Goal: Task Accomplishment & Management: Use online tool/utility

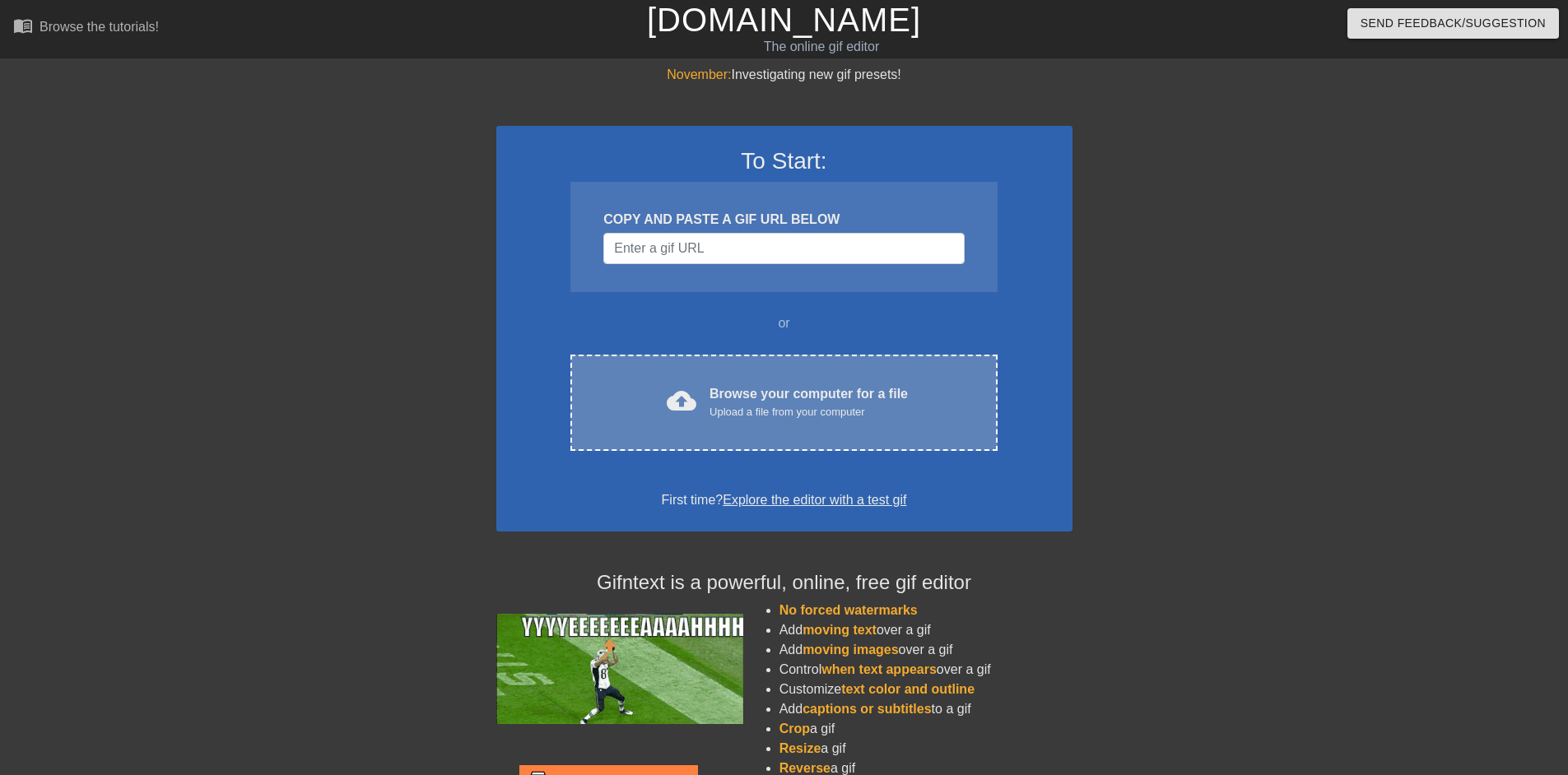
click at [720, 378] on div "cloud_upload Browse your computer for a file Upload a file from your computer C…" at bounding box center [784, 403] width 426 height 96
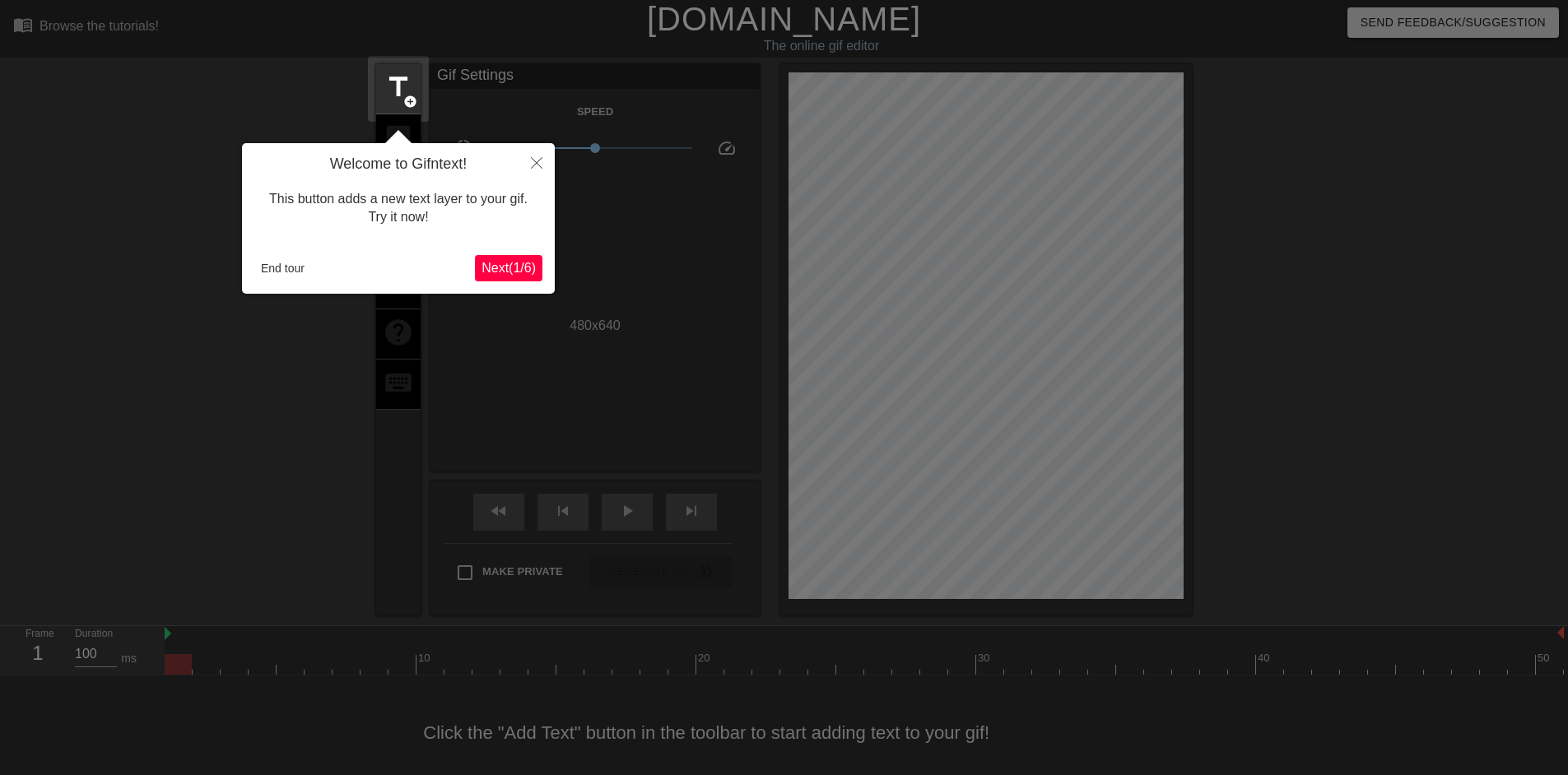
scroll to position [16, 0]
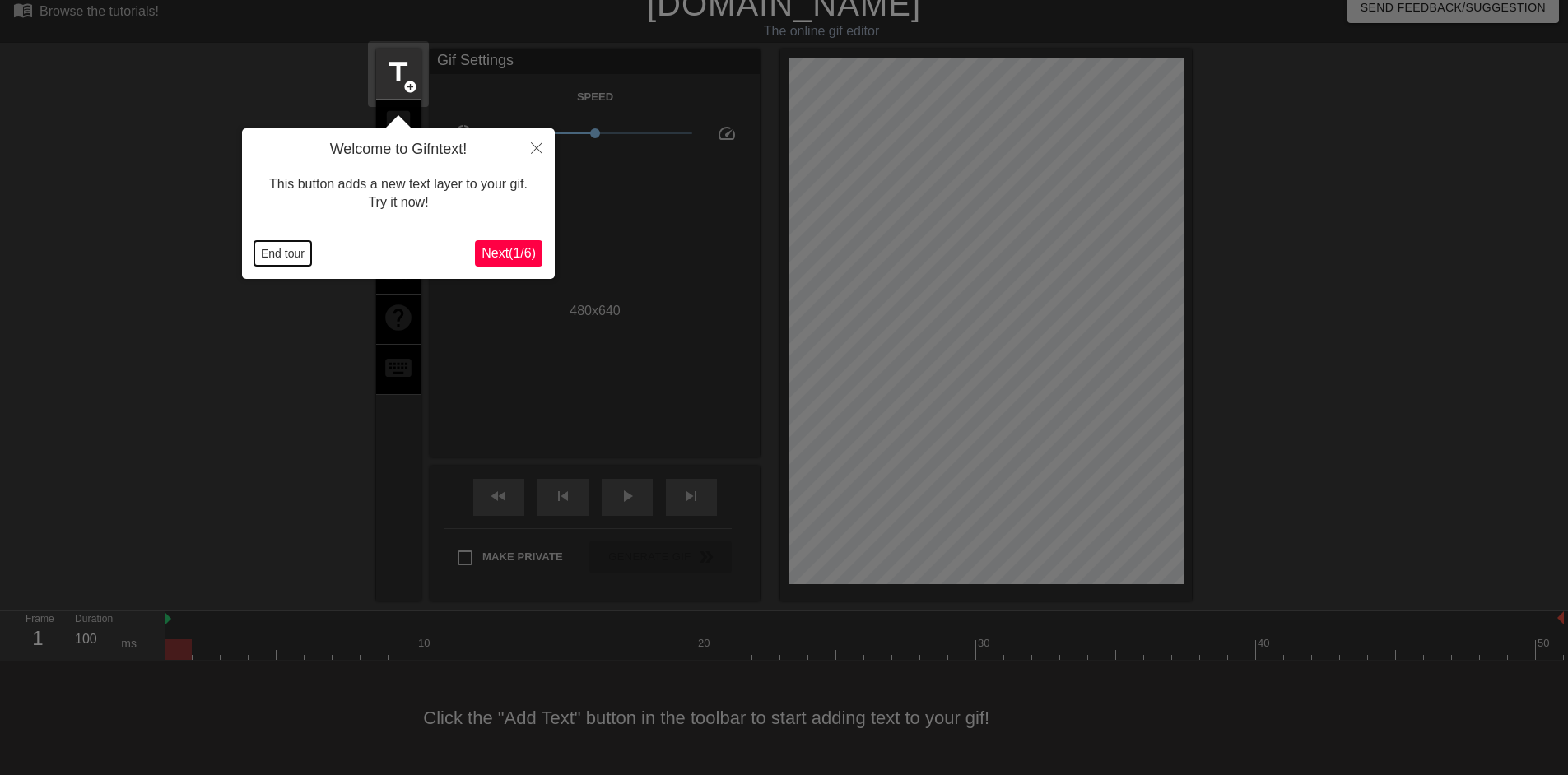
click at [286, 254] on button "End tour" at bounding box center [283, 254] width 57 height 25
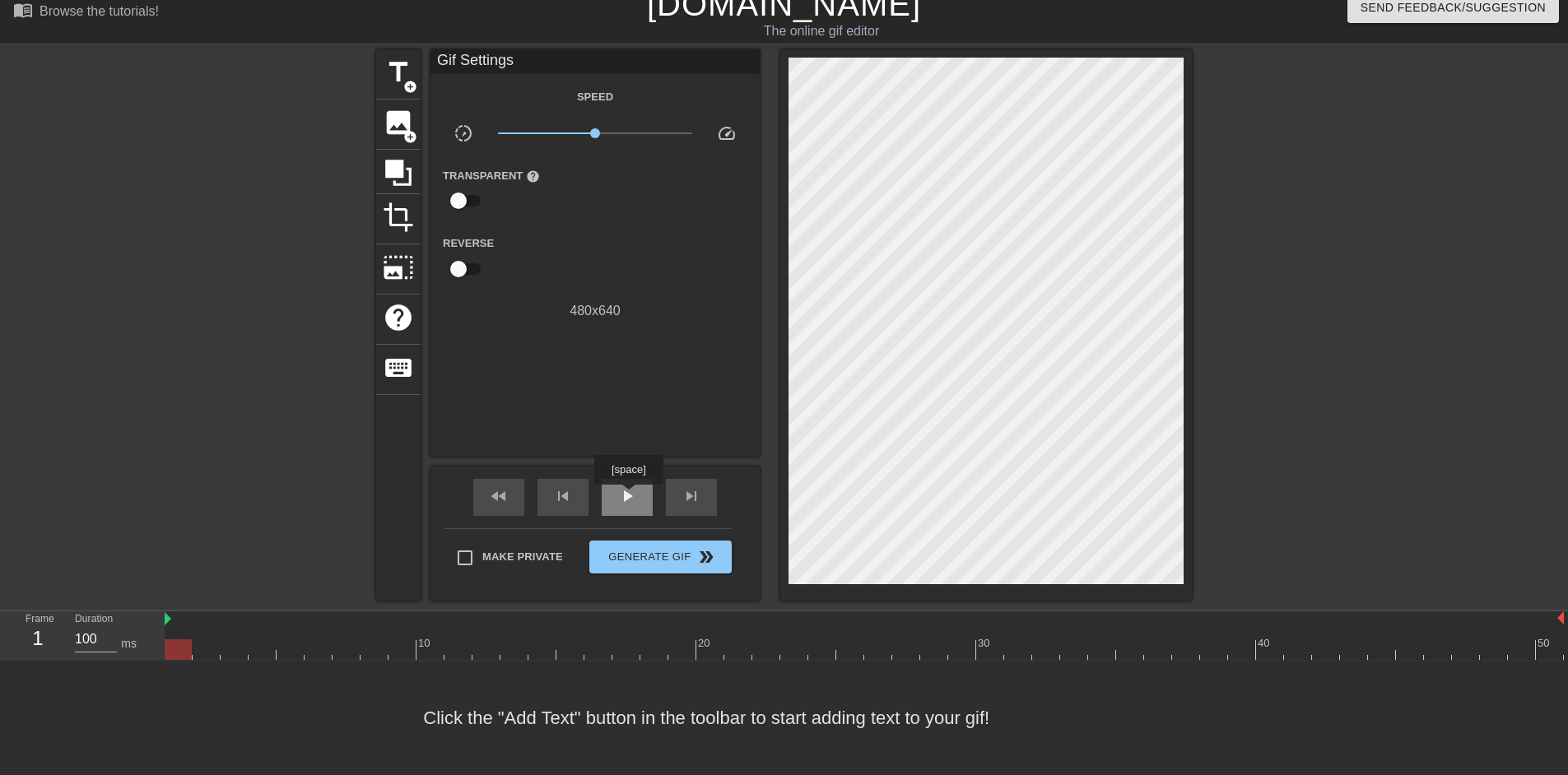
click at [626, 498] on span "play_arrow" at bounding box center [627, 496] width 20 height 20
click at [626, 498] on span "pause" at bounding box center [627, 496] width 20 height 20
click at [626, 498] on span "play_arrow" at bounding box center [627, 496] width 20 height 20
click at [626, 498] on span "pause" at bounding box center [627, 496] width 20 height 20
drag, startPoint x: 1326, startPoint y: 650, endPoint x: 606, endPoint y: 659, distance: 720.1
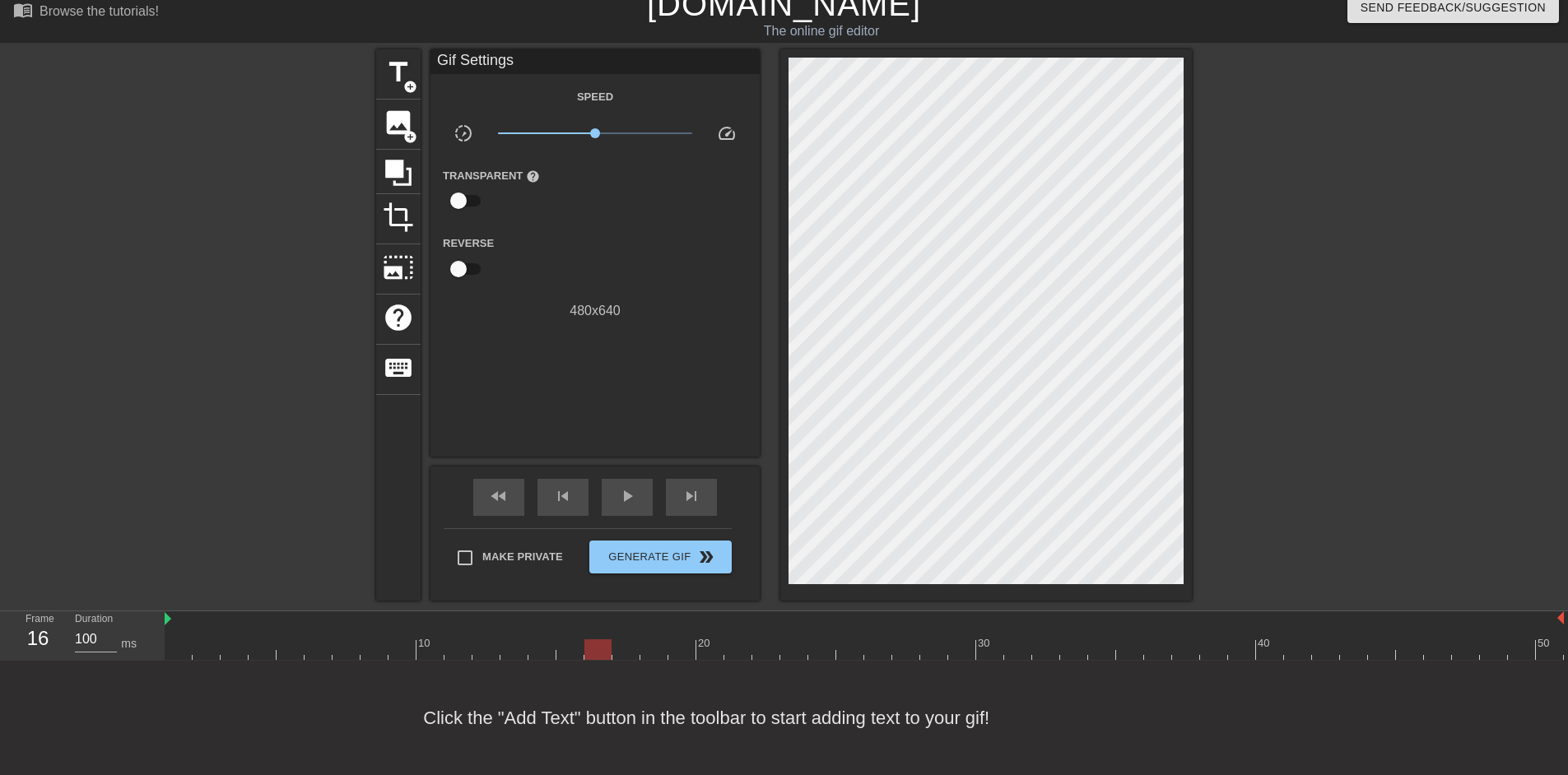
click at [606, 659] on div at bounding box center [598, 649] width 28 height 20
click at [402, 86] on span "title" at bounding box center [398, 72] width 31 height 31
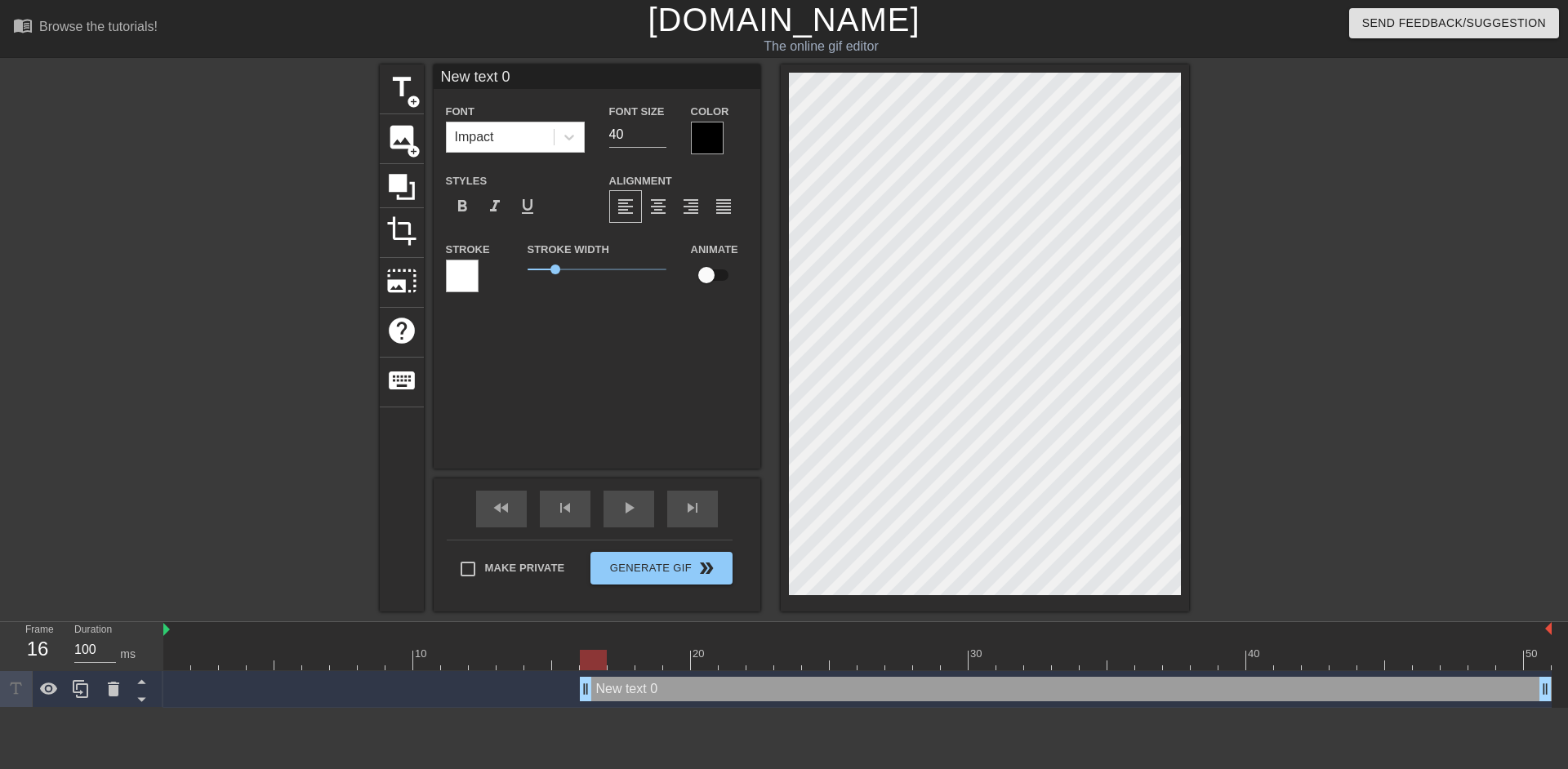
scroll to position [5, 15]
type input "D"
type textarea "D"
type input "Do"
type textarea "Do"
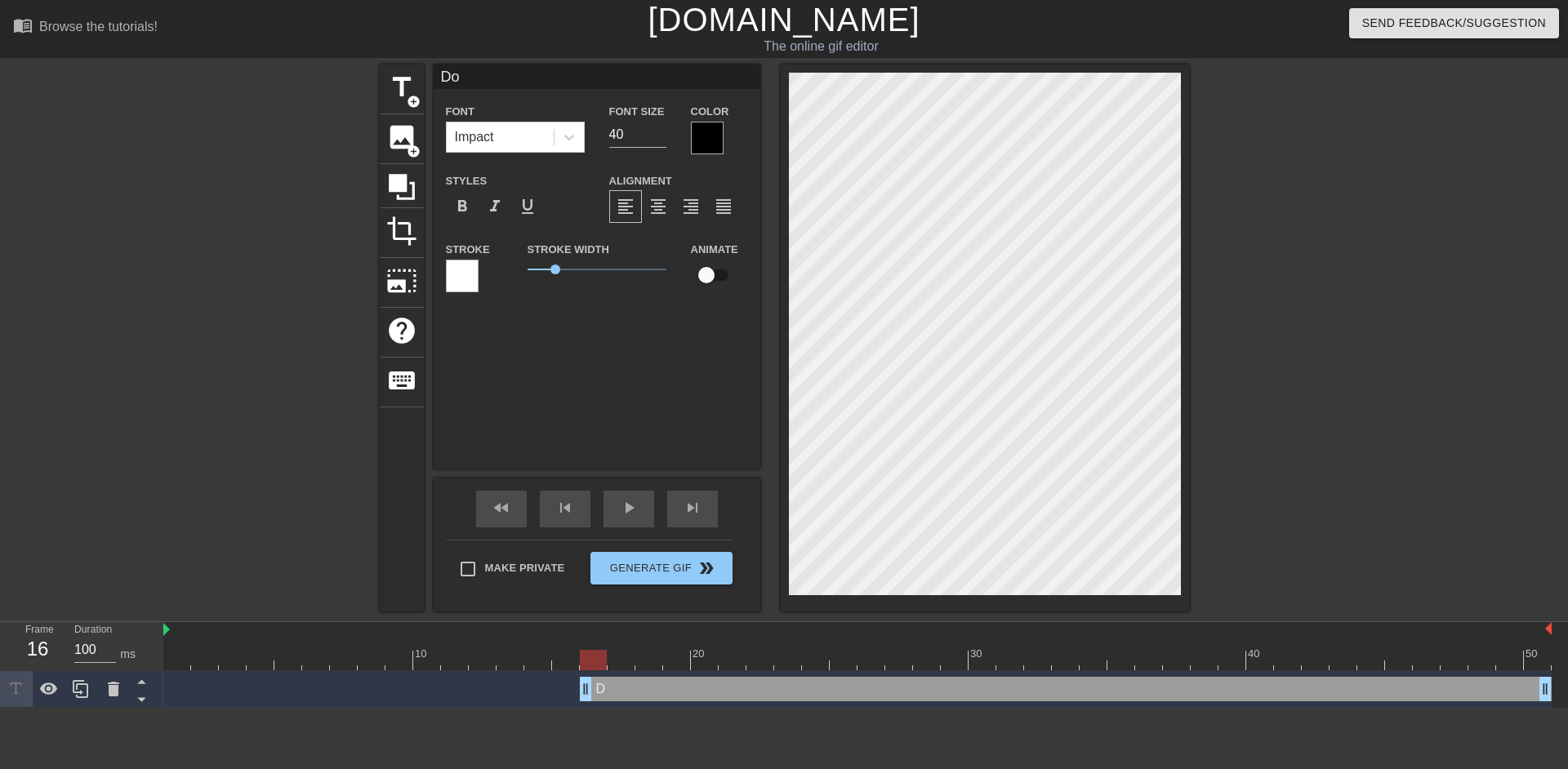
type input "Do"
type textarea "Do"
type input "Do y"
type textarea "Do y"
type input "Do yo"
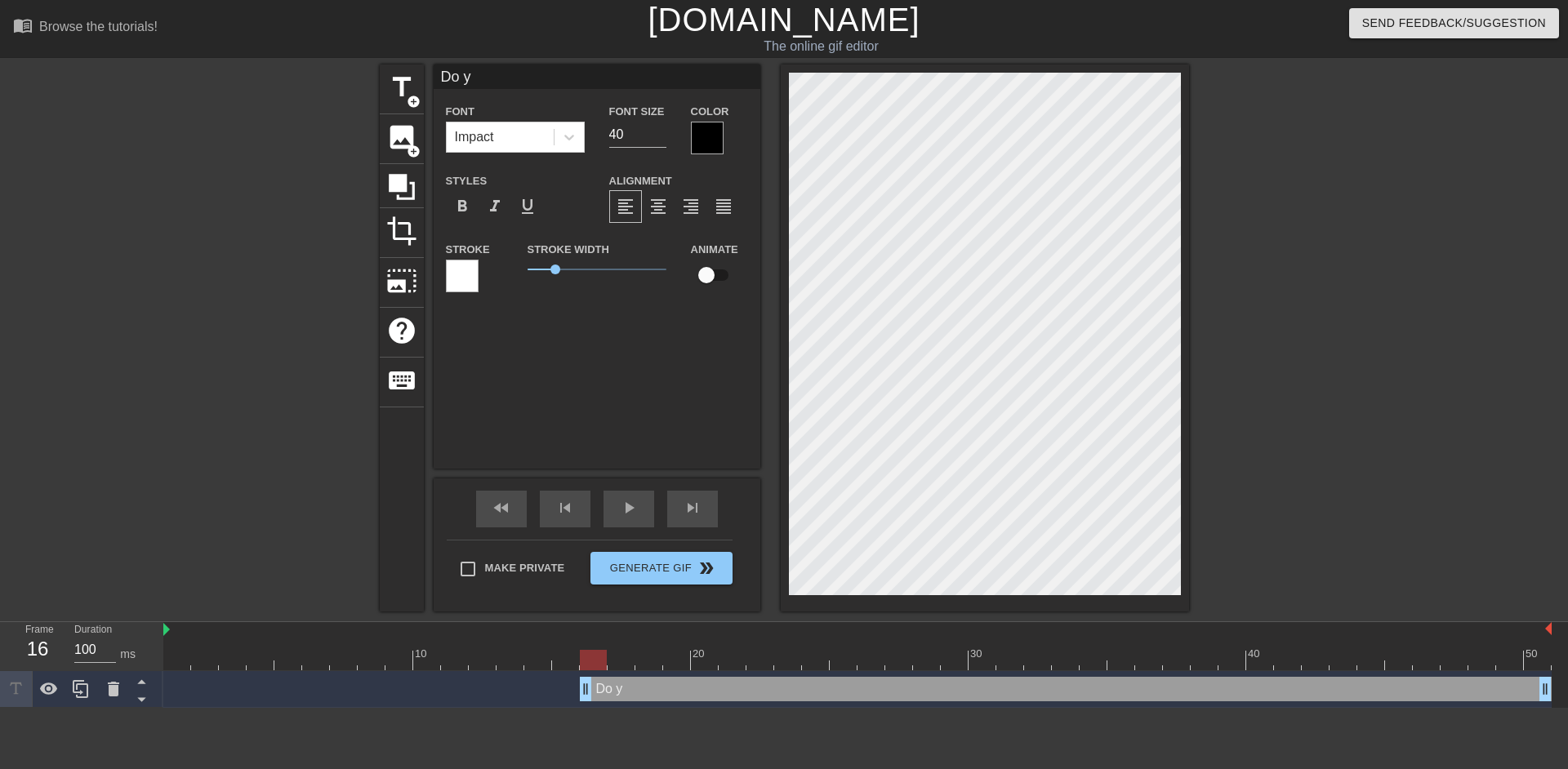
type textarea "Do yo"
type input "Do you"
type textarea "Do you"
type input "Do you"
type textarea "Do you"
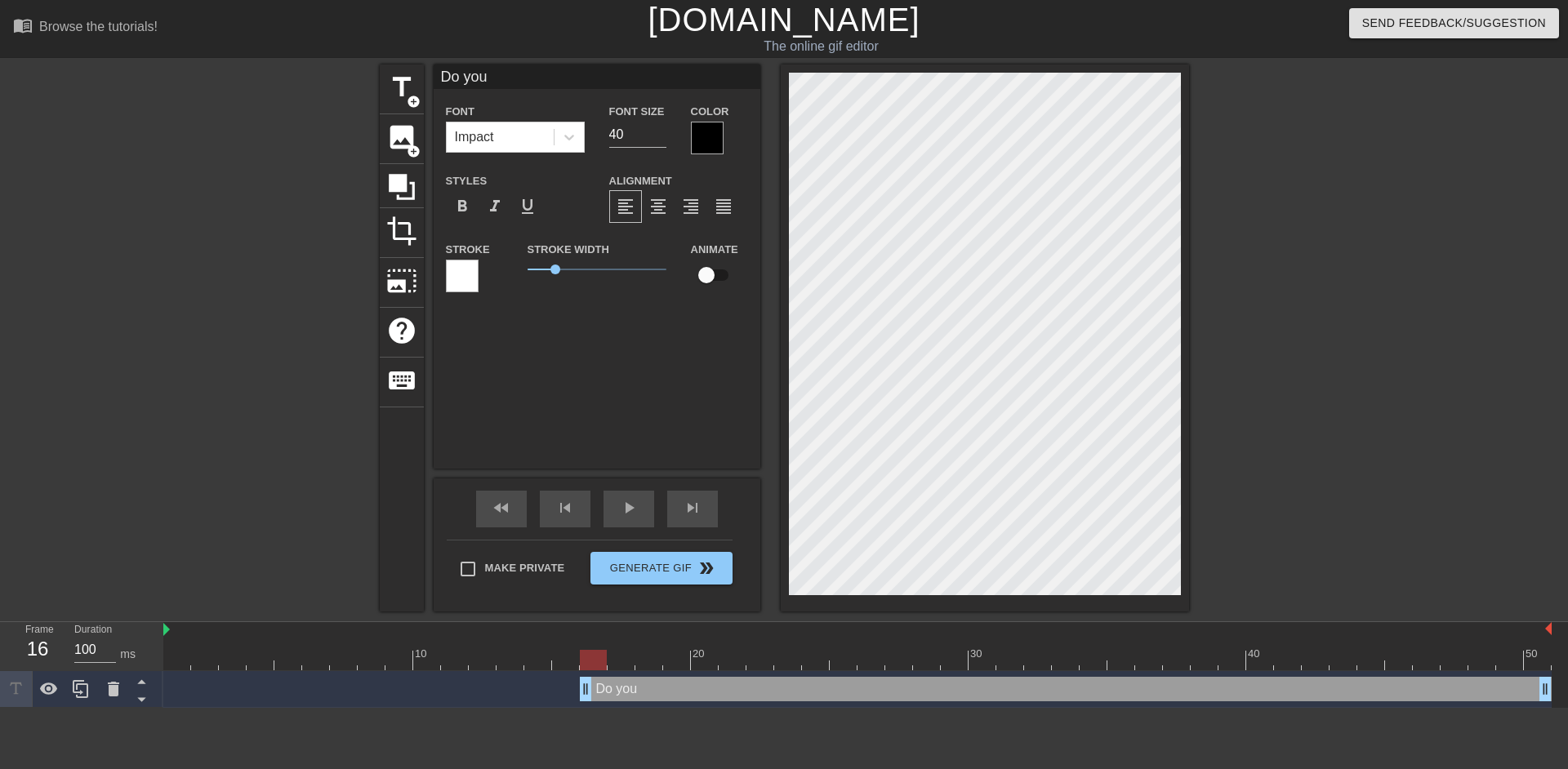
type input "Do you w"
type textarea "Do you w"
type input "Do you wa"
type textarea "Do you wa"
type input "Do you wan"
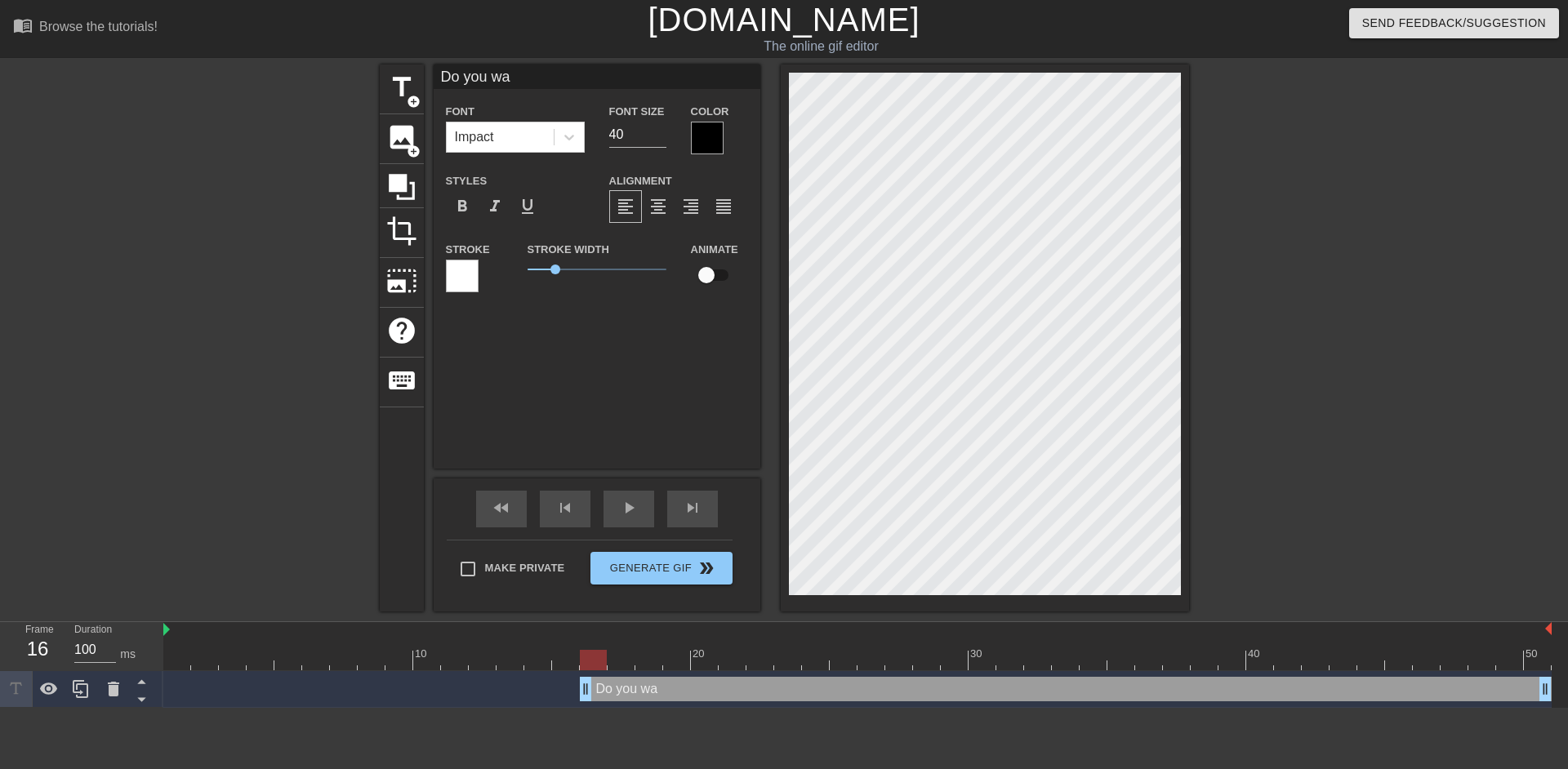
type textarea "Do you wan"
type input "Do you [PERSON_NAME]"
type textarea "Do you [PERSON_NAME]"
type input "Do you wanna"
type textarea "Do you wanna"
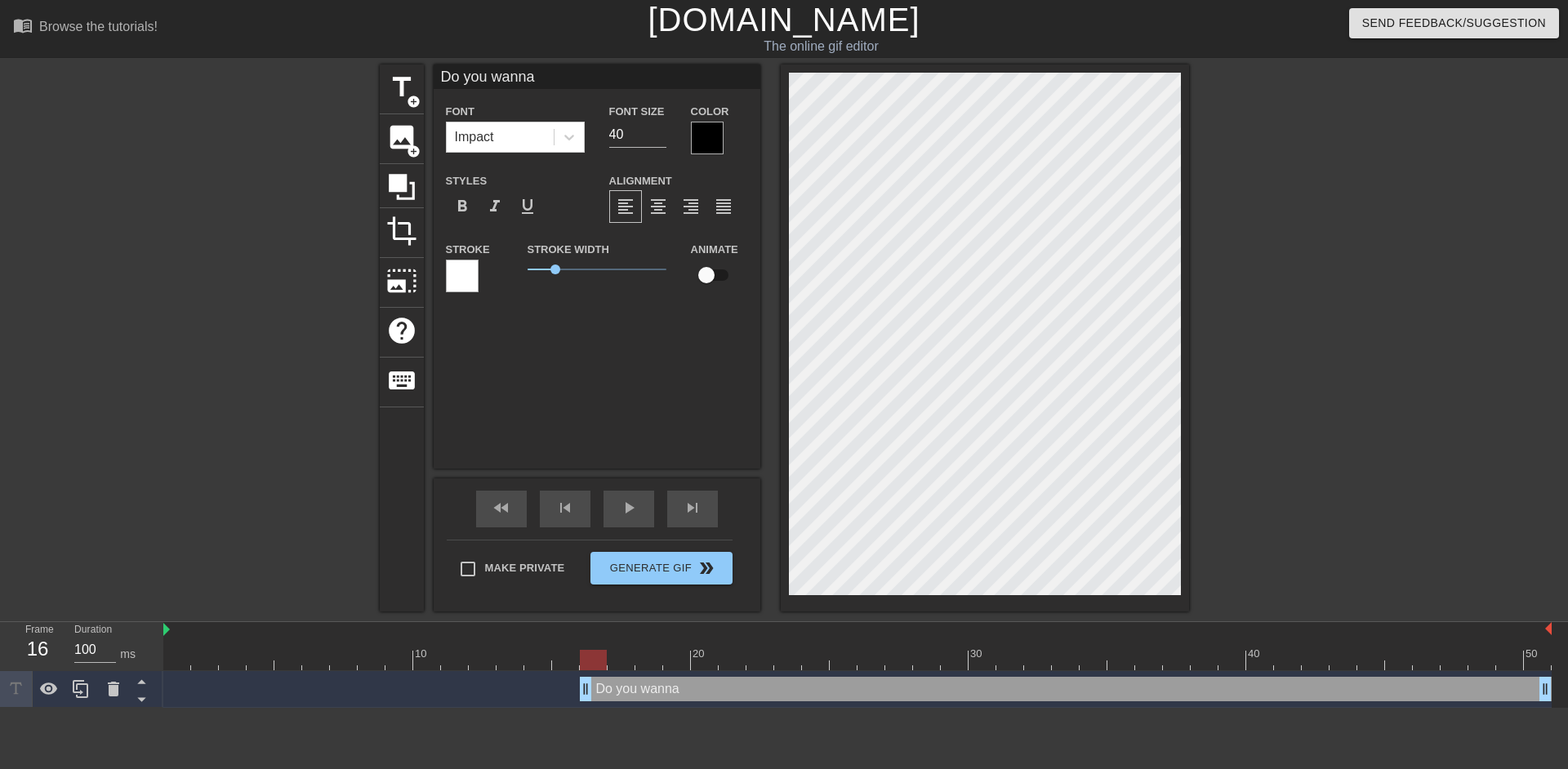
type input "Do you wanna C"
type textarea "Do you wanna C"
type input "Do you wanna CU"
type textarea "Do you wanna CU"
type input "Do you wanna CUM"
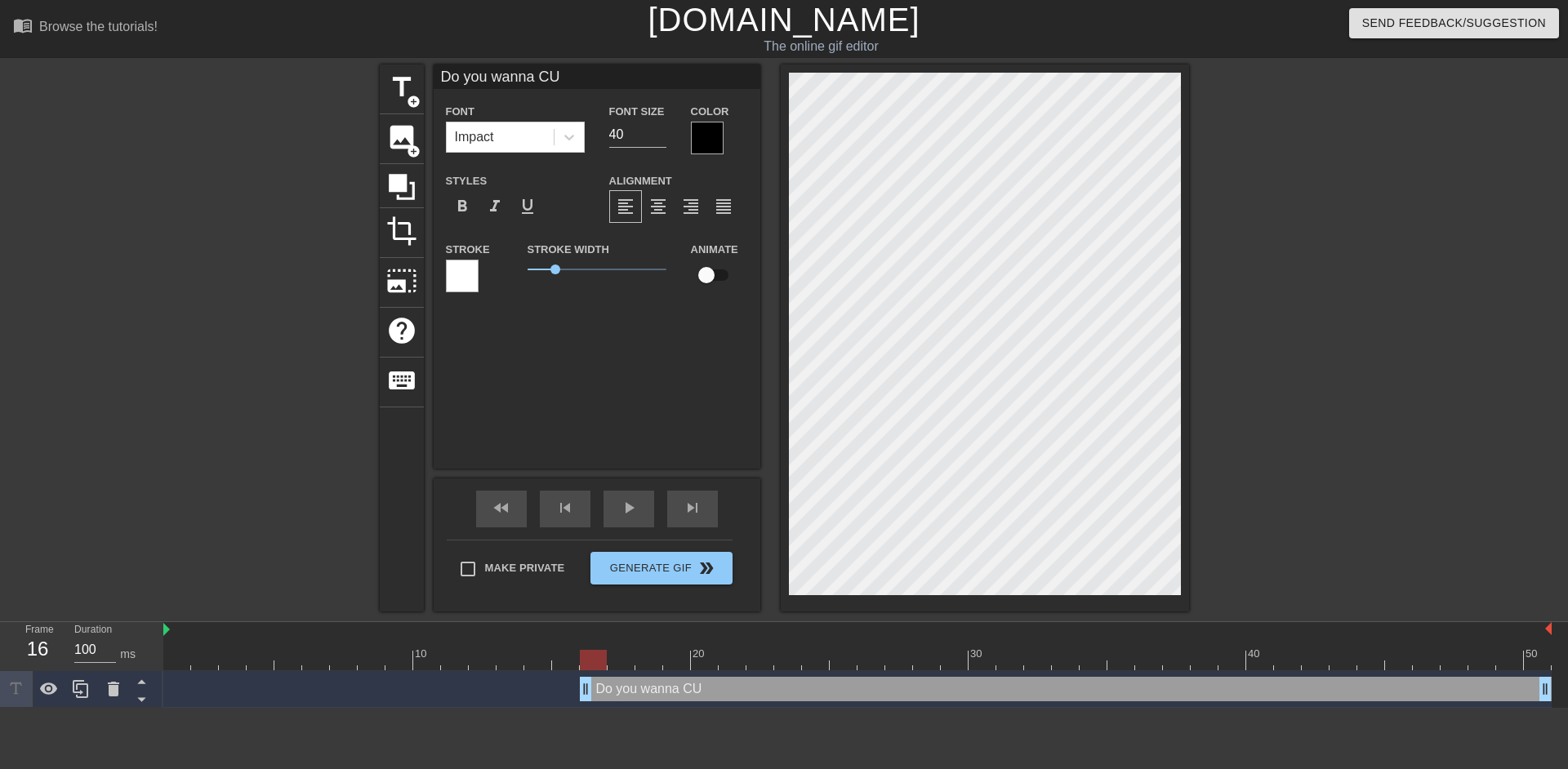
type textarea "Do you wanna CUM"
type input "Do you wanna CUM"
type textarea "Do you wanna CUM"
type input "Do you wanna CUM"
type textarea "Do you wanna CUM"
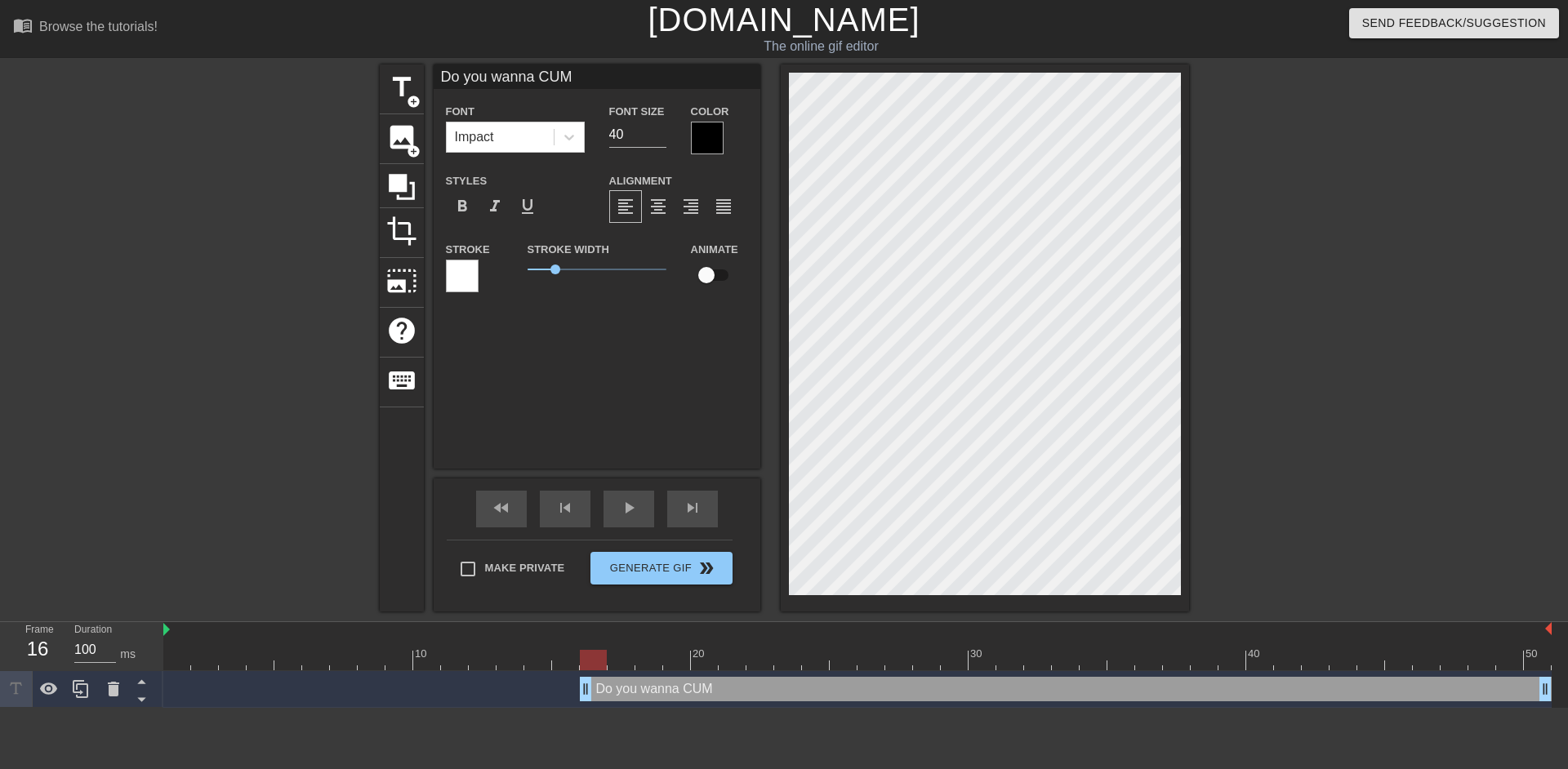
type input "Do you wanna CUM"
type textarea "Do you wanna CUM"
type input "Do you wanna CUMo"
type textarea "Do you wanna CUM o"
type input "Do you wanna CUMon"
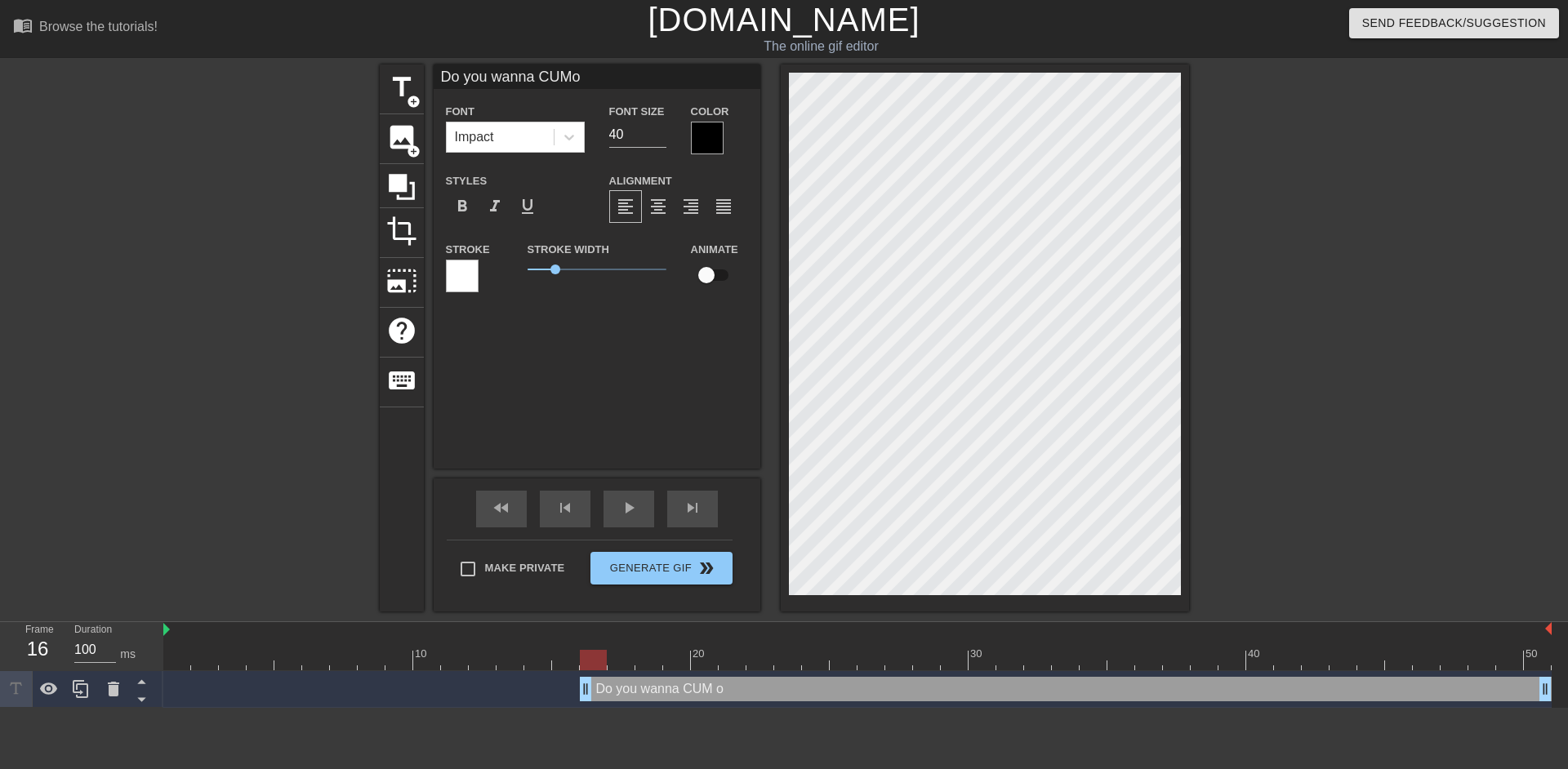
type textarea "Do you wanna CUM on"
type input "Do you wanna CUMon"
type textarea "Do you wanna CUM on"
type input "Do you wanna CUMon m"
type textarea "Do you wanna CUM on m"
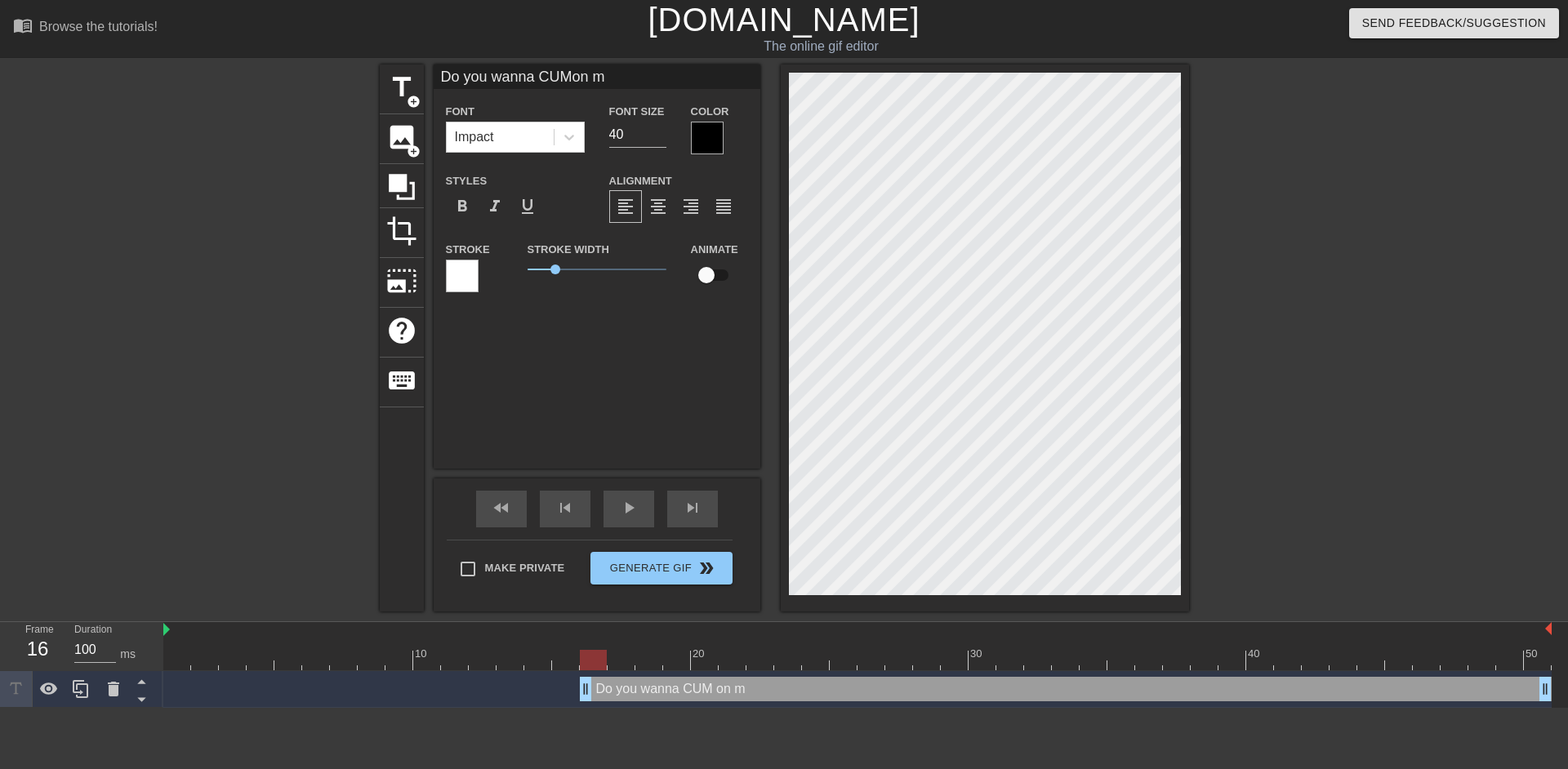
type input "Do you wanna CUMon my"
type textarea "Do you wanna CUM on my"
type input "Do you wanna CUMon my"
type textarea "Do you wanna CUM on my"
type input "Do you wanna CUMon my f"
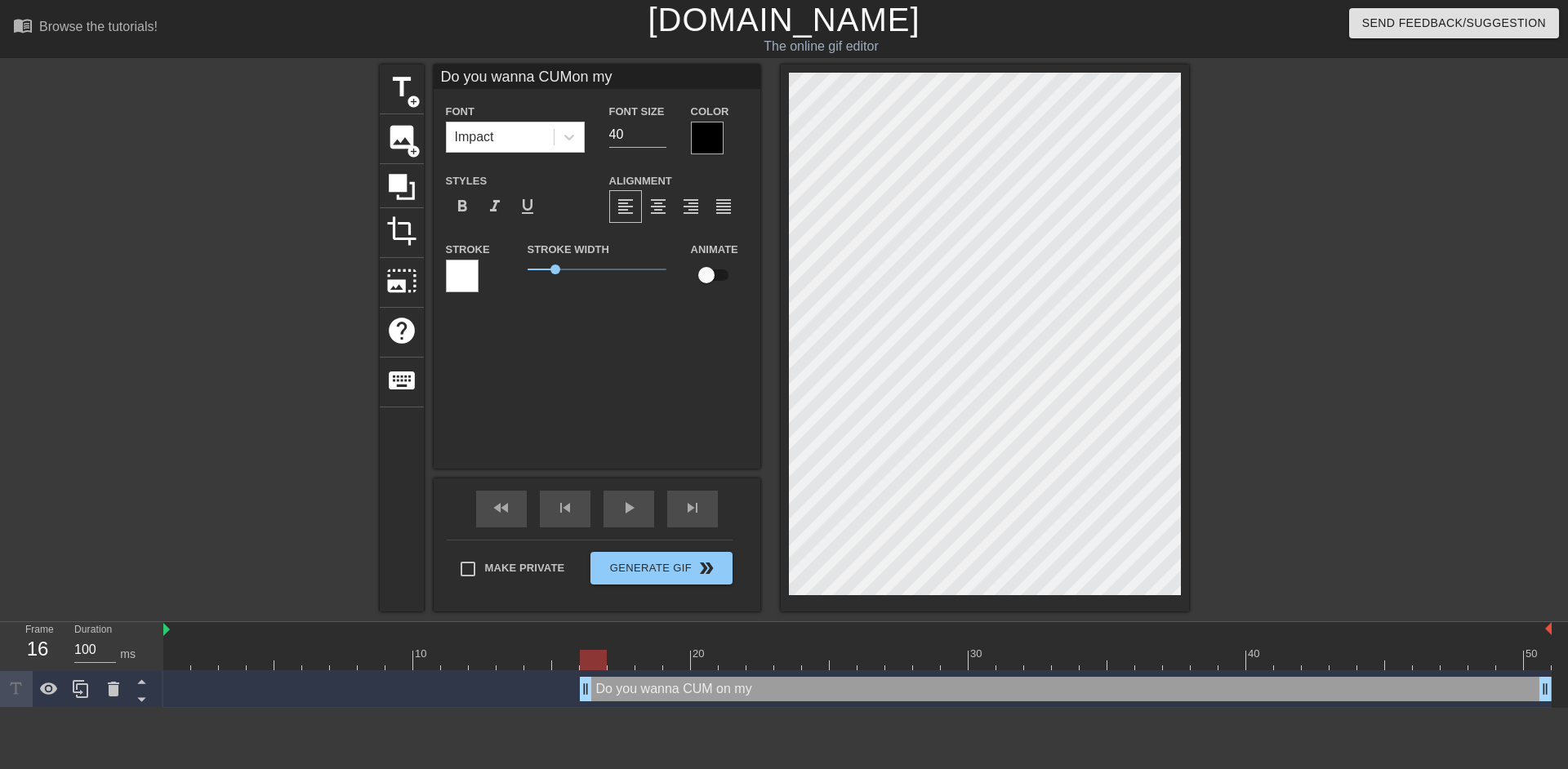
type textarea "Do you wanna CUM on my f"
type input "Do you wanna CUMon my fa"
type textarea "Do you wanna CUM on my fa"
type input "Do you wanna CUMon my f"
type textarea "Do you wanna CUM on my f"
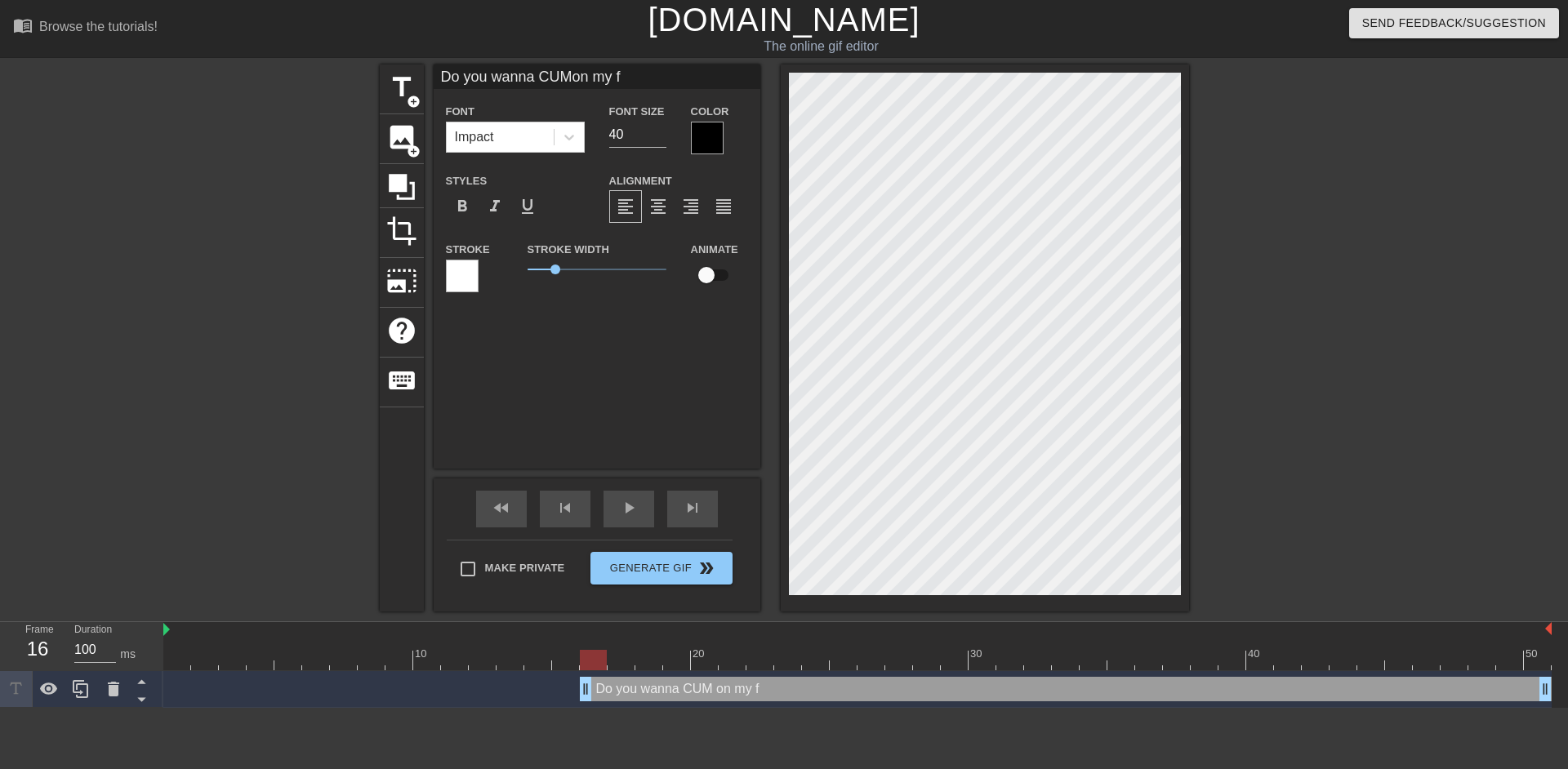
type input "Do you wanna CUMon my"
type textarea "Do you wanna CUM on my"
type input "Do you wanna CUMon my F"
type textarea "Do you wanna CUM on my F"
type input "Do you wanna CUMon my FA"
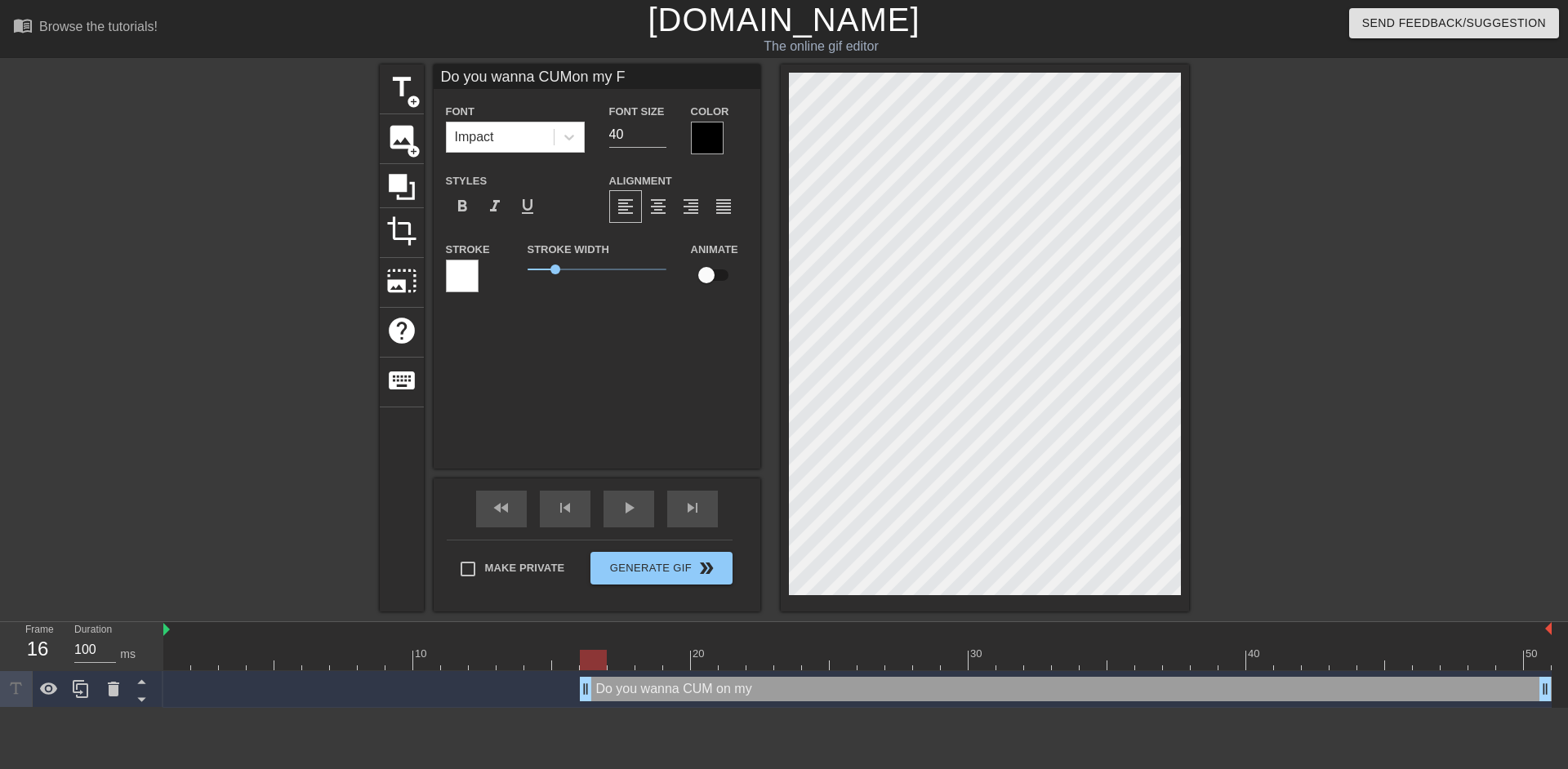
type textarea "Do you wanna CUM on my FA"
type input "Do you wanna CUMon my FAC"
type textarea "Do you wanna CUM on my FAC"
type input "Do you wanna CUMon my FACE"
type textarea "Do you wanna CUM on my FACE"
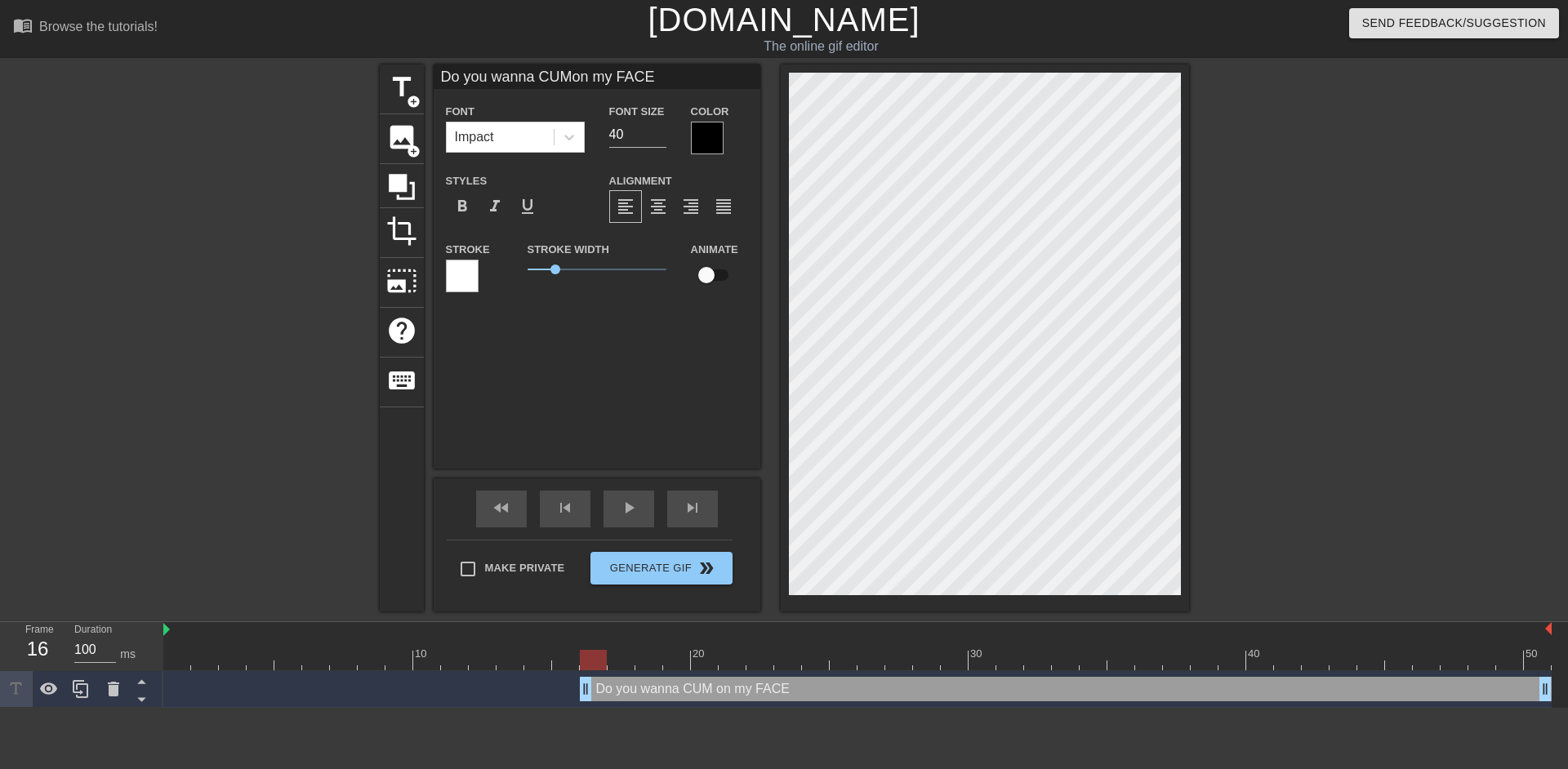
type input "Do you wanna CUMon my FACE?"
type textarea "Do you wanna CUM on my FACE?"
click at [655, 203] on span "format_align_center" at bounding box center [658, 206] width 19 height 19
click at [567, 135] on icon at bounding box center [569, 137] width 17 height 17
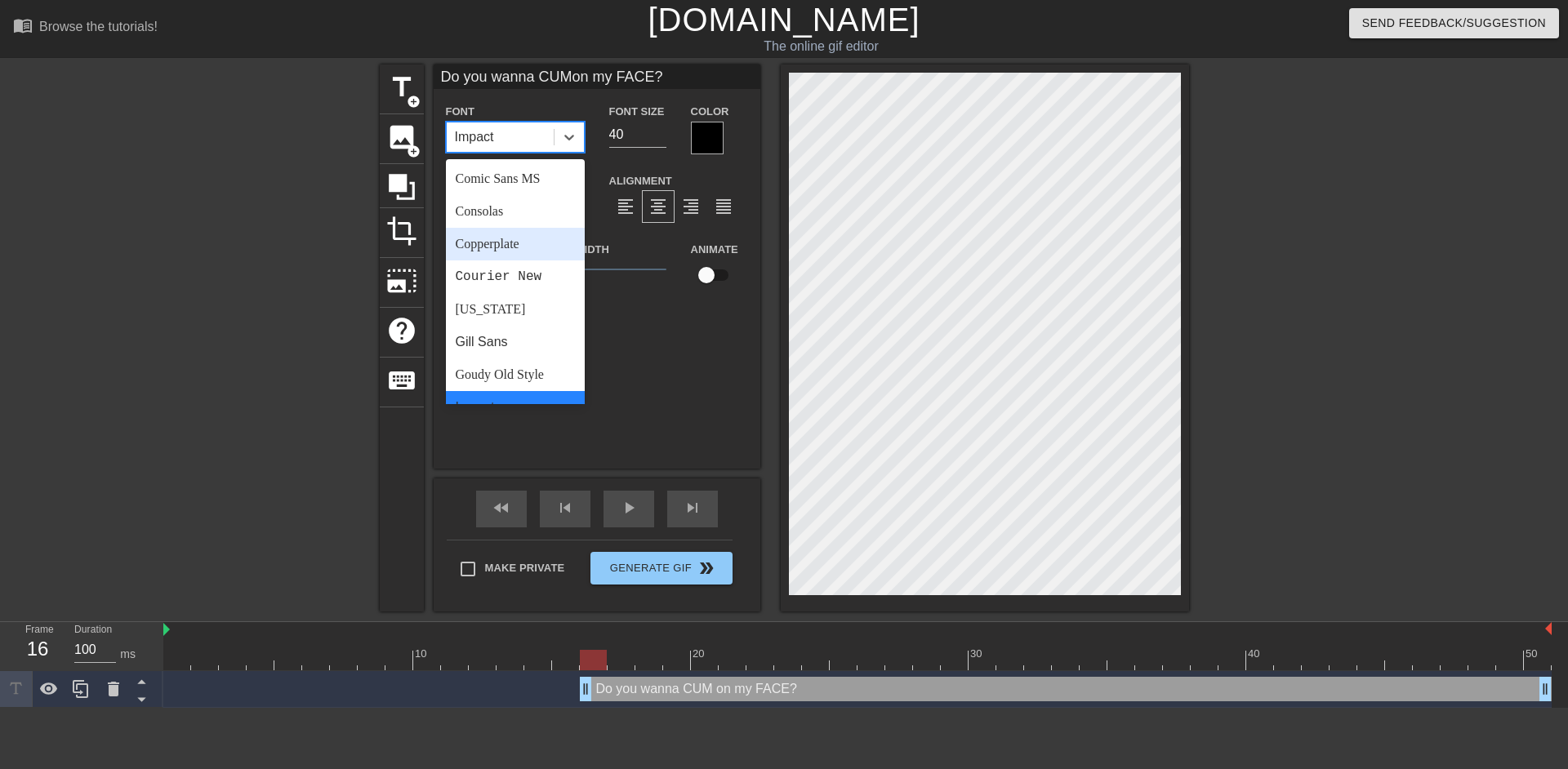
scroll to position [218, 0]
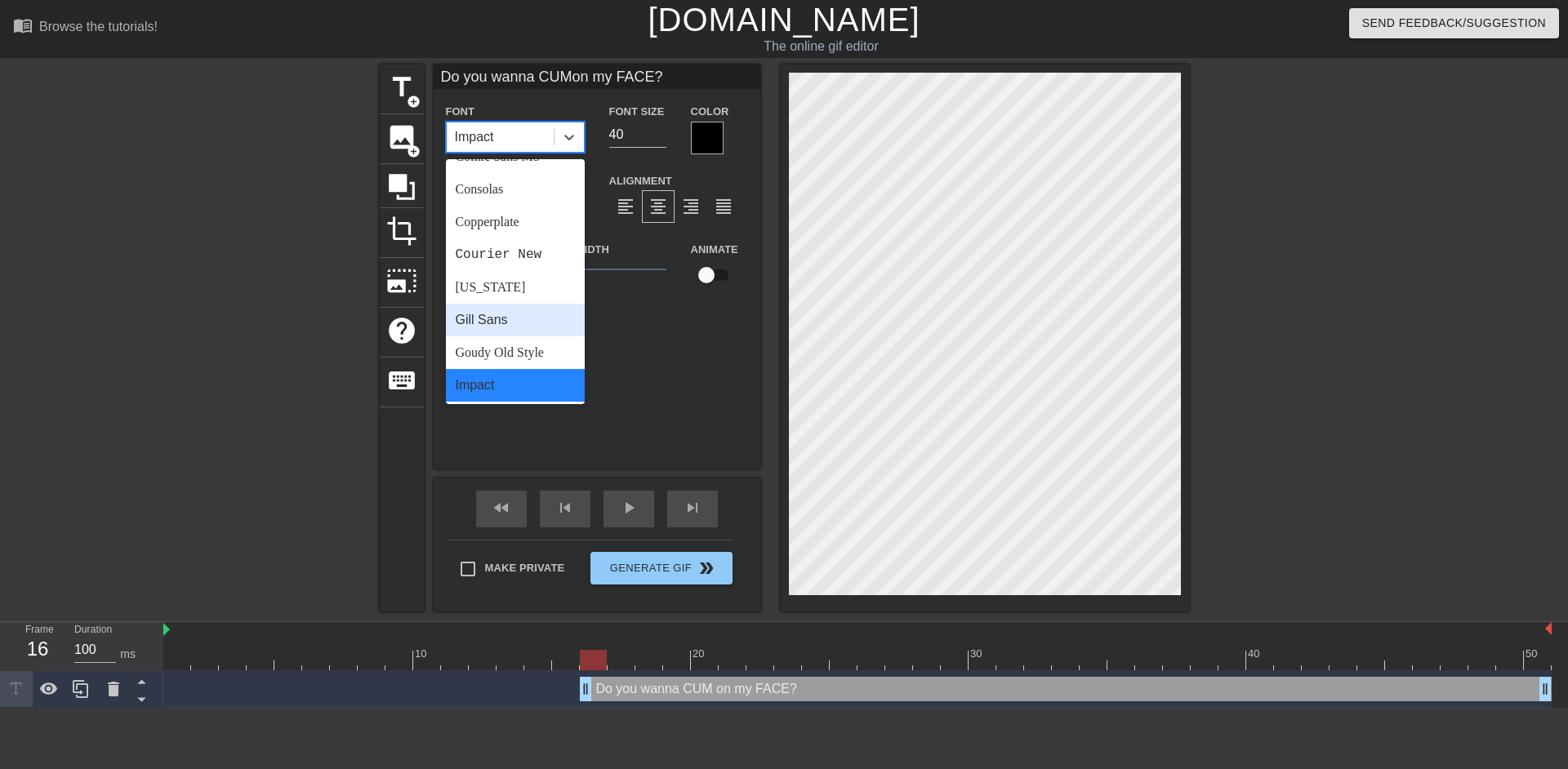
click at [488, 316] on div "Gill Sans" at bounding box center [515, 320] width 139 height 33
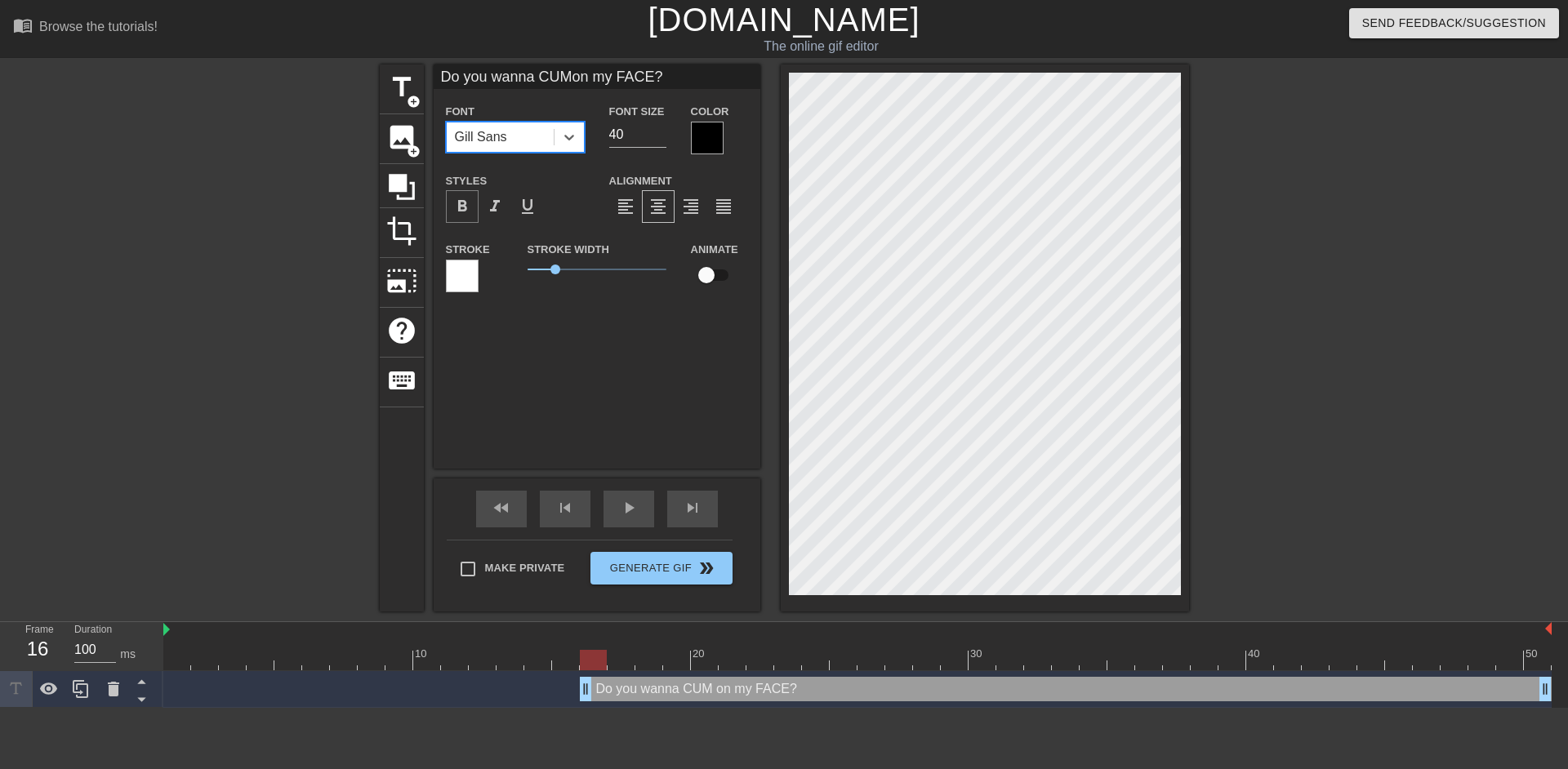
click at [458, 205] on span "format_bold" at bounding box center [462, 206] width 19 height 19
click at [562, 142] on icon at bounding box center [569, 137] width 17 height 17
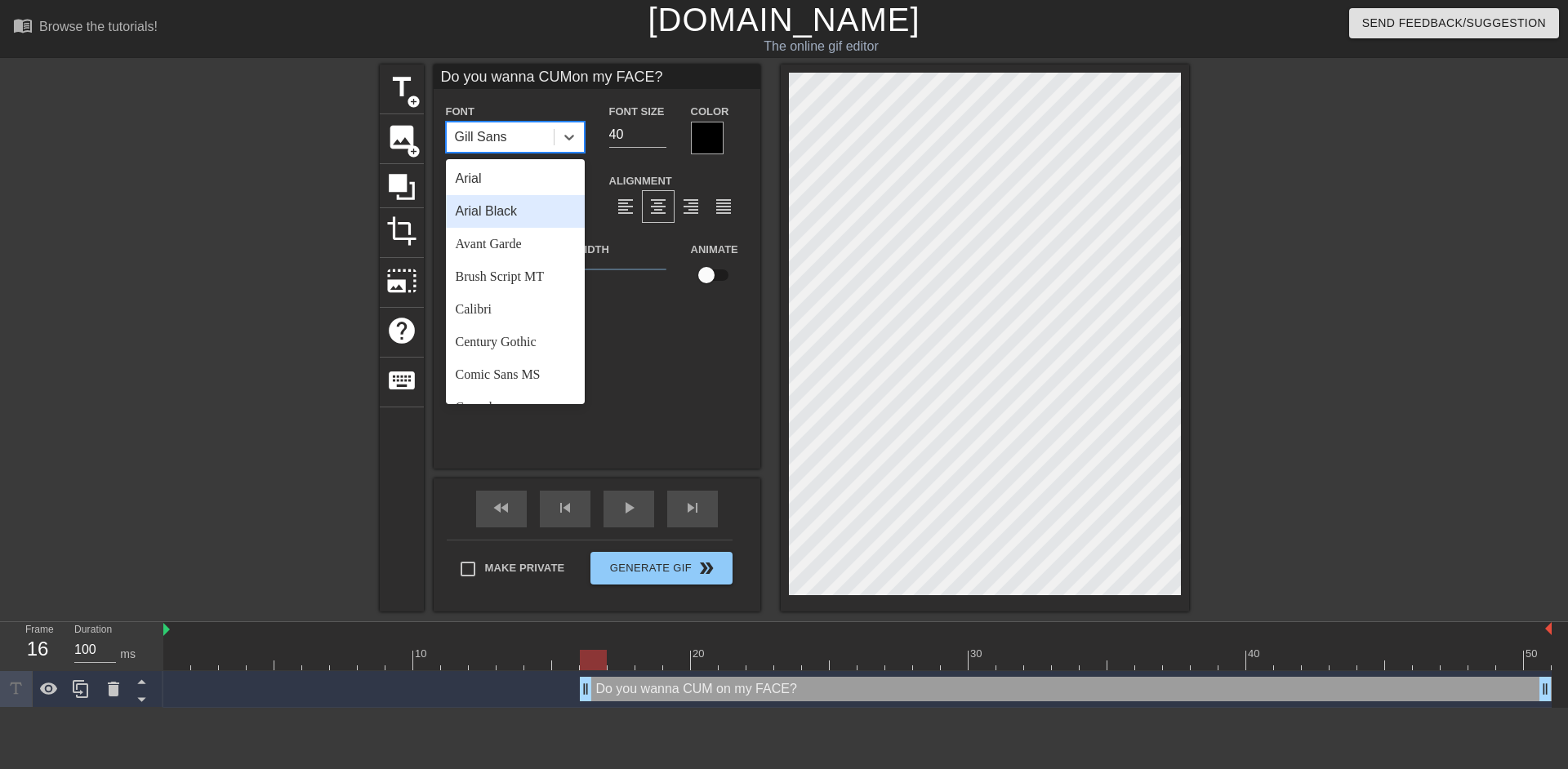
scroll to position [585, 0]
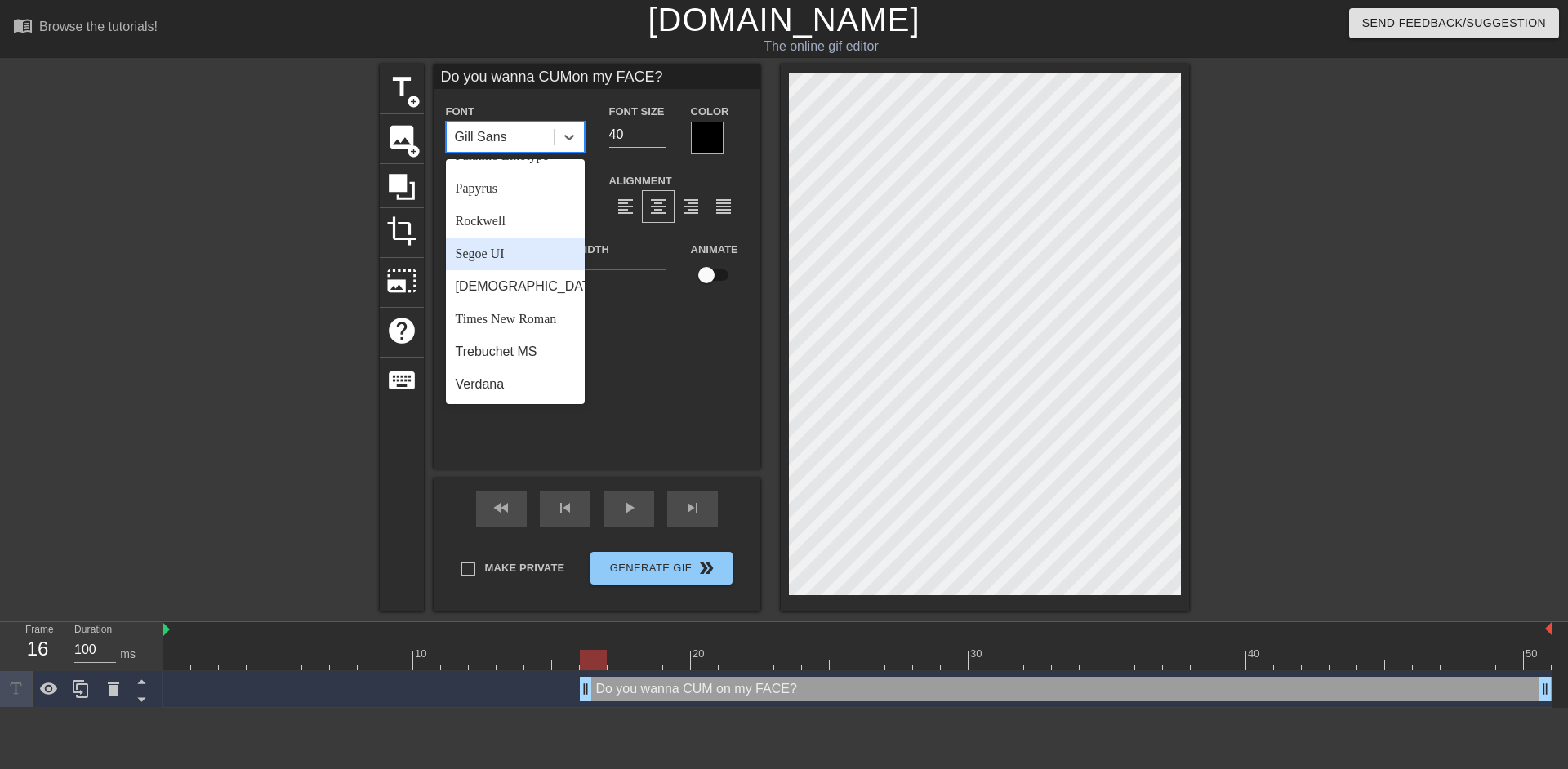
click at [508, 257] on div "Segoe UI" at bounding box center [515, 254] width 139 height 33
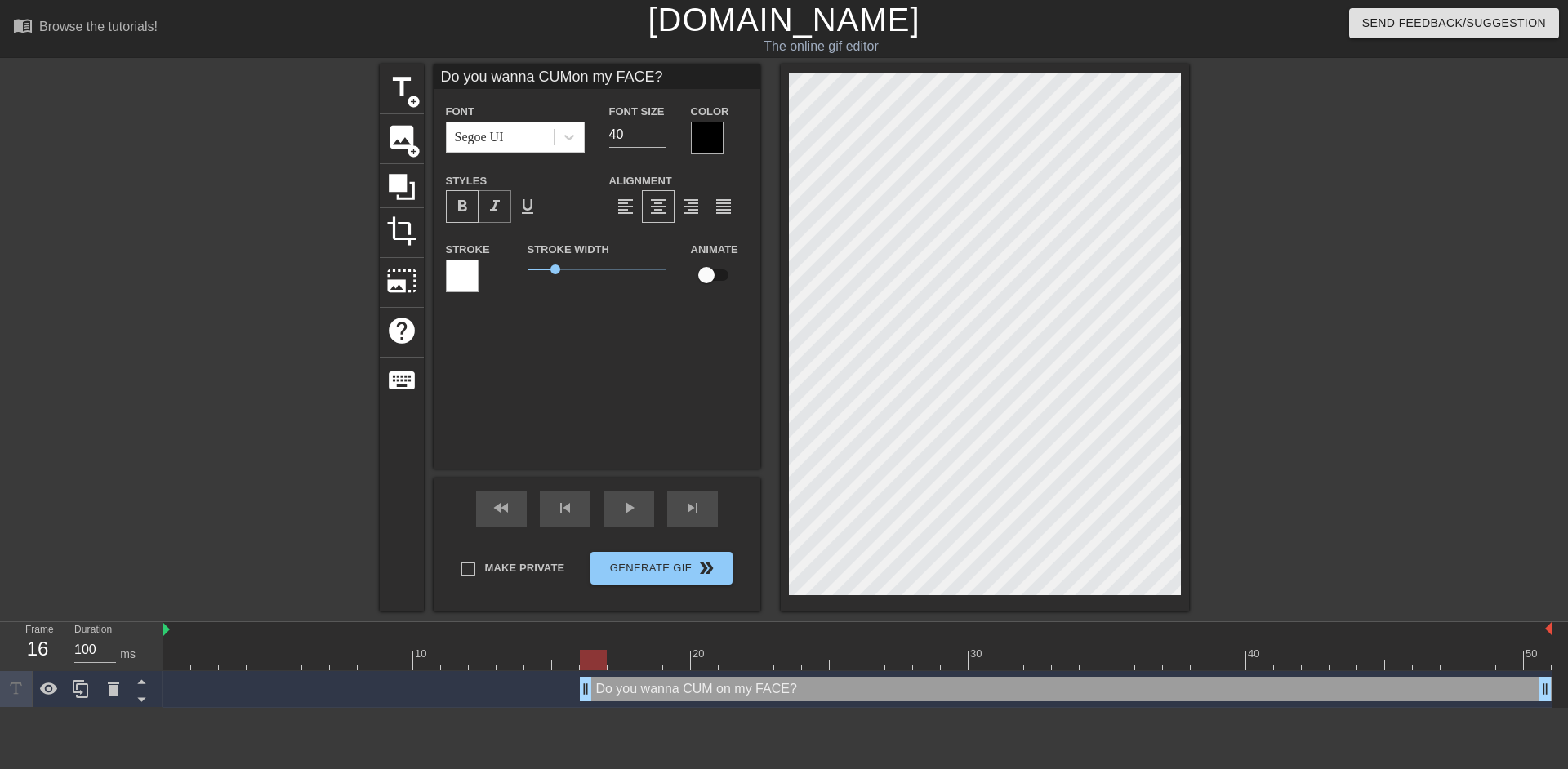
click at [484, 207] on div "format_italic" at bounding box center [494, 206] width 33 height 33
type input "«Do you wanna CUMon my FACE?"
type textarea "«Do you wanna CUM on my FACE?"
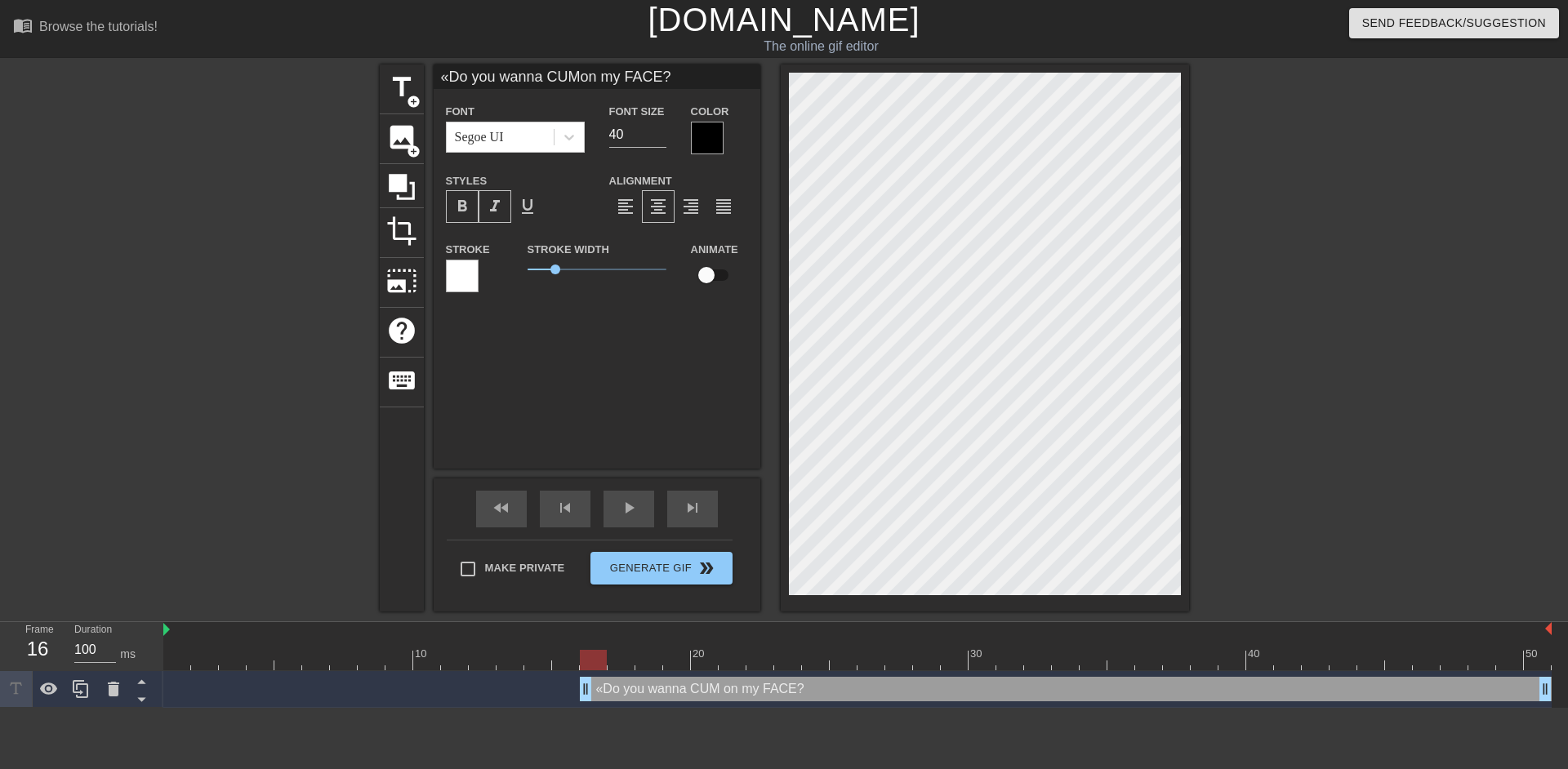
scroll to position [12, 29]
type input "«Do you wanna CUMon my FACE?»"
type textarea "«Do you wanna CUM on my FACE?»"
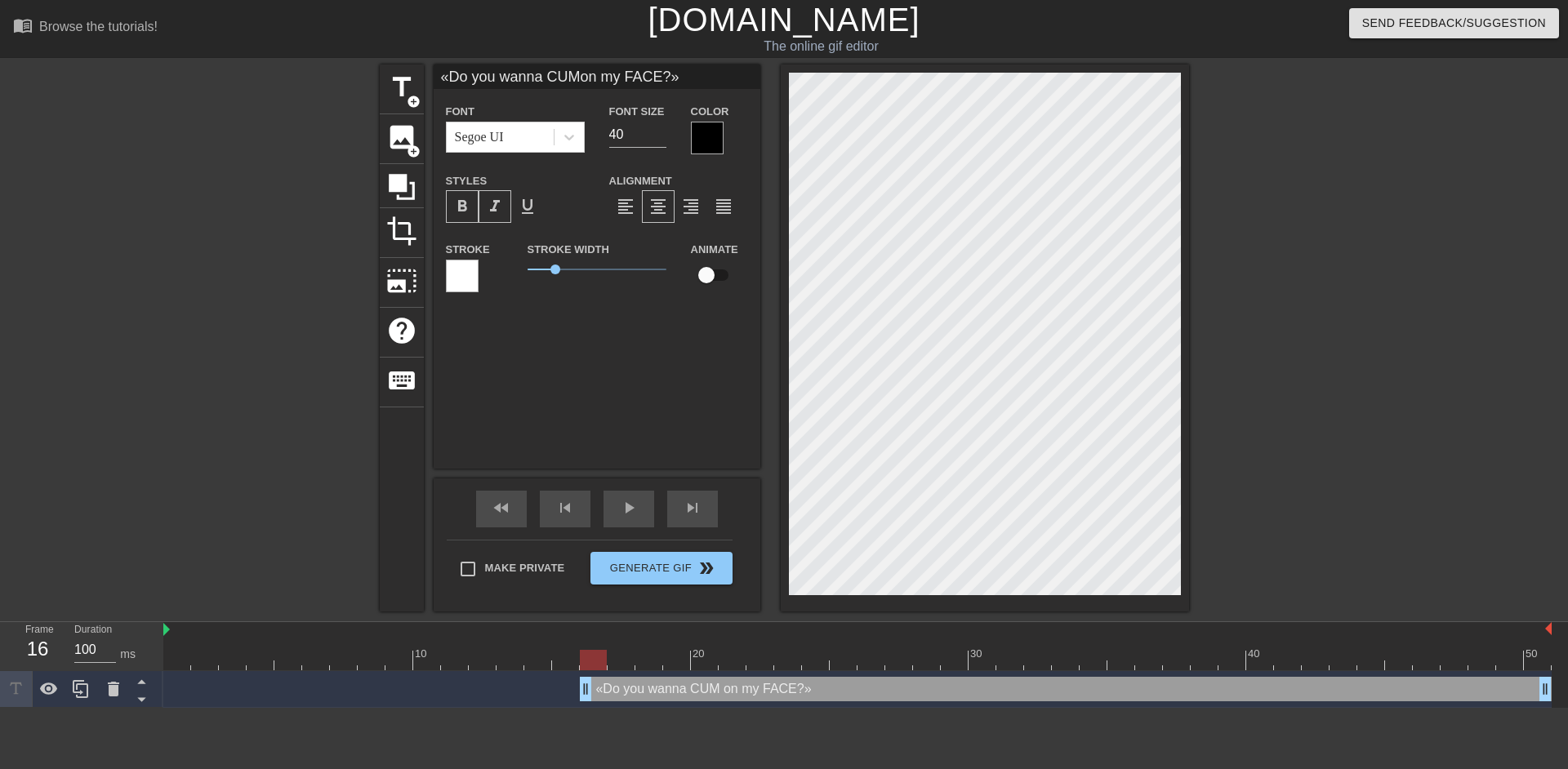
click at [1313, 384] on div at bounding box center [1331, 309] width 245 height 490
type input "«Do you wanna CUMon my FACE?»"
type input "41"
click at [657, 131] on input "41" at bounding box center [638, 135] width 57 height 26
type input "«Do you wanna CUMon my FACE?»"
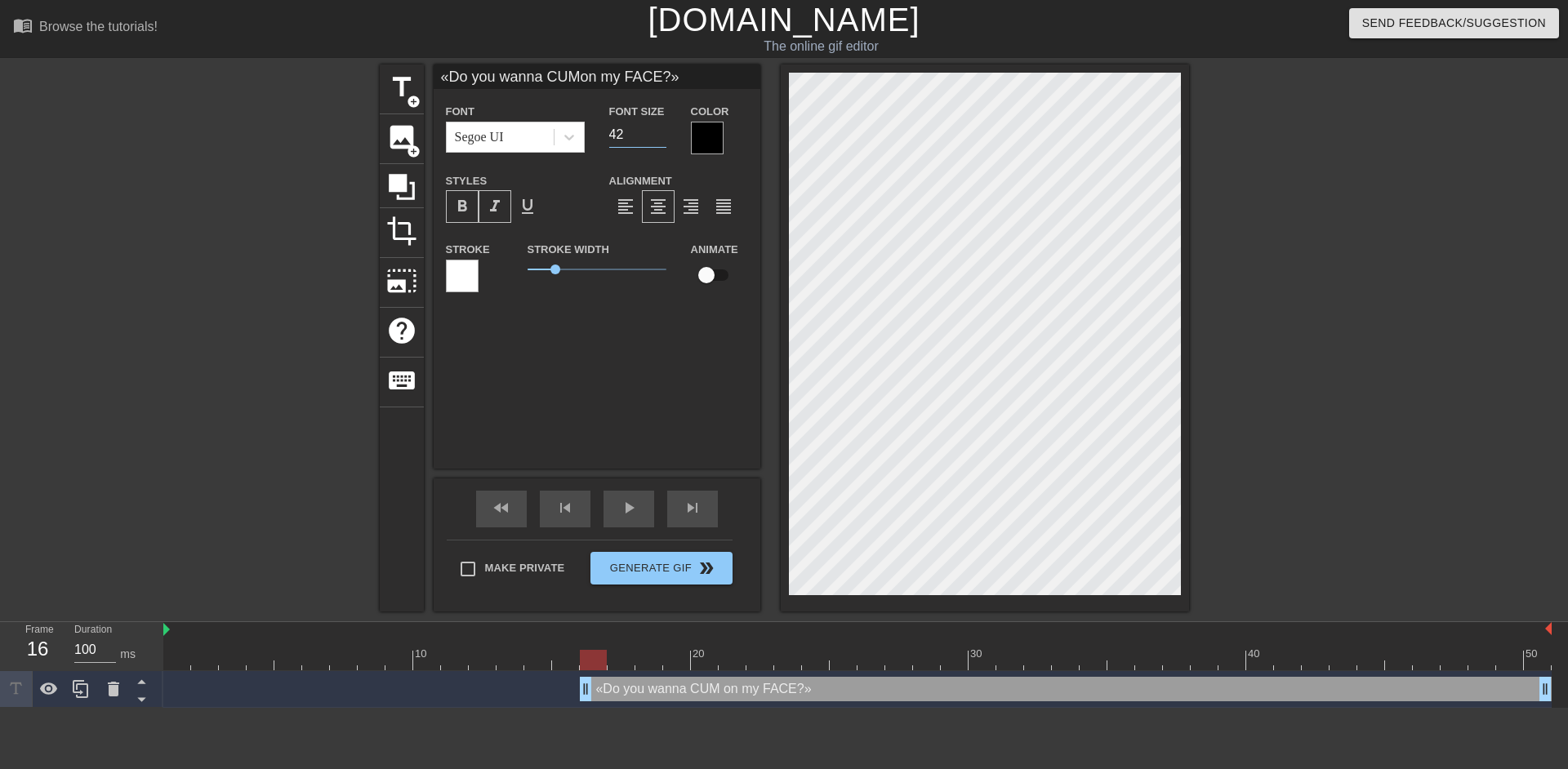
type input "42"
click at [657, 131] on input "42" at bounding box center [638, 135] width 57 height 26
type input "«Do you wanna CUMon my FACE?»"
type input "43"
click at [657, 131] on input "43" at bounding box center [638, 135] width 57 height 26
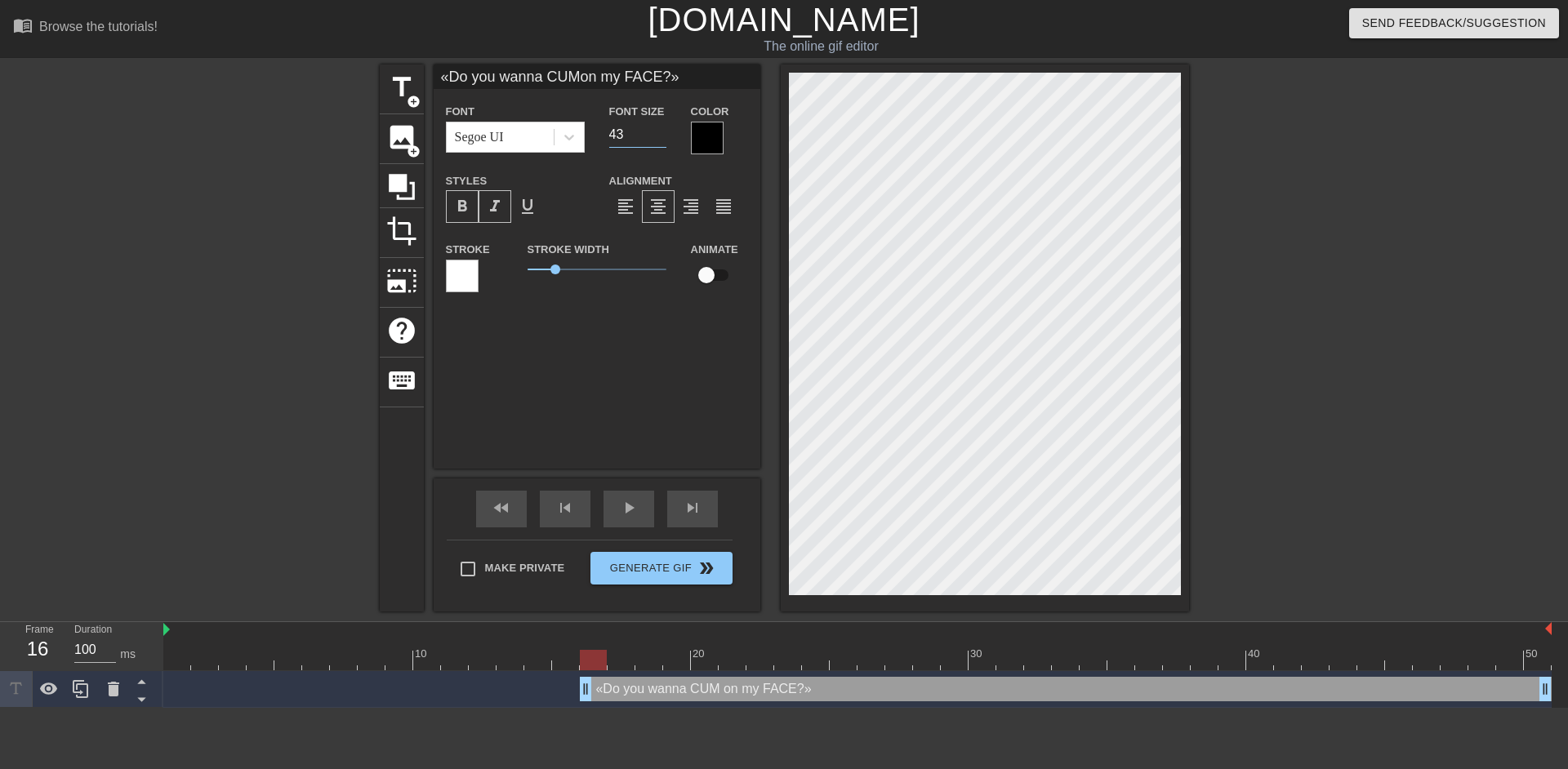
type input "«Do you wanna CUMon my FACE?»"
type input "44"
click at [657, 131] on input "44" at bounding box center [638, 135] width 57 height 26
type input "«Do you wannaCUMon my FACE?»"
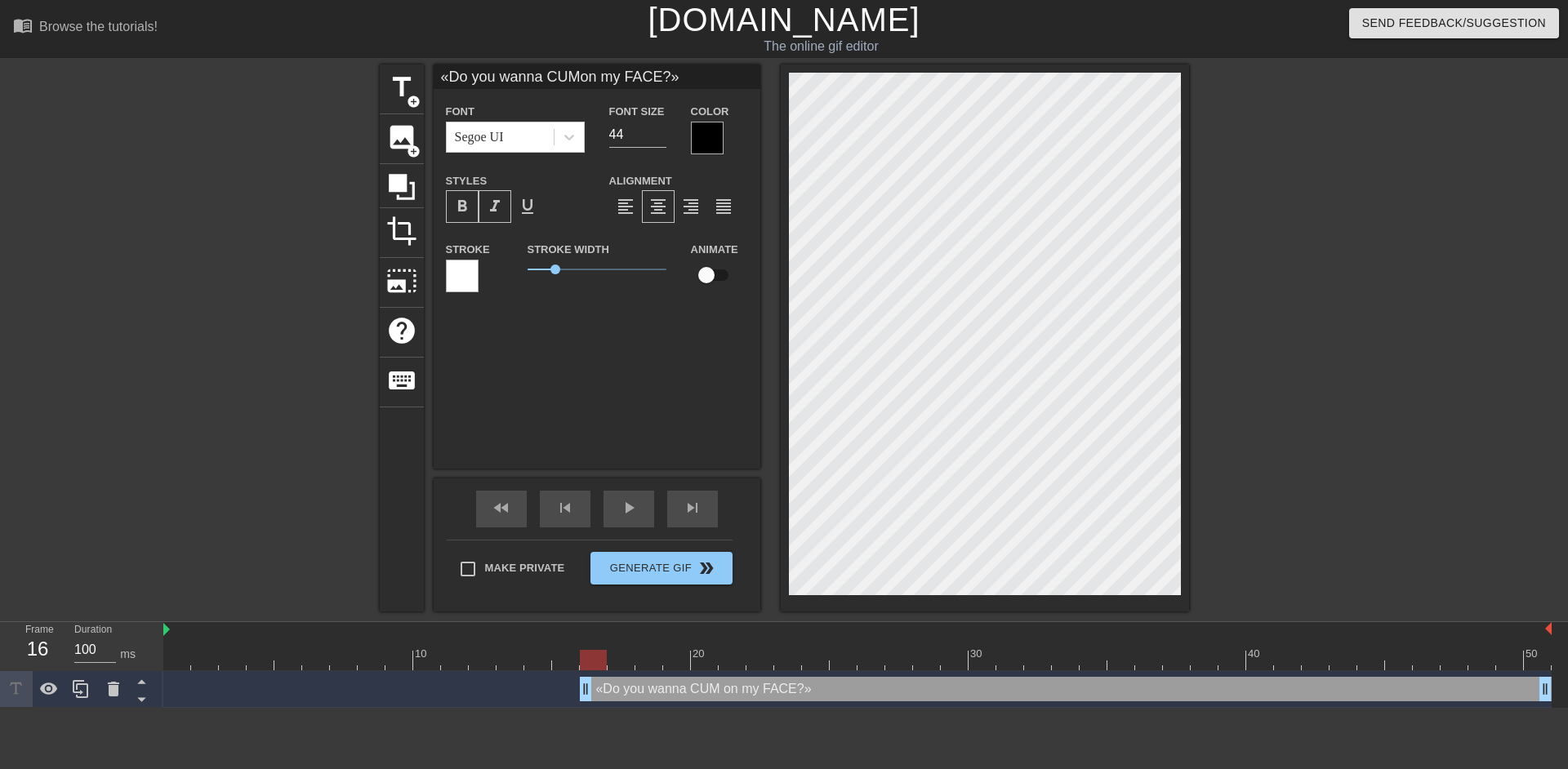
type textarea "«Do you wannaCUM on my FACE?»"
type input "«Do you wannaCUMon my FACE?»"
type textarea "«Do you wanna CUM on my FACE?»"
type input "«Do you wannaCUMon my FACE?»"
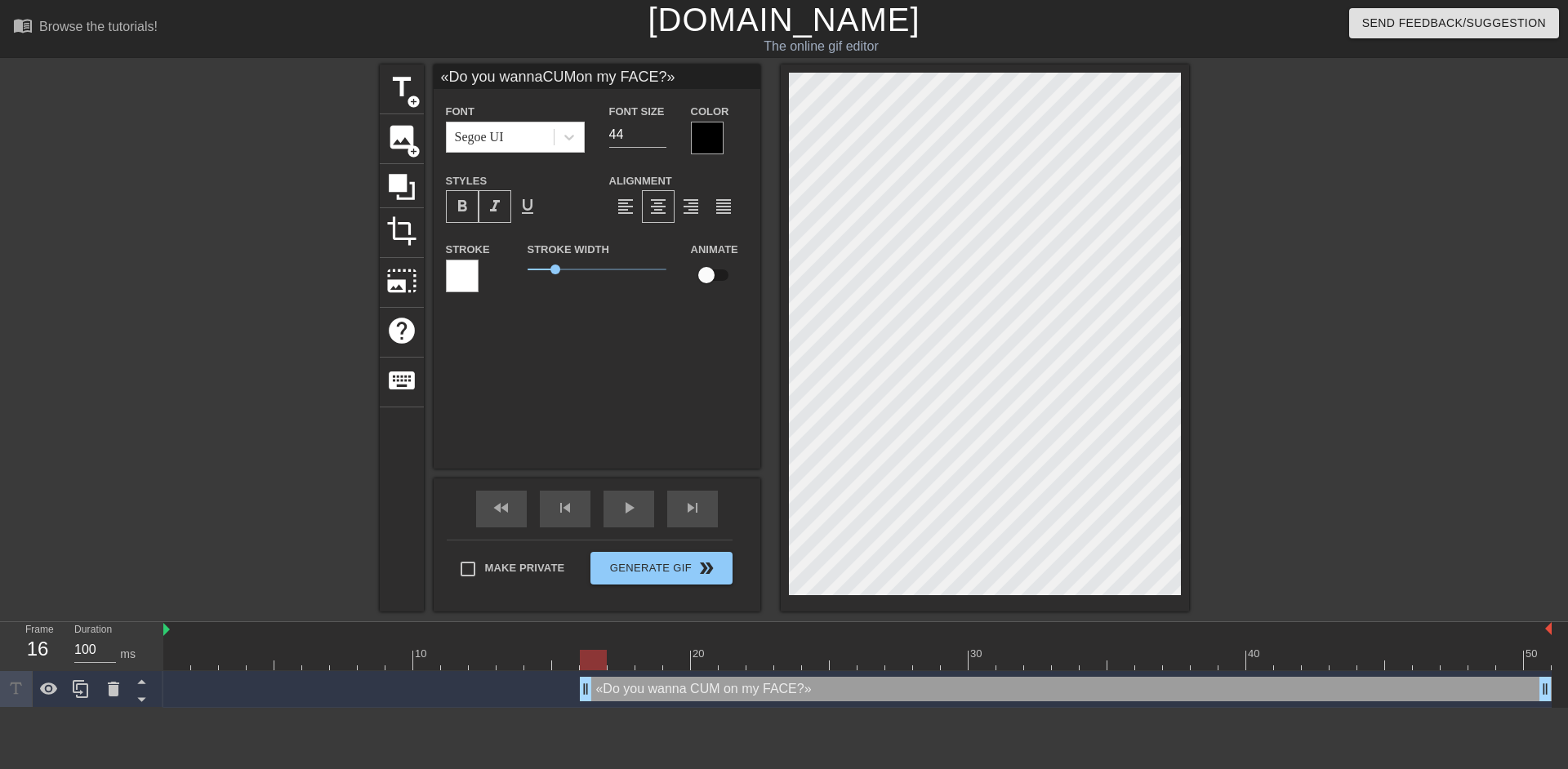
type textarea "«Do you wanna CUMon my FACE?»"
type input "«Do you wannaCUM on my FACE?»"
type textarea "«Do you wannaCUM on my FACE?»"
type input "«Do you wanna CUM on my FACE?»"
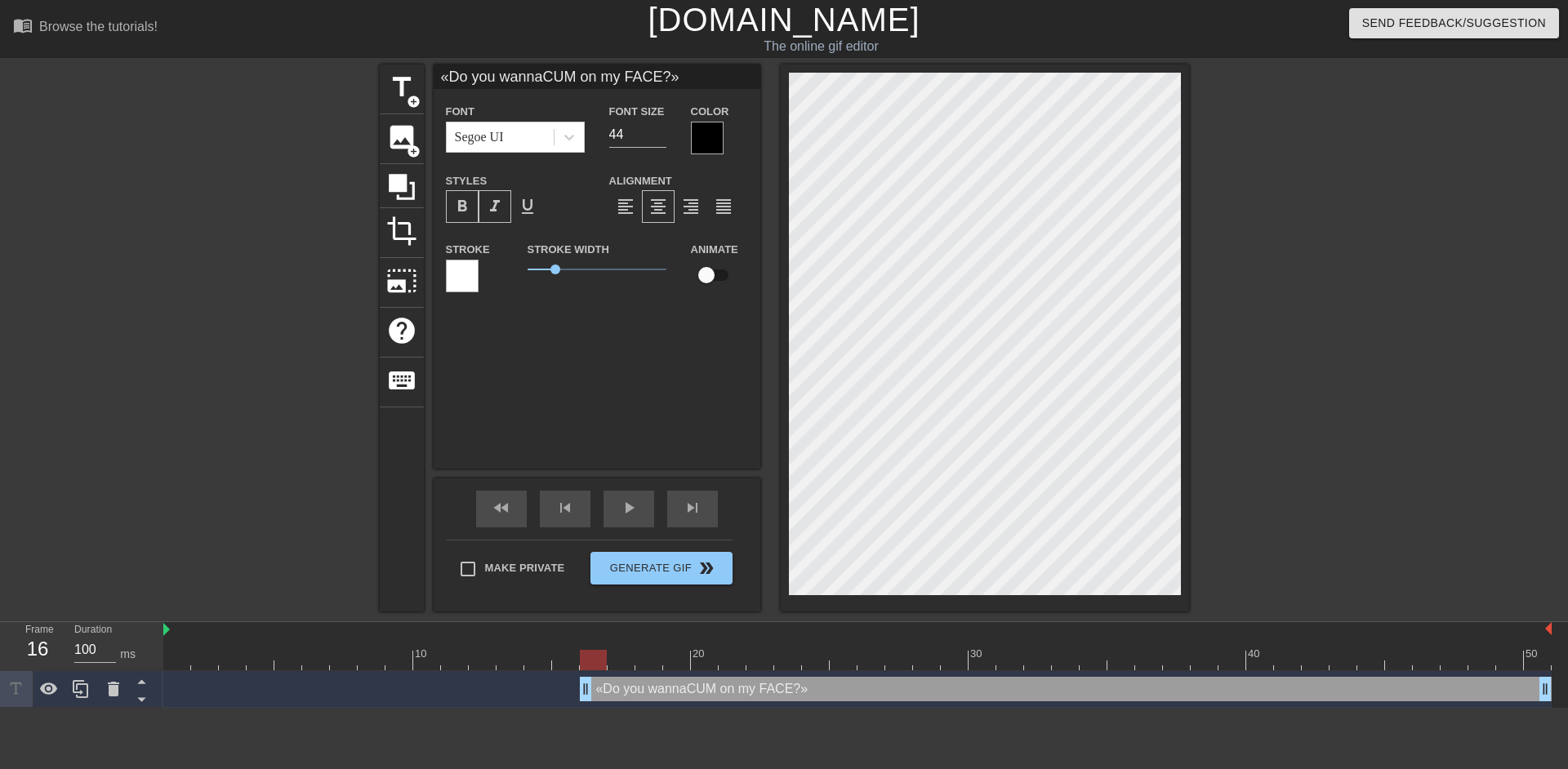
type textarea "«Do you wanna CUM on my FACE?»"
type input "«Do you wanna CUMon my FACE?»"
type textarea "«Do you wanna CUMon my FACE?»"
type input "«Do you wanna CUMon my FACE?»"
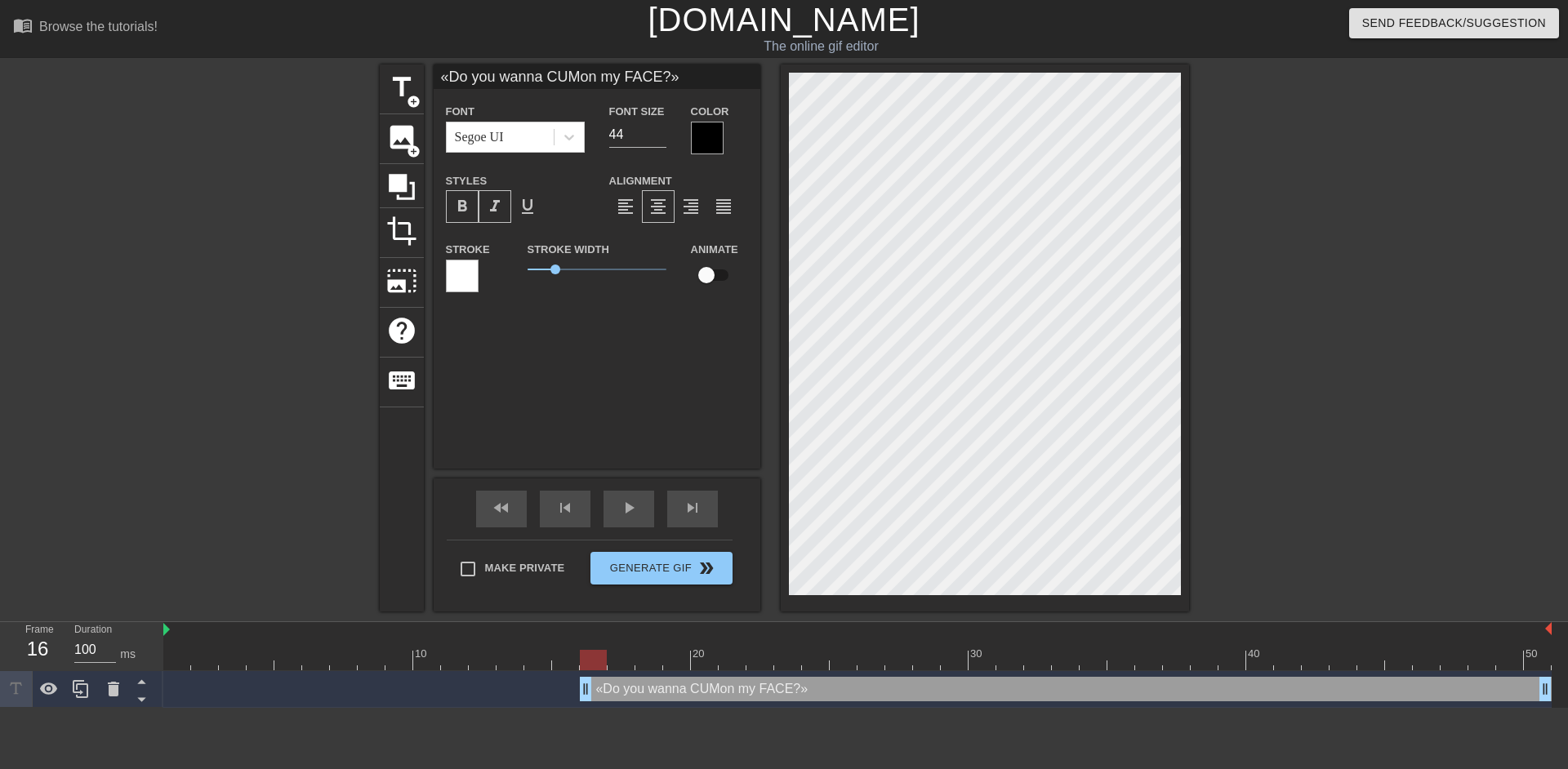
type textarea "«Do you wanna CUM on my FACE?»"
type input "«Do you wanna CUMon m FACE?»"
type textarea "«Do you wanna CUM on m FACE?»"
type input "«Do you wanna CUMon FACE?»"
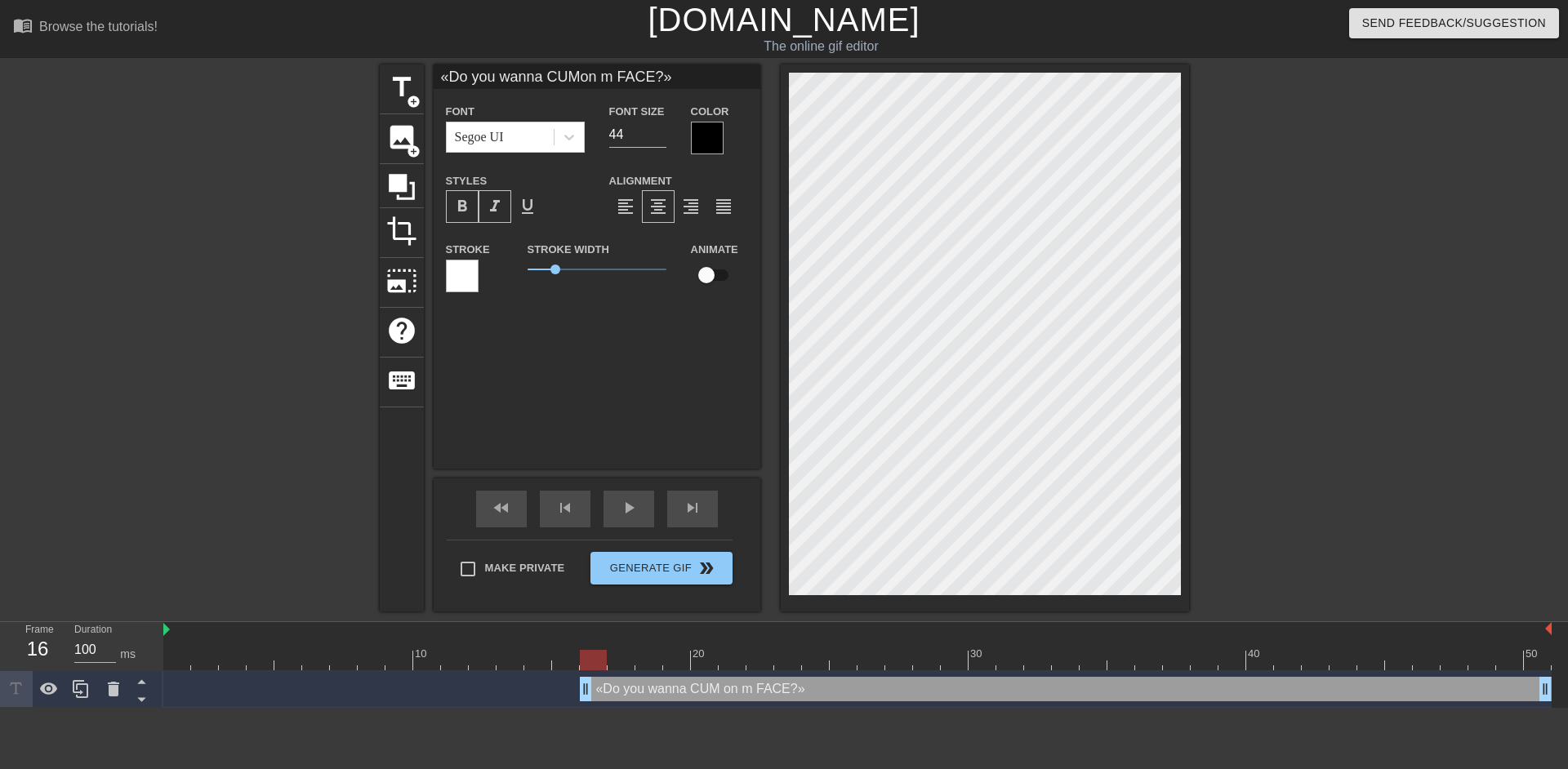
type textarea "«Do you wanna CUM on FACE?»"
type input "«Do you wanna CUMon M FACE?»"
type textarea "«Do you wanna CUM on M FACE?»"
type input "«Do you wanna CUMon MY FACE?»"
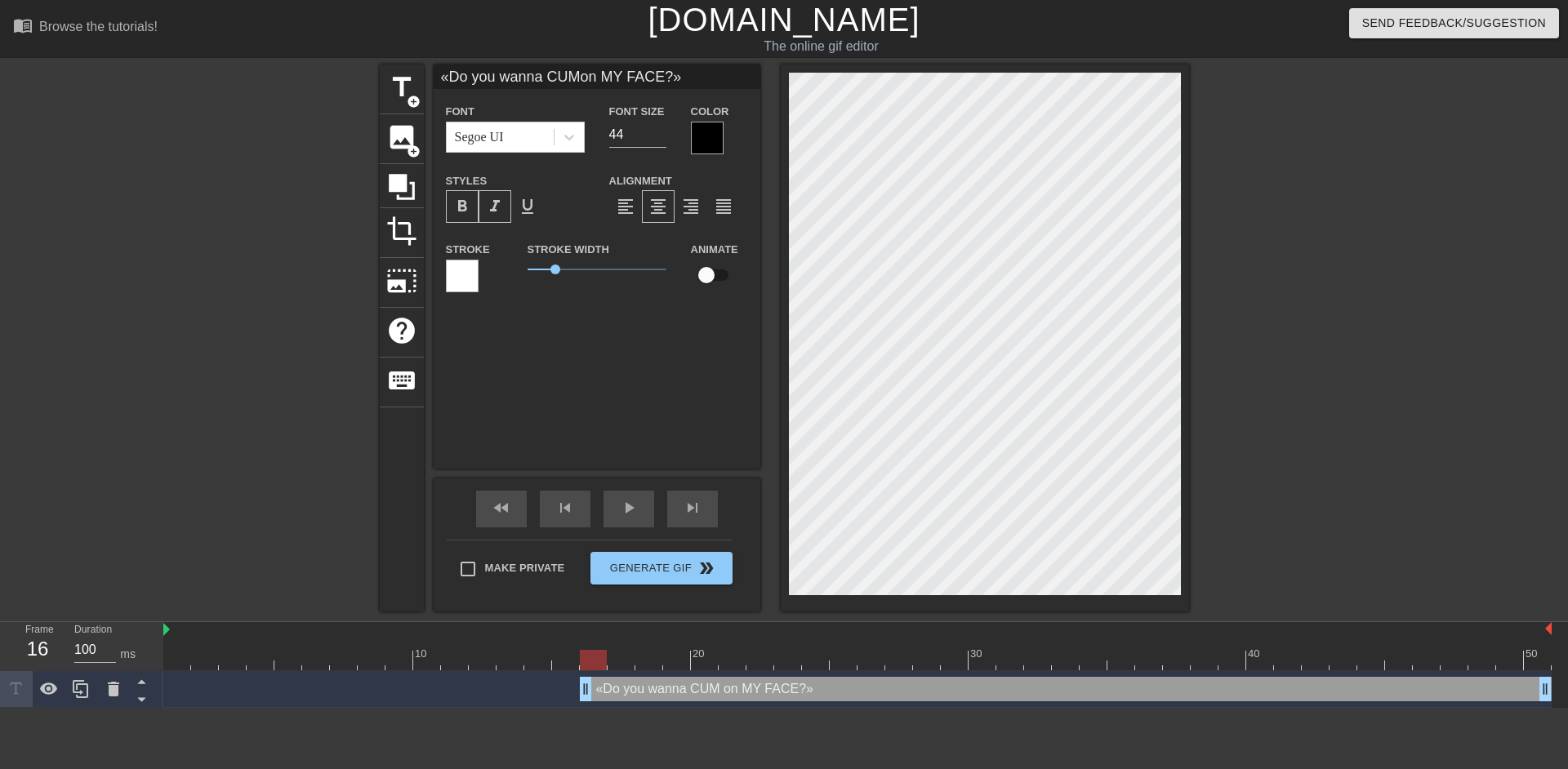
type textarea "«Do you wanna CUM on MY FACE?»"
type input "«Do you wanna con MY FACE?»"
type textarea "«Do you wanna c on MY FACE?»"
type input "«Do you wanna cuon MY FACE?»"
type textarea "«Do you wanna cu on MY FACE?»"
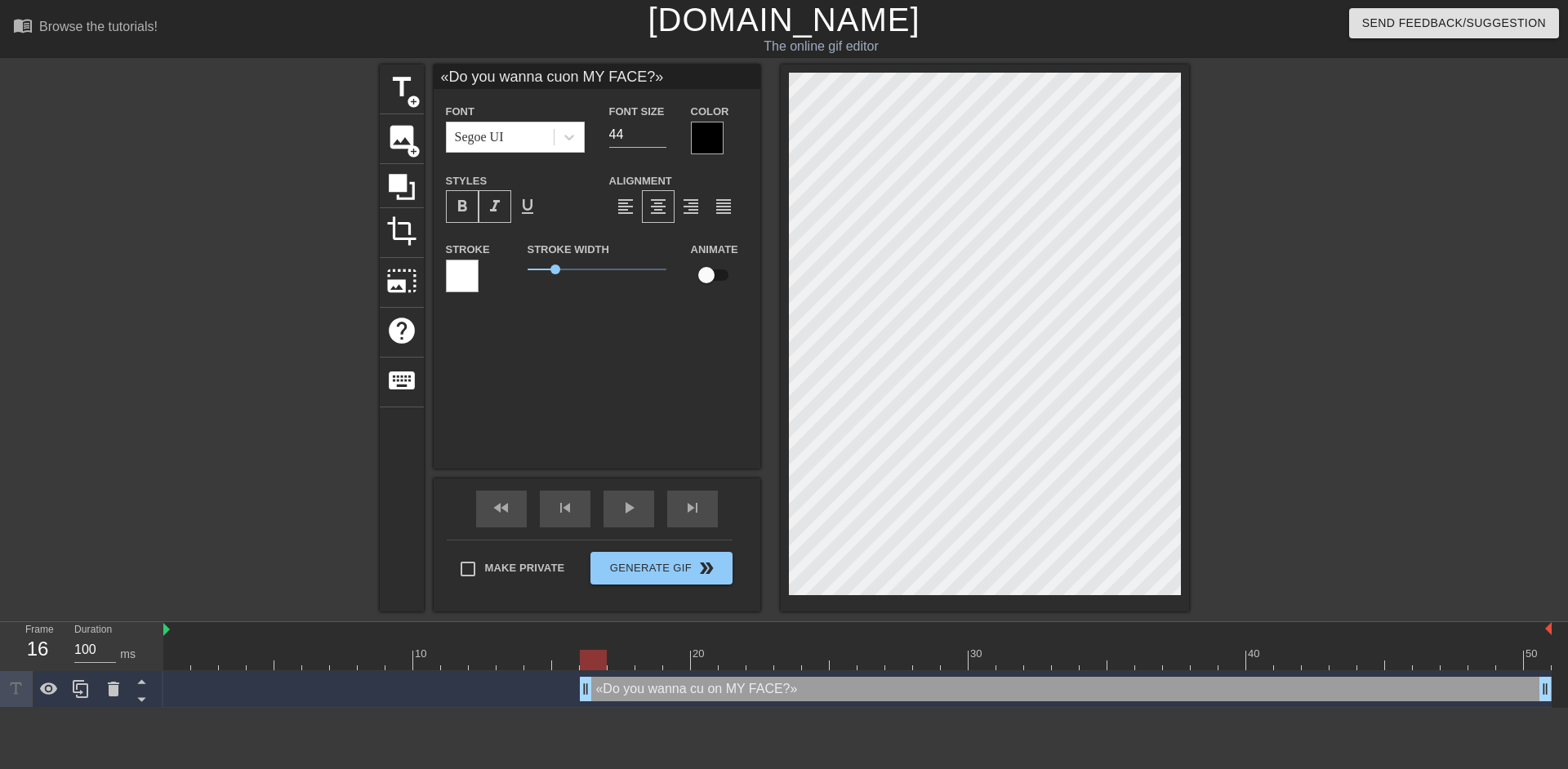
type input "«Do you wanna cumon MY FACE?»"
type textarea "«Do you wanna cum on MY FACE?»"
type input "«Do you wanna cumon m?»"
type textarea "«Do you wanna cum on m?»"
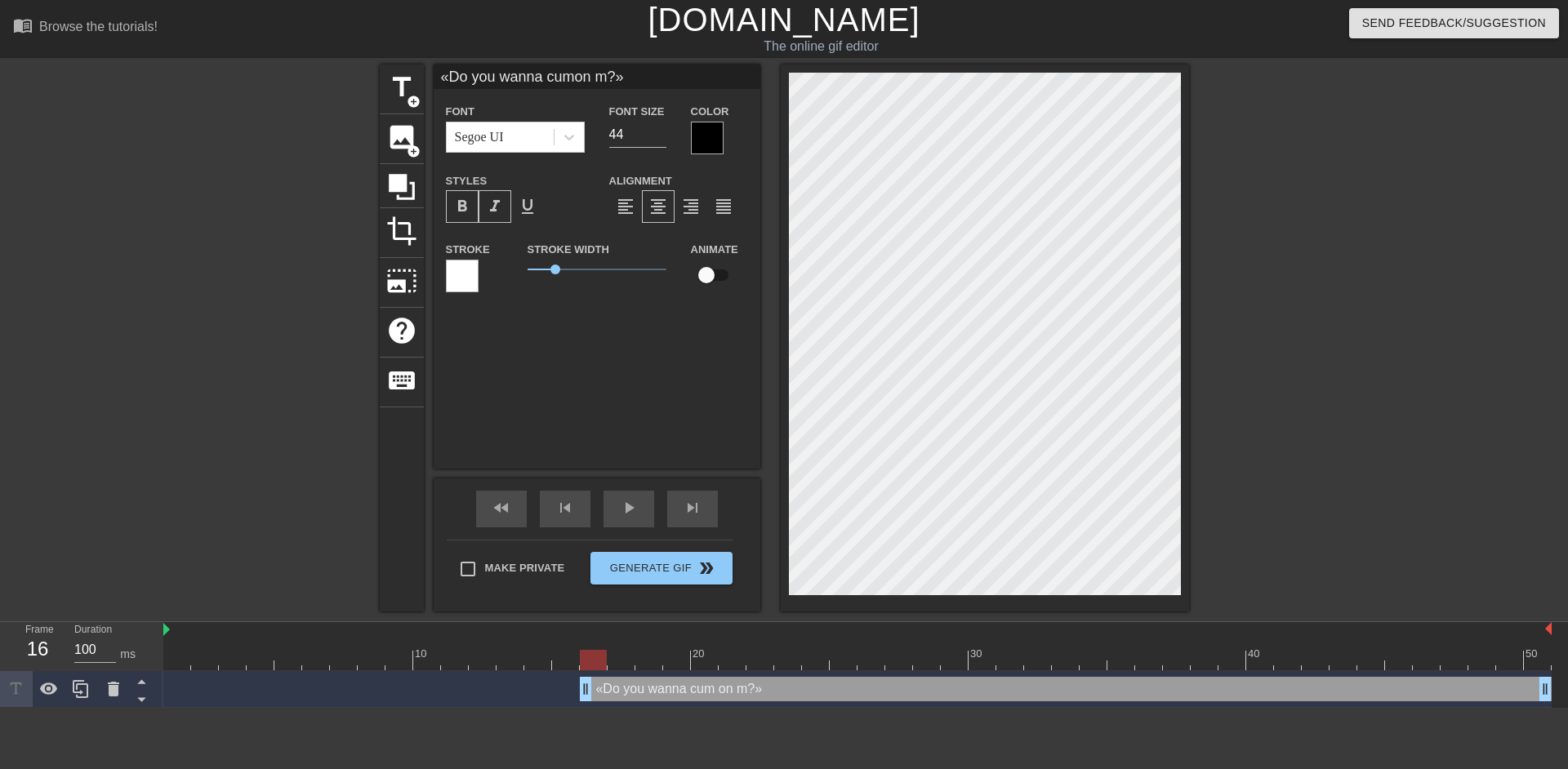
type input "«Do you wanna cumon my?»"
type textarea "«Do you wanna cum on my?»"
type input "«Do you wanna cumon my ?»"
type textarea "«Do you wanna cum on my ?»"
type input "«Do you wanna cumon my f?»"
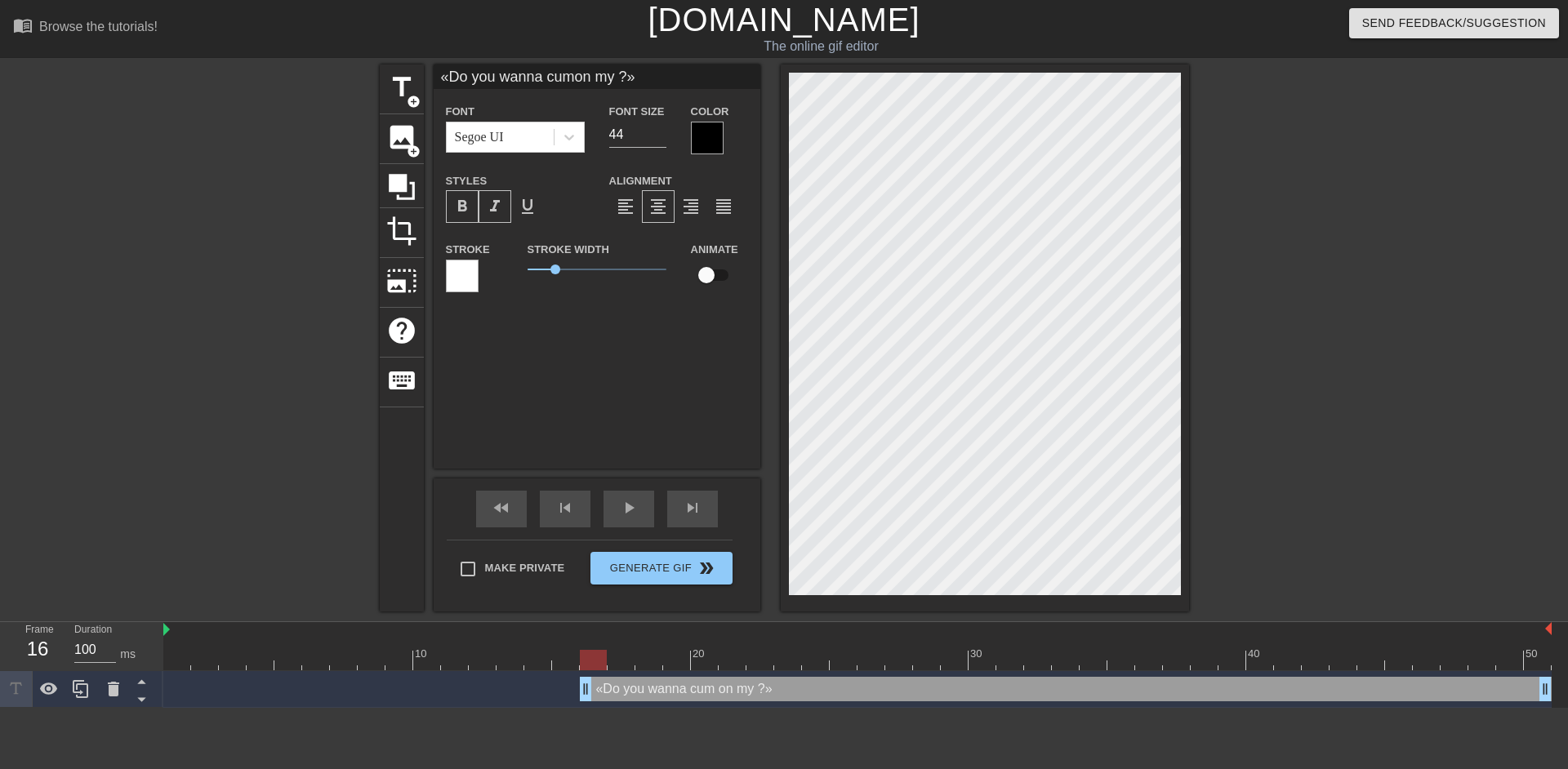
type textarea "«Do you wanna cum on my f?»"
type input "«Do you wanna cumon my fa?»"
type textarea "«Do you wanna cum on my fa?»"
type input "«Do you wanna cumon my fac?»"
type textarea "«Do you wanna cum on my fac?»"
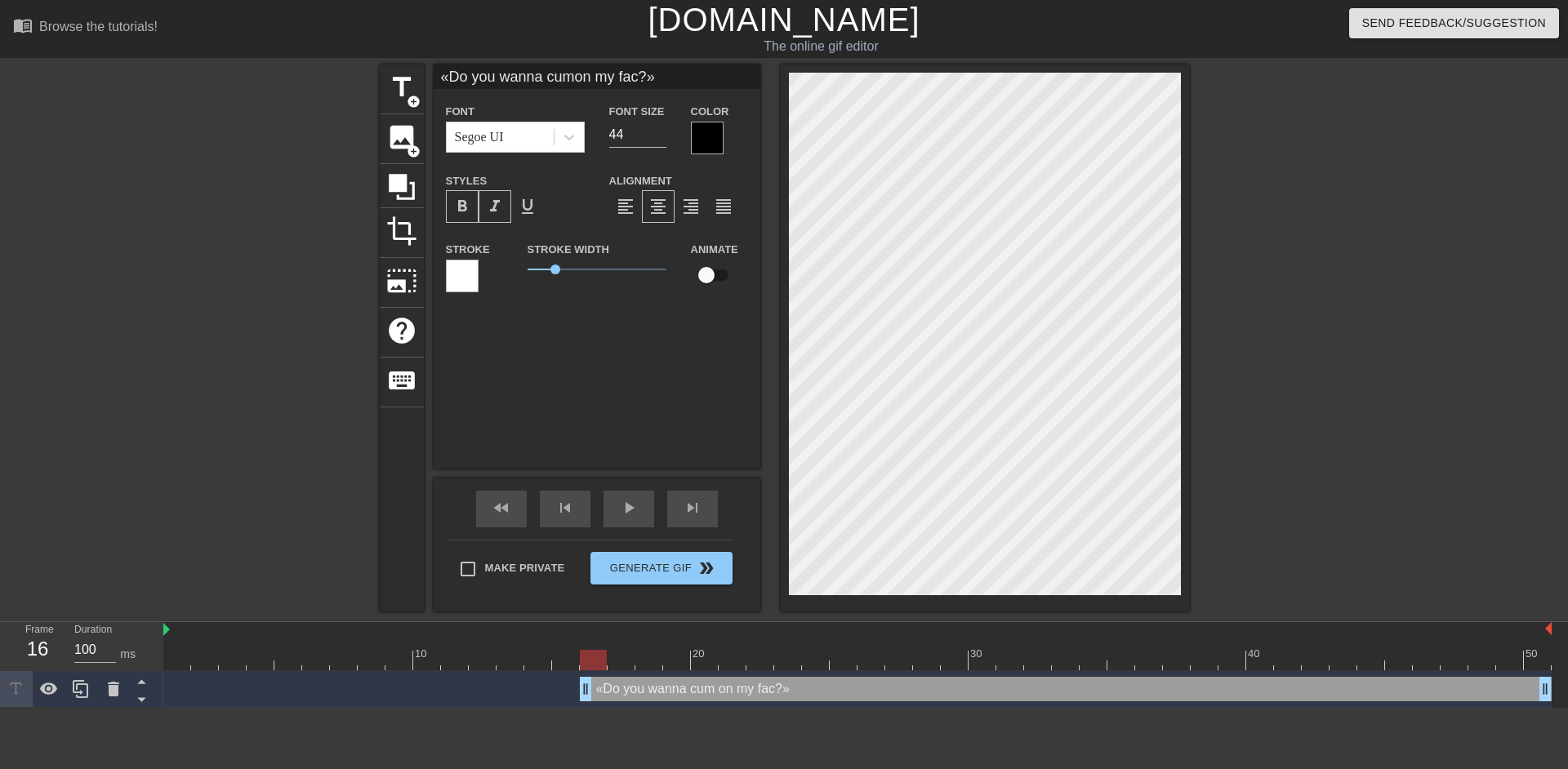
type input "«Do you wanna cumon my face?»"
type textarea "«Do you wanna cum on my face?»"
type input "«Do you wanna cumon my face.?»"
type textarea "«Do you wanna cum on my face.?»"
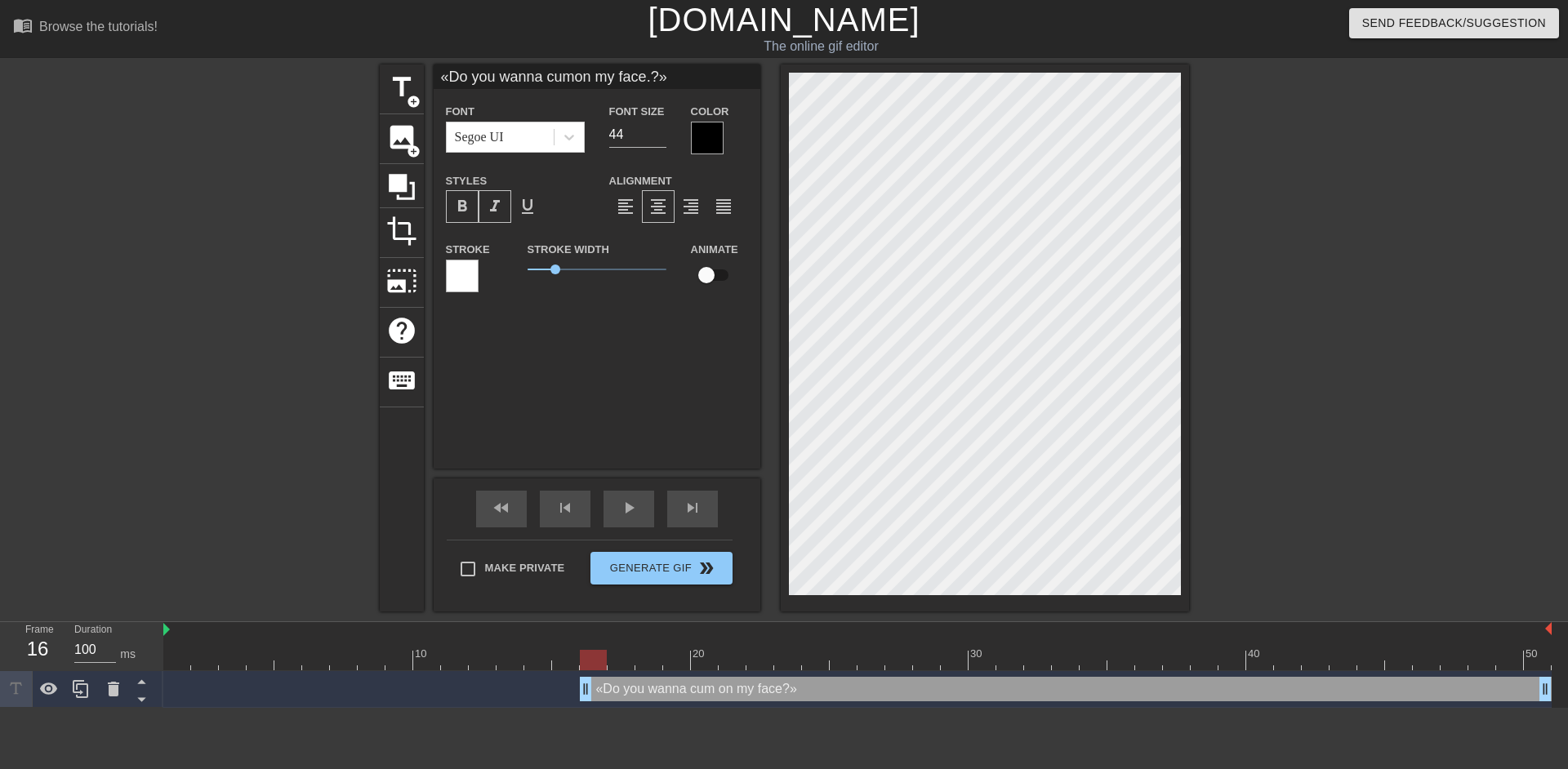
type input "«Do you wanna cumon my face..?»"
type textarea "«Do you wanna cum on my face..?»"
click at [1334, 442] on div at bounding box center [1331, 309] width 245 height 490
type input "«Do you wannacumon my face..?»"
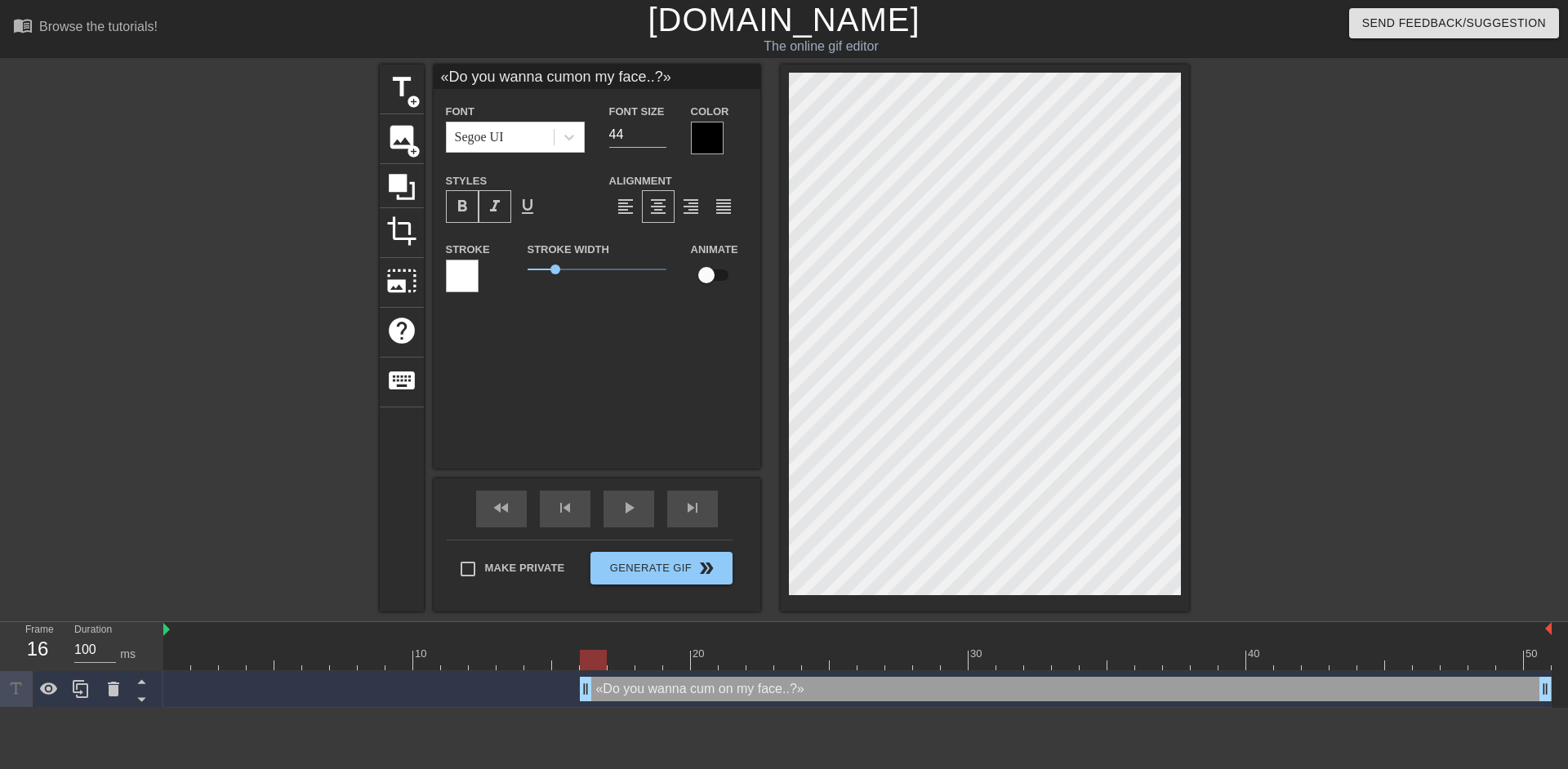
type textarea "«Do you wannacum on my face..?»"
type input "«Do you wannacumon my face..?»"
type textarea "«Do you wanna cum on my face..?»"
type input "«Do you wannacumon my face..?»"
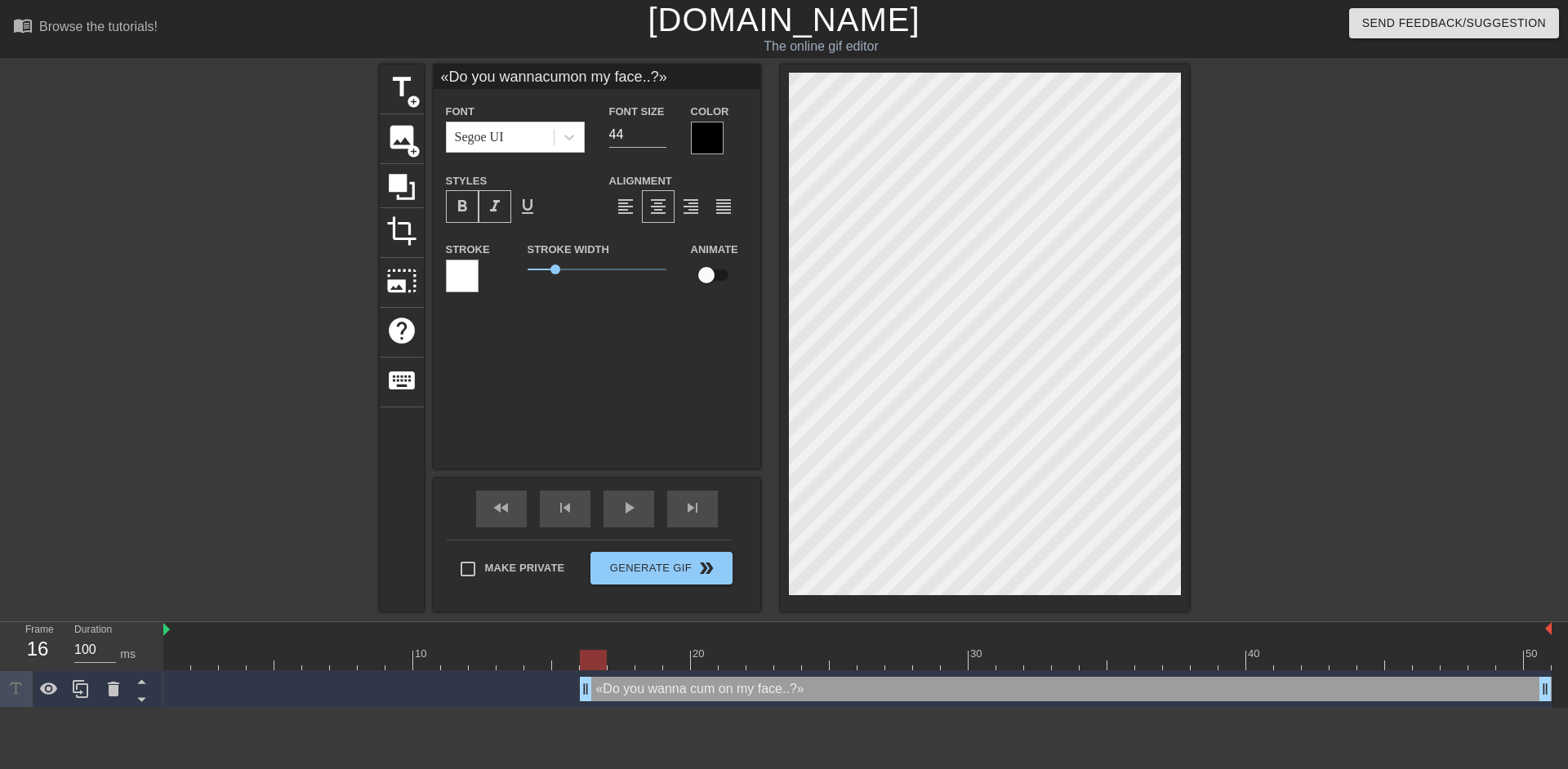
type textarea "«Do you wanna cumon my face..?»"
type input "«Do you wannacum on my face..?»"
type textarea "«Do you wanna cum on my face..?»"
click at [1296, 434] on div at bounding box center [1331, 309] width 245 height 490
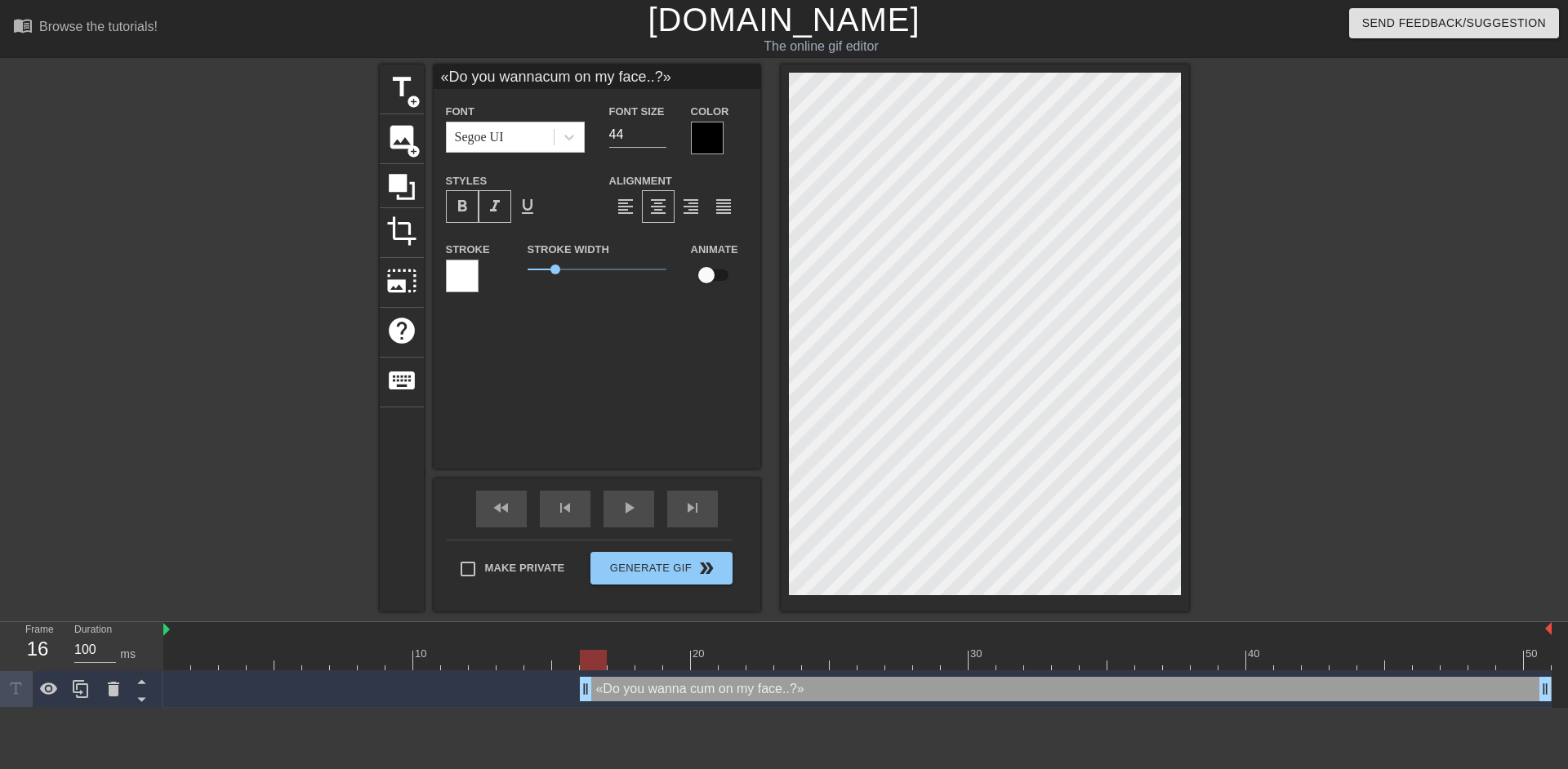
scroll to position [5, 35]
type textarea "«Do you wannacum on my face..?»"
type input "«Do you wanna cum on my face..?»"
type textarea "«Do you wanna cum on my face..?»"
type input "«Do you wanna cumon my face..?»"
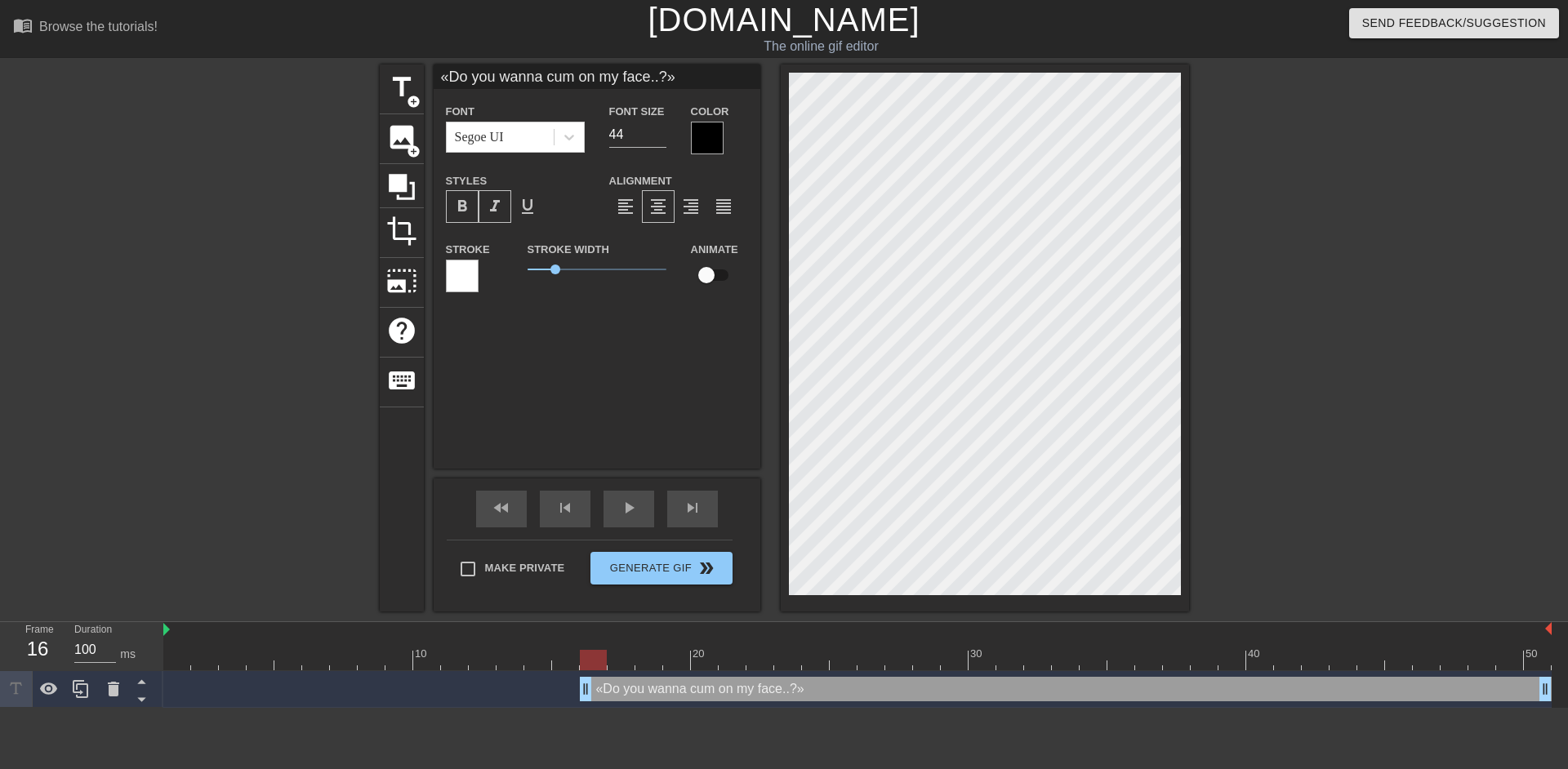
type textarea "«Do you wanna cumon my face..?»"
type input "«Do you wanna cumon my face..?»"
type textarea "«Do you wanna cum on my face..?»"
click at [1275, 393] on div at bounding box center [1331, 309] width 245 height 490
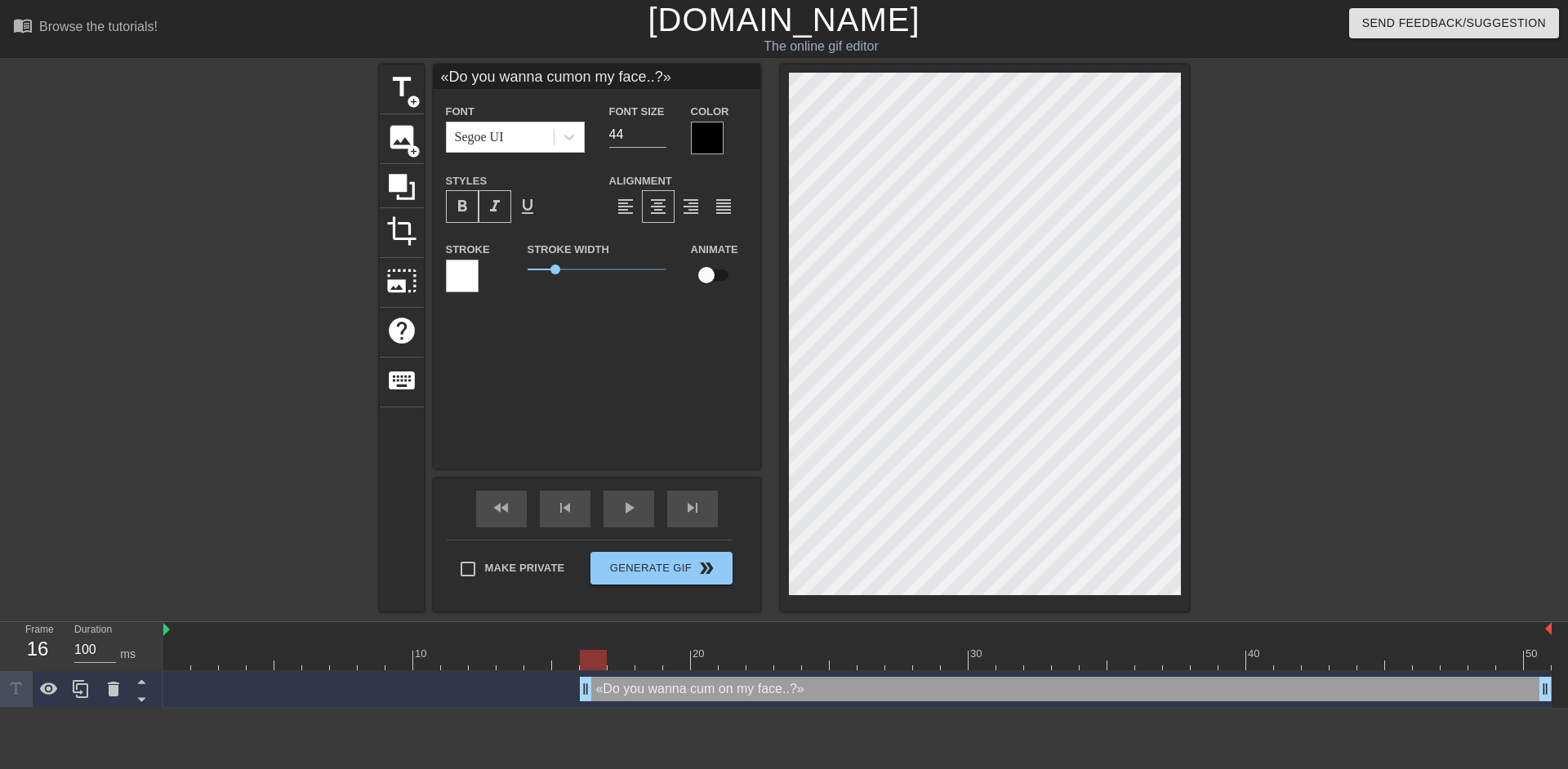
scroll to position [12, 28]
type input "«Do you wanna cumon my face.?»"
type textarea "«Do you wanna cum on my face.?»"
type input "«Do you wanna cumon my face?»"
type textarea "«Do you wanna cum on my face?»"
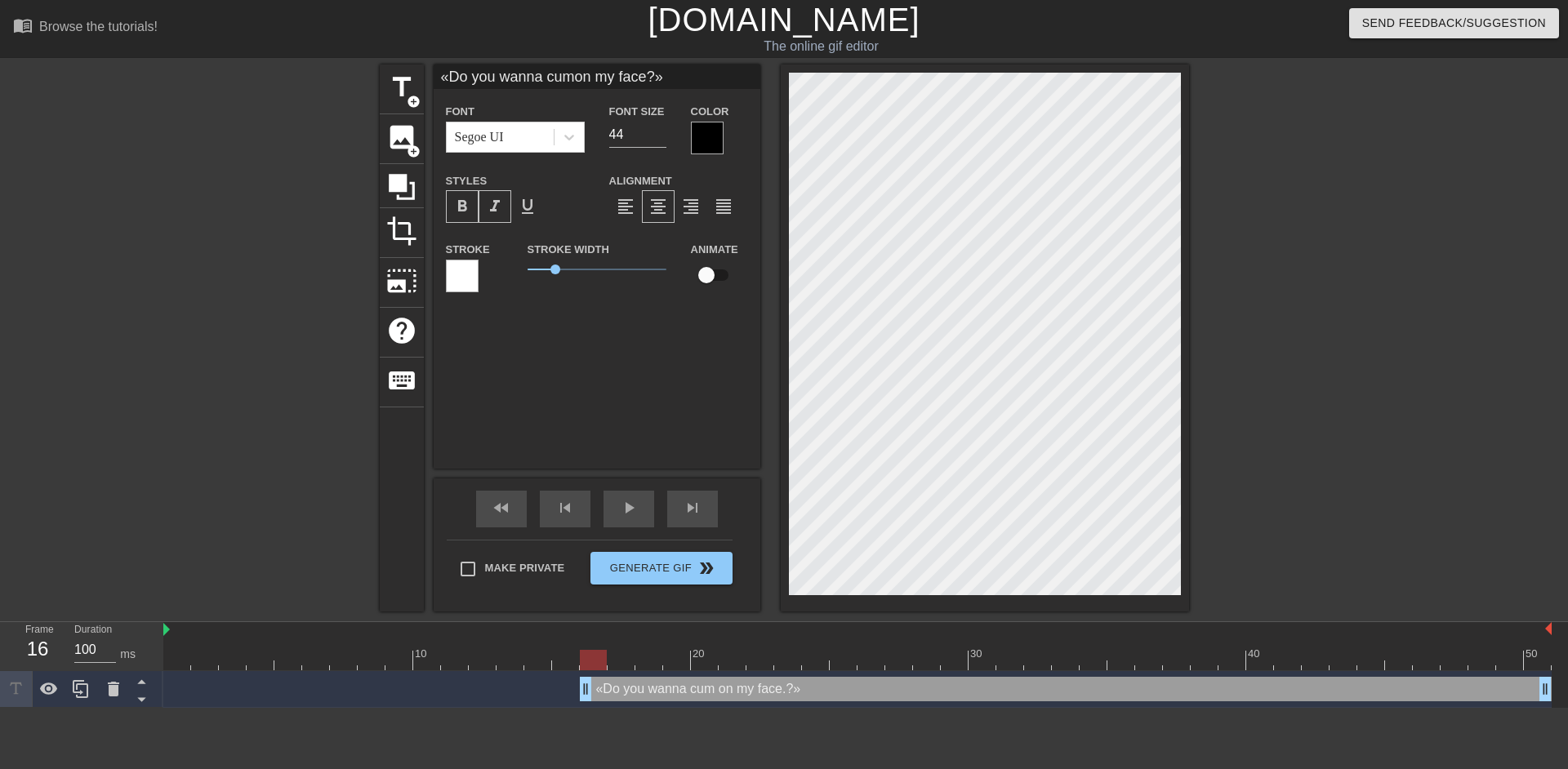
scroll to position [12, 27]
click at [1411, 500] on div at bounding box center [1331, 309] width 245 height 490
click at [703, 127] on div at bounding box center [706, 137] width 33 height 33
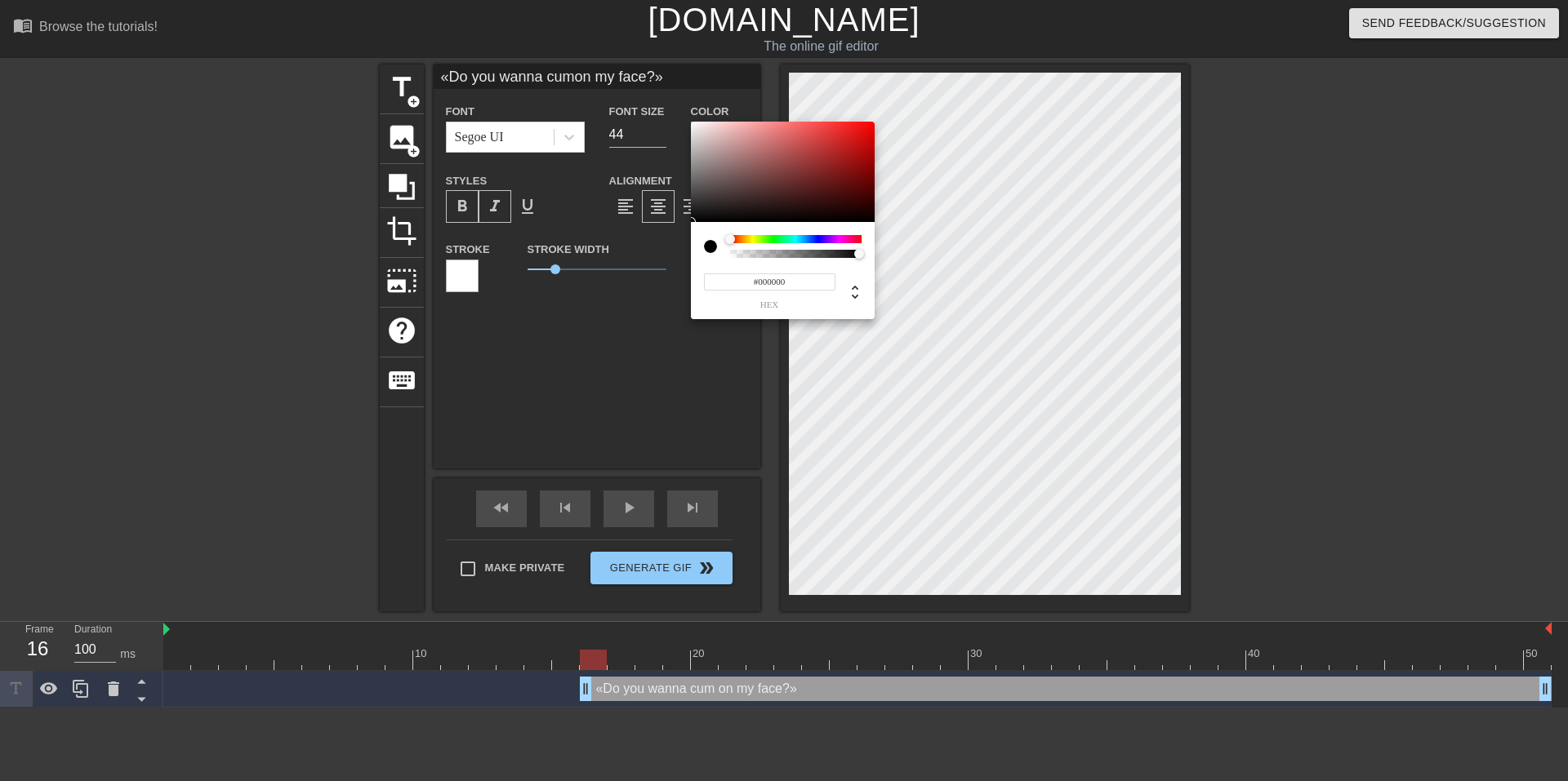
type input "«Do you wanna cumon my face?»"
type input "#633C3C"
type input "«Do you wanna cumon my face?»"
type input "#6A3D3D"
type input "«Do you wanna cumon my face?»"
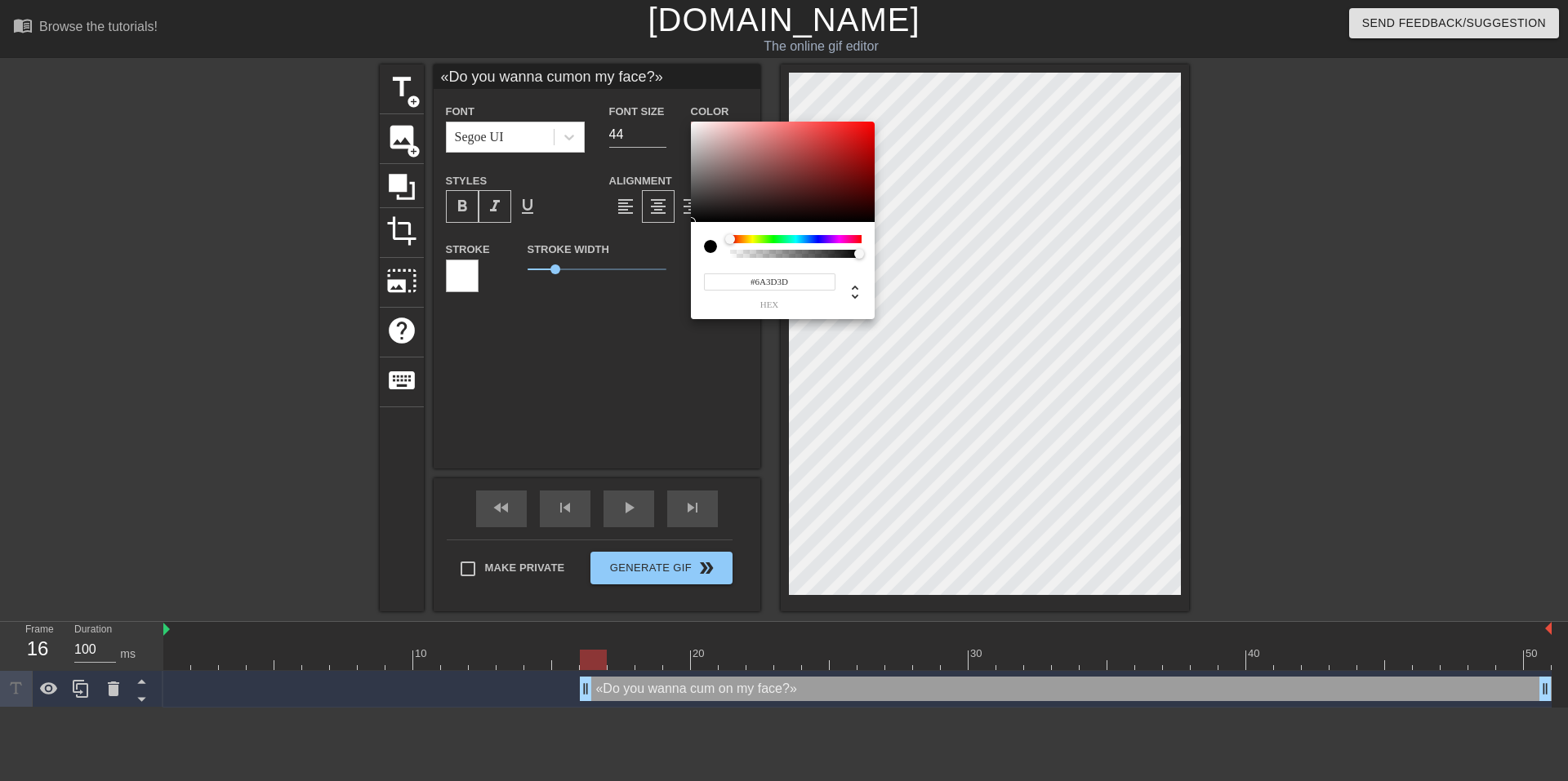
type input "#9B3333"
type input "«Do you wanna cumon my face?»"
type input "#DD0707"
type input "«Do you wanna cumon my face?»"
type input "#F20000"
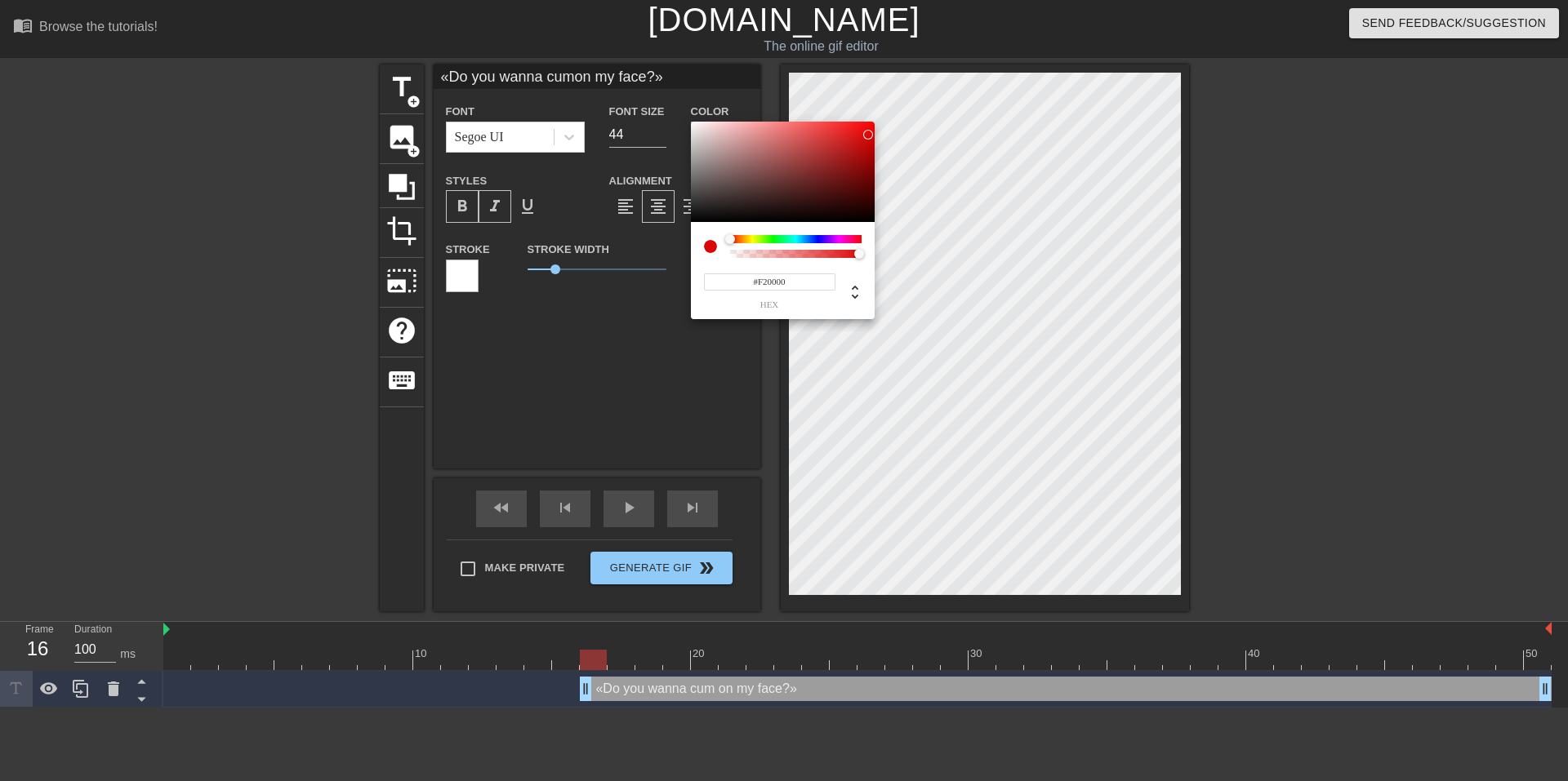
type input "«Do you wanna cumon my face?»"
type input "#FF0000"
drag, startPoint x: 763, startPoint y: 183, endPoint x: 904, endPoint y: 104, distance: 161.6
click at [904, 104] on div "#FF0000 hex" at bounding box center [784, 390] width 1568 height 781
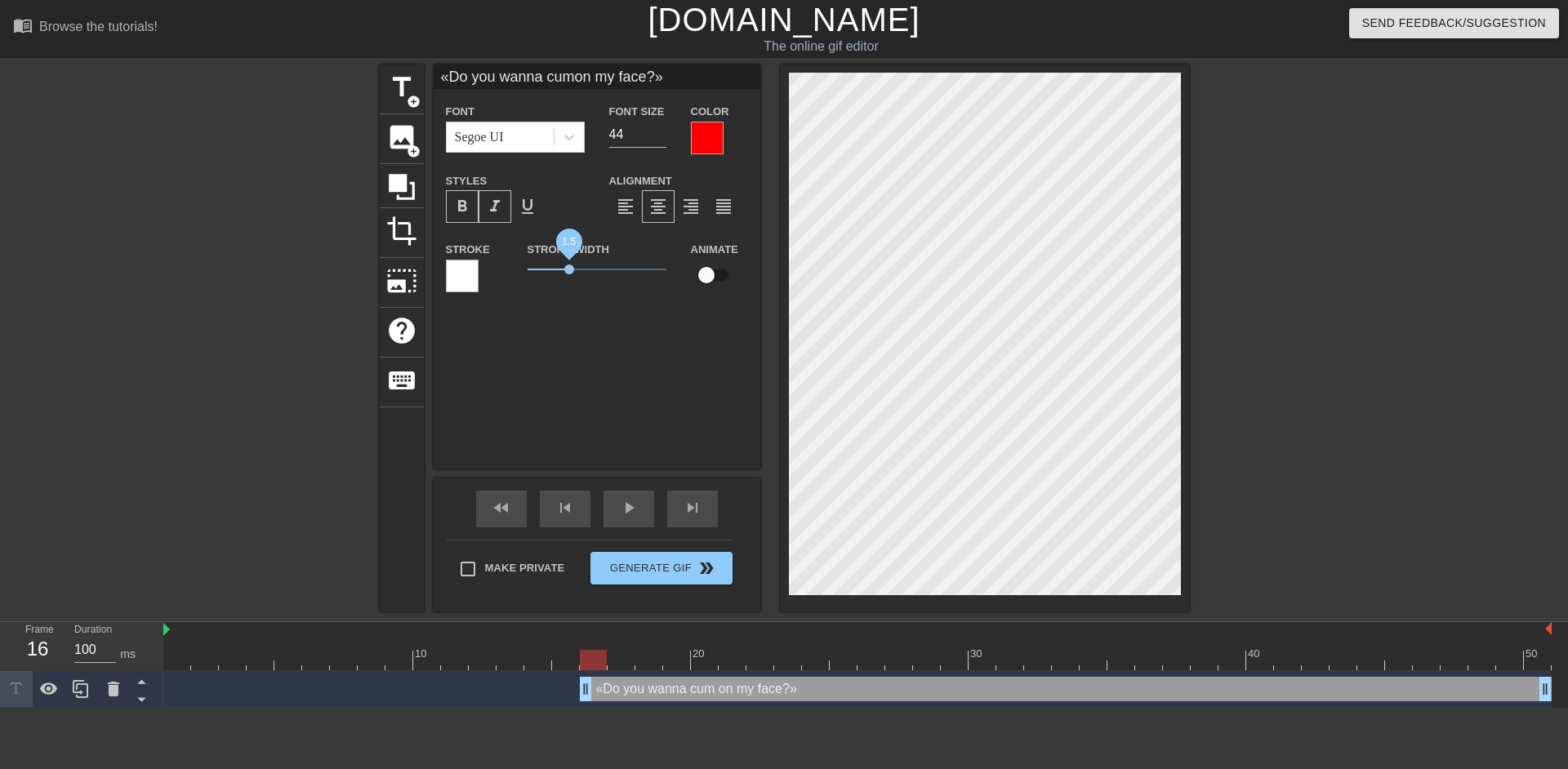
drag, startPoint x: 558, startPoint y: 268, endPoint x: 568, endPoint y: 268, distance: 10.0
click at [568, 268] on span "1.5" at bounding box center [569, 269] width 10 height 10
click at [468, 286] on div at bounding box center [462, 276] width 33 height 33
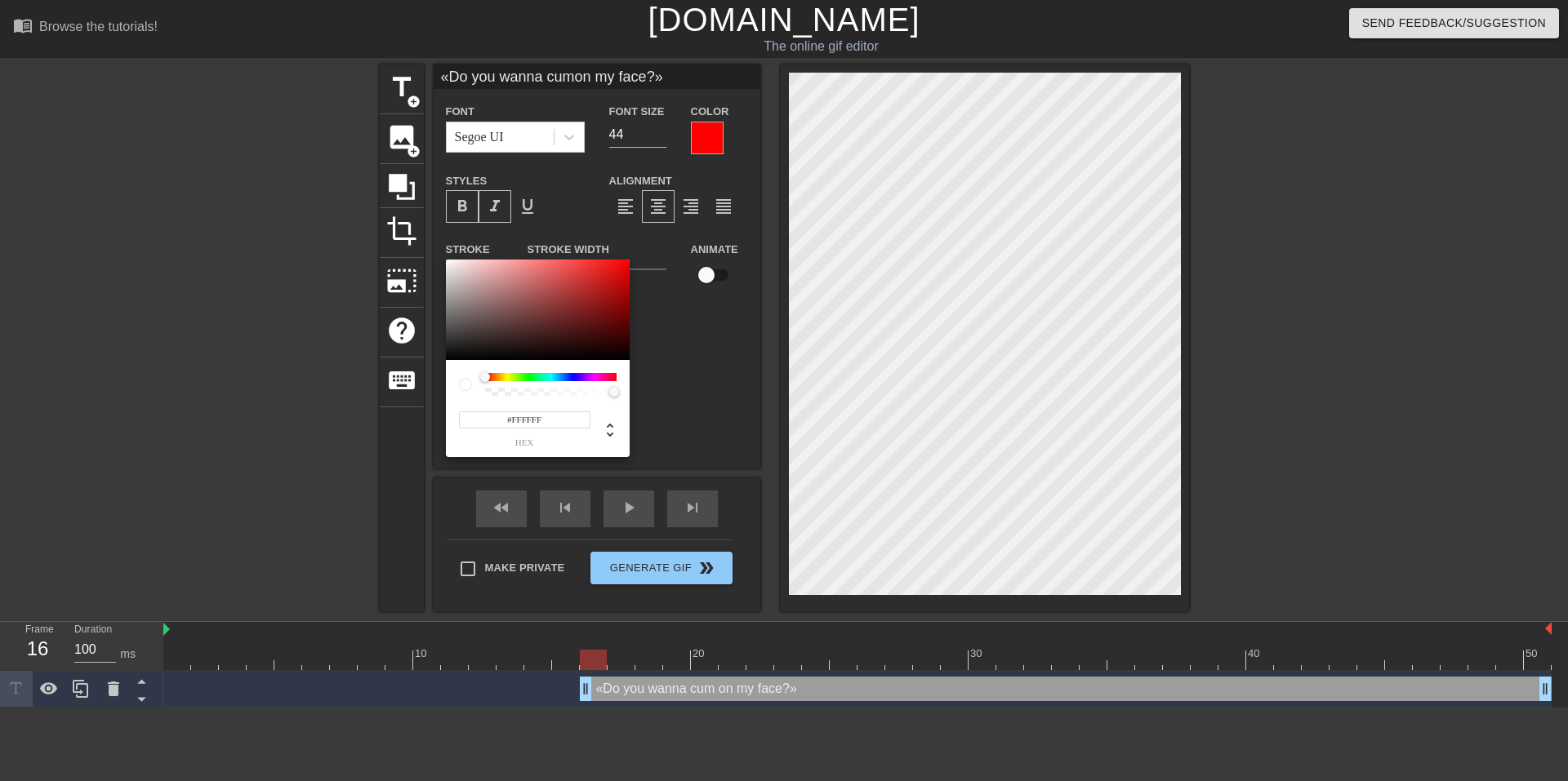
type input "«Do you wanna cumon my face?»"
type input "#6A2C2C"
type input "«Do you wanna cumon my face?»"
type input "#632F2F"
type input "«Do you wanna cumon my face?»"
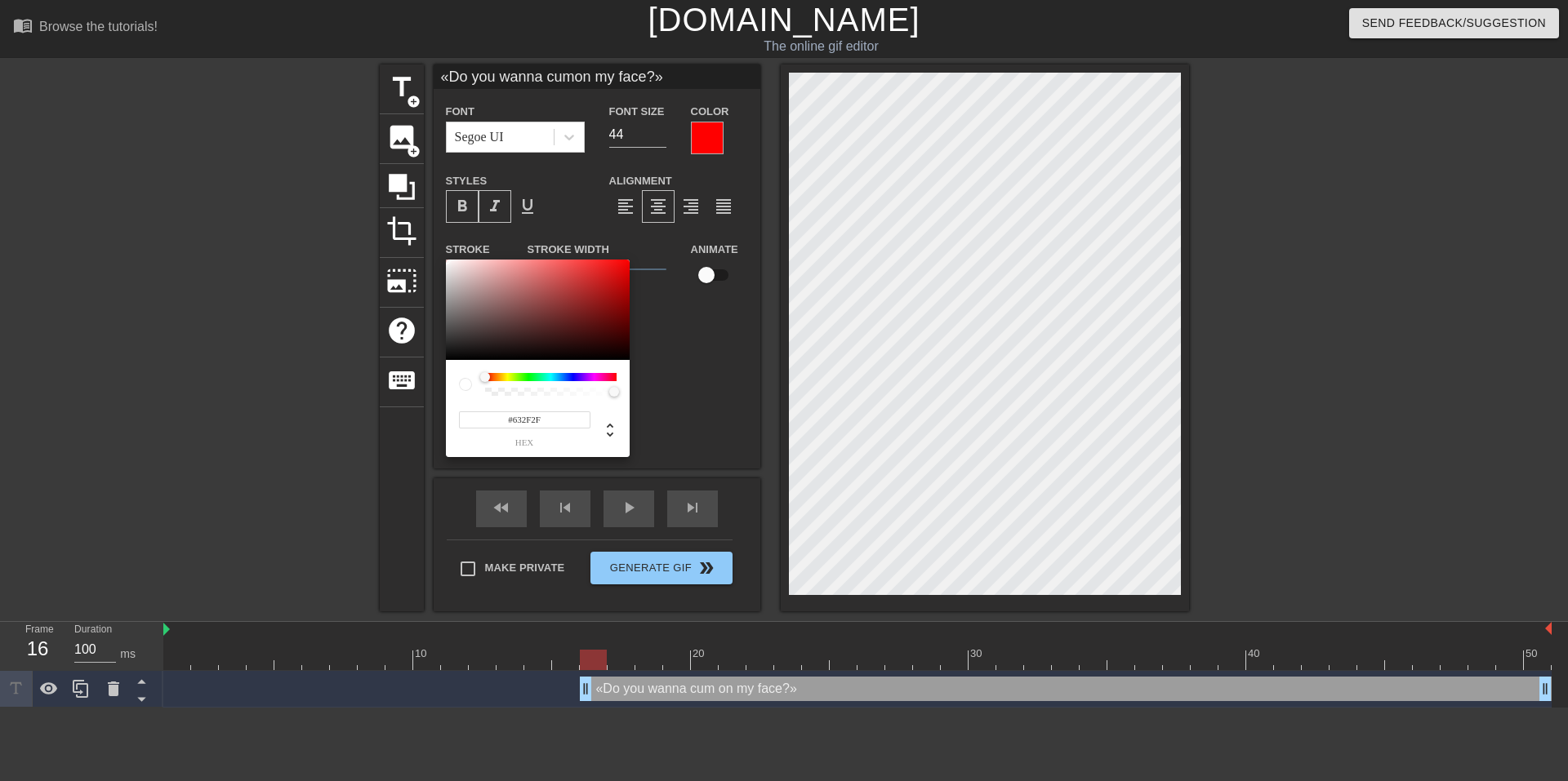
type input "#362A2A"
type input "«Do you wanna cumon my face?»"
type input "#242020"
type input "«Do you wanna cumon my face?»"
type input "#1B1A1A"
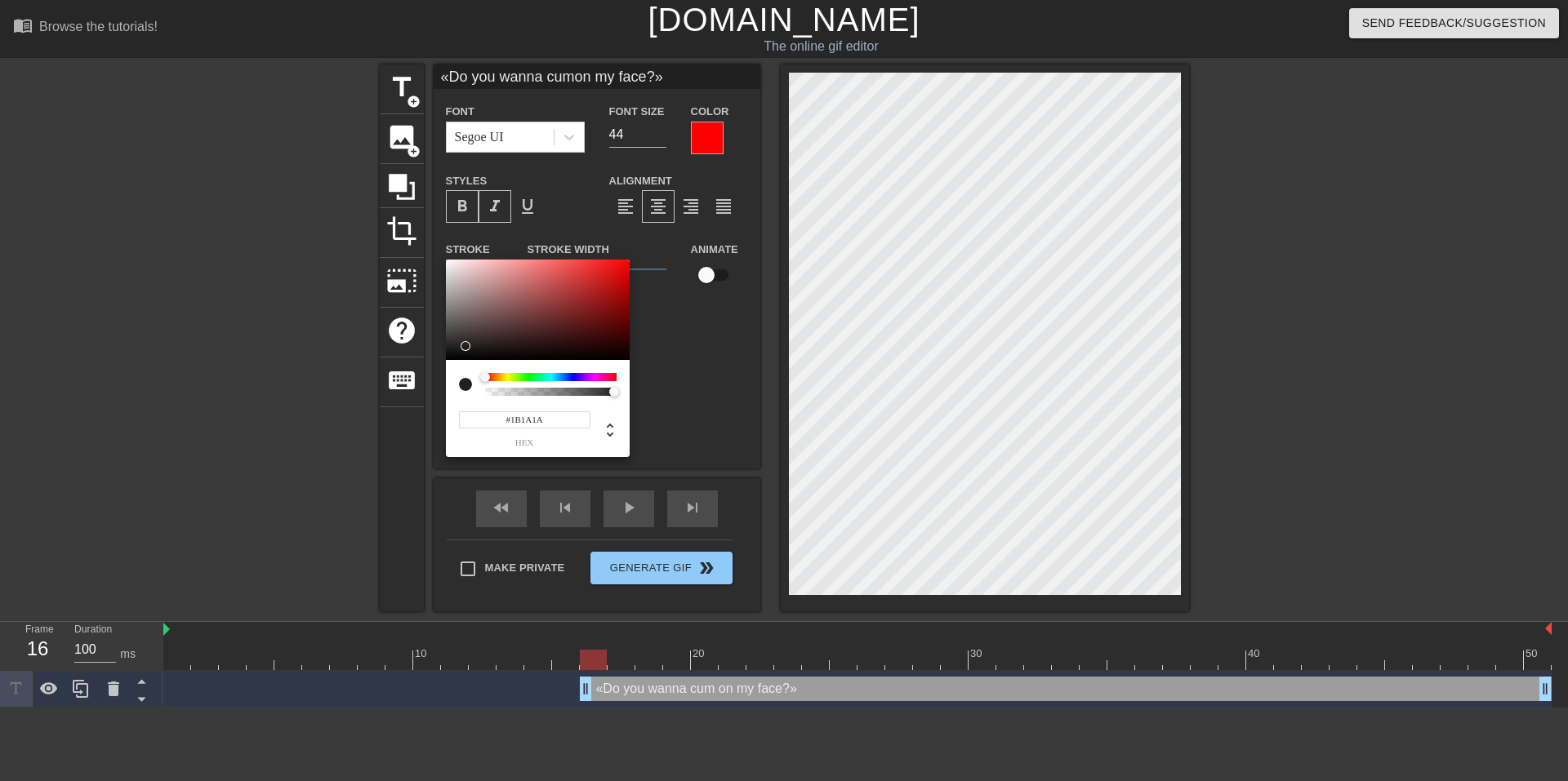
type input "«Do you wanna cumon my face?»"
type input "#070707"
type input "«Do you wanna cumon my face?»"
type input "#000000"
type input "«Do you wanna cumon my face?»"
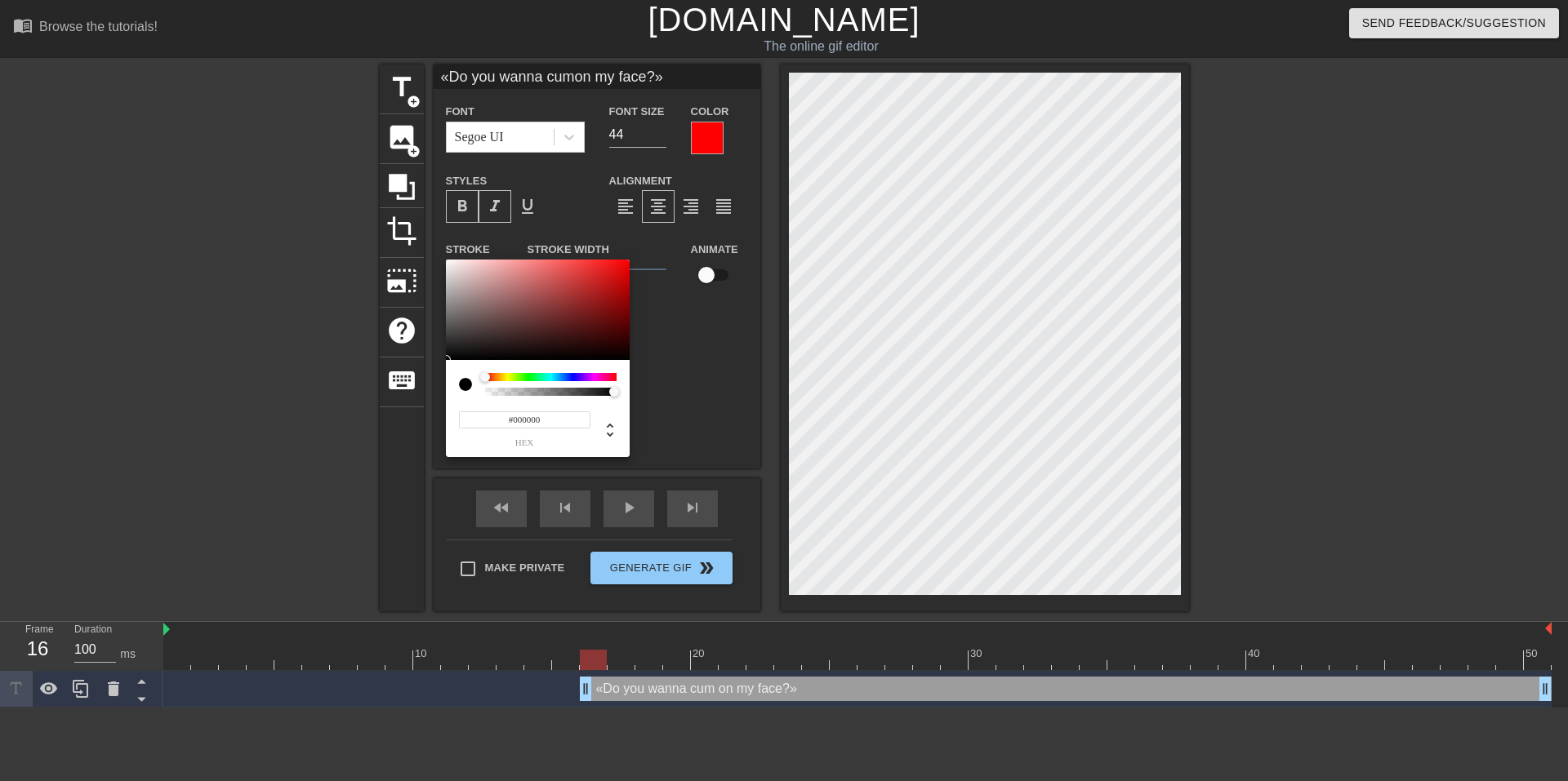
drag, startPoint x: 553, startPoint y: 319, endPoint x: 403, endPoint y: 386, distance: 164.3
click at [403, 386] on div "#000000 hex" at bounding box center [784, 390] width 1568 height 781
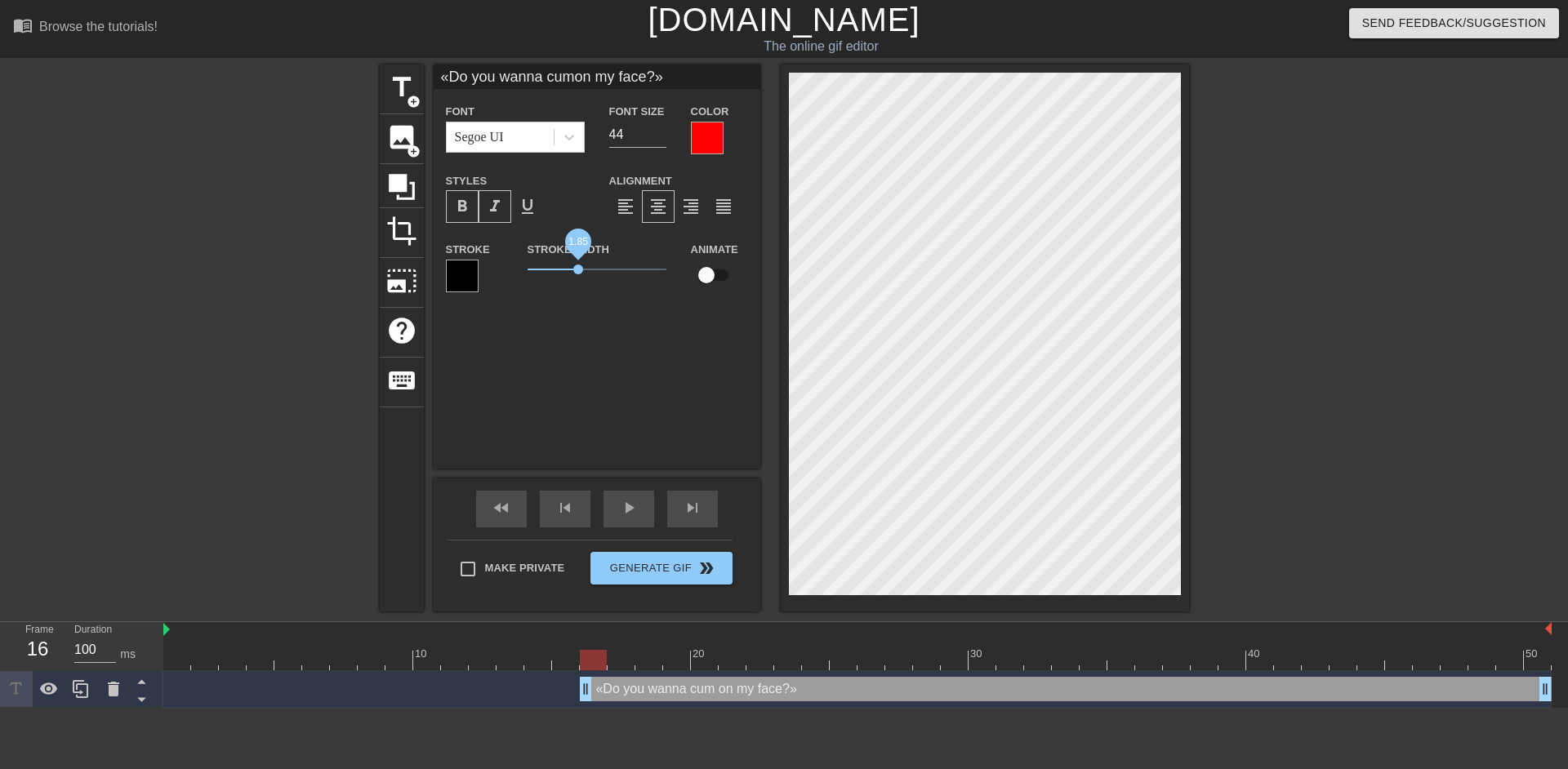
drag, startPoint x: 567, startPoint y: 272, endPoint x: 578, endPoint y: 274, distance: 11.2
click at [578, 274] on span "1.85" at bounding box center [578, 269] width 10 height 10
click at [468, 268] on div at bounding box center [462, 276] width 33 height 33
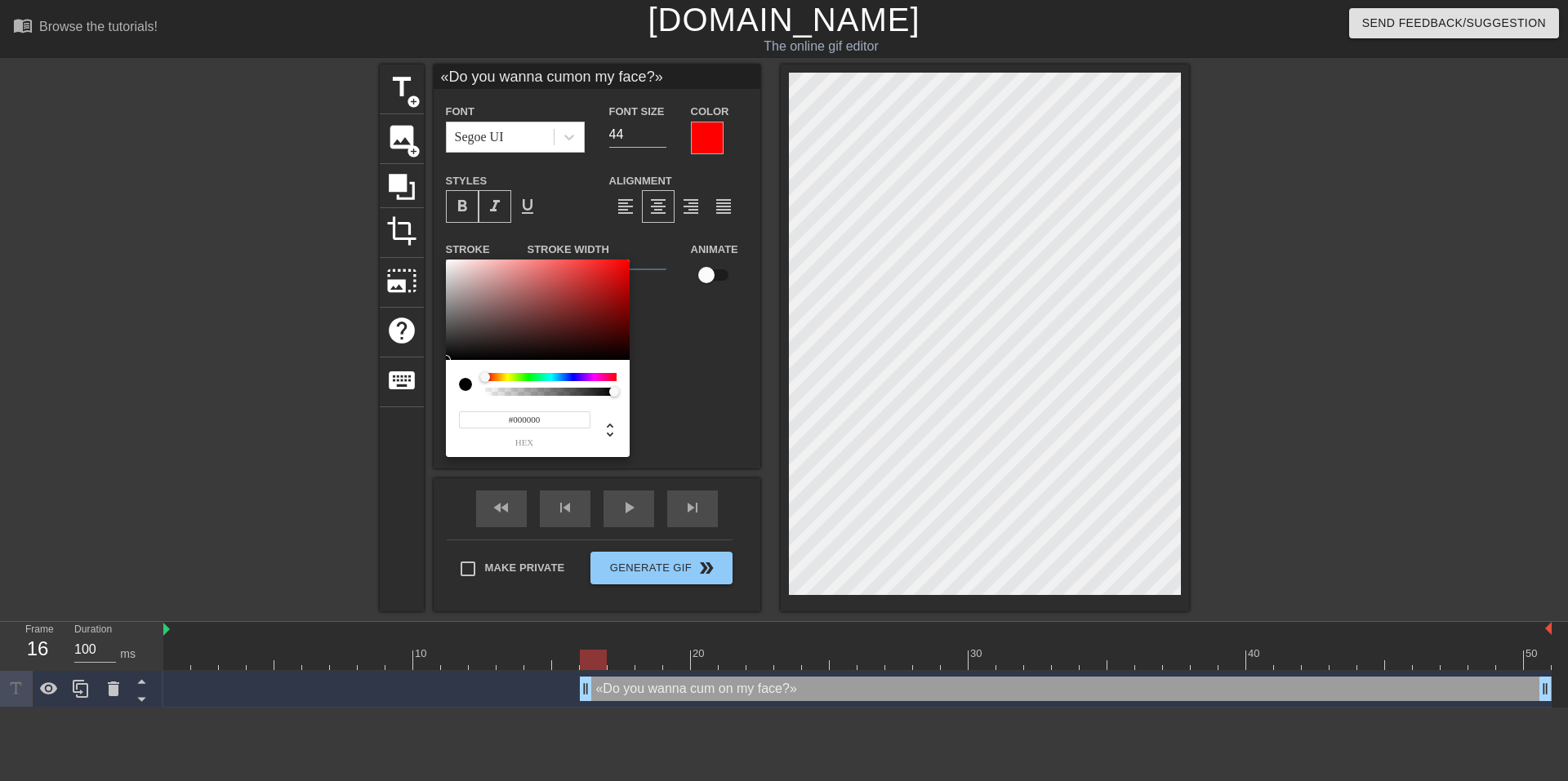
type input "«Do you wanna cumon my face?»"
type input "#653D3D"
type input "«Do you wanna cumon my face?»"
type input "#5F3B3B"
type input "«Do you wanna cumon my face?»"
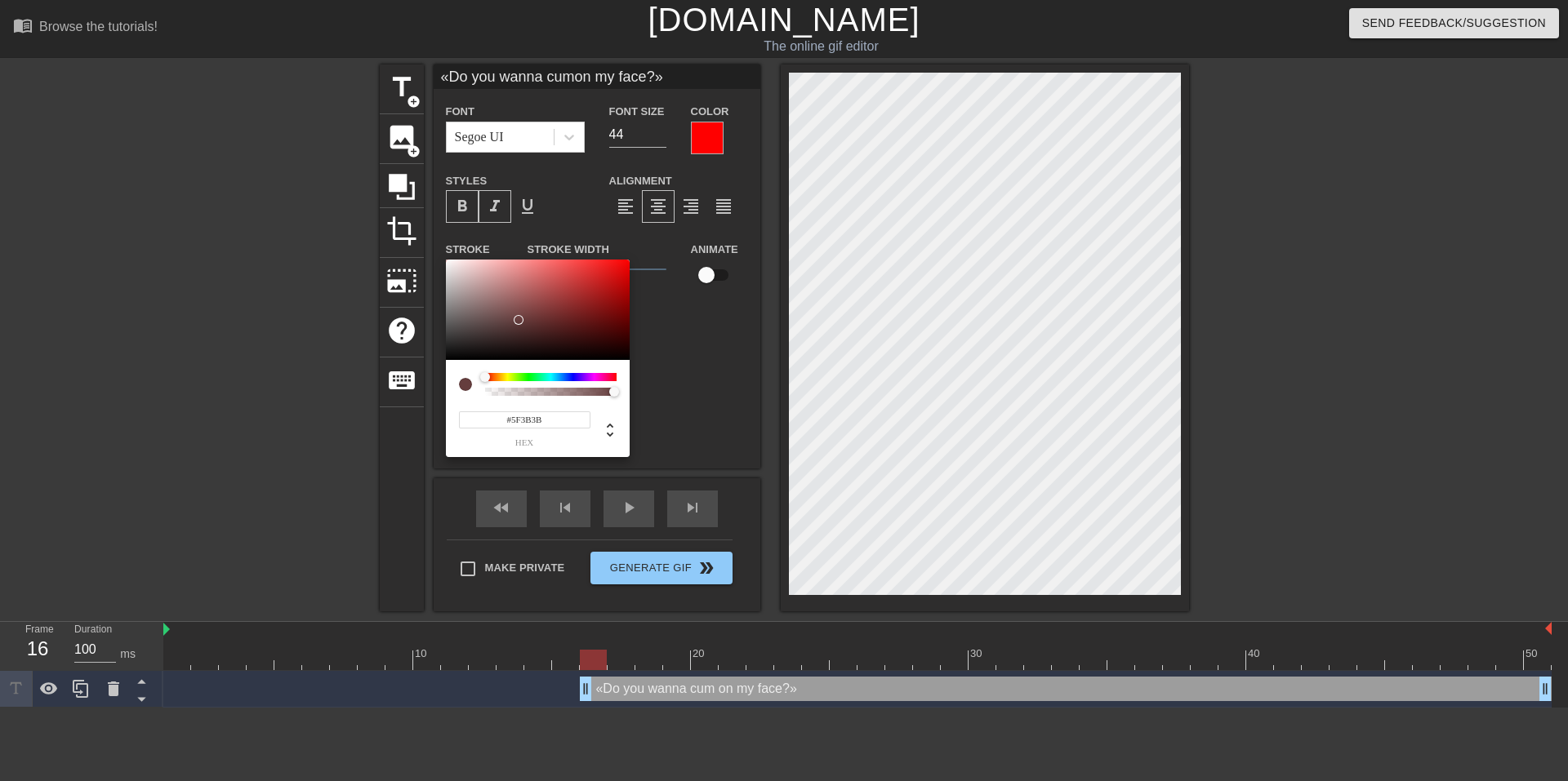
type input "#473434"
type input "«Do you wanna cumon my face?»"
type input "#403131"
type input "«Do you wanna cumon my face?»"
type input "#403333"
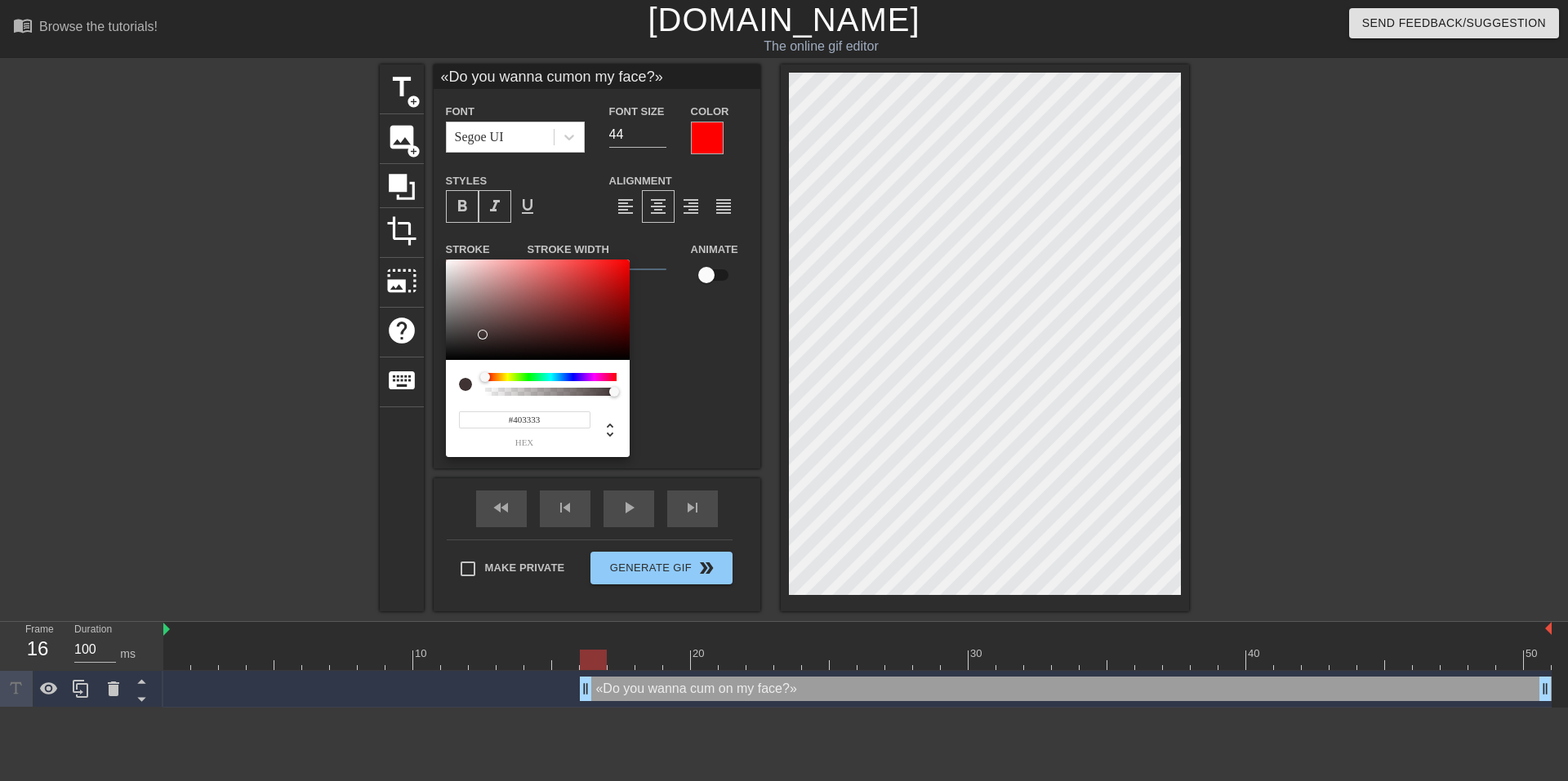
type input "«Do you wanna cumon my face?»"
type input "#403434"
type input "«Do you wanna cumon my face?»"
type input "#685656"
type input "«Do you wanna cumon my face?»"
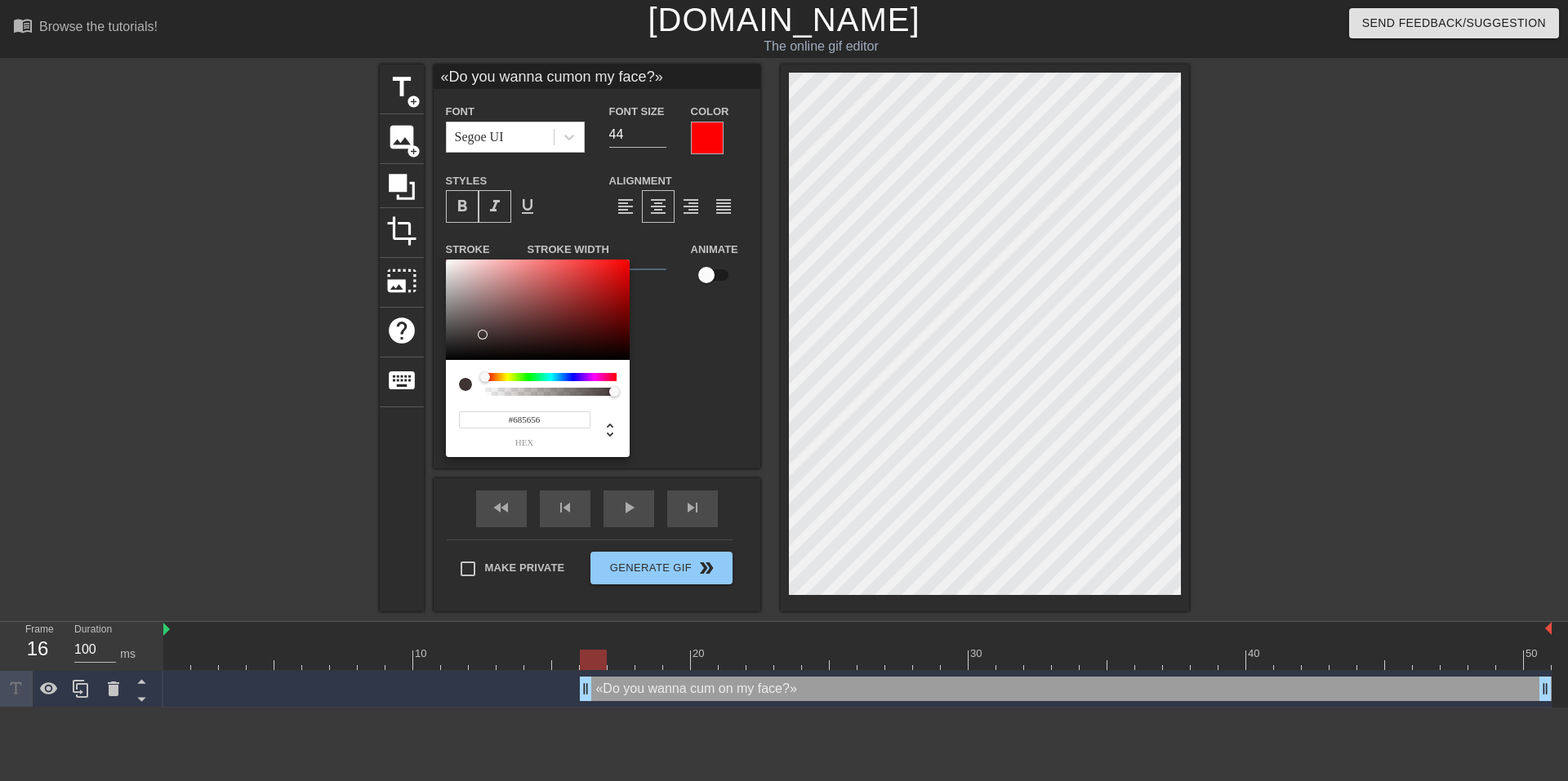
type input "#A18A8A"
type input "«Do you wanna cumon my face?»"
type input "#C2ACAC"
type input "«Do you wanna cumon my face?»"
type input "#CDBABA"
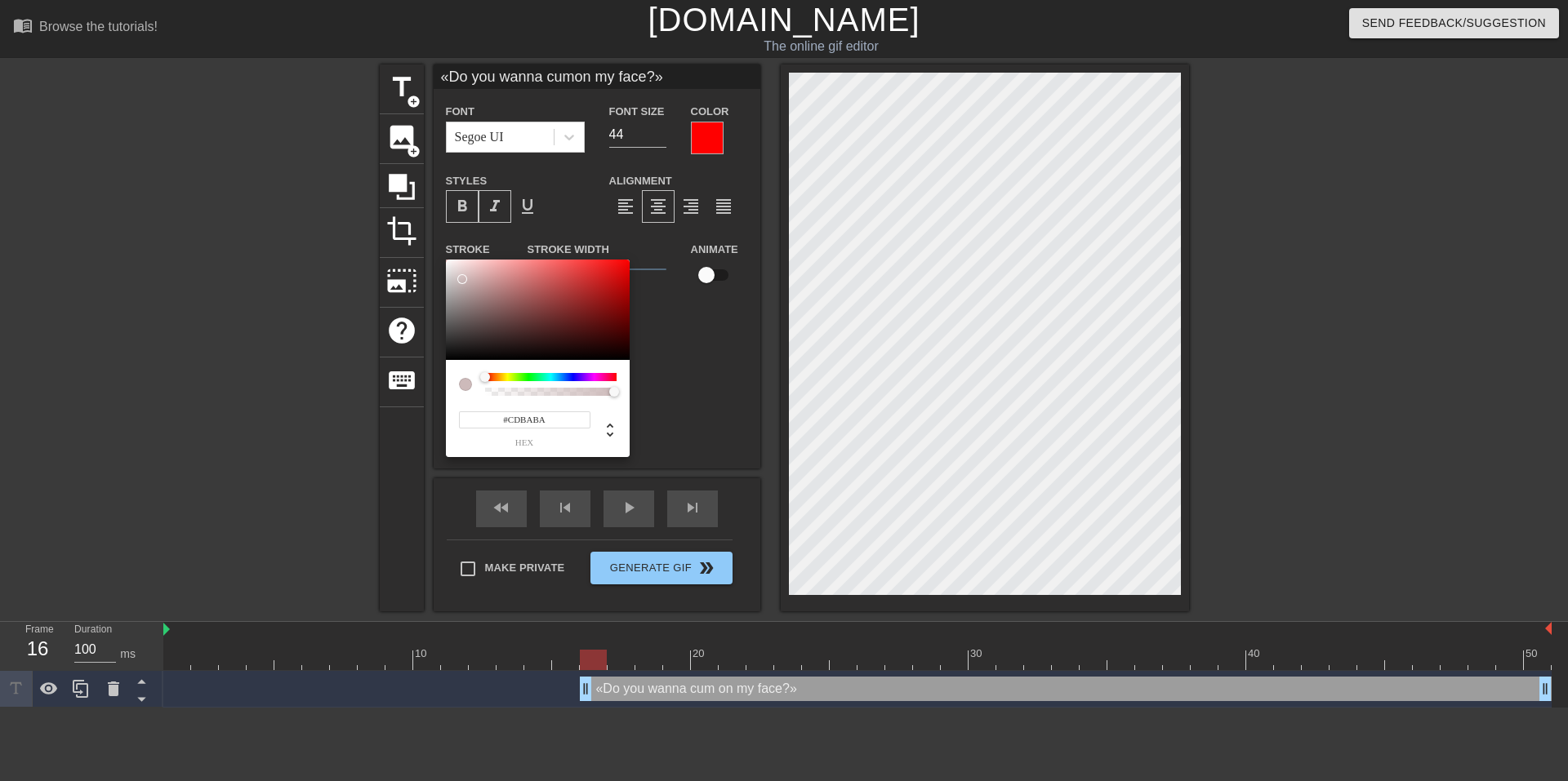
type input "«Do you wanna cumon my face?»"
type input "#D5C7C7"
type input "«Do you wanna cumon my face?»"
type input "#DBD3D3"
type input "«Do you wanna cumon my face?»"
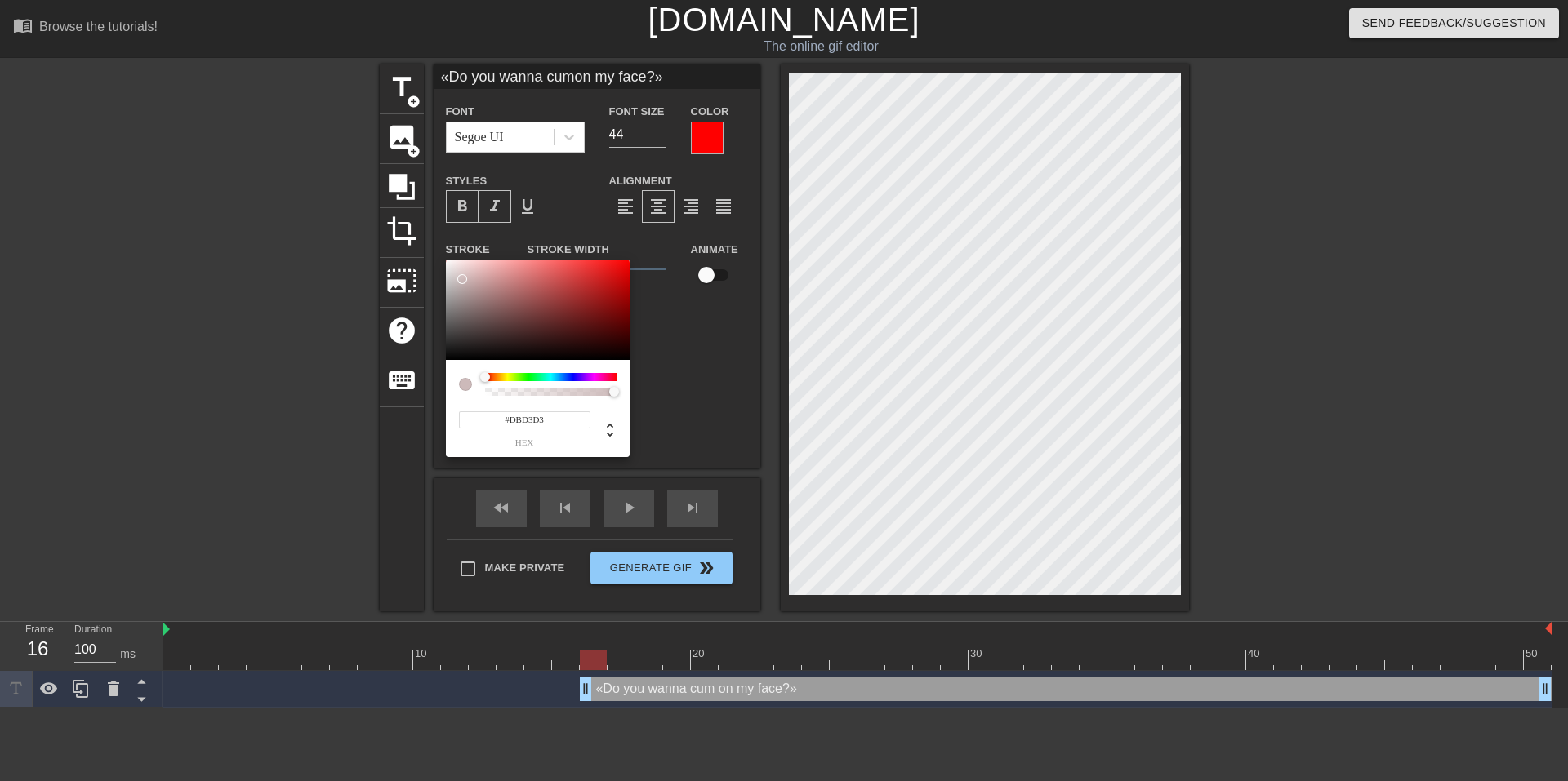
type input "#EDEDED"
type input "«Do you wanna cumon my face?»"
type input "#F4F4F4"
type input "«Do you wanna cumon my face?»"
type input "#FEFEFE"
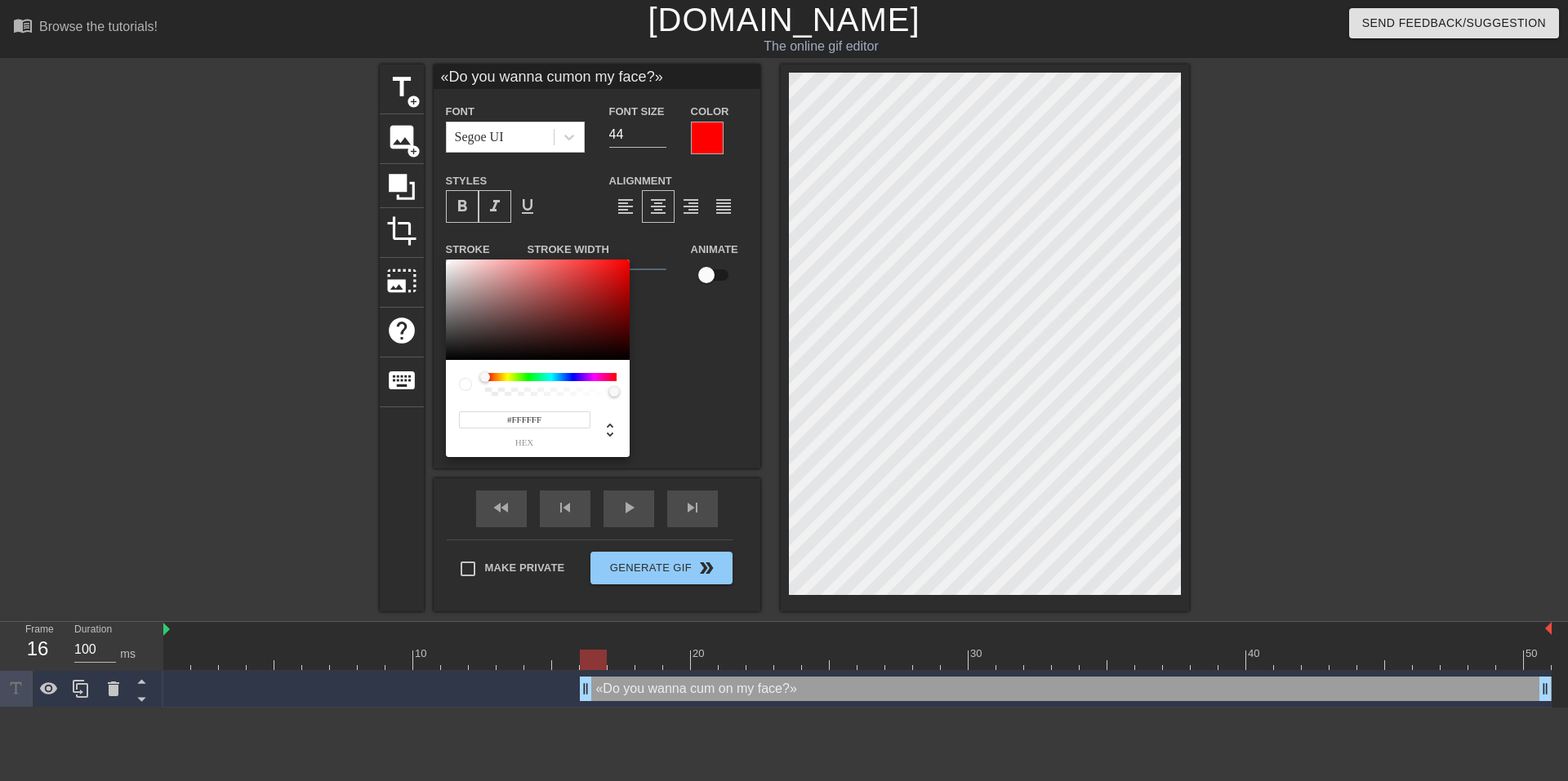
drag, startPoint x: 520, startPoint y: 320, endPoint x: 432, endPoint y: 254, distance: 110.0
click at [432, 254] on div "#FFFFFF hex" at bounding box center [784, 390] width 1568 height 781
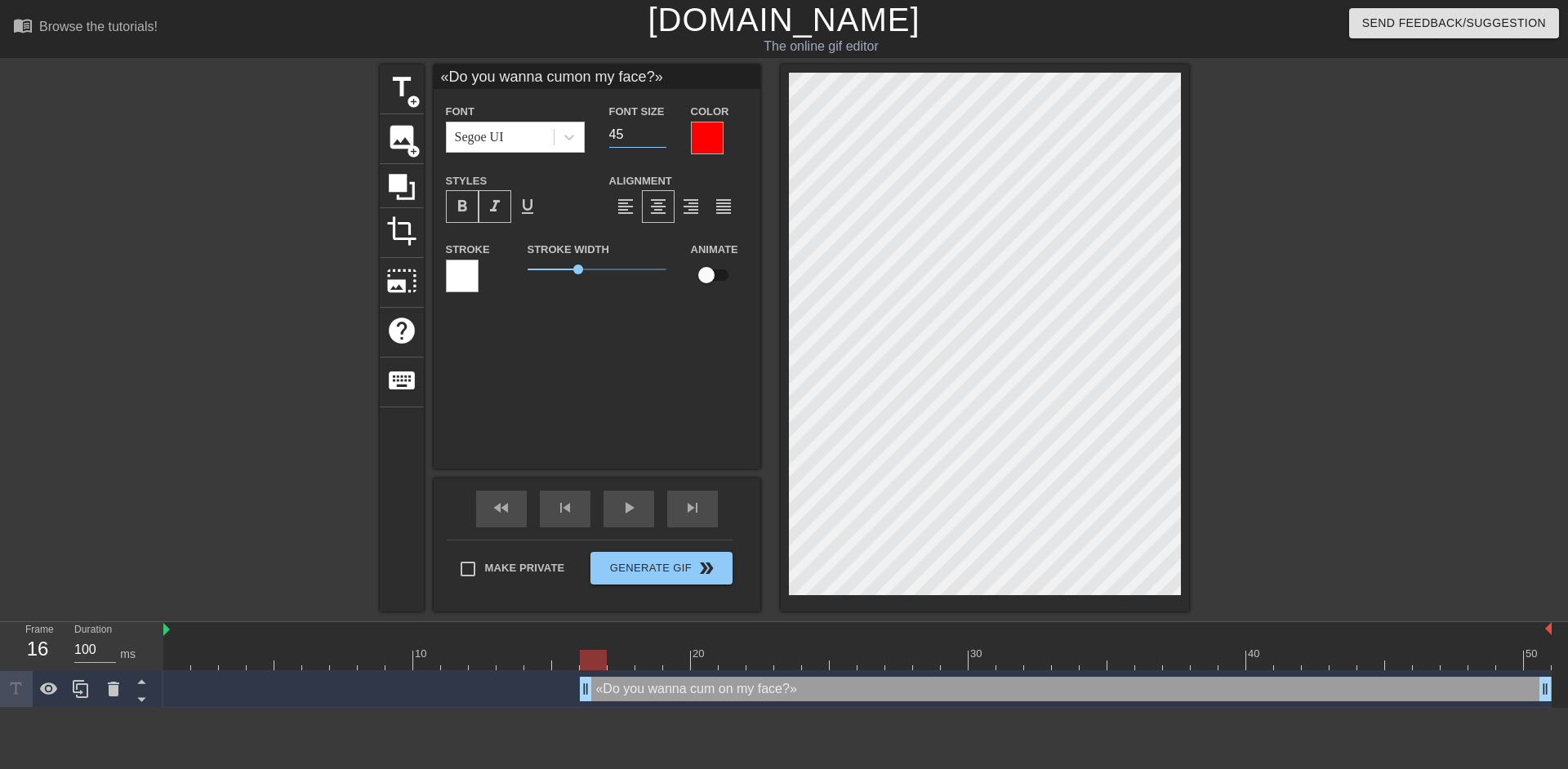
click at [661, 131] on input "45" at bounding box center [638, 135] width 57 height 26
click at [661, 131] on input "46" at bounding box center [638, 135] width 57 height 26
click at [661, 131] on input "47" at bounding box center [638, 135] width 57 height 26
click at [661, 131] on input "48" at bounding box center [638, 135] width 57 height 26
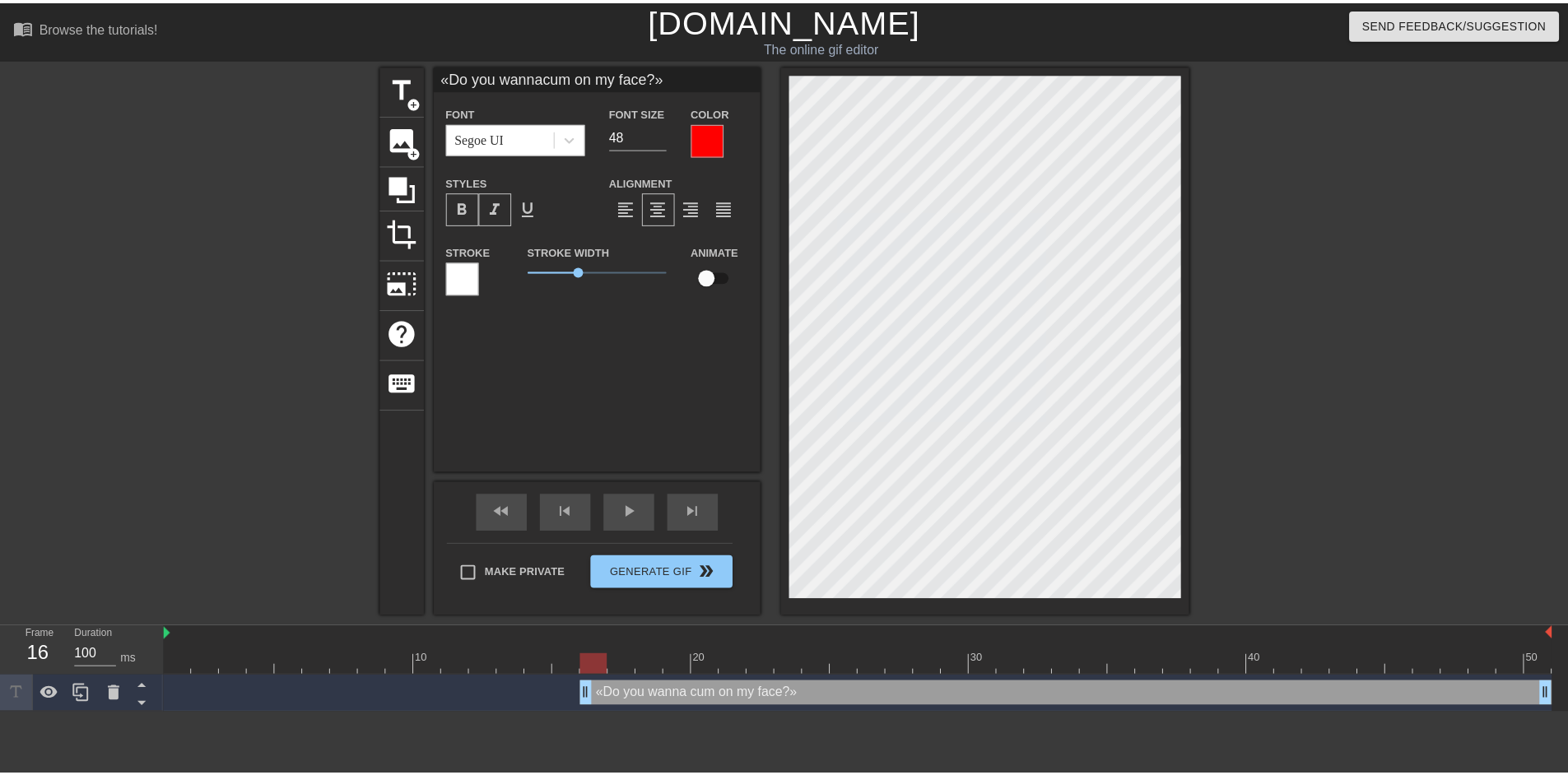
scroll to position [9, 12]
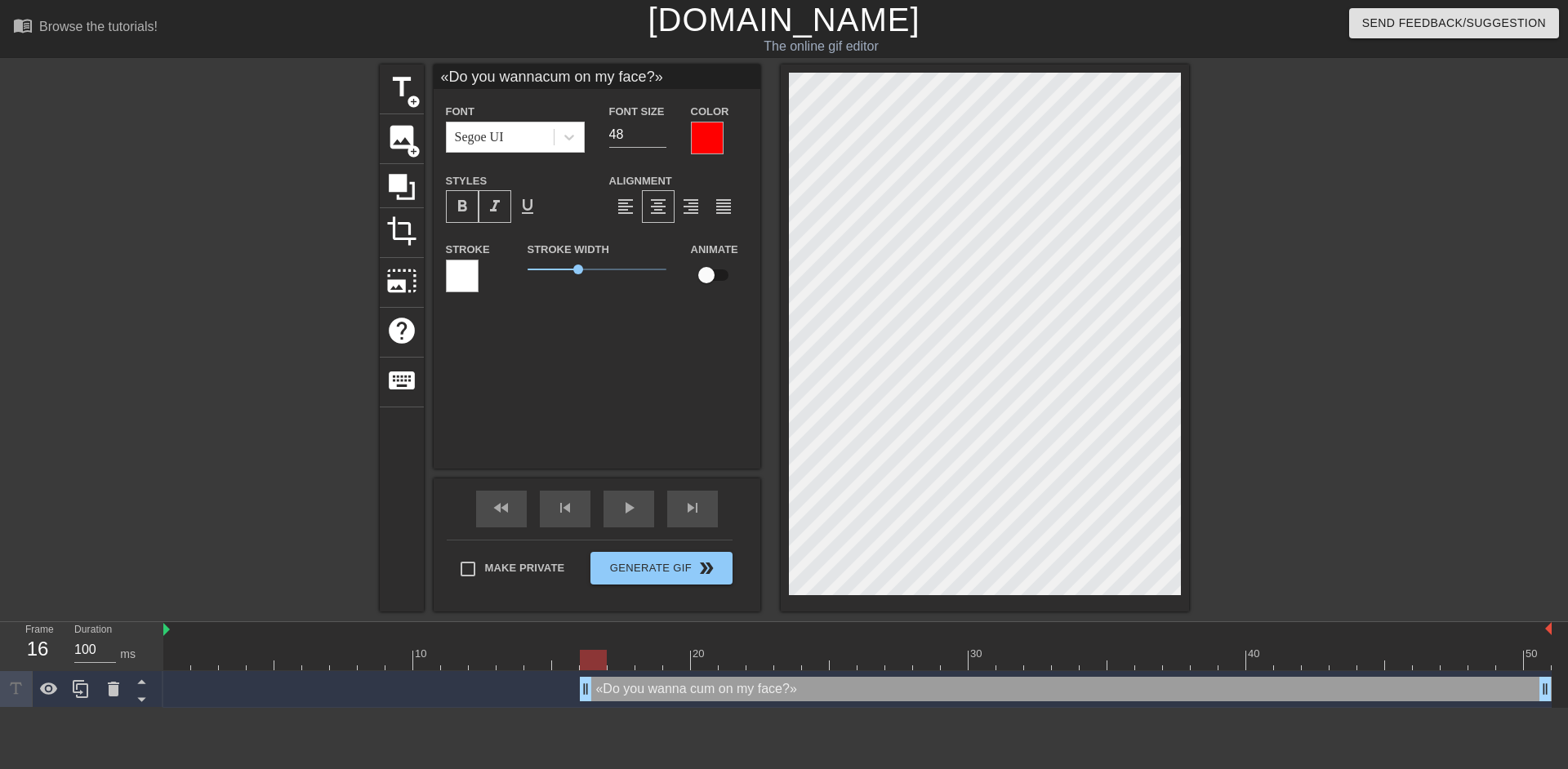
click at [1310, 466] on div at bounding box center [1331, 309] width 245 height 490
click at [1469, 450] on div "title add_circle image add_circle crop photo_size_select_large help keyboard «D…" at bounding box center [784, 337] width 1568 height 547
click at [398, 191] on icon at bounding box center [402, 187] width 31 height 31
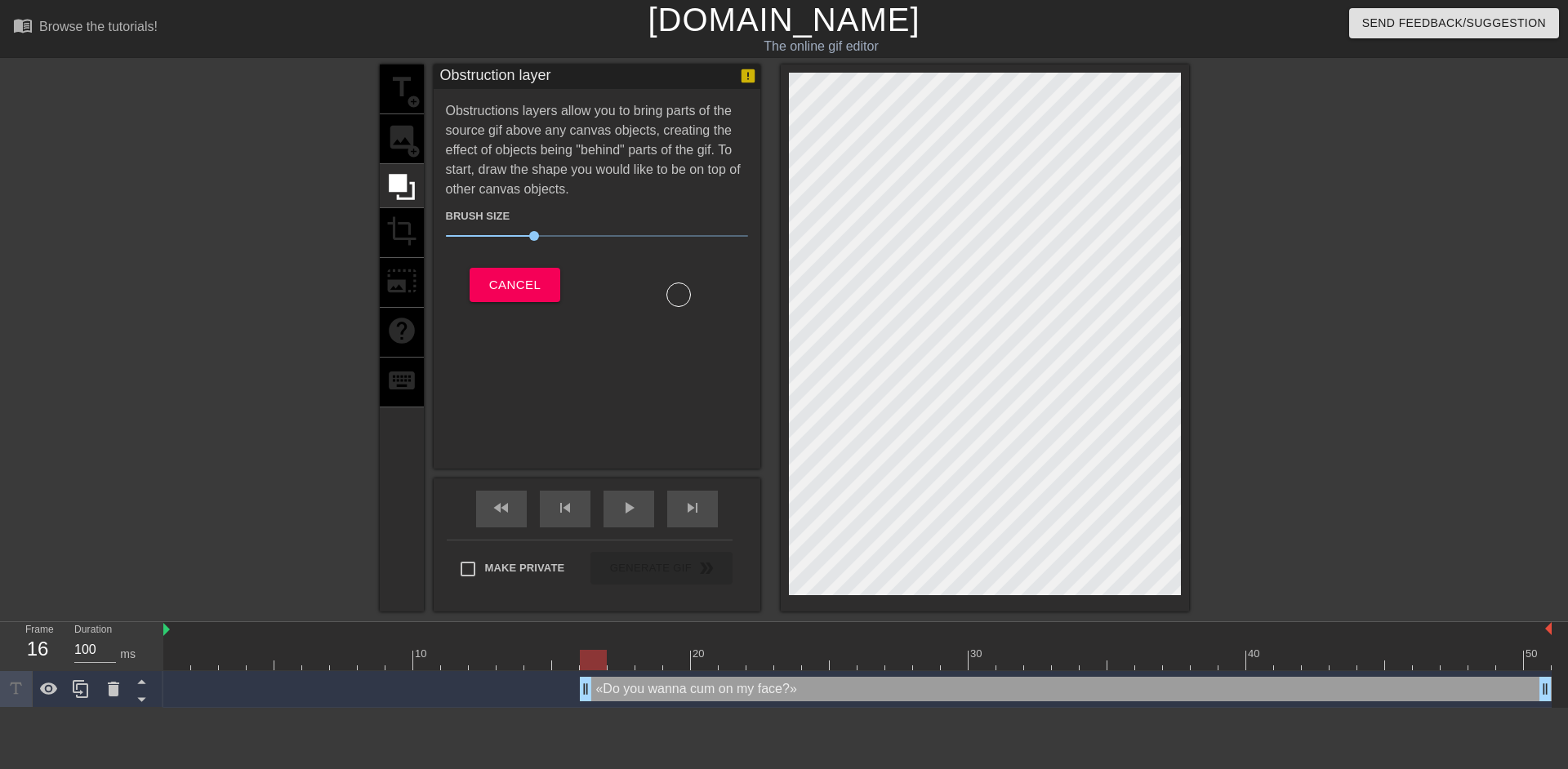
click at [401, 140] on div "title add_circle image add_circle crop photo_size_select_large help keyboard" at bounding box center [402, 337] width 44 height 547
click at [518, 270] on button "Cancel" at bounding box center [514, 285] width 91 height 34
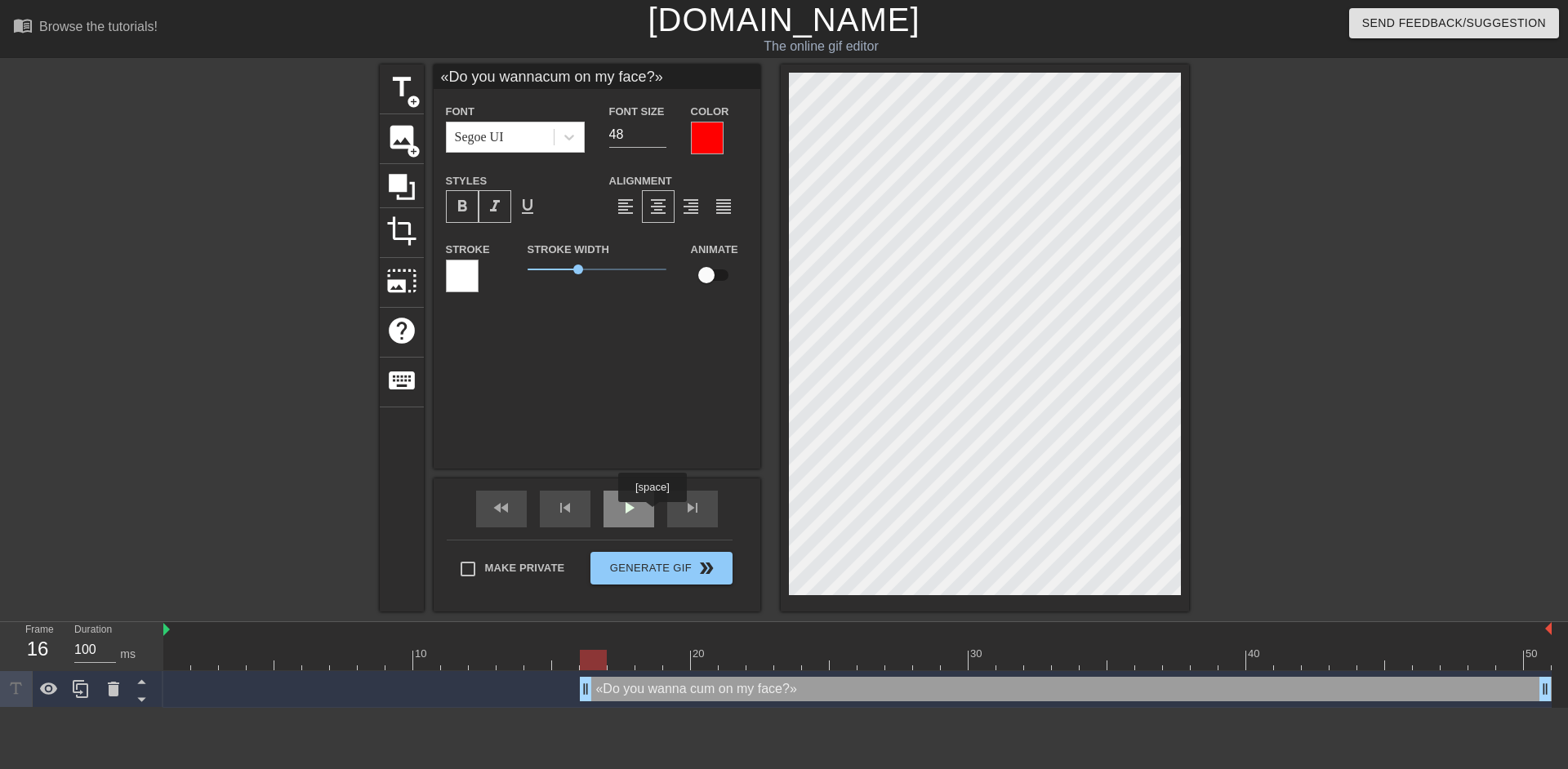
click at [652, 514] on div "play_arrow" at bounding box center [628, 509] width 50 height 37
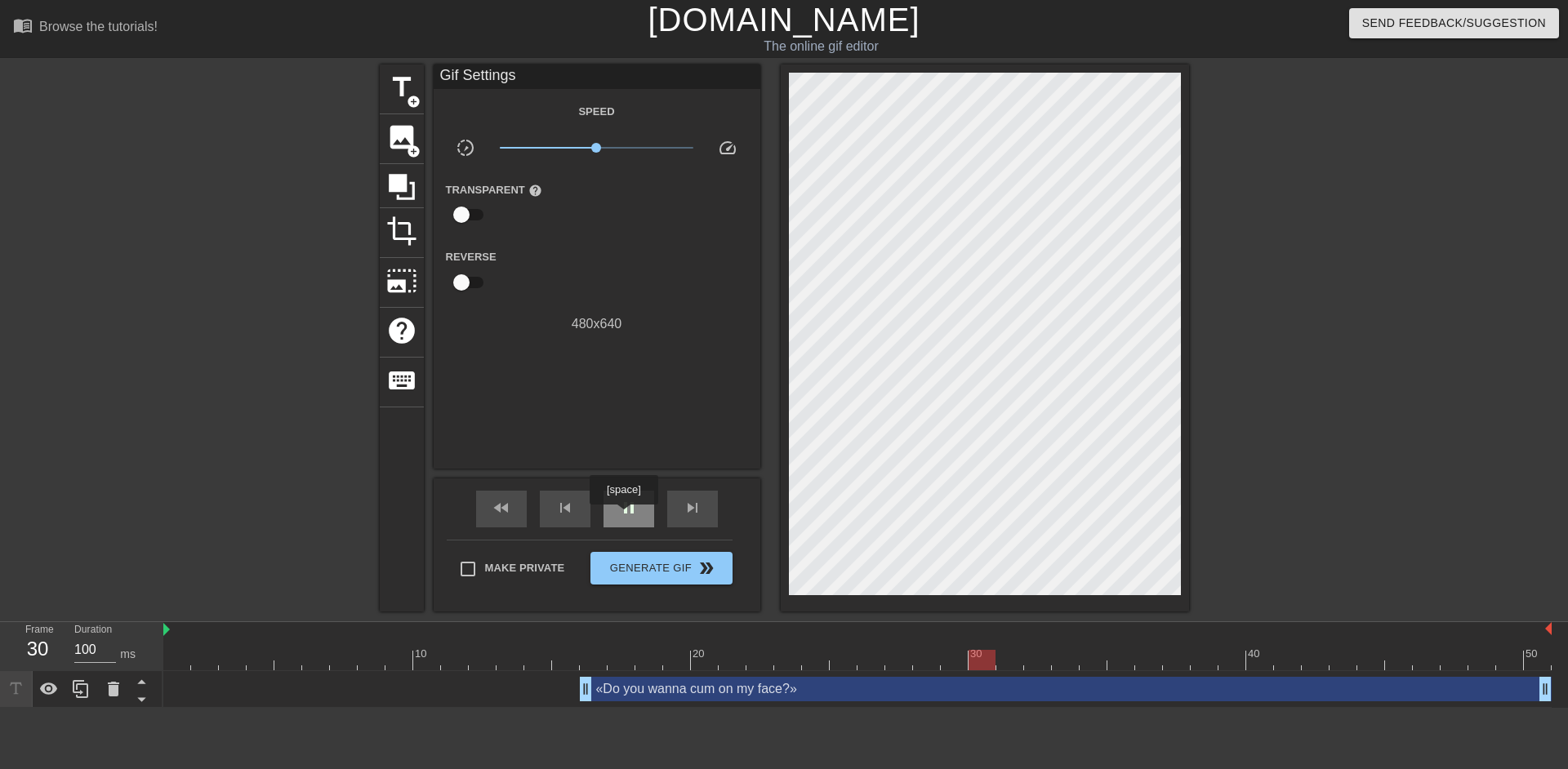
click at [623, 516] on span "pause" at bounding box center [629, 508] width 19 height 19
drag, startPoint x: 569, startPoint y: 657, endPoint x: 603, endPoint y: 663, distance: 34.5
click at [603, 663] on div at bounding box center [857, 660] width 1388 height 20
click at [508, 507] on span "fast_rewind" at bounding box center [501, 508] width 19 height 19
click at [613, 513] on div "play_arrow" at bounding box center [628, 509] width 50 height 37
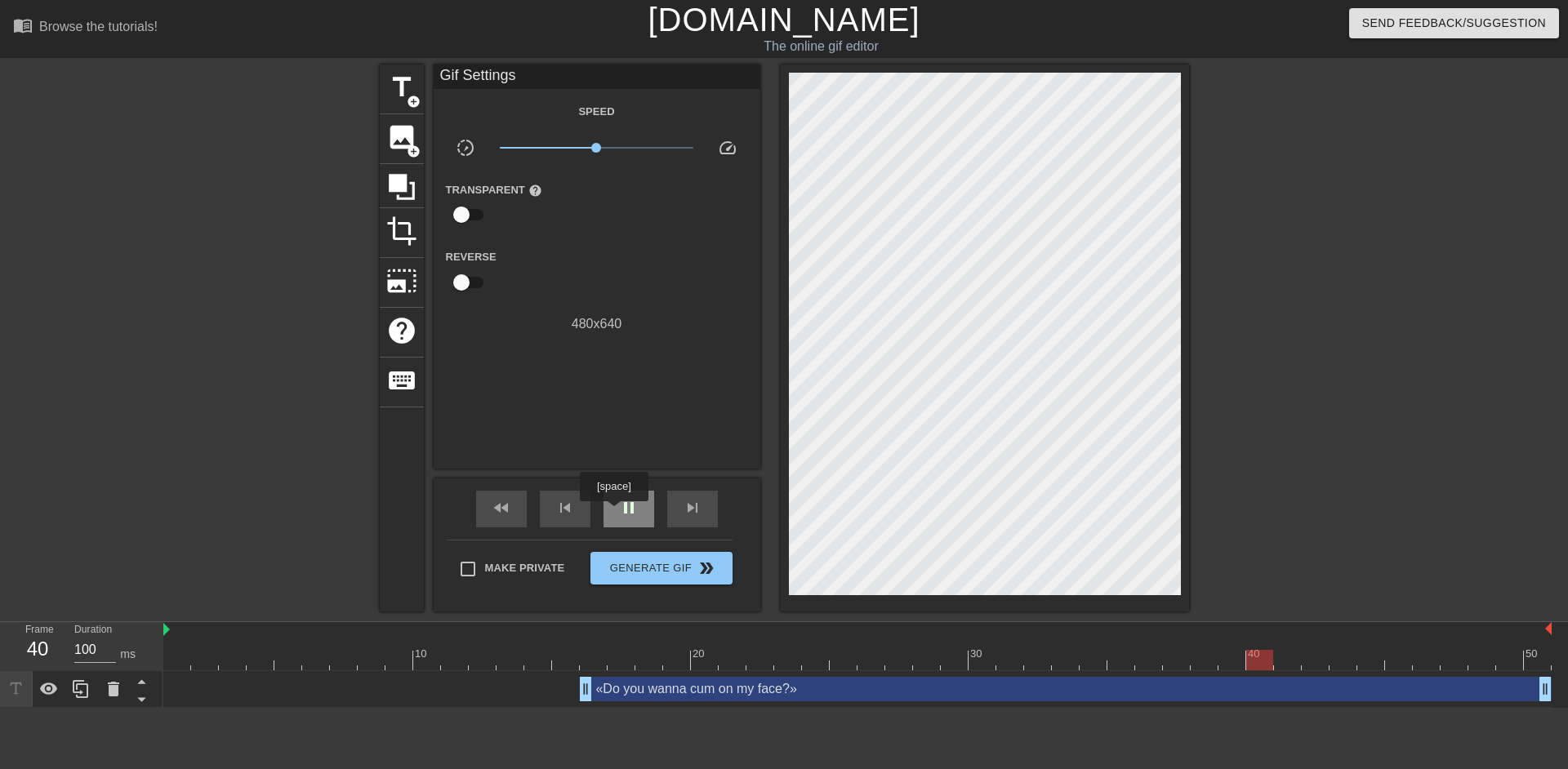
click at [613, 513] on div "pause" at bounding box center [628, 509] width 50 height 37
click at [613, 513] on div "play_arrow" at bounding box center [628, 509] width 50 height 37
click at [613, 513] on div "pause" at bounding box center [628, 509] width 50 height 37
click at [515, 516] on div "fast_rewind" at bounding box center [501, 509] width 50 height 37
click at [645, 522] on div "play_arrow" at bounding box center [628, 509] width 50 height 37
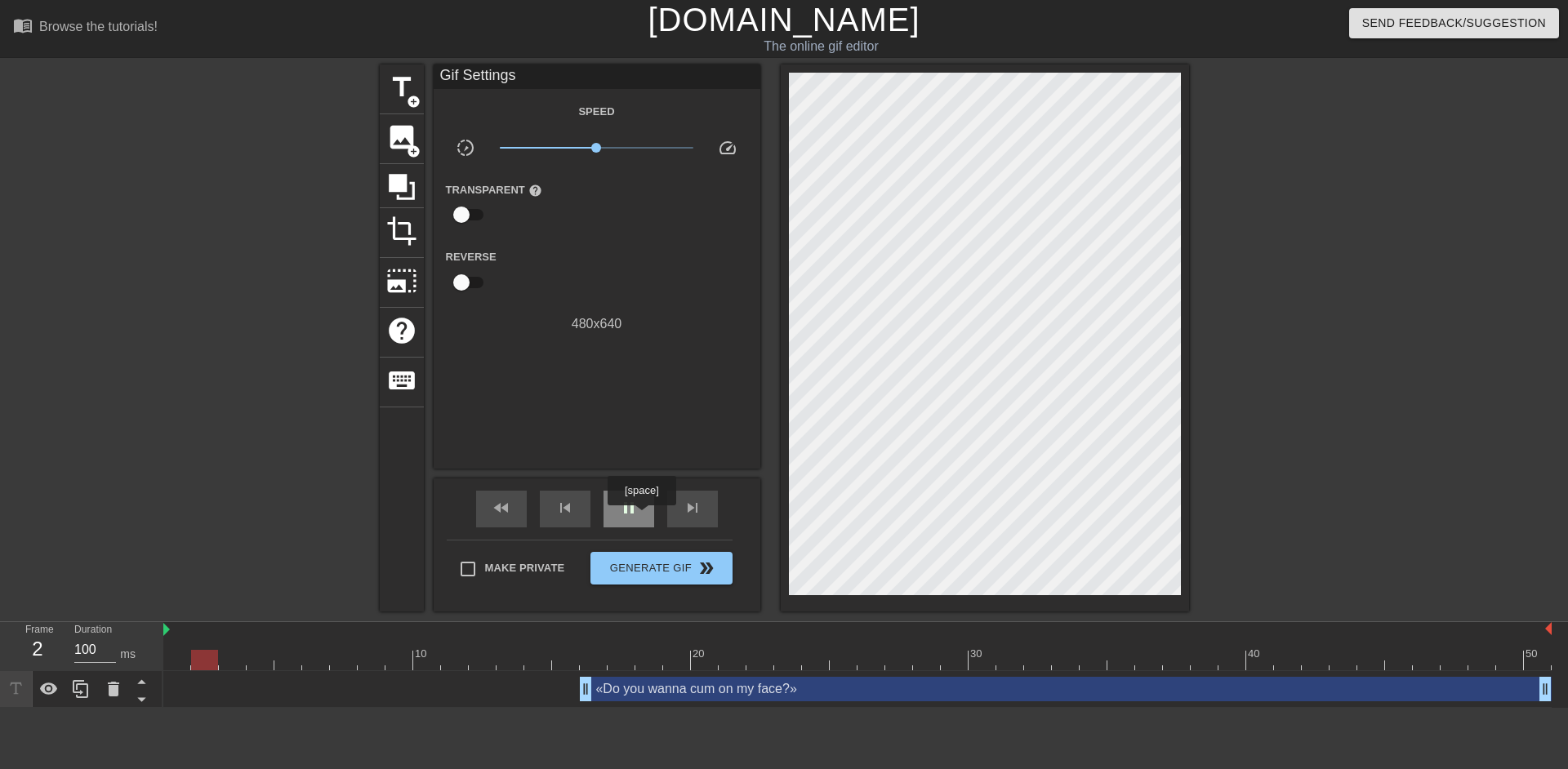
click at [641, 517] on div "pause" at bounding box center [628, 509] width 50 height 37
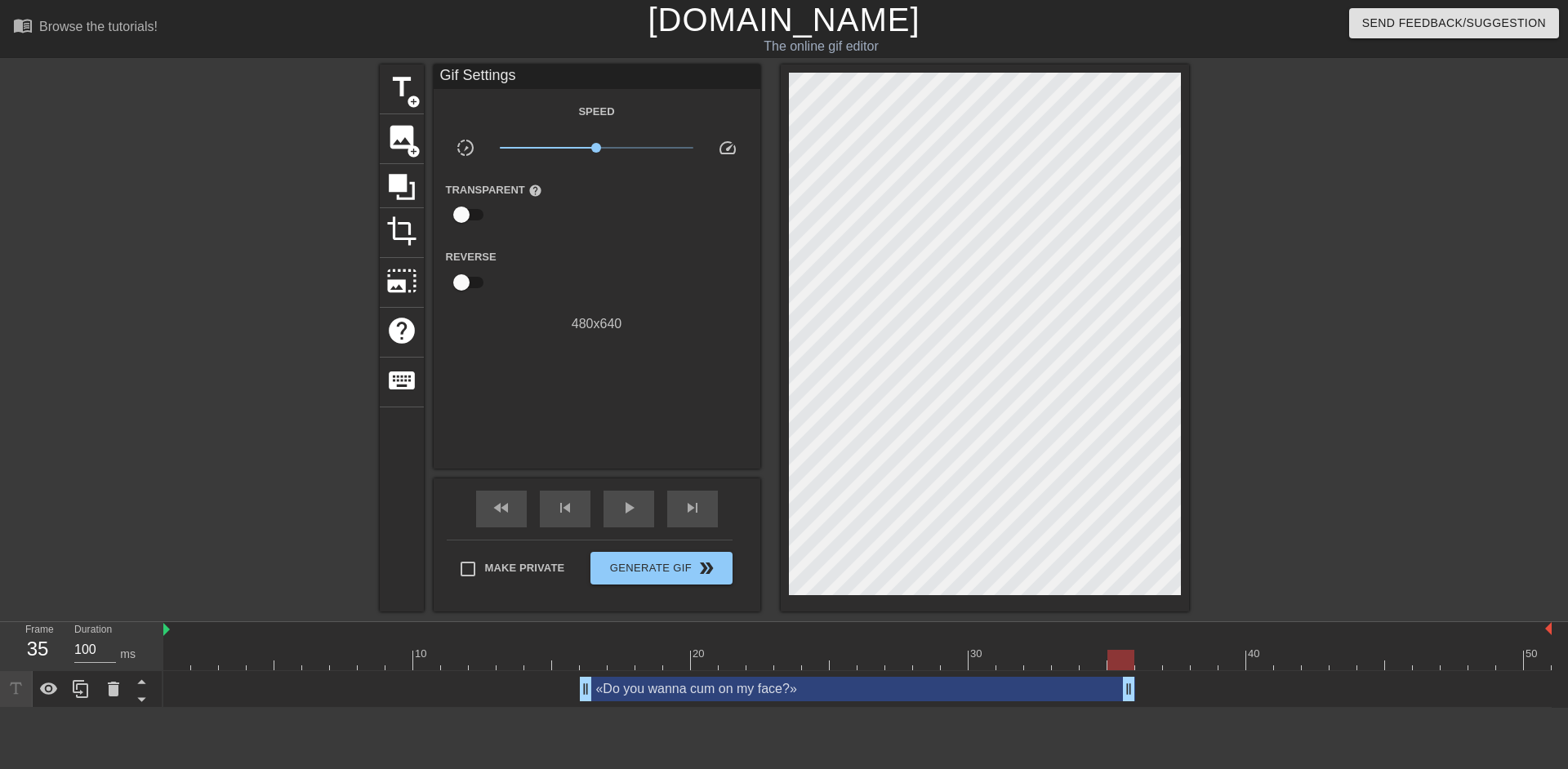
drag, startPoint x: 1544, startPoint y: 691, endPoint x: 1122, endPoint y: 679, distance: 422.2
click at [526, 500] on div "fast_rewind" at bounding box center [501, 509] width 50 height 37
click at [604, 512] on div "play_arrow" at bounding box center [628, 509] width 50 height 37
click at [637, 507] on span "pause" at bounding box center [629, 508] width 19 height 19
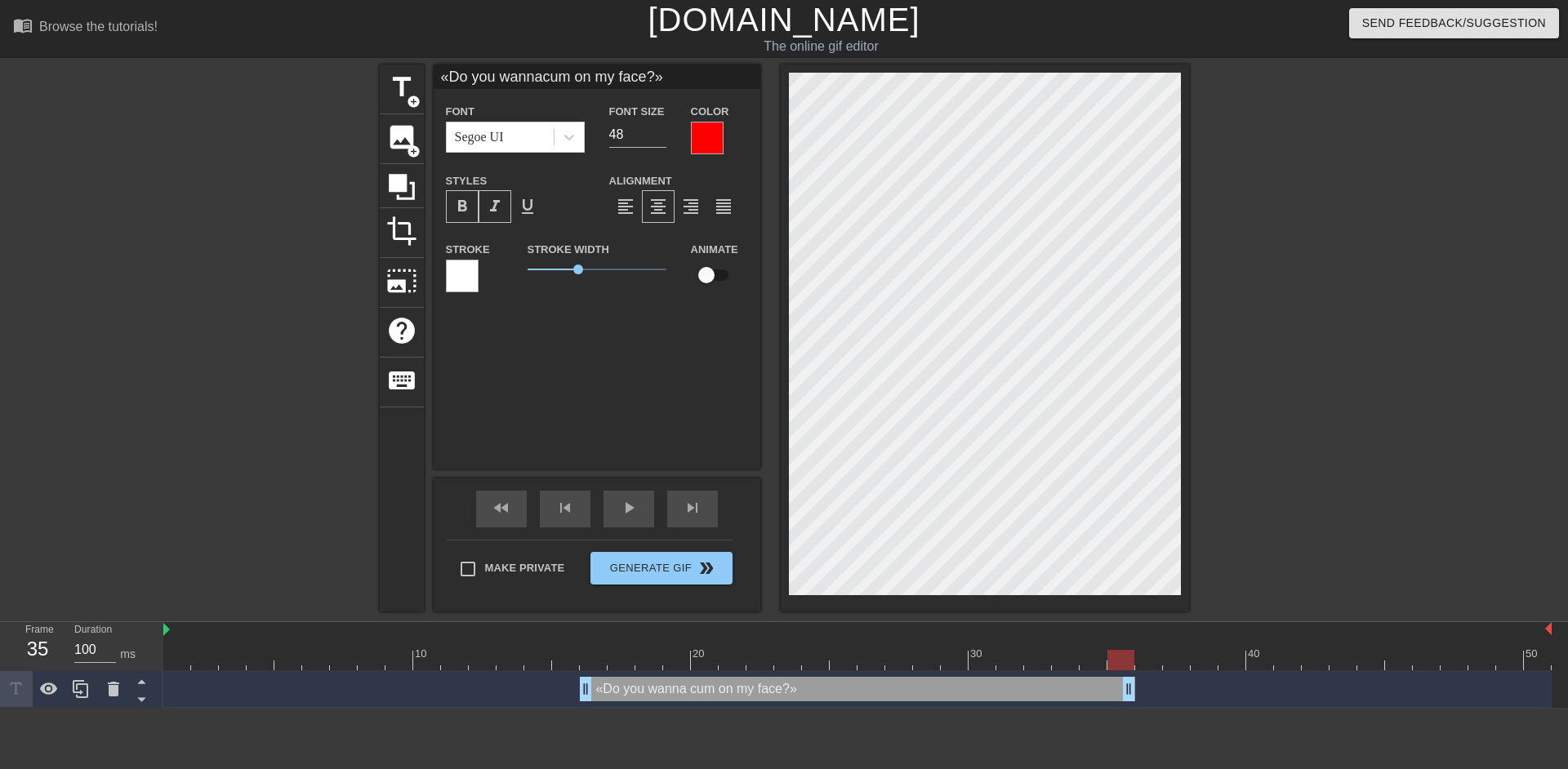
drag, startPoint x: 927, startPoint y: 649, endPoint x: 1113, endPoint y: 652, distance: 186.0
click at [1113, 652] on div "10 20 30 40 50" at bounding box center [857, 647] width 1388 height 48
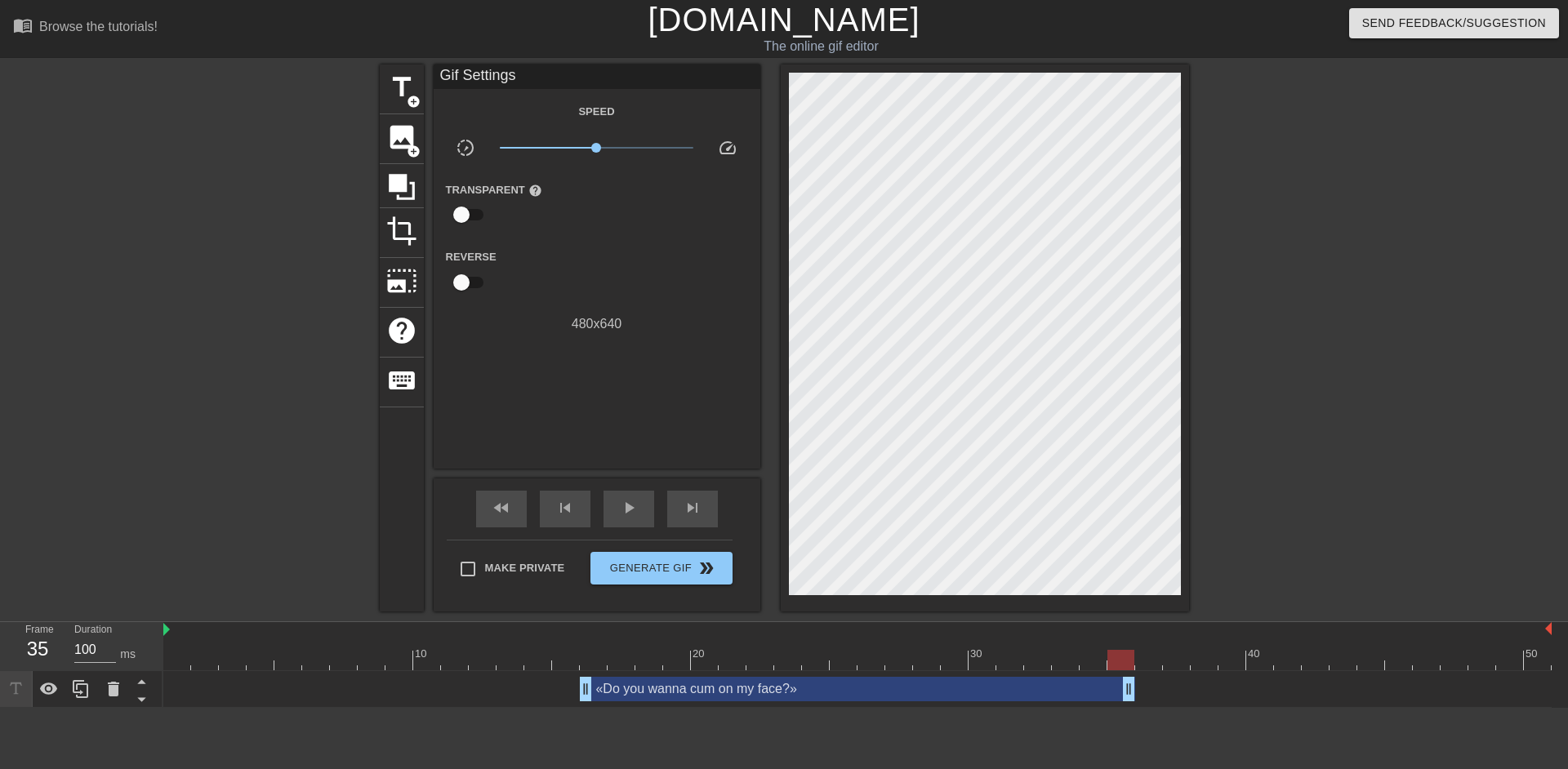
click at [1372, 461] on div at bounding box center [1331, 309] width 245 height 490
click at [617, 508] on div "play_arrow" at bounding box center [628, 509] width 50 height 37
drag, startPoint x: 1133, startPoint y: 688, endPoint x: 1263, endPoint y: 686, distance: 130.0
click at [627, 515] on span "pause" at bounding box center [629, 508] width 19 height 19
click at [589, 661] on div at bounding box center [857, 660] width 1388 height 20
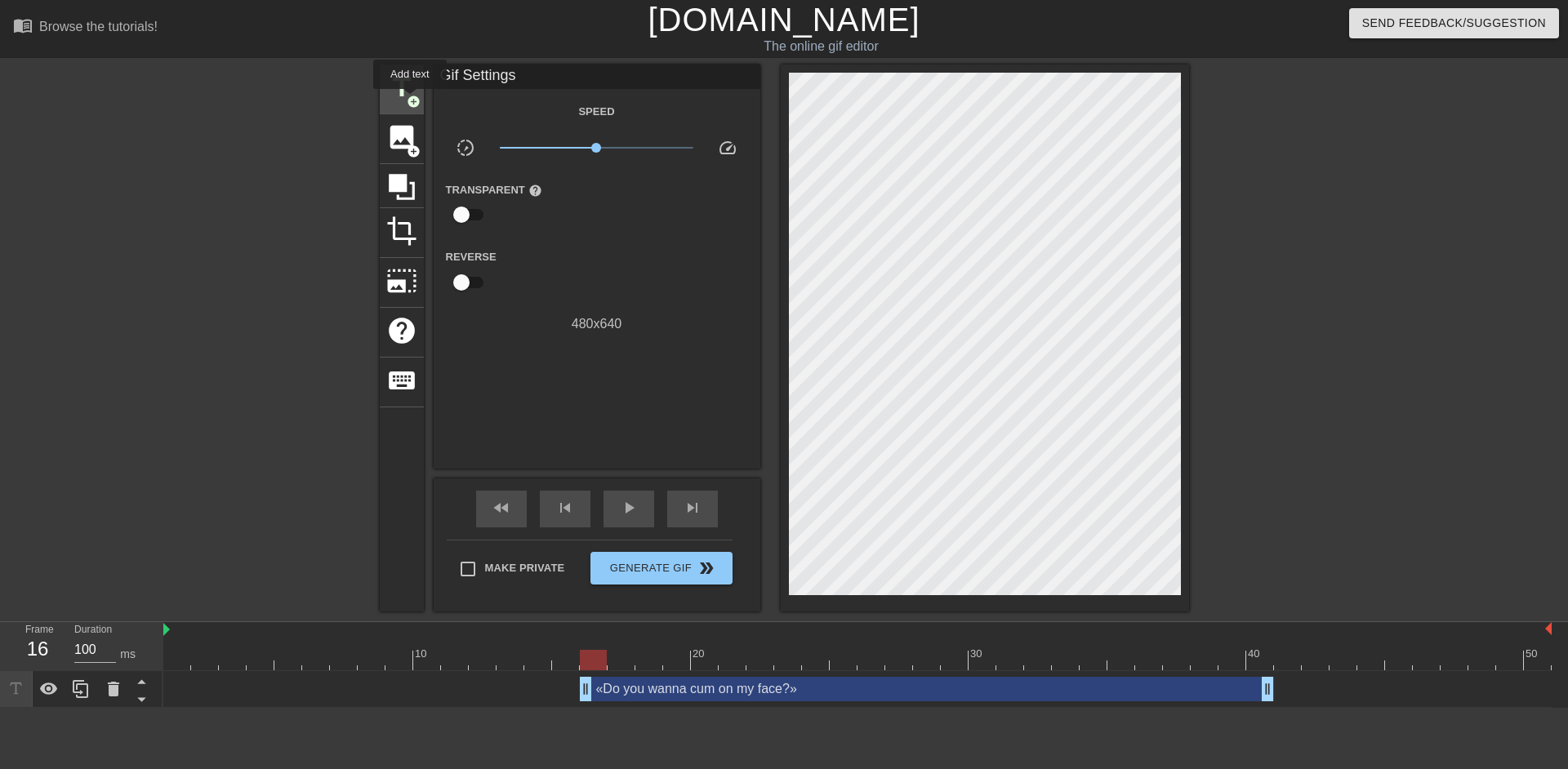
click at [410, 100] on span "add_circle" at bounding box center [414, 102] width 14 height 14
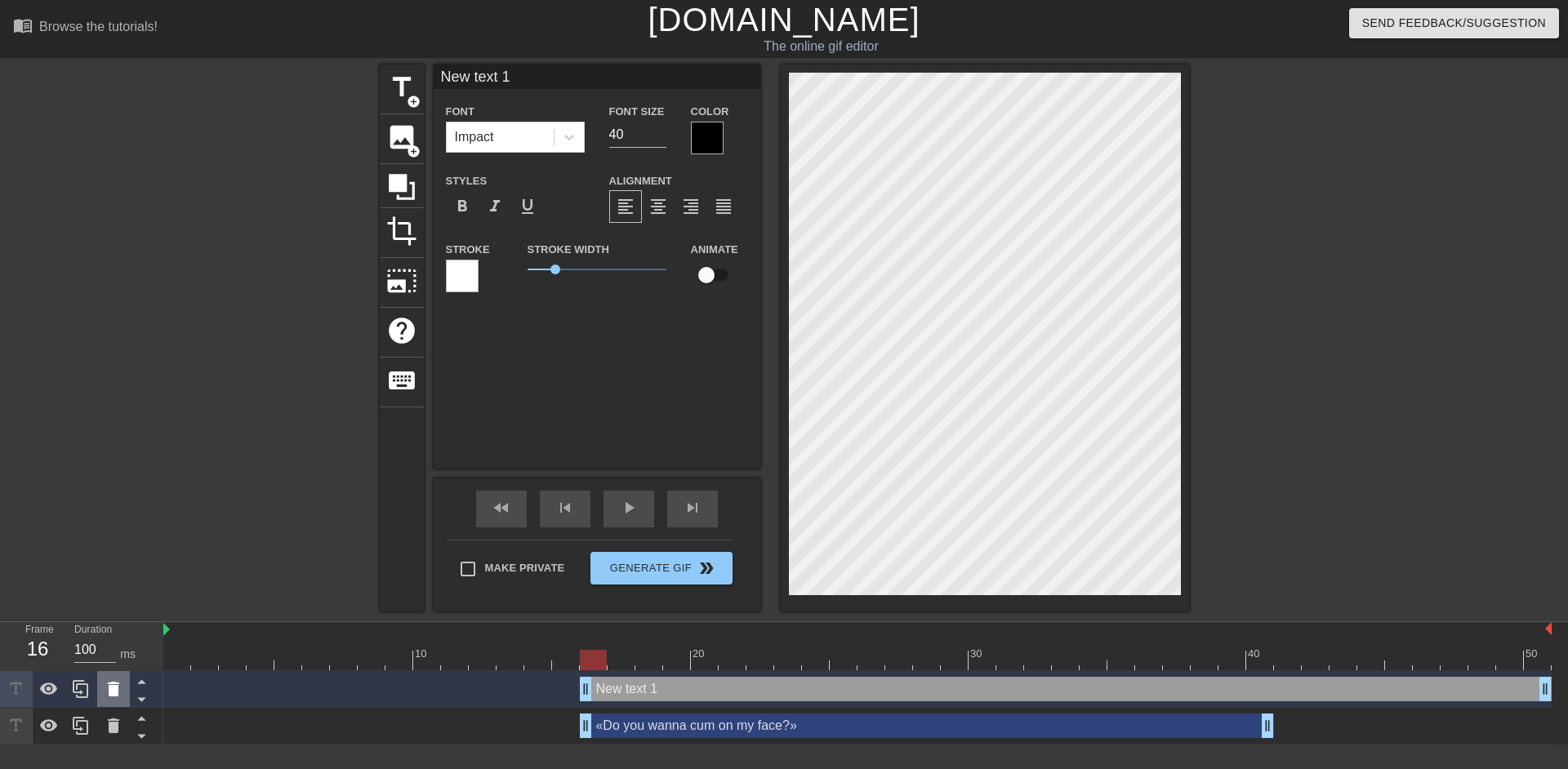
click at [109, 697] on icon at bounding box center [113, 689] width 11 height 15
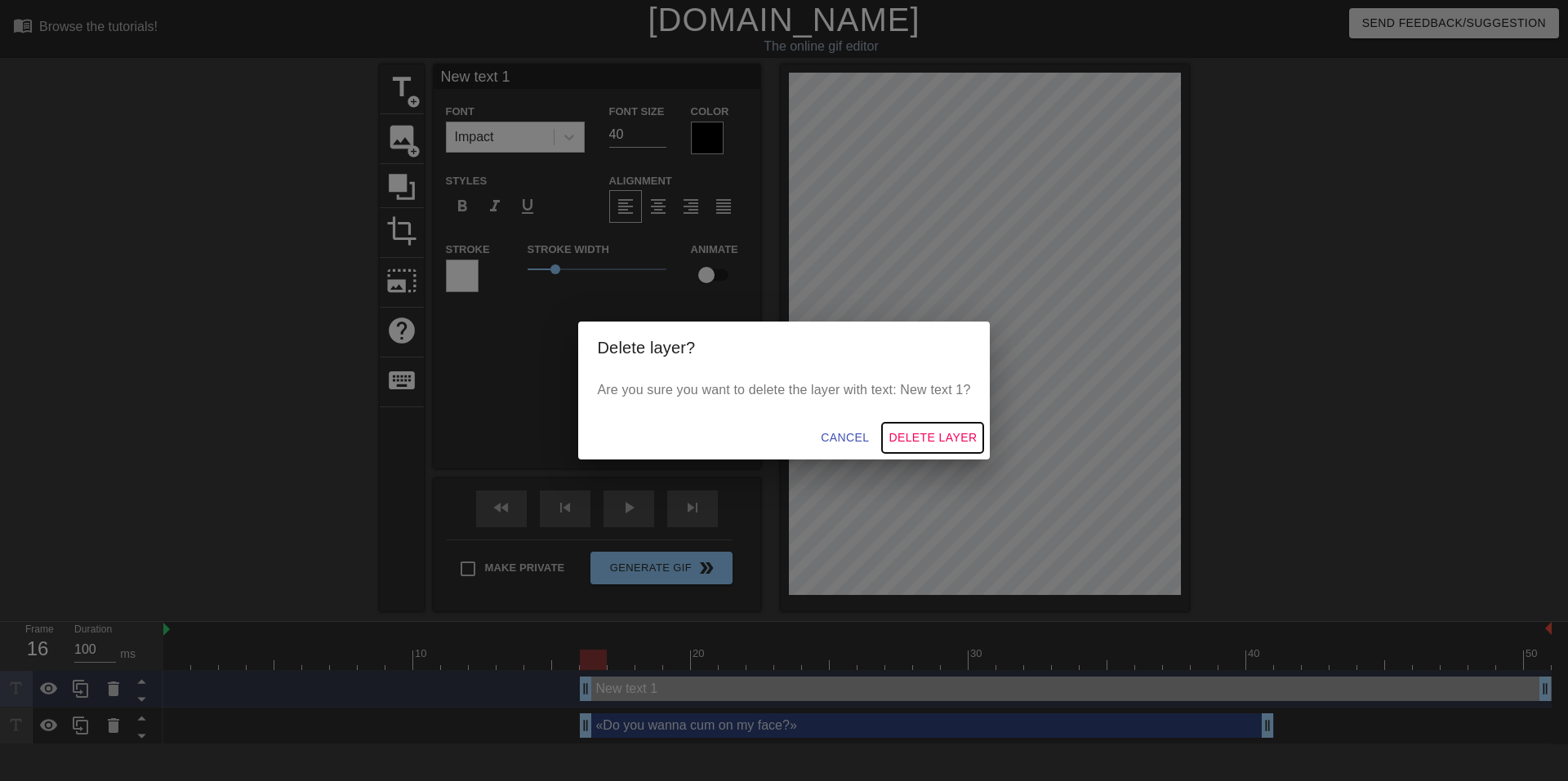
click at [920, 452] on button "Delete Layer" at bounding box center [932, 438] width 101 height 30
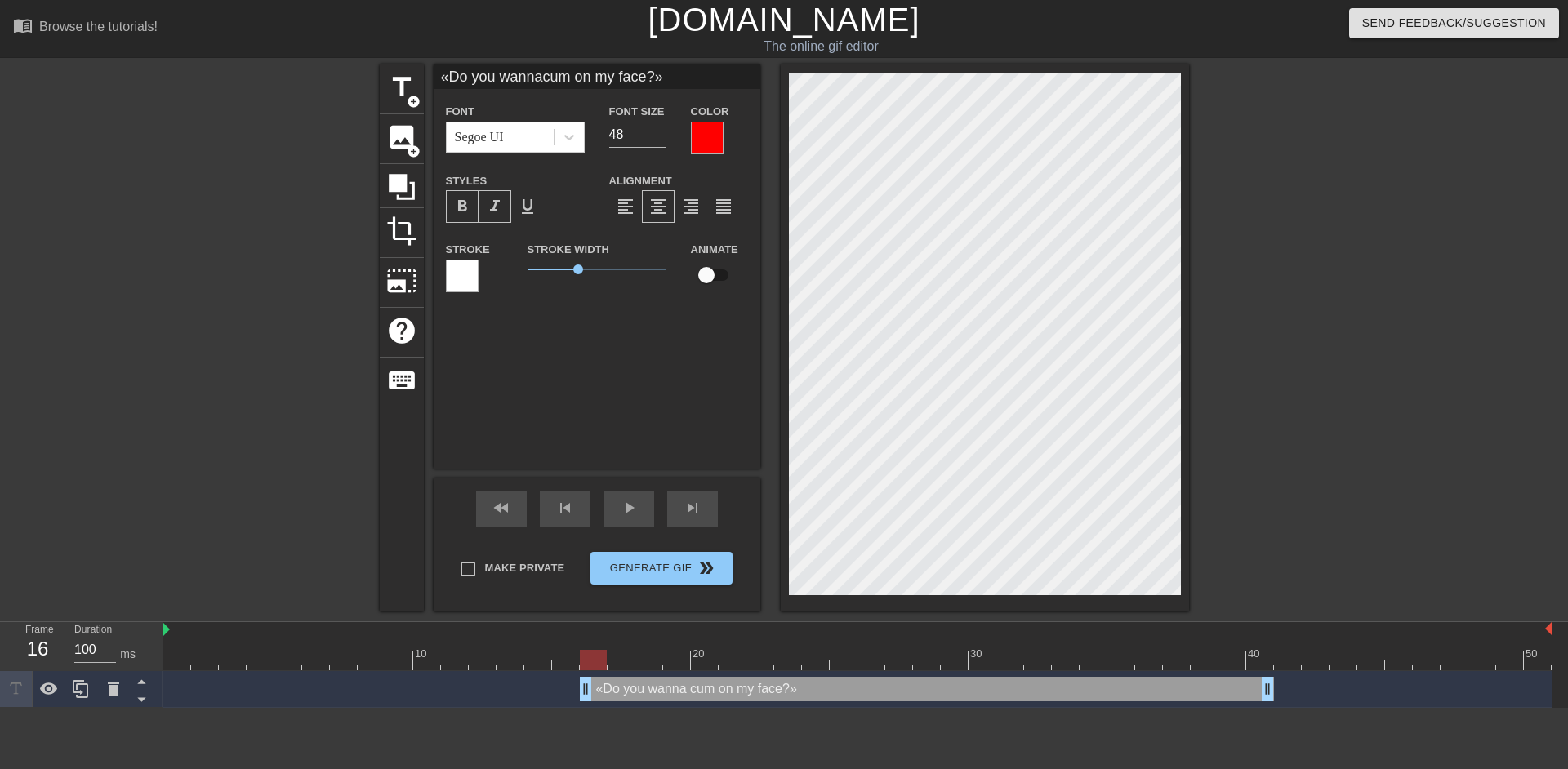
click at [463, 273] on div at bounding box center [462, 276] width 33 height 33
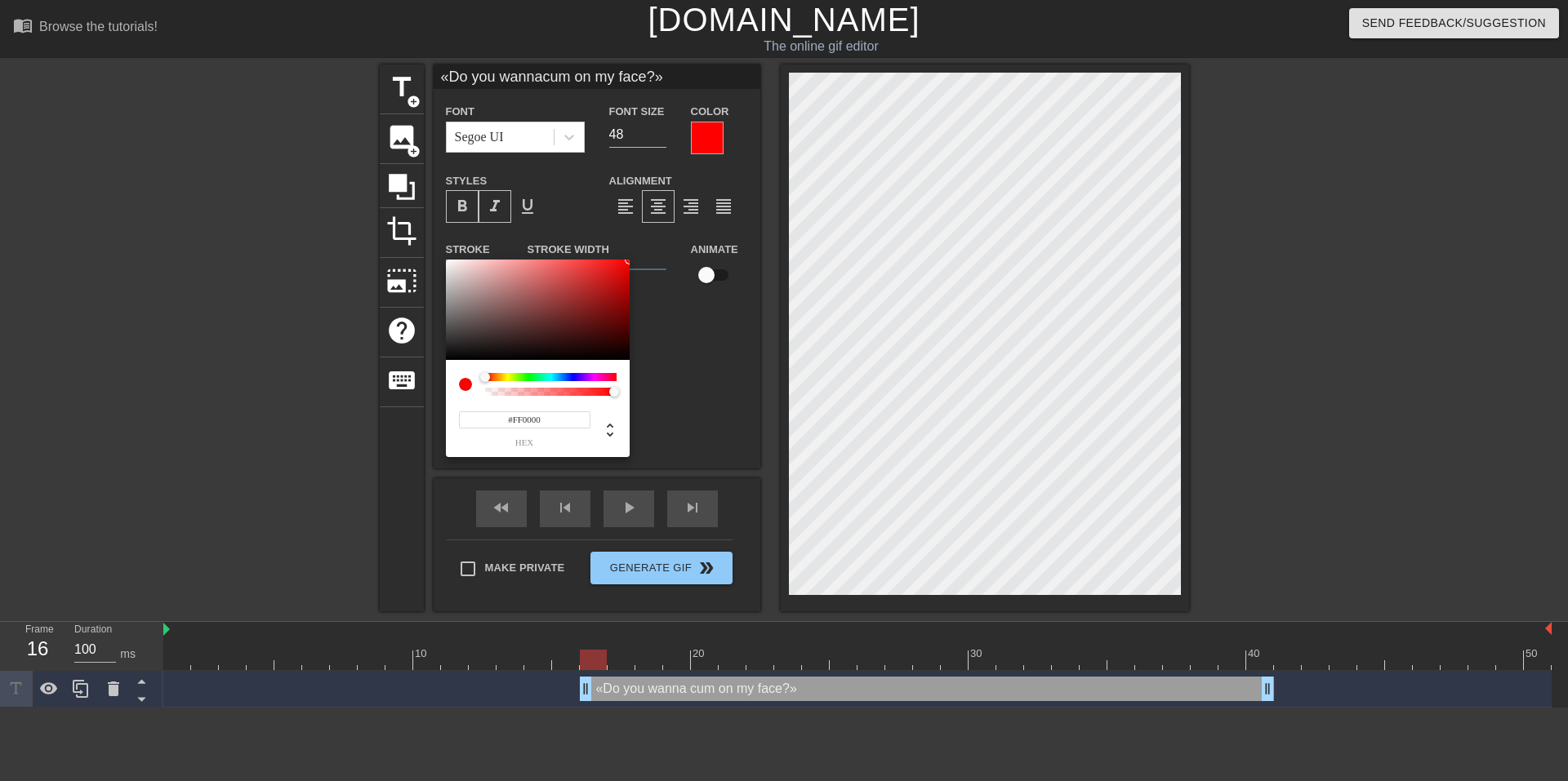
drag, startPoint x: 551, startPoint y: 327, endPoint x: 676, endPoint y: 234, distance: 155.8
click at [676, 234] on div "#FF0000 hex" at bounding box center [784, 390] width 1568 height 781
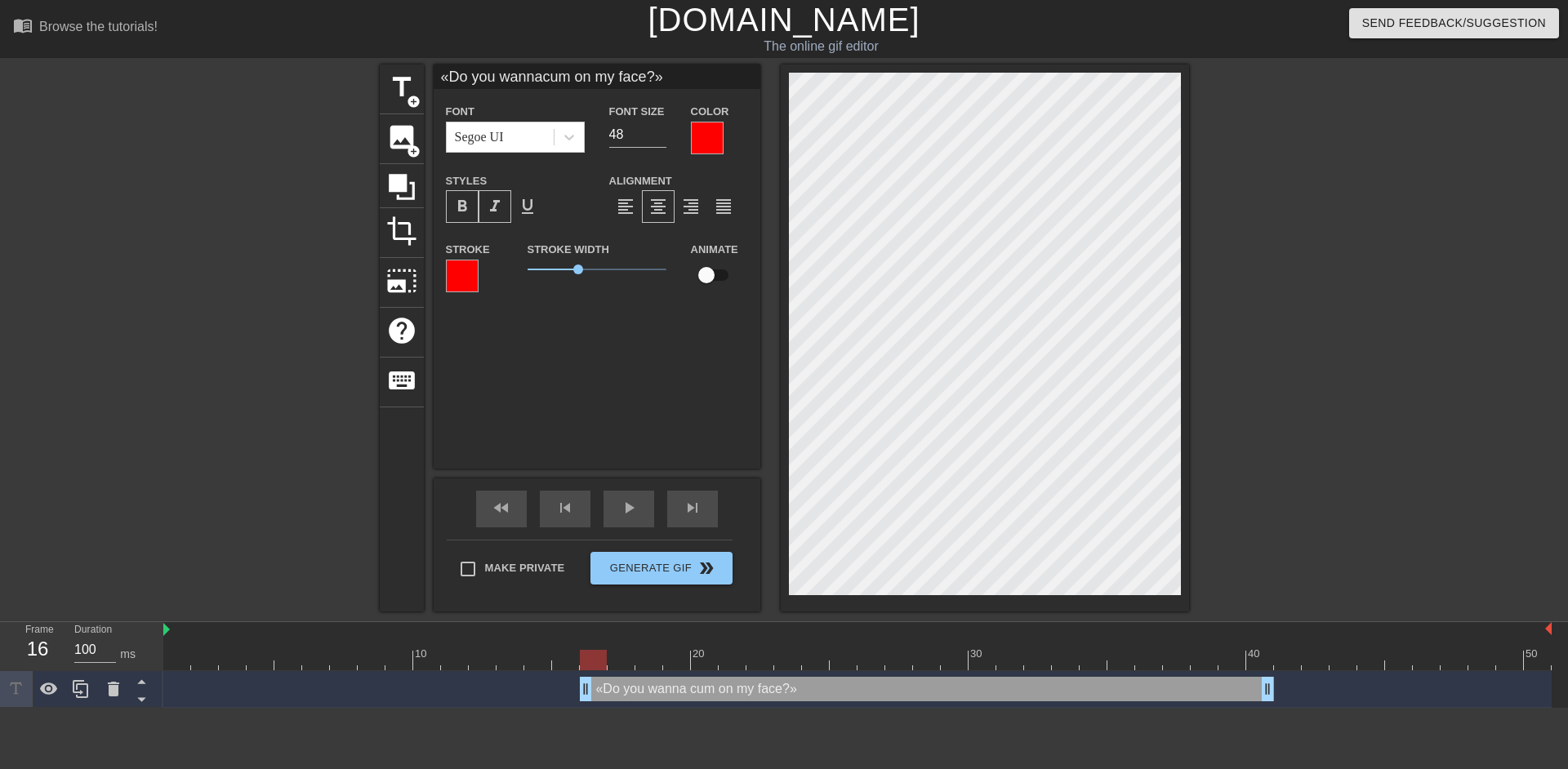
click at [713, 147] on div at bounding box center [706, 137] width 33 height 33
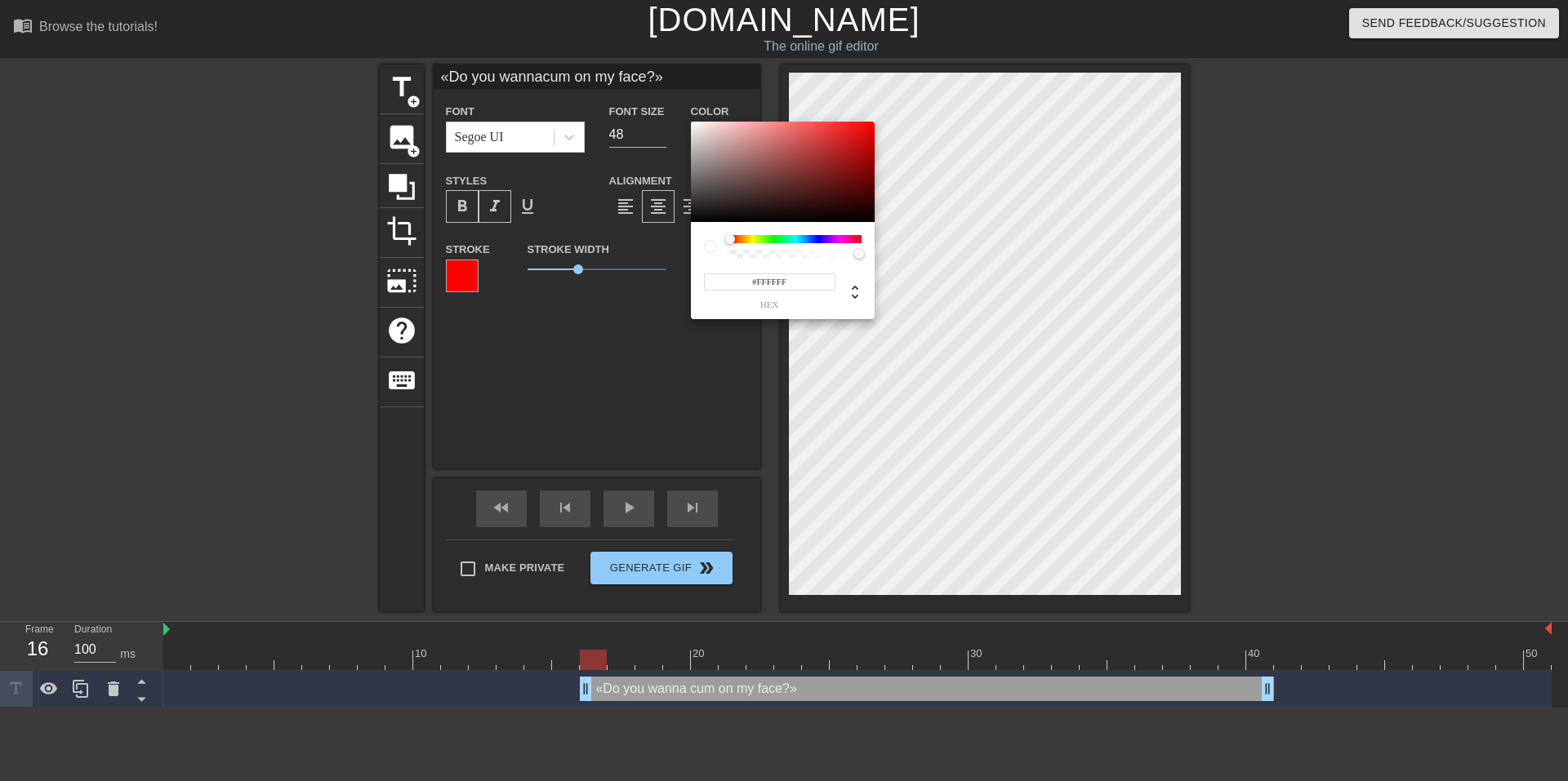
drag, startPoint x: 737, startPoint y: 178, endPoint x: 650, endPoint y: 93, distance: 121.6
click at [650, 93] on div "#FFFFFF hex" at bounding box center [784, 390] width 1568 height 781
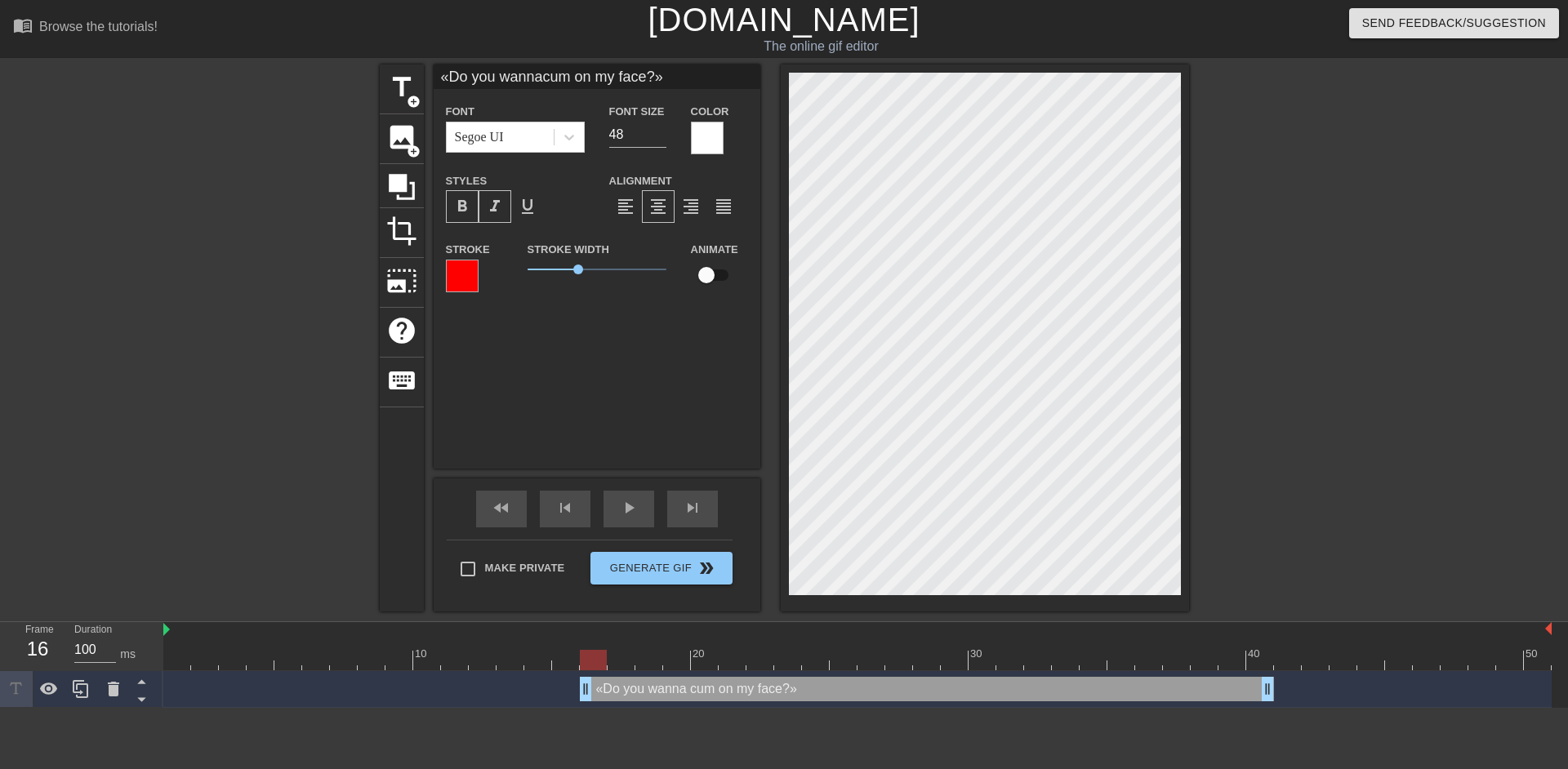
click at [462, 282] on div at bounding box center [462, 276] width 33 height 33
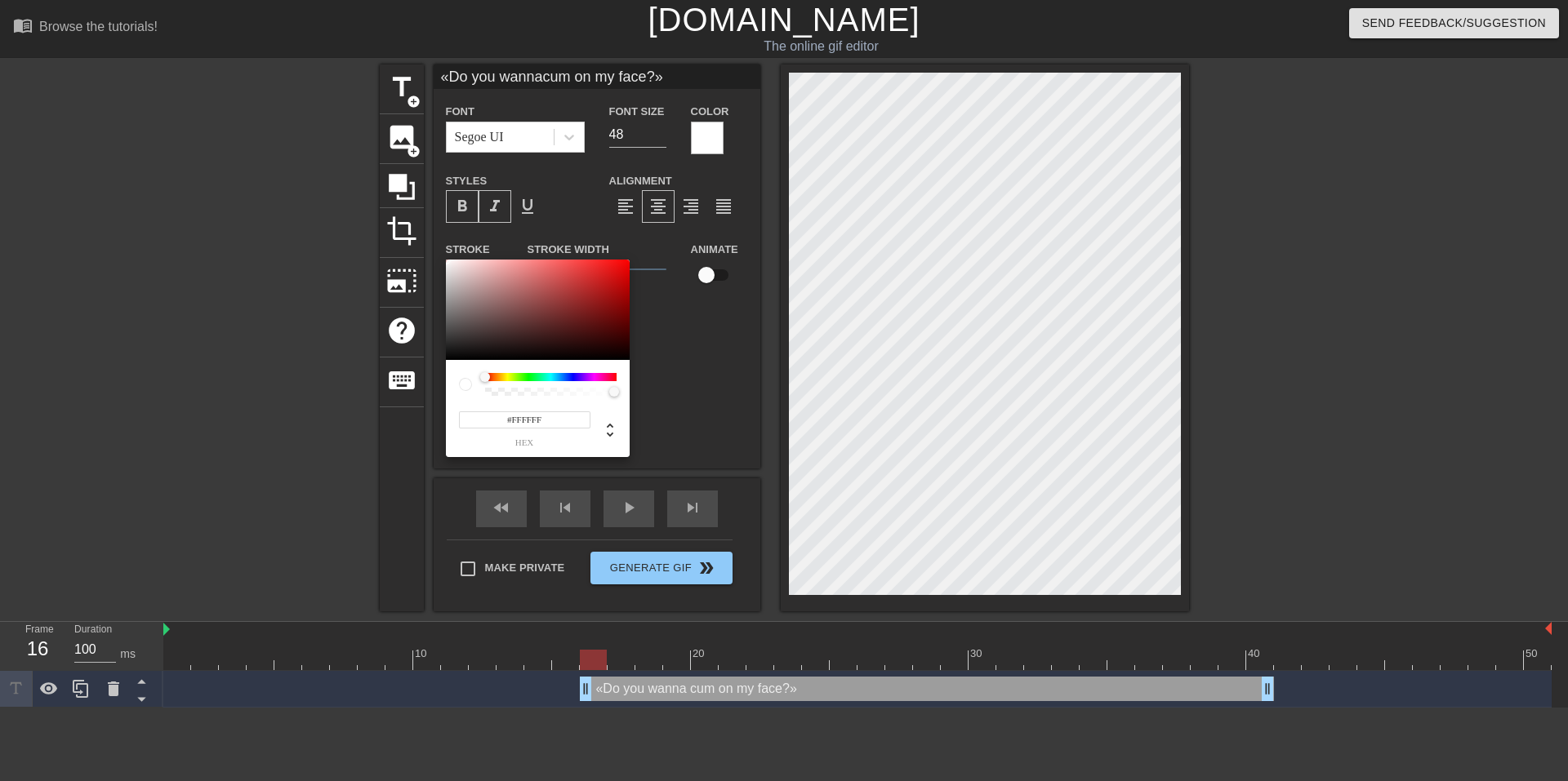
drag, startPoint x: 514, startPoint y: 305, endPoint x: 392, endPoint y: 227, distance: 144.8
click at [392, 227] on div "#FFFFFF hex" at bounding box center [784, 390] width 1568 height 781
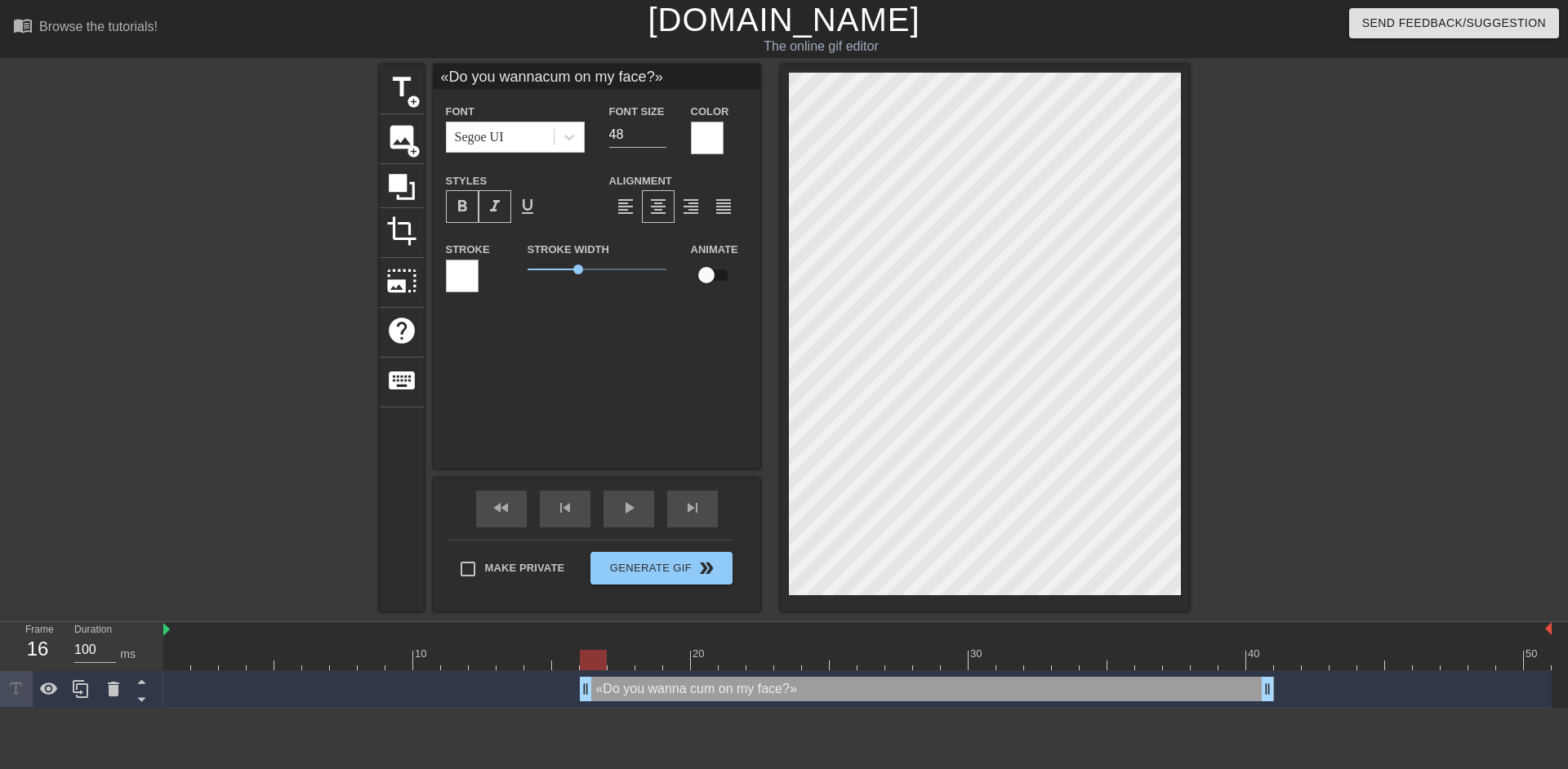
click at [702, 137] on div at bounding box center [706, 137] width 33 height 33
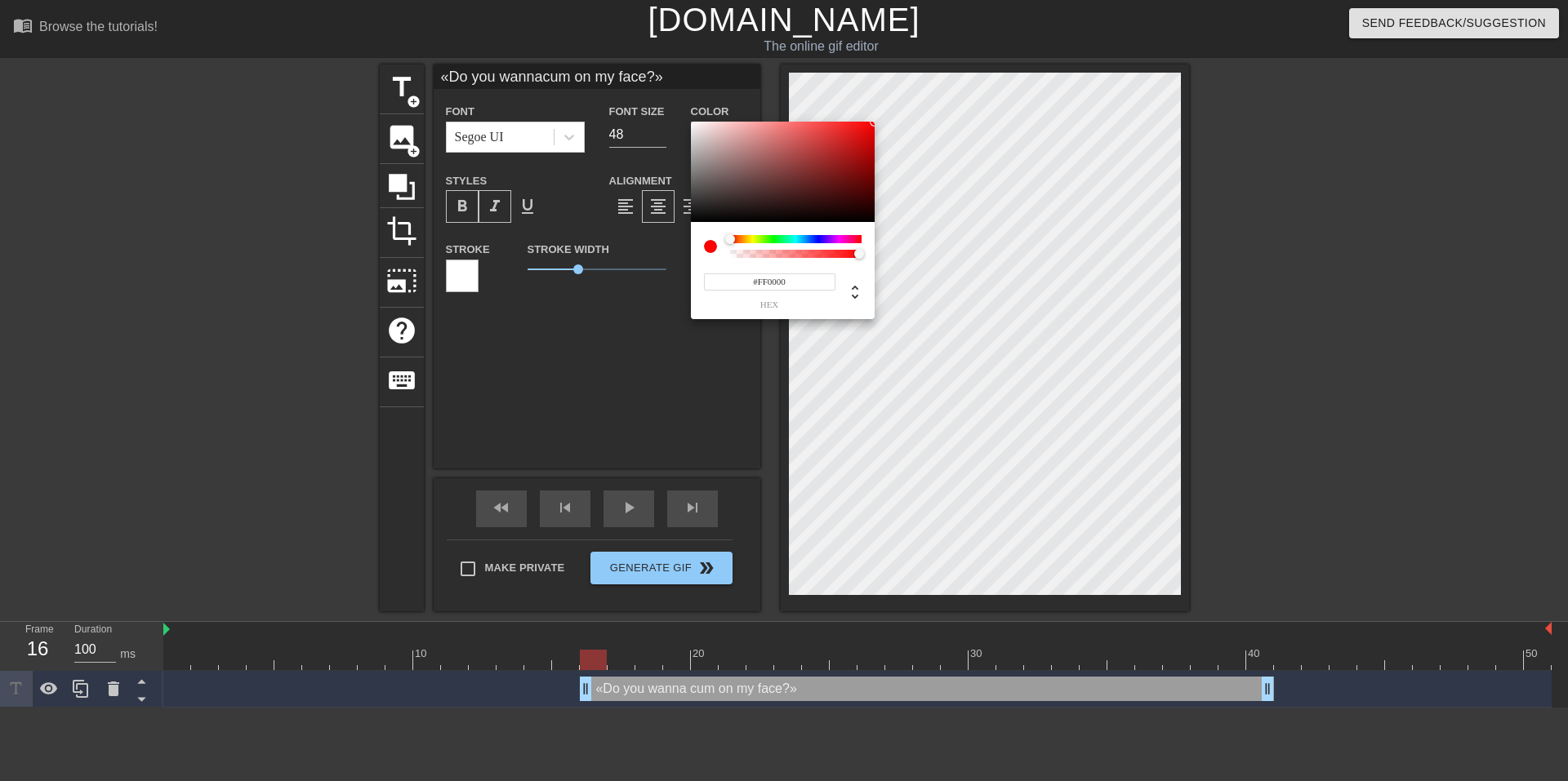
drag, startPoint x: 764, startPoint y: 183, endPoint x: 958, endPoint y: 73, distance: 223.0
click at [958, 73] on div "#FF0000 hex" at bounding box center [784, 390] width 1568 height 781
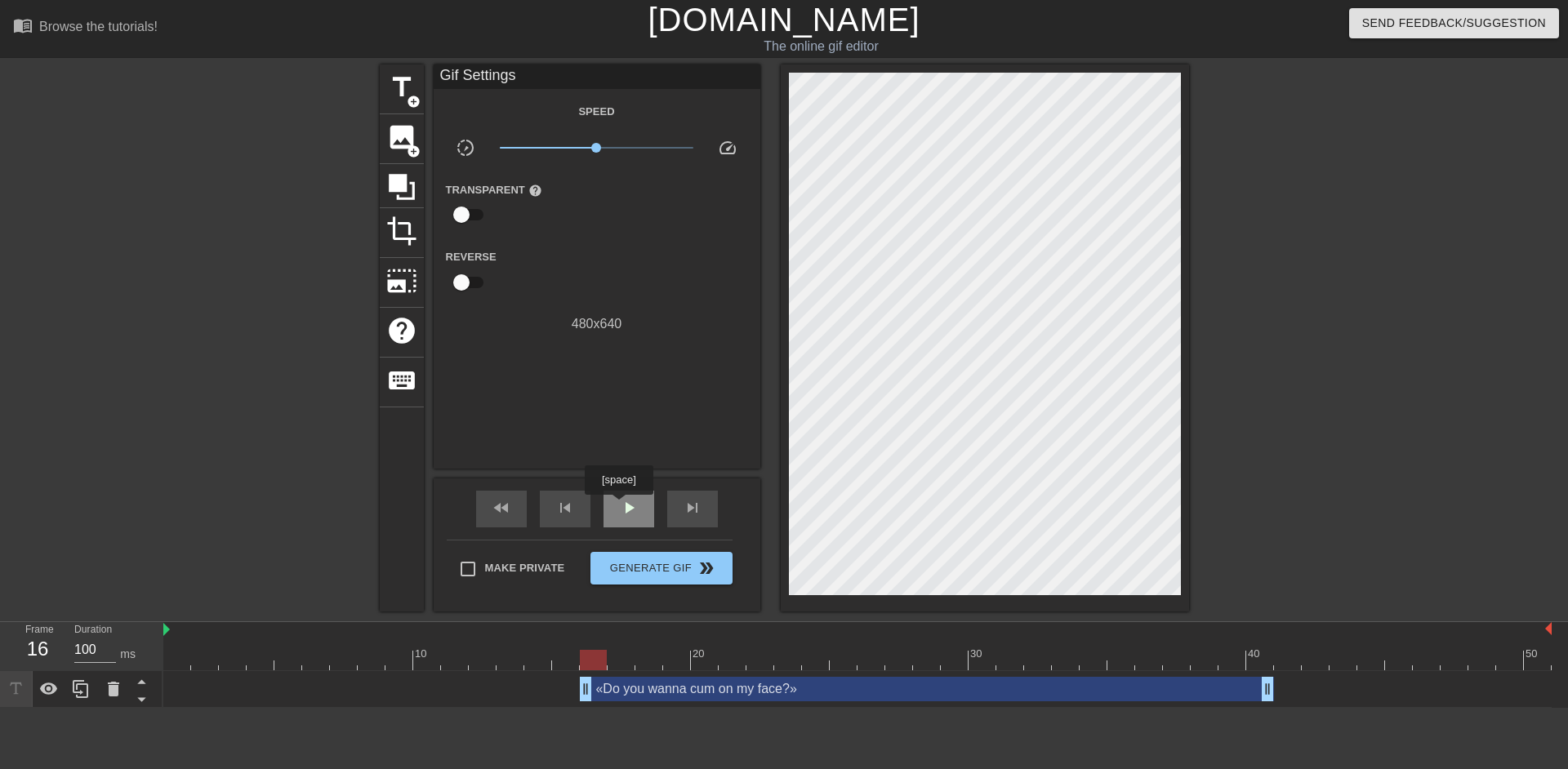
click at [619, 507] on span "play_arrow" at bounding box center [629, 508] width 19 height 19
click at [619, 507] on span "pause" at bounding box center [629, 508] width 19 height 19
drag, startPoint x: 569, startPoint y: 647, endPoint x: 1201, endPoint y: 647, distance: 632.0
click at [1201, 647] on div "10 20 30 40 50" at bounding box center [857, 652] width 1388 height 26
click at [1342, 425] on div at bounding box center [1331, 309] width 245 height 490
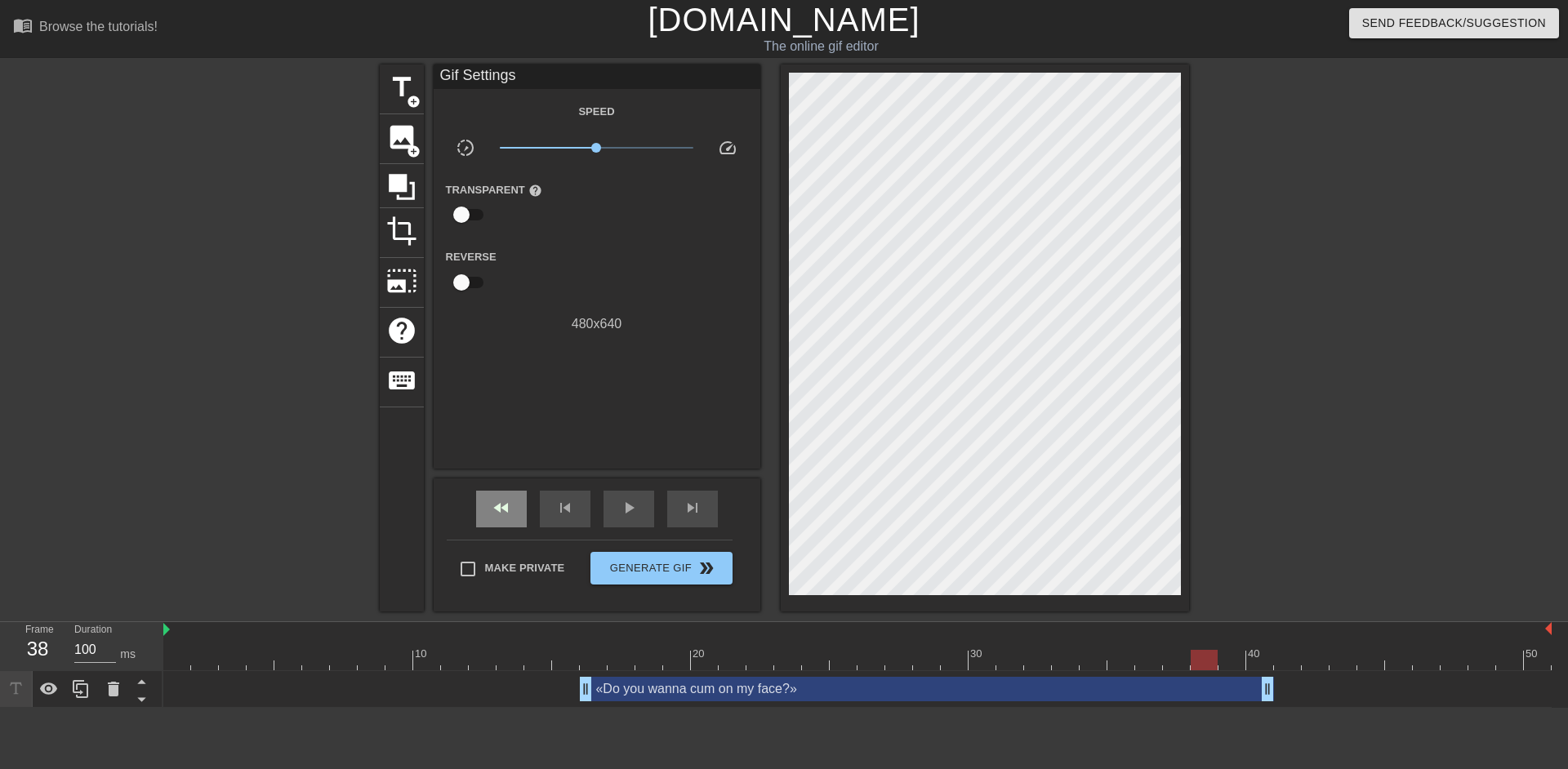
click at [511, 506] on div "fast_rewind" at bounding box center [501, 509] width 50 height 37
click at [635, 515] on span "play_arrow" at bounding box center [629, 508] width 19 height 19
click at [635, 515] on span "pause" at bounding box center [629, 508] width 19 height 19
click at [78, 693] on icon at bounding box center [81, 689] width 16 height 18
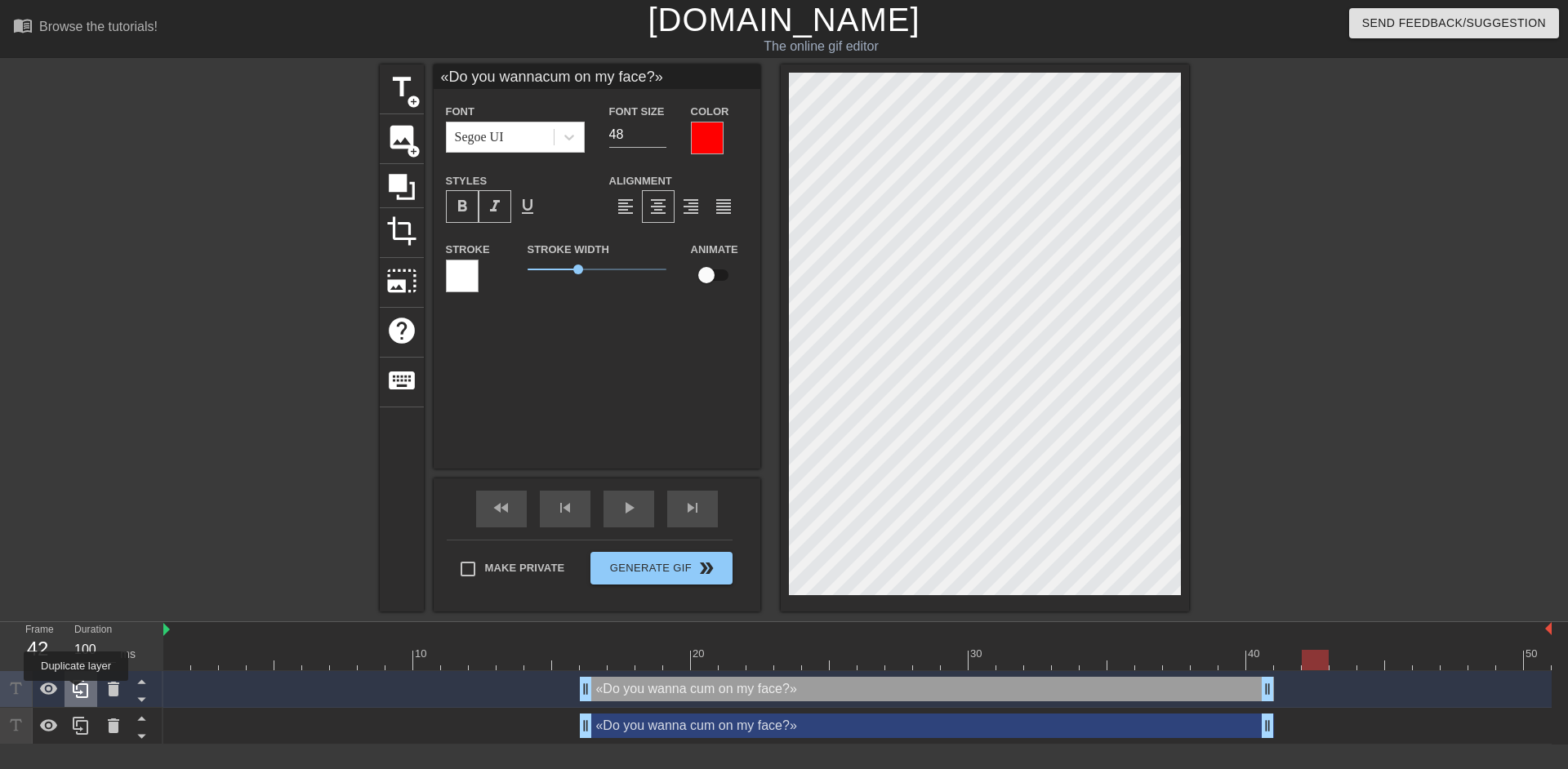
click at [76, 692] on icon at bounding box center [81, 689] width 16 height 18
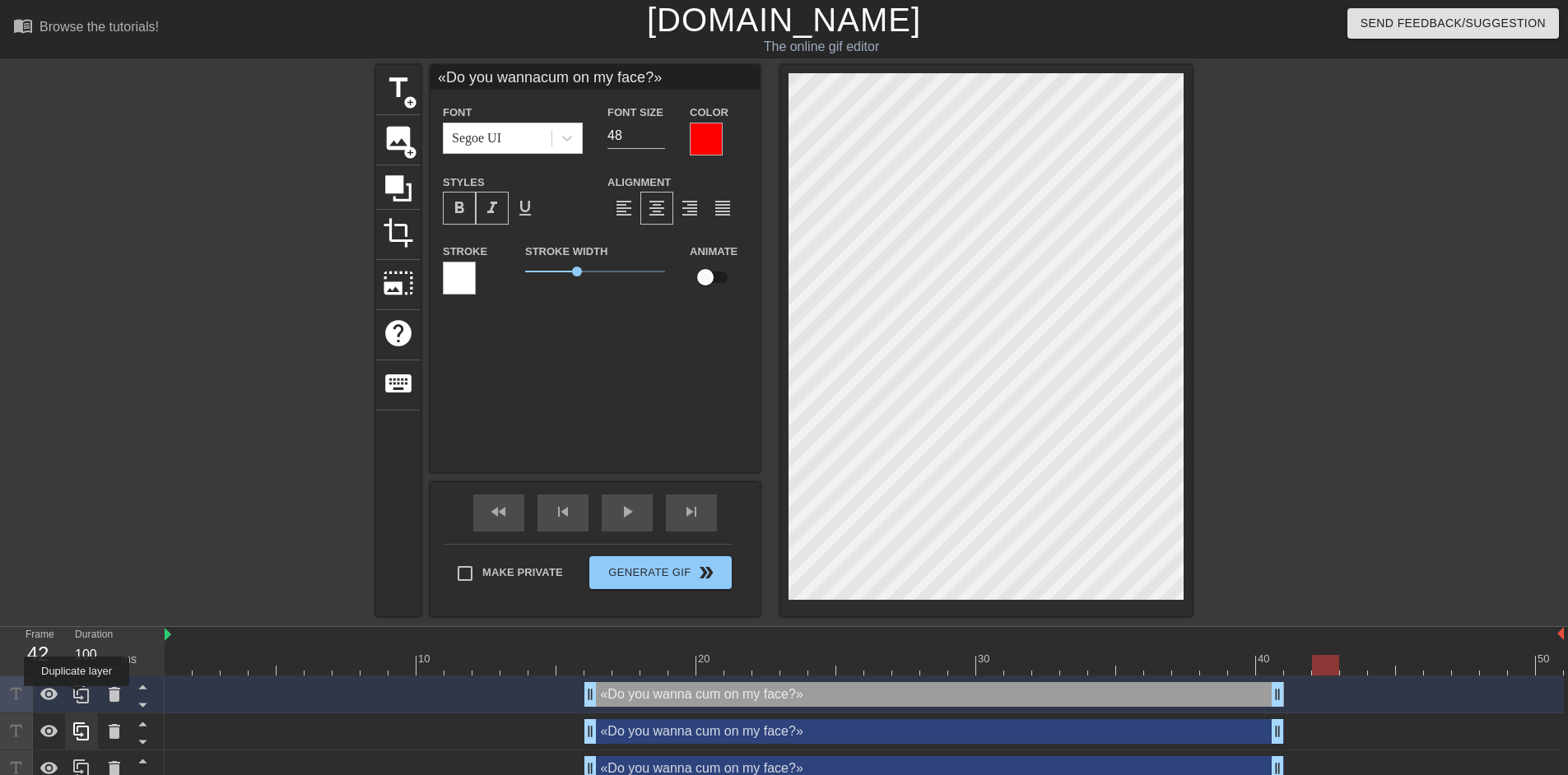
click at [76, 698] on icon at bounding box center [82, 694] width 16 height 18
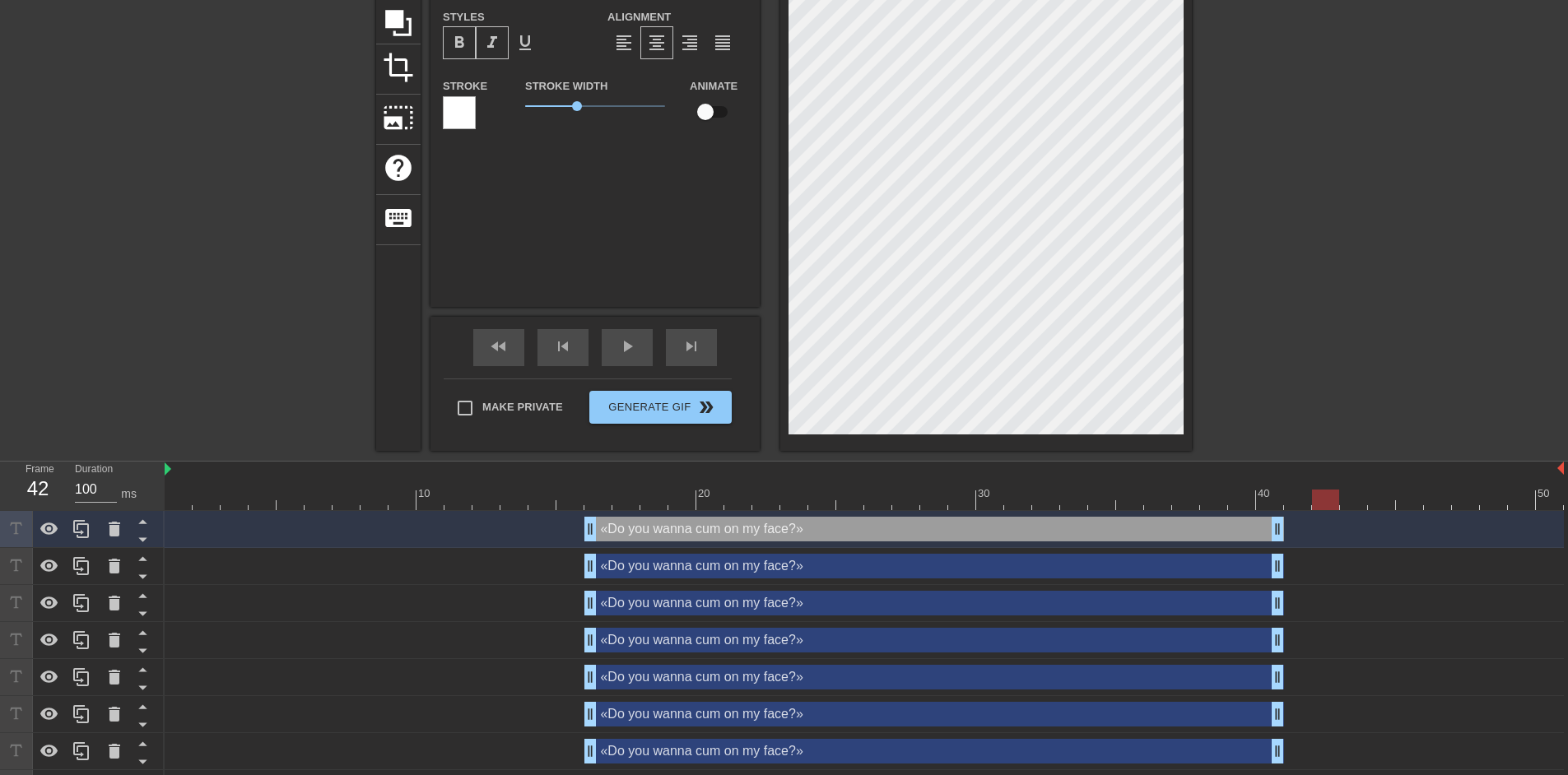
scroll to position [201, 0]
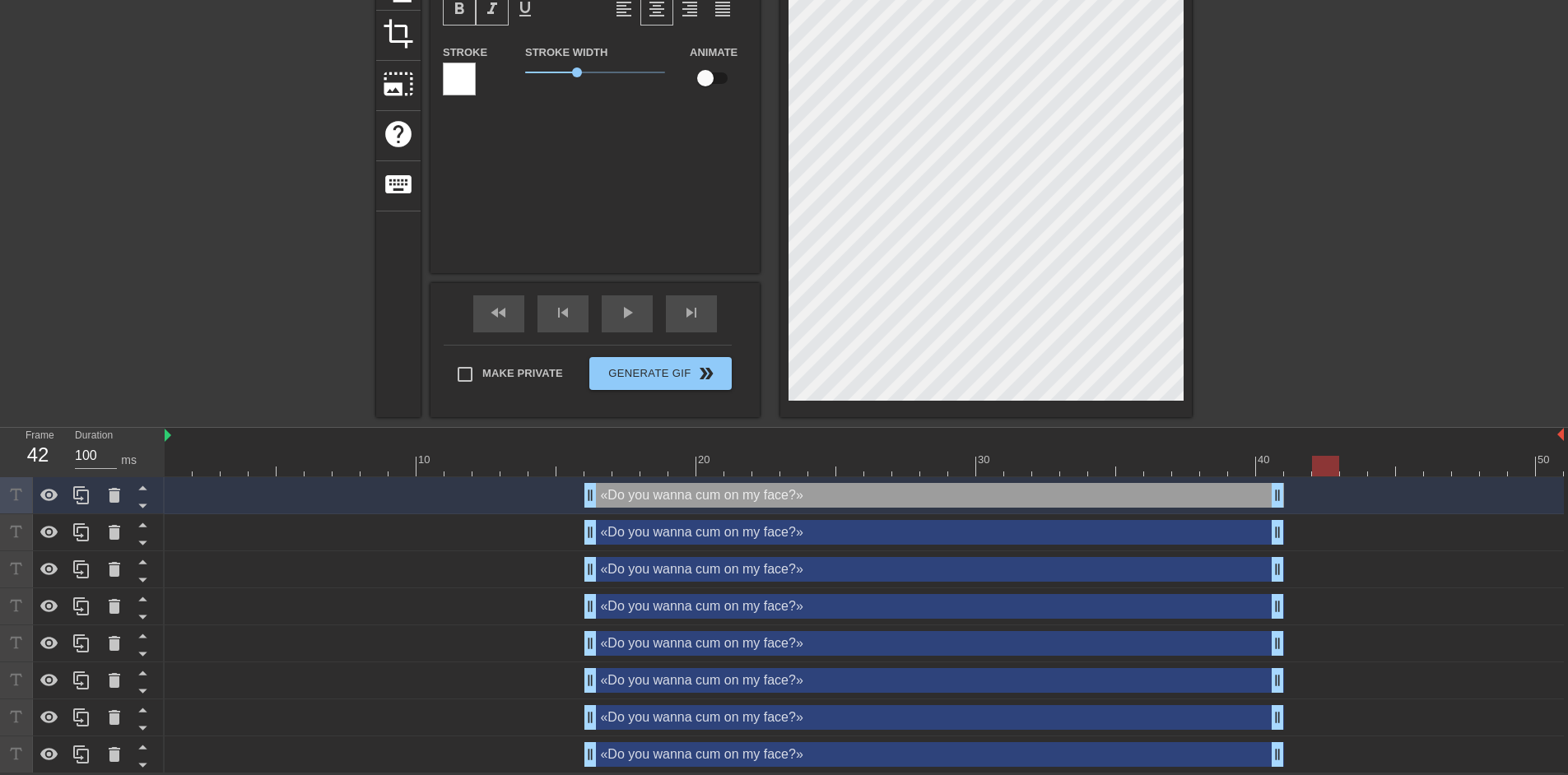
click at [773, 531] on div "«Do you wanna cum on my face?» drag_handle drag_handle" at bounding box center [934, 533] width 700 height 25
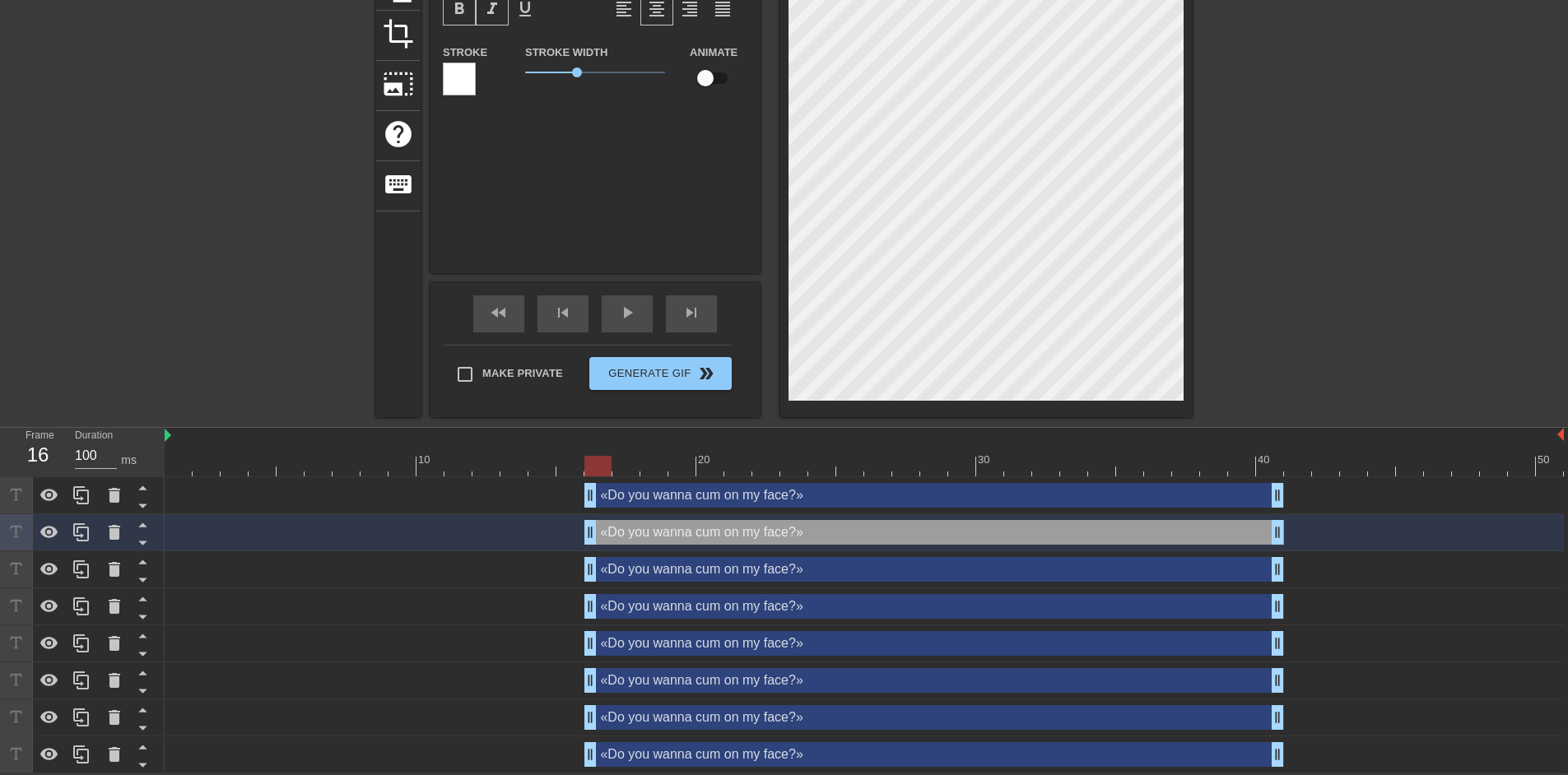
drag, startPoint x: 784, startPoint y: 474, endPoint x: 603, endPoint y: 480, distance: 181.1
click at [603, 480] on div "10 20 30 40 50 «Do you wanna cum on my face?» drag_handle drag_handle «Do you w…" at bounding box center [866, 600] width 1404 height 345
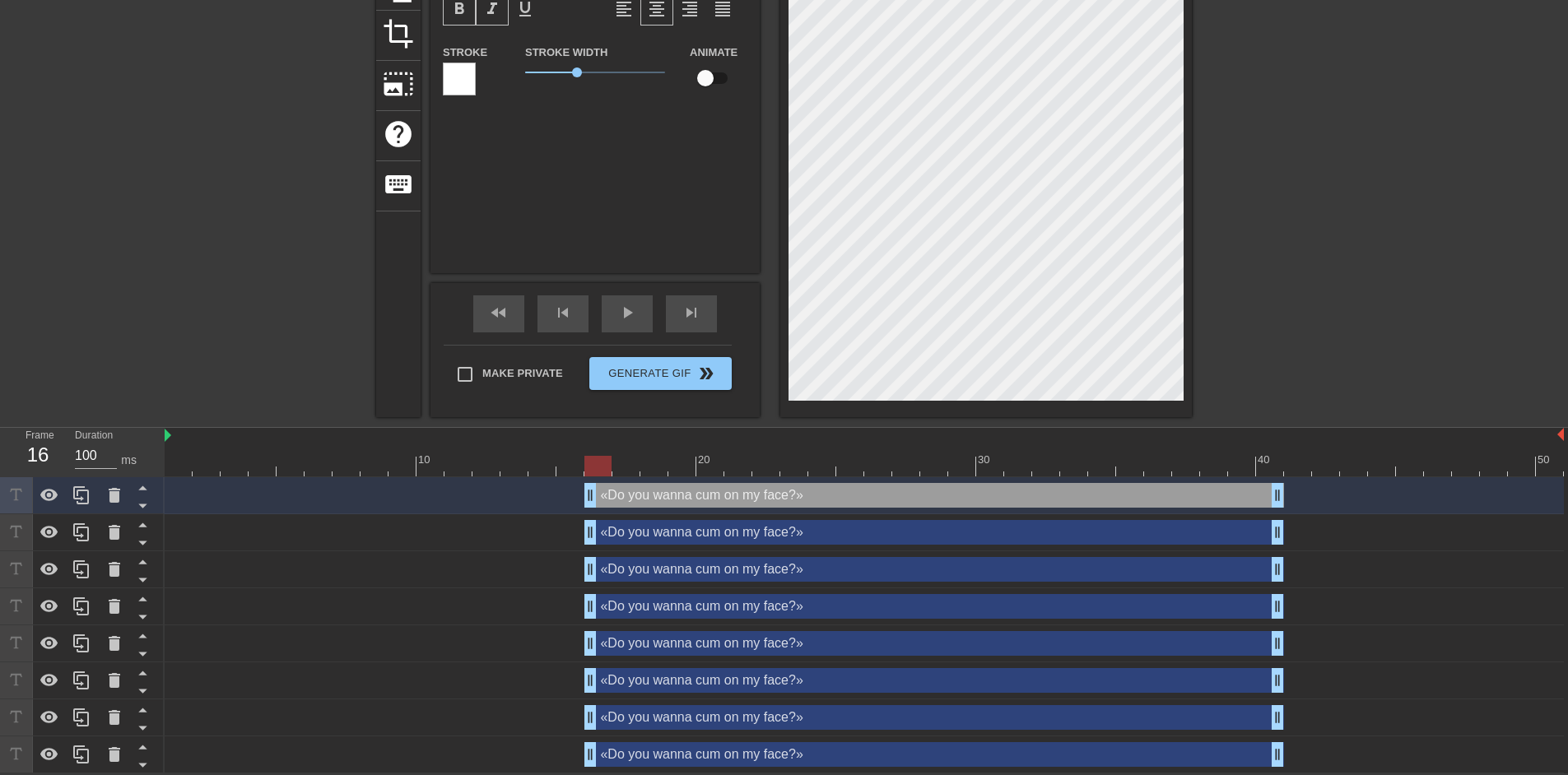
scroll to position [5, 2]
click at [1201, 344] on div "title add_circle image add_circle crop photo_size_select_large help keyboard «D…" at bounding box center [784, 141] width 1568 height 551
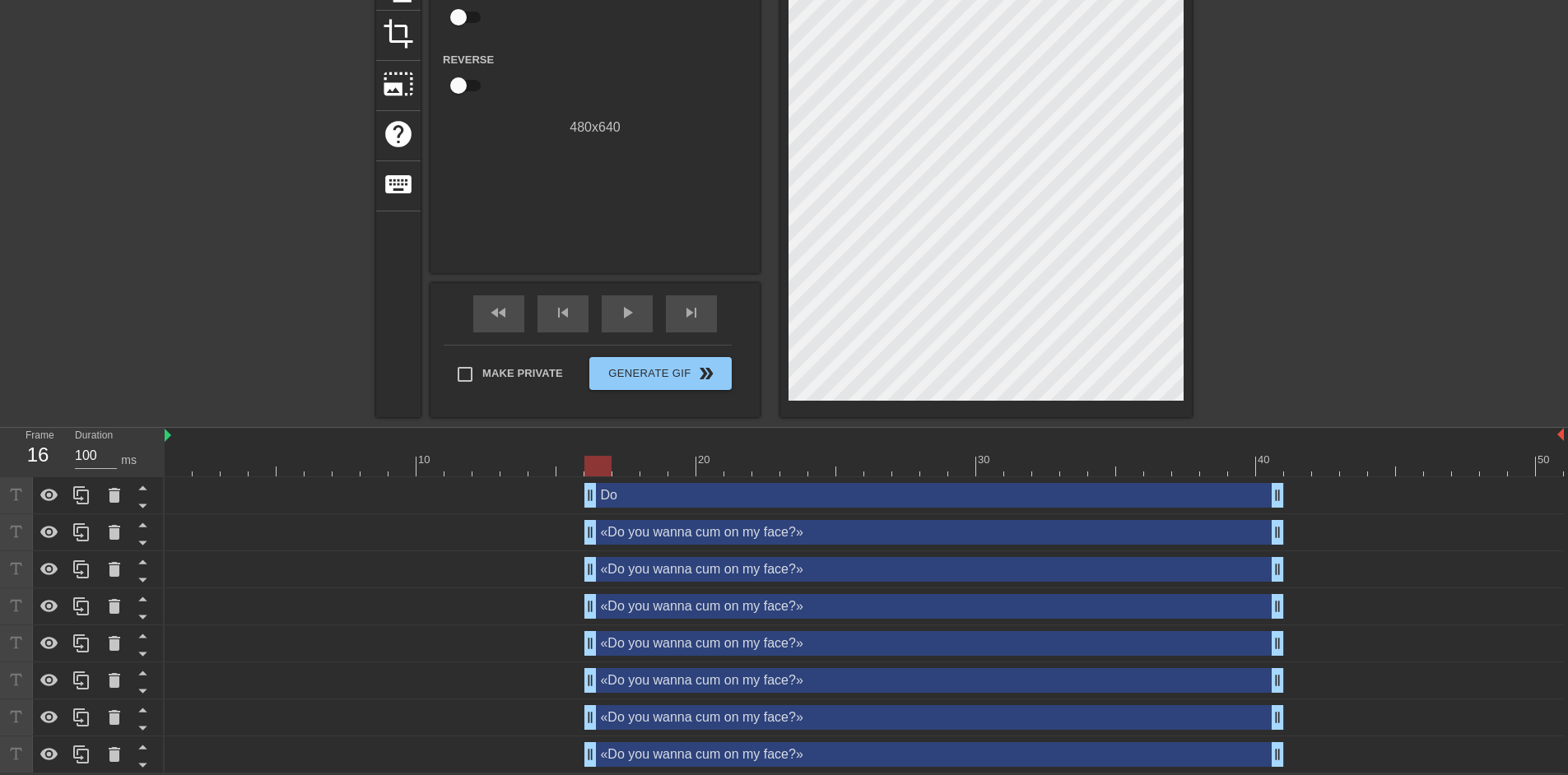
click at [1306, 312] on div at bounding box center [1335, 113] width 247 height 494
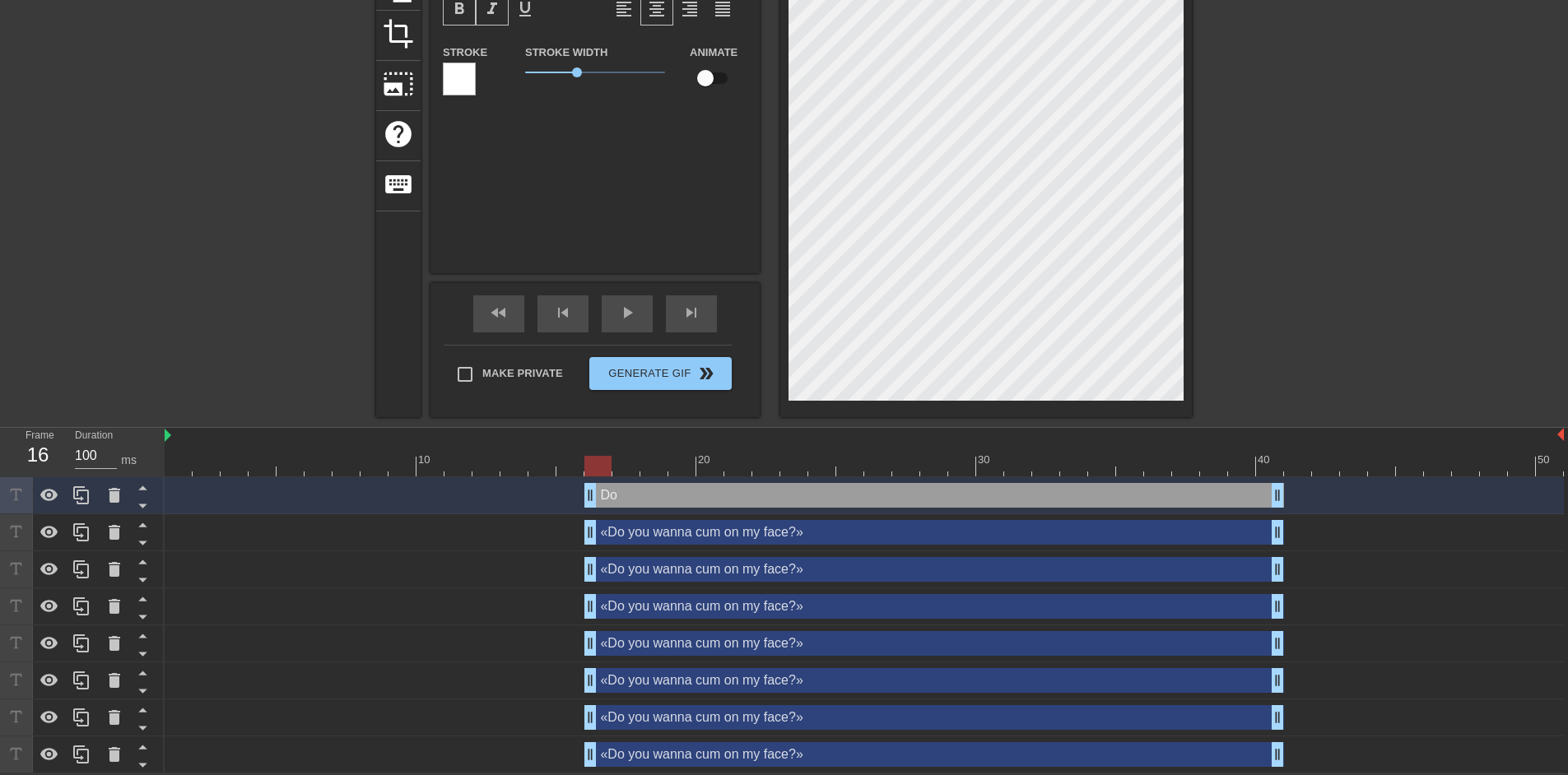
click at [1261, 299] on div at bounding box center [1335, 113] width 247 height 494
click at [120, 492] on icon at bounding box center [115, 495] width 20 height 20
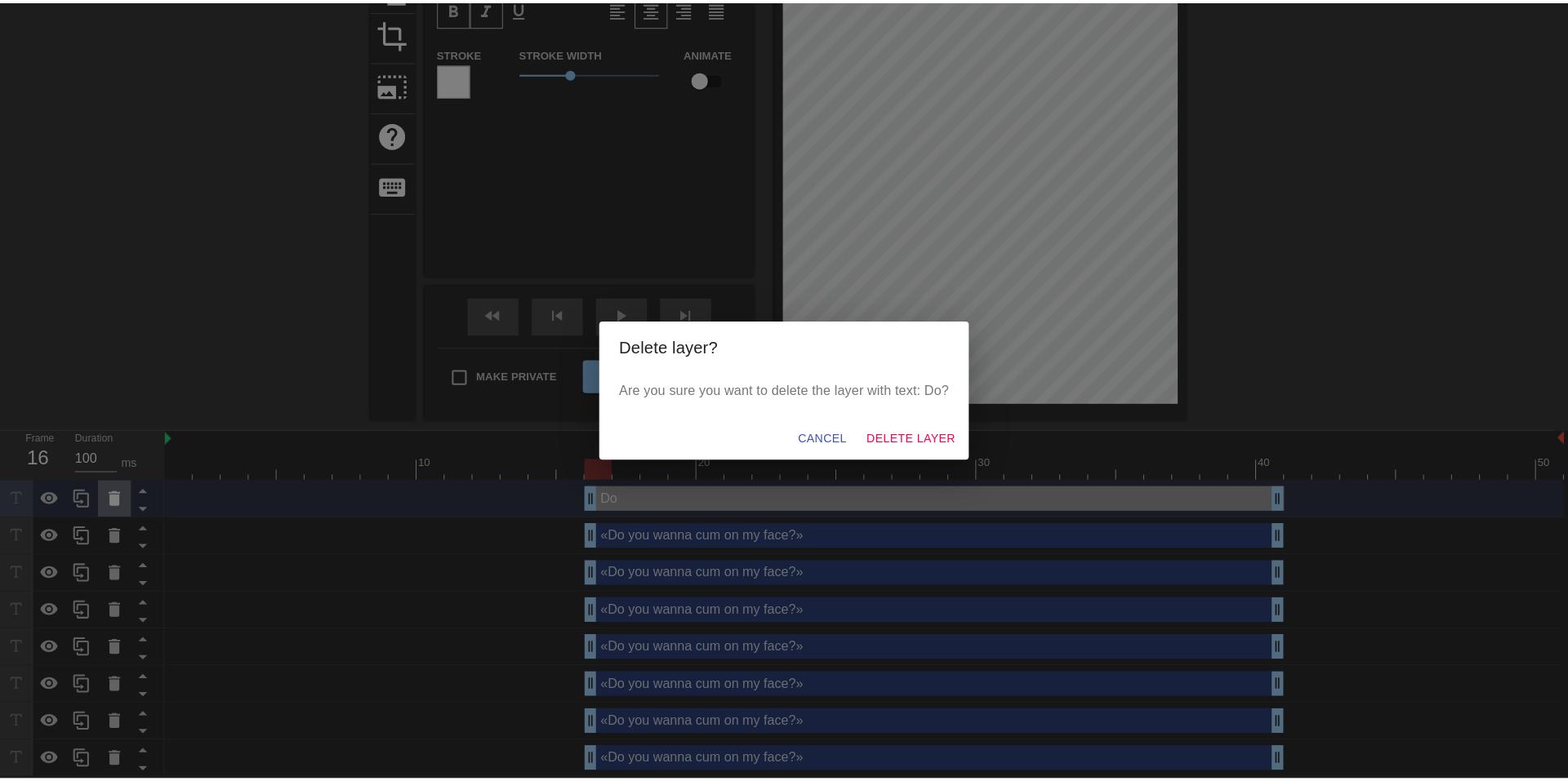
scroll to position [187, 0]
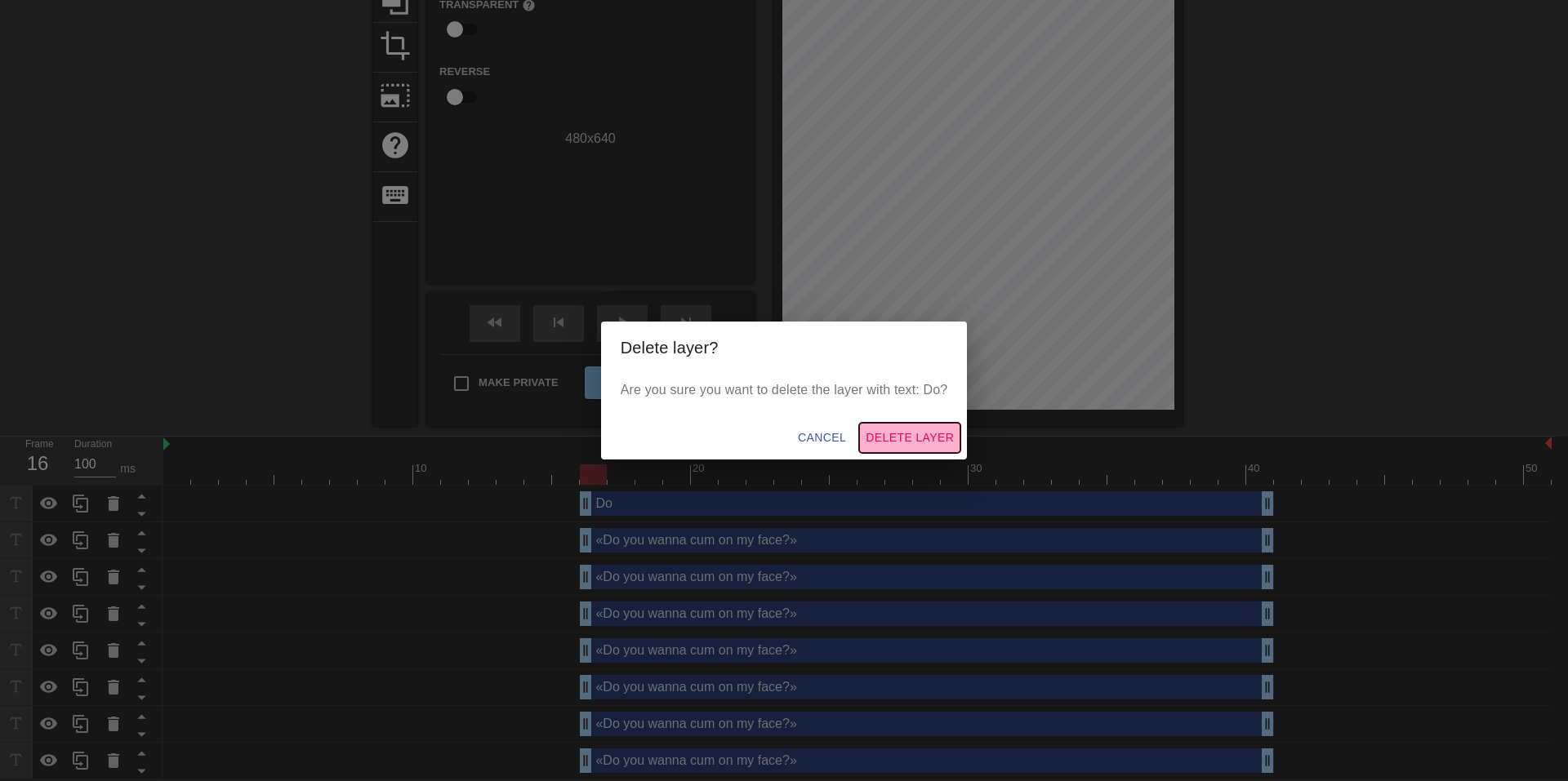
click at [937, 451] on button "Delete Layer" at bounding box center [909, 438] width 101 height 30
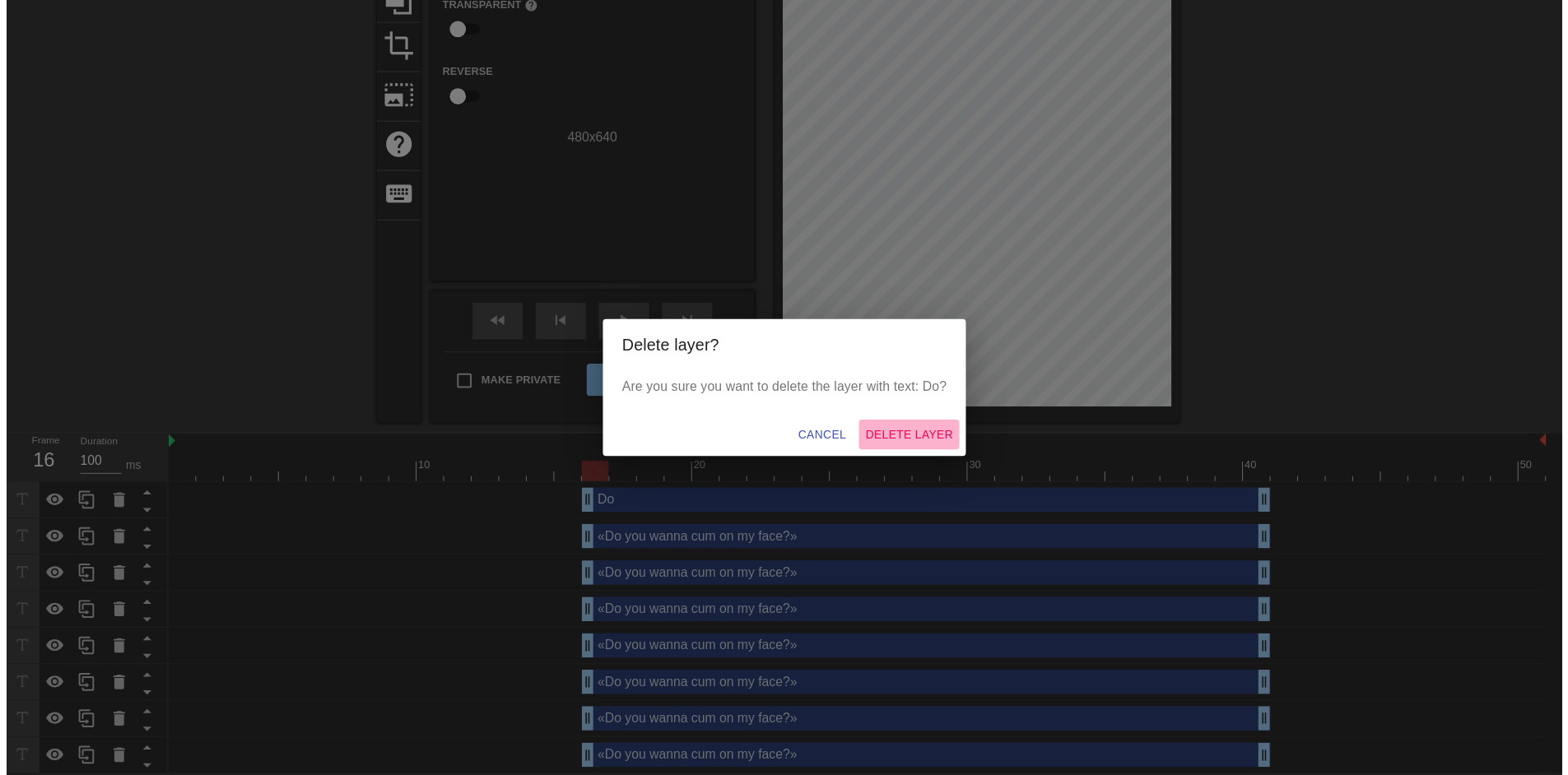
scroll to position [164, 0]
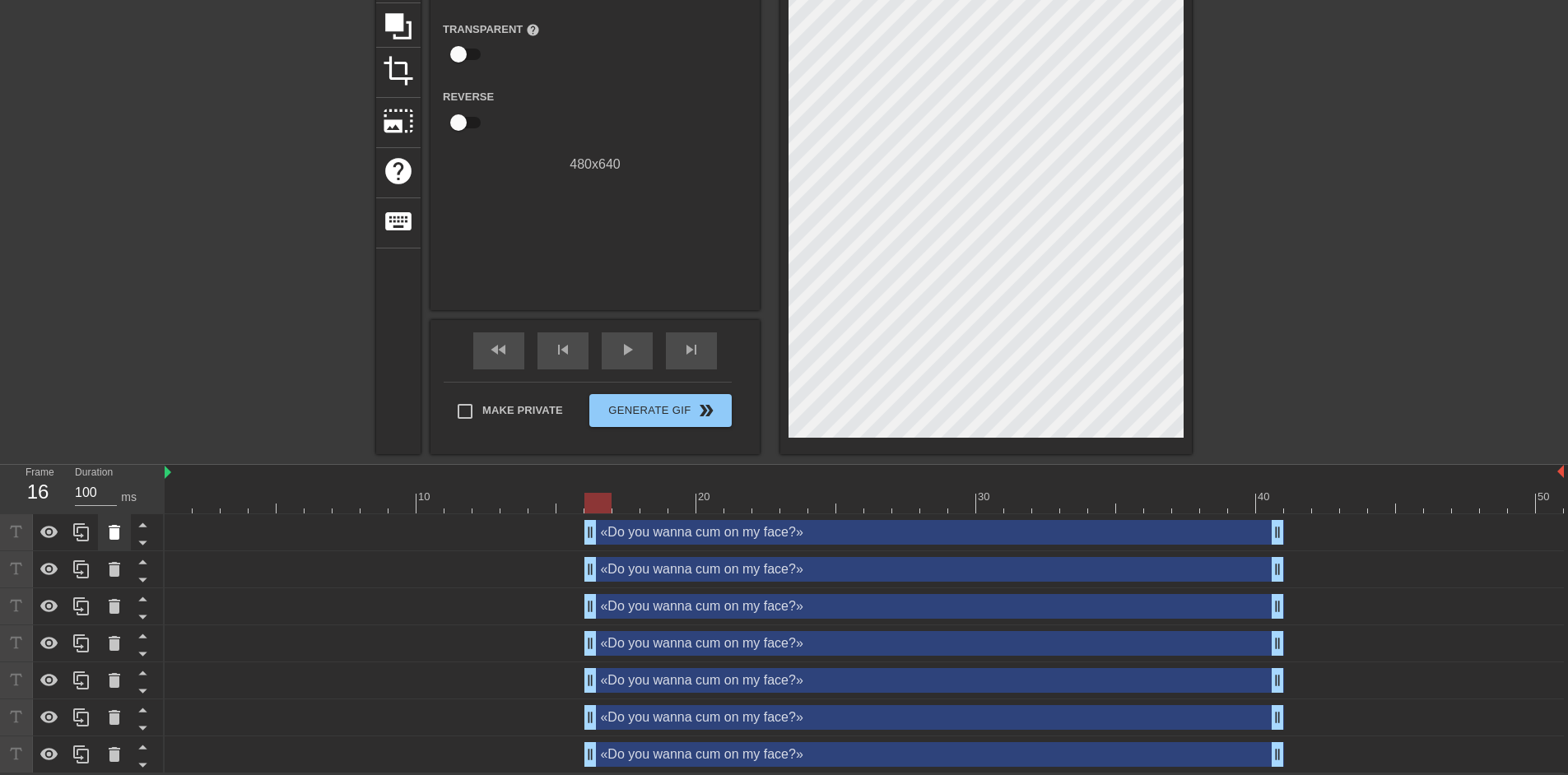
click at [107, 540] on icon at bounding box center [115, 533] width 20 height 20
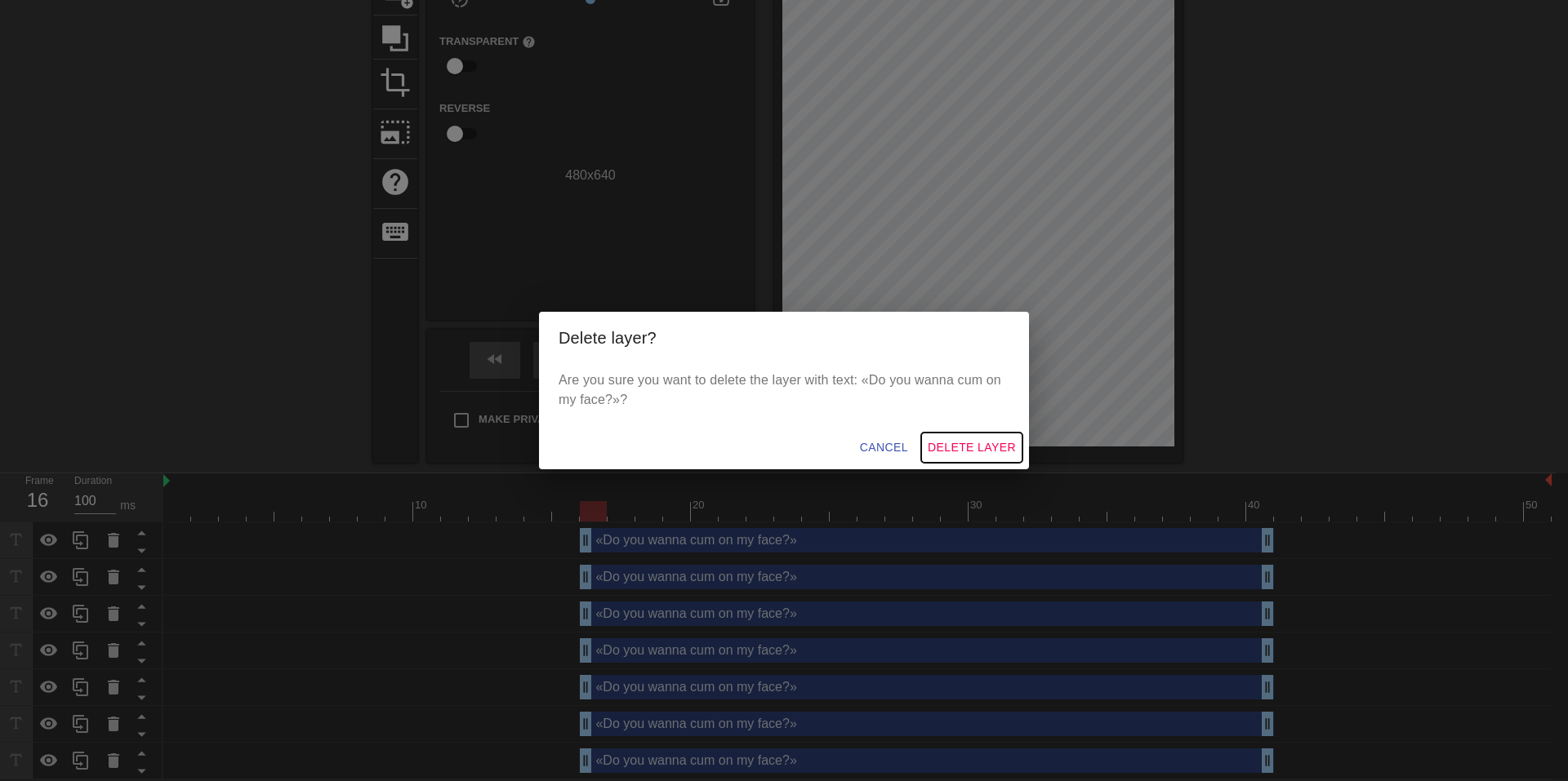
click at [942, 454] on span "Delete Layer" at bounding box center [972, 447] width 88 height 20
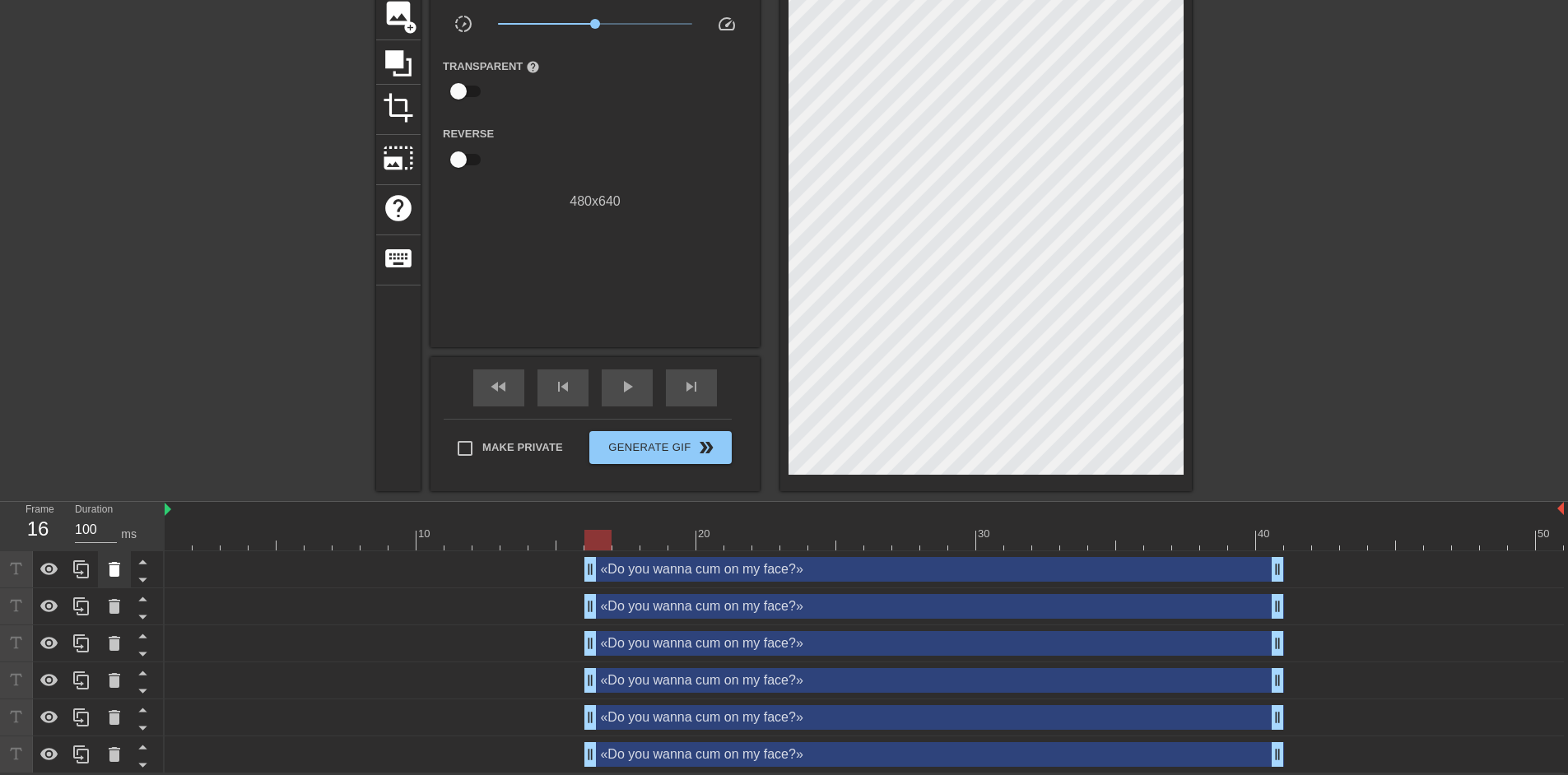
click at [107, 574] on icon at bounding box center [115, 570] width 20 height 20
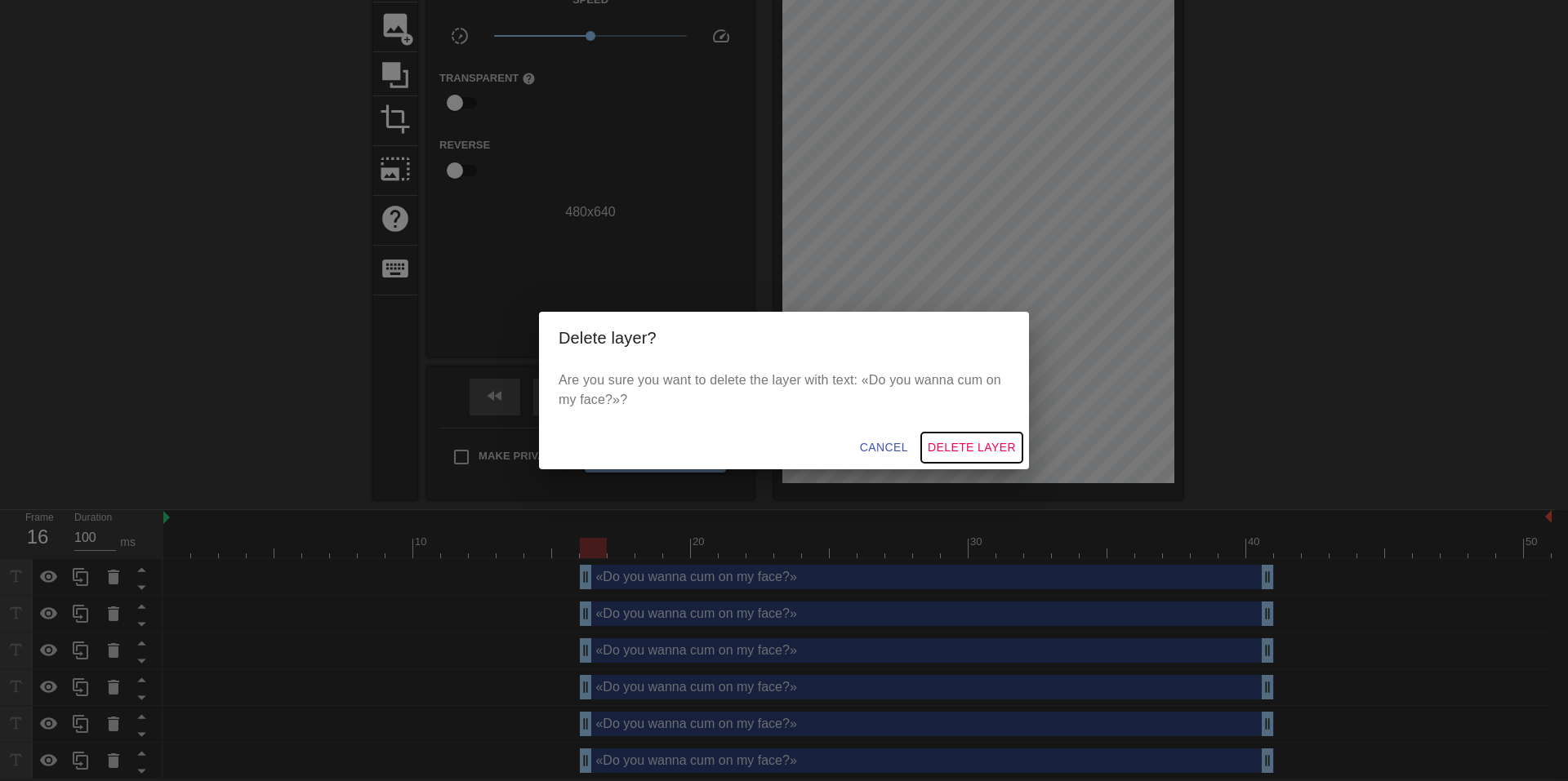
click at [926, 447] on button "Delete Layer" at bounding box center [972, 447] width 101 height 30
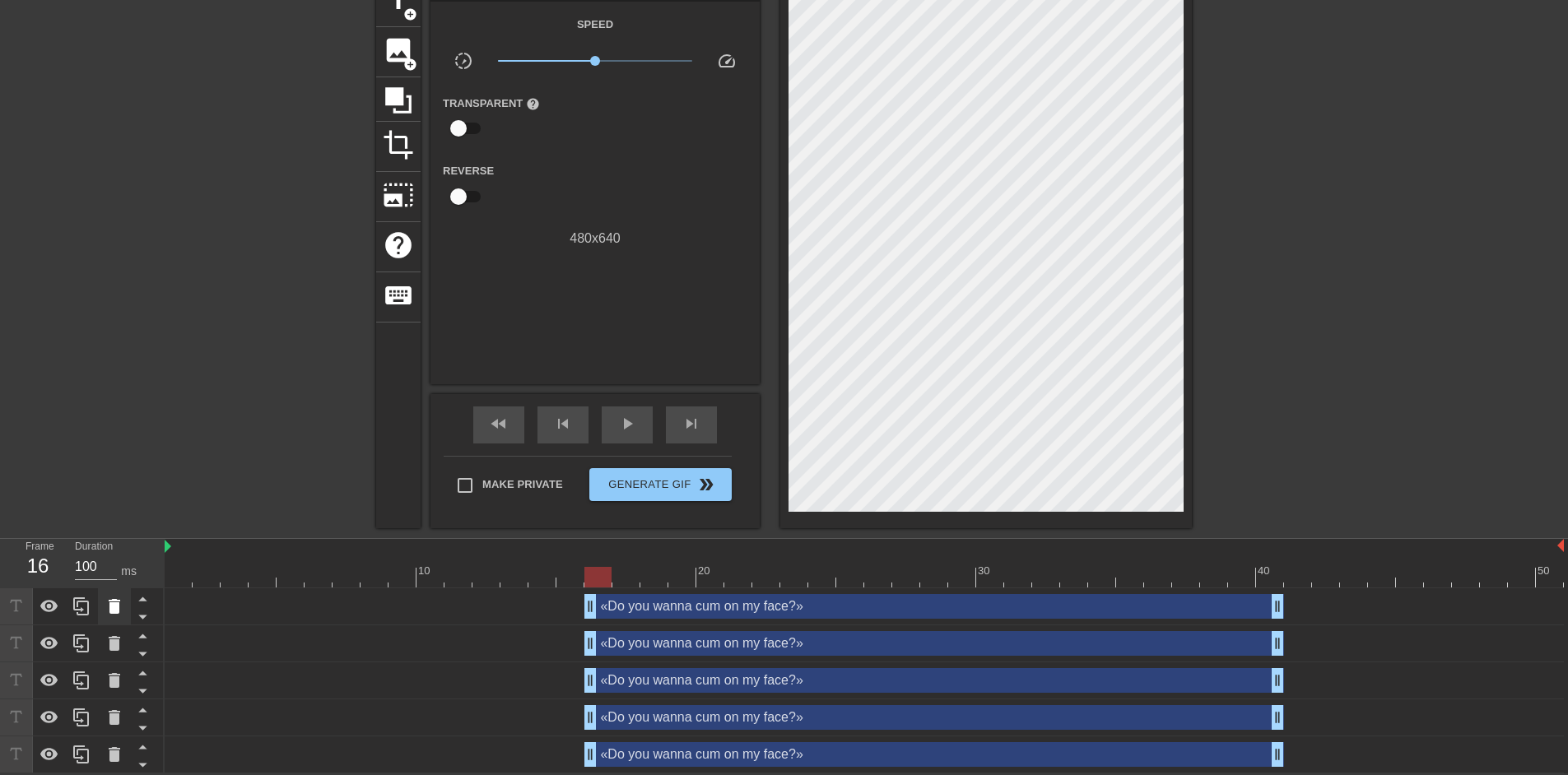
click at [109, 609] on icon at bounding box center [114, 606] width 12 height 15
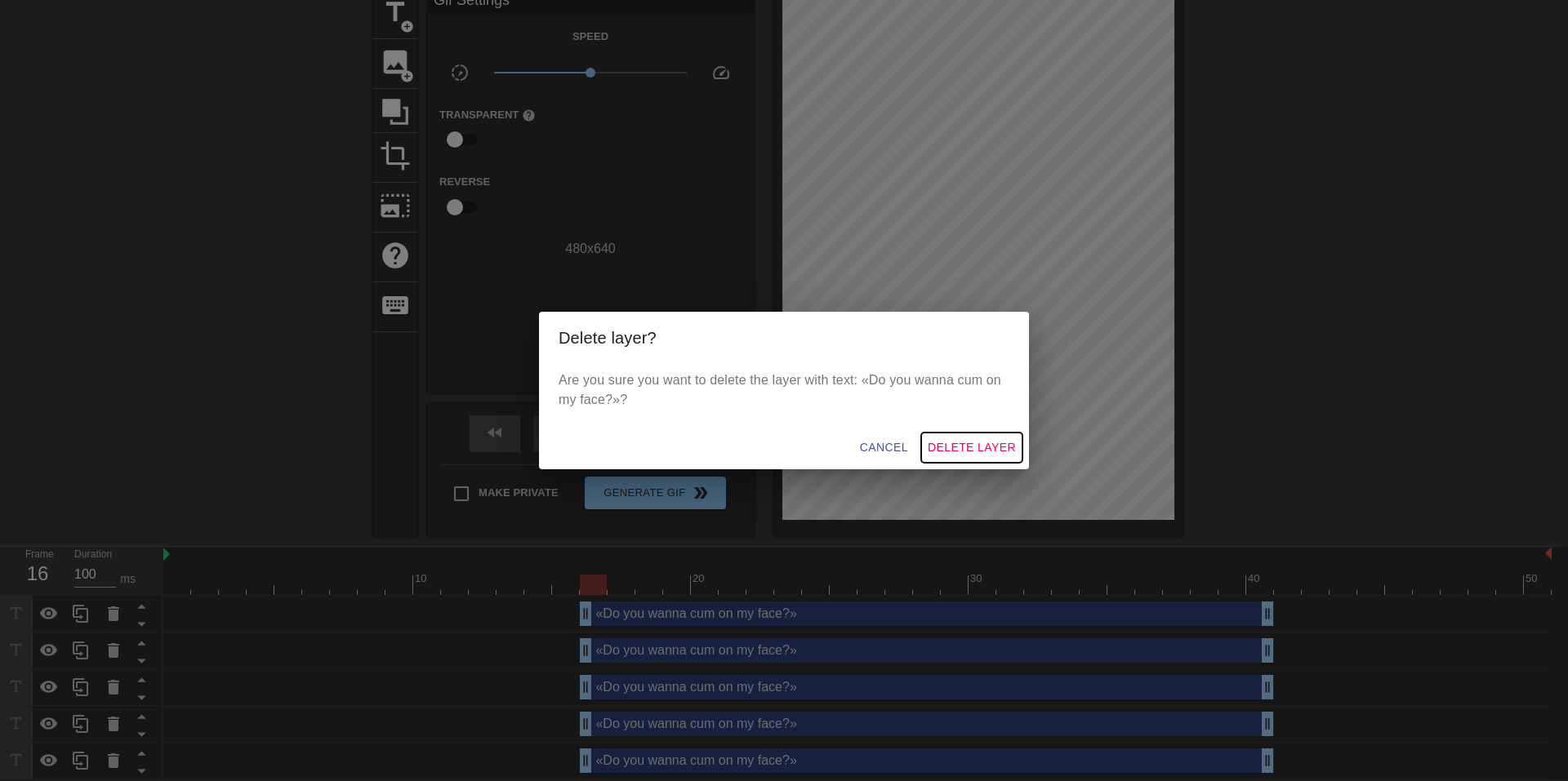
click at [980, 454] on span "Delete Layer" at bounding box center [972, 447] width 88 height 20
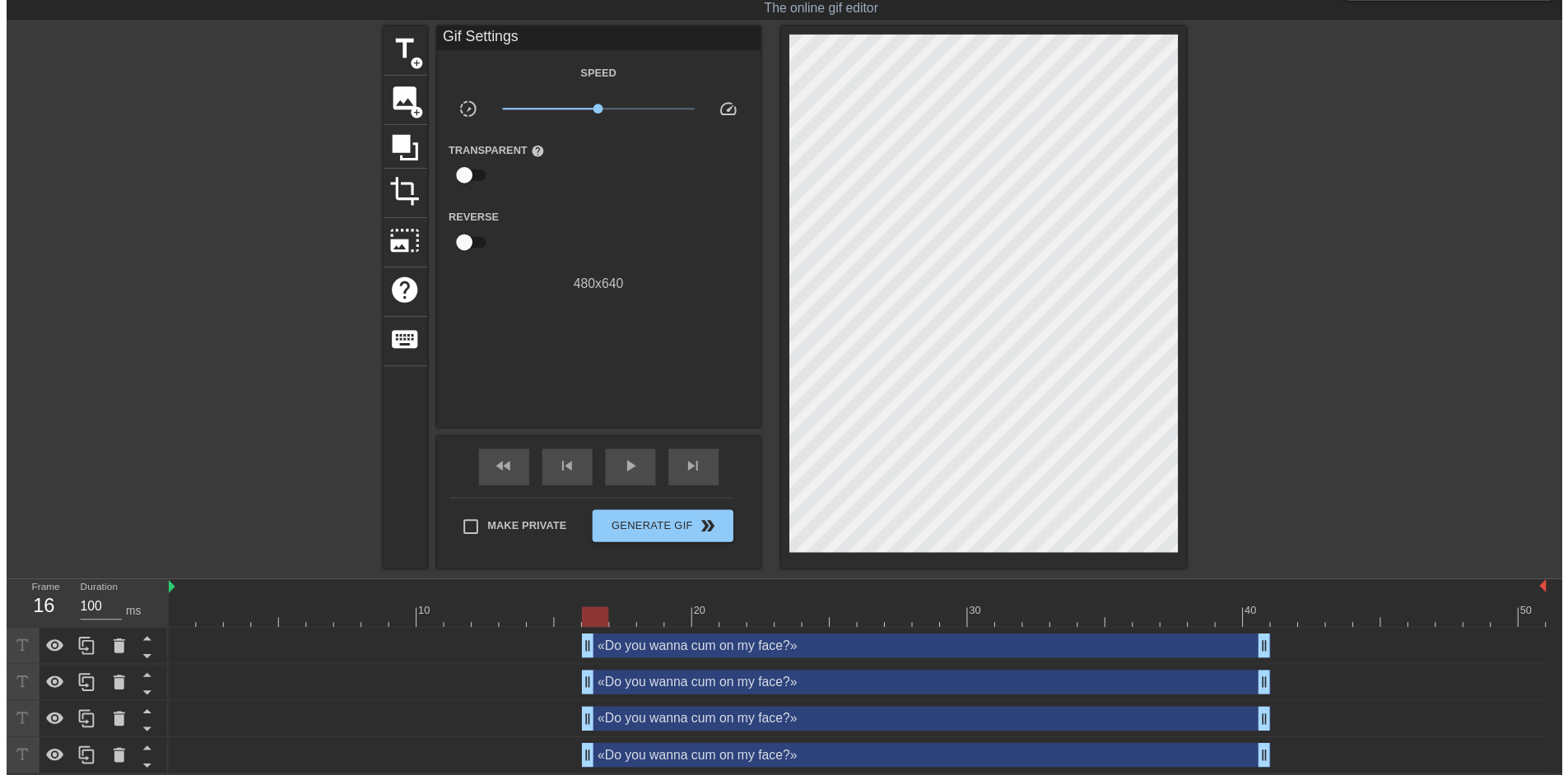
scroll to position [52, 0]
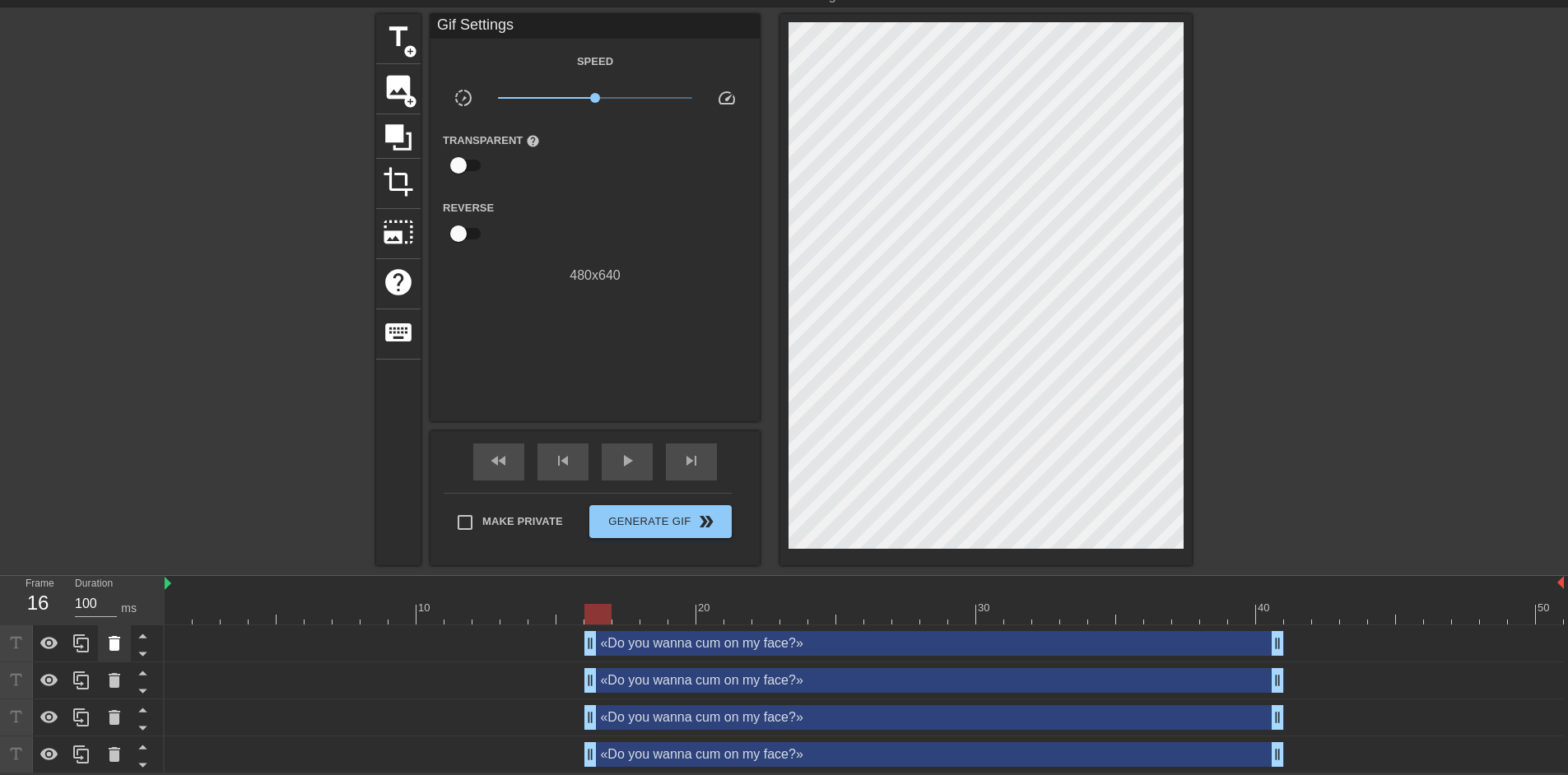
click at [118, 639] on icon at bounding box center [115, 644] width 20 height 20
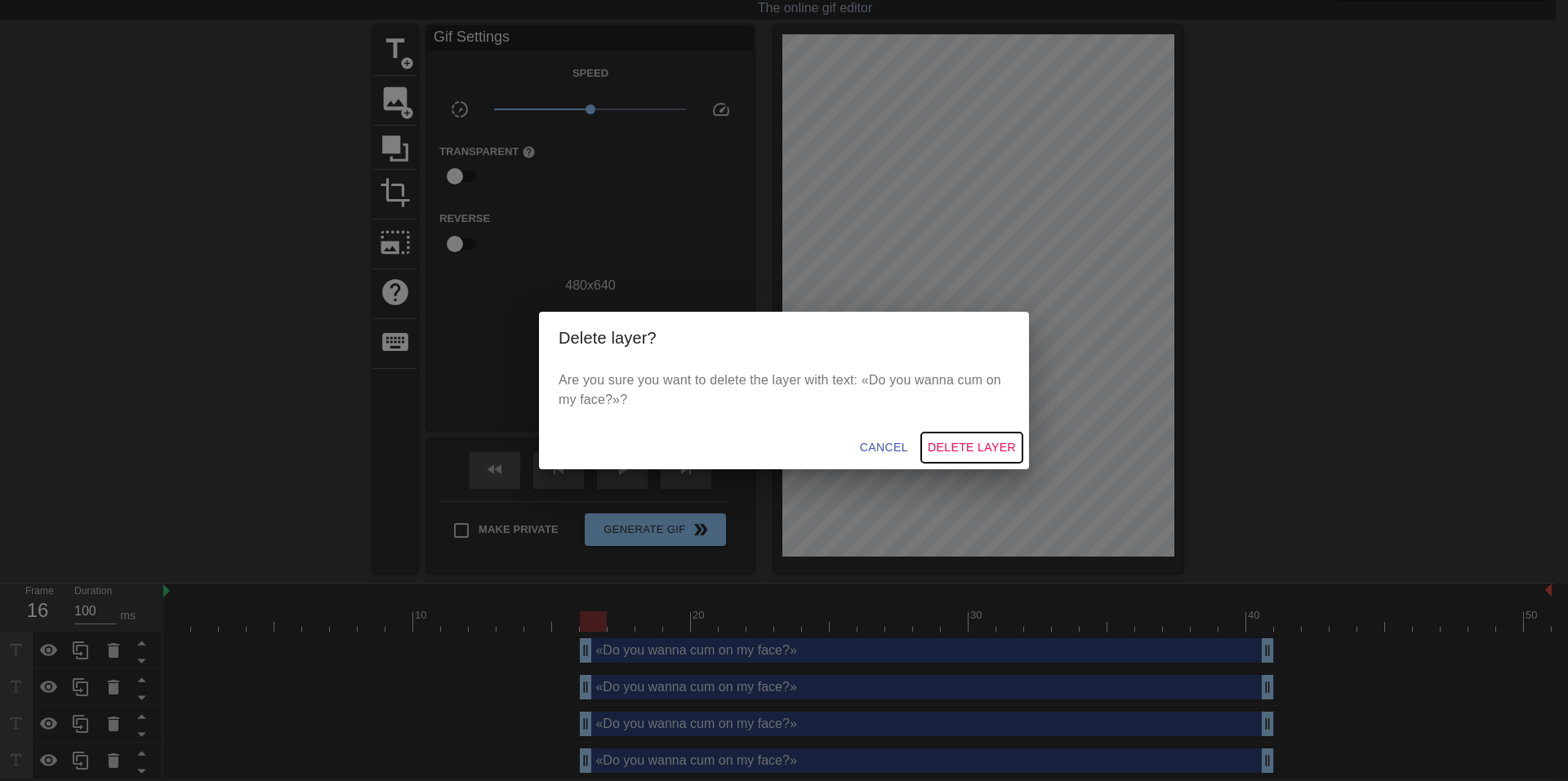
click at [964, 442] on span "Delete Layer" at bounding box center [972, 447] width 88 height 20
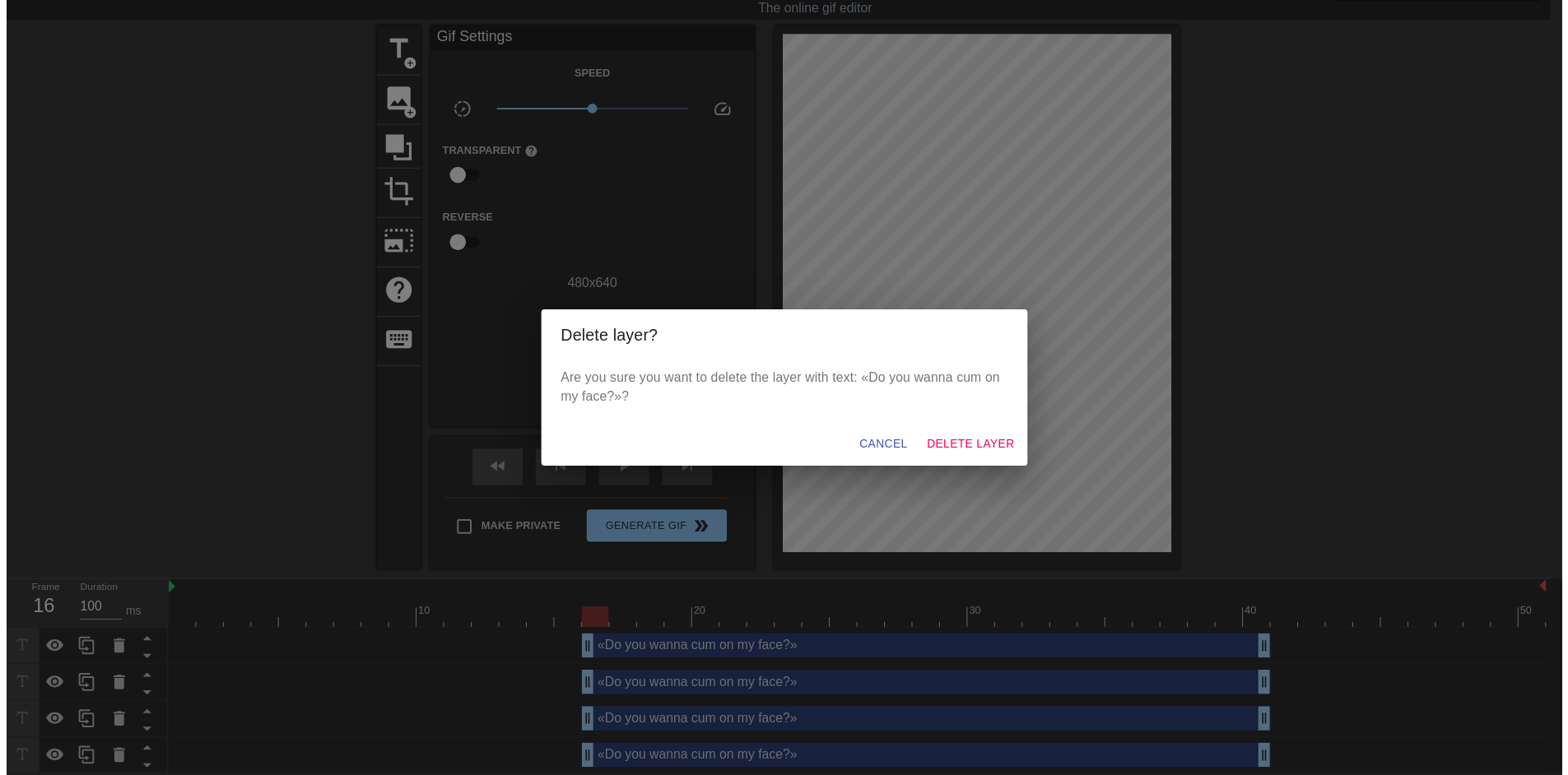
scroll to position [16, 0]
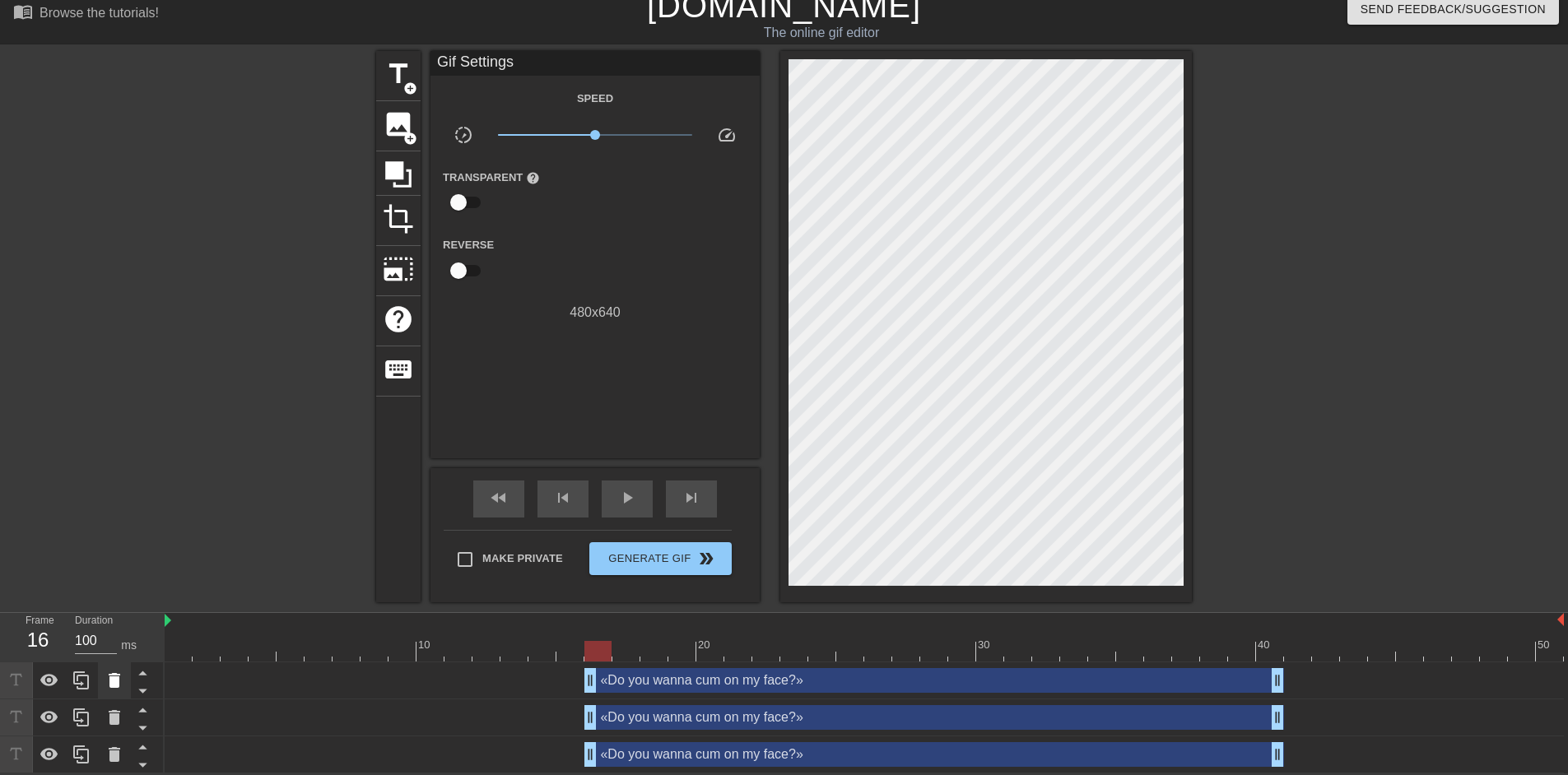
click at [111, 674] on icon at bounding box center [114, 680] width 12 height 15
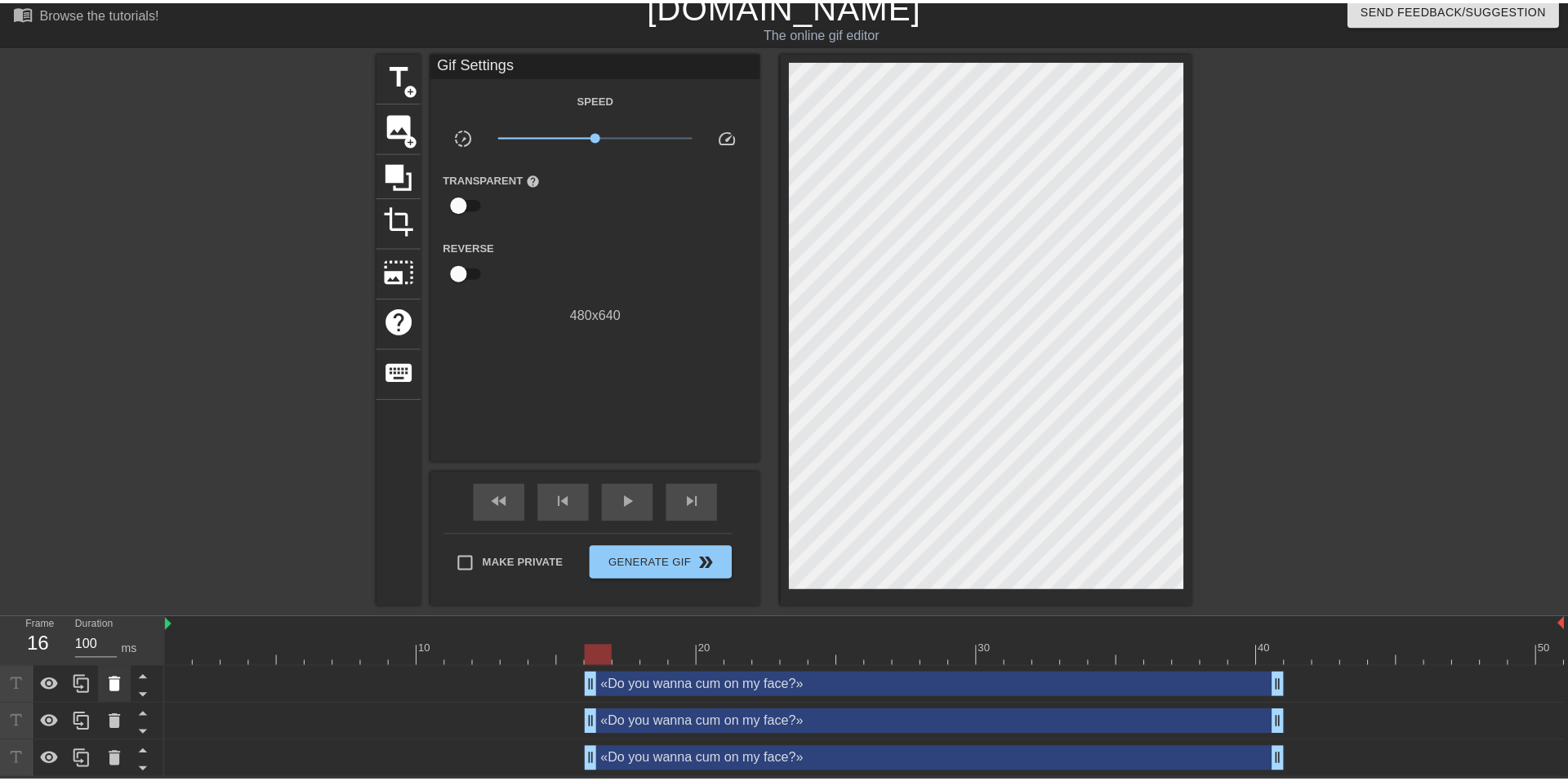
scroll to position [4, 0]
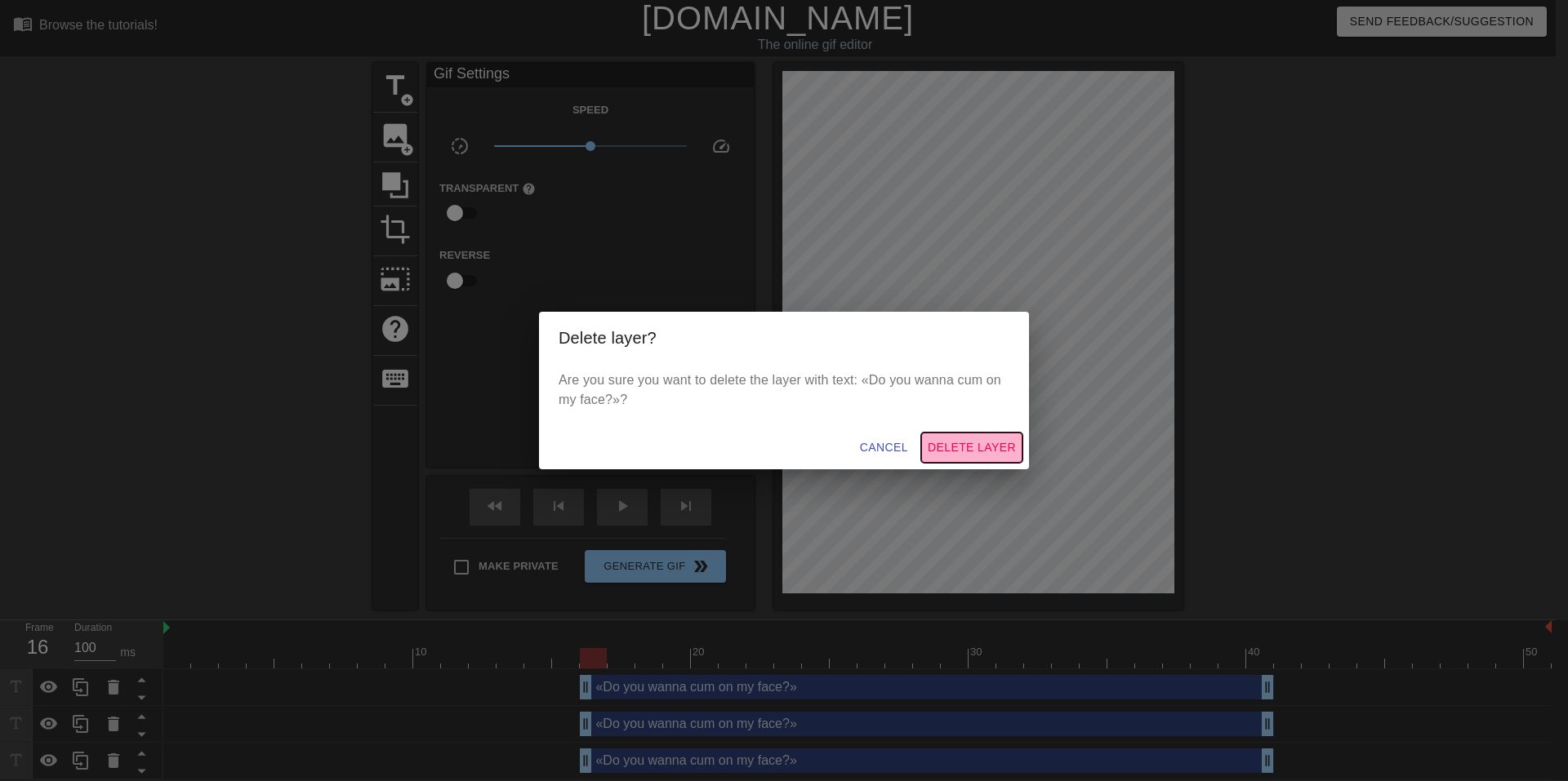
click at [960, 446] on span "Delete Layer" at bounding box center [972, 447] width 88 height 20
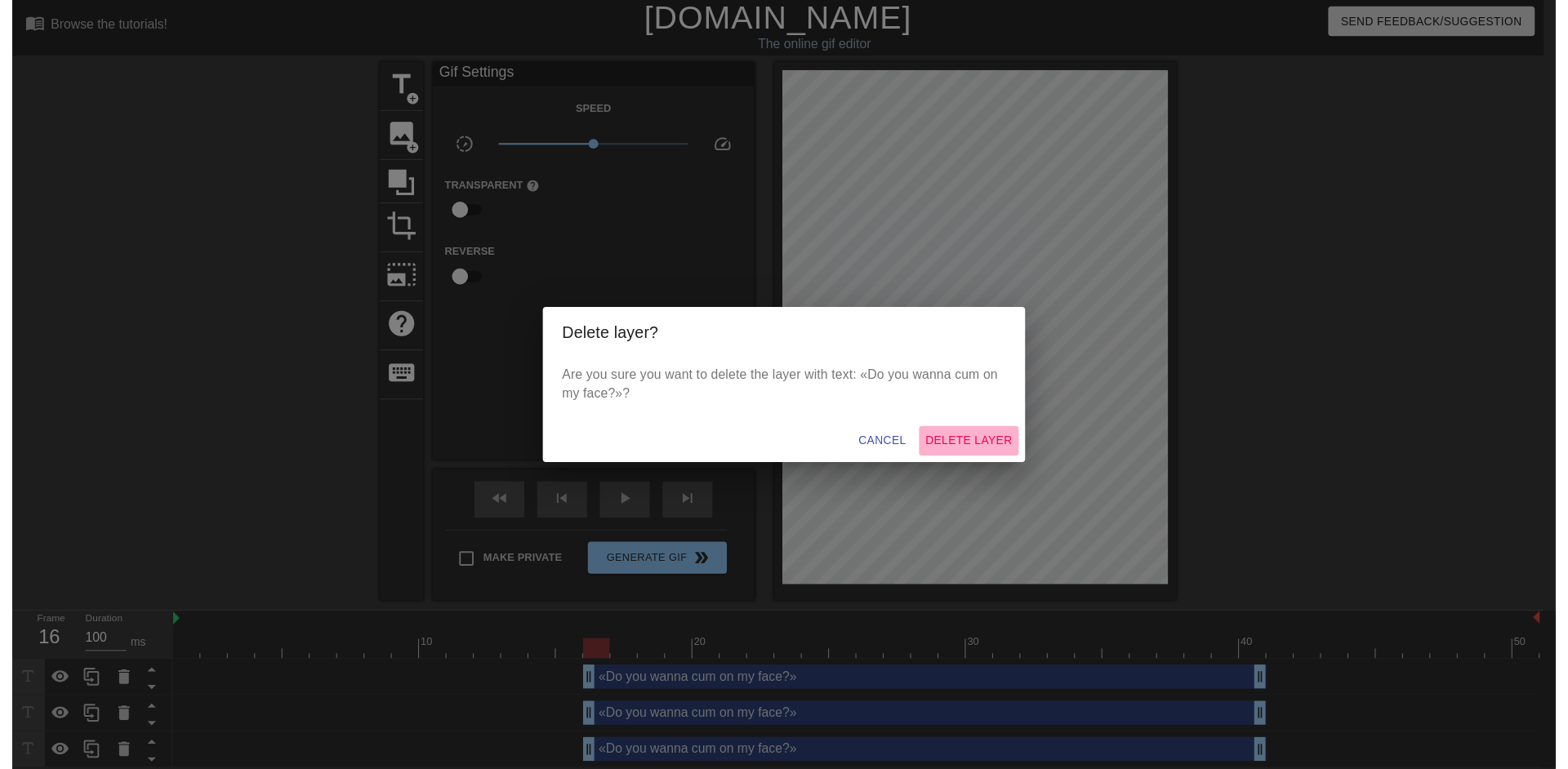
scroll to position [0, 0]
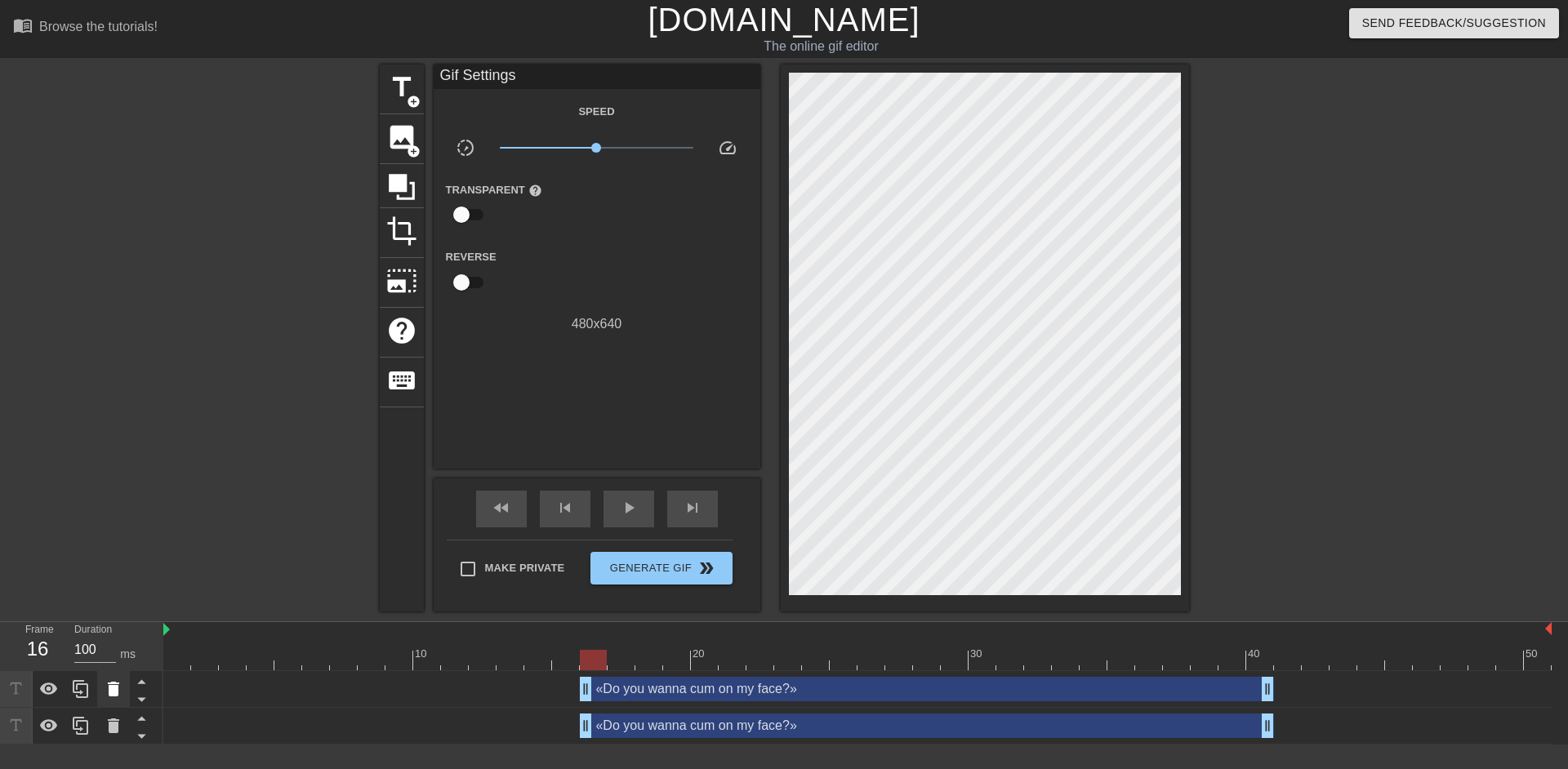
click at [121, 684] on icon at bounding box center [114, 689] width 19 height 19
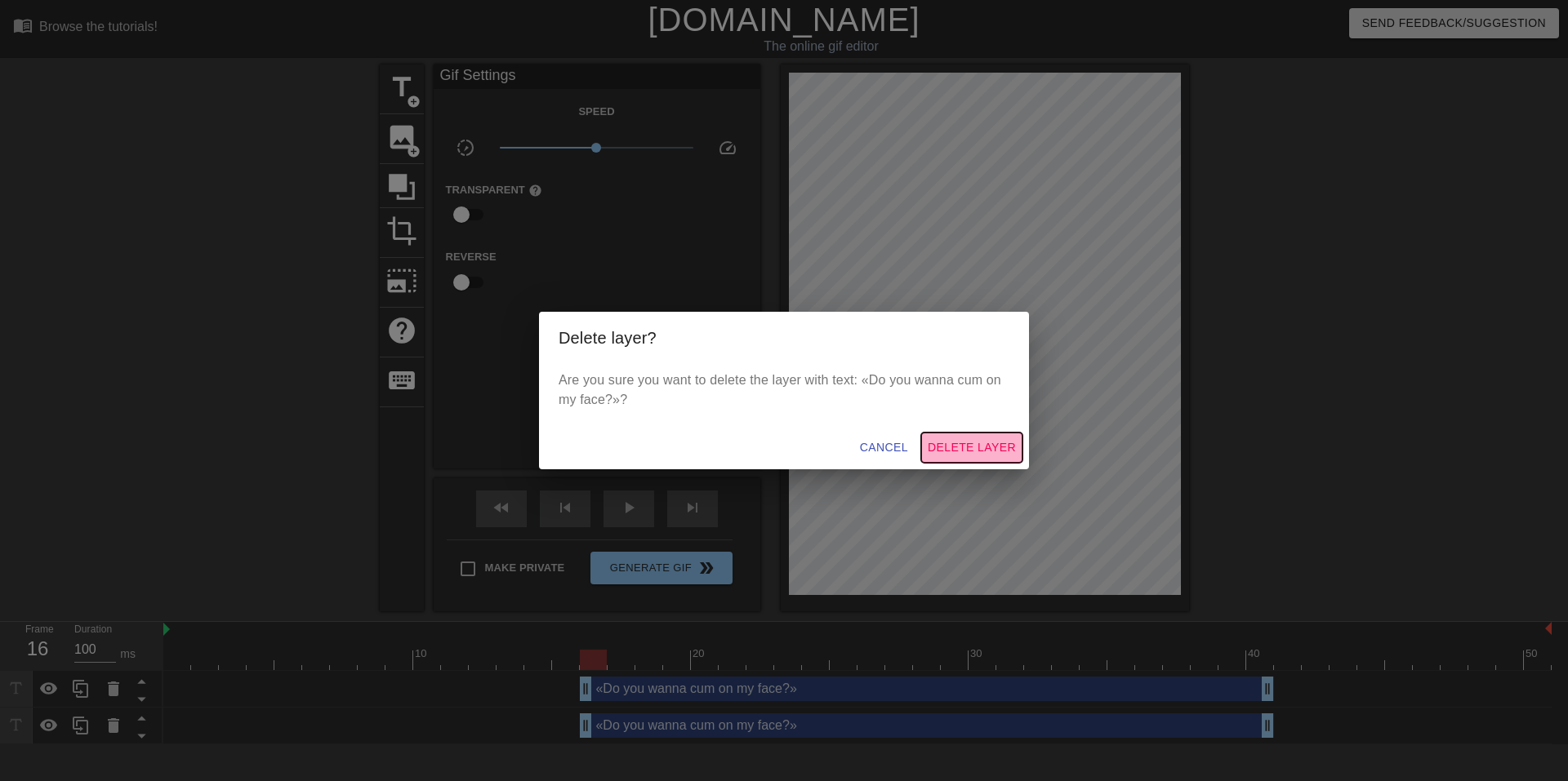
click at [959, 451] on span "Delete Layer" at bounding box center [972, 447] width 88 height 20
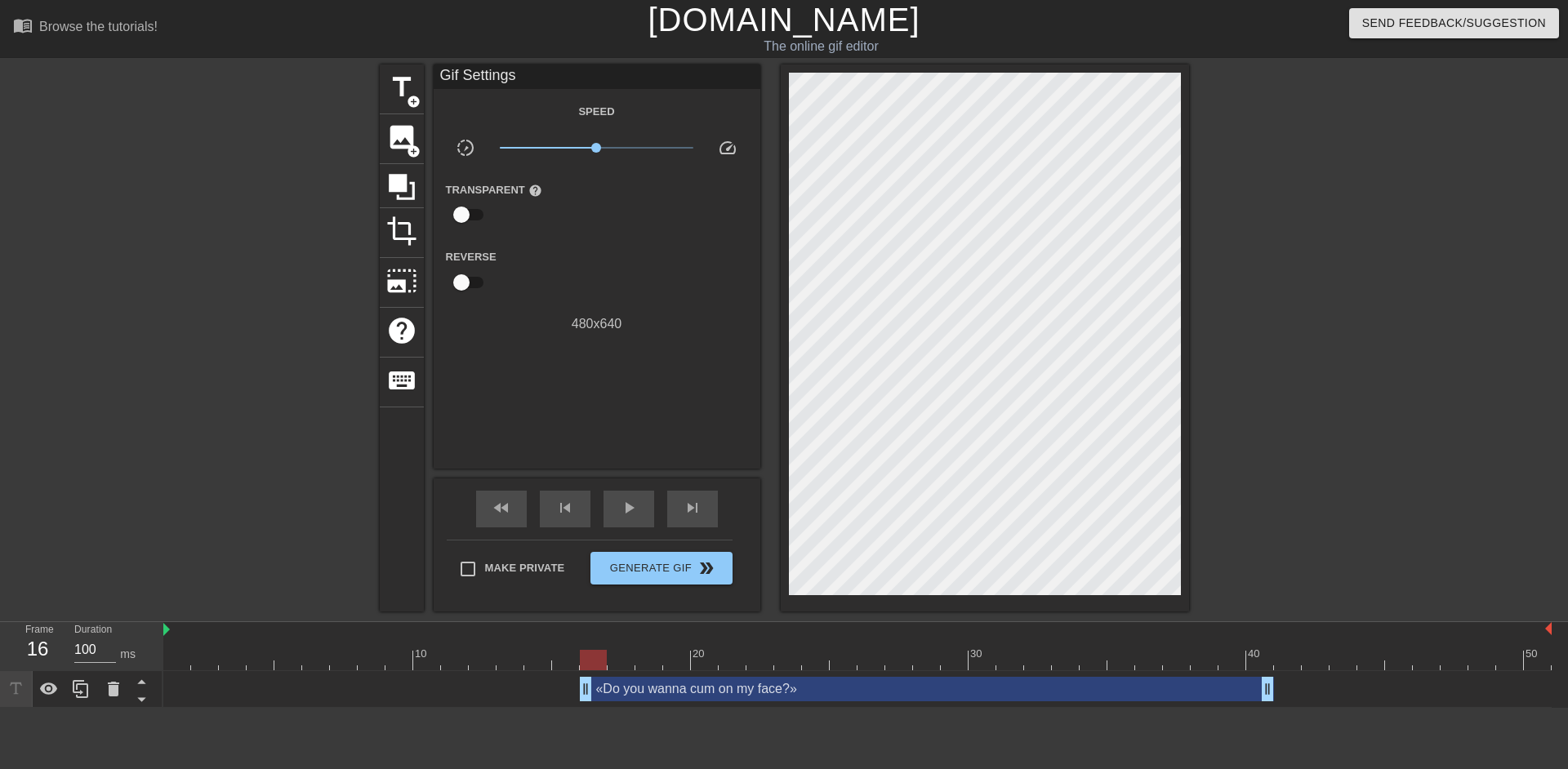
click at [800, 694] on div "«Do you wanna cum on my face?» drag_handle drag_handle" at bounding box center [927, 690] width 694 height 25
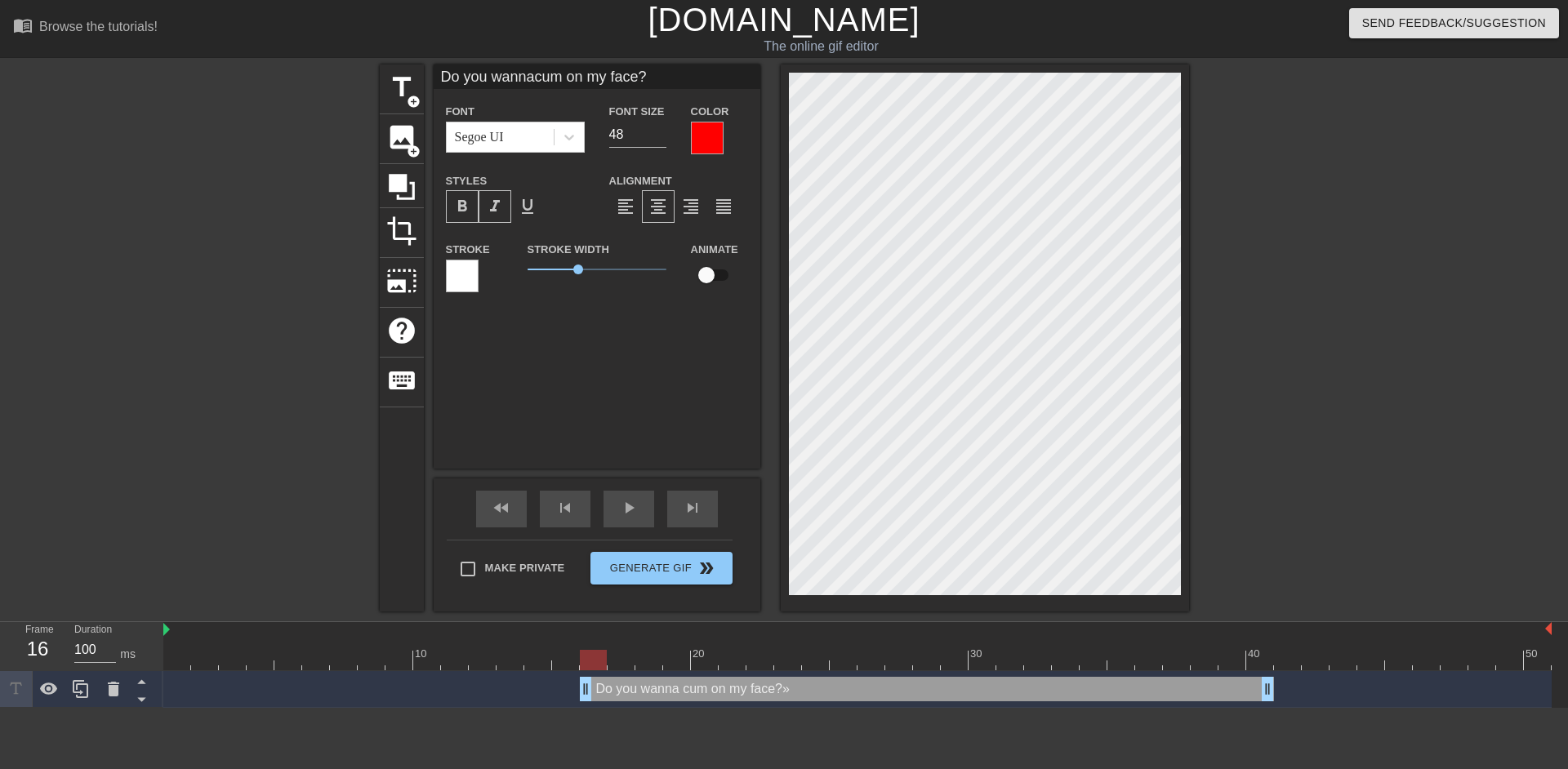
scroll to position [9, 36]
click at [1380, 388] on div at bounding box center [1331, 309] width 245 height 490
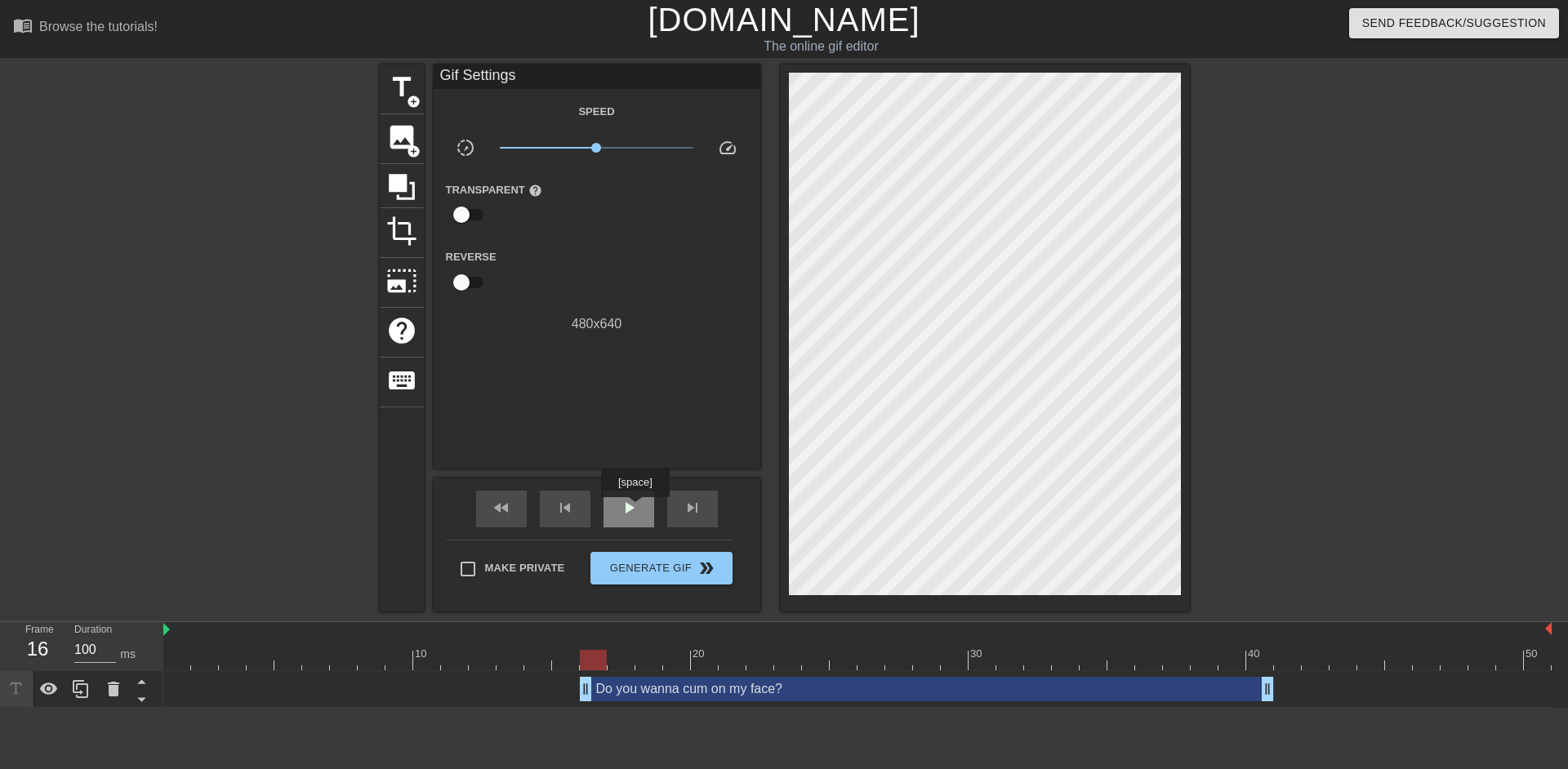
click at [633, 510] on span "play_arrow" at bounding box center [629, 508] width 19 height 19
click at [634, 510] on span "pause" at bounding box center [629, 508] width 19 height 19
drag, startPoint x: 565, startPoint y: 658, endPoint x: 1549, endPoint y: 643, distance: 984.1
click at [1549, 643] on div "10 20 30 40 50" at bounding box center [857, 647] width 1388 height 48
click at [57, 685] on icon at bounding box center [49, 689] width 19 height 19
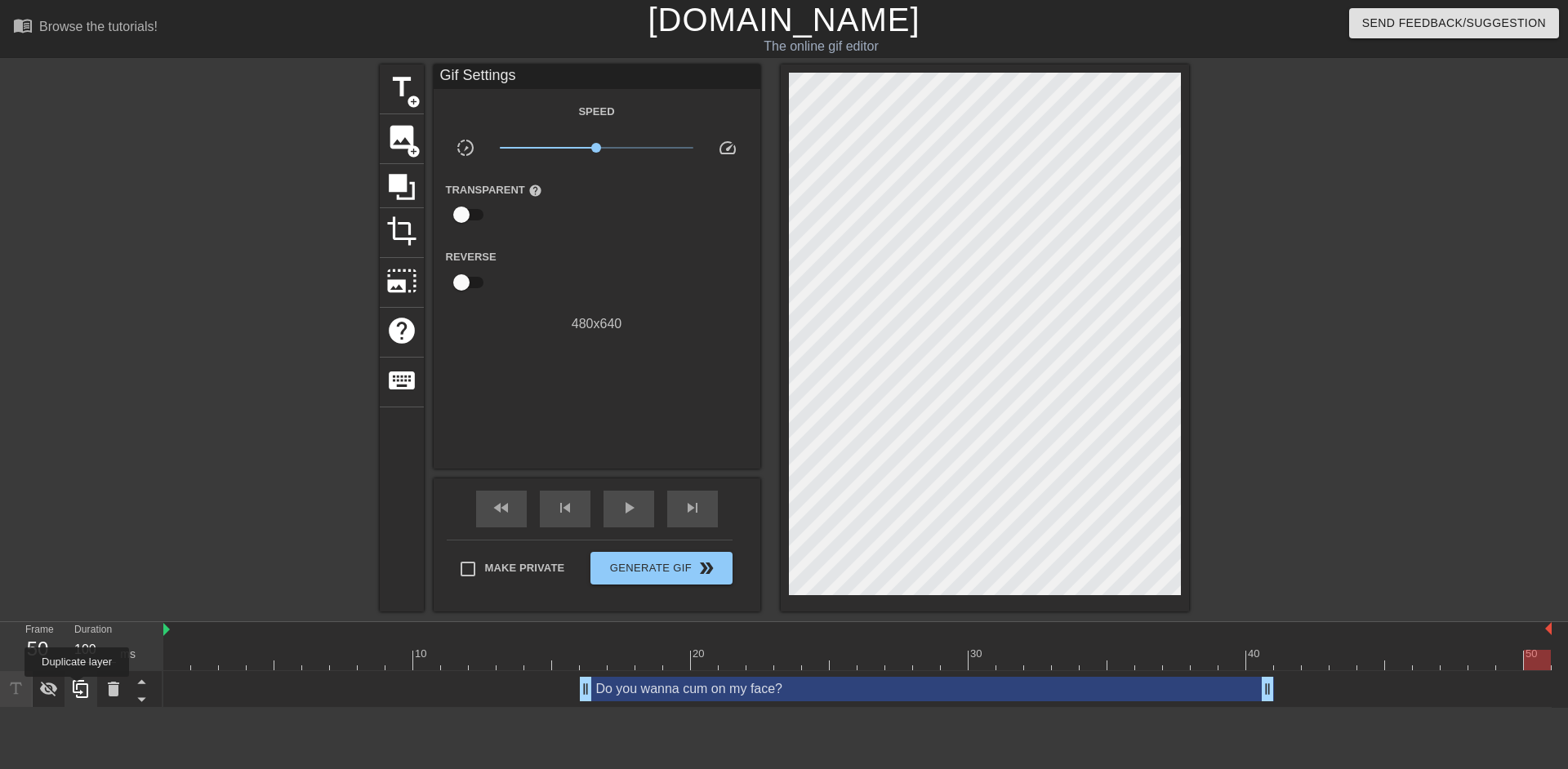
click at [77, 689] on icon at bounding box center [81, 689] width 16 height 18
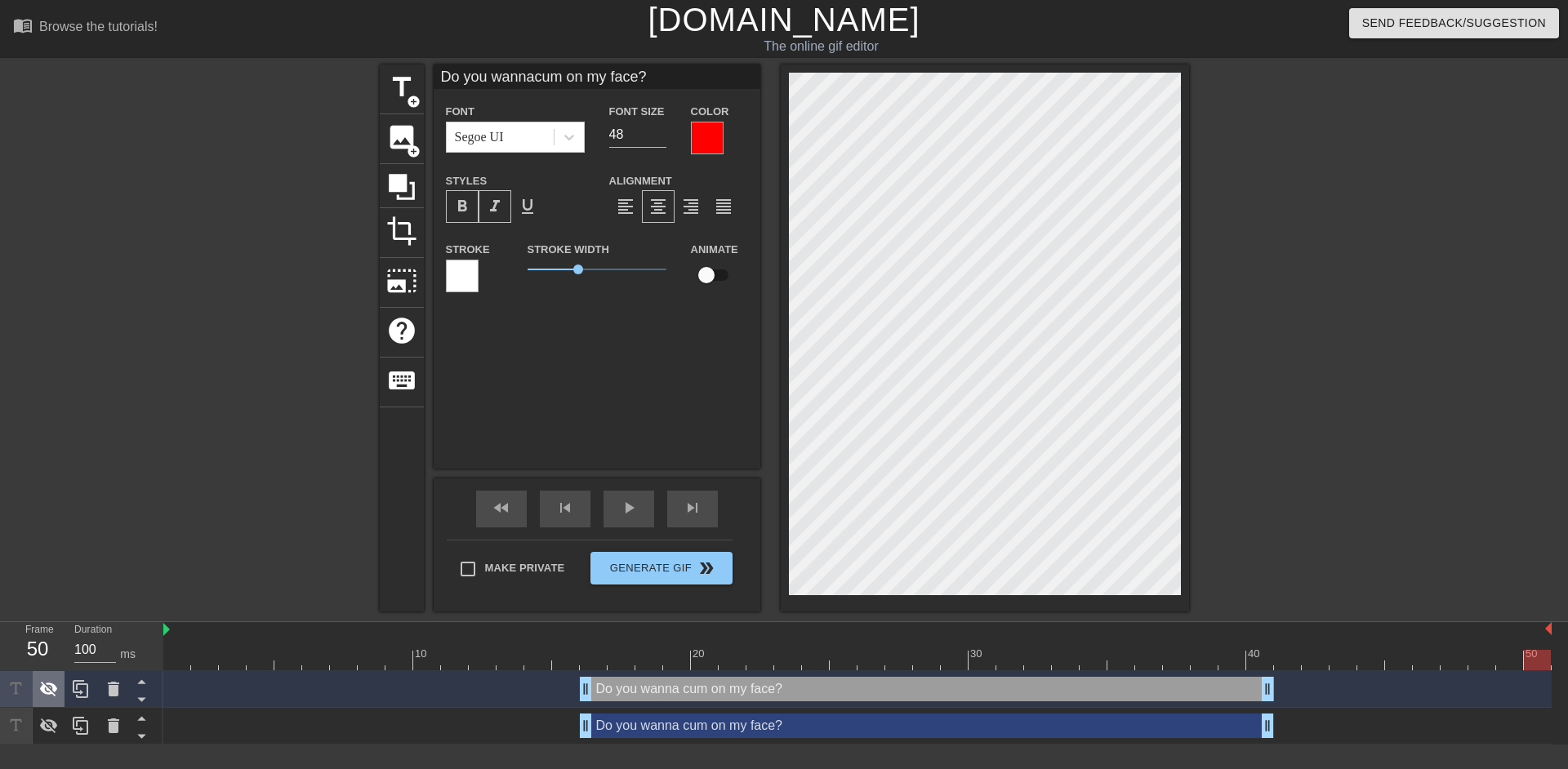
click at [54, 691] on icon at bounding box center [48, 690] width 18 height 16
click at [876, 667] on div at bounding box center [857, 660] width 1388 height 20
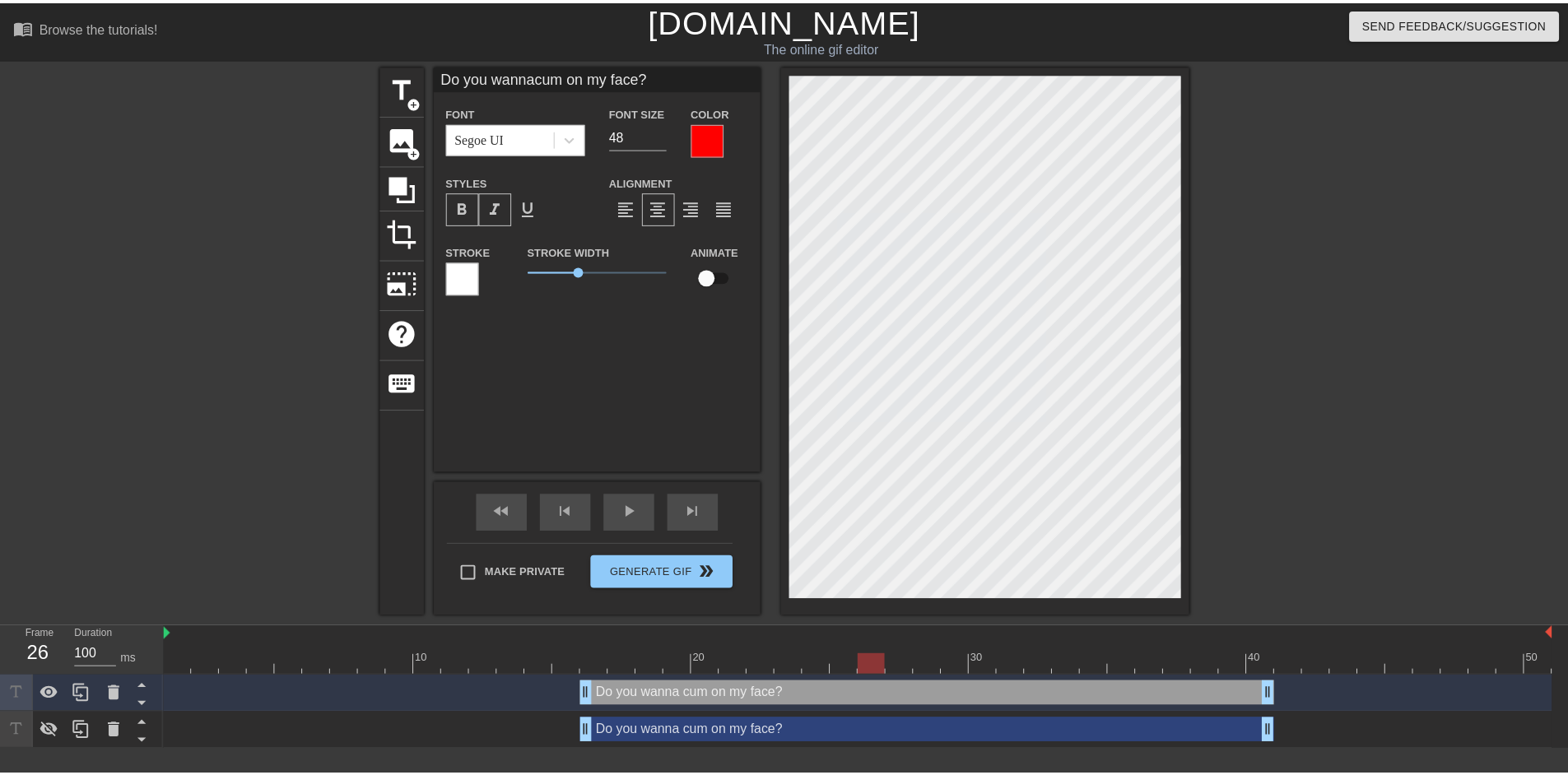
scroll to position [5, 33]
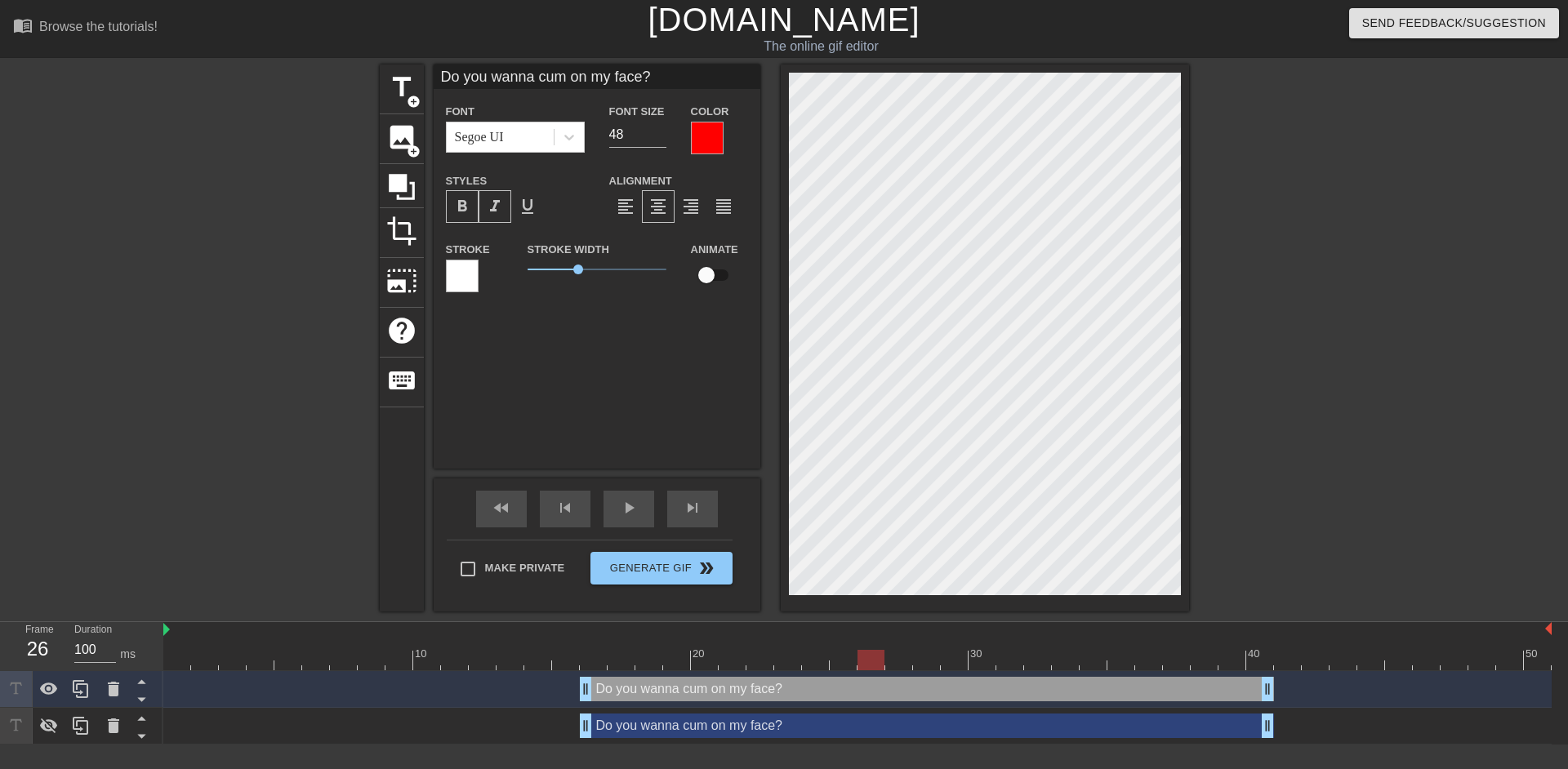
click at [1342, 423] on div at bounding box center [1331, 309] width 245 height 490
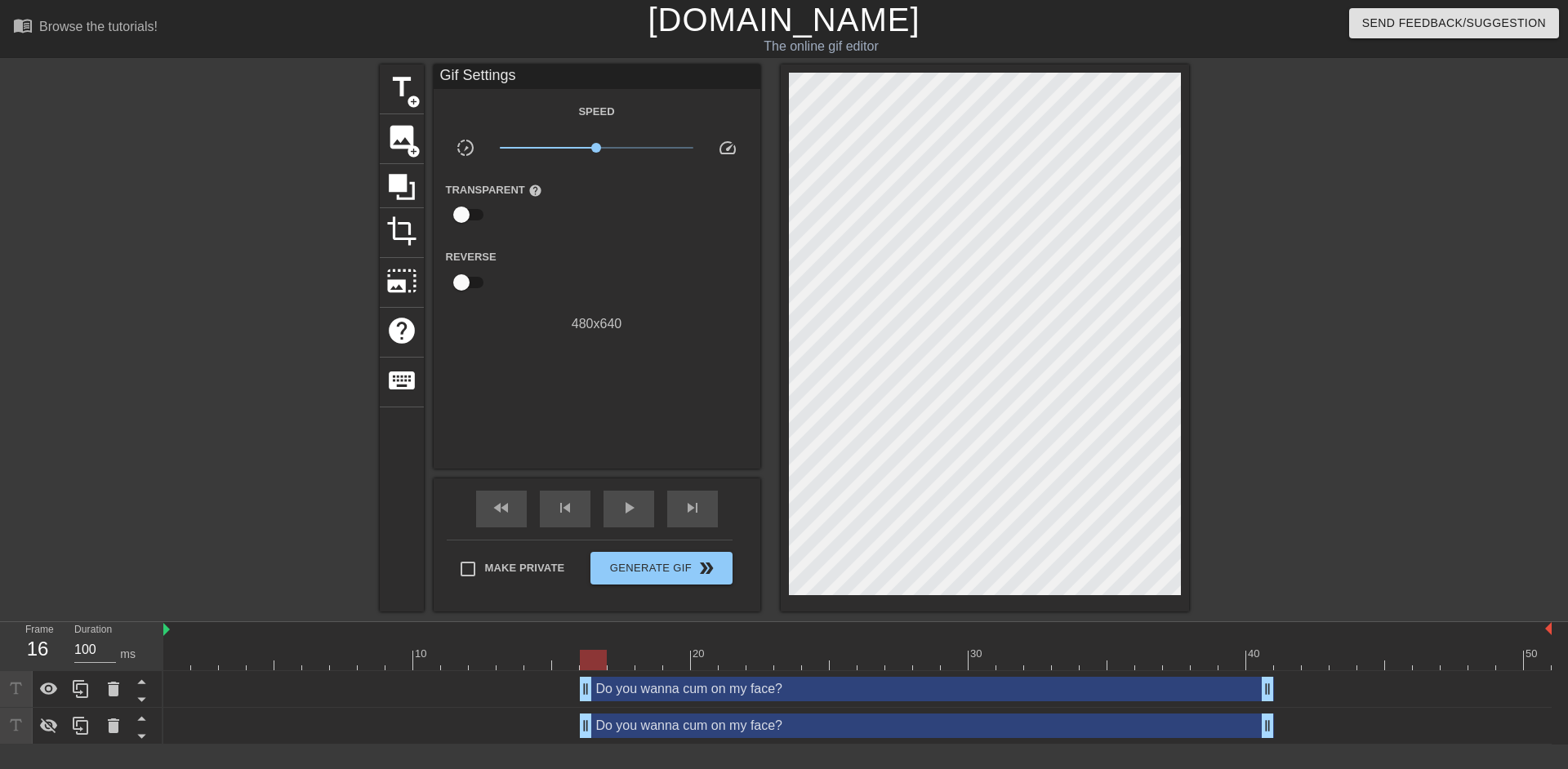
drag, startPoint x: 595, startPoint y: 659, endPoint x: 581, endPoint y: 657, distance: 14.1
click at [581, 657] on div at bounding box center [857, 660] width 1388 height 20
click at [690, 686] on div "Do you wanna cum on my face? drag_handle drag_handle" at bounding box center [927, 690] width 694 height 25
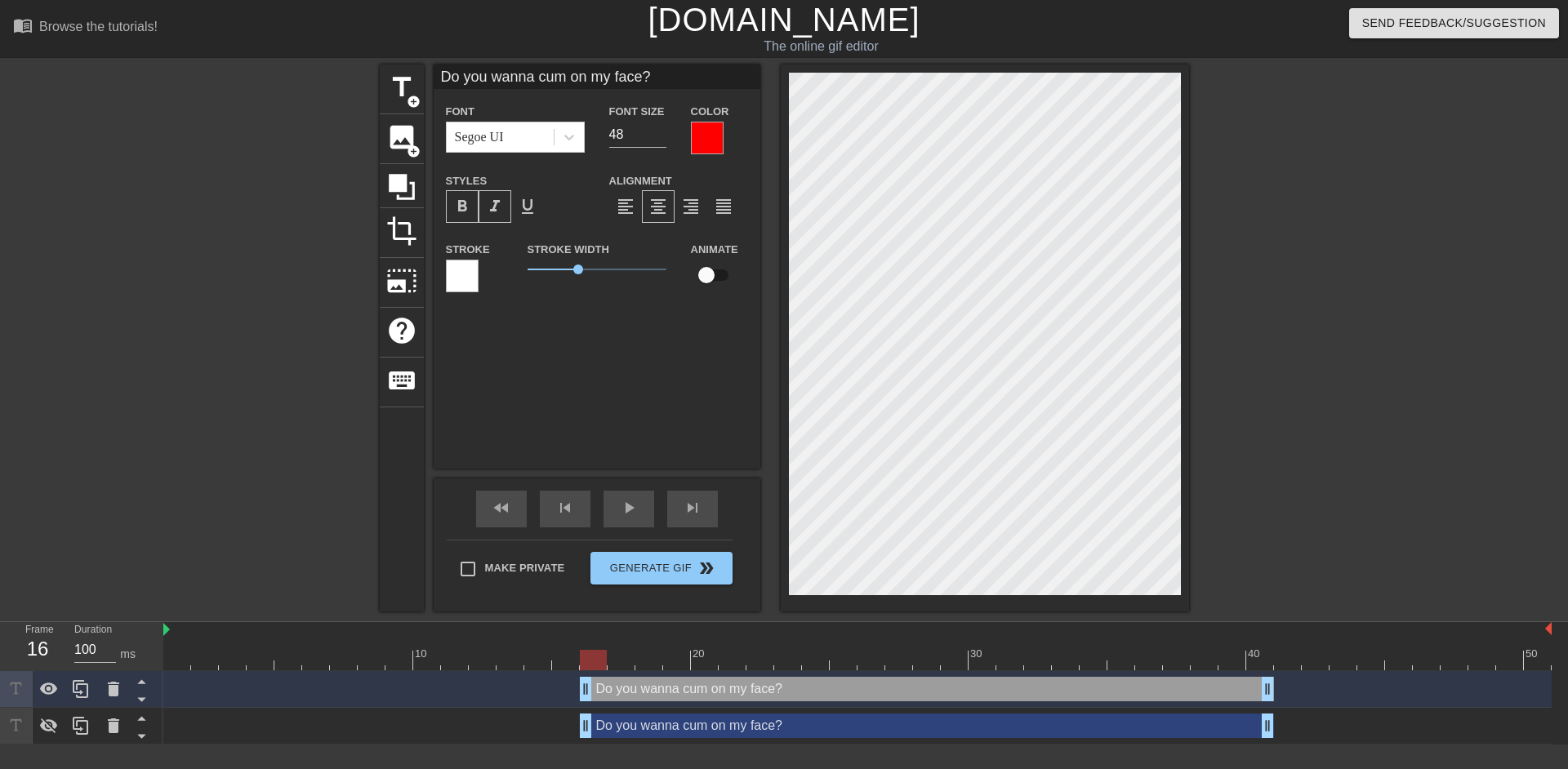
click at [708, 276] on input "checkbox" at bounding box center [706, 275] width 93 height 31
click at [1420, 519] on div "title add_circle image add_circle crop photo_size_select_large help keyboard Do…" at bounding box center [784, 337] width 1568 height 547
click at [1262, 663] on div at bounding box center [857, 660] width 1388 height 20
drag, startPoint x: 1262, startPoint y: 663, endPoint x: 1111, endPoint y: 666, distance: 151.0
click at [1111, 666] on div at bounding box center [1121, 660] width 27 height 20
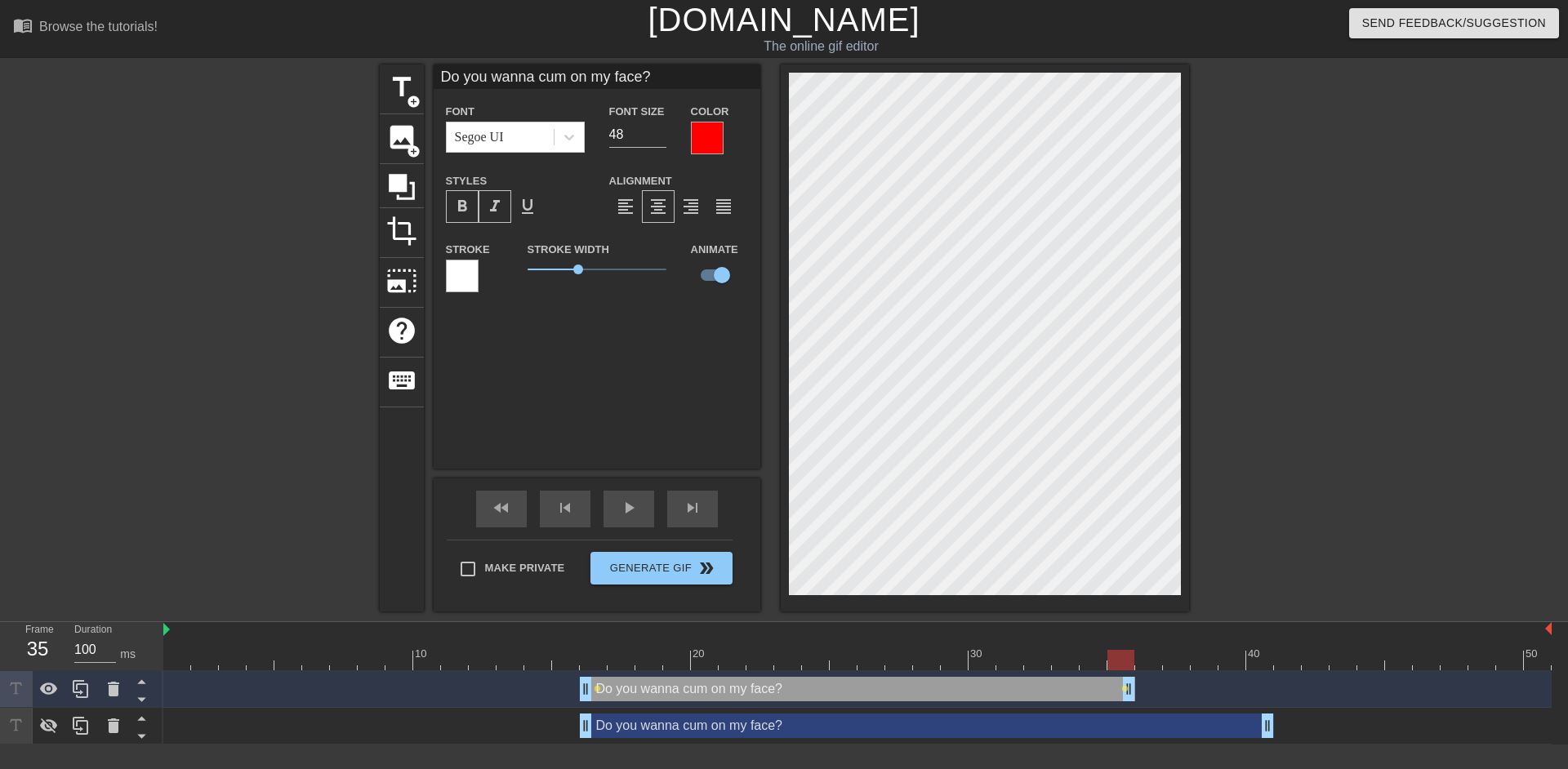
drag, startPoint x: 1266, startPoint y: 691, endPoint x: 1130, endPoint y: 691, distance: 136.0
click at [599, 688] on span "lens" at bounding box center [597, 689] width 7 height 7
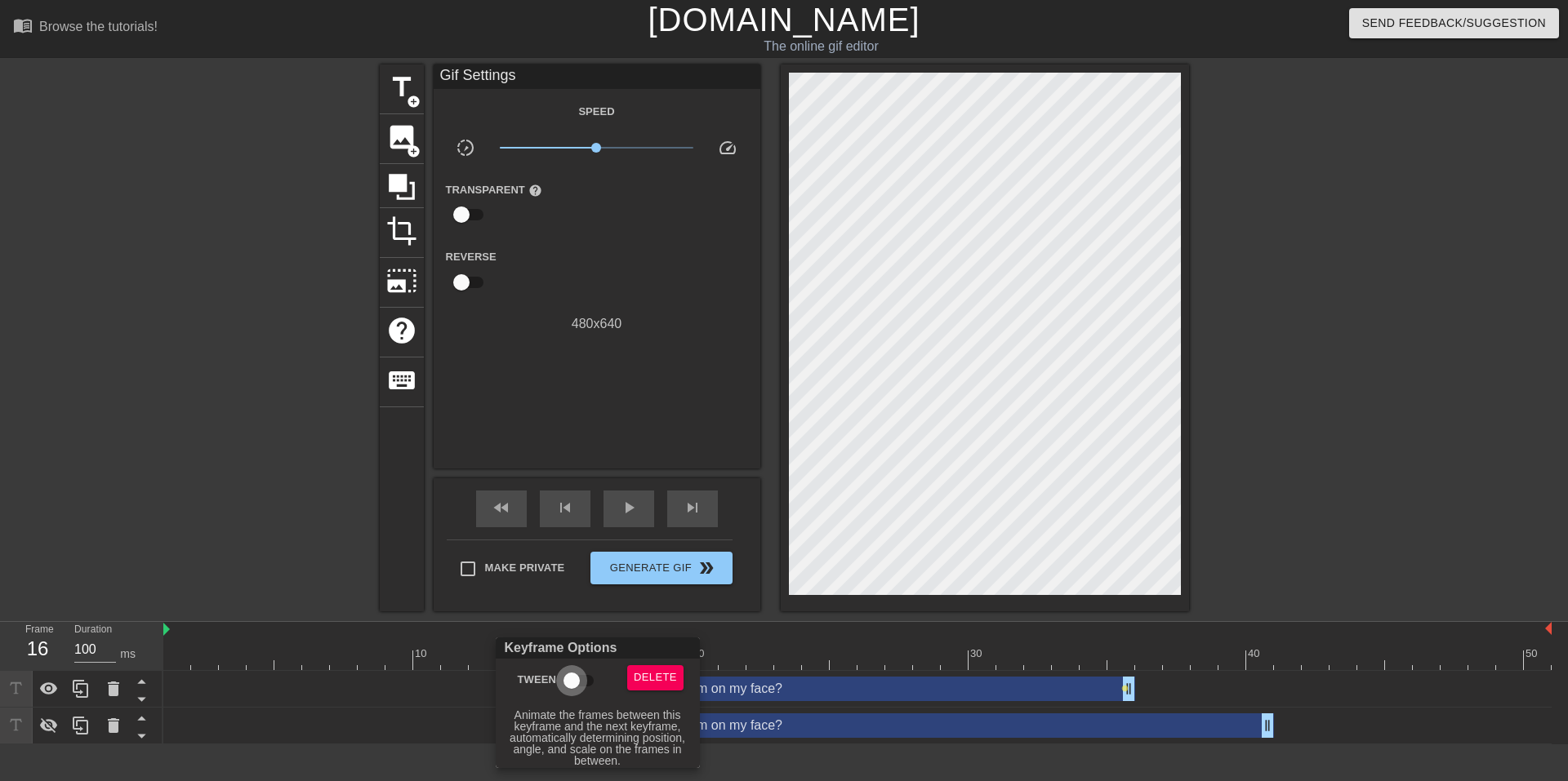
click at [577, 682] on input "Tween" at bounding box center [572, 681] width 93 height 31
click at [819, 700] on div at bounding box center [784, 390] width 1568 height 781
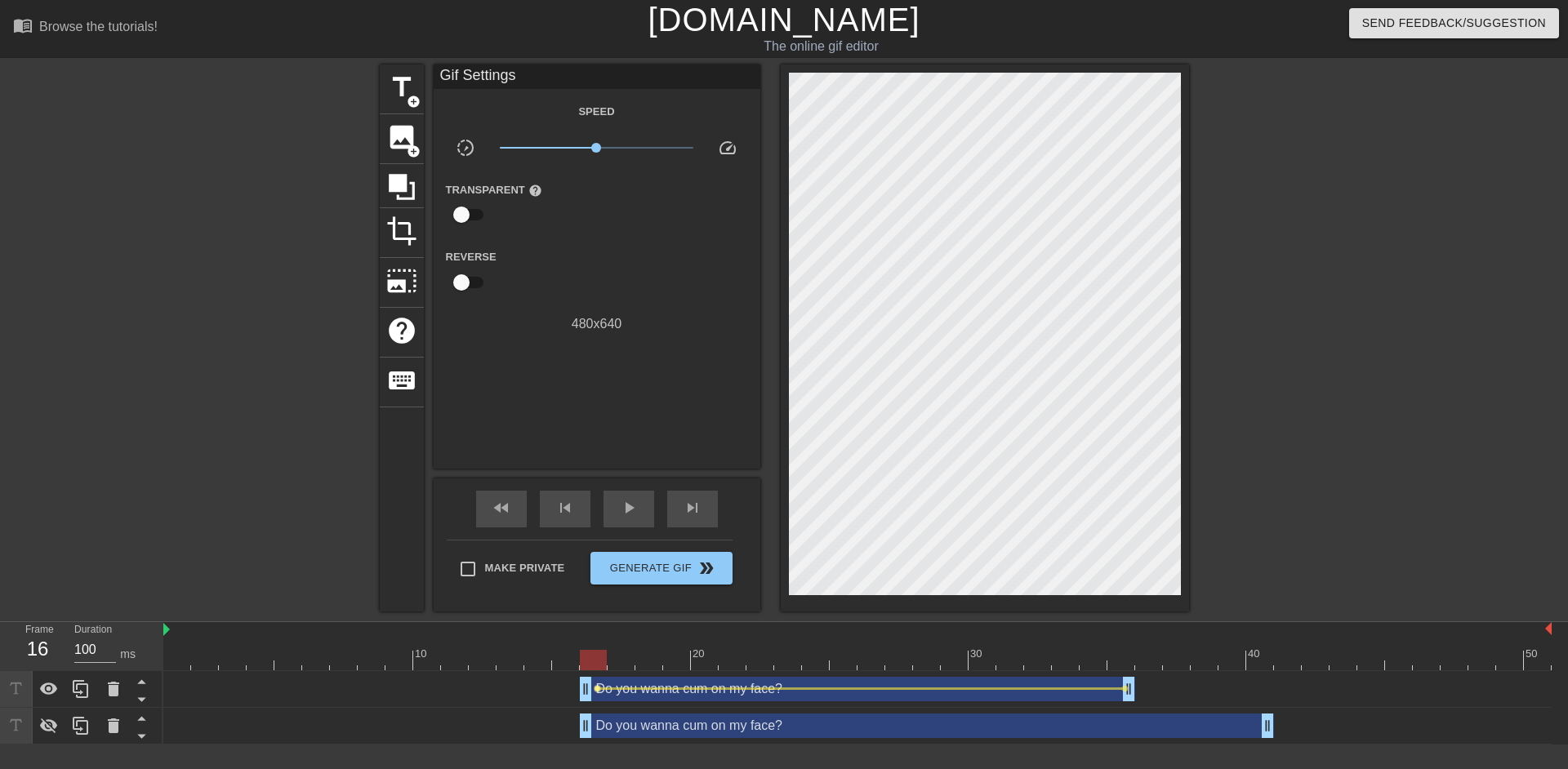
click at [599, 690] on span "lens" at bounding box center [597, 689] width 7 height 7
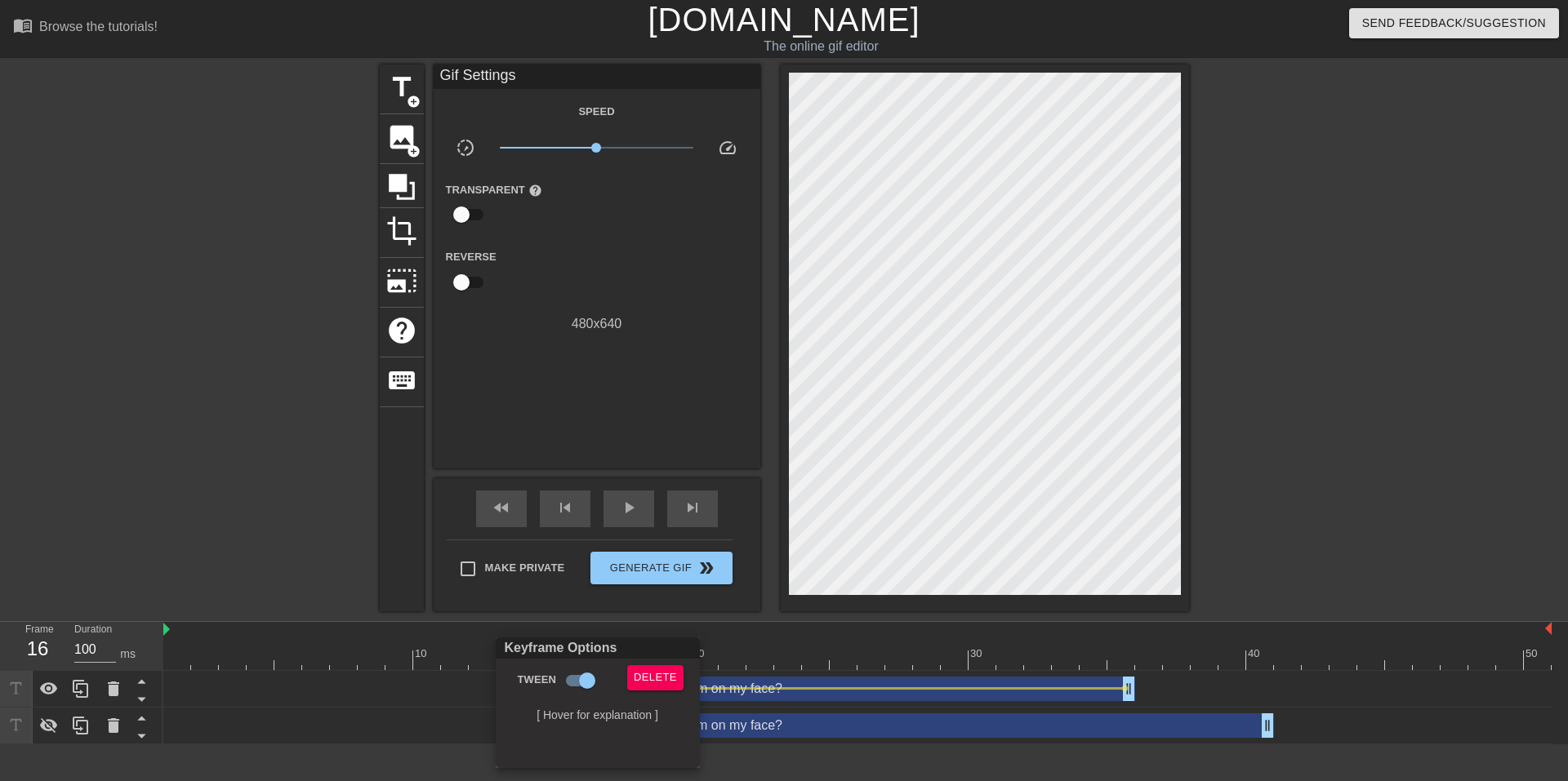
click at [1178, 520] on div at bounding box center [784, 390] width 1568 height 781
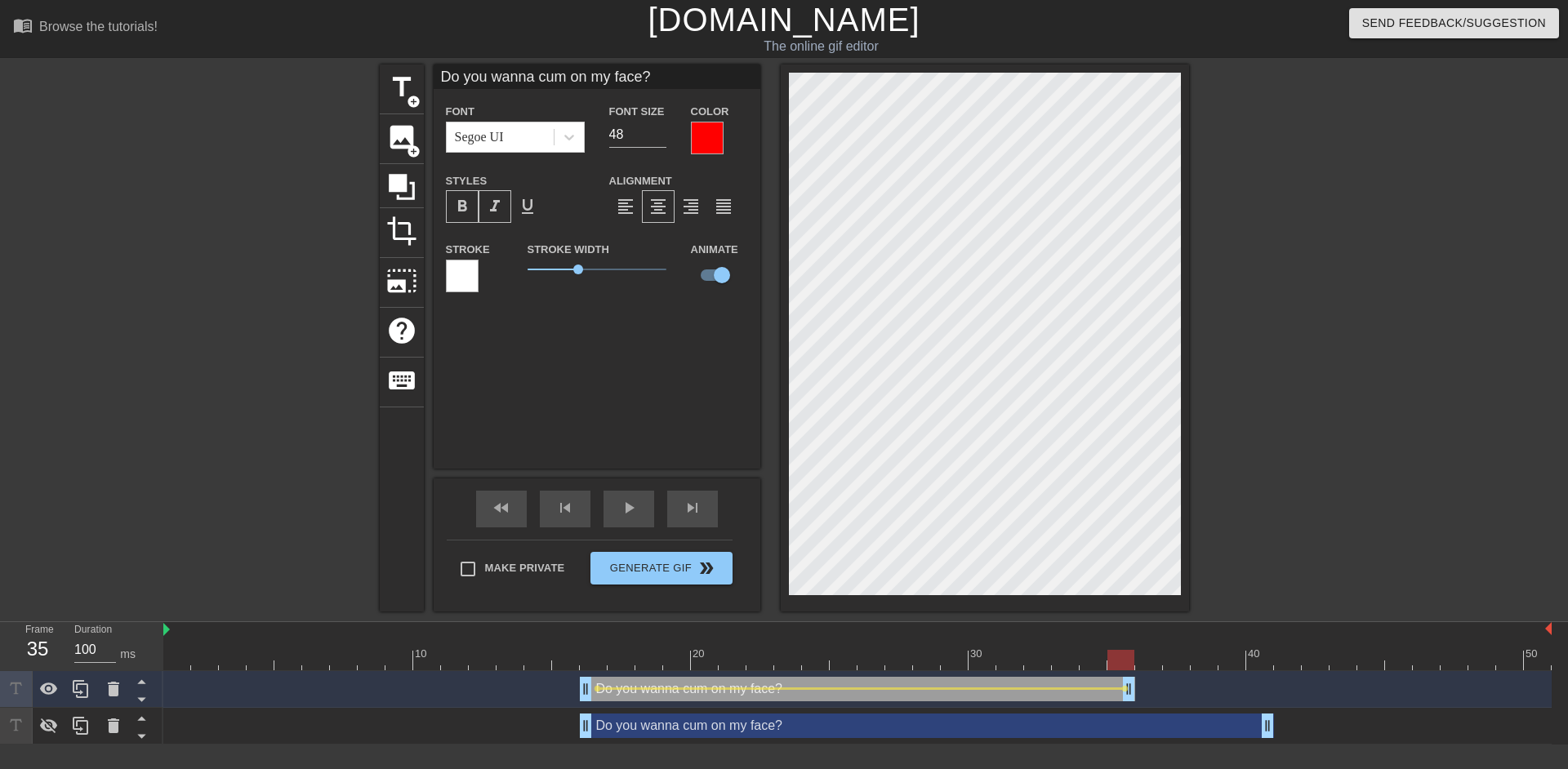
click at [1121, 667] on div at bounding box center [857, 660] width 1388 height 20
click at [596, 511] on div "title add_circle image add_circle crop photo_size_select_large help keyboard Do…" at bounding box center [784, 337] width 810 height 547
click at [610, 513] on div "title add_circle image add_circle crop photo_size_select_large help keyboard Do…" at bounding box center [784, 337] width 810 height 547
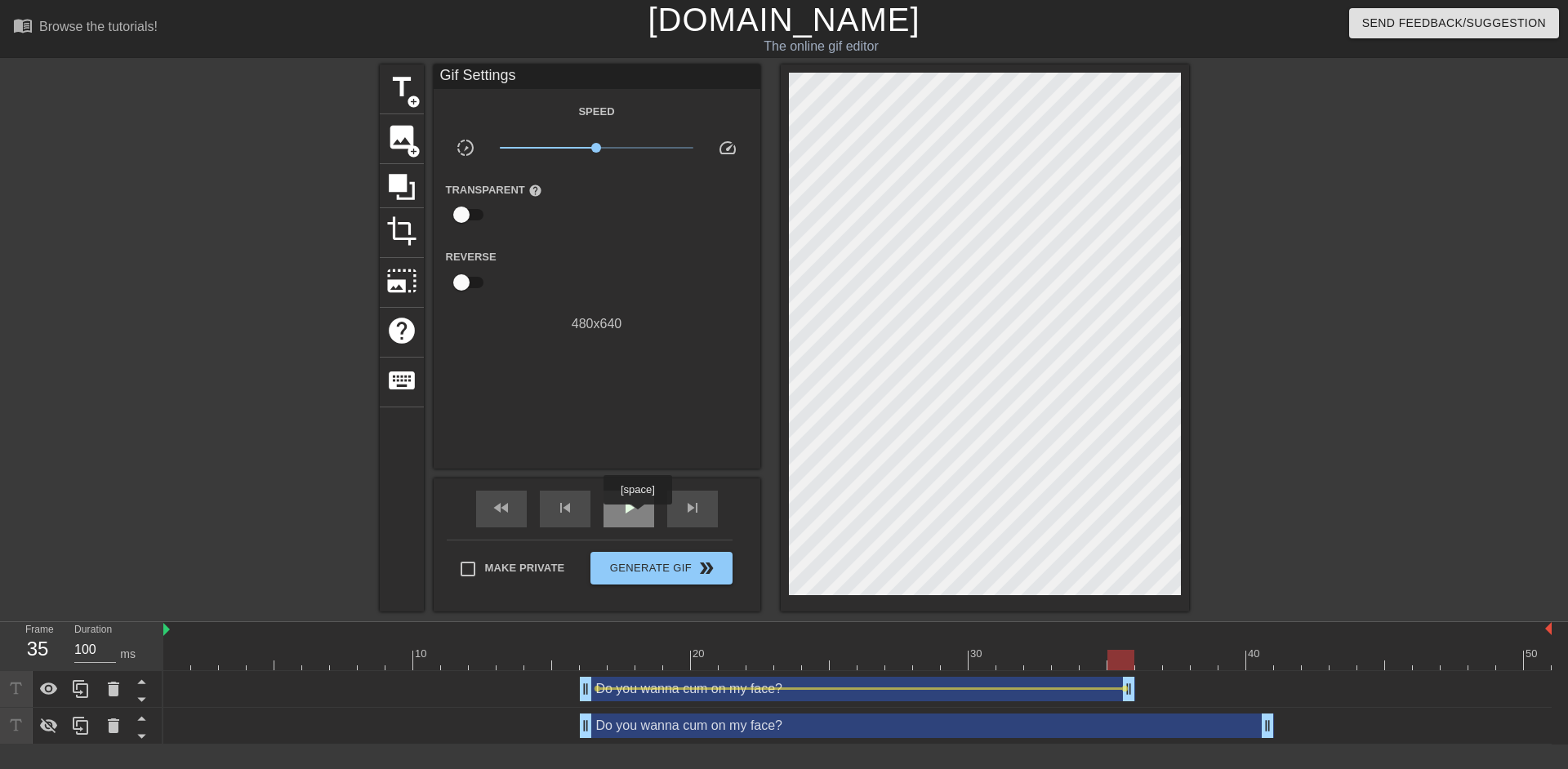
click at [637, 516] on span "play_arrow" at bounding box center [629, 508] width 19 height 19
click at [119, 696] on icon at bounding box center [114, 689] width 19 height 19
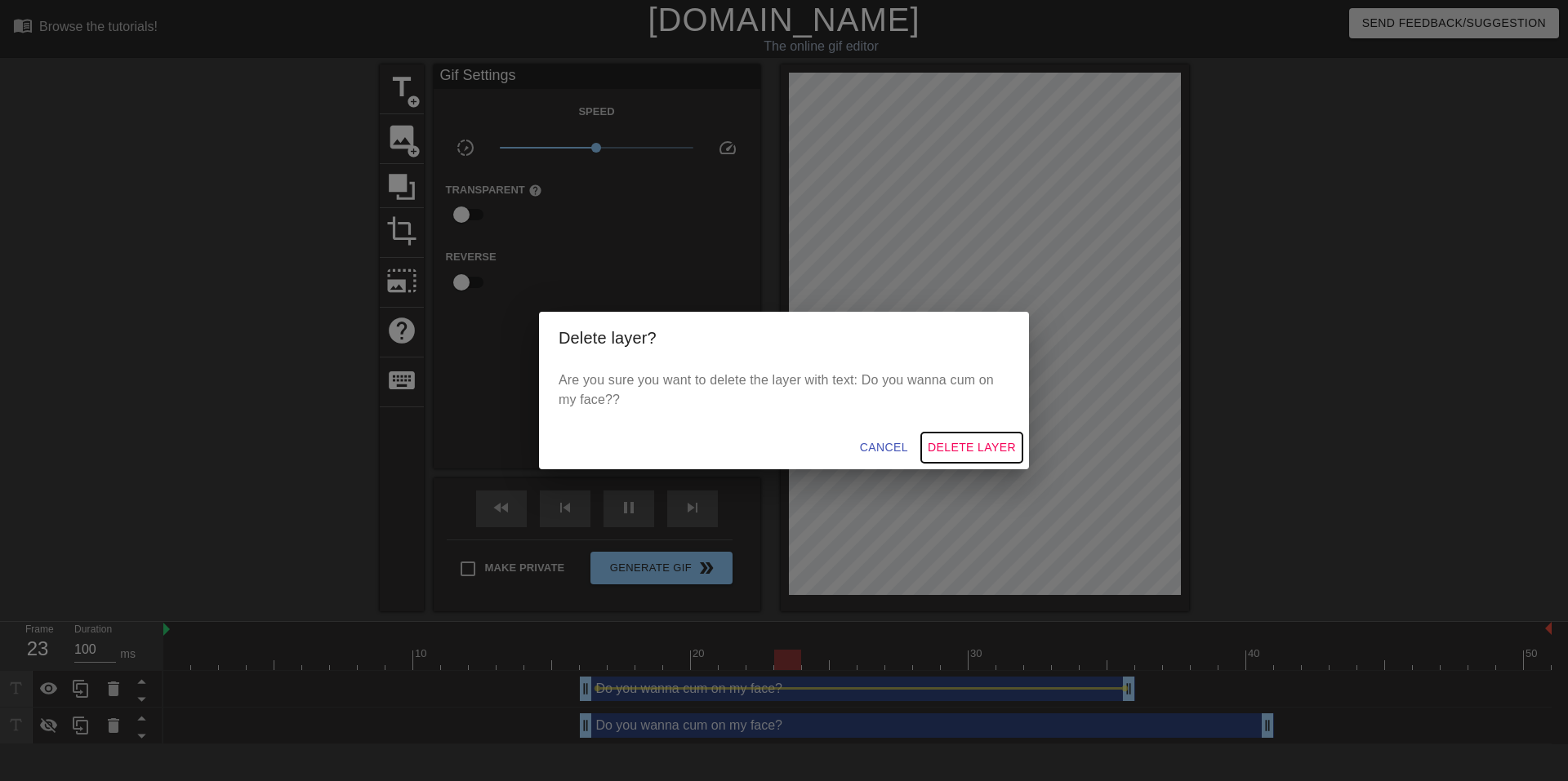
click at [1011, 454] on span "Delete Layer" at bounding box center [972, 447] width 88 height 20
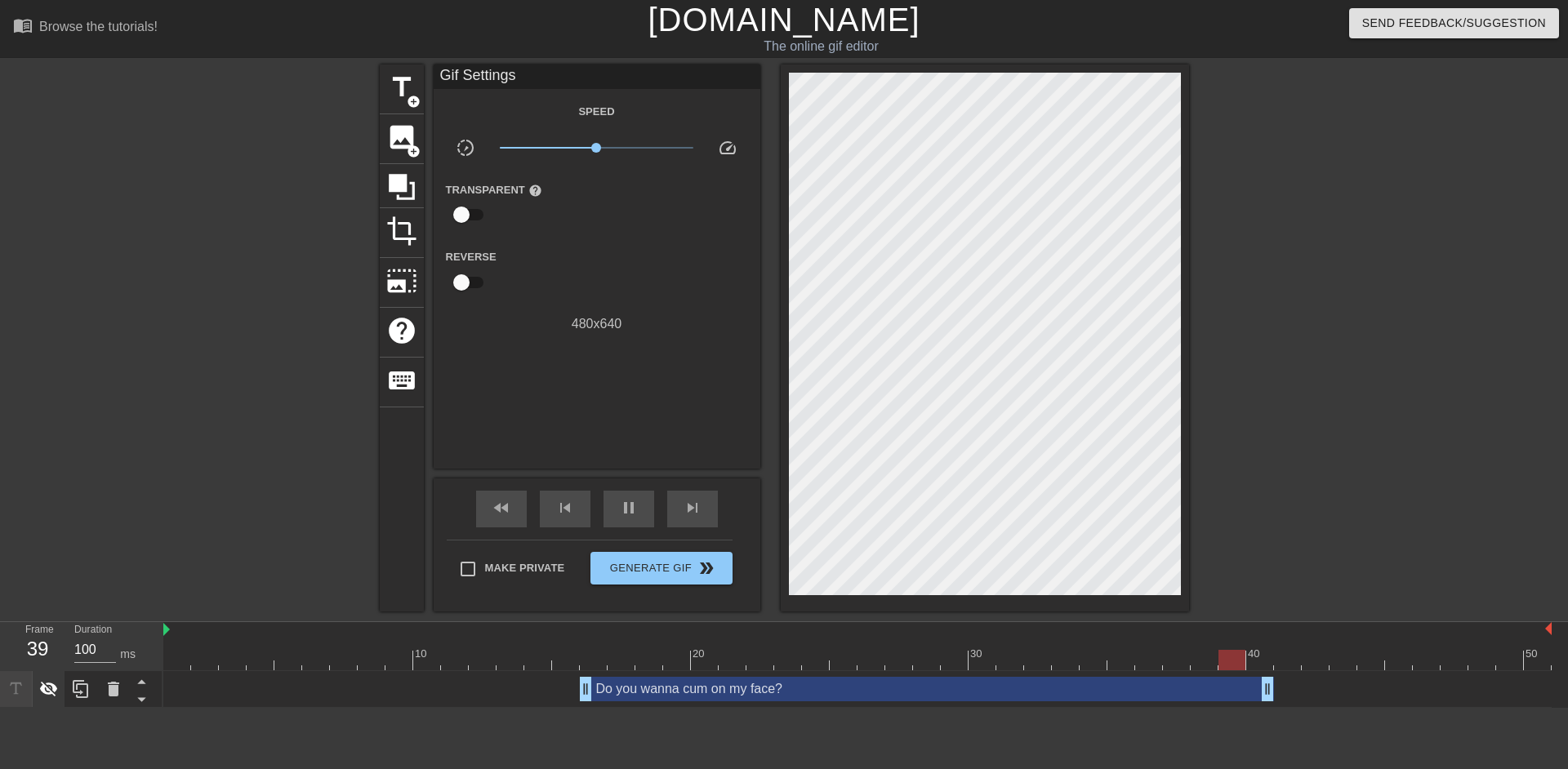
click at [50, 698] on icon at bounding box center [49, 689] width 19 height 19
click at [630, 504] on span "pause" at bounding box center [629, 508] width 19 height 19
click at [86, 696] on icon at bounding box center [81, 689] width 19 height 19
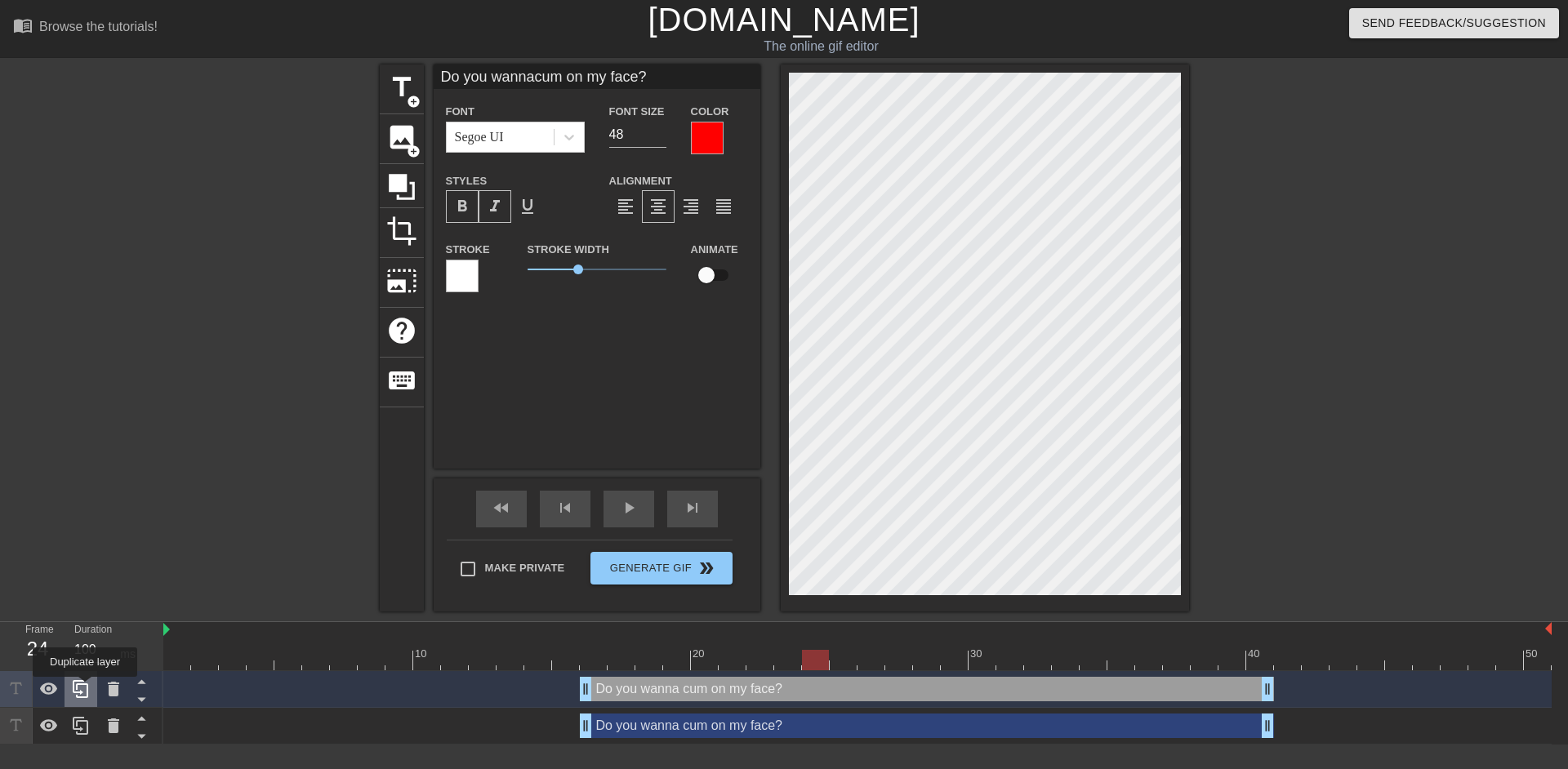
click at [85, 689] on icon at bounding box center [81, 689] width 19 height 19
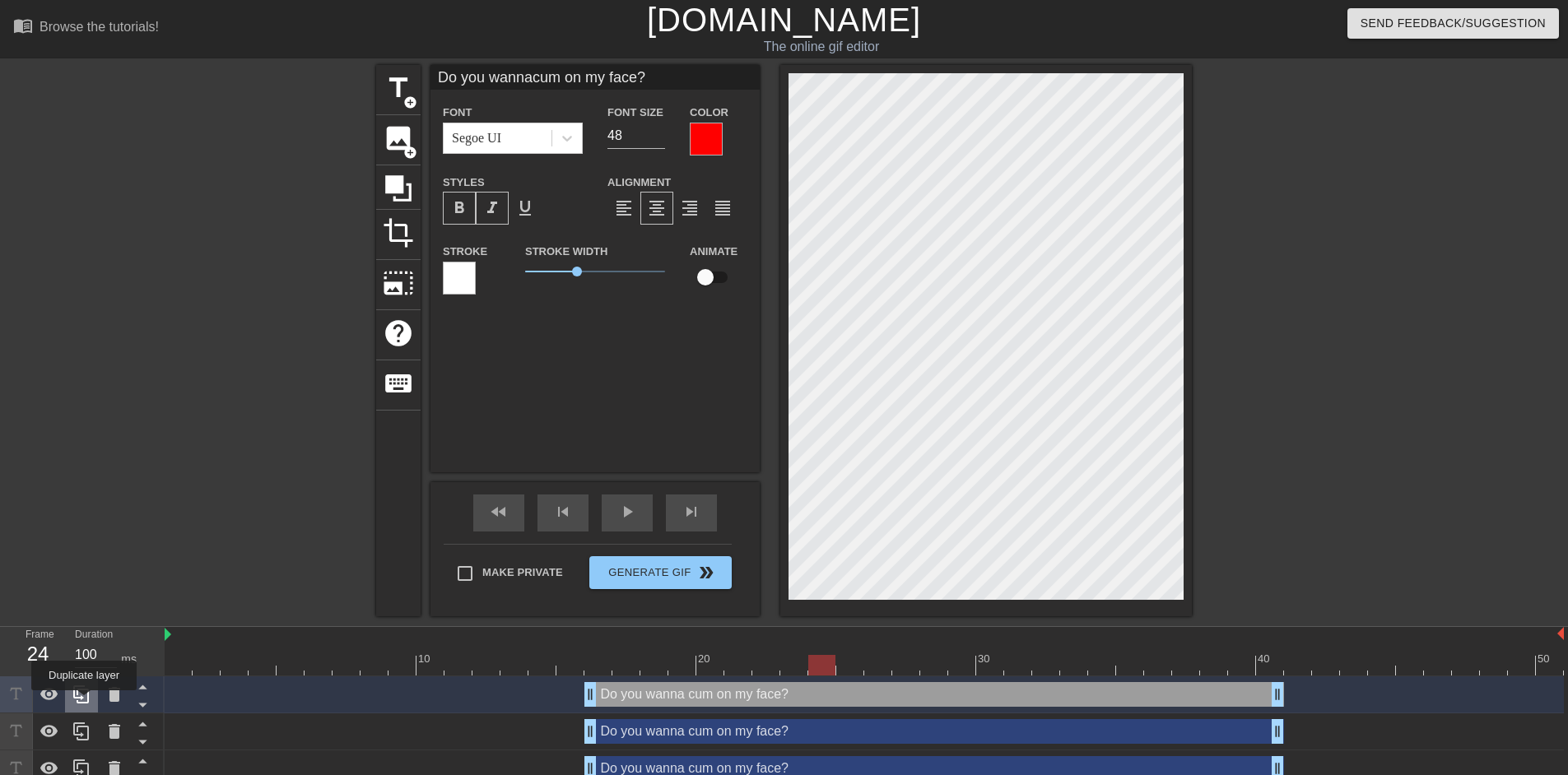
click at [84, 702] on icon at bounding box center [82, 694] width 20 height 20
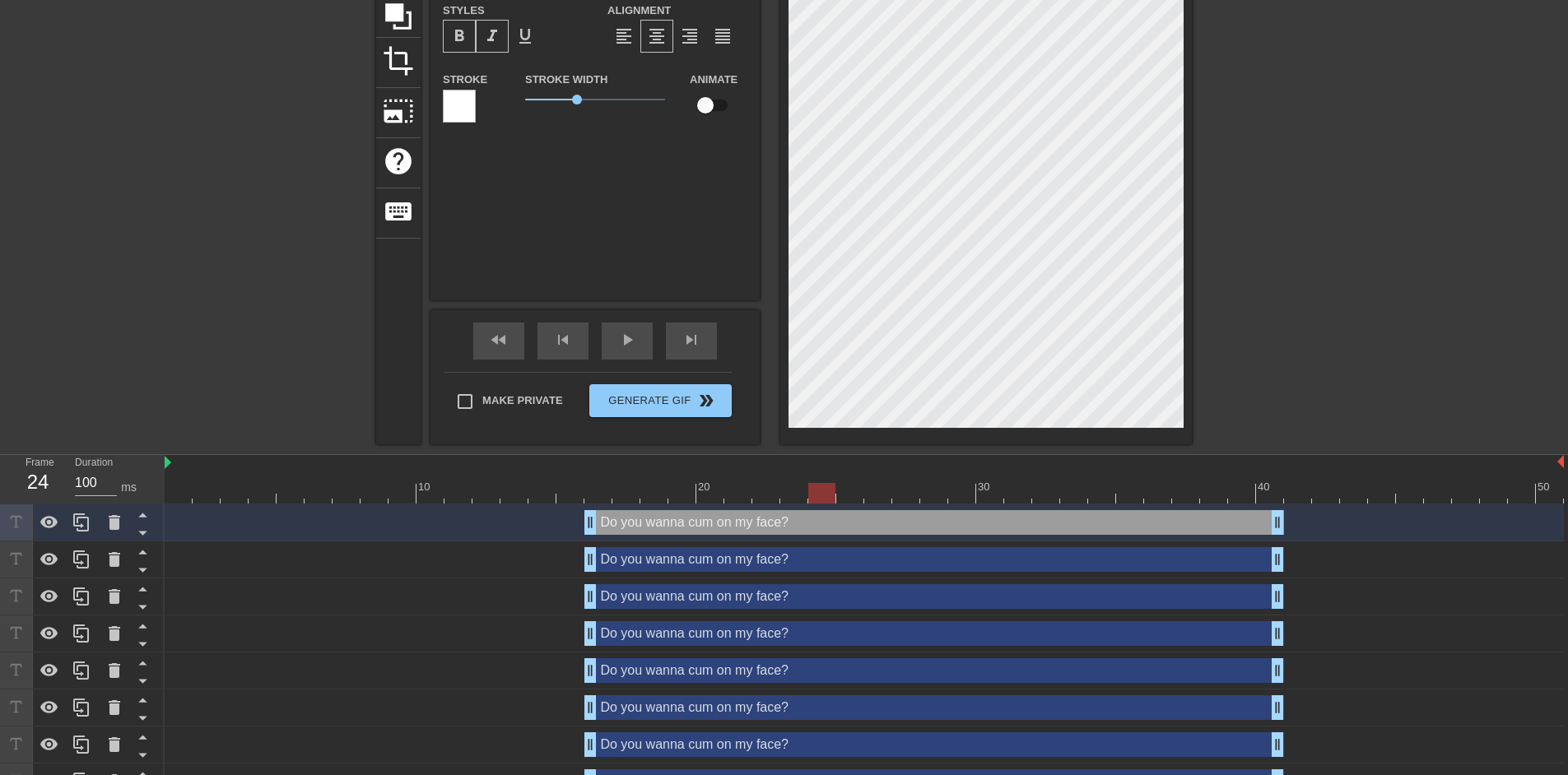
scroll to position [201, 0]
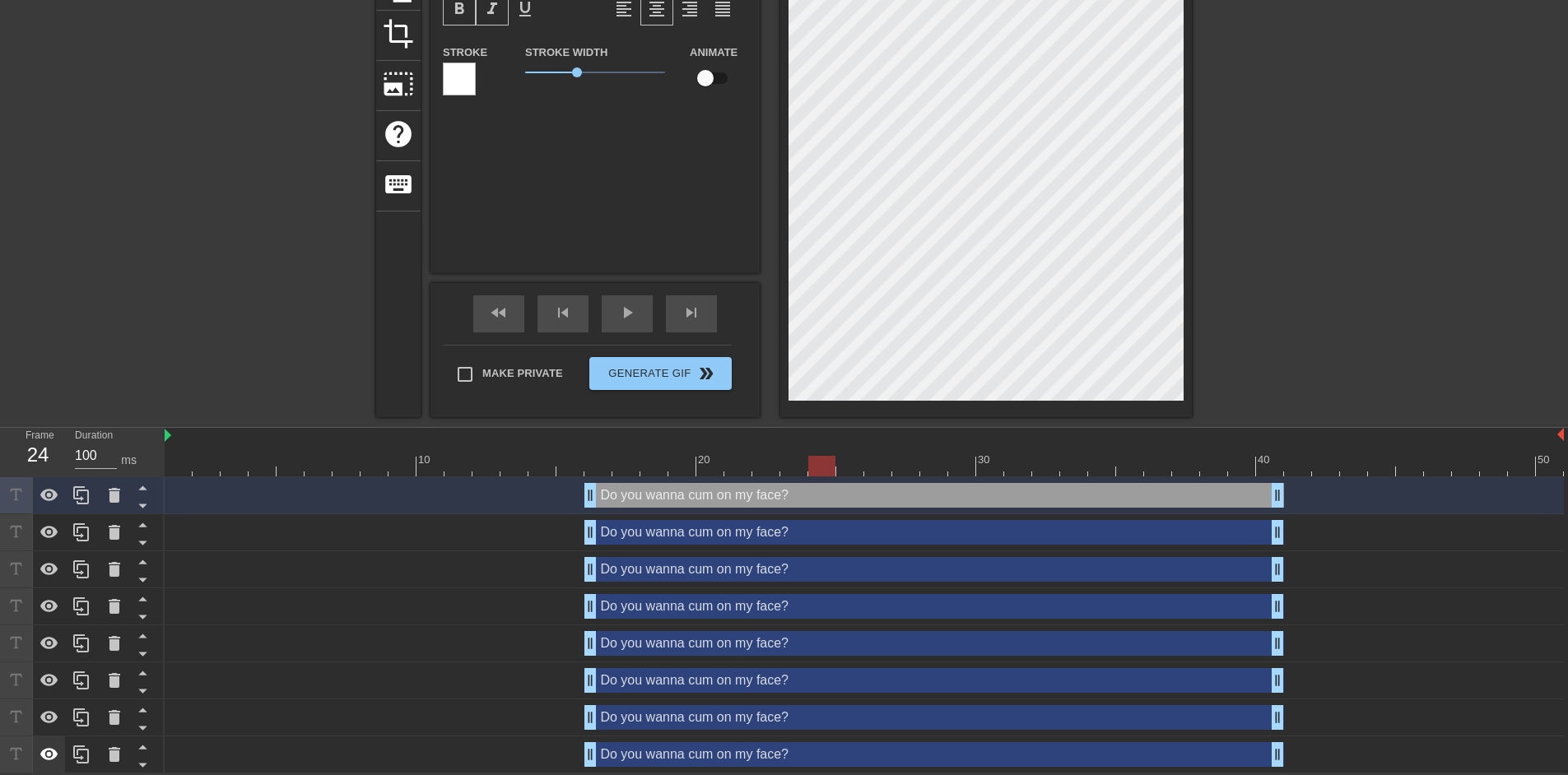
click at [38, 761] on div at bounding box center [49, 755] width 33 height 36
click at [1279, 302] on div at bounding box center [1335, 113] width 247 height 494
click at [45, 492] on icon at bounding box center [49, 495] width 18 height 12
click at [45, 492] on icon at bounding box center [49, 496] width 18 height 16
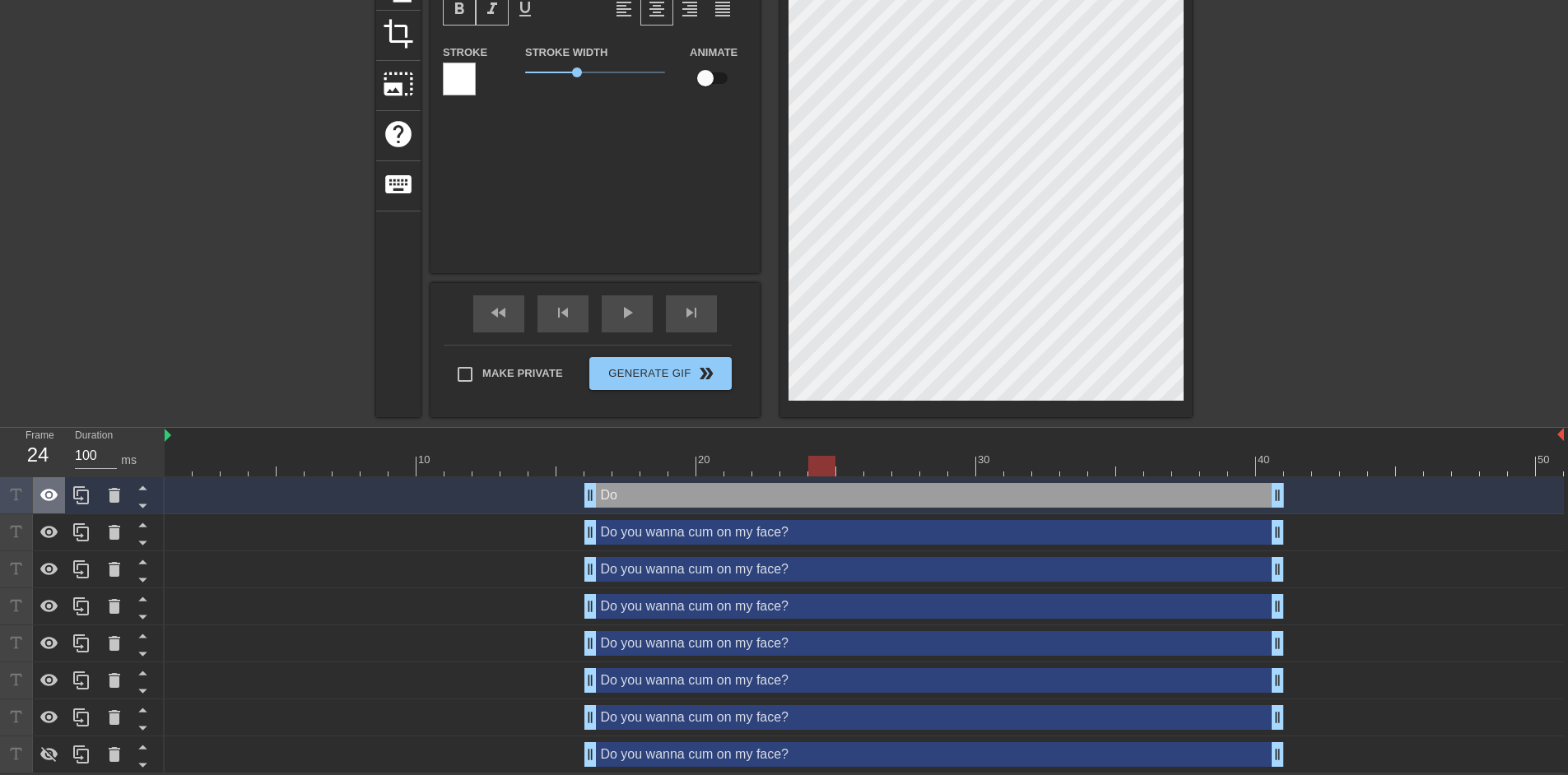
click at [45, 492] on icon at bounding box center [49, 495] width 18 height 12
click at [45, 492] on icon at bounding box center [49, 496] width 18 height 16
click at [45, 492] on icon at bounding box center [49, 495] width 18 height 12
click at [45, 492] on icon at bounding box center [49, 496] width 18 height 16
click at [45, 492] on icon at bounding box center [49, 495] width 18 height 12
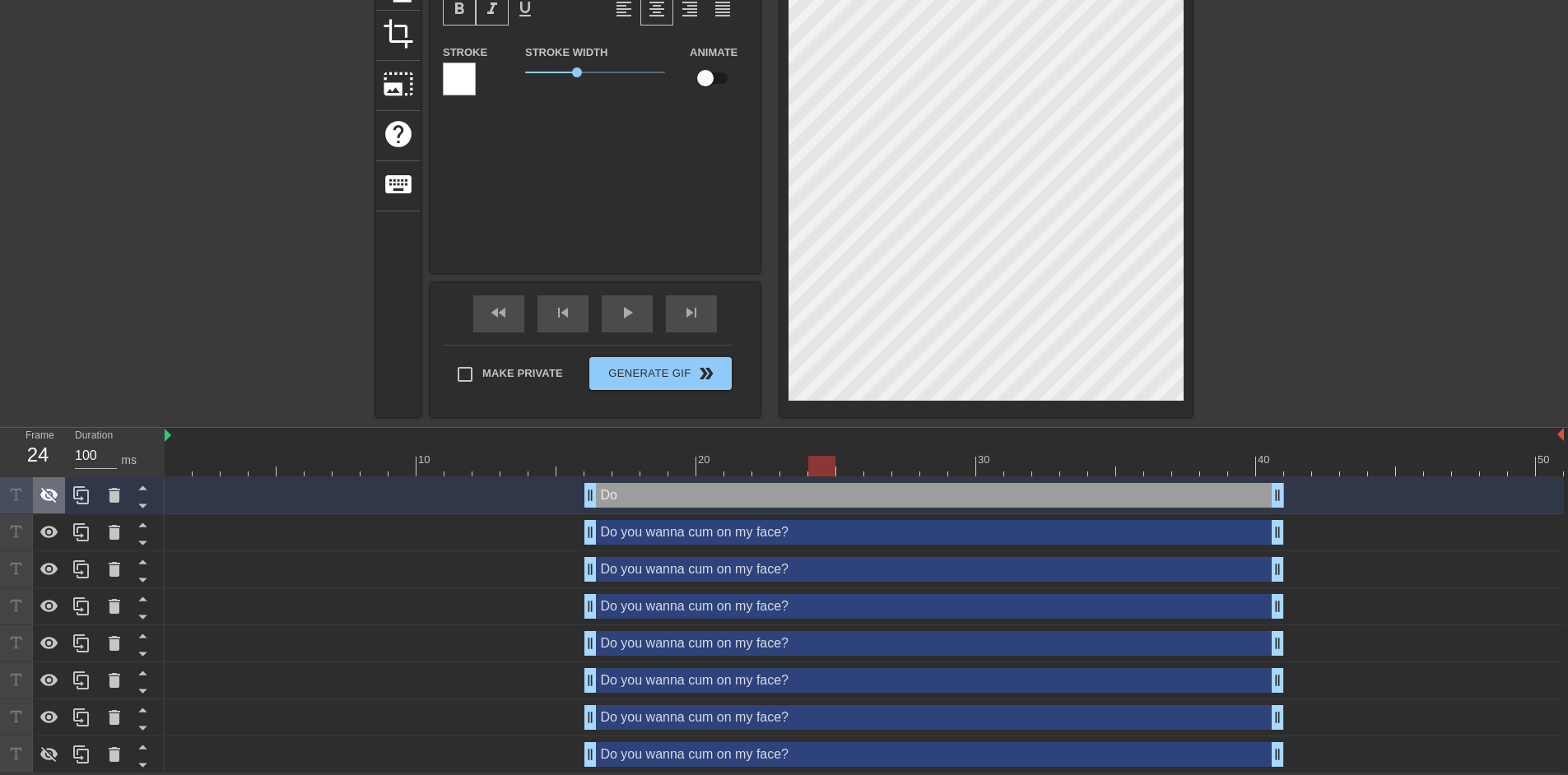
click at [45, 492] on icon at bounding box center [49, 496] width 18 height 16
click at [45, 492] on icon at bounding box center [49, 495] width 18 height 12
click at [45, 492] on icon at bounding box center [49, 496] width 18 height 16
click at [45, 492] on icon at bounding box center [49, 495] width 18 height 12
click at [45, 492] on icon at bounding box center [49, 496] width 18 height 16
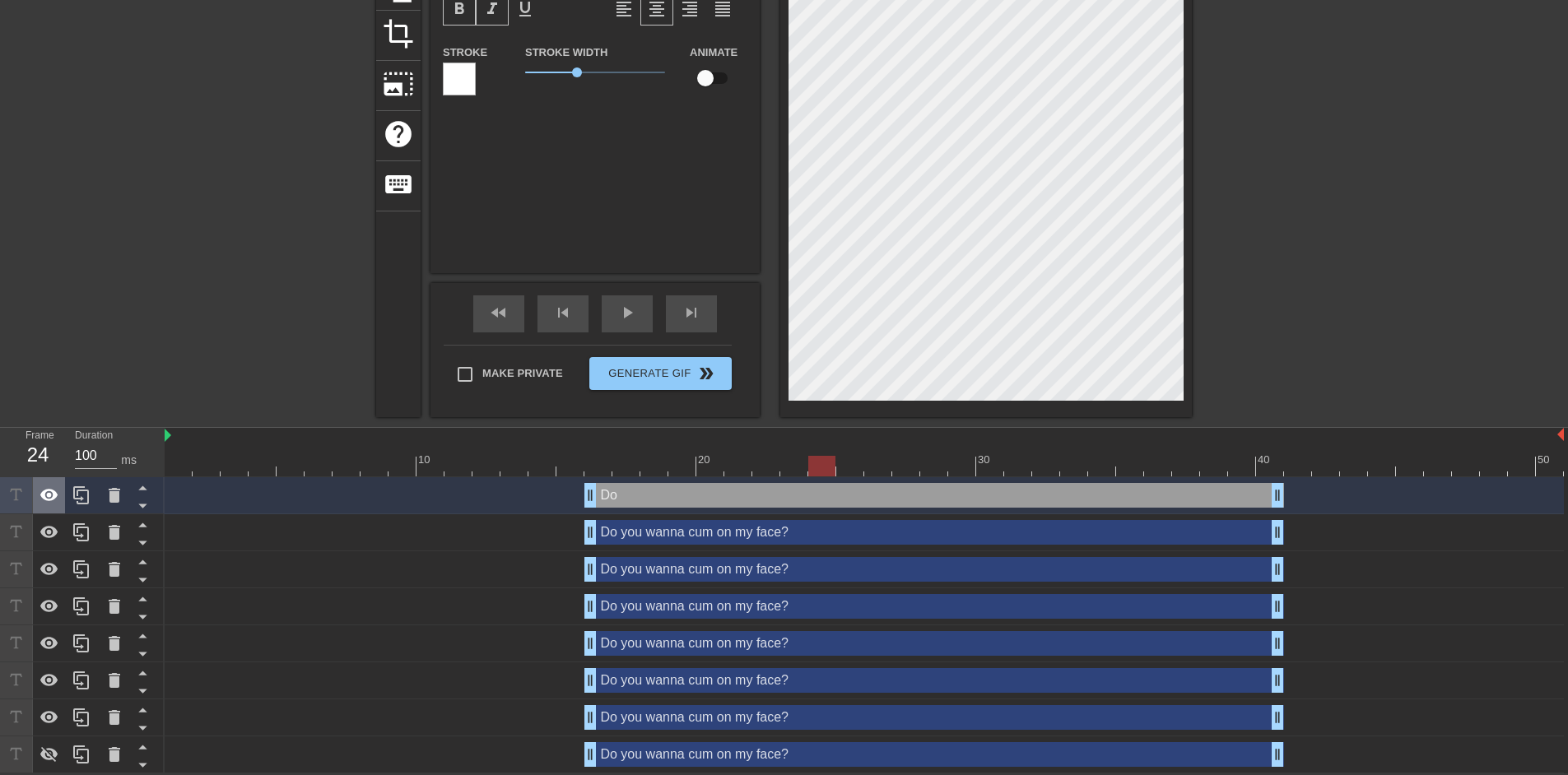
click at [45, 492] on icon at bounding box center [49, 495] width 18 height 12
click at [45, 492] on icon at bounding box center [49, 496] width 18 height 16
click at [45, 492] on icon at bounding box center [49, 495] width 18 height 12
click at [45, 492] on icon at bounding box center [49, 496] width 18 height 16
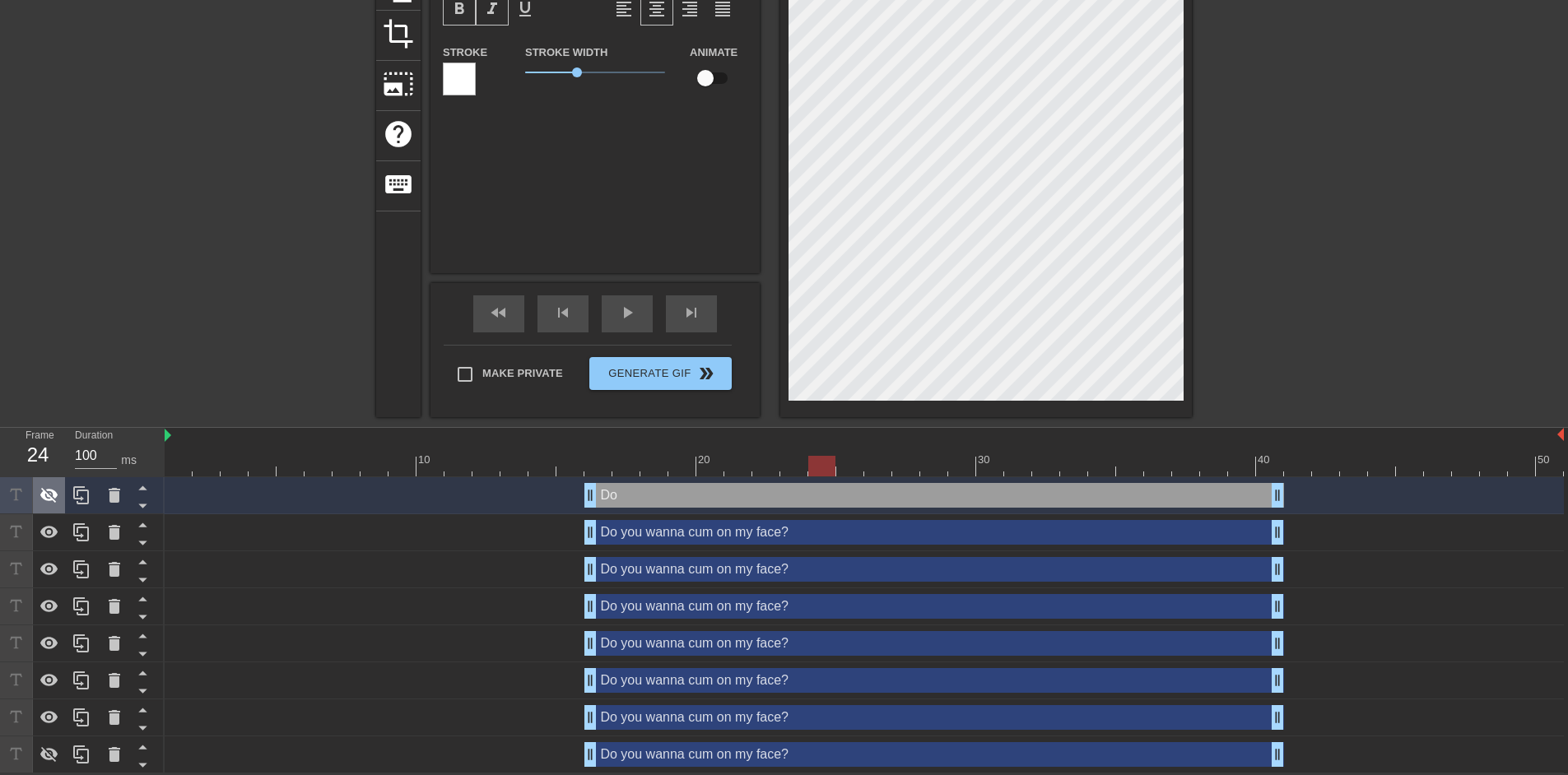
click at [45, 492] on icon at bounding box center [49, 496] width 18 height 16
click at [53, 502] on icon at bounding box center [50, 495] width 20 height 20
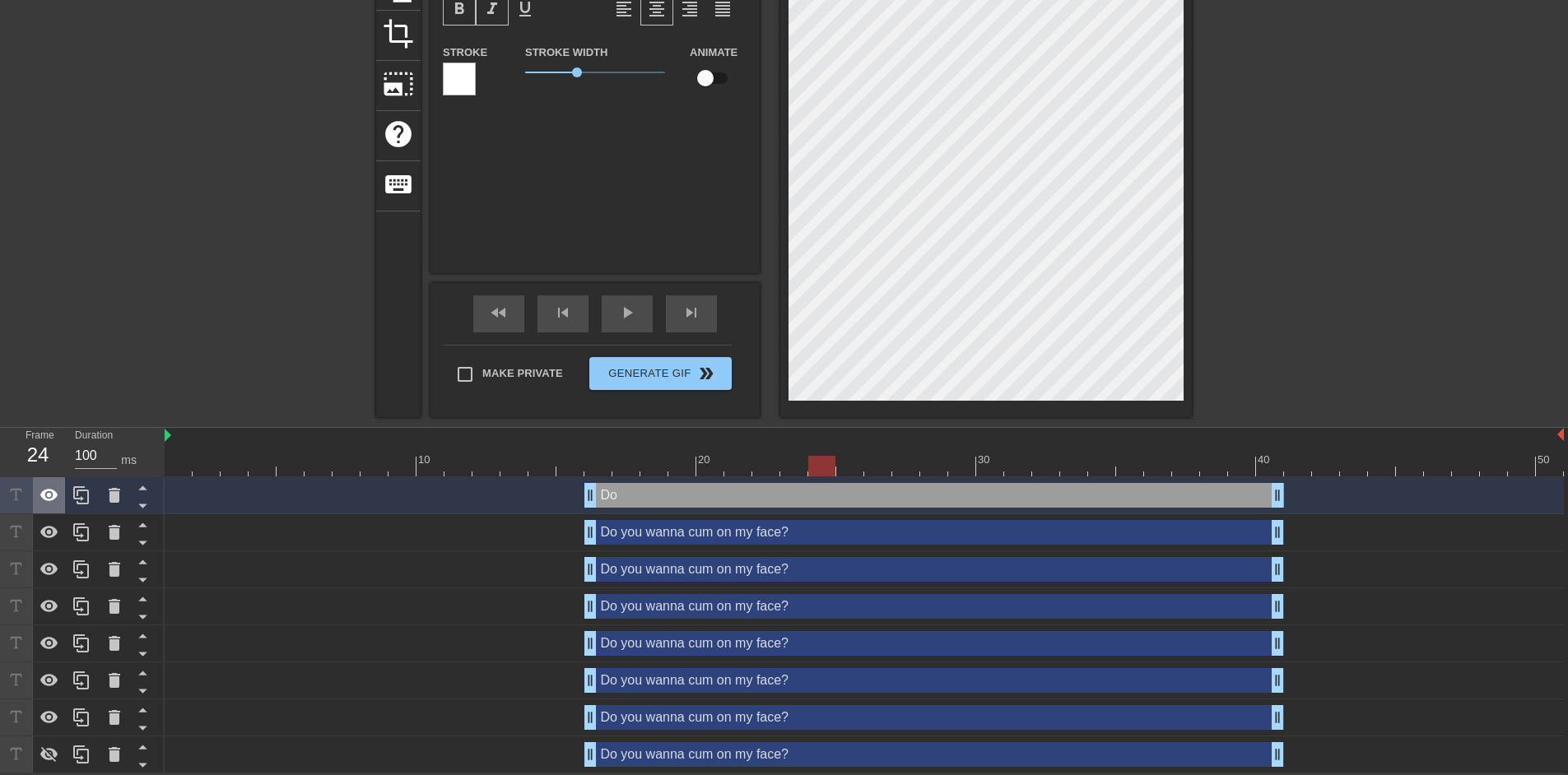
click at [53, 502] on icon at bounding box center [50, 495] width 20 height 20
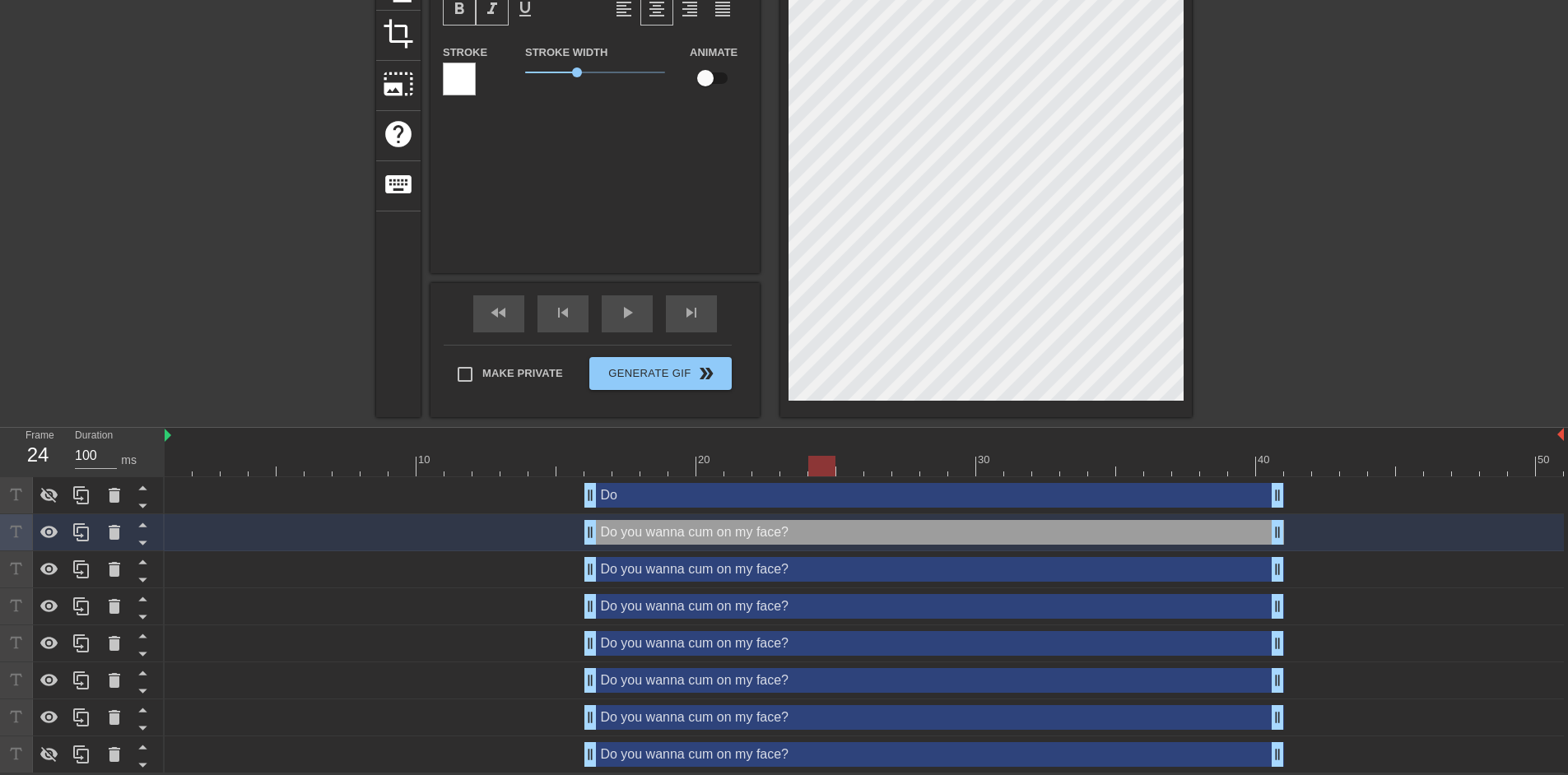
click at [811, 501] on div "Do drag_handle drag_handle" at bounding box center [934, 495] width 700 height 25
click at [764, 502] on div "Do drag_handle drag_handle" at bounding box center [934, 495] width 700 height 25
click at [641, 497] on div "Do drag_handle drag_handle" at bounding box center [934, 495] width 700 height 25
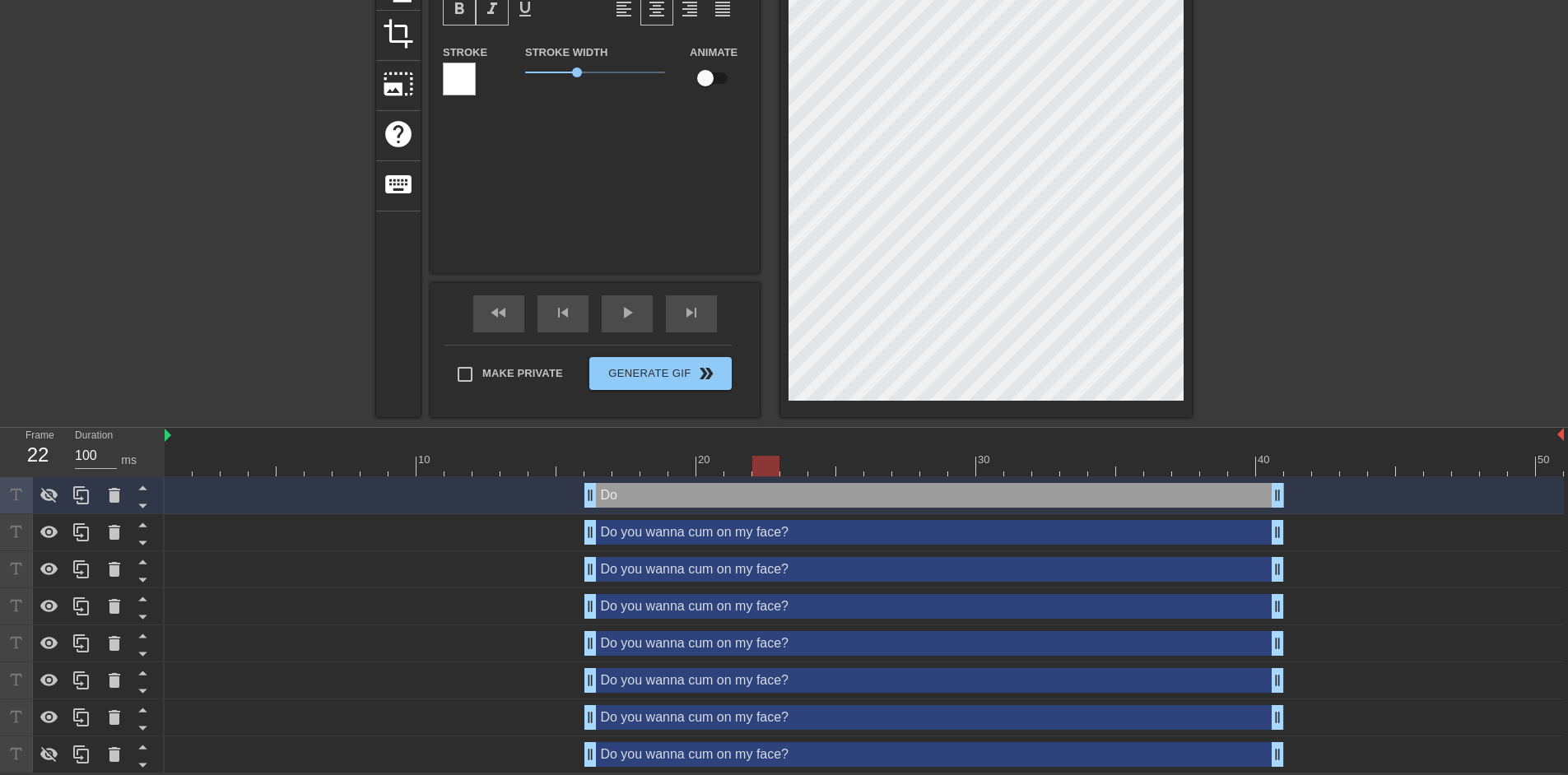
drag, startPoint x: 818, startPoint y: 458, endPoint x: 748, endPoint y: 458, distance: 70.0
click at [753, 458] on div at bounding box center [766, 466] width 28 height 20
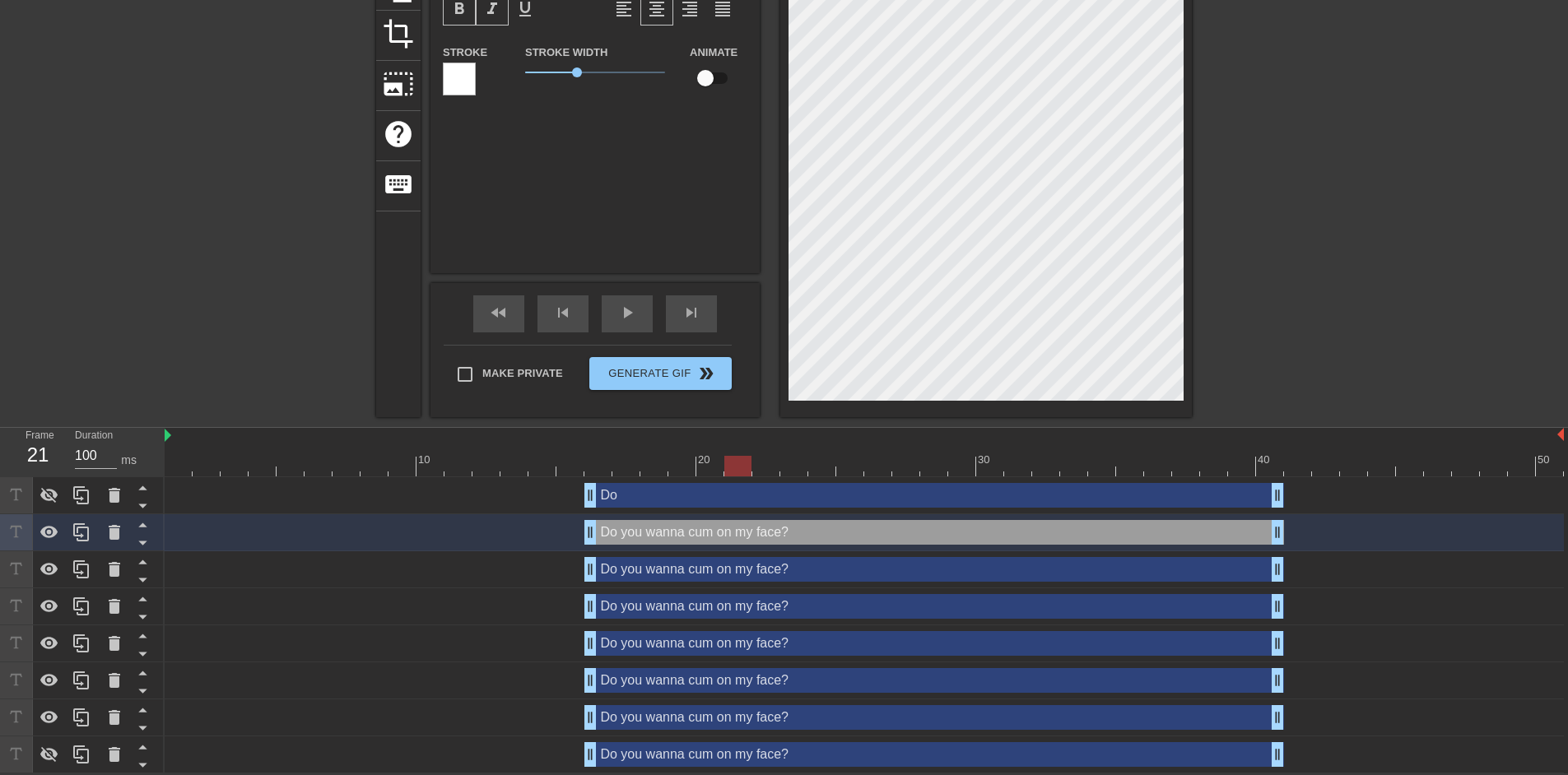
click at [456, 494] on div "Do drag_handle drag_handle" at bounding box center [864, 495] width 1399 height 25
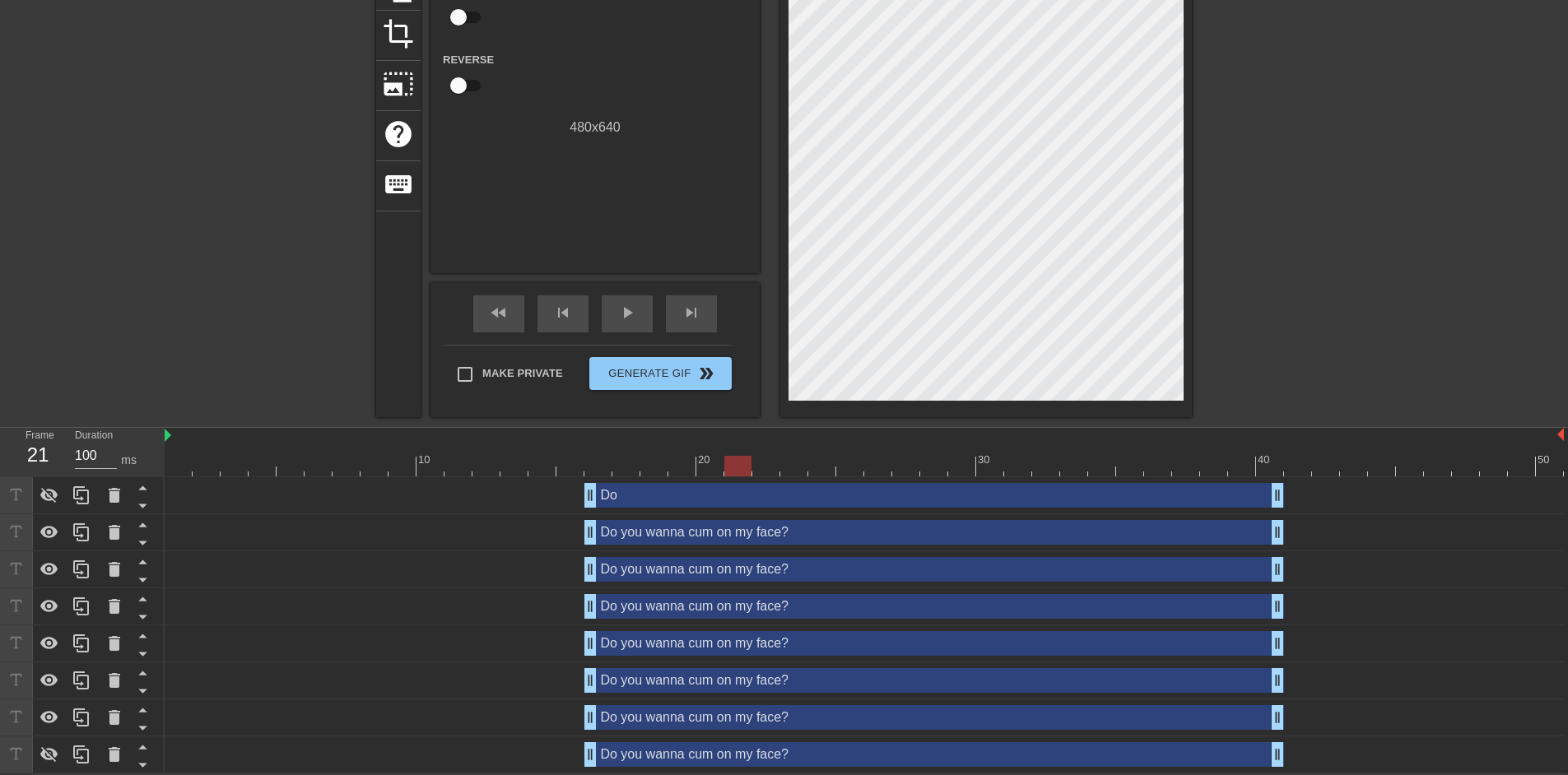
click at [651, 498] on div "Do drag_handle drag_handle" at bounding box center [934, 495] width 700 height 25
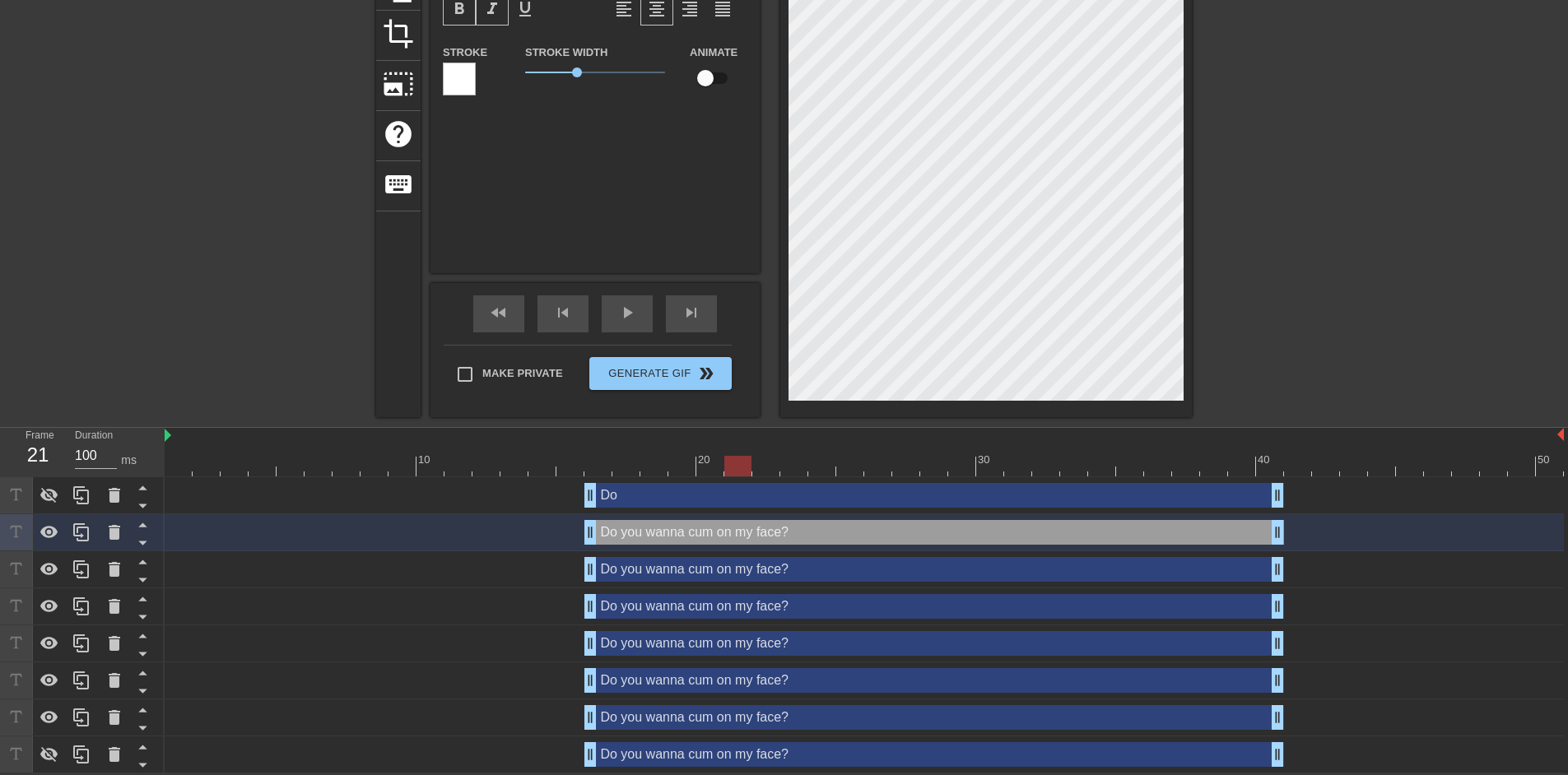
scroll to position [5, 10]
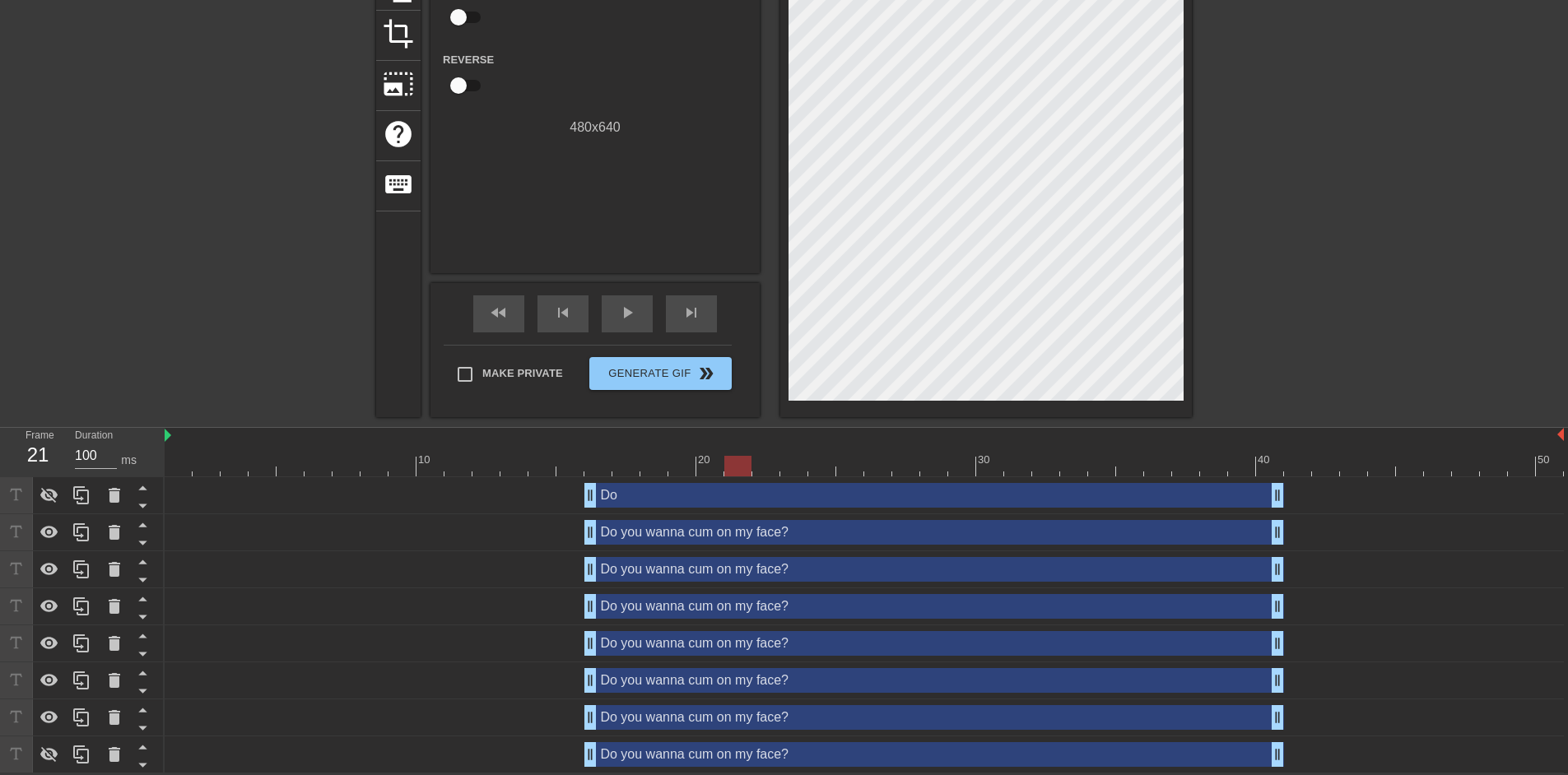
click at [1279, 281] on div at bounding box center [1335, 113] width 247 height 494
drag, startPoint x: 597, startPoint y: 456, endPoint x: 666, endPoint y: 478, distance: 72.4
click at [666, 478] on div "10 20 30 40 50 Do drag_handle drag_handle Do you wanna cum on my face? drag_han…" at bounding box center [866, 600] width 1404 height 345
drag, startPoint x: 591, startPoint y: 534, endPoint x: 651, endPoint y: 534, distance: 60.0
click at [756, 530] on div "Do you wanna cum on my face? drag_handle drag_handle" at bounding box center [962, 533] width 644 height 25
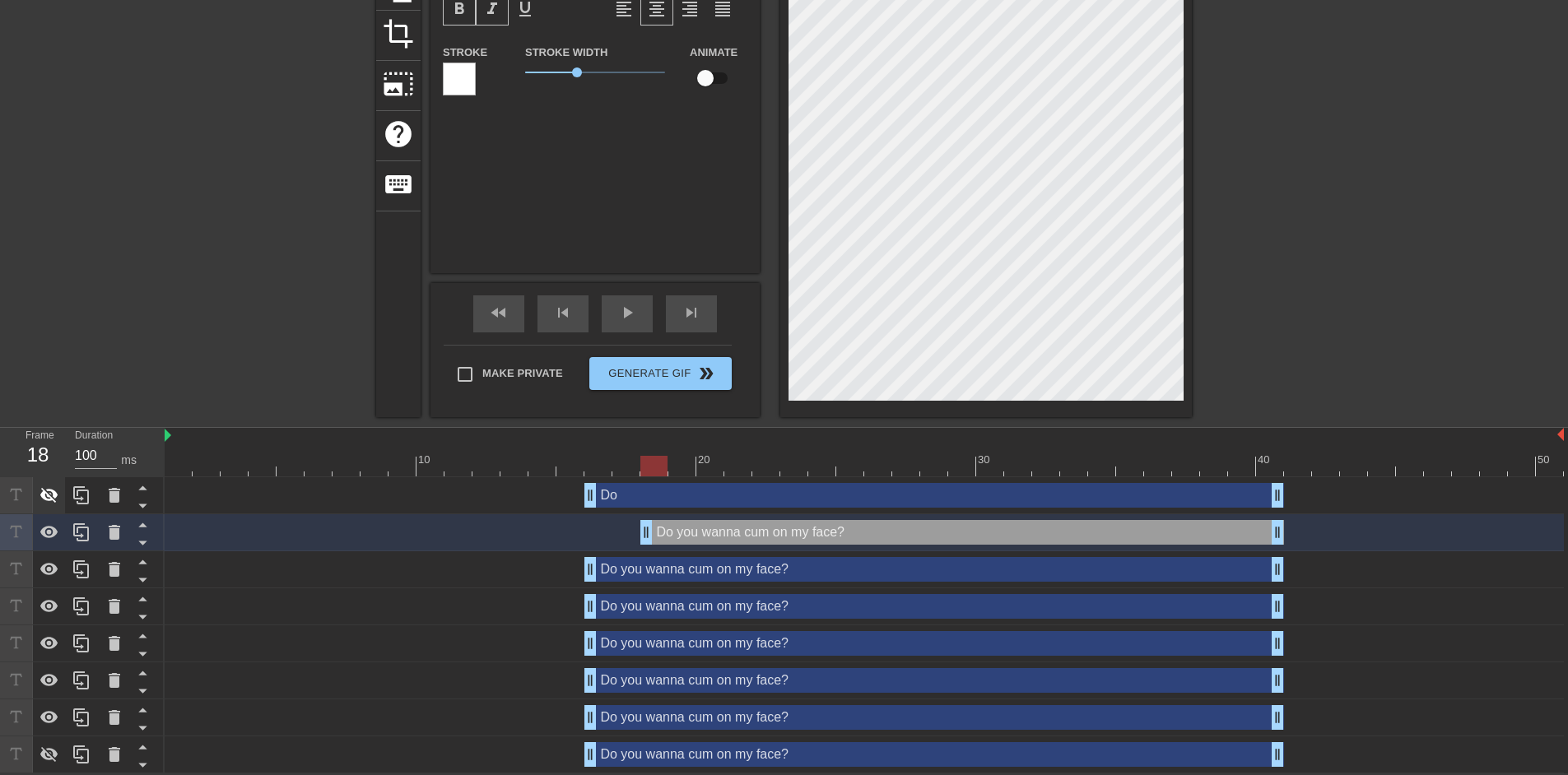
click at [49, 497] on icon at bounding box center [50, 495] width 20 height 20
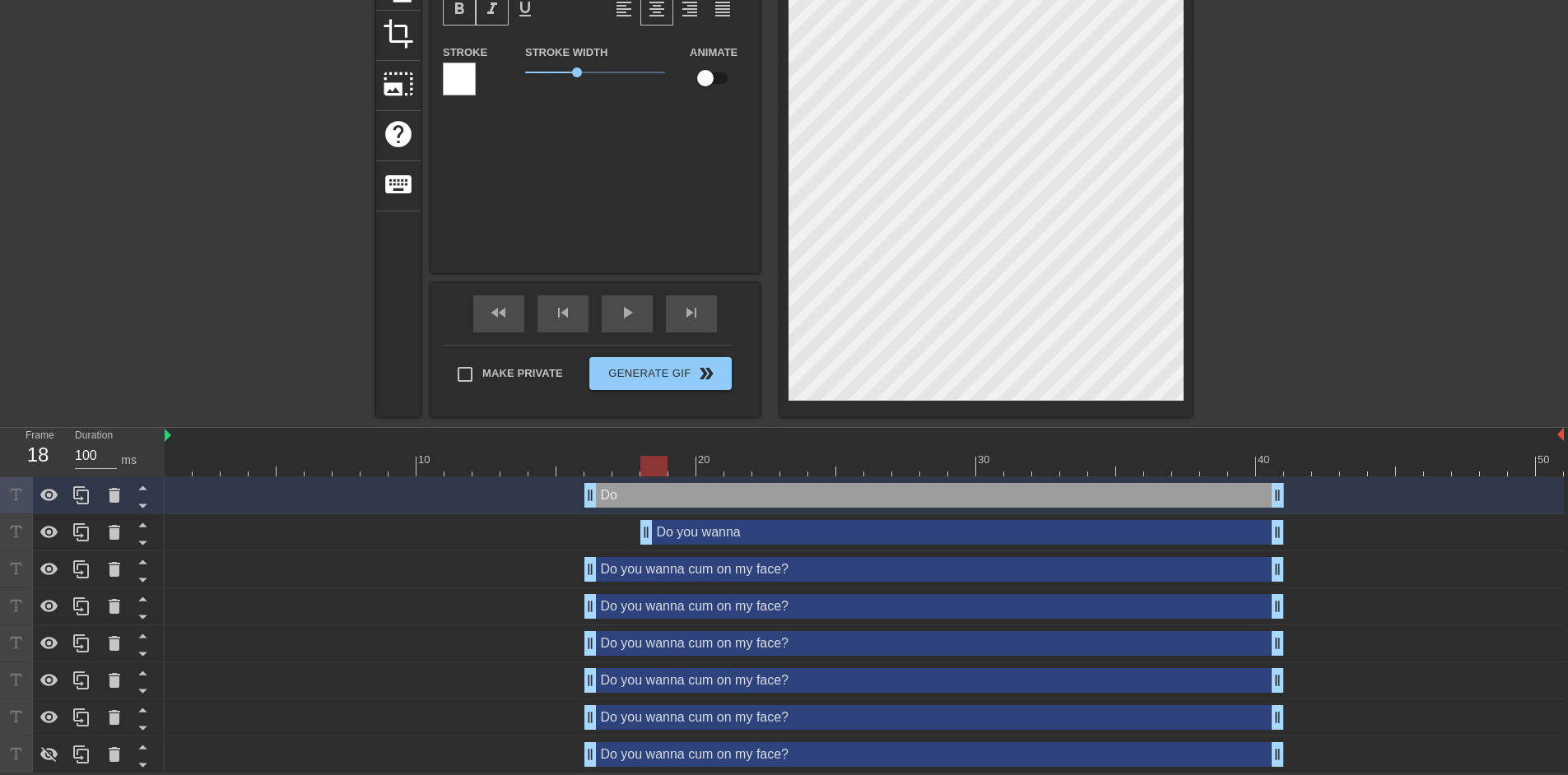
scroll to position [5, 35]
click at [663, 528] on div "Do you wanna drag_handle drag_handle" at bounding box center [962, 533] width 644 height 25
click at [1089, 535] on div "Do you wanna drag_handle drag_handle" at bounding box center [962, 533] width 644 height 25
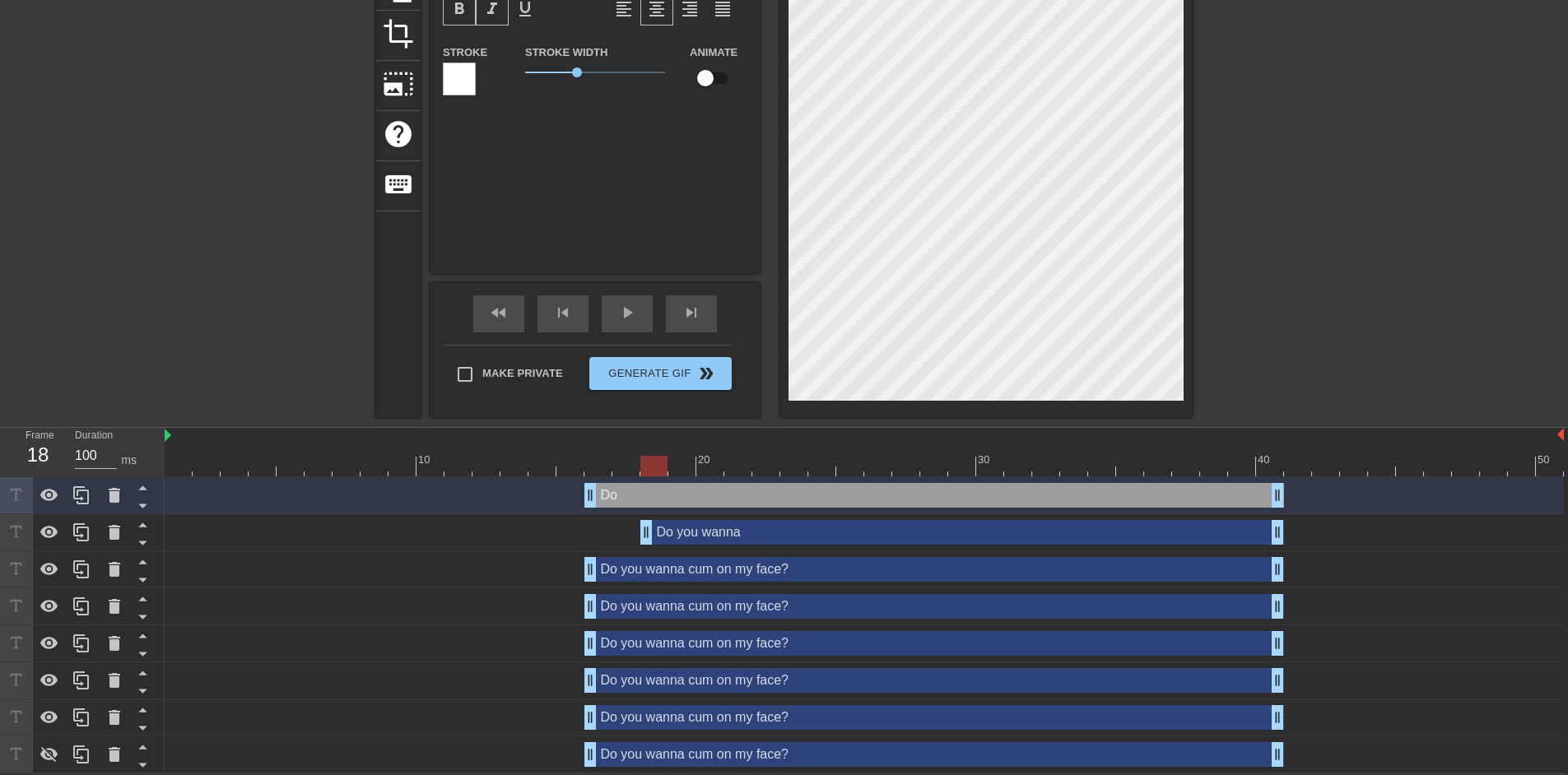
click at [820, 534] on div "Do you wanna drag_handle drag_handle" at bounding box center [962, 533] width 644 height 25
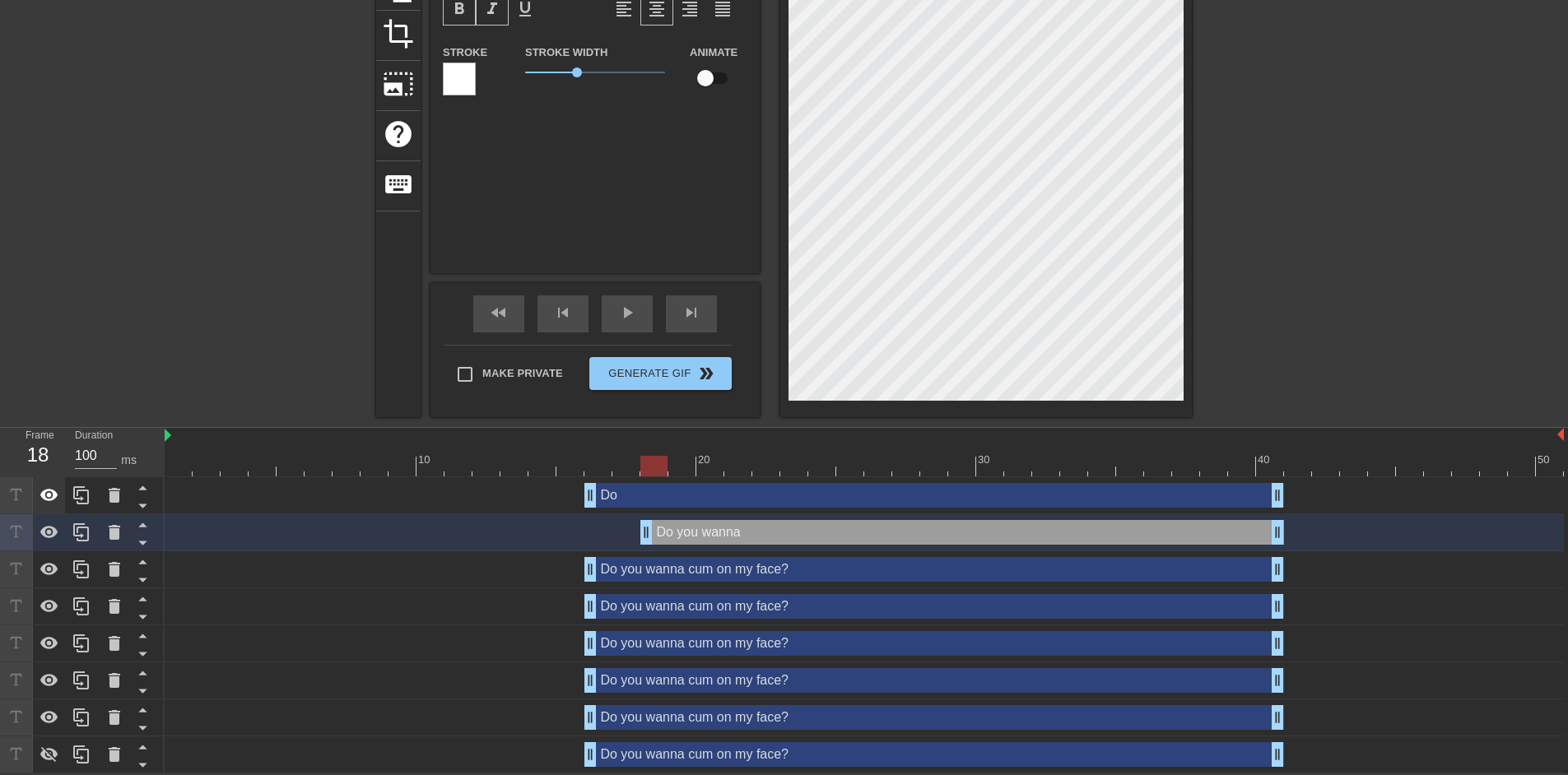
click at [40, 501] on icon at bounding box center [50, 495] width 20 height 20
click at [1186, 288] on div at bounding box center [986, 141] width 412 height 551
click at [1374, 306] on div at bounding box center [1335, 113] width 247 height 494
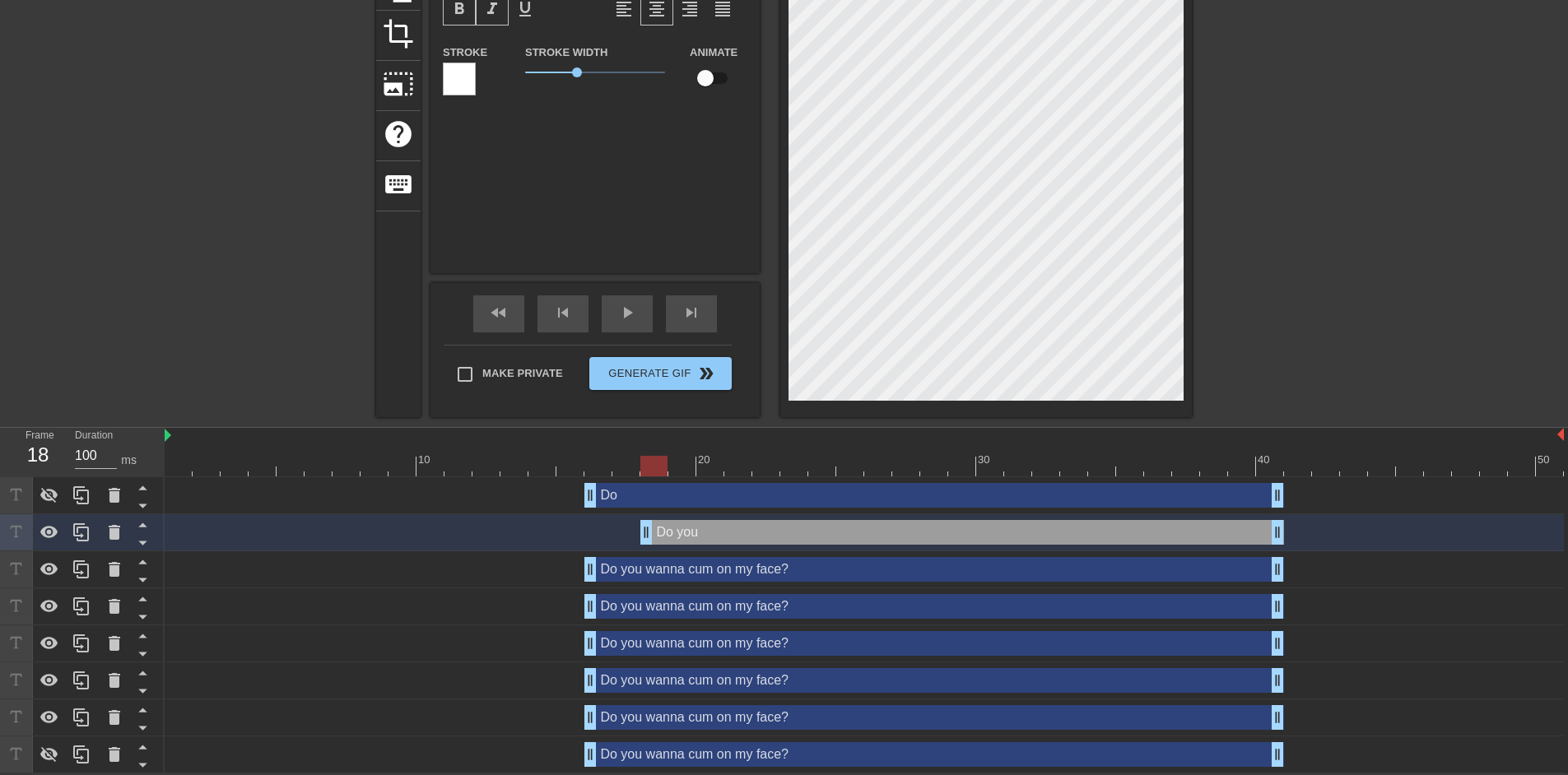
click at [651, 572] on div "Do you wanna cum on my face? drag_handle drag_handle" at bounding box center [934, 570] width 700 height 25
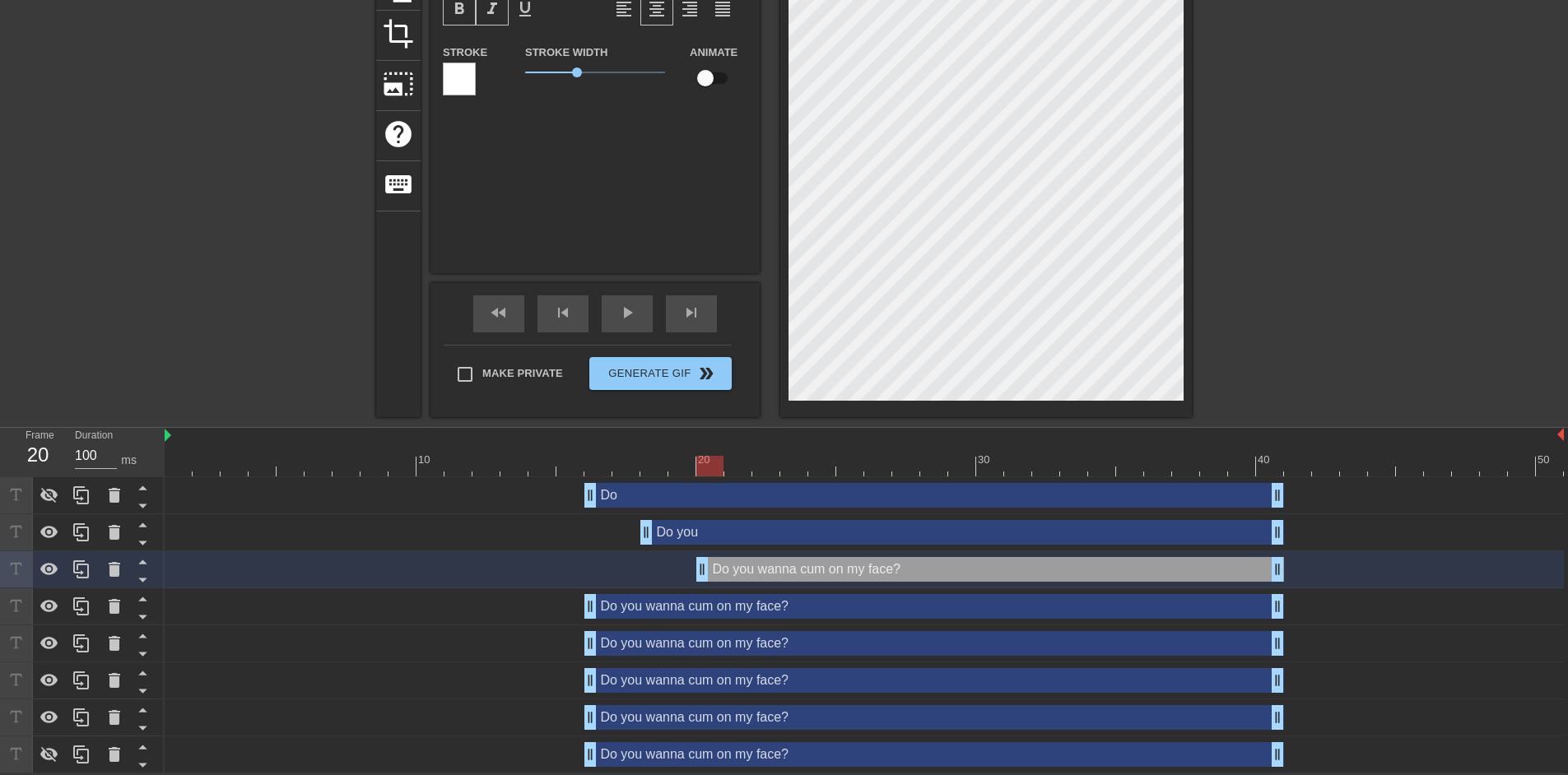
drag, startPoint x: 589, startPoint y: 567, endPoint x: 711, endPoint y: 567, distance: 122.0
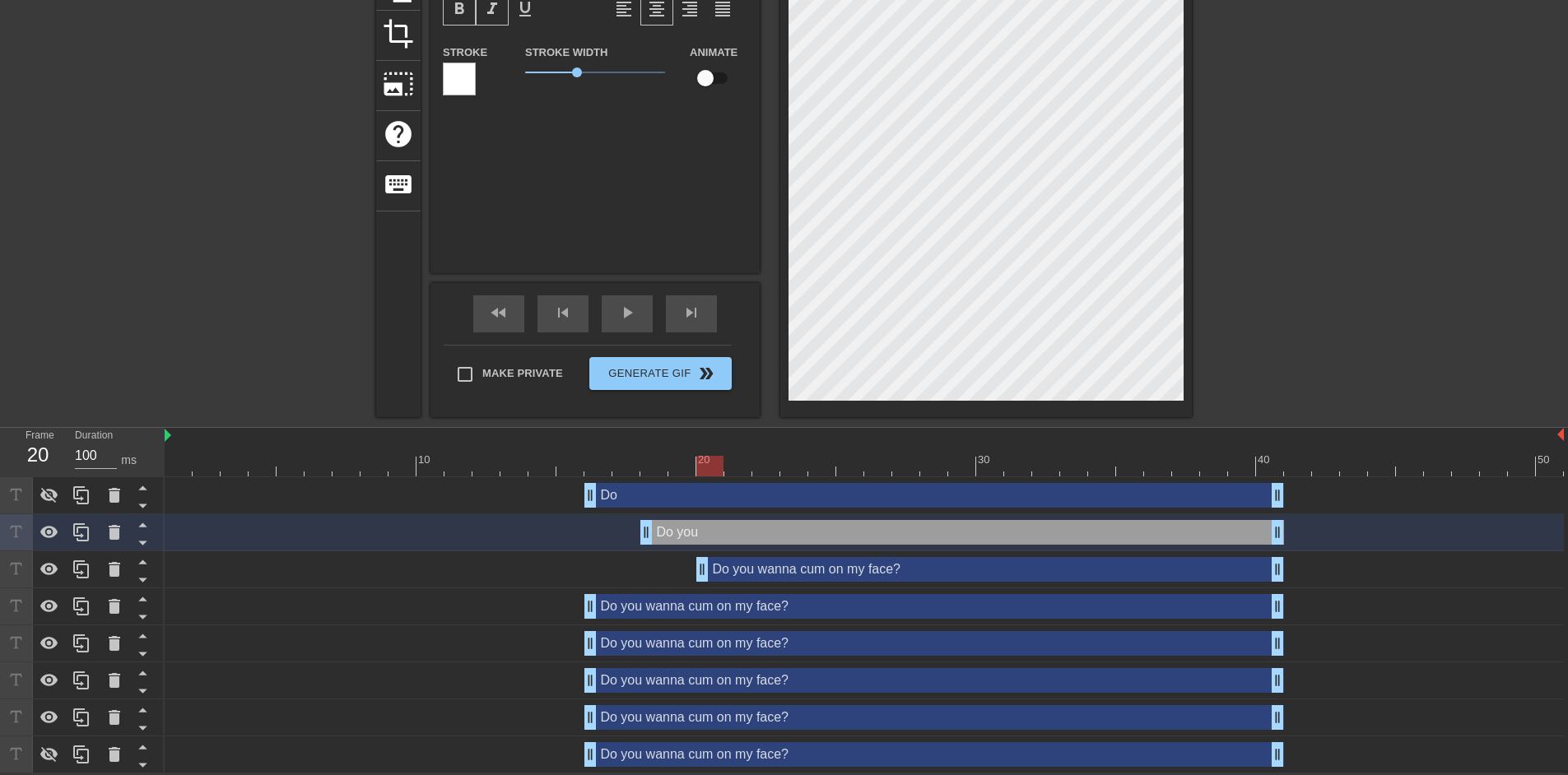
scroll to position [5, 2]
click at [898, 558] on div "Do you wanna cum on my face? drag_handle drag_handle" at bounding box center [990, 570] width 588 height 25
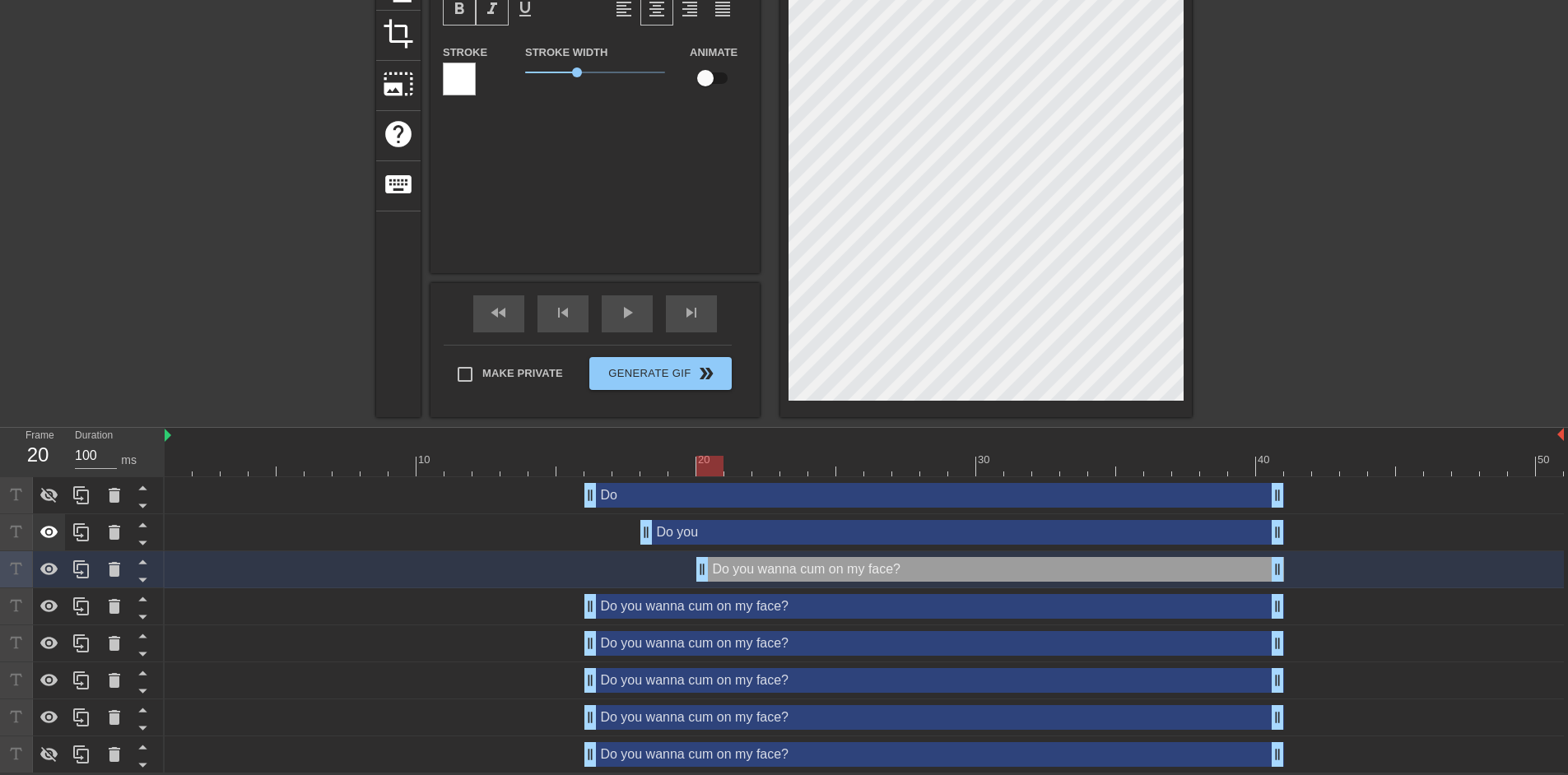
click at [50, 534] on icon at bounding box center [49, 533] width 18 height 12
click at [630, 607] on div "Do you wanna cum on my face? drag_handle drag_handle" at bounding box center [934, 606] width 700 height 25
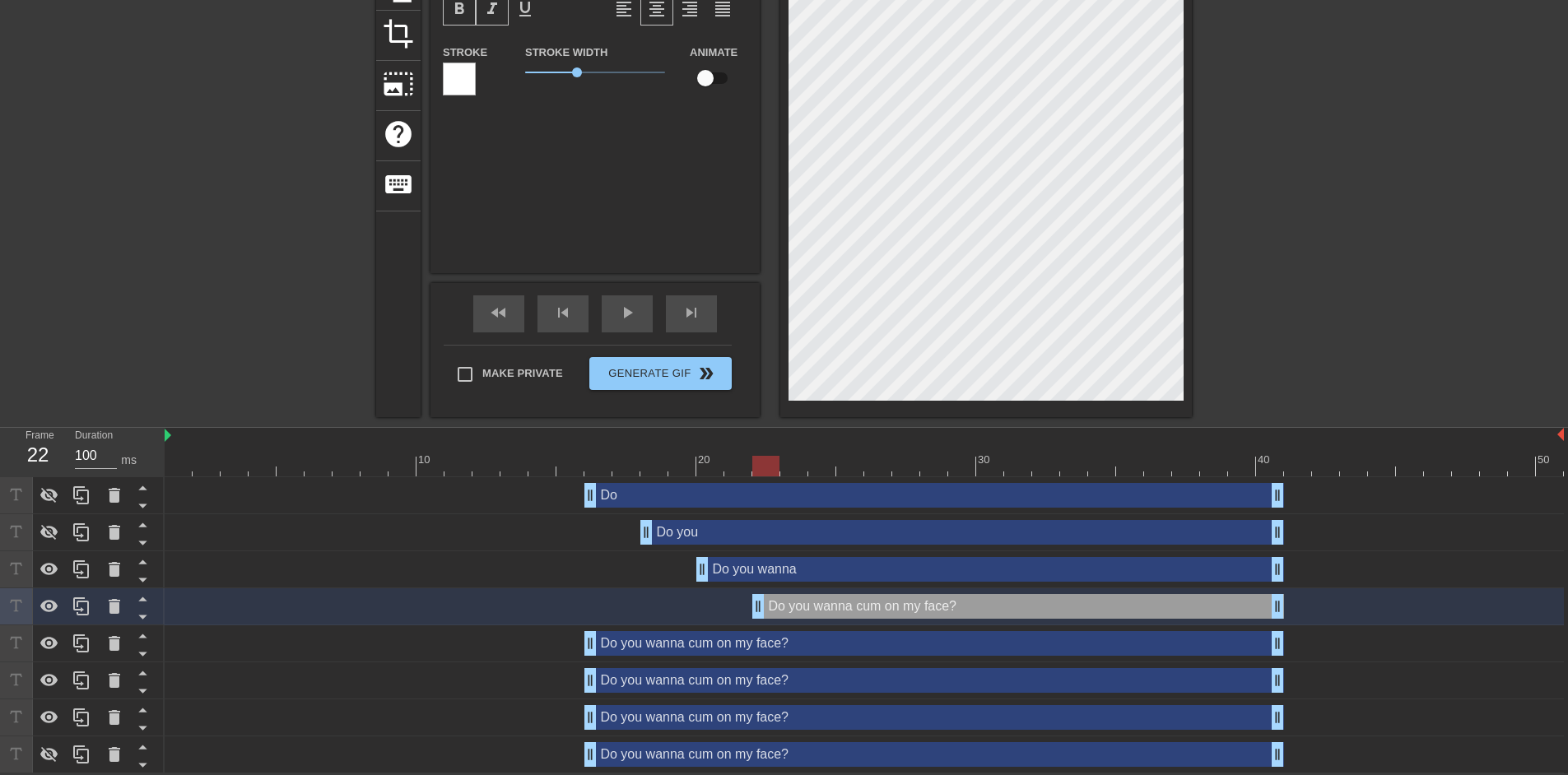
drag, startPoint x: 590, startPoint y: 605, endPoint x: 772, endPoint y: 613, distance: 182.2
click at [527, 467] on div at bounding box center [864, 466] width 1399 height 20
click at [623, 314] on span "play_arrow" at bounding box center [627, 312] width 20 height 20
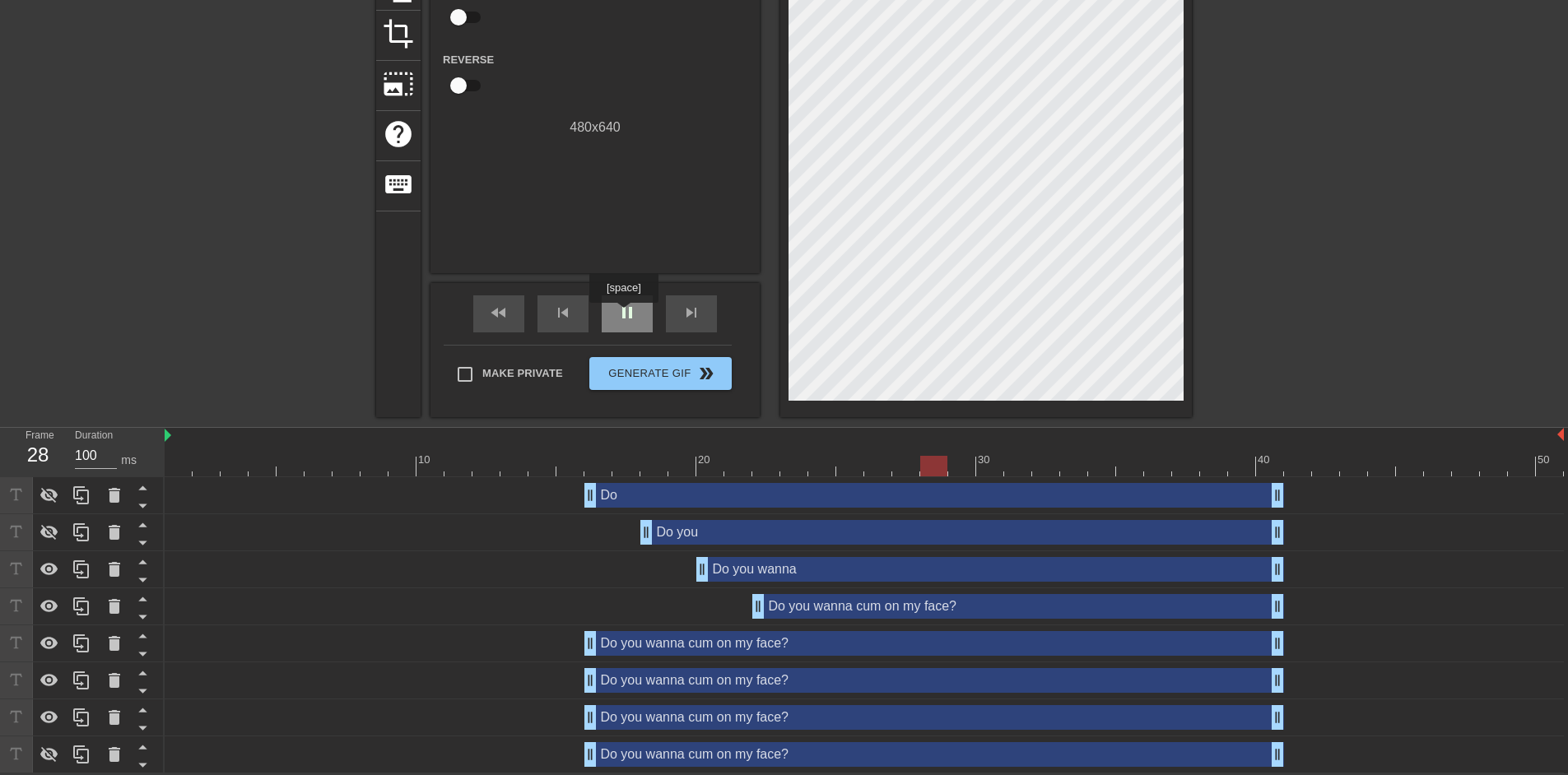
click at [623, 314] on span "pause" at bounding box center [627, 312] width 20 height 20
drag, startPoint x: 954, startPoint y: 464, endPoint x: 682, endPoint y: 455, distance: 272.1
click at [682, 456] on div at bounding box center [682, 466] width 28 height 20
click at [614, 305] on div "play_arrow" at bounding box center [627, 314] width 51 height 37
click at [615, 306] on div "pause" at bounding box center [627, 314] width 51 height 37
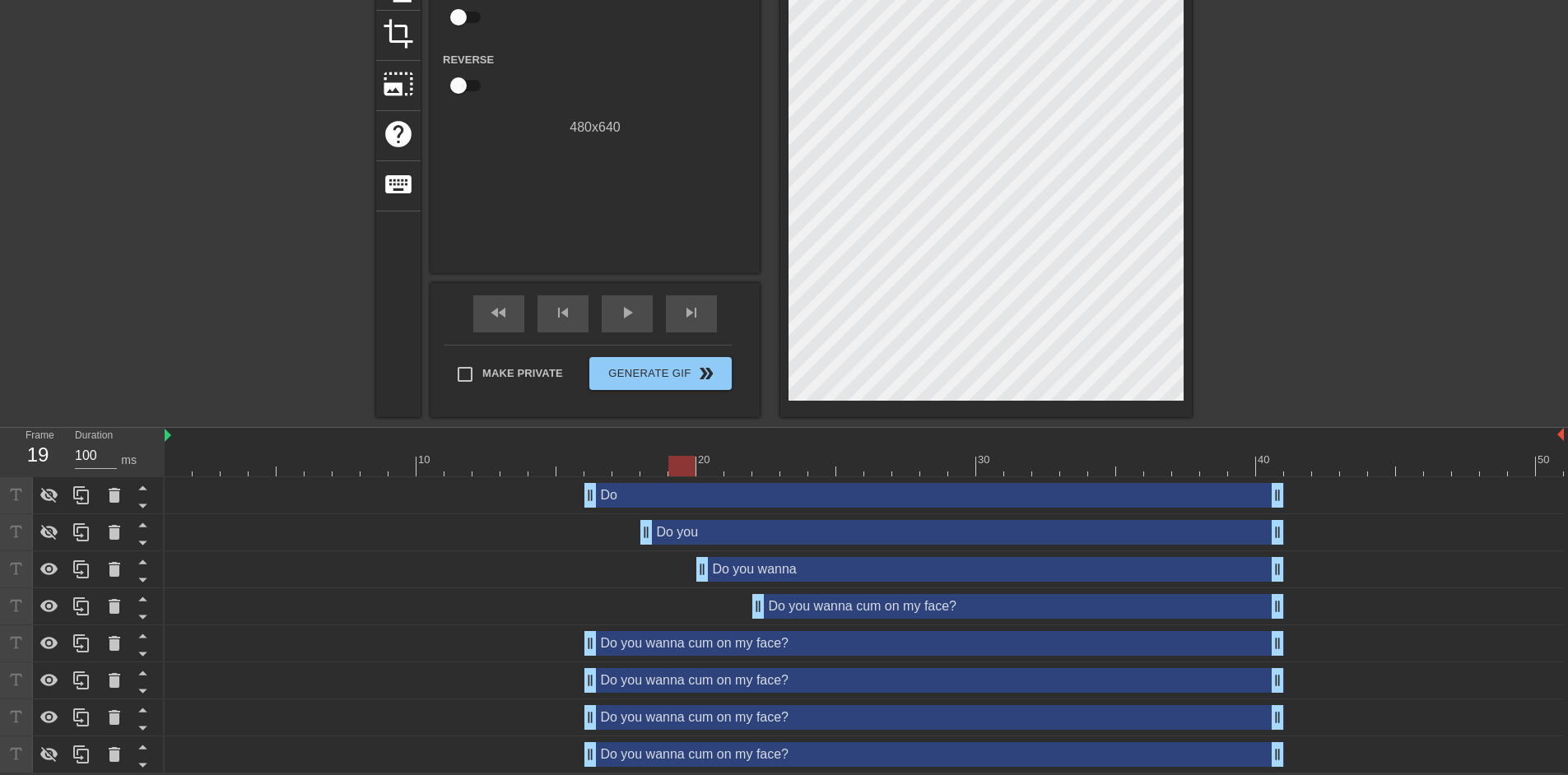
drag, startPoint x: 843, startPoint y: 465, endPoint x: 691, endPoint y: 463, distance: 152.0
click at [691, 463] on div at bounding box center [682, 466] width 28 height 20
click at [620, 316] on span "play_arrow" at bounding box center [627, 312] width 20 height 20
click at [620, 316] on span "pause" at bounding box center [627, 312] width 20 height 20
drag, startPoint x: 837, startPoint y: 464, endPoint x: 771, endPoint y: 465, distance: 66.0
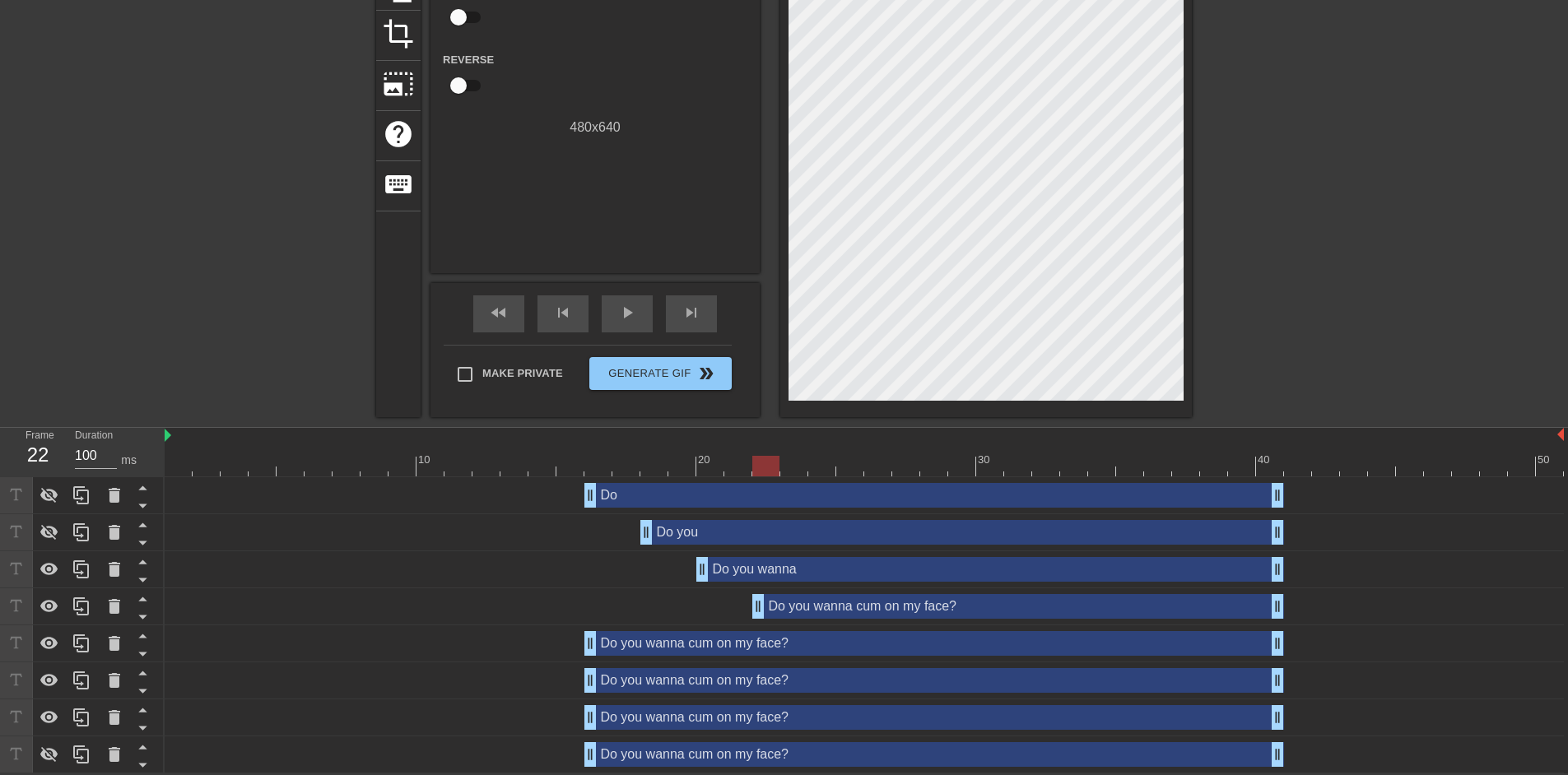
click at [771, 465] on div at bounding box center [766, 466] width 28 height 20
click at [770, 607] on div "Do you wanna cum on my face? drag_handle drag_handle" at bounding box center [1018, 606] width 532 height 25
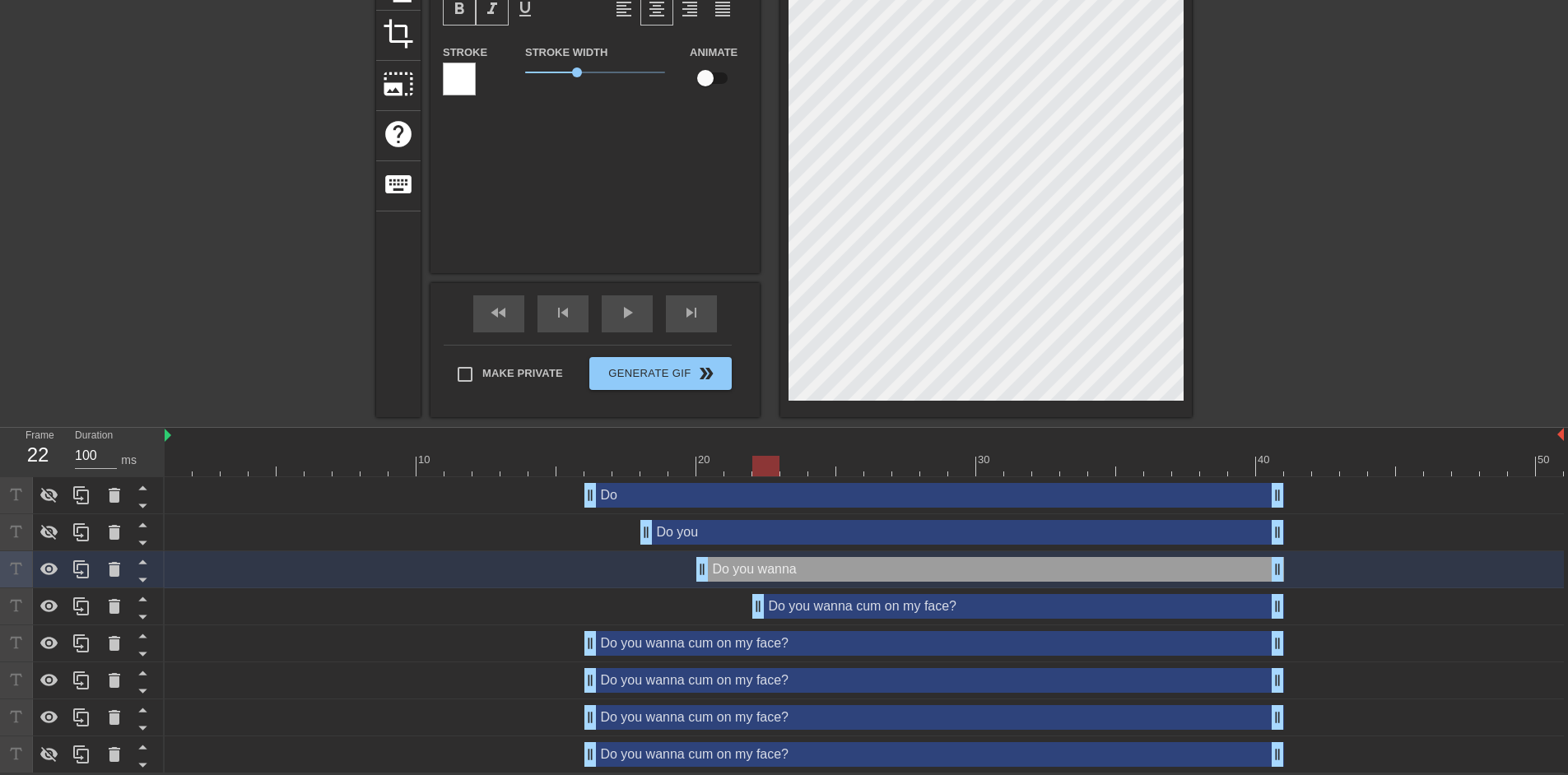
scroll to position [12, 1]
click at [1207, 345] on div "title add_circle image add_circle crop photo_size_select_large help keyboard Do…" at bounding box center [784, 141] width 1568 height 551
click at [853, 616] on div "Do you wanna cum on my face? drag_handle drag_handle" at bounding box center [1018, 606] width 532 height 25
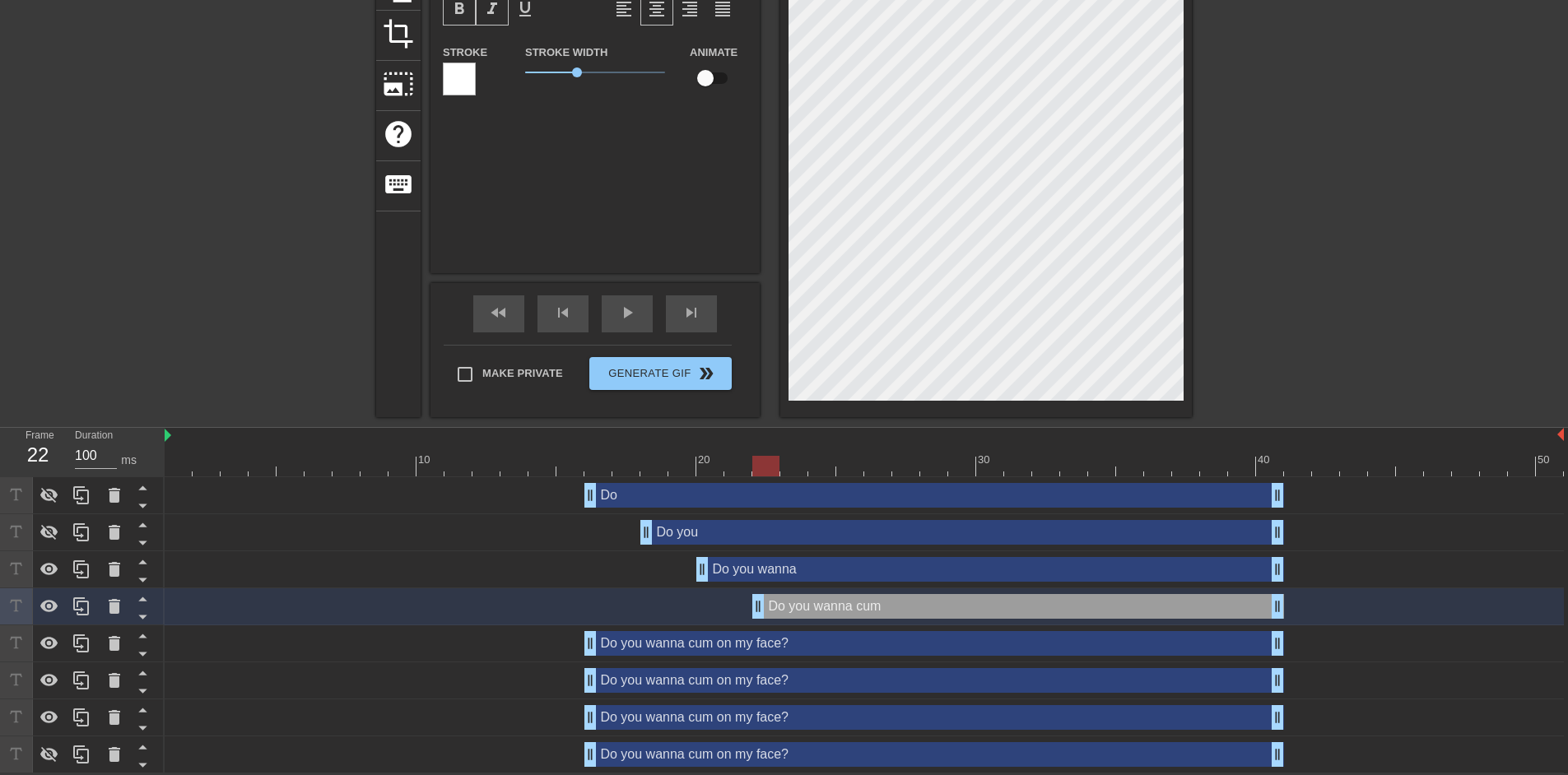
scroll to position [12, 41]
click at [1310, 346] on div at bounding box center [1335, 113] width 247 height 494
click at [835, 643] on div "Do you wanna cum on my face? drag_handle drag_handle" at bounding box center [934, 644] width 700 height 25
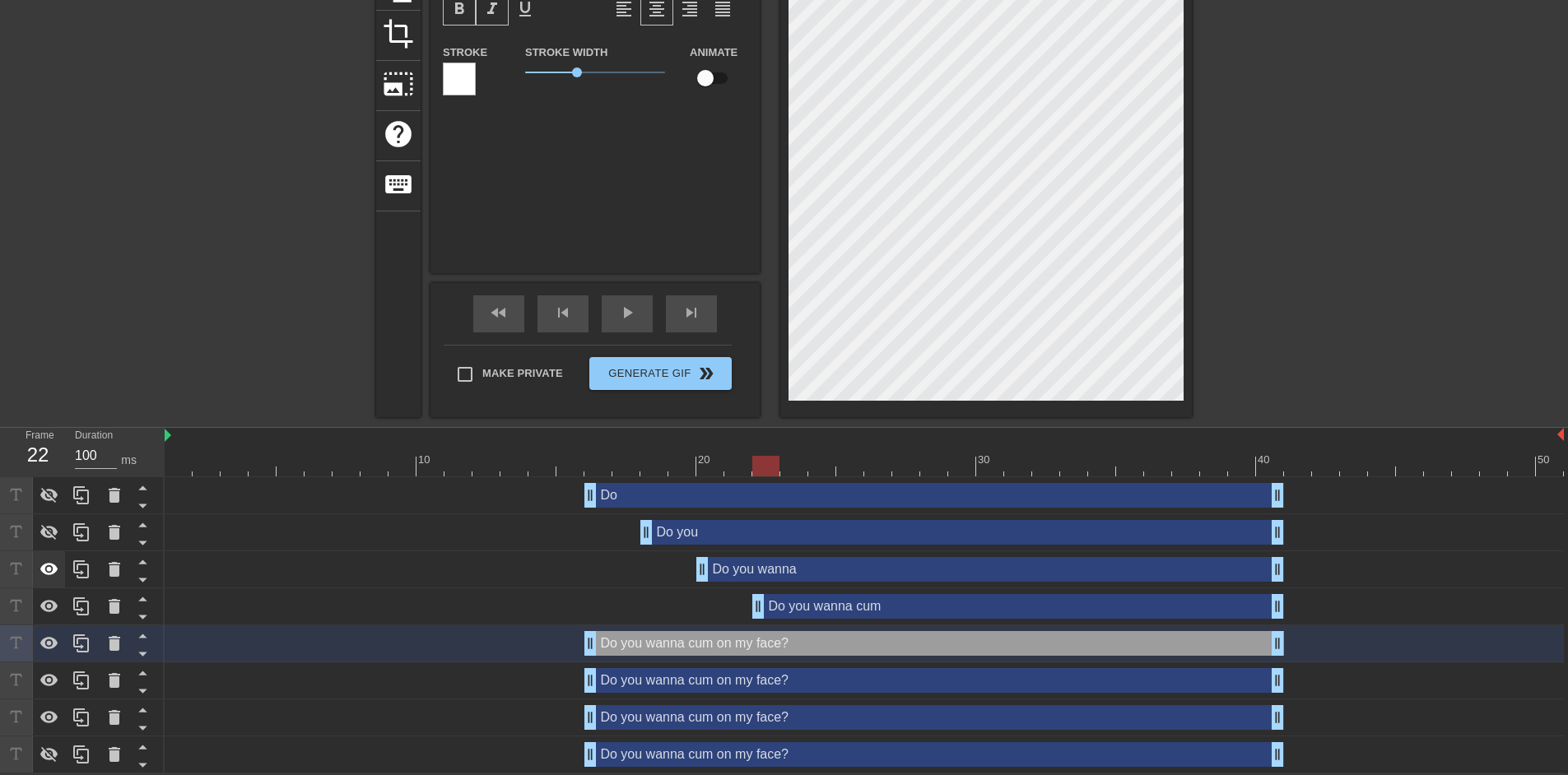
click at [45, 565] on icon at bounding box center [49, 569] width 18 height 12
click at [51, 605] on icon at bounding box center [49, 606] width 18 height 12
drag, startPoint x: 589, startPoint y: 642, endPoint x: 822, endPoint y: 645, distance: 233.0
click at [1203, 356] on div "title add_circle image add_circle crop photo_size_select_large help keyboard Do…" at bounding box center [784, 141] width 1568 height 551
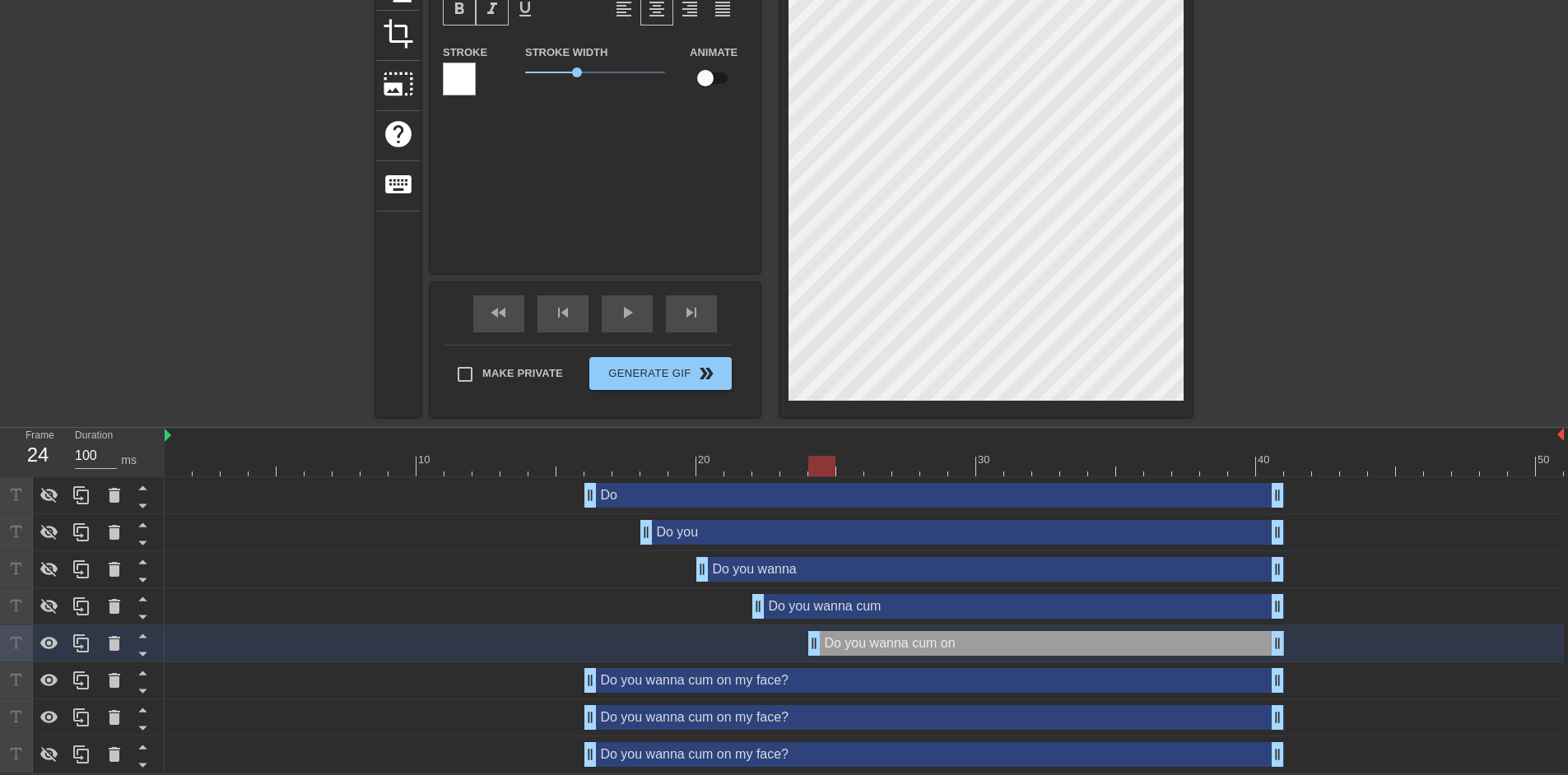
scroll to position [9, 41]
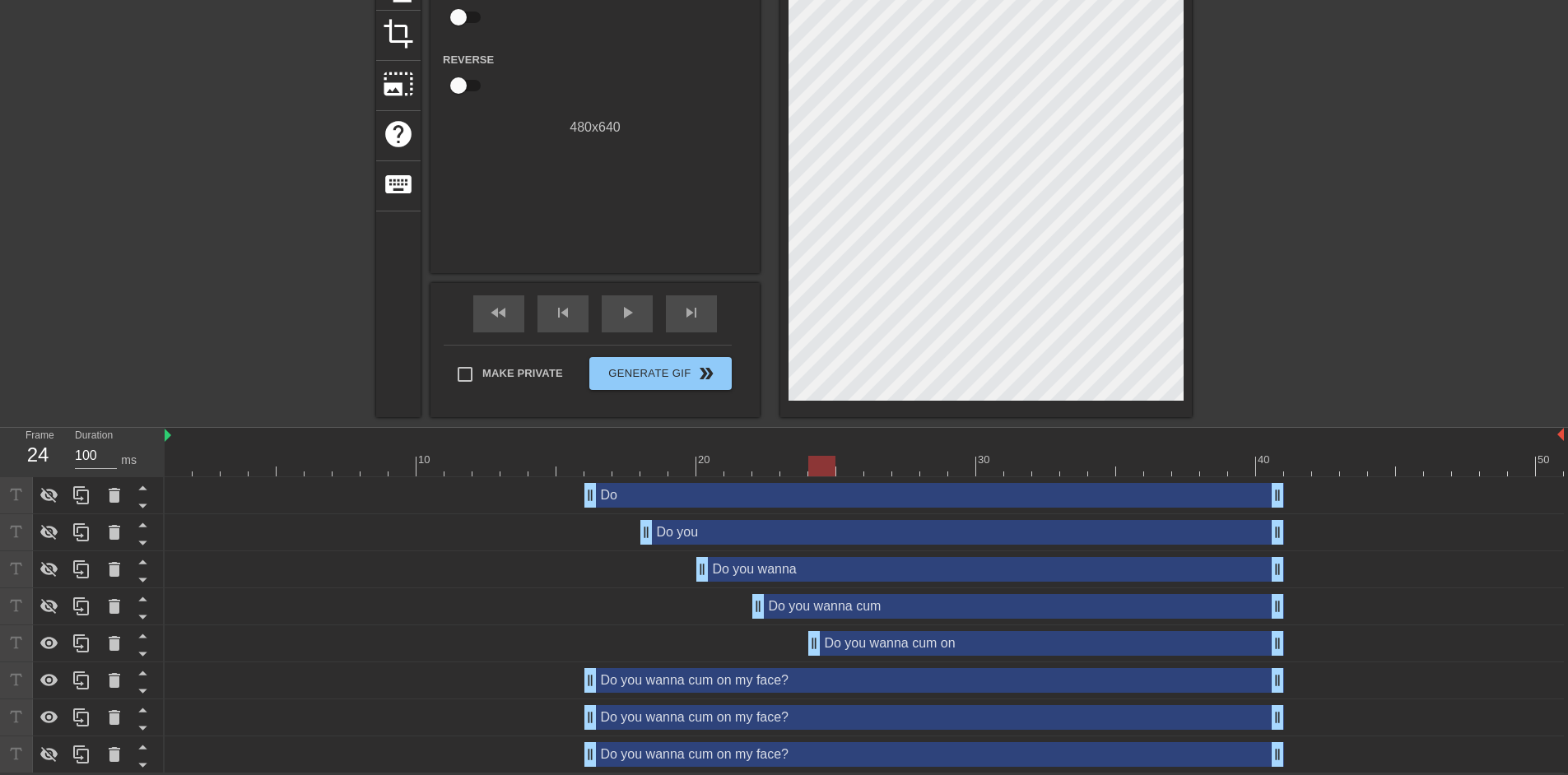
click at [1281, 347] on div at bounding box center [1335, 113] width 247 height 494
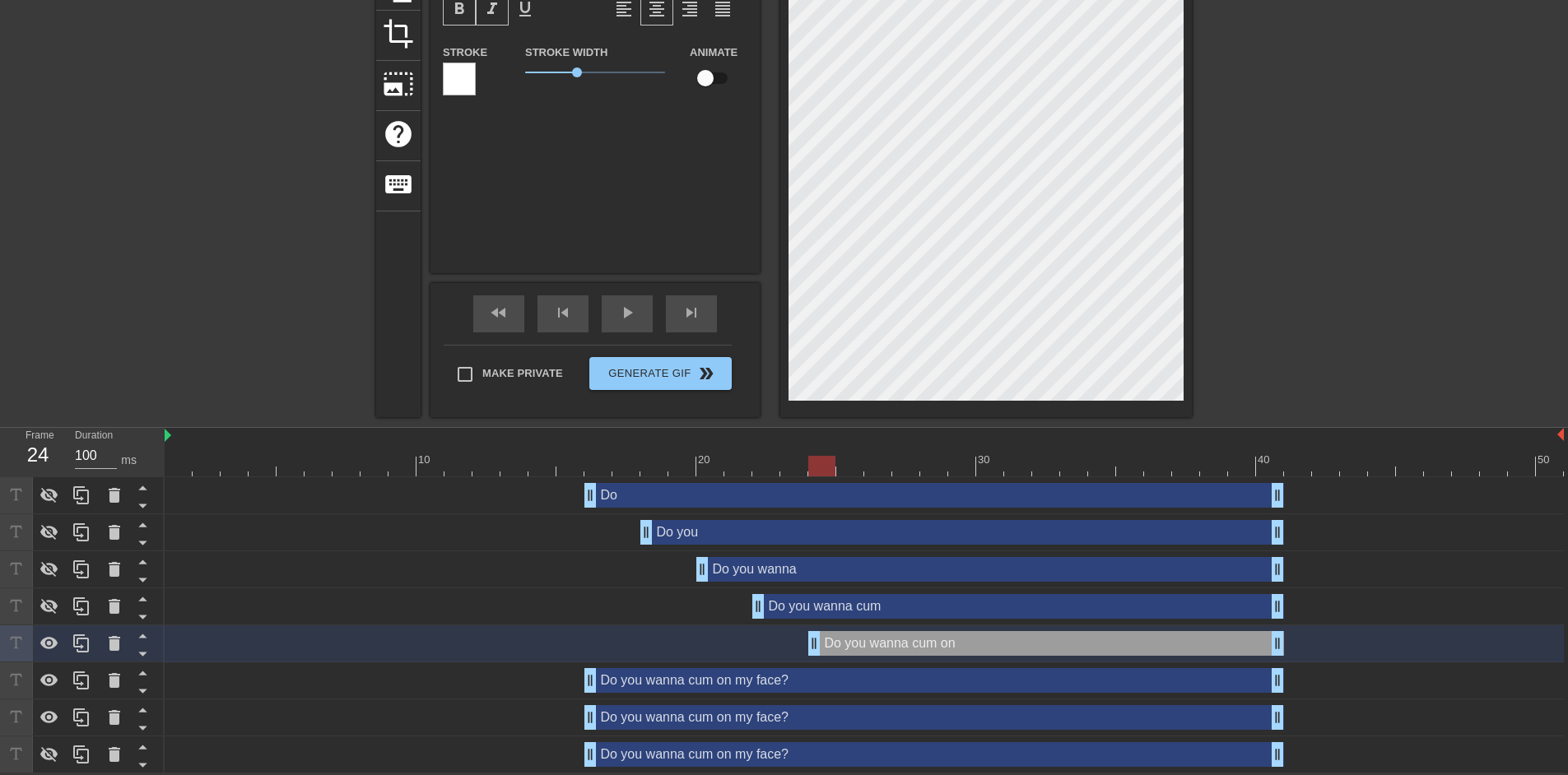
click at [796, 570] on div "Do you wanna drag_handle drag_handle" at bounding box center [990, 570] width 588 height 25
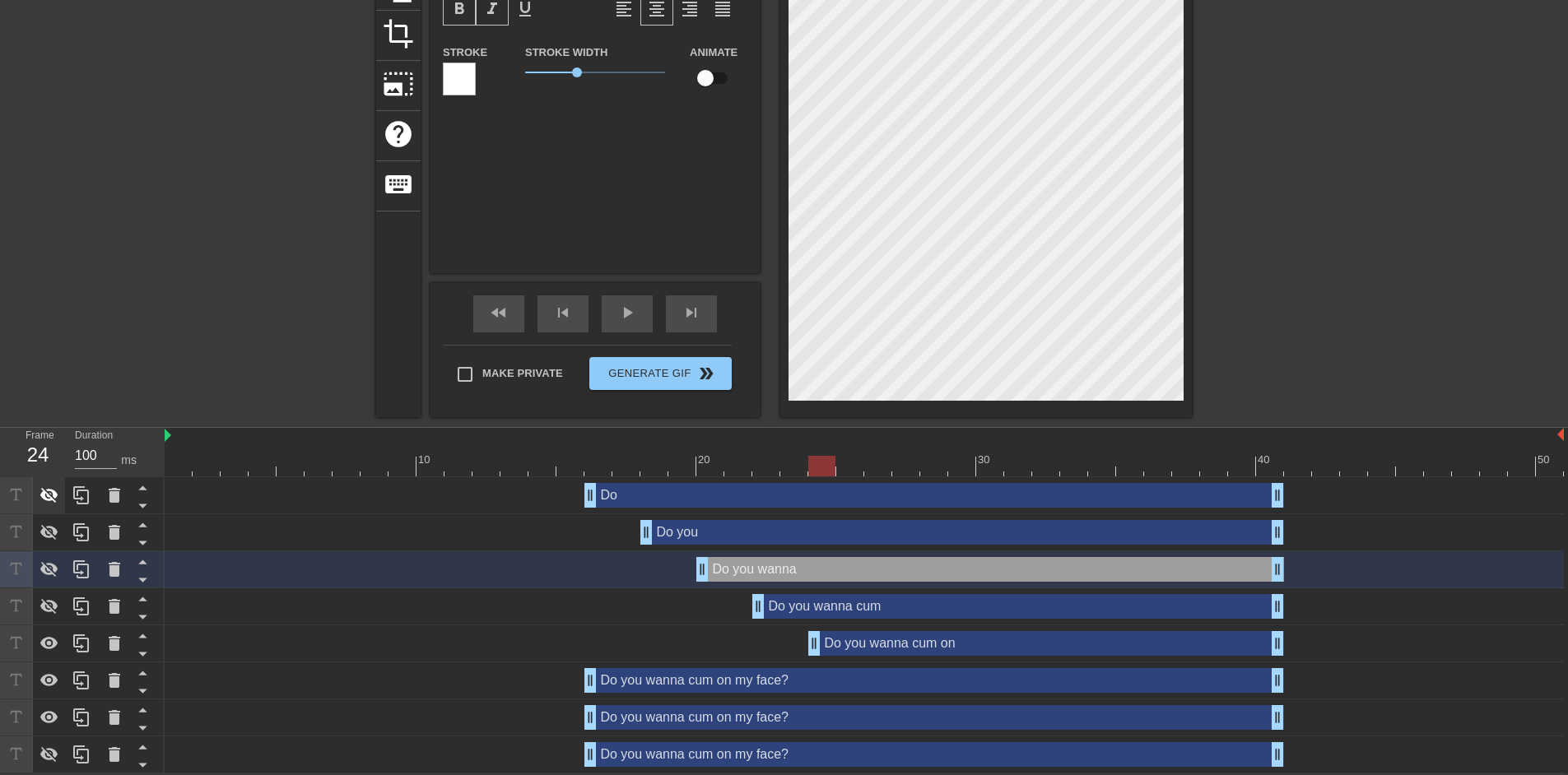
click at [53, 495] on icon at bounding box center [49, 496] width 18 height 16
click at [44, 519] on div at bounding box center [49, 533] width 33 height 36
click at [44, 542] on div at bounding box center [49, 533] width 33 height 36
click at [51, 536] on icon at bounding box center [49, 534] width 18 height 16
click at [51, 494] on icon at bounding box center [49, 495] width 18 height 12
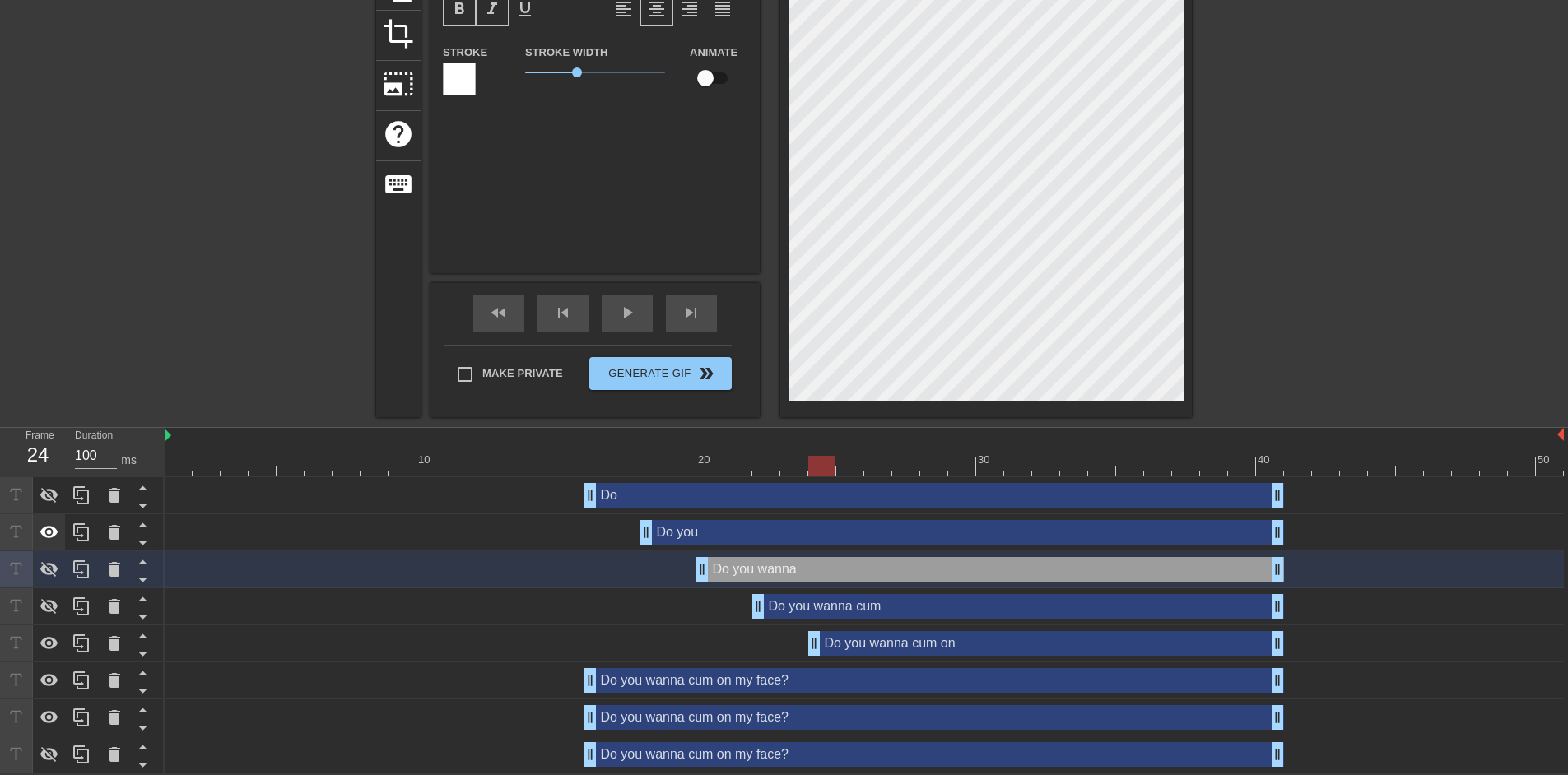
click at [51, 530] on icon at bounding box center [50, 533] width 20 height 20
click at [840, 607] on div "Do you wanna cum drag_handle drag_handle" at bounding box center [1018, 606] width 532 height 25
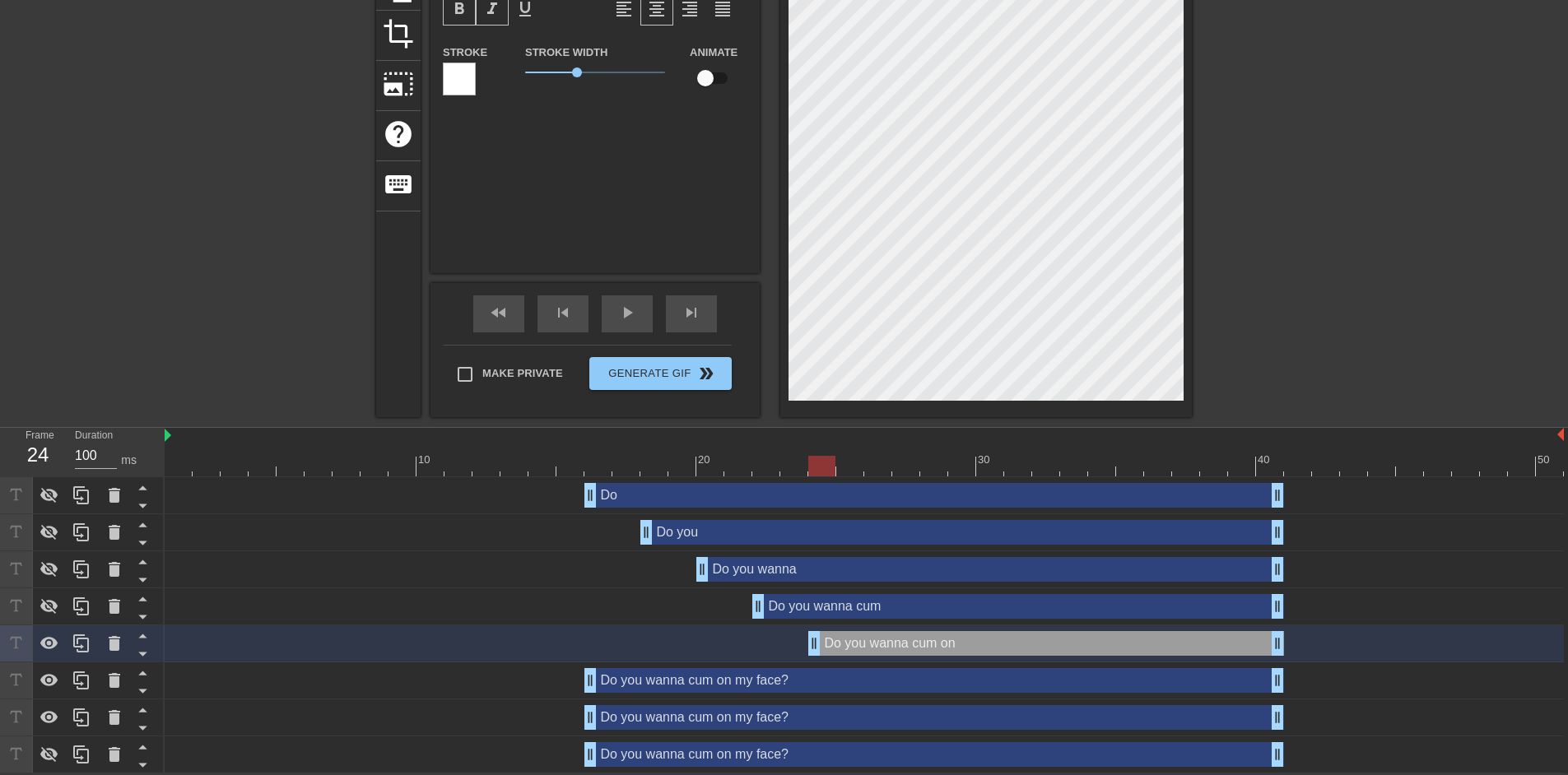
scroll to position [5, 2]
click at [861, 609] on div "Do you wanna cum drag_handle drag_handle" at bounding box center [1018, 606] width 532 height 25
click at [46, 604] on icon at bounding box center [49, 607] width 18 height 16
click at [990, 599] on div "Do you wanna cum drag_handle drag_handle" at bounding box center [1018, 606] width 532 height 25
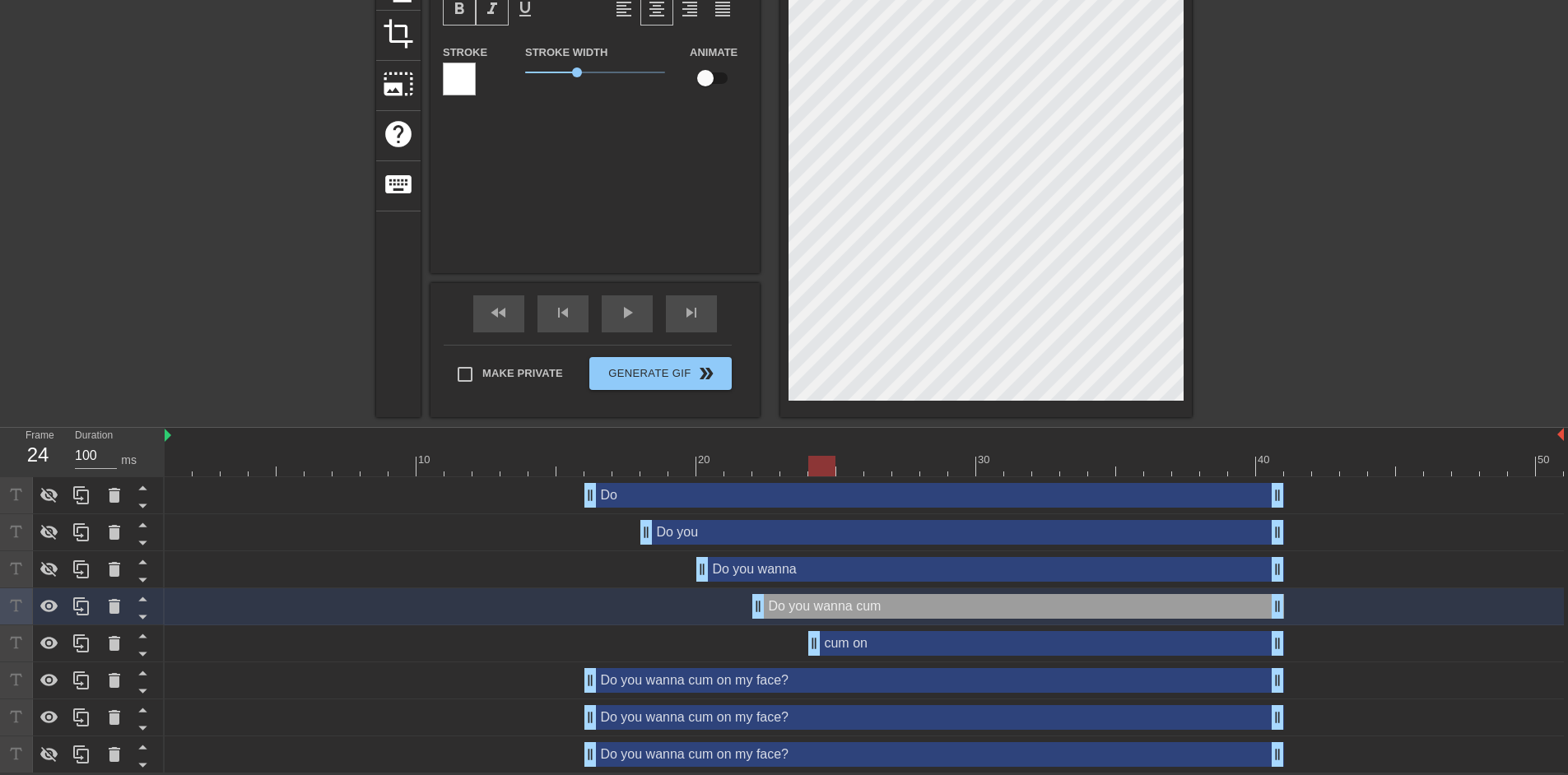
scroll to position [5, 19]
click at [1192, 278] on div "title add_circle image add_circle crop photo_size_select_large help keyboard Do…" at bounding box center [784, 141] width 1568 height 551
click at [838, 647] on div "cum on drag_handle drag_handle" at bounding box center [1047, 644] width 476 height 25
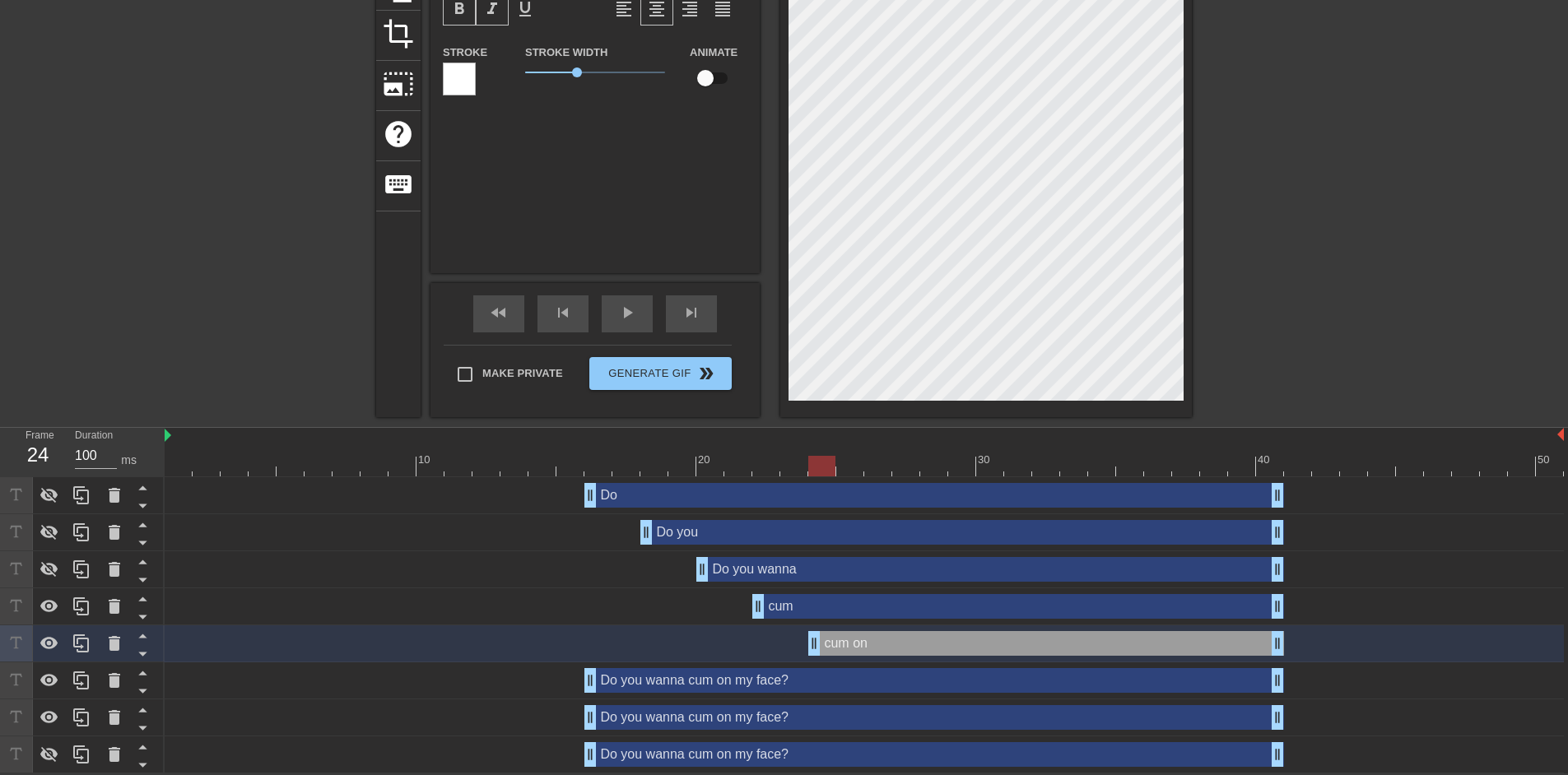
click at [673, 678] on div "Do you wanna cum on my face? drag_handle drag_handle" at bounding box center [934, 681] width 700 height 25
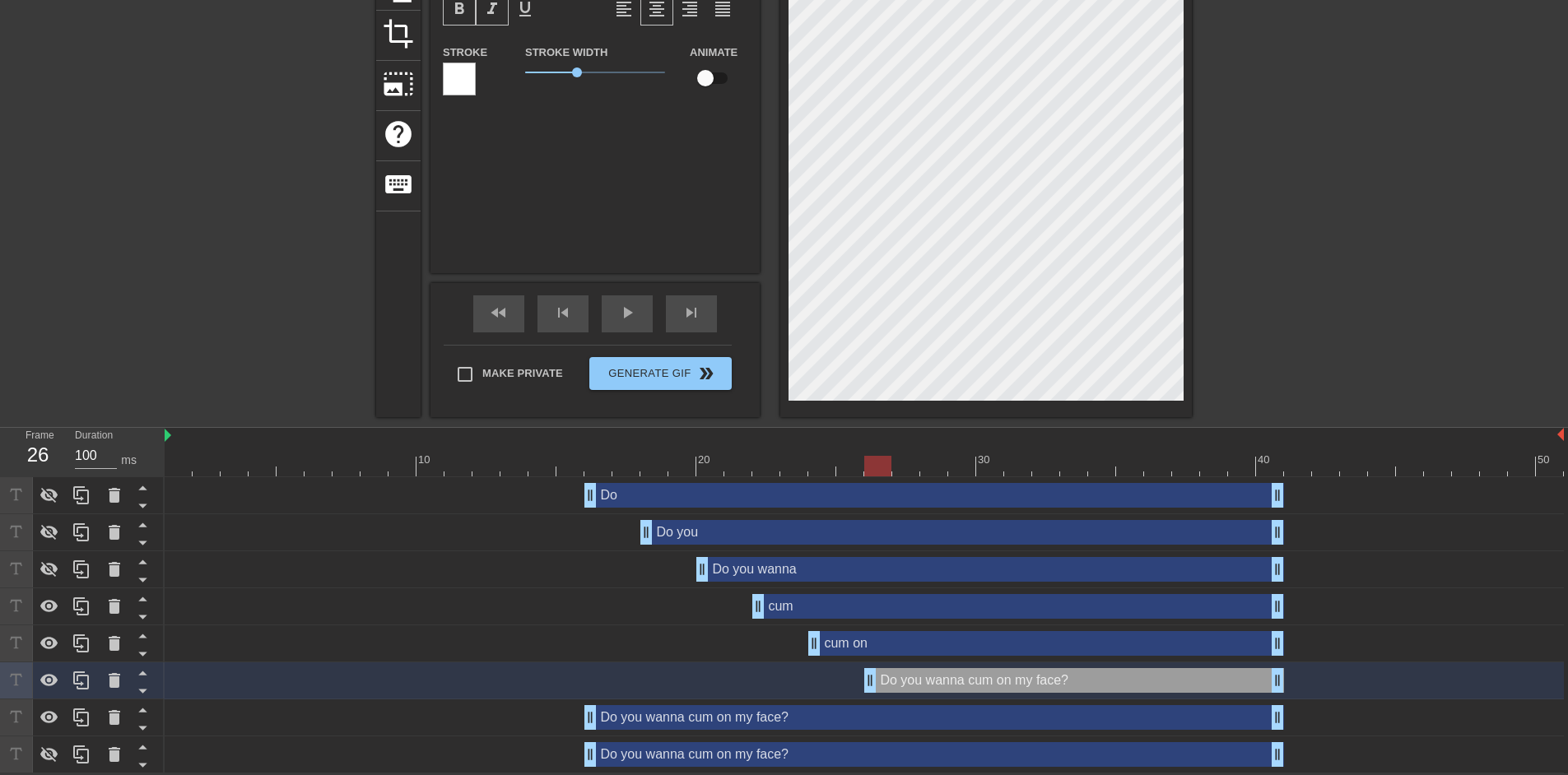
drag, startPoint x: 590, startPoint y: 676, endPoint x: 859, endPoint y: 674, distance: 269.0
click at [859, 674] on div "Do you wanna cum on my face? drag_handle drag_handle" at bounding box center [864, 681] width 1399 height 25
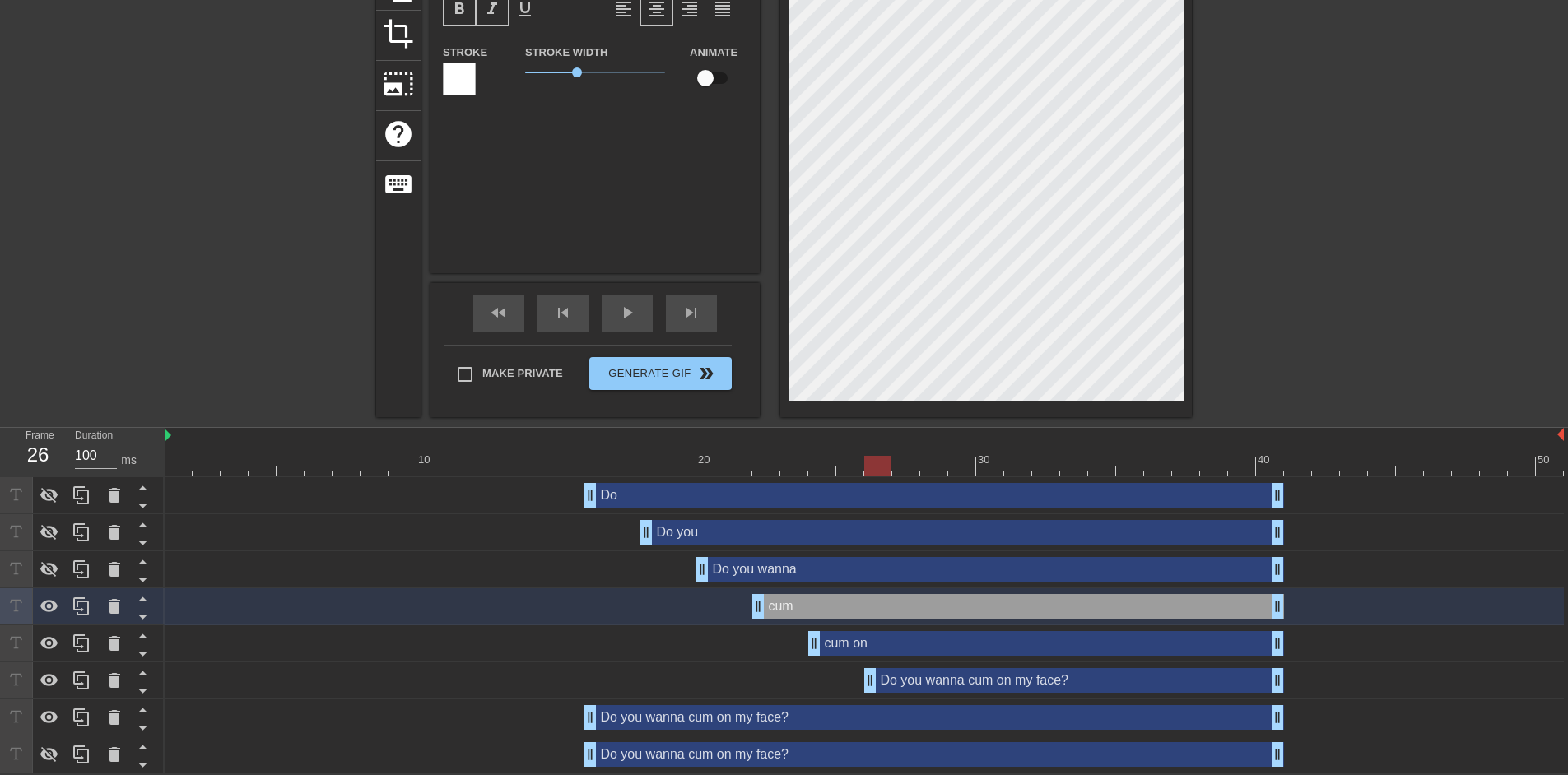
scroll to position [12, 28]
click at [986, 685] on div "Do you wanna cum on my face? drag_handle drag_handle" at bounding box center [1074, 681] width 420 height 25
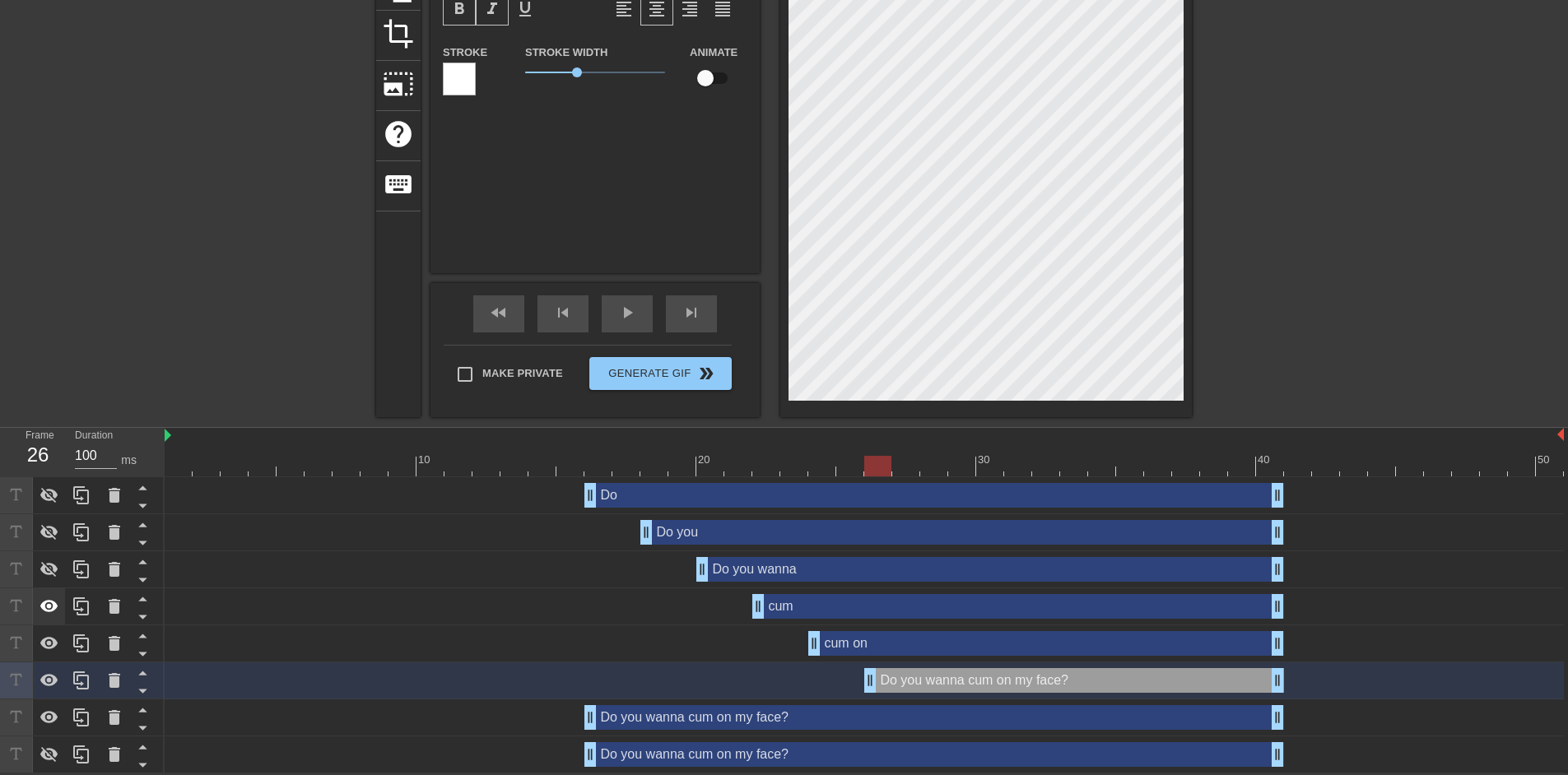
click at [53, 604] on icon at bounding box center [49, 606] width 18 height 12
click at [59, 639] on icon at bounding box center [50, 644] width 20 height 20
click at [36, 677] on div at bounding box center [49, 680] width 33 height 36
click at [741, 723] on div "Do you wanna cum on my face? drag_handle drag_handle" at bounding box center [934, 718] width 700 height 25
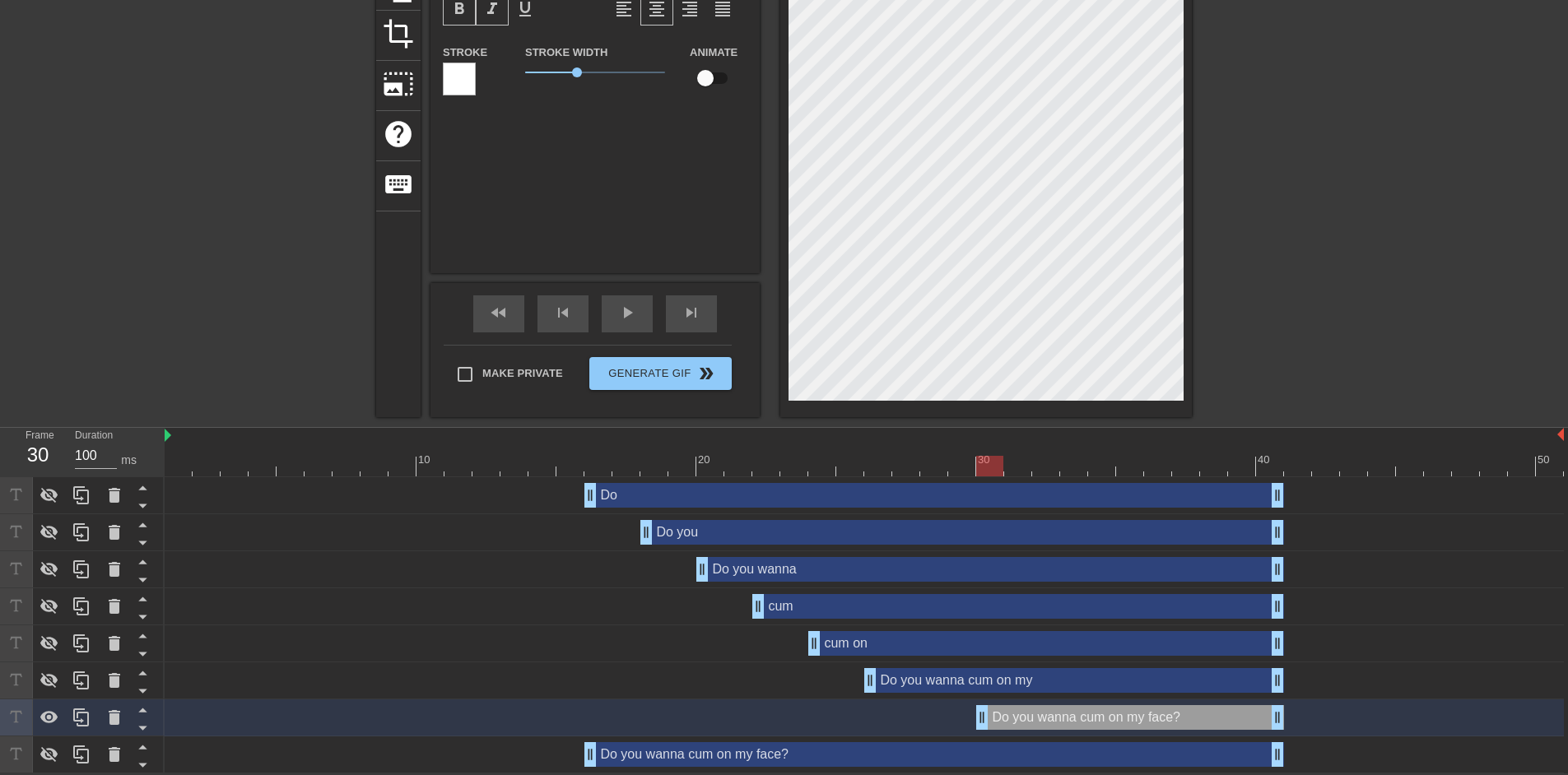
drag, startPoint x: 594, startPoint y: 718, endPoint x: 993, endPoint y: 716, distance: 399.0
drag, startPoint x: 875, startPoint y: 679, endPoint x: 915, endPoint y: 681, distance: 40.0
click at [44, 682] on icon at bounding box center [49, 681] width 18 height 16
click at [44, 643] on icon at bounding box center [49, 645] width 18 height 16
click at [46, 591] on div at bounding box center [49, 606] width 33 height 36
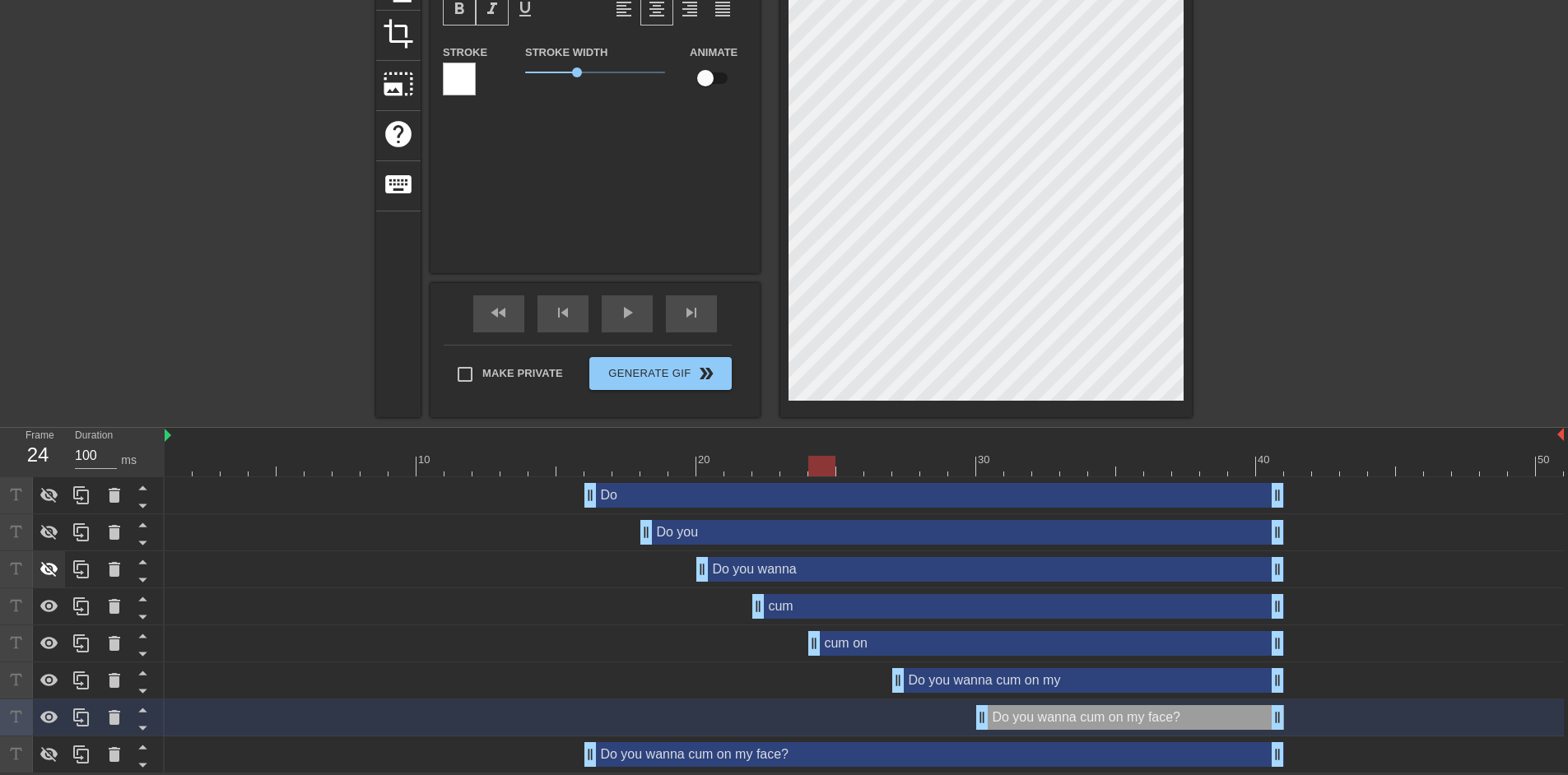
click at [46, 558] on div at bounding box center [49, 569] width 33 height 36
click at [48, 529] on icon at bounding box center [50, 533] width 20 height 20
click at [48, 506] on div at bounding box center [49, 495] width 33 height 36
click at [405, 458] on div at bounding box center [864, 466] width 1399 height 20
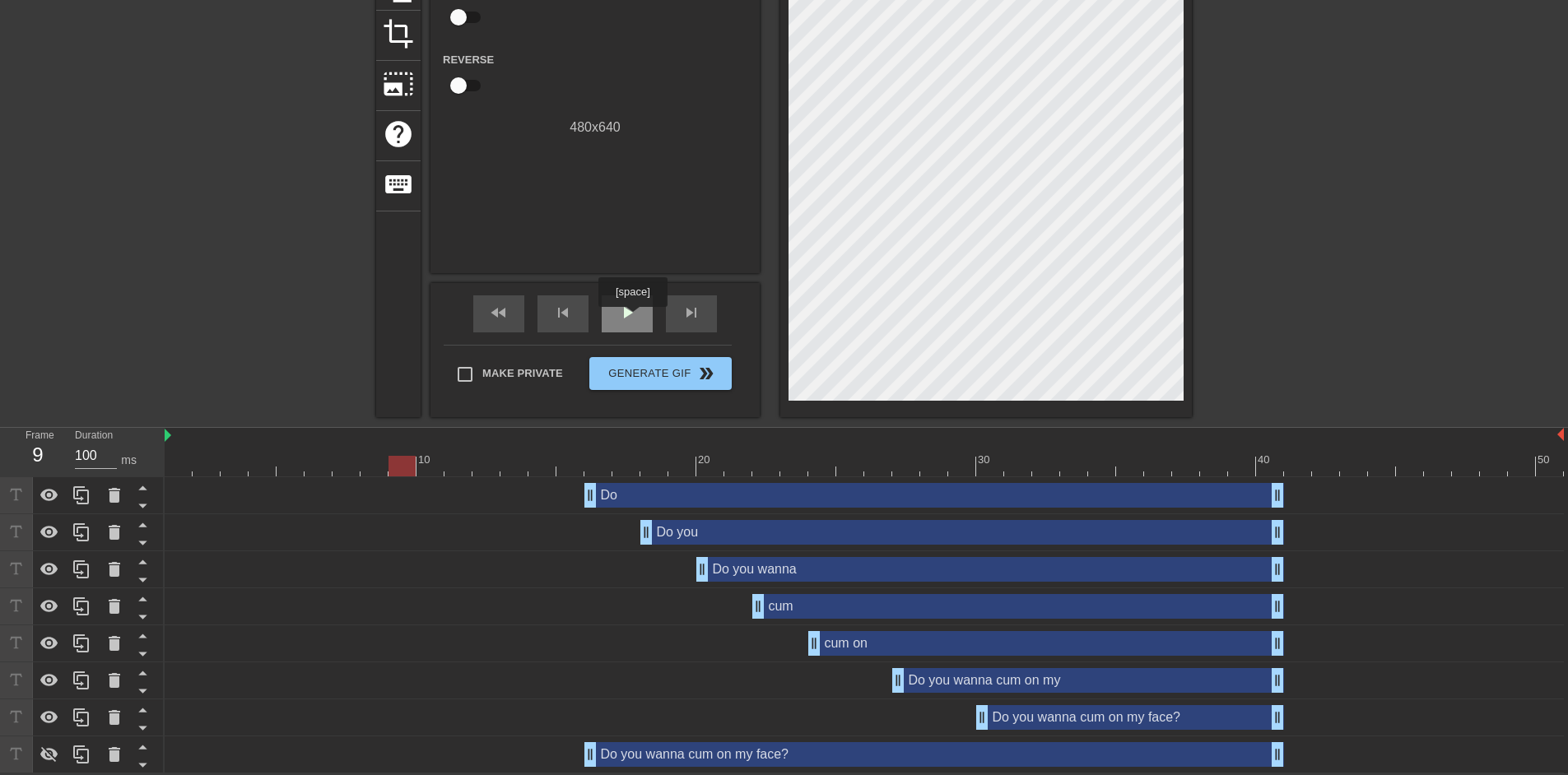
click at [632, 319] on span "play_arrow" at bounding box center [627, 312] width 20 height 20
click at [632, 319] on span "pause" at bounding box center [627, 312] width 20 height 20
click at [632, 319] on span "play_arrow" at bounding box center [627, 312] width 20 height 20
click at [632, 319] on span "pause" at bounding box center [627, 312] width 20 height 20
click at [632, 319] on span "play_arrow" at bounding box center [627, 312] width 20 height 20
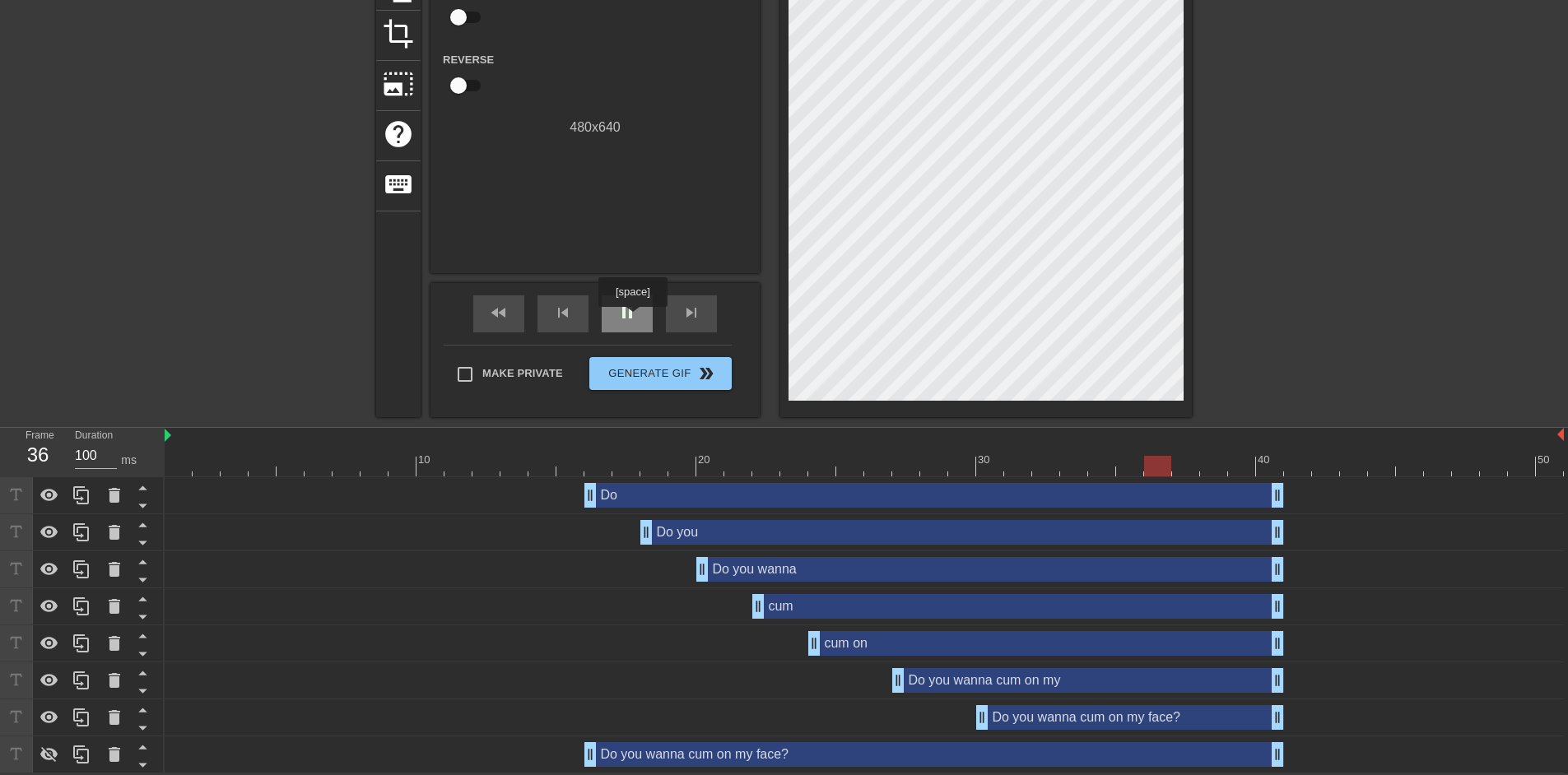
click at [632, 319] on span "pause" at bounding box center [627, 312] width 20 height 20
drag, startPoint x: 1080, startPoint y: 468, endPoint x: 1016, endPoint y: 464, distance: 64.1
click at [1016, 464] on div at bounding box center [1018, 466] width 28 height 20
drag, startPoint x: 980, startPoint y: 717, endPoint x: 1002, endPoint y: 717, distance: 22.0
click at [1002, 717] on div "Do you wanna cum on my face? drag_handle drag_handle" at bounding box center [864, 718] width 1399 height 25
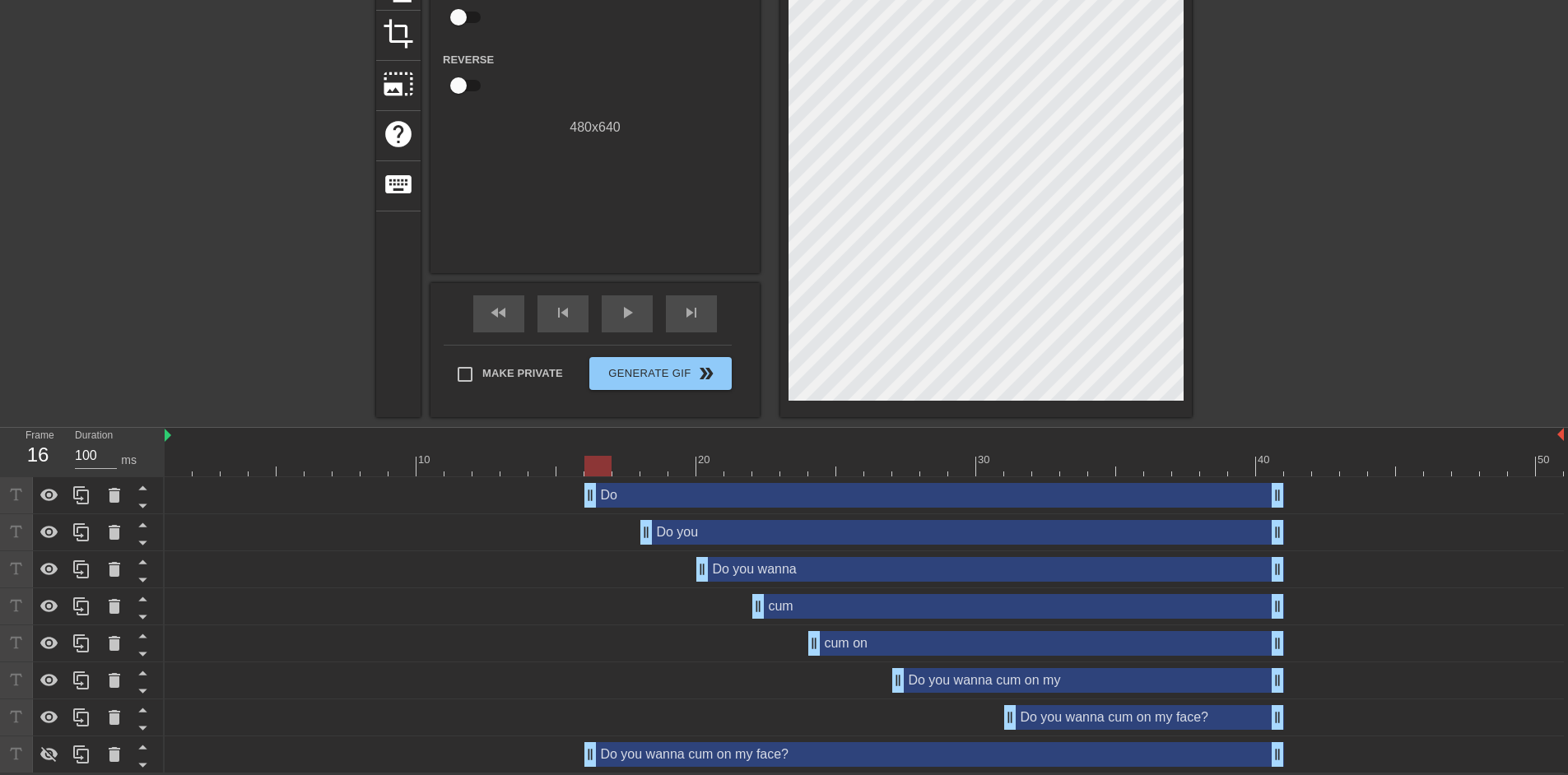
click at [594, 468] on div at bounding box center [864, 466] width 1399 height 20
click at [627, 472] on div at bounding box center [864, 466] width 1399 height 20
click at [661, 471] on div at bounding box center [864, 466] width 1399 height 20
click at [674, 471] on div at bounding box center [864, 466] width 1399 height 20
click at [711, 472] on div at bounding box center [864, 466] width 1399 height 20
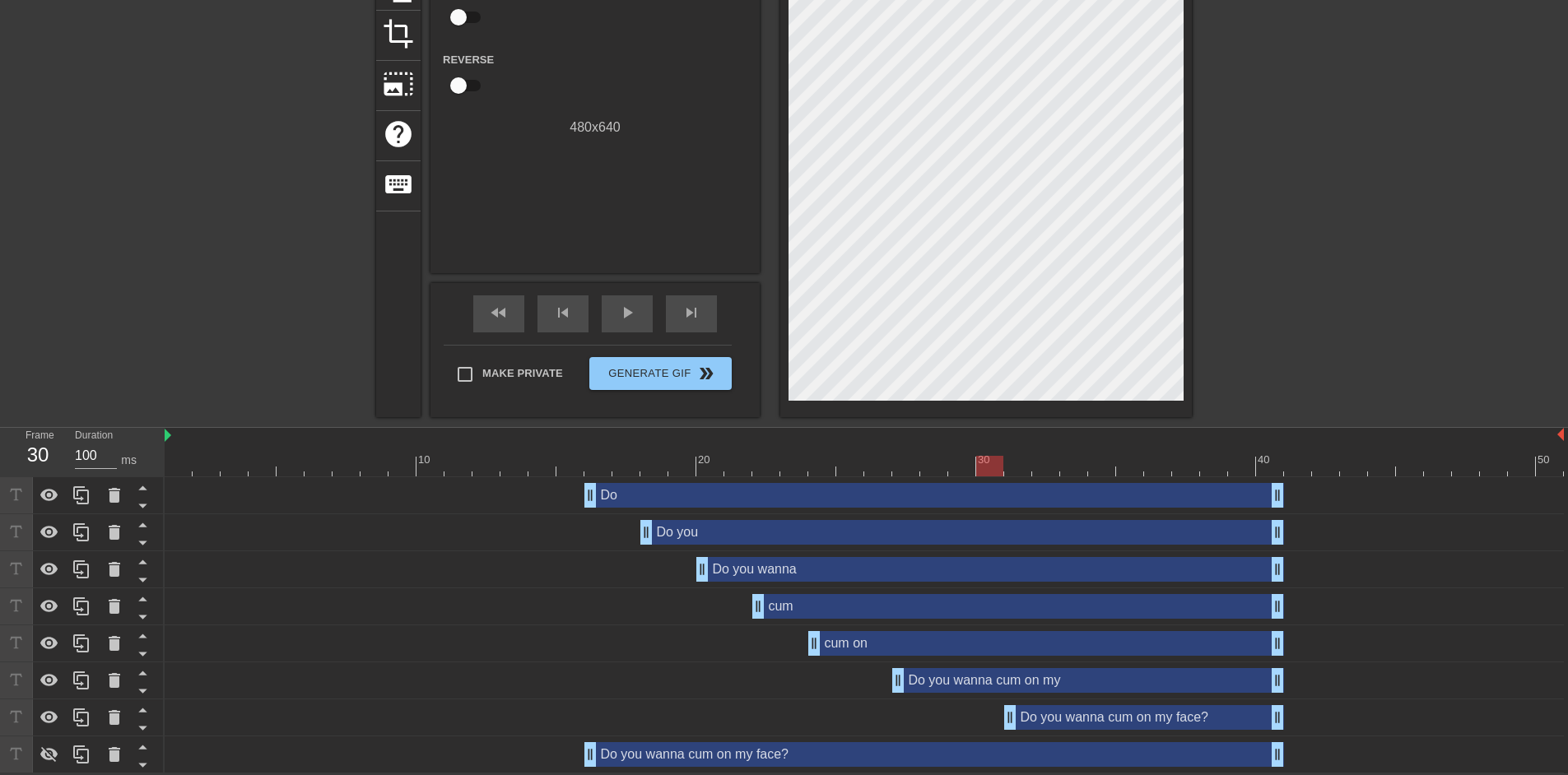
drag, startPoint x: 739, startPoint y: 472, endPoint x: 988, endPoint y: 469, distance: 249.0
click at [988, 469] on div at bounding box center [864, 466] width 1399 height 20
drag, startPoint x: 604, startPoint y: 471, endPoint x: 572, endPoint y: 466, distance: 32.4
click at [572, 466] on div at bounding box center [864, 466] width 1399 height 20
drag, startPoint x: 590, startPoint y: 748, endPoint x: 569, endPoint y: 747, distance: 21.0
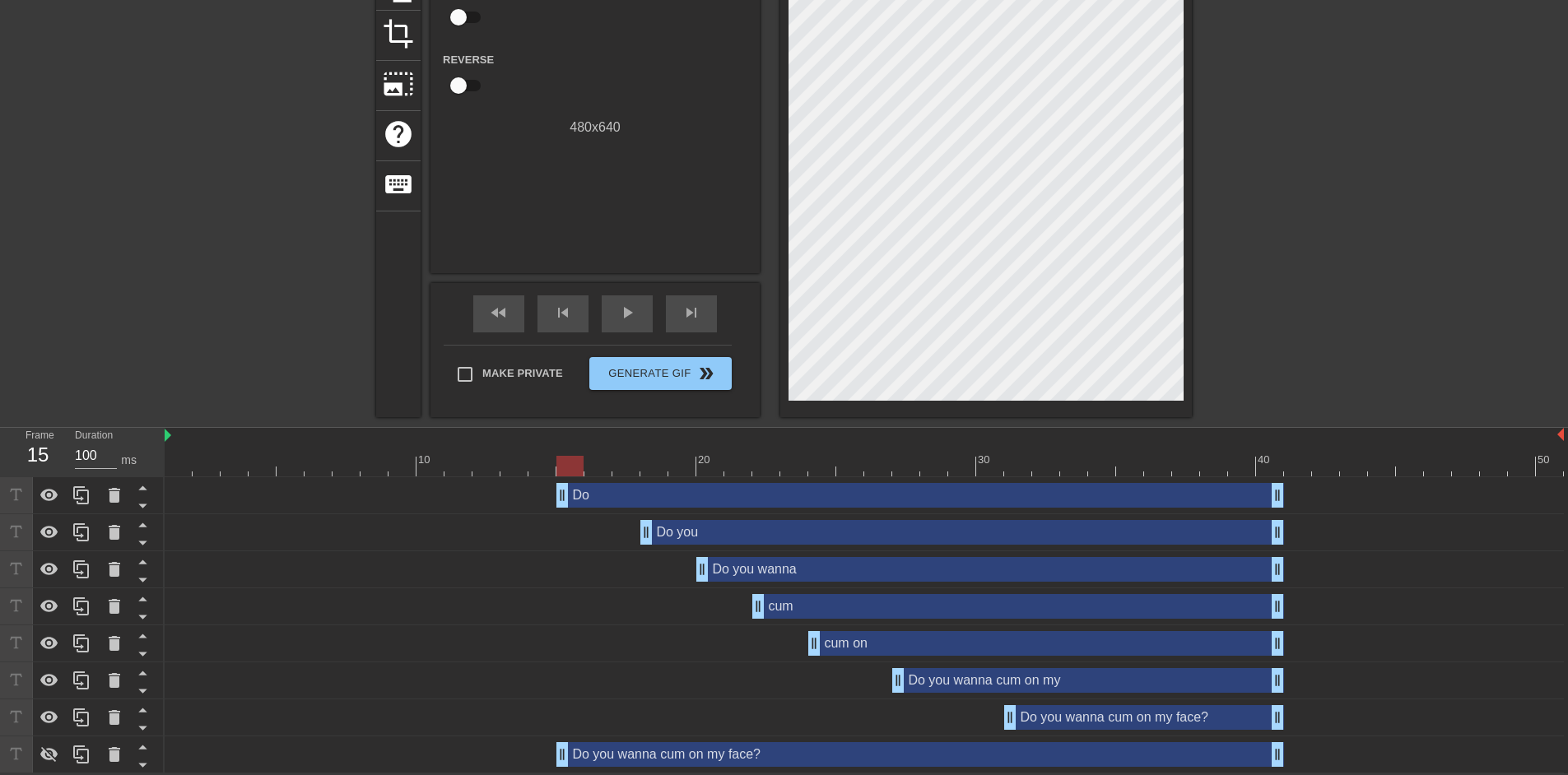
drag, startPoint x: 590, startPoint y: 496, endPoint x: 567, endPoint y: 496, distance: 23.0
click at [631, 464] on div at bounding box center [864, 466] width 1399 height 20
drag, startPoint x: 703, startPoint y: 569, endPoint x: 726, endPoint y: 569, distance: 23.0
drag, startPoint x: 762, startPoint y: 606, endPoint x: 819, endPoint y: 605, distance: 57.0
drag, startPoint x: 819, startPoint y: 643, endPoint x: 909, endPoint y: 643, distance: 90.0
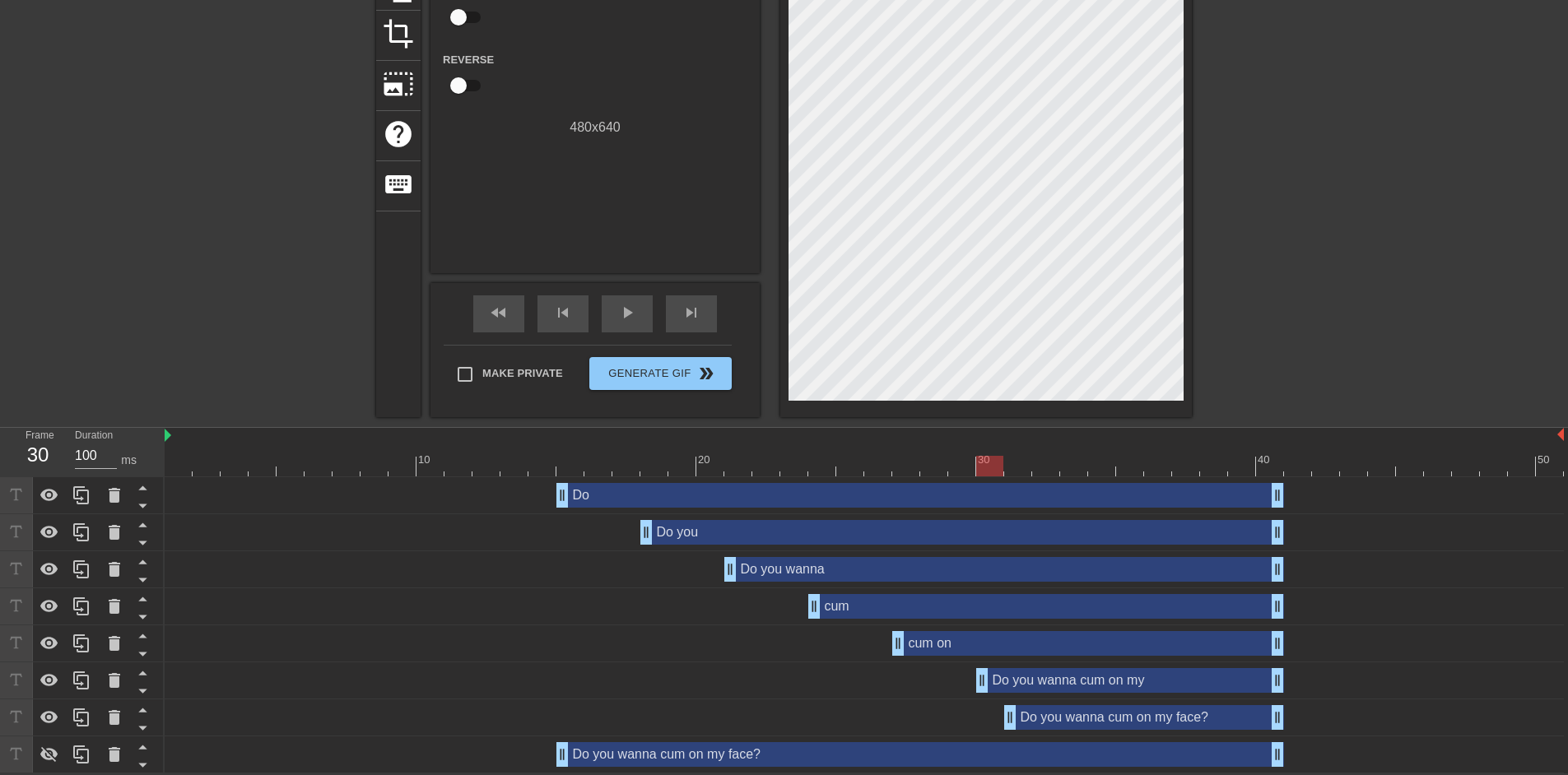
drag, startPoint x: 900, startPoint y: 690, endPoint x: 972, endPoint y: 686, distance: 72.1
click at [972, 686] on div "Do you wanna cum on my drag_handle drag_handle" at bounding box center [864, 681] width 1399 height 25
drag, startPoint x: 569, startPoint y: 463, endPoint x: 989, endPoint y: 470, distance: 420.1
click at [989, 470] on div at bounding box center [864, 466] width 1399 height 20
drag, startPoint x: 986, startPoint y: 677, endPoint x: 958, endPoint y: 676, distance: 28.0
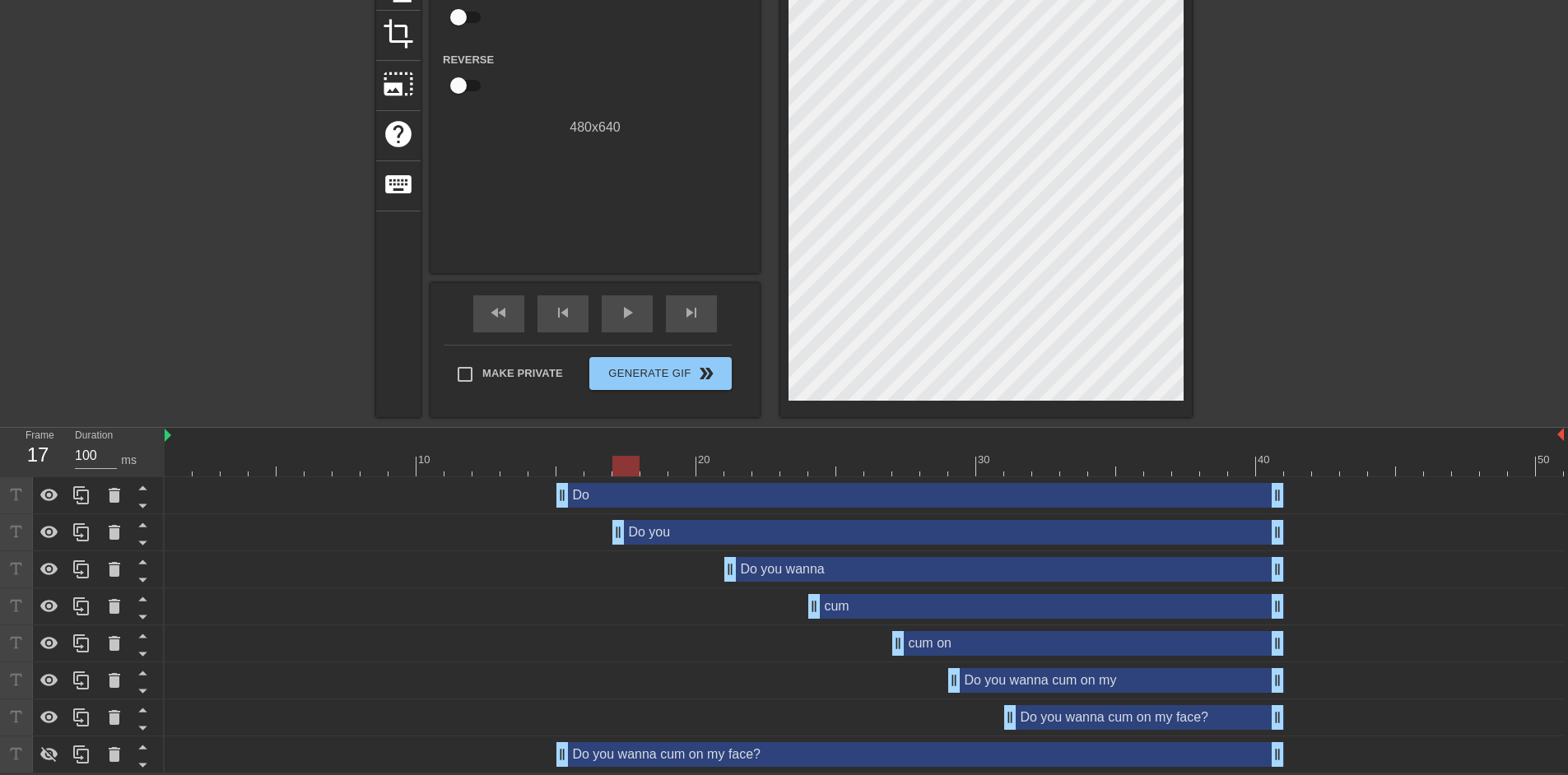
drag, startPoint x: 645, startPoint y: 537, endPoint x: 614, endPoint y: 537, distance: 31.0
drag, startPoint x: 728, startPoint y: 569, endPoint x: 684, endPoint y: 568, distance: 44.0
drag, startPoint x: 813, startPoint y: 605, endPoint x: 750, endPoint y: 605, distance: 63.0
click at [750, 605] on div "cum drag_handle drag_handle" at bounding box center [864, 606] width 1399 height 25
drag, startPoint x: 897, startPoint y: 642, endPoint x: 804, endPoint y: 645, distance: 93.0
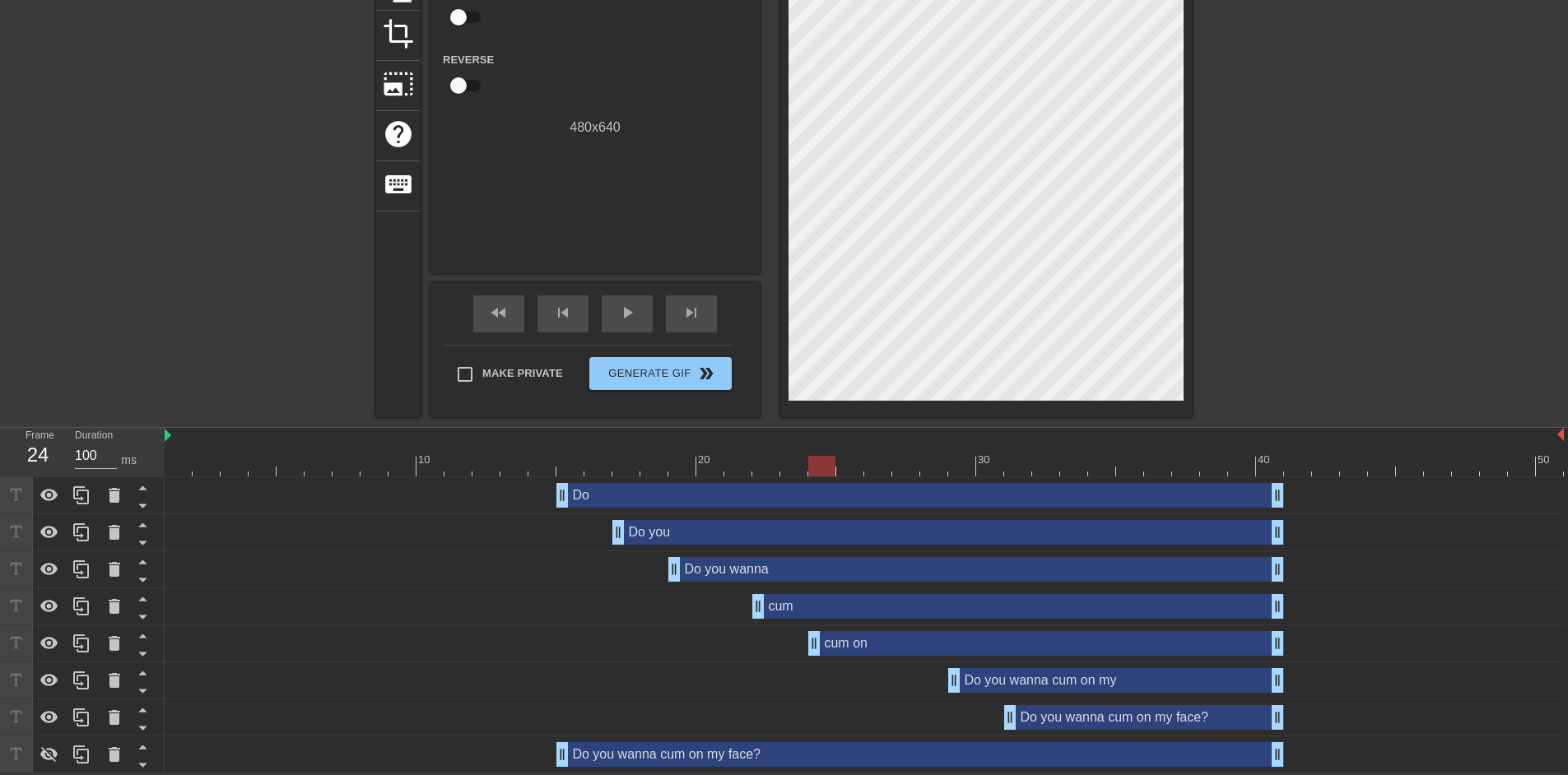
click at [804, 645] on div "cum on drag_handle drag_handle" at bounding box center [864, 644] width 1399 height 25
drag, startPoint x: 951, startPoint y: 674, endPoint x: 872, endPoint y: 676, distance: 79.0
drag, startPoint x: 1013, startPoint y: 718, endPoint x: 985, endPoint y: 723, distance: 28.4
drag, startPoint x: 877, startPoint y: 685, endPoint x: 899, endPoint y: 686, distance: 22.0
drag, startPoint x: 817, startPoint y: 645, endPoint x: 837, endPoint y: 647, distance: 20.1
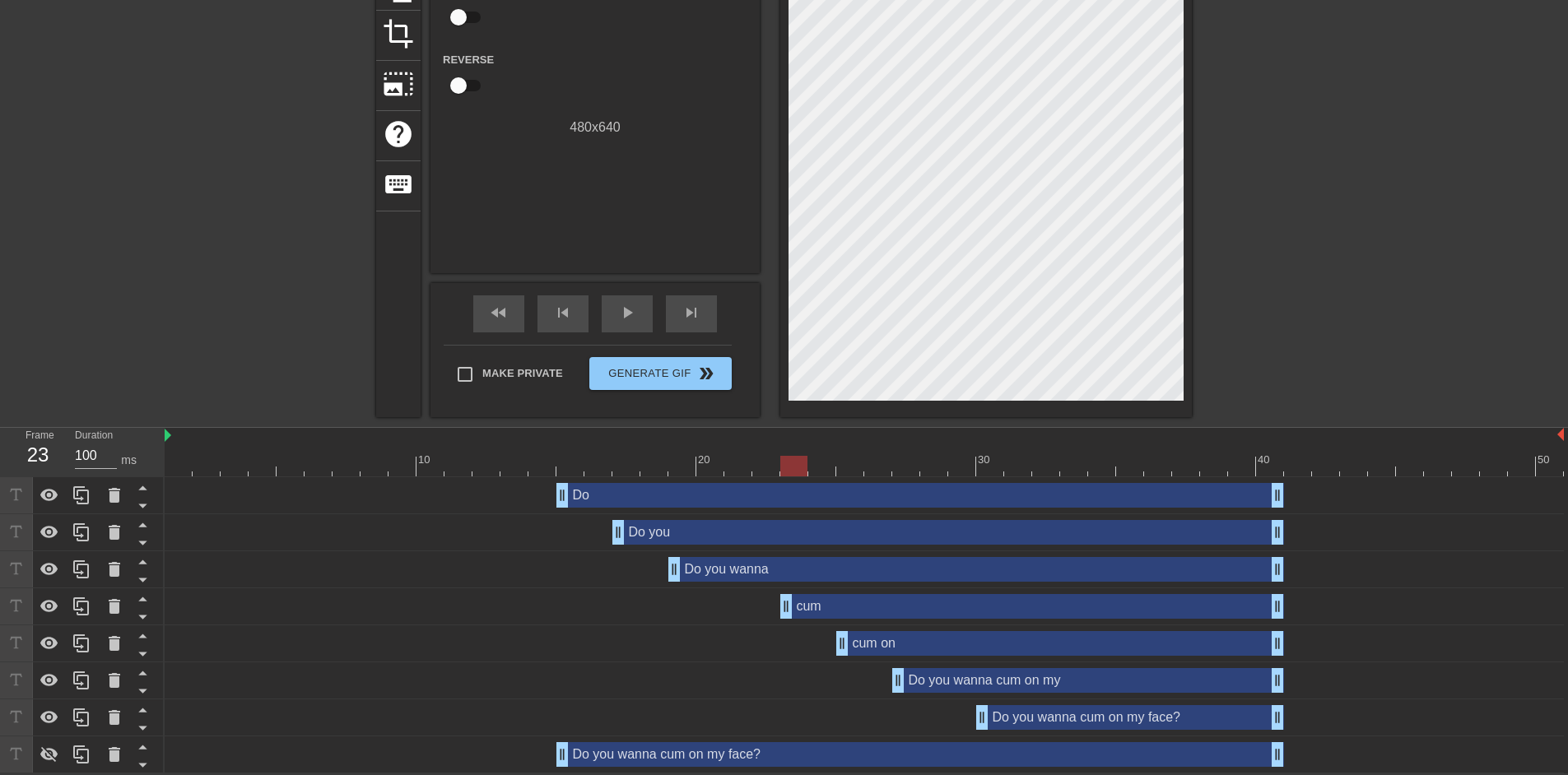
drag, startPoint x: 762, startPoint y: 605, endPoint x: 781, endPoint y: 605, distance: 19.0
drag, startPoint x: 677, startPoint y: 563, endPoint x: 693, endPoint y: 563, distance: 16.0
click at [693, 563] on div "Do you wanna drag_handle drag_handle" at bounding box center [864, 570] width 1399 height 25
drag, startPoint x: 617, startPoint y: 529, endPoint x: 635, endPoint y: 529, distance: 18.0
click at [635, 529] on div "Do you drag_handle drag_handle" at bounding box center [864, 533] width 1399 height 25
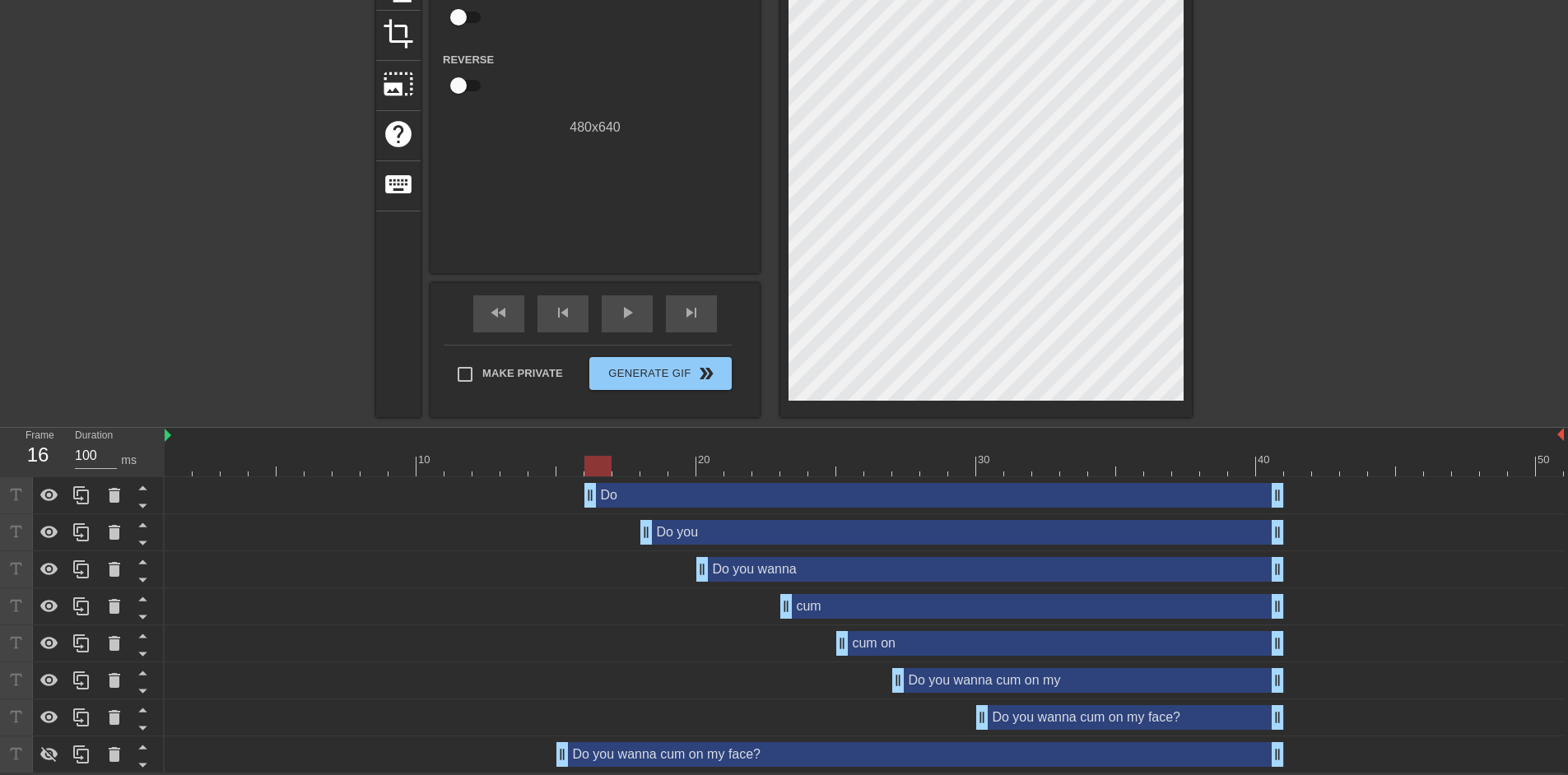
drag, startPoint x: 566, startPoint y: 486, endPoint x: 584, endPoint y: 490, distance: 18.4
drag, startPoint x: 561, startPoint y: 751, endPoint x: 582, endPoint y: 753, distance: 21.1
click at [582, 753] on div "Do you wanna cum on my face? drag_handle drag_handle" at bounding box center [864, 755] width 1399 height 25
click at [503, 307] on span "fast_rewind" at bounding box center [499, 312] width 20 height 20
click at [645, 312] on div "play_arrow" at bounding box center [627, 314] width 51 height 37
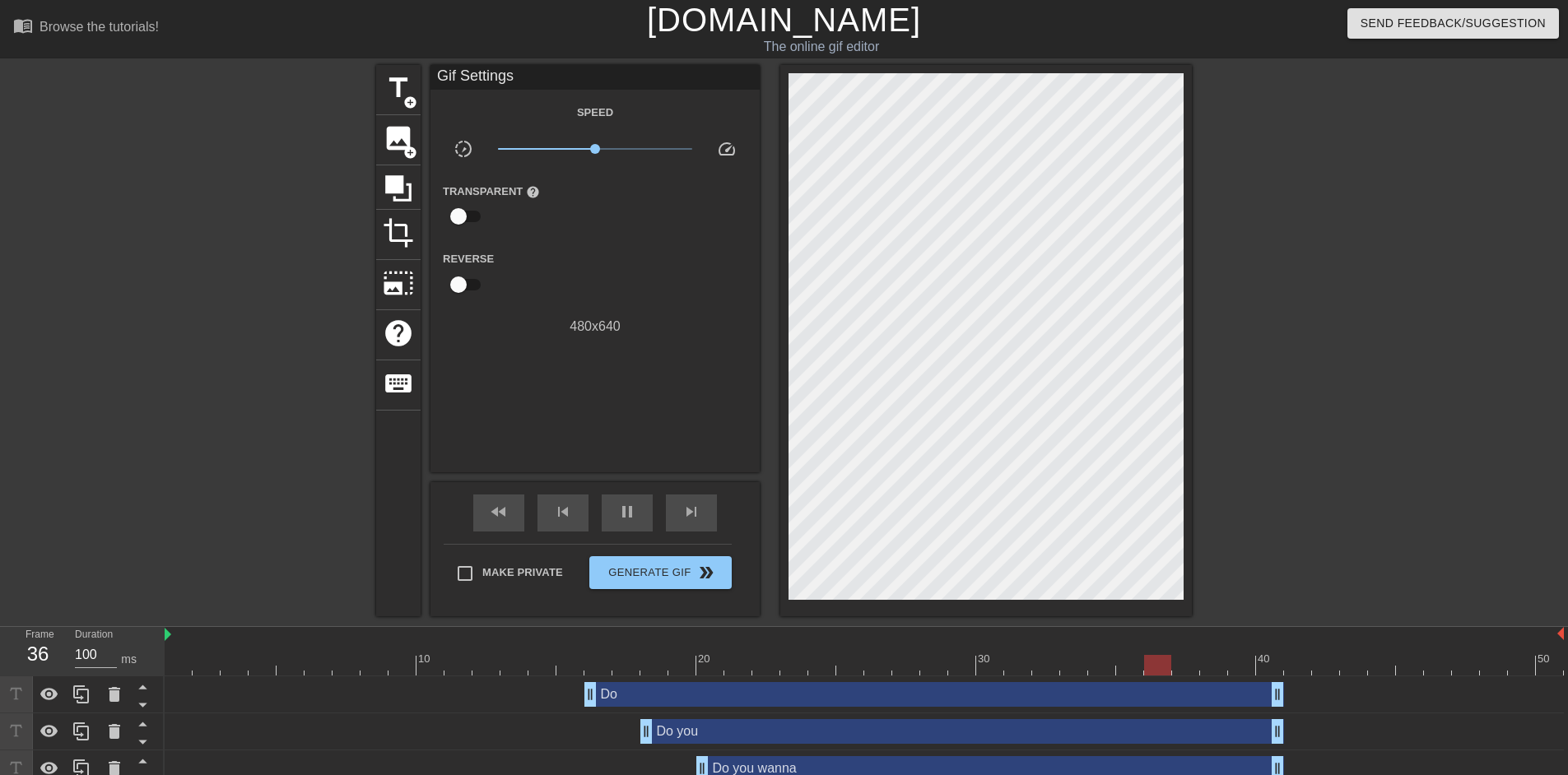
scroll to position [201, 0]
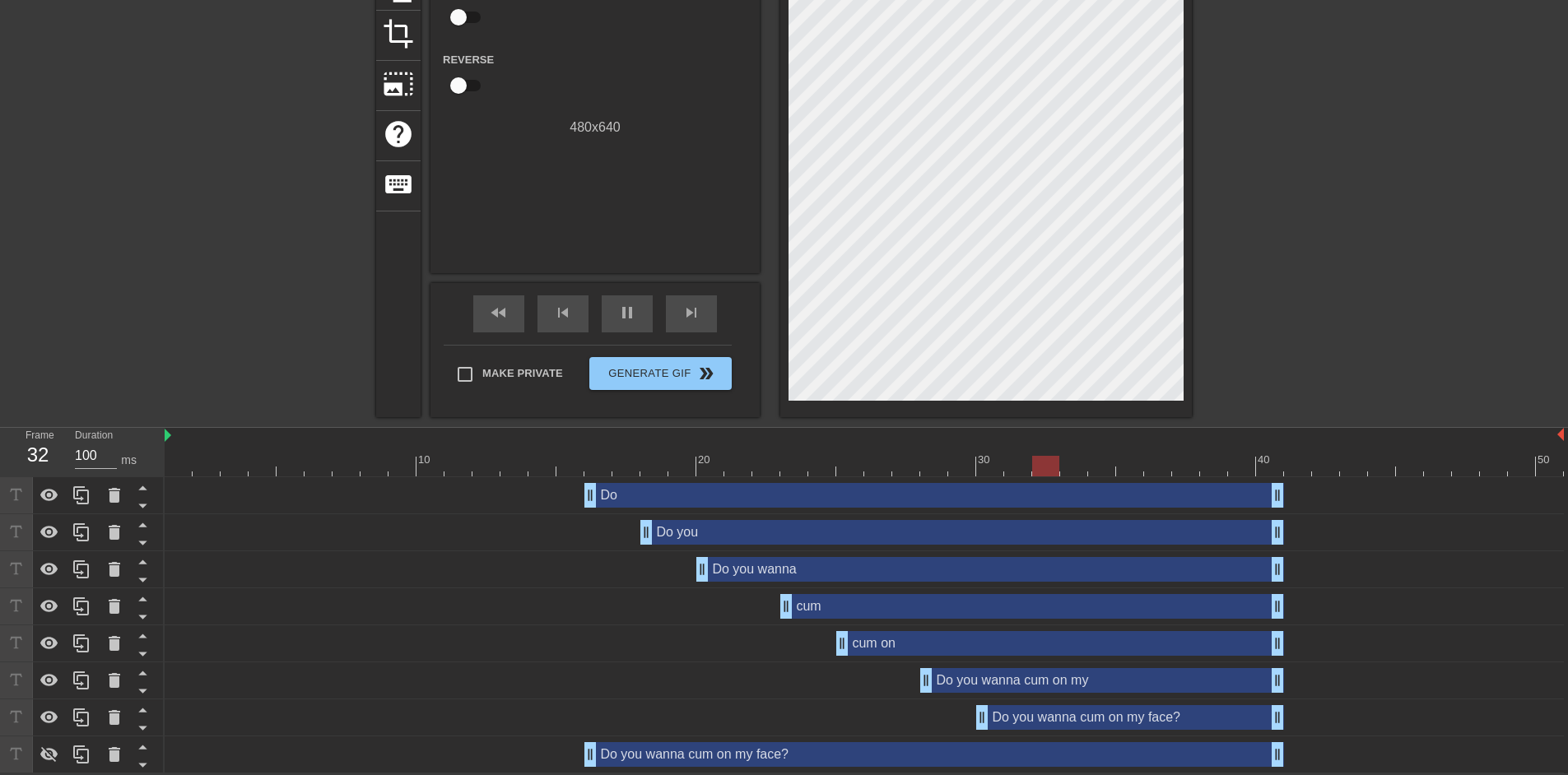
drag, startPoint x: 899, startPoint y: 684, endPoint x: 915, endPoint y: 684, distance: 16.0
click at [915, 684] on div "Do you wanna cum on my drag_handle drag_handle" at bounding box center [864, 681] width 1399 height 25
click at [625, 313] on span "pause" at bounding box center [627, 312] width 20 height 20
drag, startPoint x: 838, startPoint y: 647, endPoint x: 855, endPoint y: 647, distance: 17.0
click at [855, 647] on div "cum on drag_handle drag_handle" at bounding box center [864, 644] width 1399 height 25
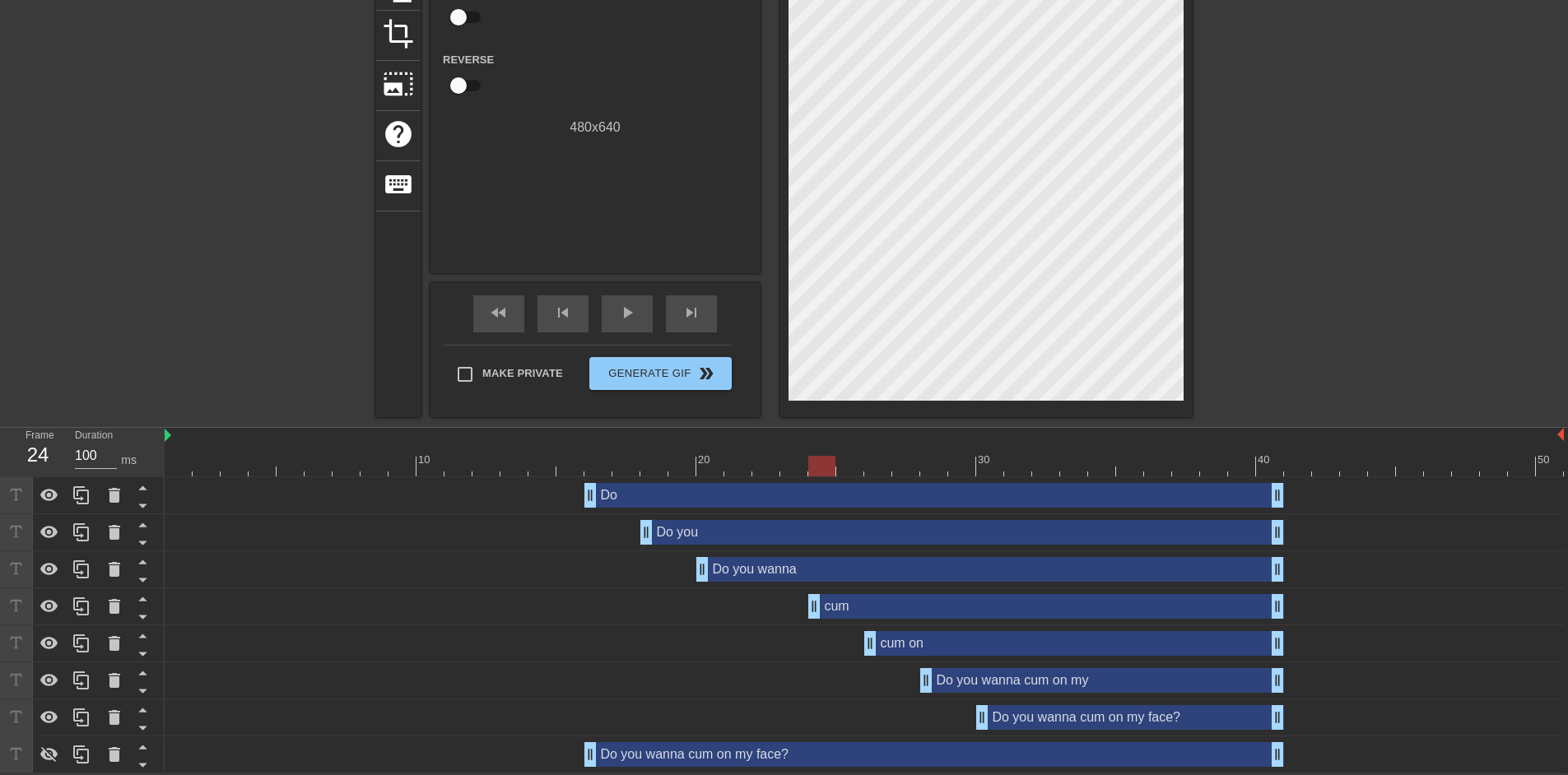
drag, startPoint x: 790, startPoint y: 606, endPoint x: 809, endPoint y: 607, distance: 19.0
drag, startPoint x: 708, startPoint y: 570, endPoint x: 730, endPoint y: 572, distance: 22.1
drag, startPoint x: 647, startPoint y: 535, endPoint x: 667, endPoint y: 535, distance: 20.0
click at [667, 535] on div "Do you drag_handle drag_handle" at bounding box center [864, 533] width 1399 height 25
drag, startPoint x: 598, startPoint y: 493, endPoint x: 614, endPoint y: 493, distance: 16.0
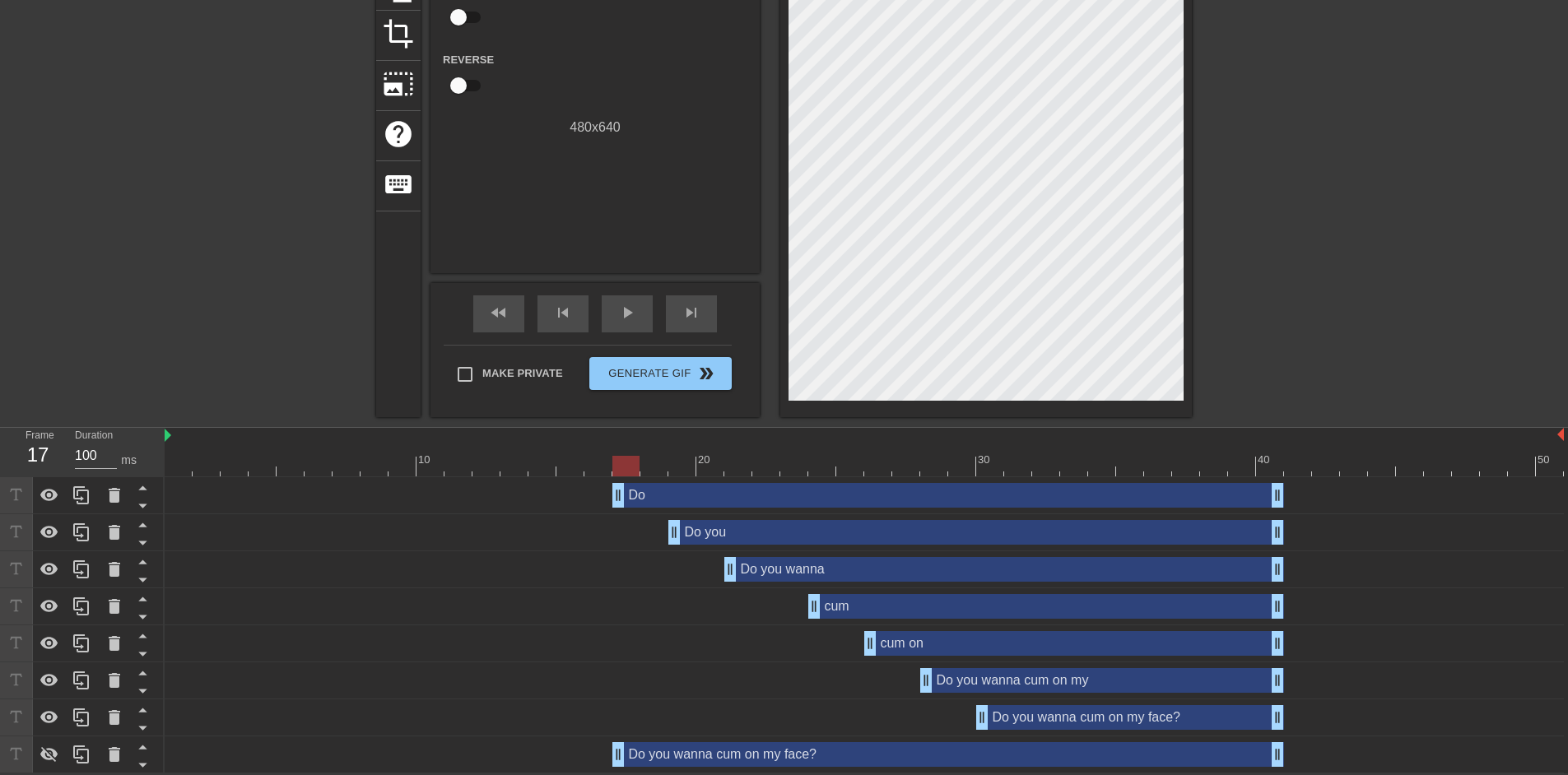
drag, startPoint x: 590, startPoint y: 749, endPoint x: 608, endPoint y: 747, distance: 18.1
click at [608, 747] on div "Do you wanna cum on my face? drag_handle drag_handle" at bounding box center [864, 755] width 1399 height 25
drag, startPoint x: 1278, startPoint y: 499, endPoint x: 1295, endPoint y: 499, distance: 17.0
drag, startPoint x: 1275, startPoint y: 535, endPoint x: 1295, endPoint y: 535, distance: 20.0
drag, startPoint x: 1304, startPoint y: 494, endPoint x: 1292, endPoint y: 499, distance: 13.0
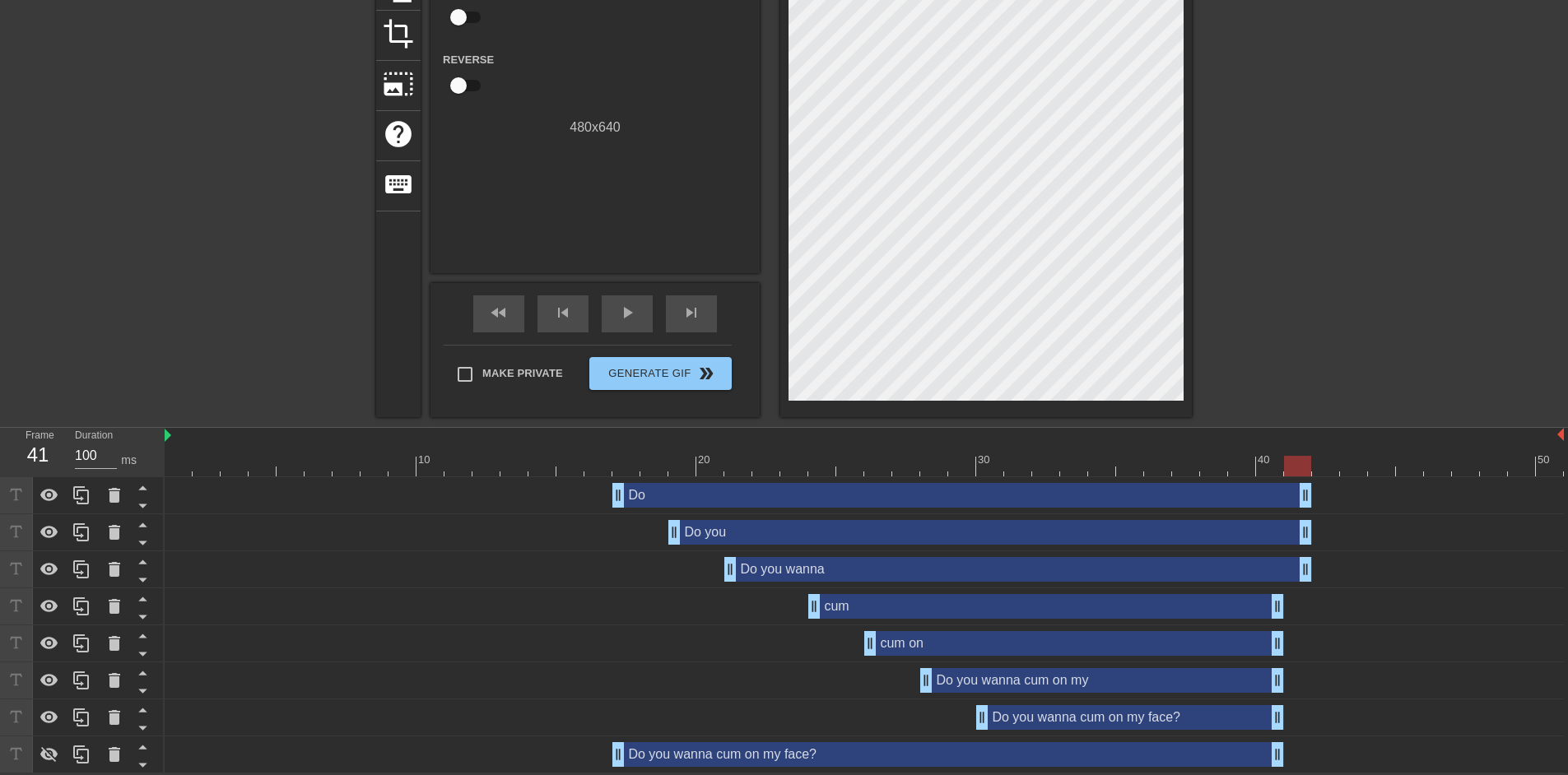
drag, startPoint x: 1281, startPoint y: 577, endPoint x: 1297, endPoint y: 575, distance: 16.1
drag, startPoint x: 1285, startPoint y: 605, endPoint x: 1306, endPoint y: 605, distance: 21.0
click at [1306, 605] on div "cum drag_handle drag_handle" at bounding box center [864, 606] width 1399 height 25
drag, startPoint x: 1281, startPoint y: 605, endPoint x: 1297, endPoint y: 605, distance: 16.0
drag, startPoint x: 1278, startPoint y: 646, endPoint x: 1303, endPoint y: 644, distance: 25.1
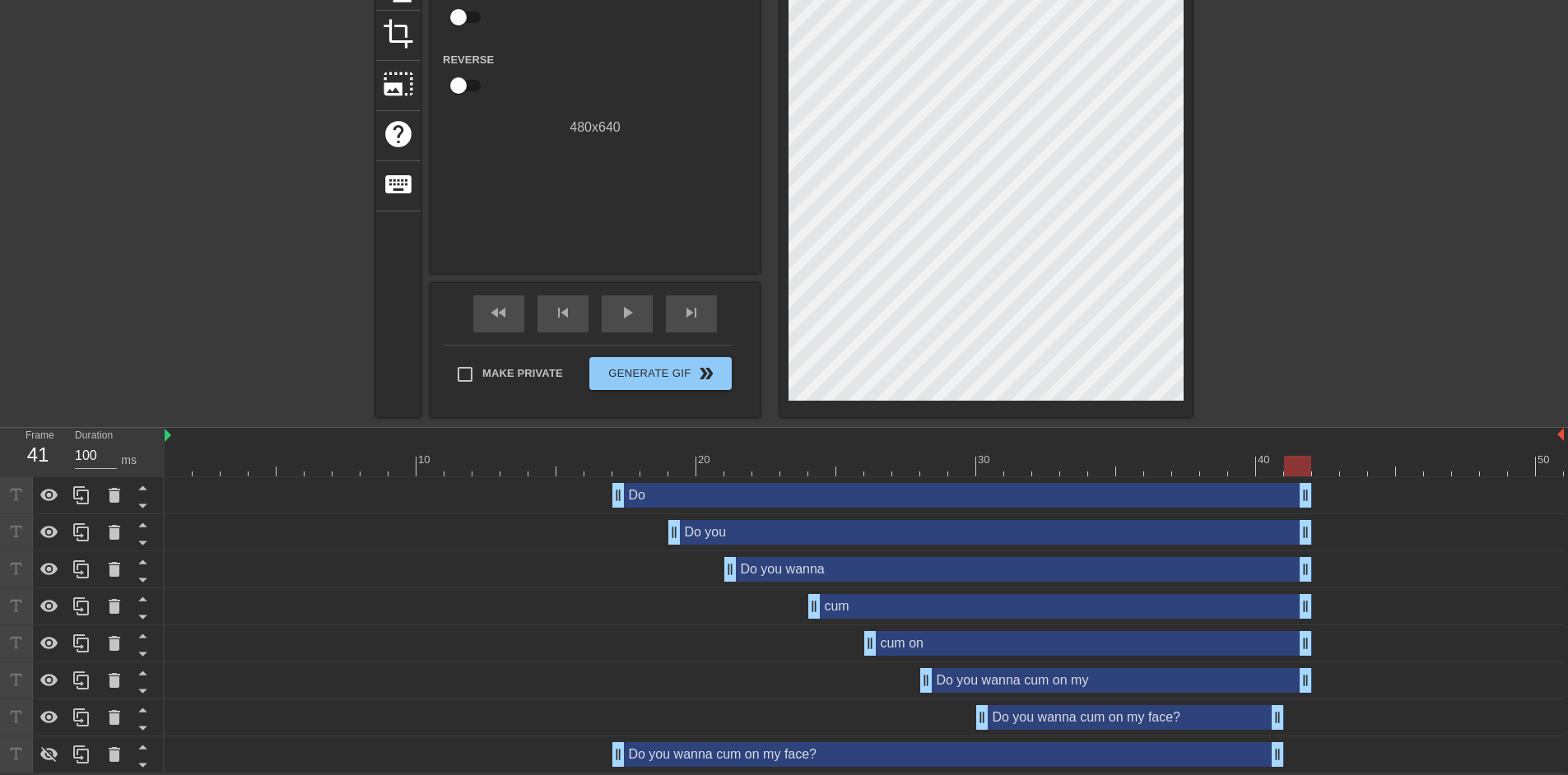
drag, startPoint x: 1277, startPoint y: 684, endPoint x: 1295, endPoint y: 684, distance: 18.0
drag, startPoint x: 1286, startPoint y: 712, endPoint x: 1297, endPoint y: 712, distance: 11.0
click at [1297, 712] on div "Do you wanna cum on my face? drag_handle drag_handle" at bounding box center [864, 718] width 1399 height 25
drag, startPoint x: 1282, startPoint y: 713, endPoint x: 1295, endPoint y: 713, distance: 13.0
drag, startPoint x: 1276, startPoint y: 754, endPoint x: 1298, endPoint y: 753, distance: 22.0
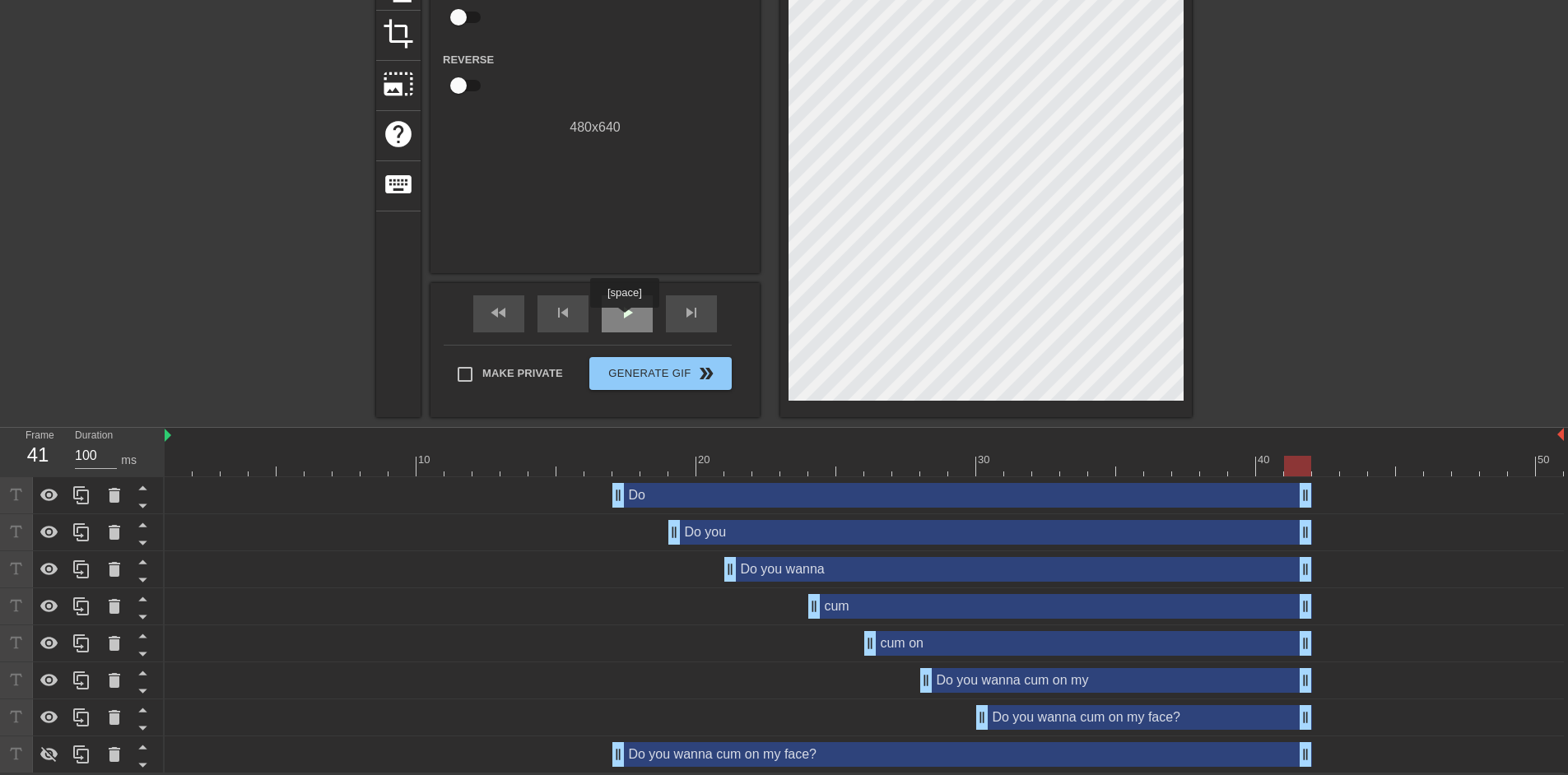
click at [624, 320] on span "play_arrow" at bounding box center [627, 312] width 20 height 20
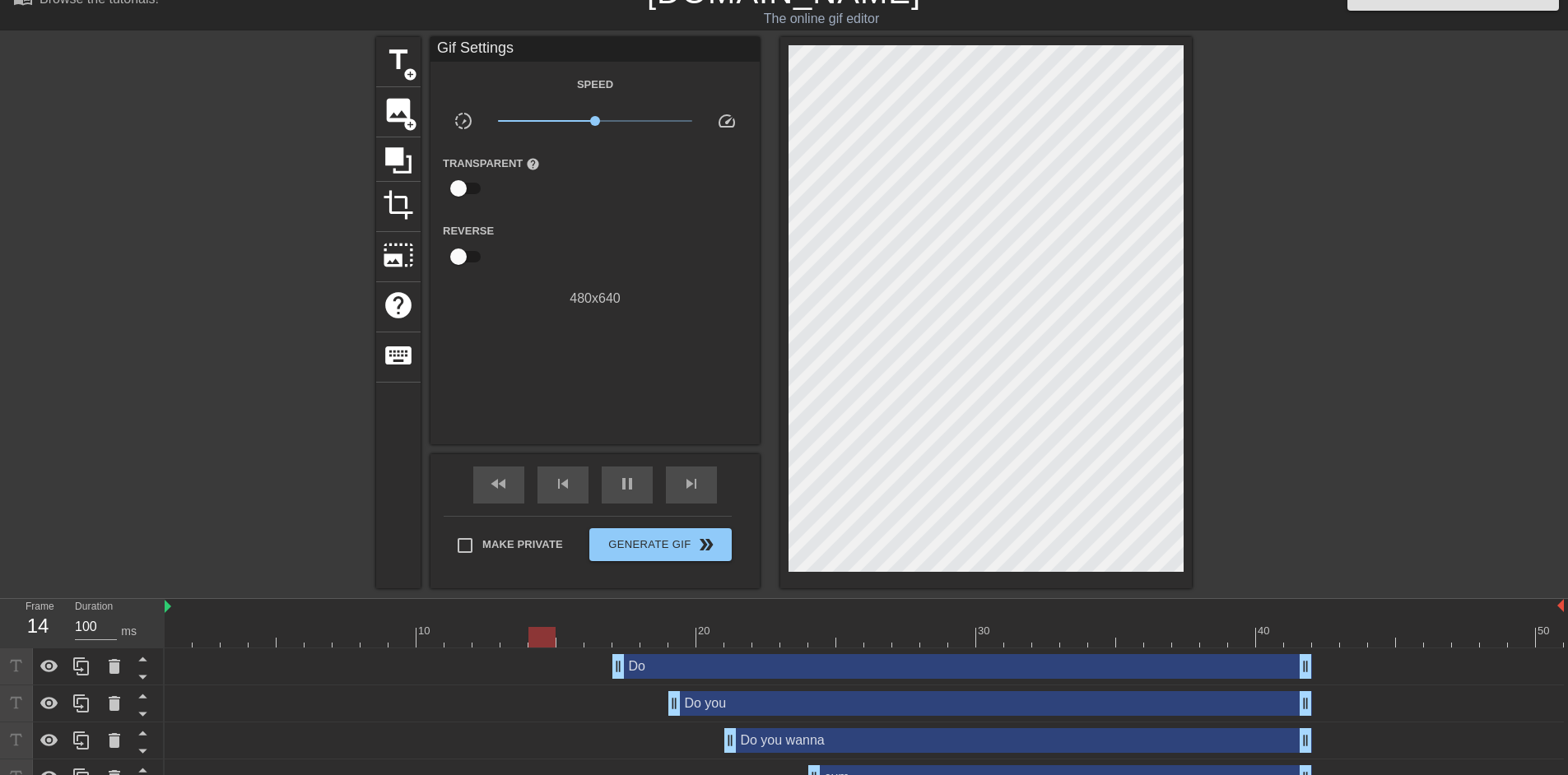
scroll to position [0, 0]
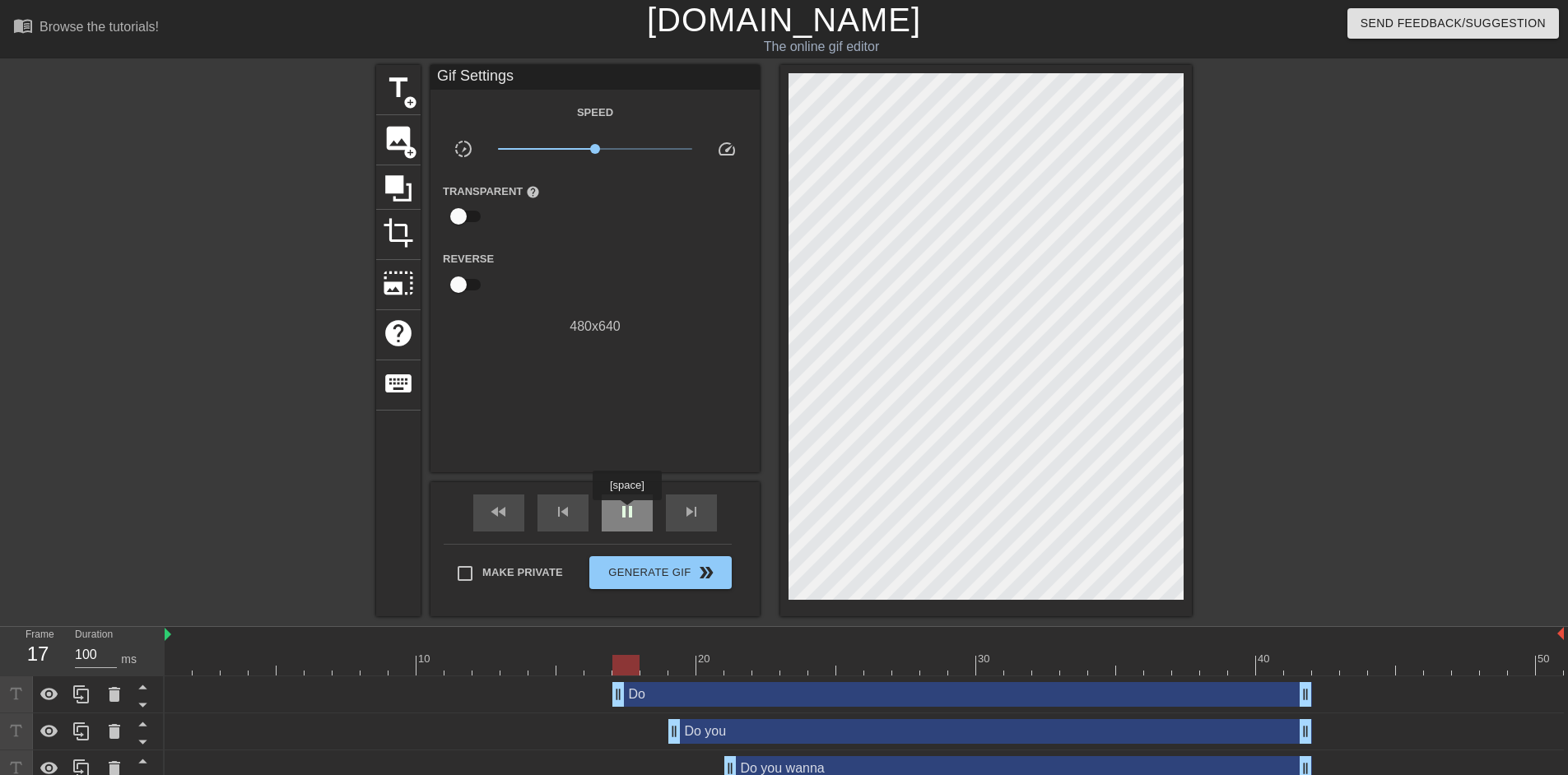
click at [627, 512] on span "pause" at bounding box center [627, 512] width 20 height 20
click at [627, 512] on span "play_arrow" at bounding box center [627, 512] width 20 height 20
click at [627, 512] on span "pause" at bounding box center [627, 512] width 20 height 20
click at [627, 512] on span "play_arrow" at bounding box center [627, 512] width 20 height 20
click at [627, 512] on span "pause" at bounding box center [627, 512] width 20 height 20
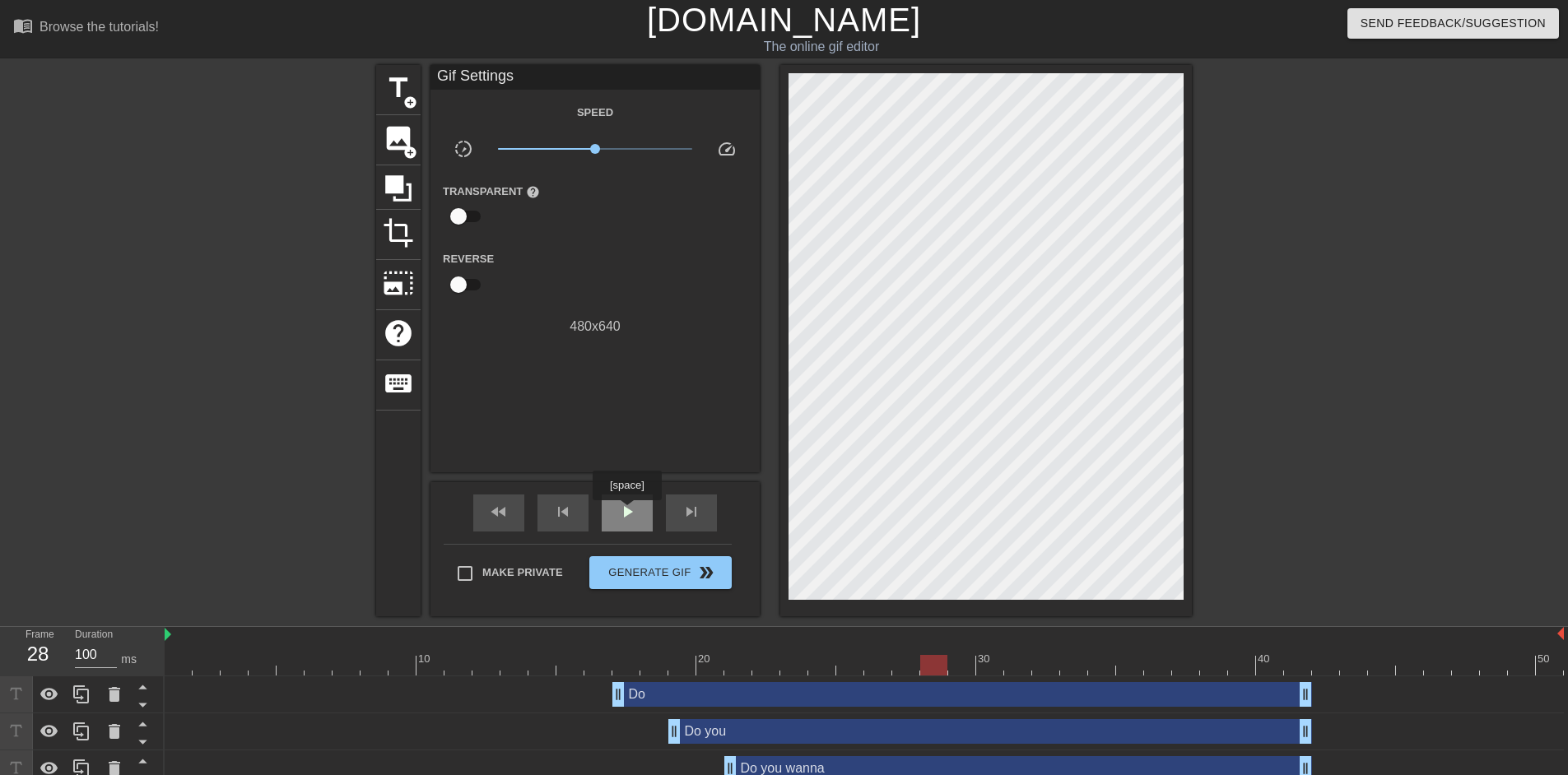
click at [627, 512] on span "play_arrow" at bounding box center [627, 512] width 20 height 20
click at [627, 512] on span "pause" at bounding box center [627, 512] width 20 height 20
drag, startPoint x: 1092, startPoint y: 662, endPoint x: 590, endPoint y: 652, distance: 502.1
click at [590, 652] on div "10 20 30 40 50" at bounding box center [864, 652] width 1399 height 49
click at [641, 508] on div "play_arrow" at bounding box center [627, 513] width 51 height 37
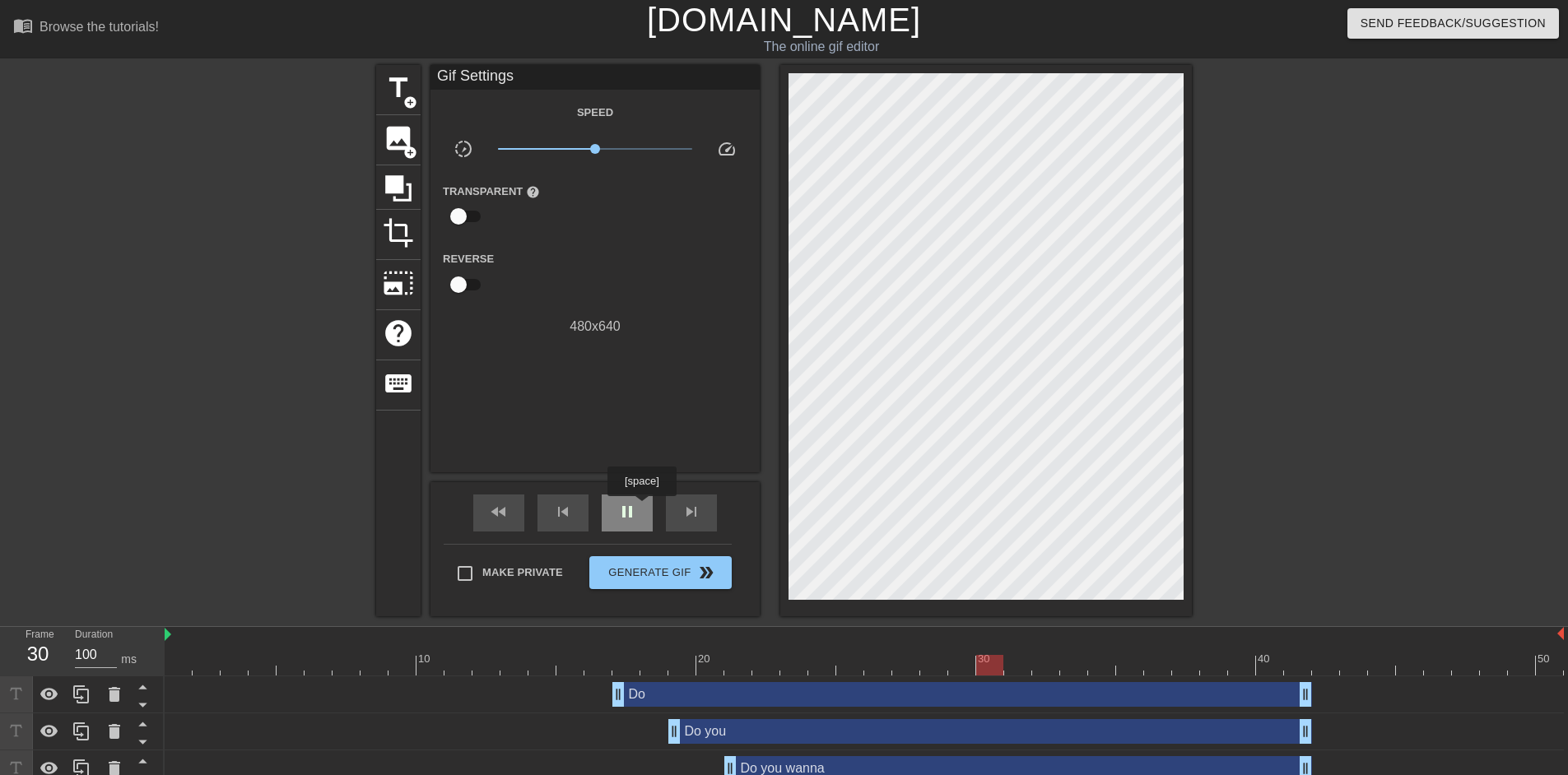
click at [641, 508] on div "pause" at bounding box center [627, 513] width 51 height 37
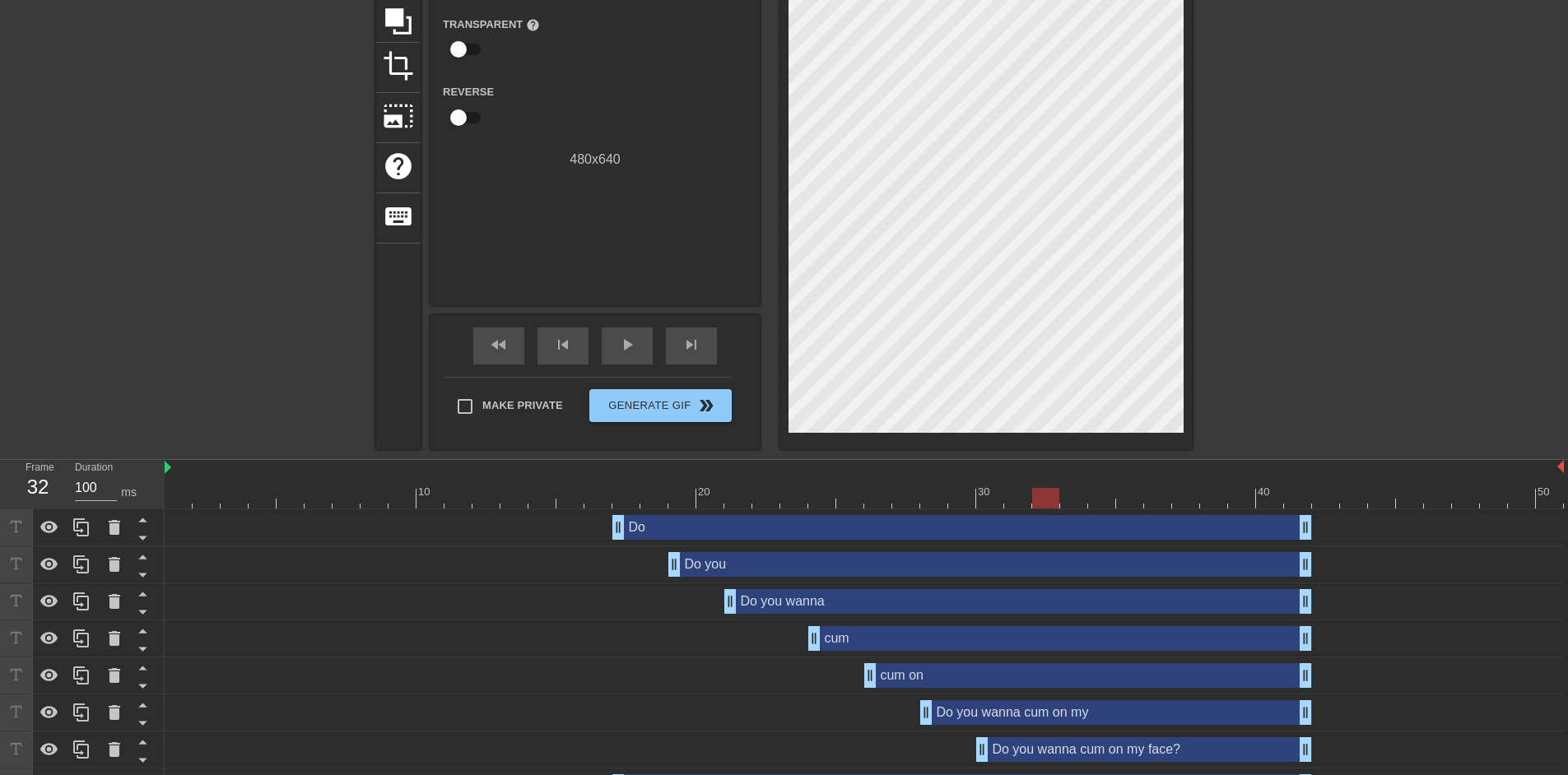
scroll to position [201, 0]
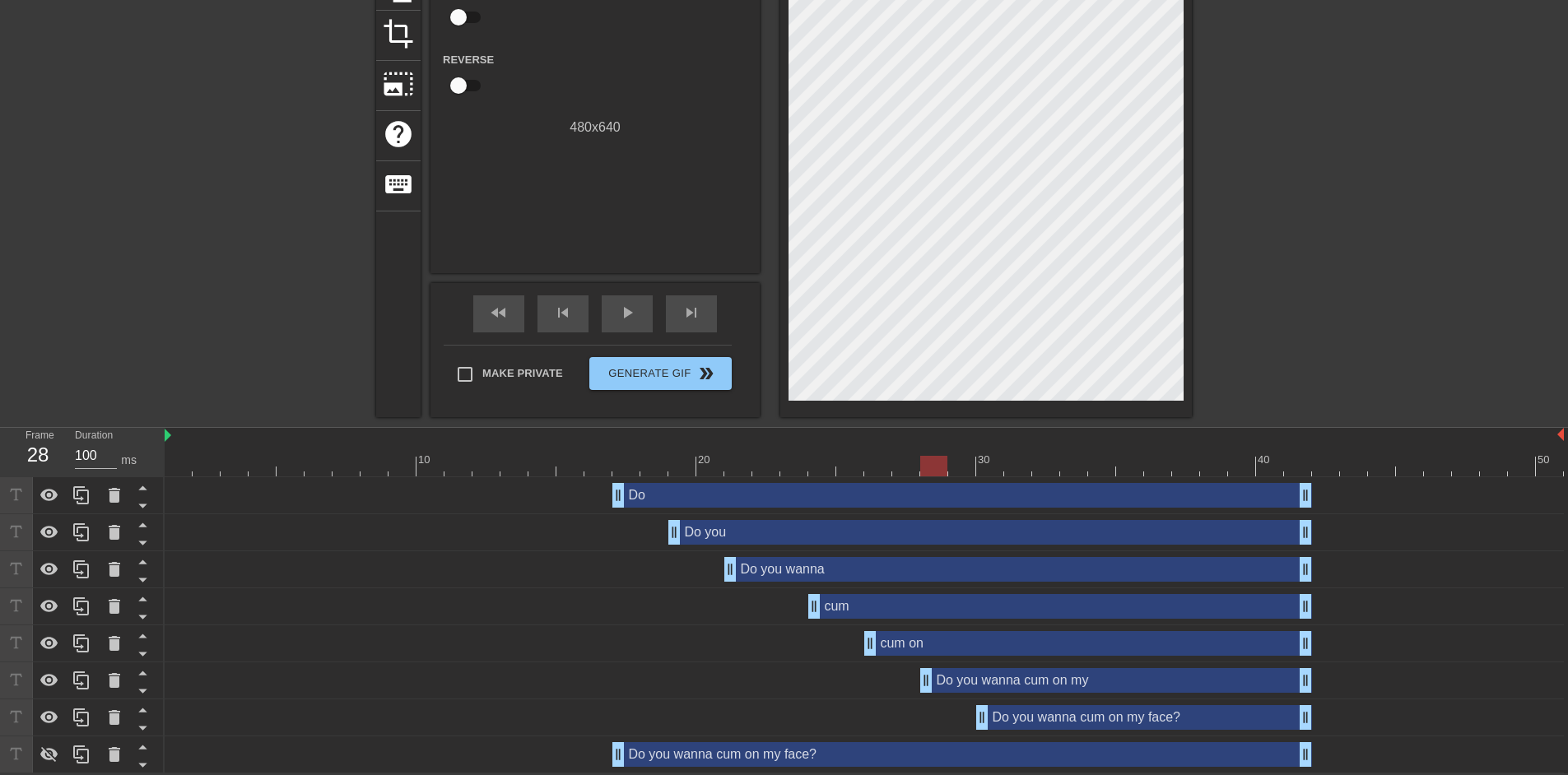
drag, startPoint x: 1037, startPoint y: 464, endPoint x: 928, endPoint y: 466, distance: 109.0
click at [928, 466] on div at bounding box center [934, 466] width 28 height 20
click at [629, 315] on span "play_arrow" at bounding box center [627, 312] width 20 height 20
click at [629, 315] on span "pause" at bounding box center [627, 312] width 20 height 20
click at [956, 472] on div at bounding box center [864, 466] width 1399 height 20
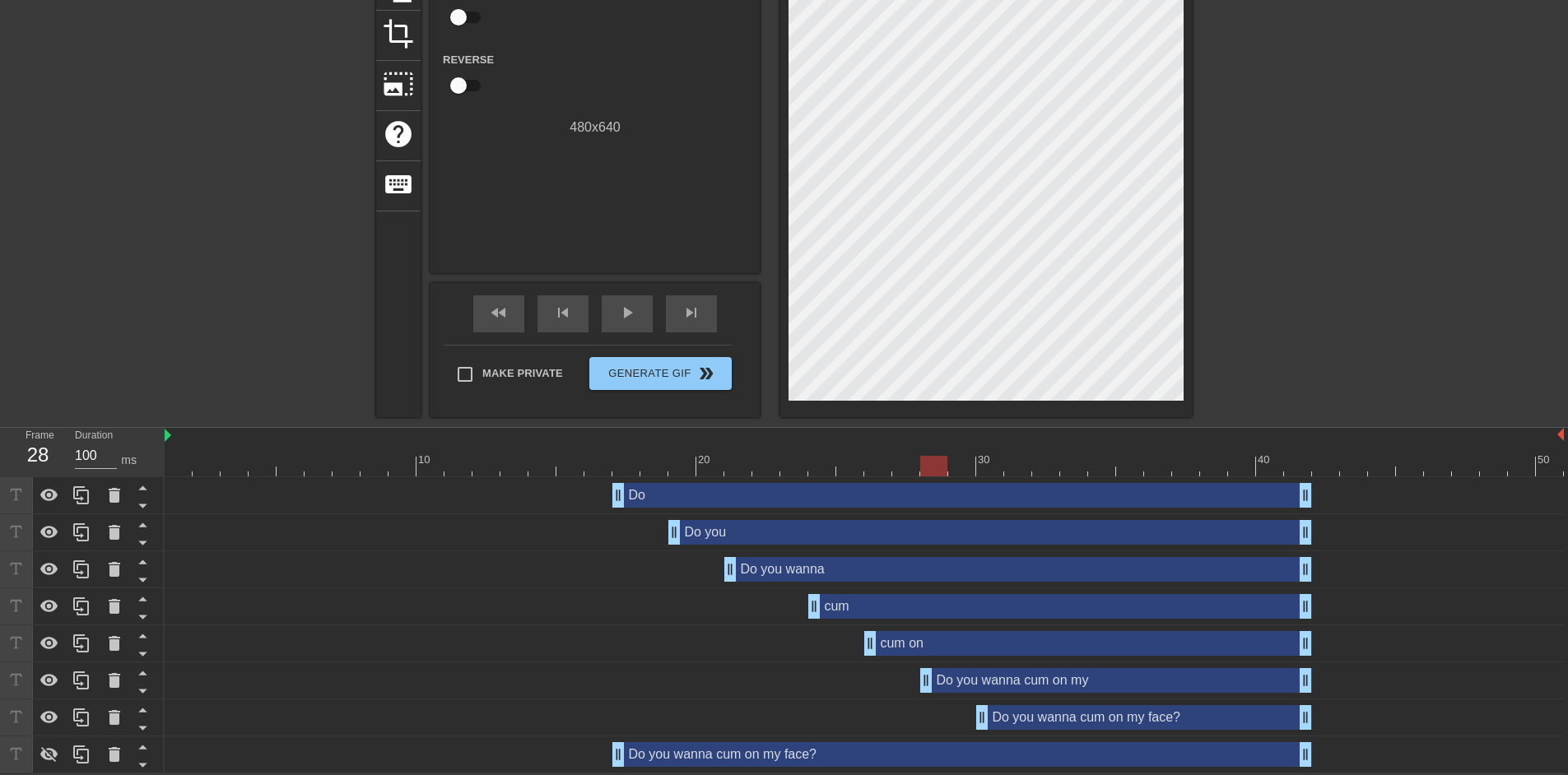
drag, startPoint x: 964, startPoint y: 468, endPoint x: 934, endPoint y: 467, distance: 30.0
click at [934, 467] on div at bounding box center [934, 466] width 28 height 20
click at [635, 318] on span "play_arrow" at bounding box center [627, 312] width 20 height 20
click at [635, 318] on span "pause" at bounding box center [627, 312] width 20 height 20
drag, startPoint x: 923, startPoint y: 470, endPoint x: 962, endPoint y: 471, distance: 39.0
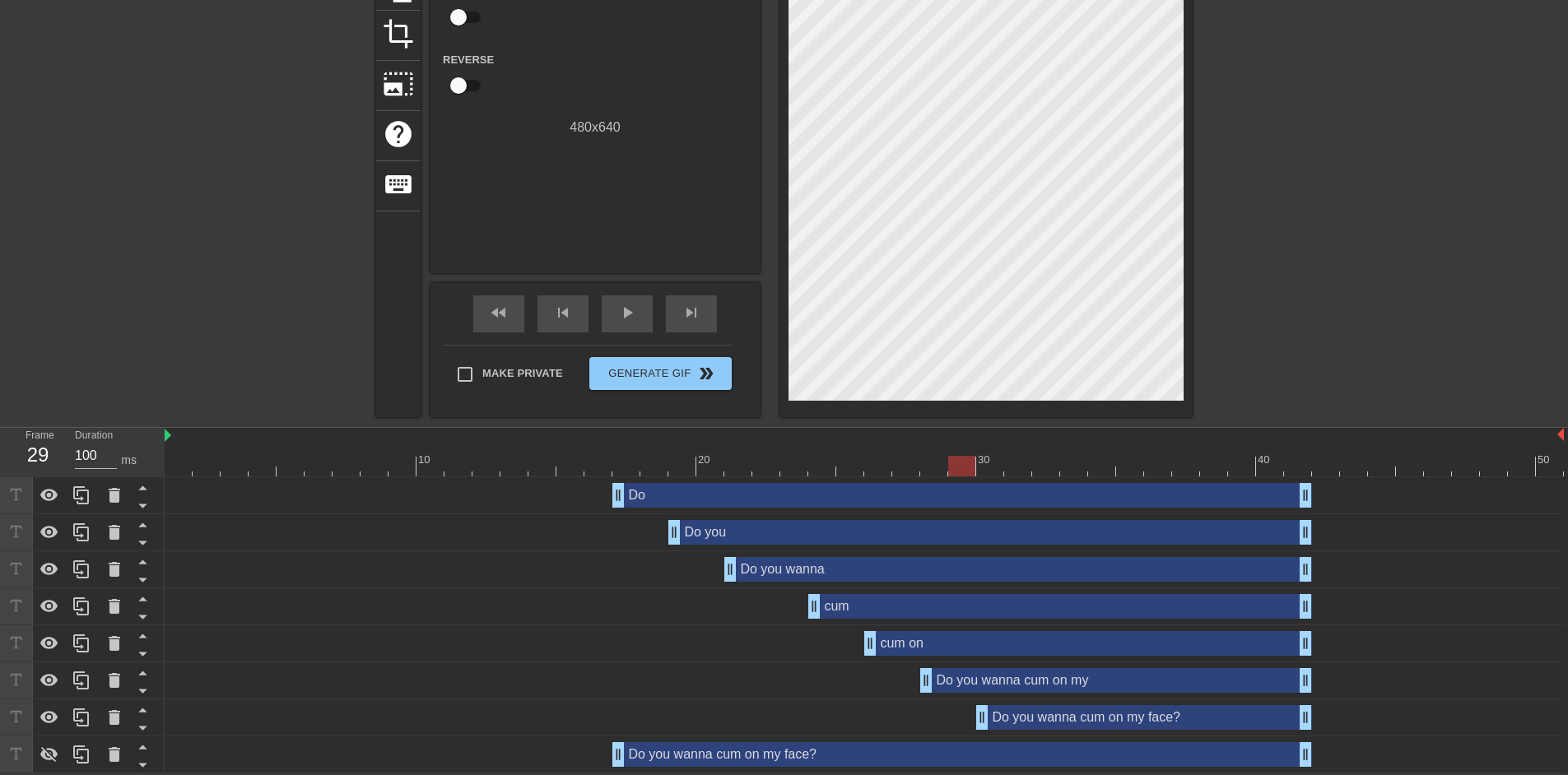
click at [962, 471] on div at bounding box center [864, 466] width 1399 height 20
drag, startPoint x: 929, startPoint y: 680, endPoint x: 954, endPoint y: 680, distance: 25.0
drag, startPoint x: 967, startPoint y: 463, endPoint x: 1049, endPoint y: 470, distance: 82.3
click at [1049, 470] on div at bounding box center [1046, 466] width 28 height 20
drag, startPoint x: 991, startPoint y: 714, endPoint x: 1045, endPoint y: 706, distance: 54.6
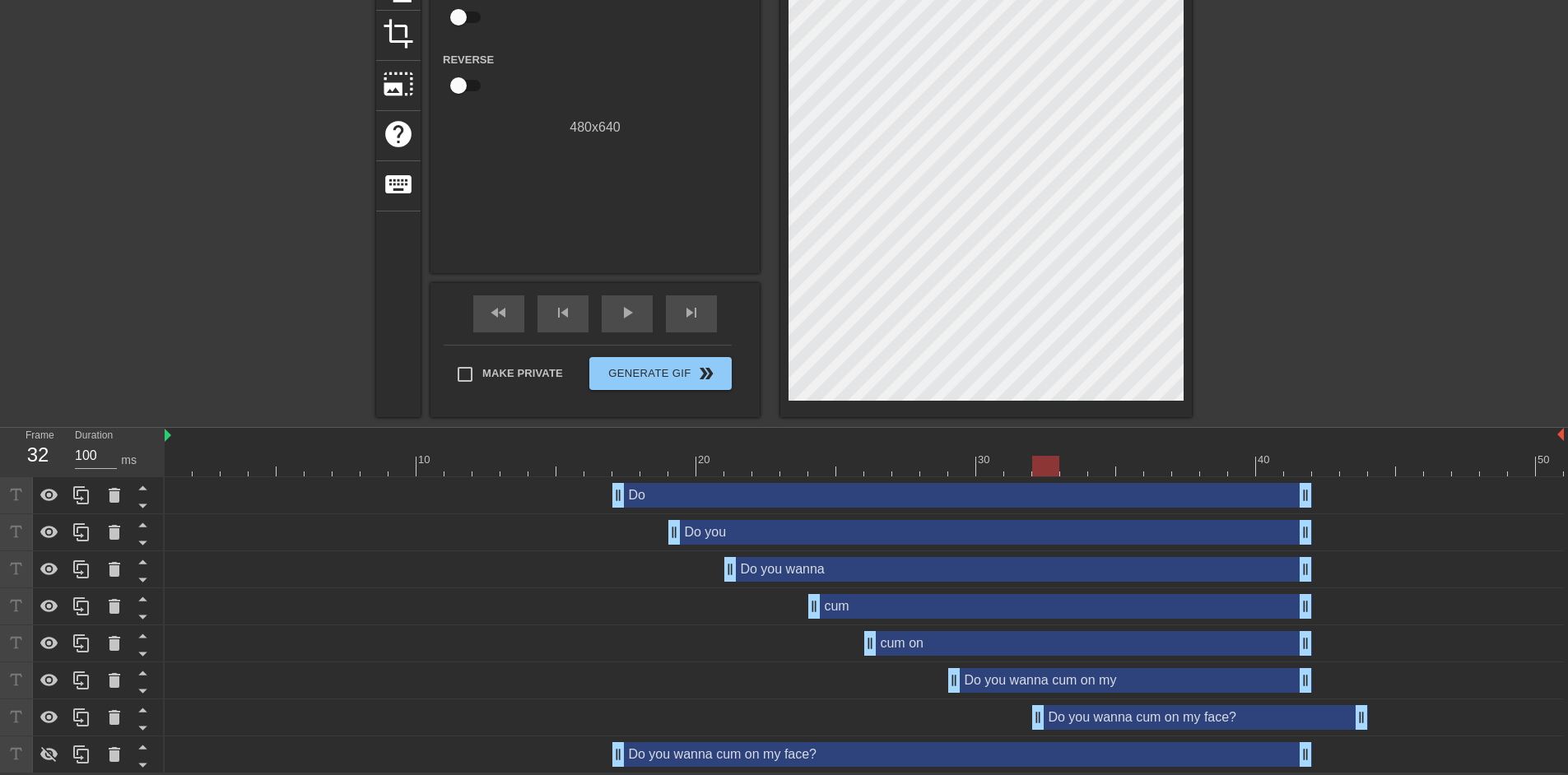
click at [1045, 706] on div "Do you wanna cum on my face? drag_handle drag_handle" at bounding box center [1200, 718] width 336 height 25
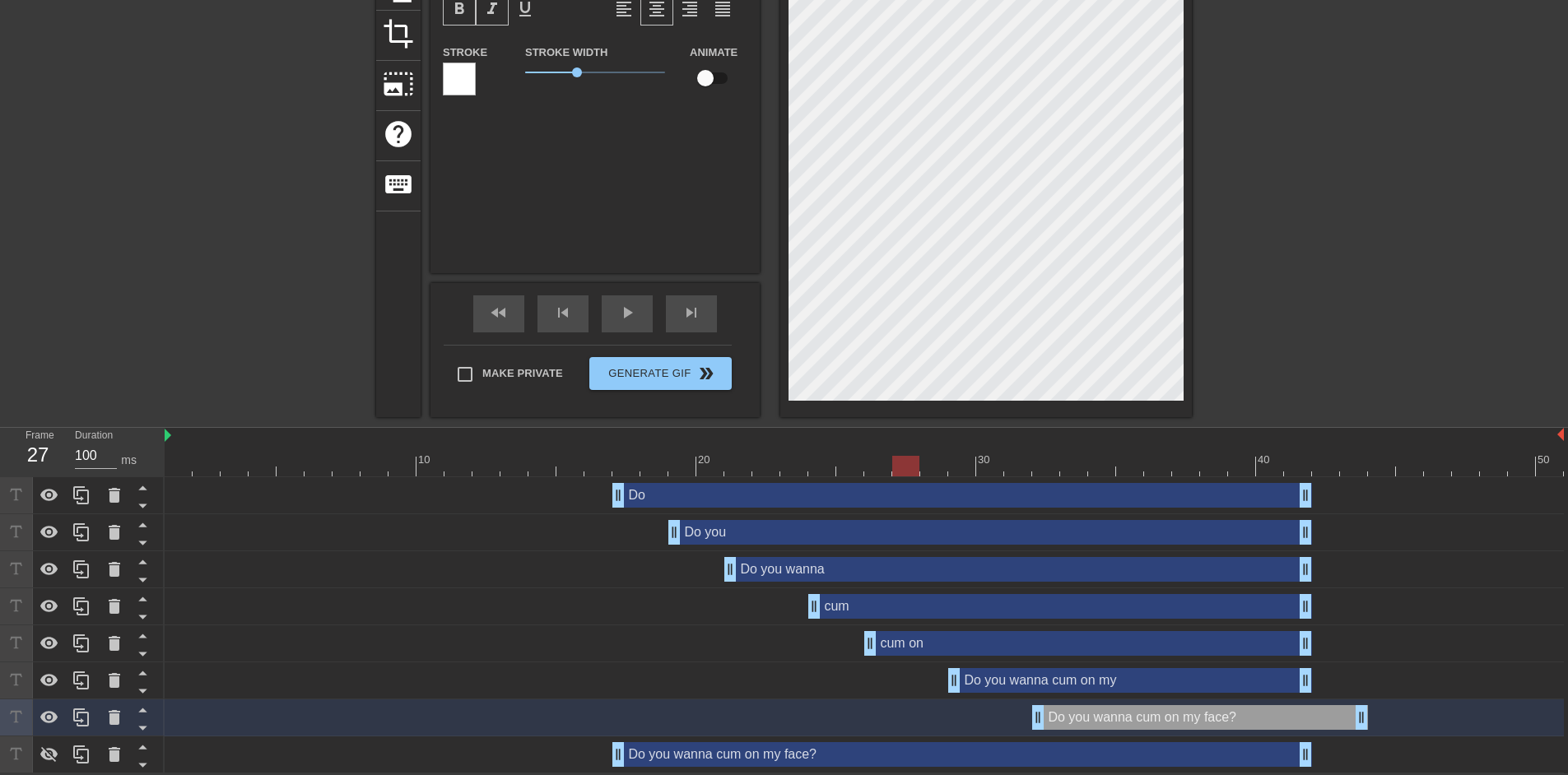
drag, startPoint x: 947, startPoint y: 470, endPoint x: 900, endPoint y: 468, distance: 47.0
click at [900, 468] on div at bounding box center [864, 466] width 1399 height 20
drag, startPoint x: 1359, startPoint y: 717, endPoint x: 1307, endPoint y: 716, distance: 52.0
click at [383, 463] on div at bounding box center [864, 466] width 1399 height 20
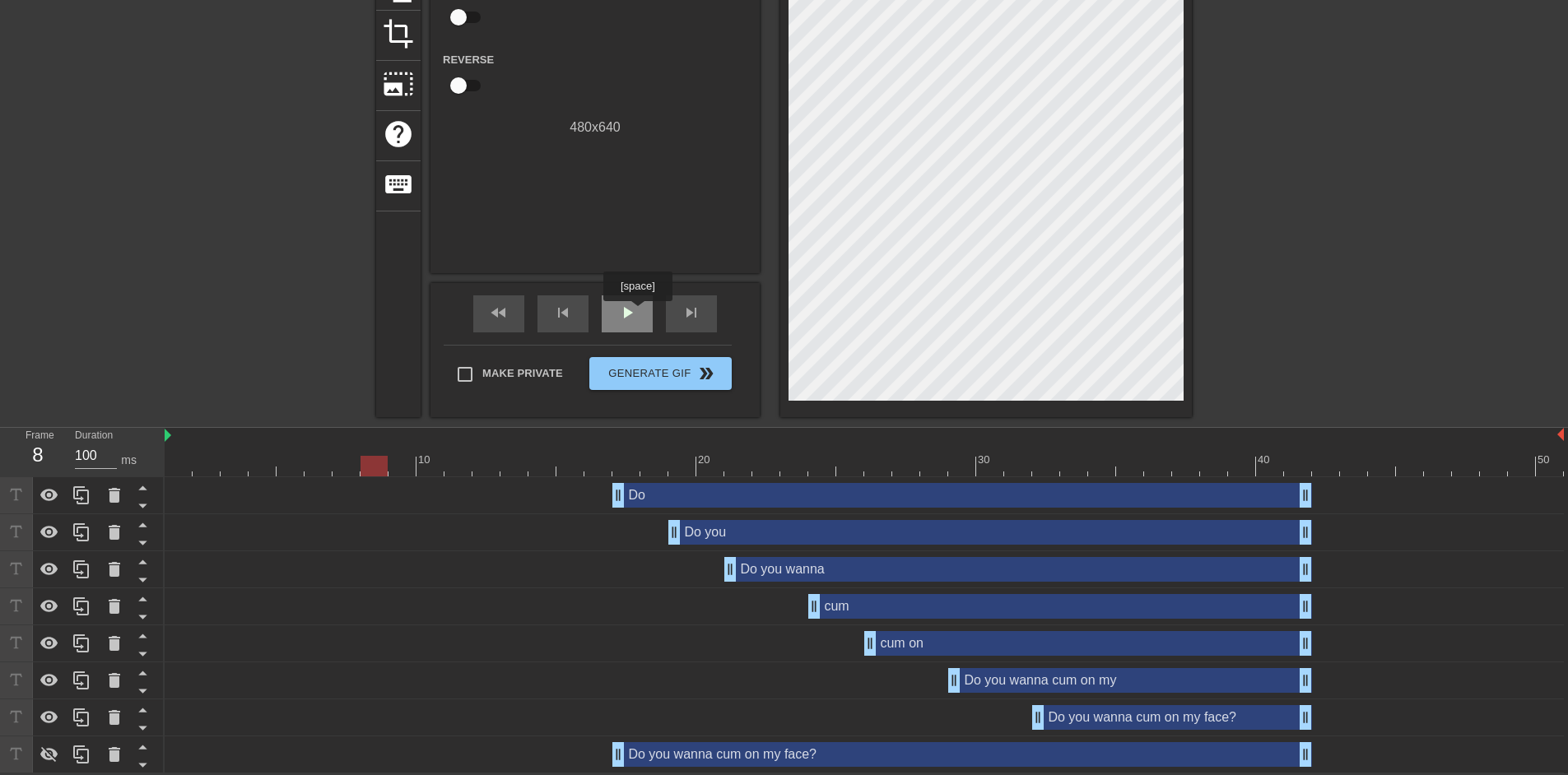
click at [637, 312] on div "play_arrow" at bounding box center [627, 314] width 51 height 37
click at [637, 312] on div "pause" at bounding box center [627, 314] width 51 height 37
drag, startPoint x: 1031, startPoint y: 470, endPoint x: 1018, endPoint y: 470, distance: 13.0
click at [1018, 470] on div at bounding box center [864, 466] width 1399 height 20
drag, startPoint x: 1041, startPoint y: 712, endPoint x: 1025, endPoint y: 713, distance: 16.0
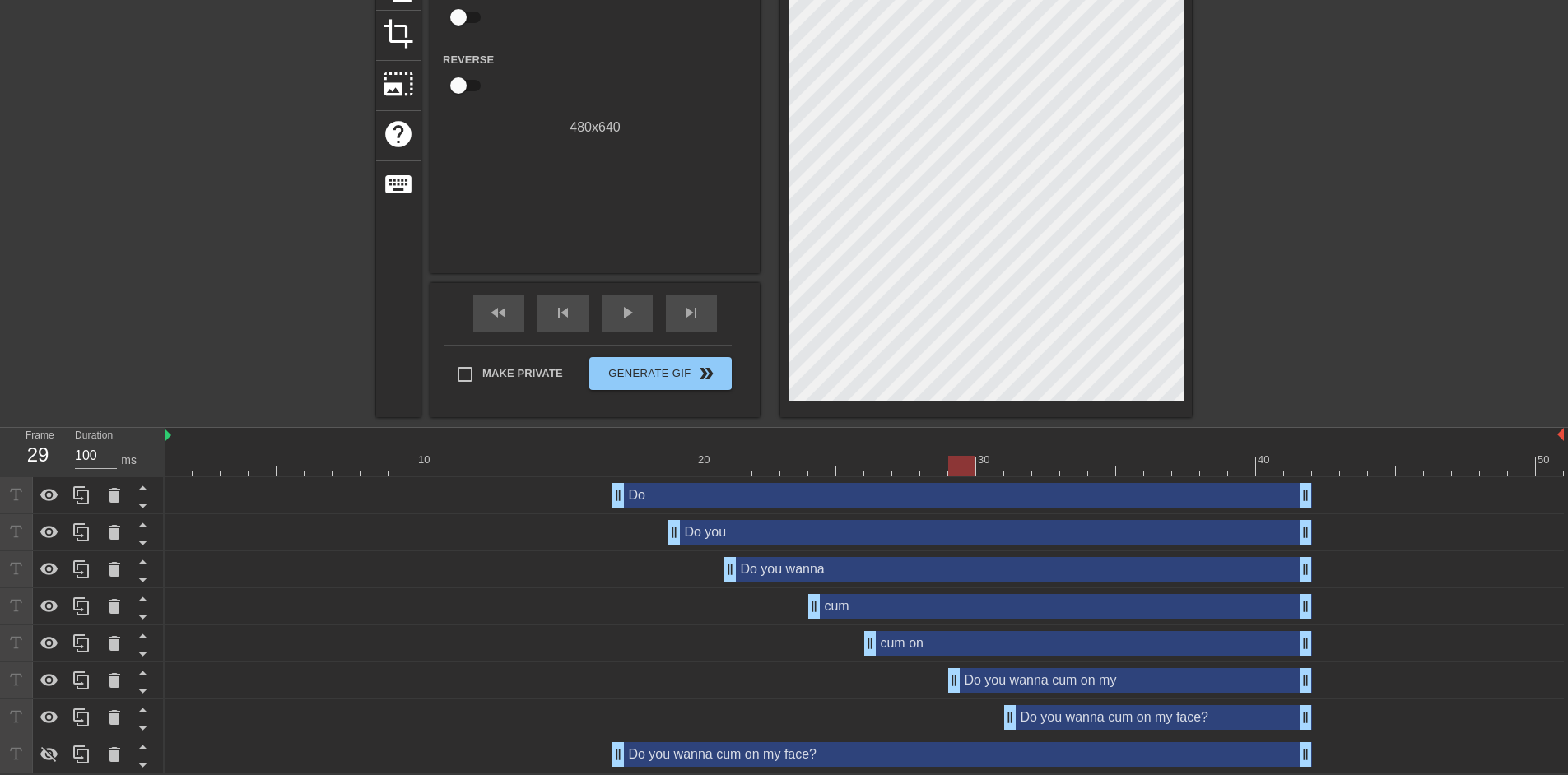
click at [946, 684] on div "Do you wanna cum on my drag_handle drag_handle" at bounding box center [864, 681] width 1399 height 25
drag, startPoint x: 1012, startPoint y: 716, endPoint x: 1024, endPoint y: 716, distance: 12.0
drag, startPoint x: 902, startPoint y: 470, endPoint x: 584, endPoint y: 465, distance: 318.0
click at [584, 465] on div at bounding box center [864, 466] width 1399 height 20
click at [623, 320] on div "play_arrow" at bounding box center [627, 314] width 51 height 37
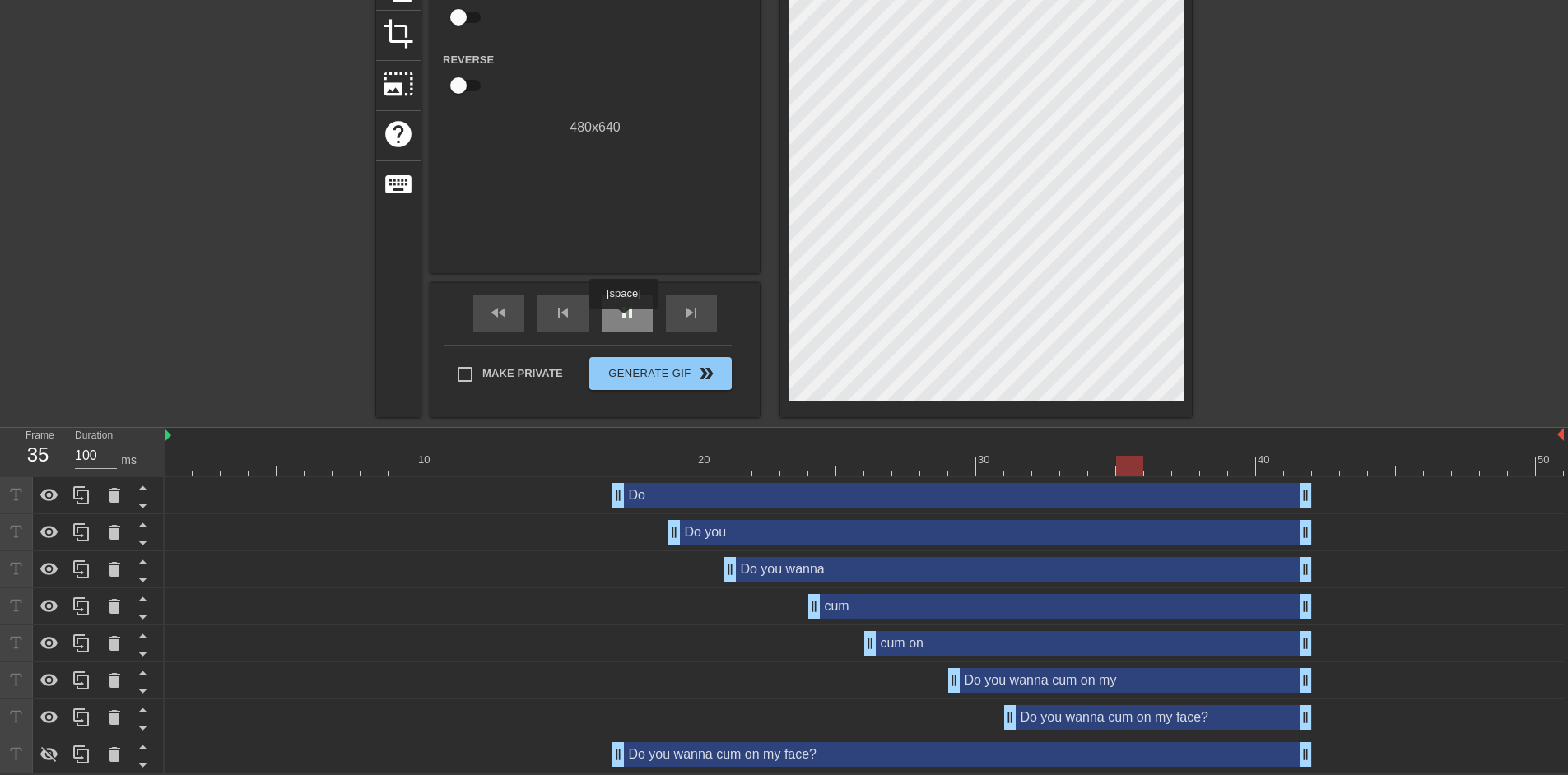
click at [623, 320] on span "pause" at bounding box center [627, 312] width 20 height 20
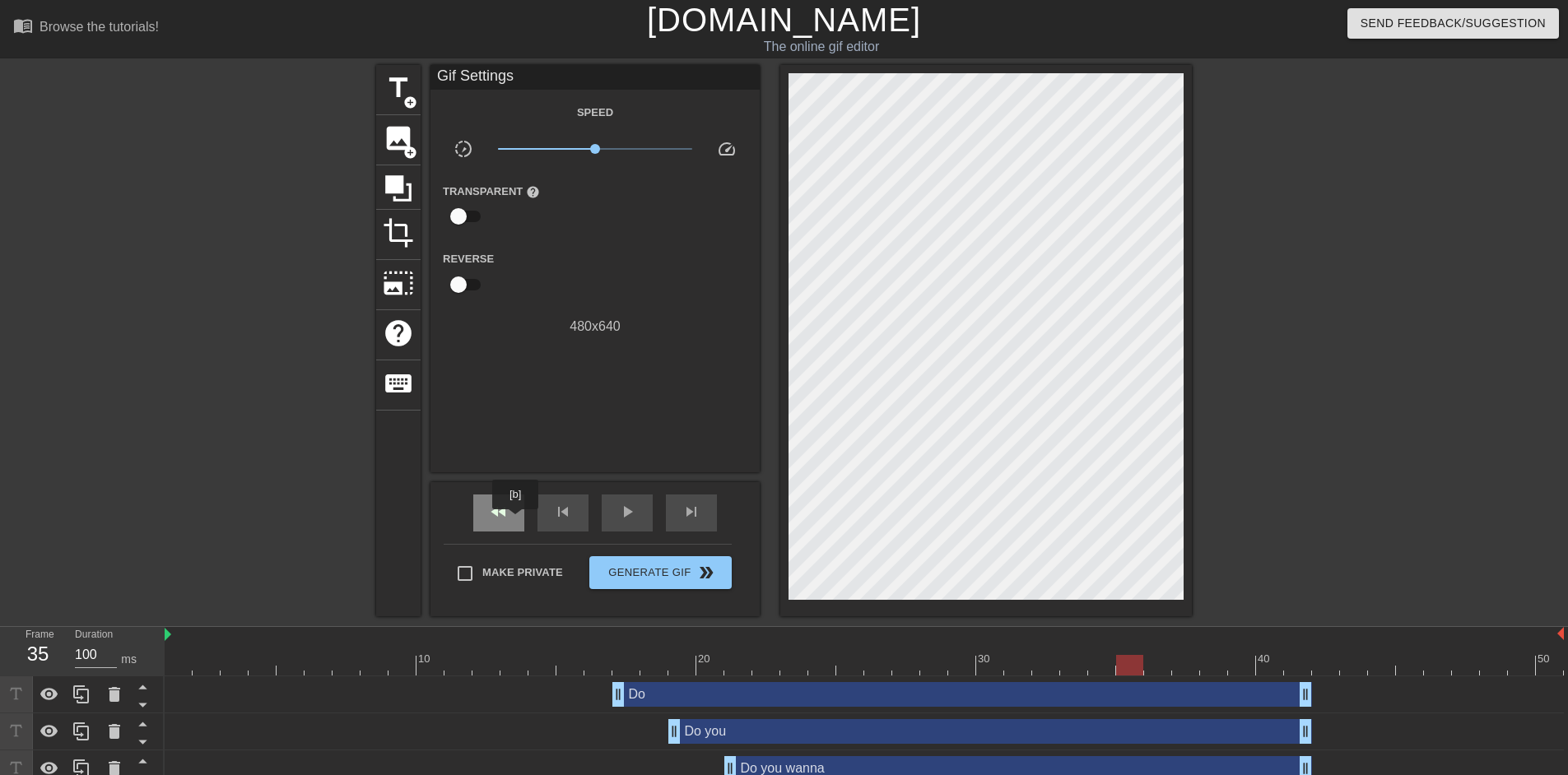
click at [516, 521] on div "fast_rewind" at bounding box center [498, 513] width 51 height 37
click at [640, 515] on div "play_arrow" at bounding box center [627, 513] width 51 height 37
click at [640, 515] on div "pause" at bounding box center [627, 513] width 51 height 37
drag, startPoint x: 896, startPoint y: 668, endPoint x: 852, endPoint y: 659, distance: 44.9
click at [852, 659] on div at bounding box center [864, 665] width 1399 height 20
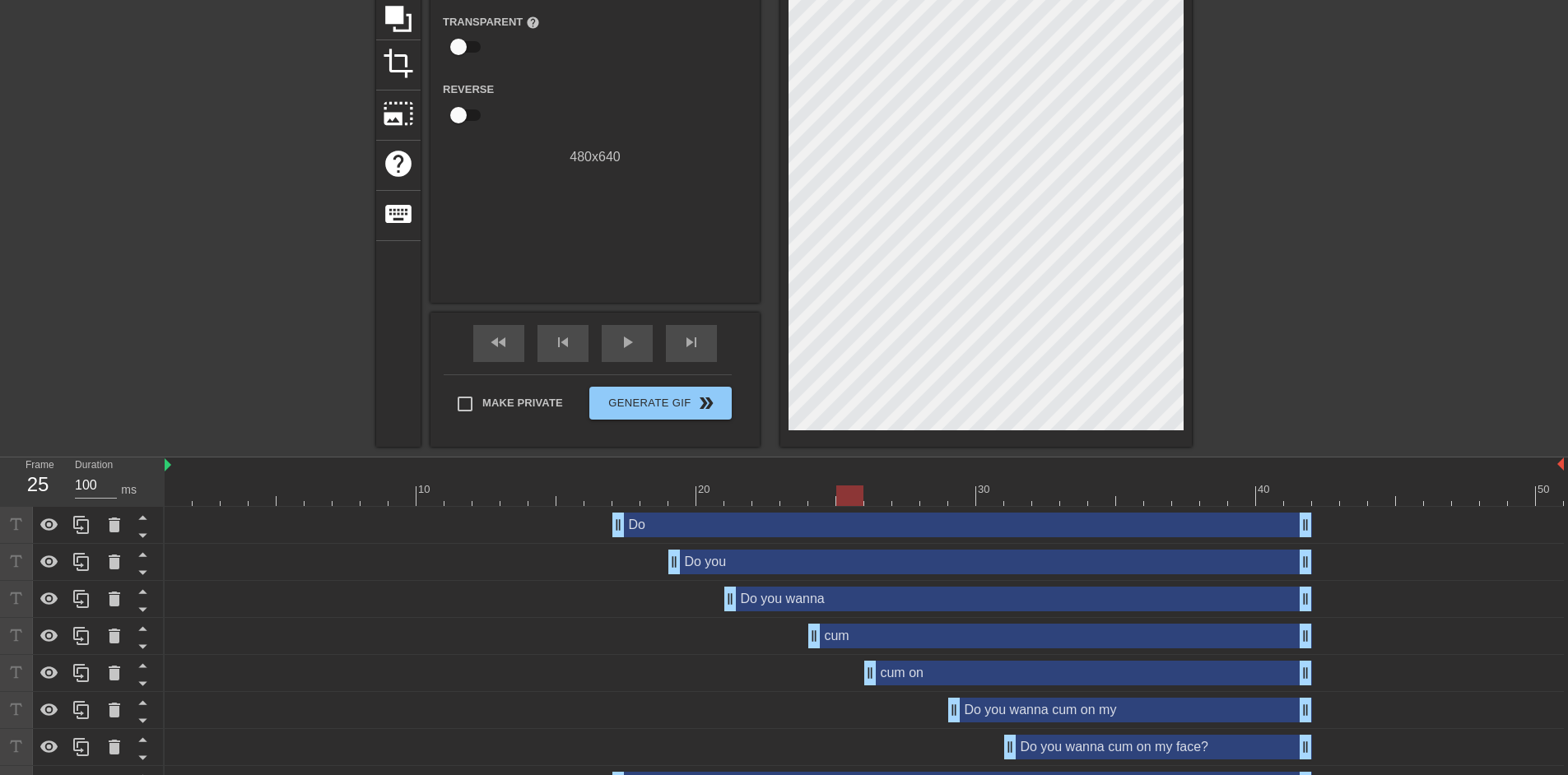
scroll to position [201, 0]
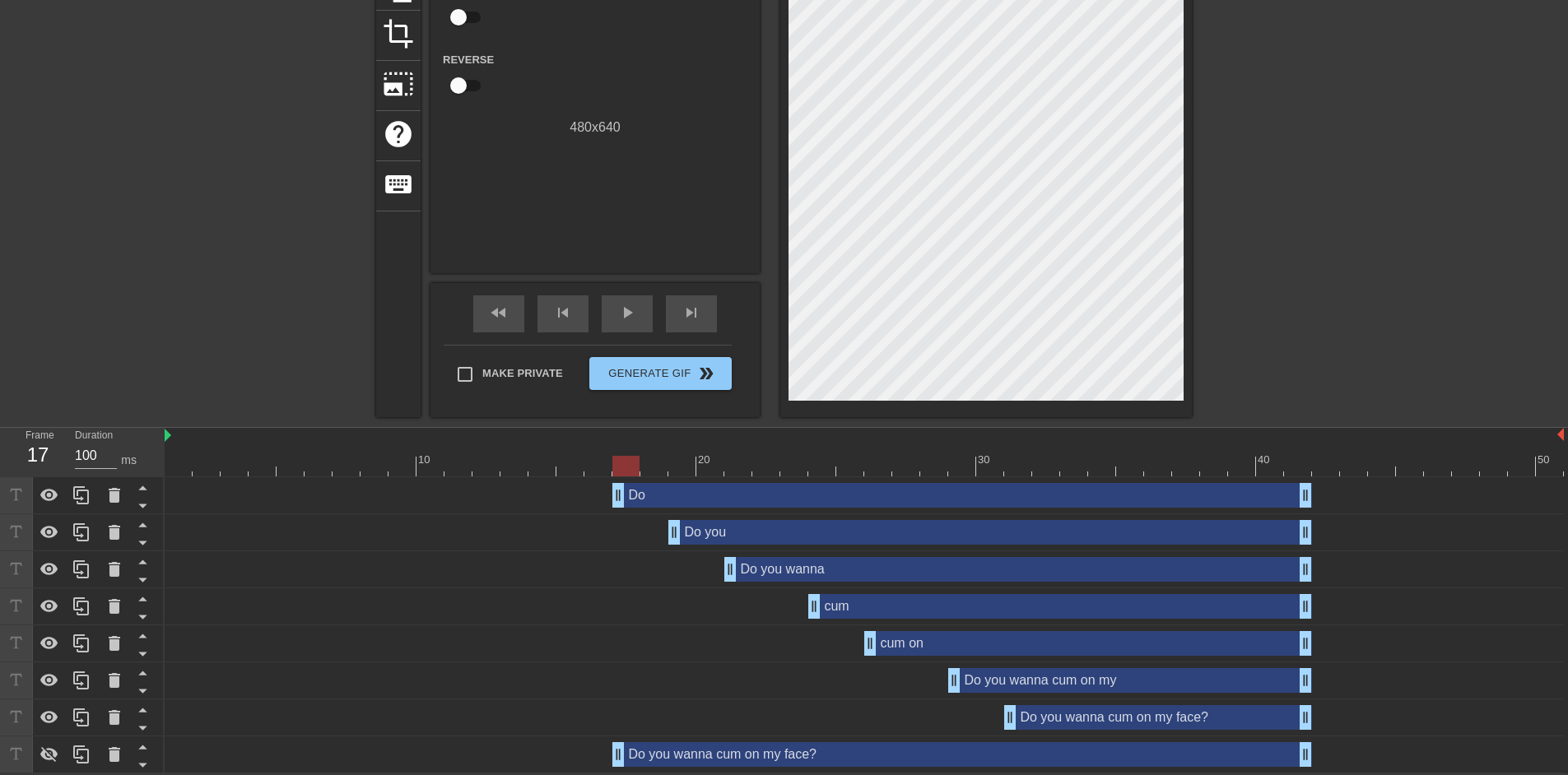
drag, startPoint x: 620, startPoint y: 493, endPoint x: 609, endPoint y: 498, distance: 12.1
click at [609, 498] on div "Do drag_handle drag_handle" at bounding box center [864, 495] width 1399 height 25
drag, startPoint x: 814, startPoint y: 608, endPoint x: 780, endPoint y: 608, distance: 34.0
drag, startPoint x: 866, startPoint y: 641, endPoint x: 837, endPoint y: 646, distance: 29.4
drag, startPoint x: 953, startPoint y: 677, endPoint x: 904, endPoint y: 681, distance: 49.2
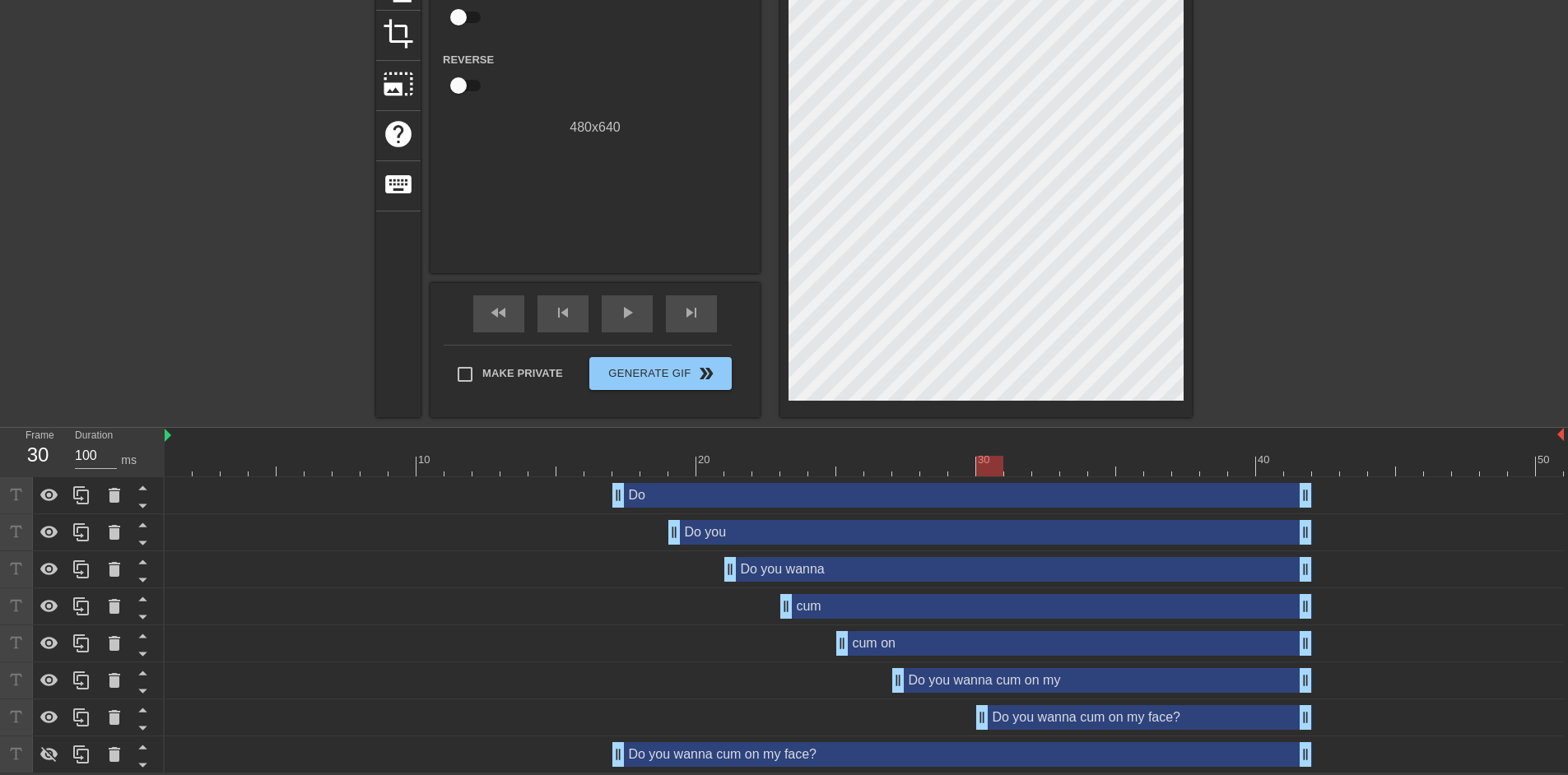
drag, startPoint x: 1012, startPoint y: 719, endPoint x: 983, endPoint y: 721, distance: 29.1
drag, startPoint x: 899, startPoint y: 681, endPoint x: 924, endPoint y: 684, distance: 25.2
drag, startPoint x: 451, startPoint y: 454, endPoint x: 520, endPoint y: 416, distance: 78.8
click at [393, 461] on div "10 20 30 40 50" at bounding box center [864, 452] width 1399 height 49
click at [639, 312] on div "play_arrow" at bounding box center [627, 314] width 51 height 37
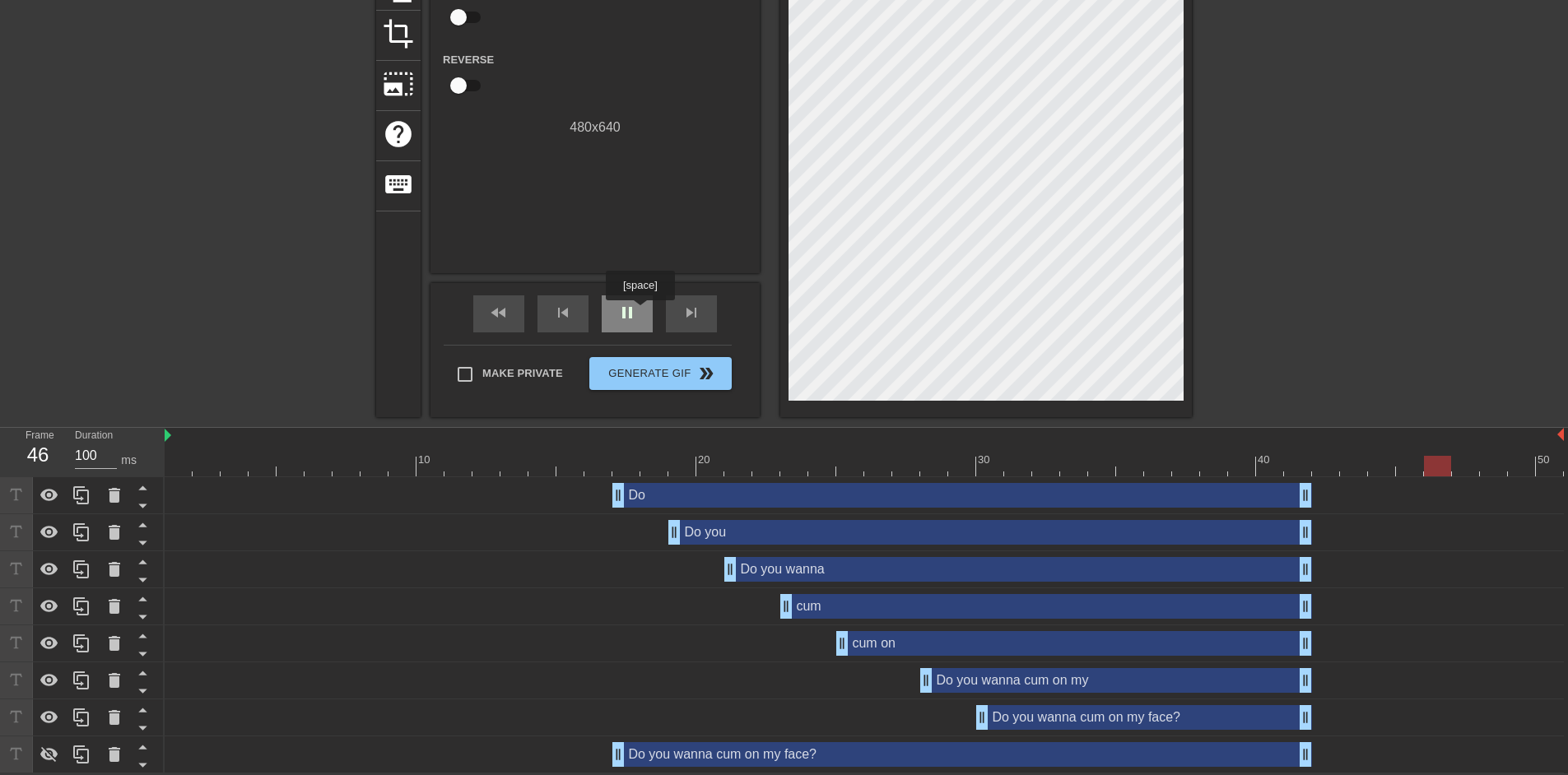
click at [639, 312] on div "pause" at bounding box center [627, 314] width 51 height 37
drag, startPoint x: 924, startPoint y: 678, endPoint x: 904, endPoint y: 676, distance: 20.1
drag, startPoint x: 986, startPoint y: 718, endPoint x: 957, endPoint y: 716, distance: 29.1
click at [491, 308] on span "fast_rewind" at bounding box center [499, 312] width 20 height 20
click at [620, 309] on span "play_arrow" at bounding box center [627, 312] width 20 height 20
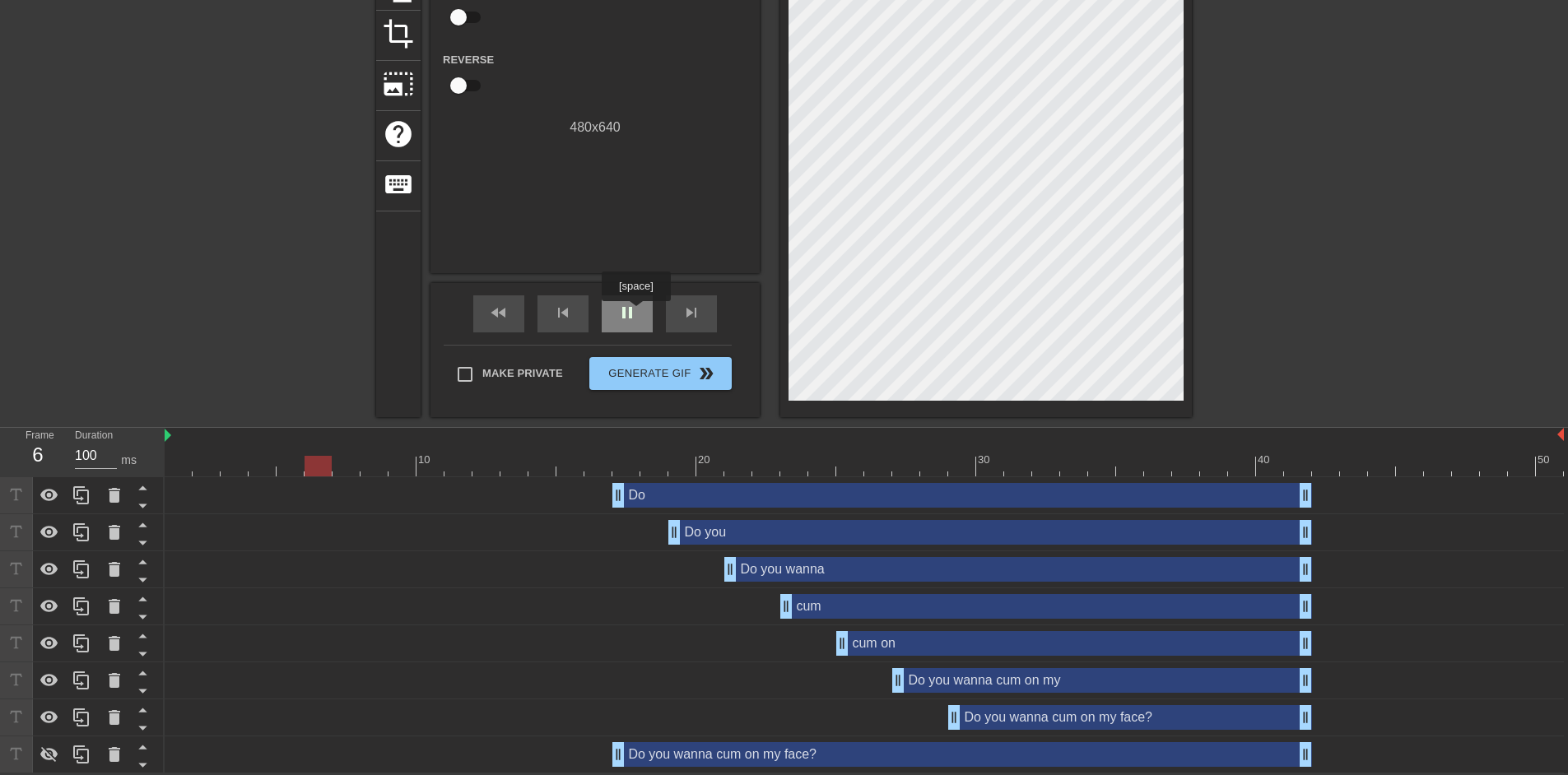
click at [636, 312] on span "pause" at bounding box center [627, 312] width 20 height 20
drag, startPoint x: 899, startPoint y: 682, endPoint x: 920, endPoint y: 683, distance: 21.0
click at [920, 683] on div "Do you wanna cum on my drag_handle drag_handle" at bounding box center [864, 681] width 1399 height 25
drag, startPoint x: 958, startPoint y: 718, endPoint x: 987, endPoint y: 722, distance: 29.3
drag, startPoint x: 924, startPoint y: 683, endPoint x: 908, endPoint y: 683, distance: 16.0
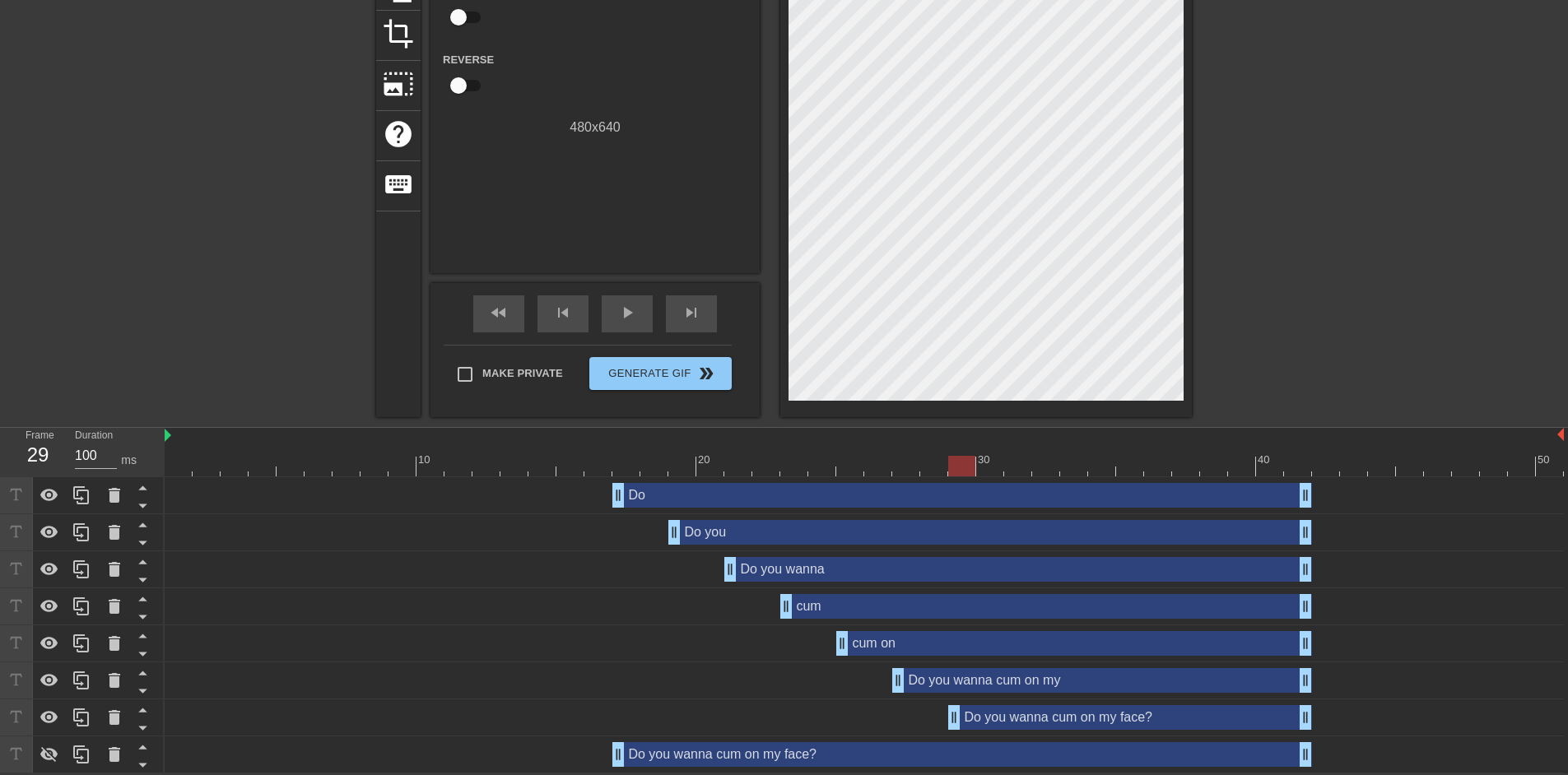
drag, startPoint x: 979, startPoint y: 719, endPoint x: 963, endPoint y: 718, distance: 16.0
click at [481, 322] on div "fast_rewind" at bounding box center [498, 314] width 51 height 37
click at [639, 314] on div "play_arrow" at bounding box center [627, 314] width 51 height 37
click at [974, 673] on div "Do you wanna cum on my drag_handle drag_handle" at bounding box center [1102, 681] width 420 height 25
click at [628, 319] on span "pause" at bounding box center [627, 312] width 20 height 20
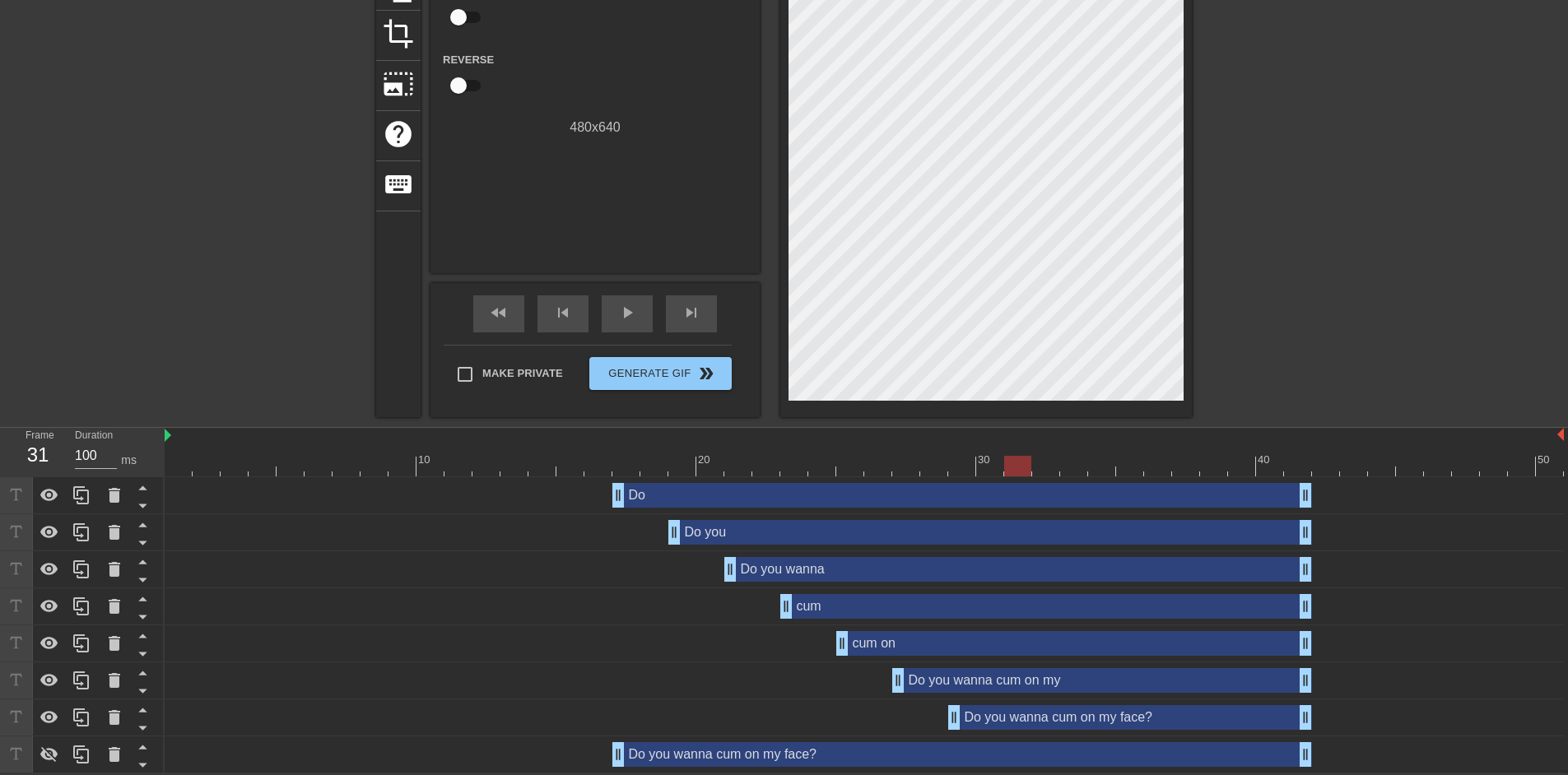
click at [984, 684] on div "Do you wanna cum on my drag_handle drag_handle" at bounding box center [1102, 681] width 420 height 25
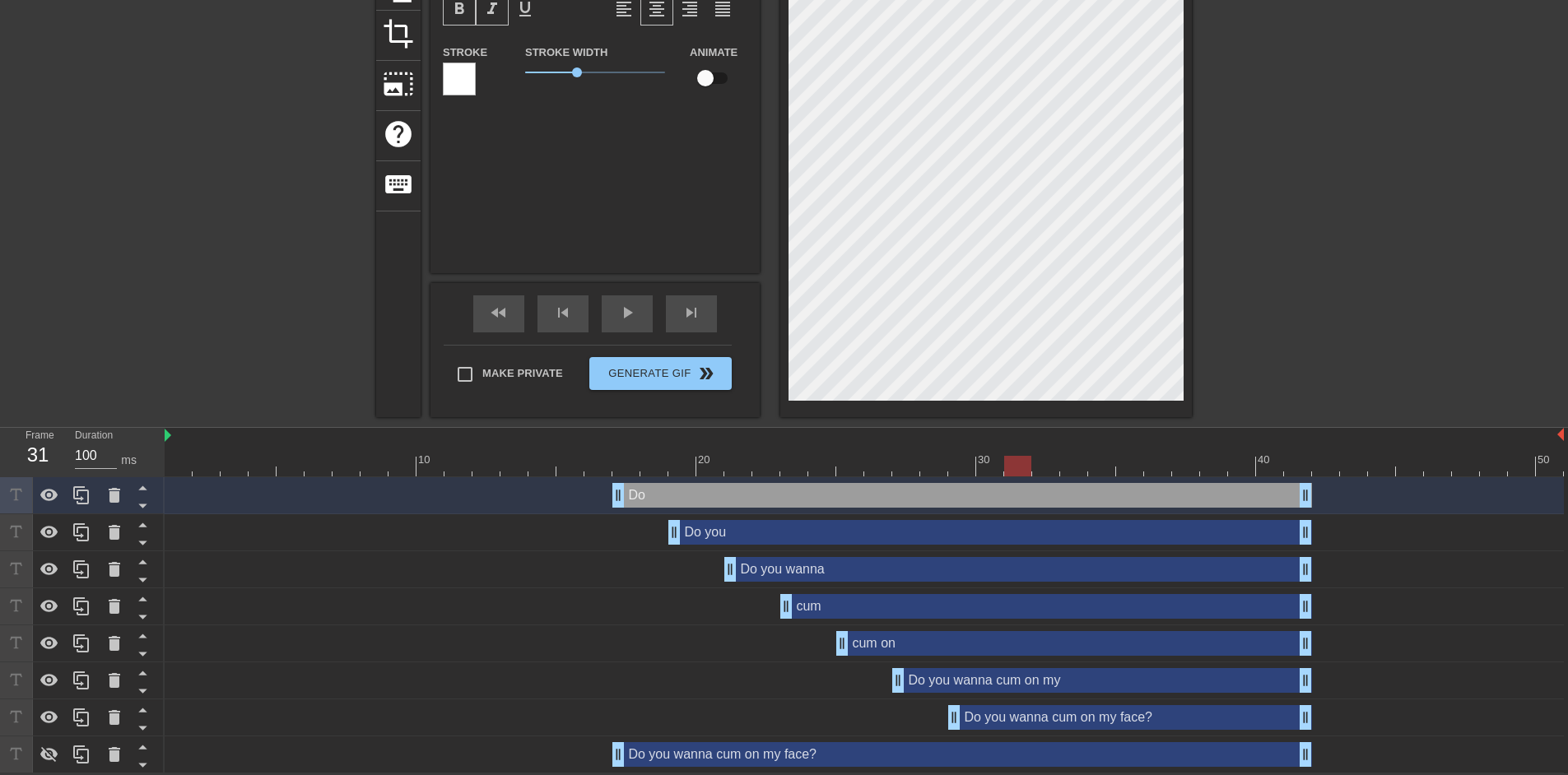
scroll to position [5, 2]
click at [1048, 682] on div "Do you wanna cum on my drag_handle drag_handle" at bounding box center [1102, 681] width 420 height 25
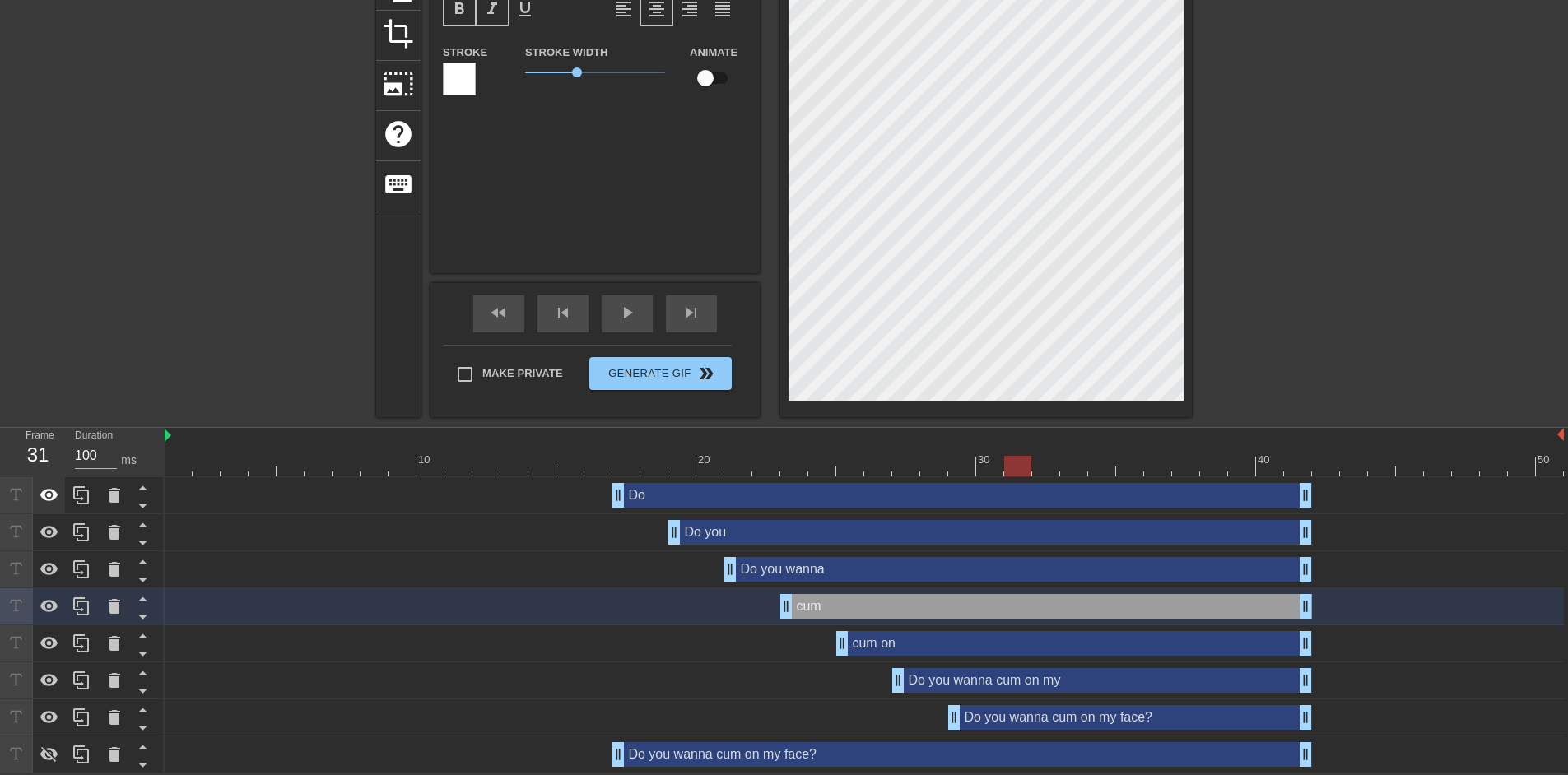
click at [51, 505] on div at bounding box center [49, 495] width 33 height 36
click at [53, 532] on icon at bounding box center [49, 533] width 18 height 12
click at [56, 570] on icon at bounding box center [49, 569] width 18 height 12
click at [56, 616] on div at bounding box center [49, 606] width 33 height 36
click at [54, 635] on icon at bounding box center [50, 644] width 20 height 20
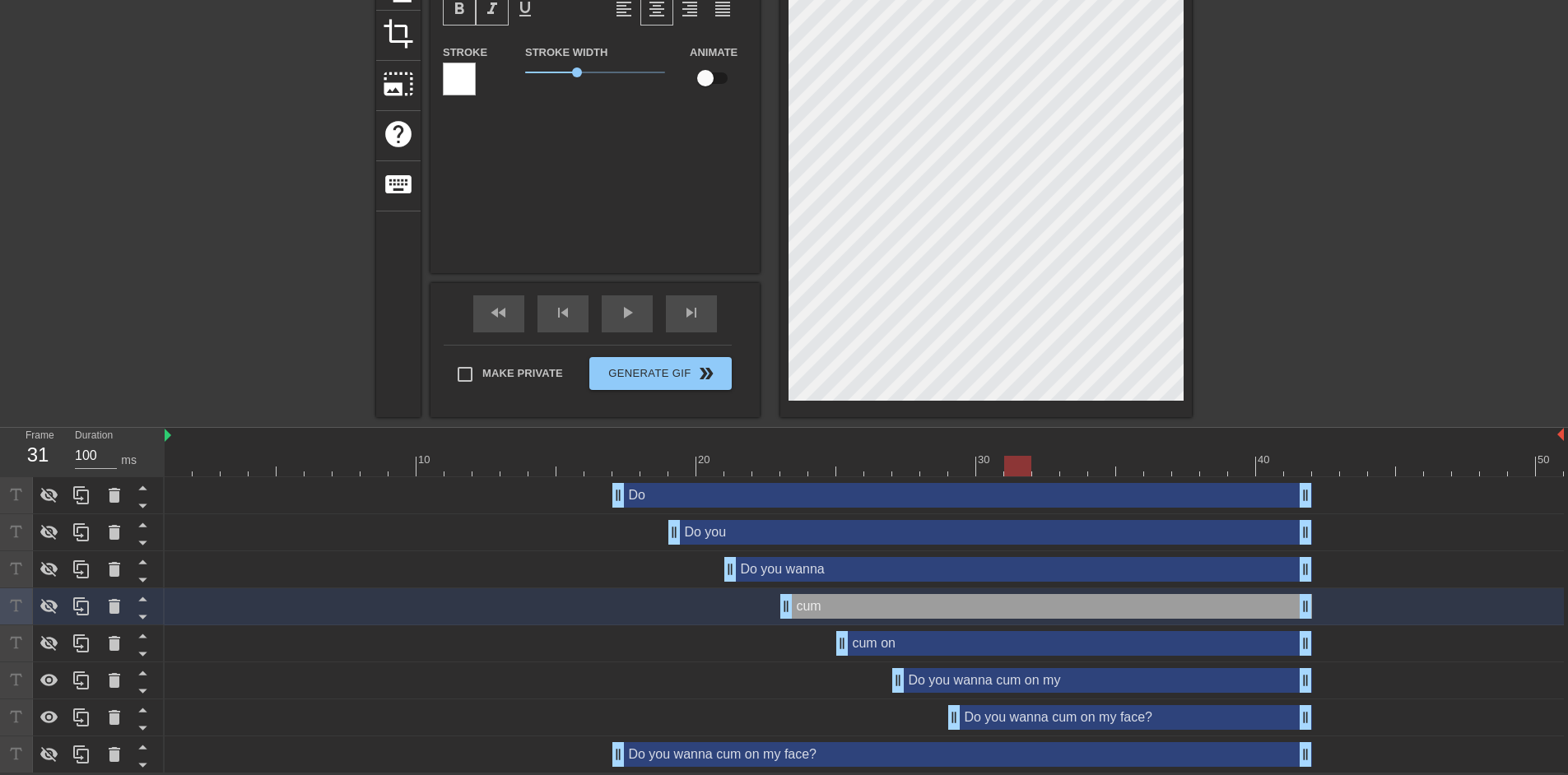
click at [947, 684] on div "Do you wanna cum on my drag_handle drag_handle" at bounding box center [1102, 681] width 420 height 25
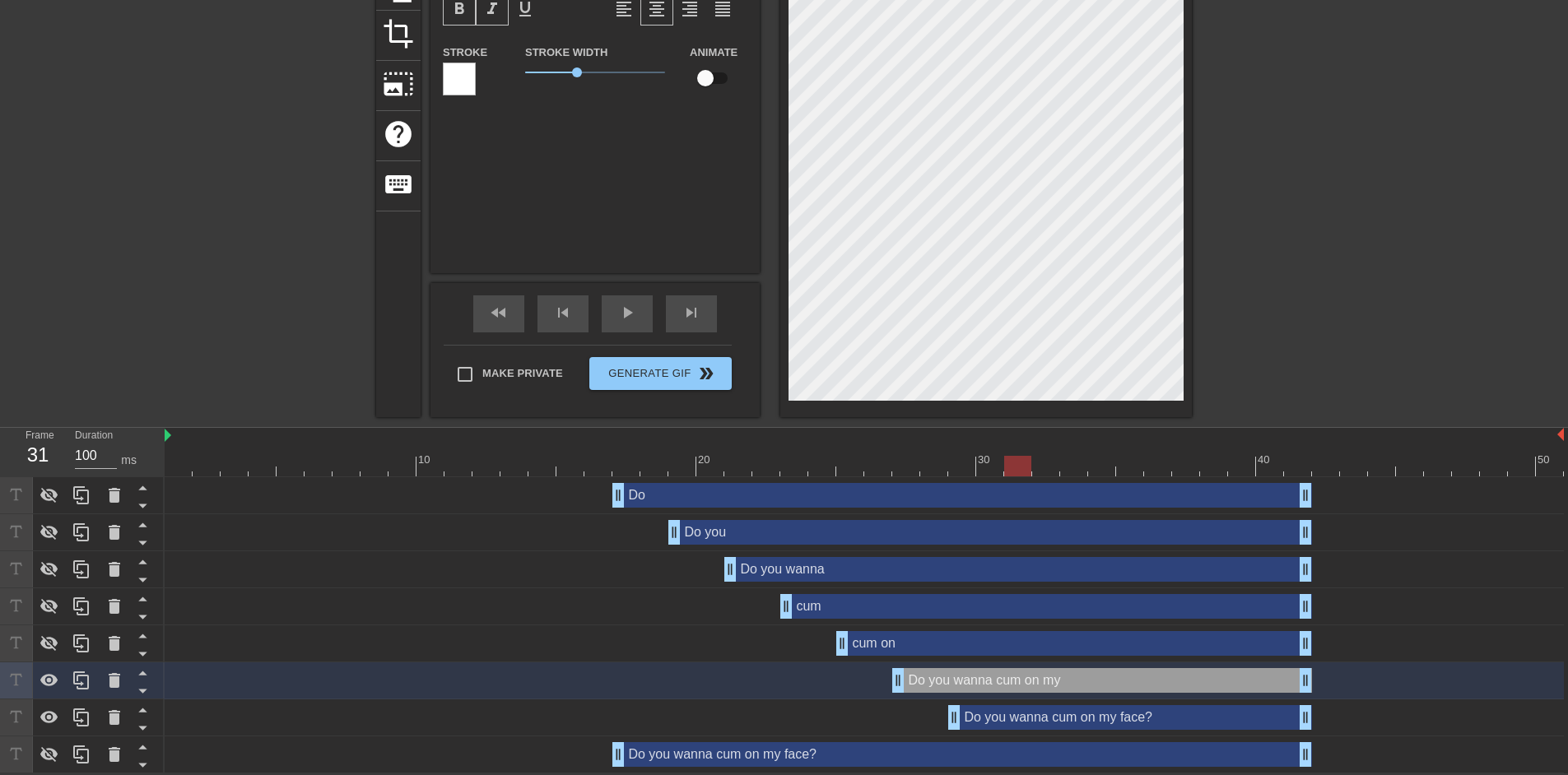
scroll to position [5, 3]
click at [1005, 719] on div "Do you wanna cum on my face? drag_handle drag_handle" at bounding box center [1130, 718] width 364 height 25
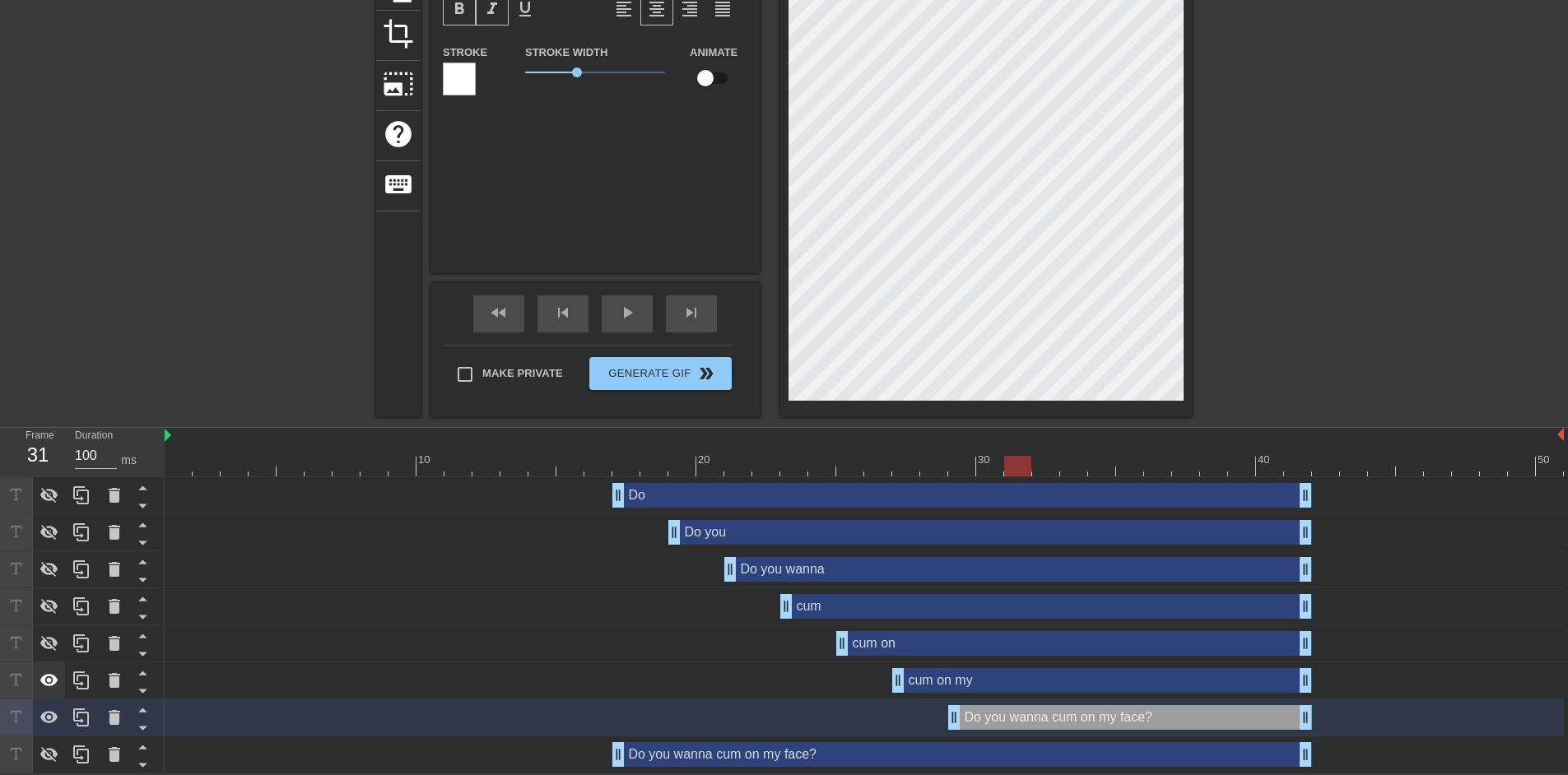
click at [47, 676] on icon at bounding box center [50, 681] width 20 height 20
click at [968, 700] on div "cum on my face? drag_handle drag_handle" at bounding box center [864, 718] width 1399 height 37
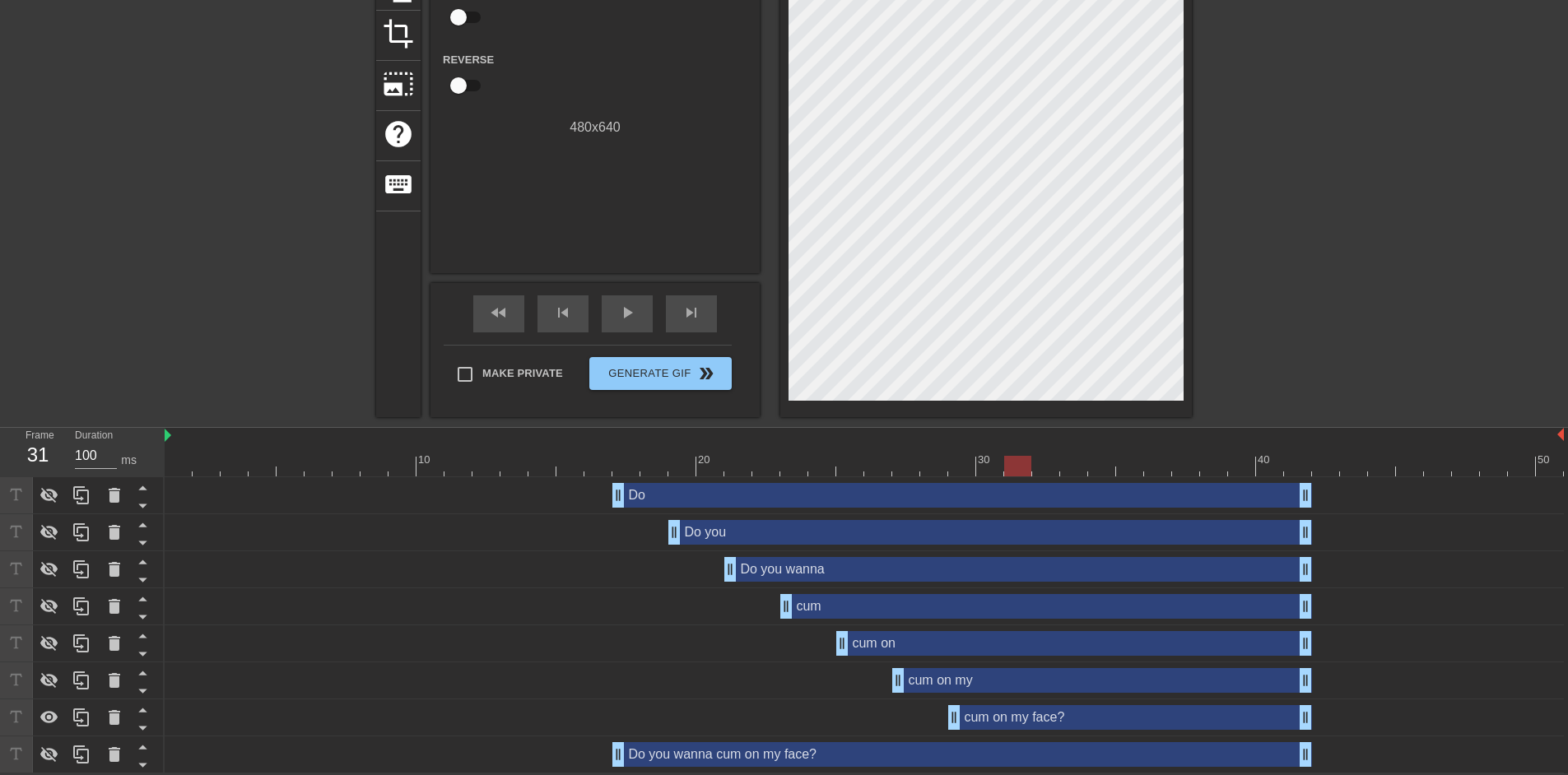
click at [968, 684] on div "cum on my drag_handle drag_handle" at bounding box center [1102, 681] width 420 height 25
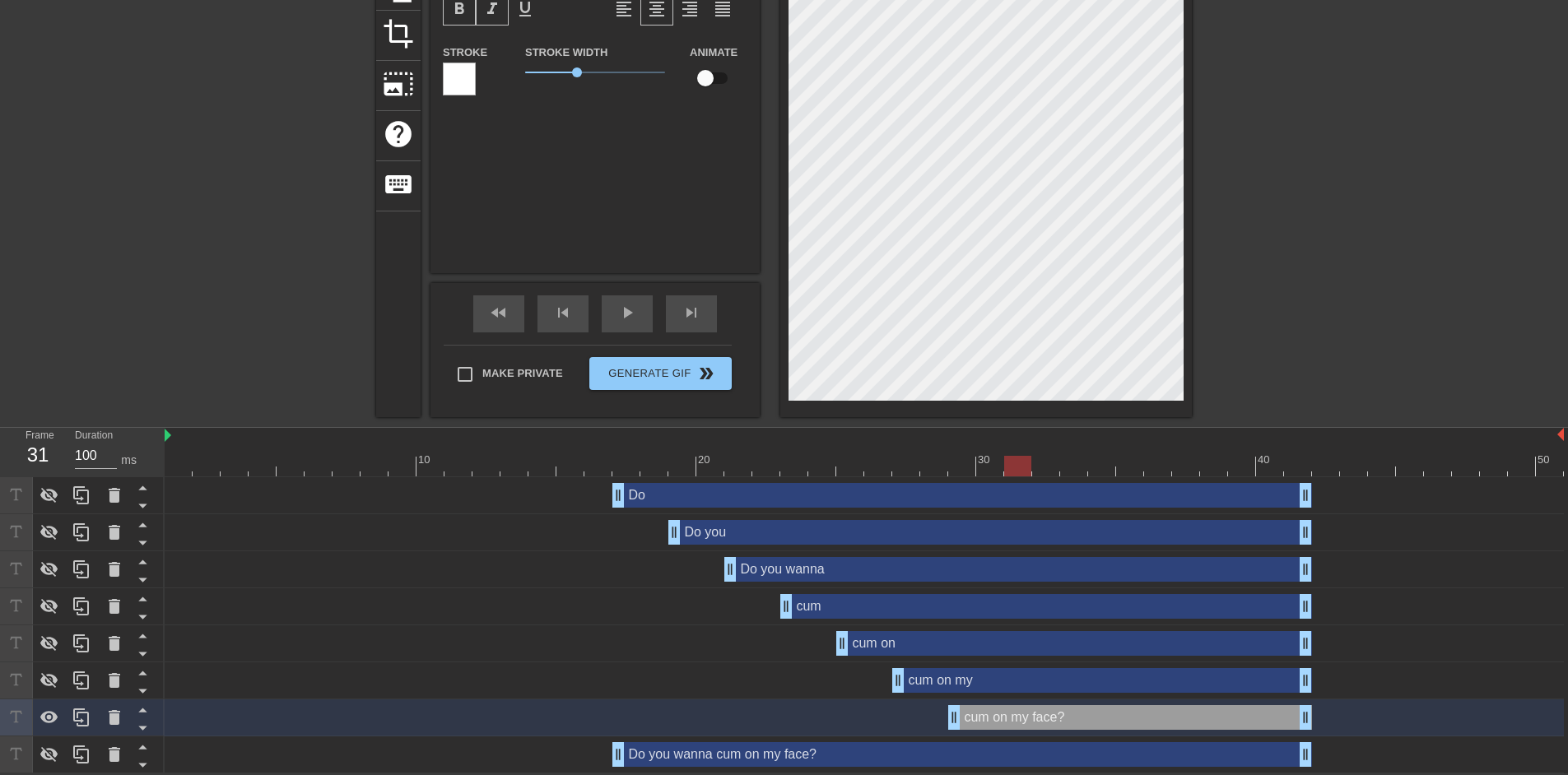
scroll to position [5, 1]
click at [1335, 300] on div at bounding box center [1335, 113] width 247 height 494
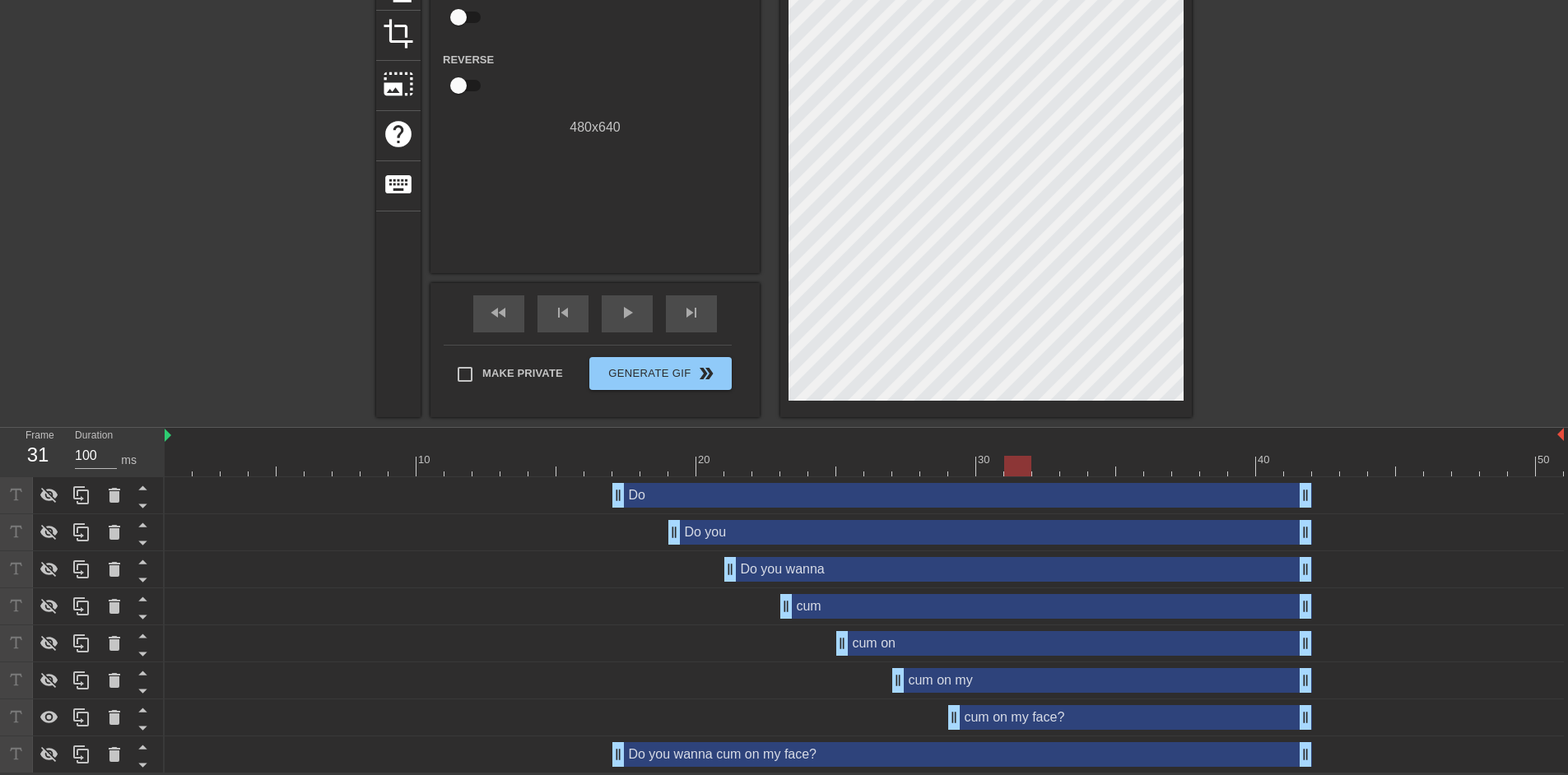
drag, startPoint x: 544, startPoint y: 489, endPoint x: 479, endPoint y: 491, distance: 65.0
click at [479, 491] on div "Do drag_handle drag_handle" at bounding box center [864, 495] width 1399 height 25
click at [479, 478] on div "Do drag_handle drag_handle" at bounding box center [864, 496] width 1399 height 37
click at [484, 467] on div at bounding box center [864, 466] width 1399 height 20
click at [626, 317] on span "play_arrow" at bounding box center [627, 312] width 20 height 20
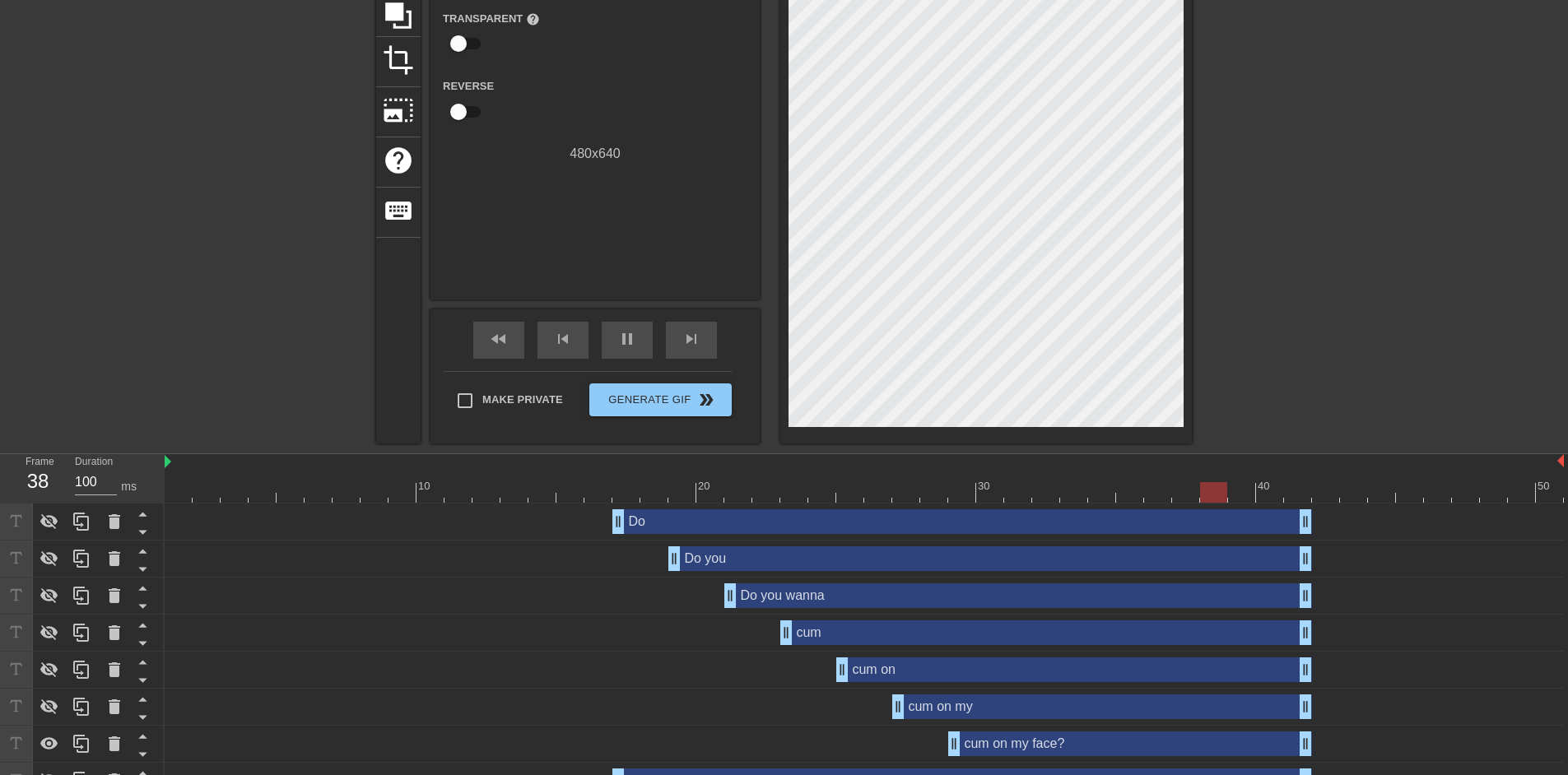
scroll to position [201, 0]
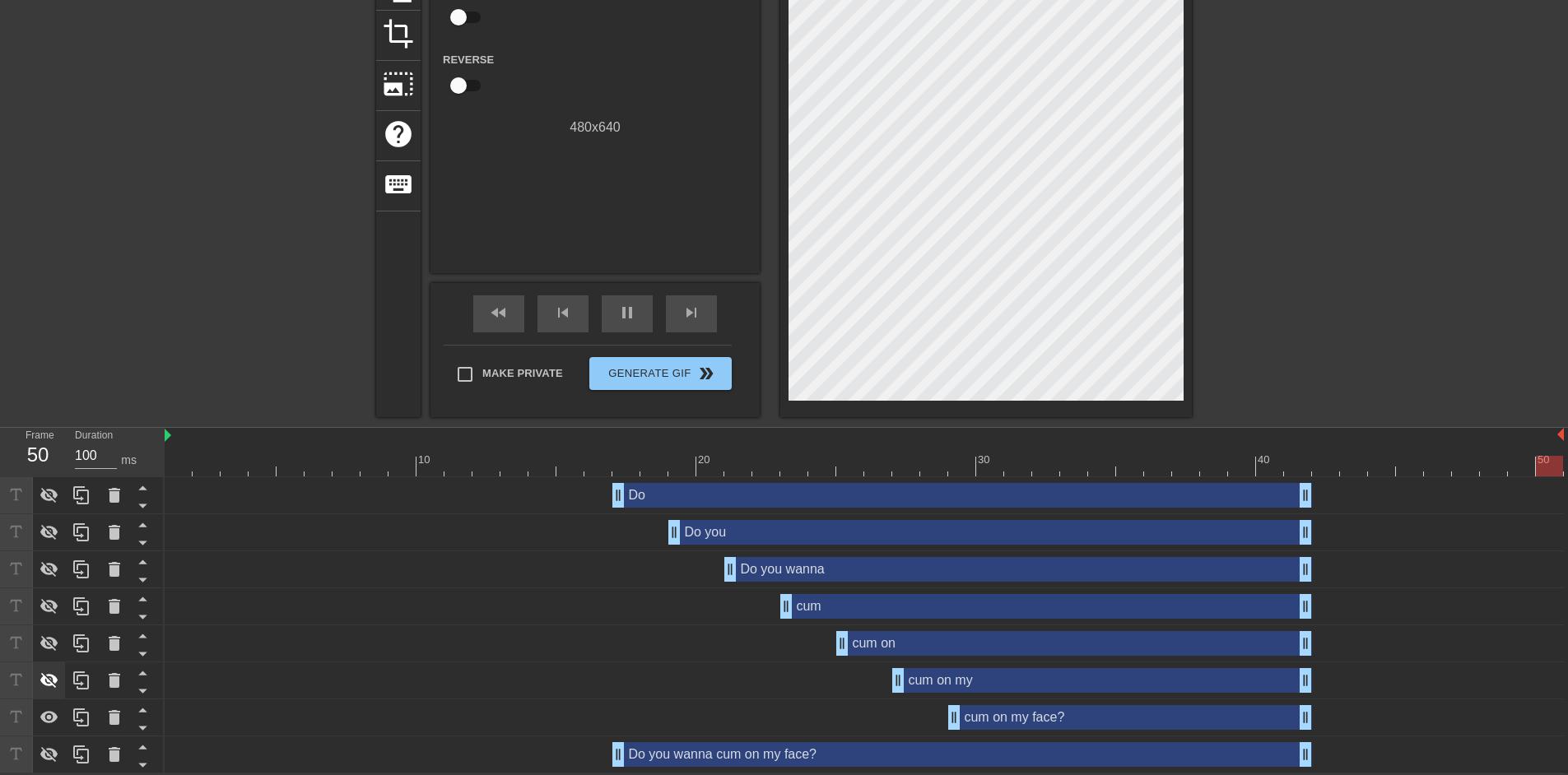
click at [52, 679] on icon at bounding box center [50, 681] width 20 height 20
click at [48, 634] on icon at bounding box center [50, 644] width 20 height 20
click at [46, 601] on icon at bounding box center [50, 606] width 20 height 20
drag, startPoint x: 51, startPoint y: 568, endPoint x: 52, endPoint y: 550, distance: 18.0
click at [52, 568] on icon at bounding box center [50, 570] width 20 height 20
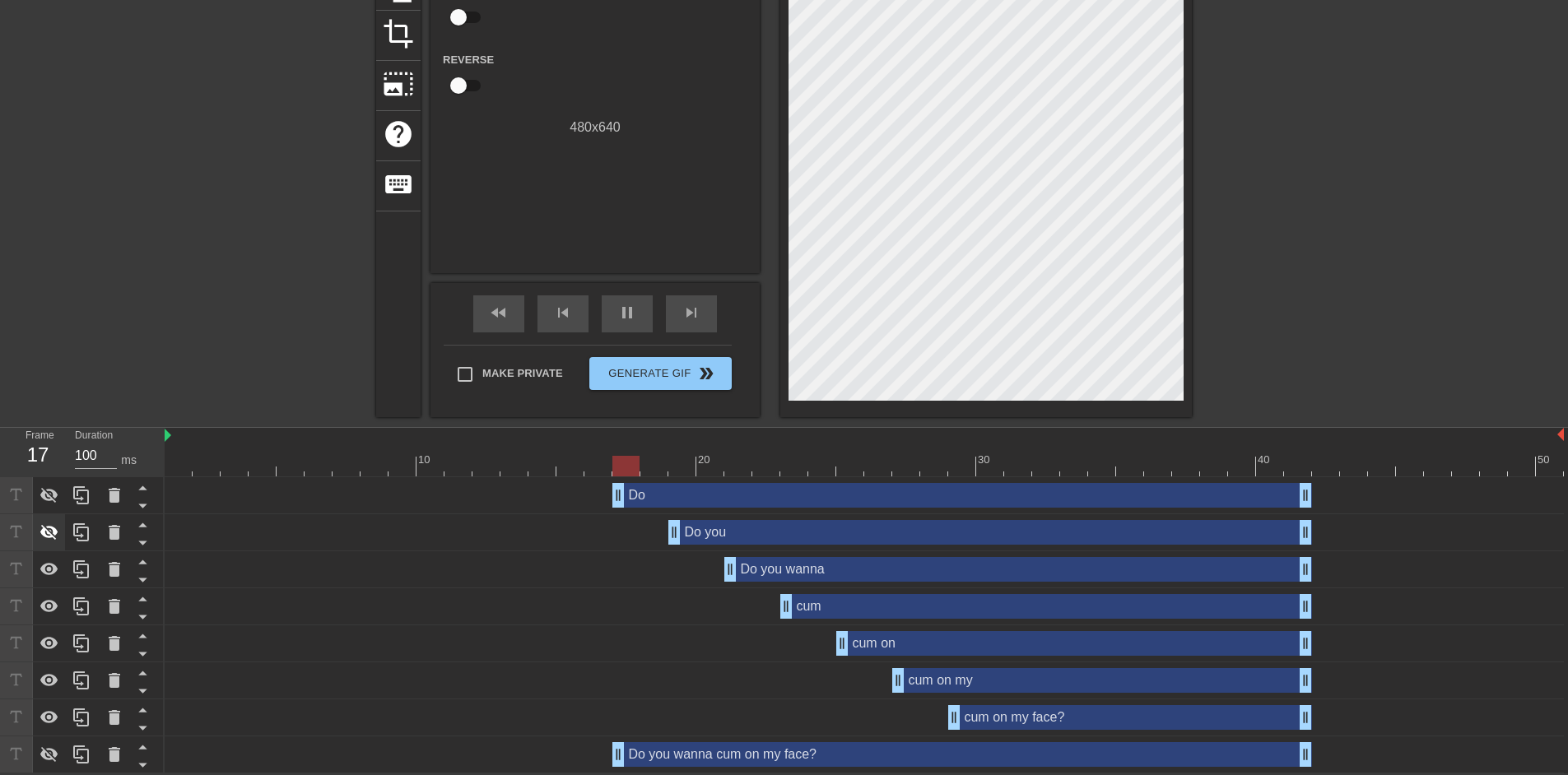
click at [52, 525] on icon at bounding box center [50, 533] width 20 height 20
click at [49, 493] on icon at bounding box center [50, 495] width 20 height 20
click at [631, 321] on div "pause" at bounding box center [627, 314] width 51 height 37
click at [857, 610] on div "cum drag_handle drag_handle" at bounding box center [1046, 606] width 532 height 25
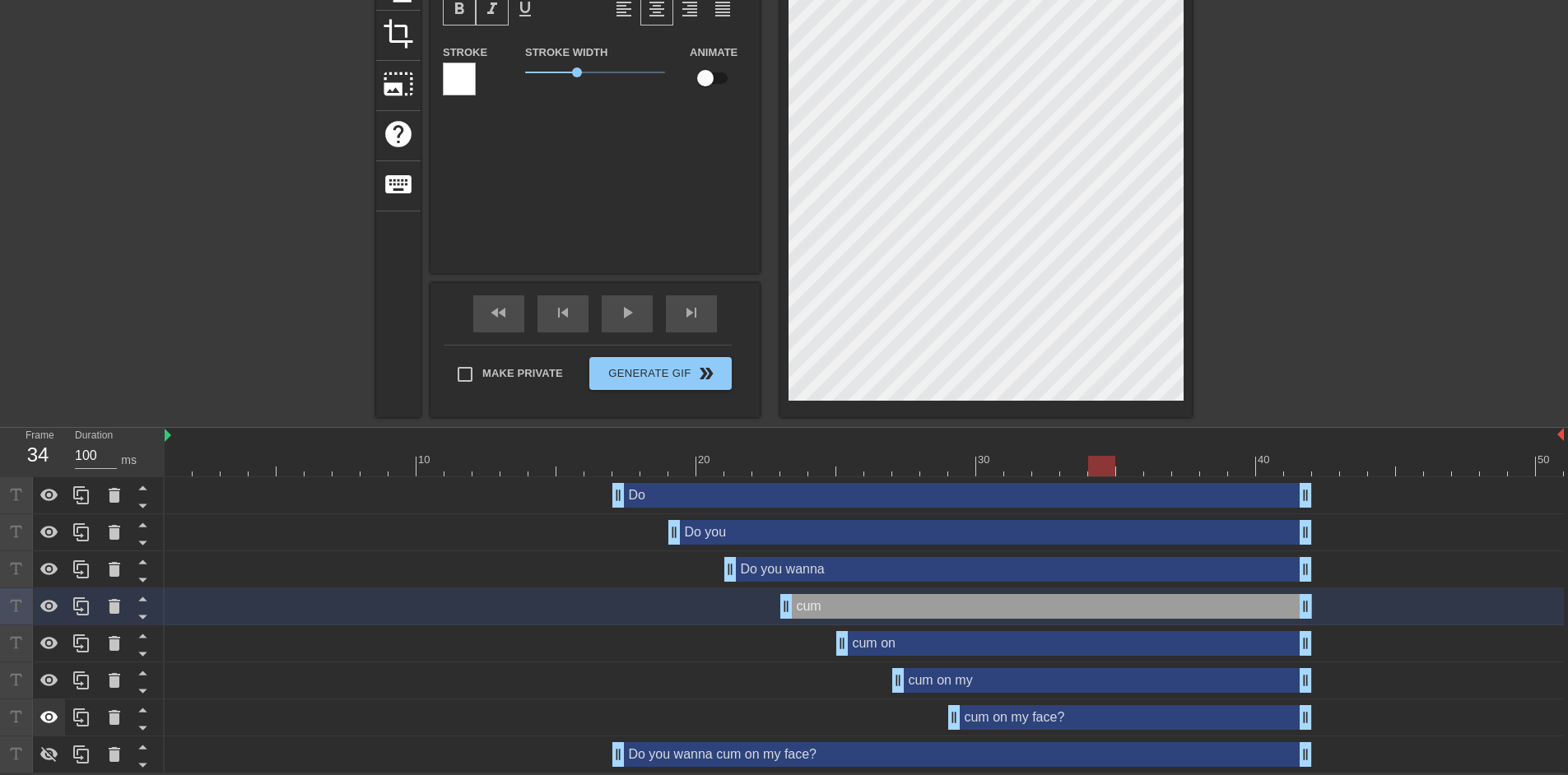
click at [59, 707] on div at bounding box center [49, 717] width 33 height 36
click at [59, 689] on icon at bounding box center [50, 681] width 20 height 20
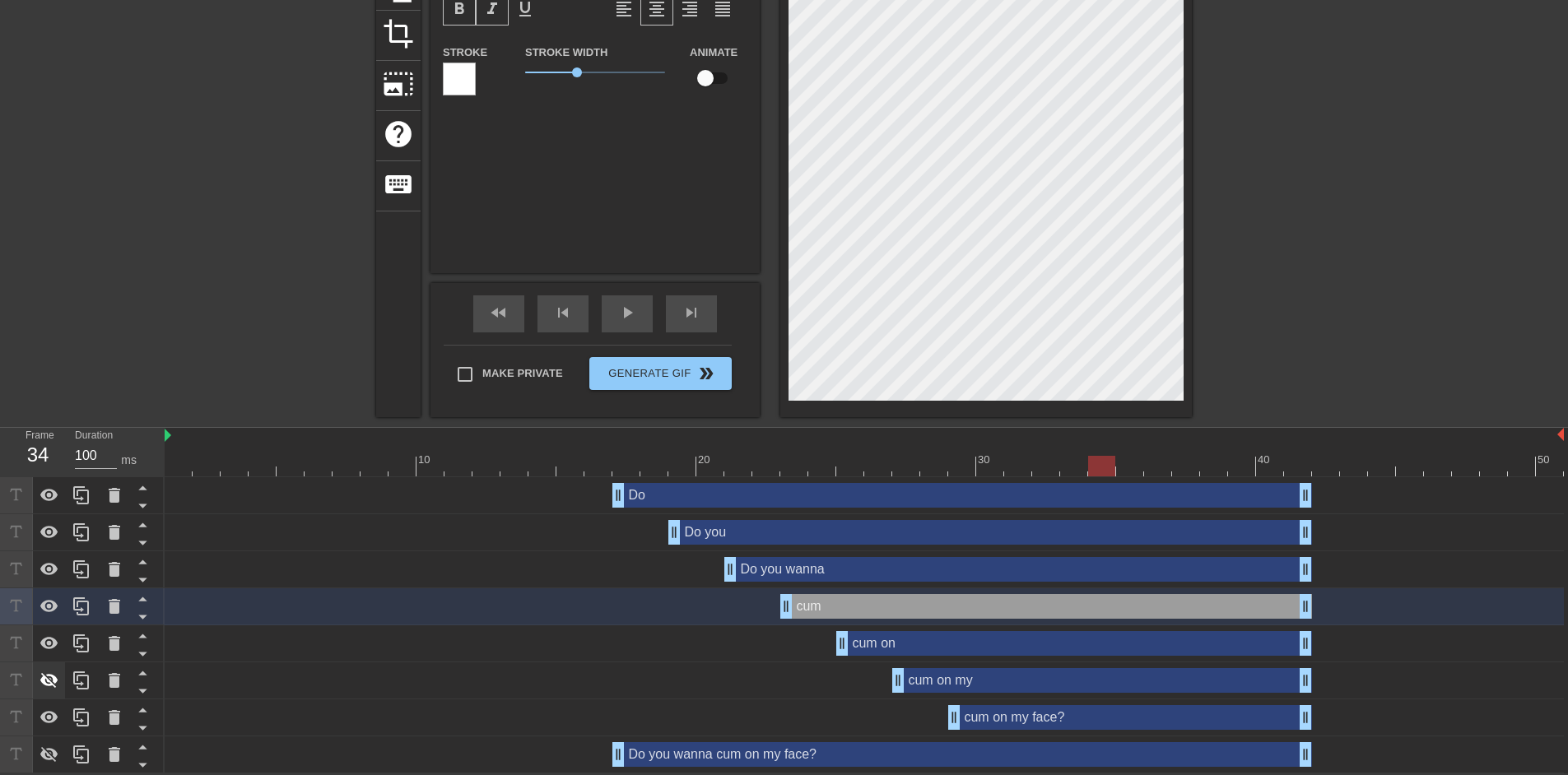
click at [47, 690] on div at bounding box center [49, 680] width 33 height 36
click at [46, 662] on div at bounding box center [49, 680] width 33 height 36
click at [44, 682] on icon at bounding box center [49, 680] width 18 height 12
click at [48, 655] on div at bounding box center [49, 644] width 33 height 36
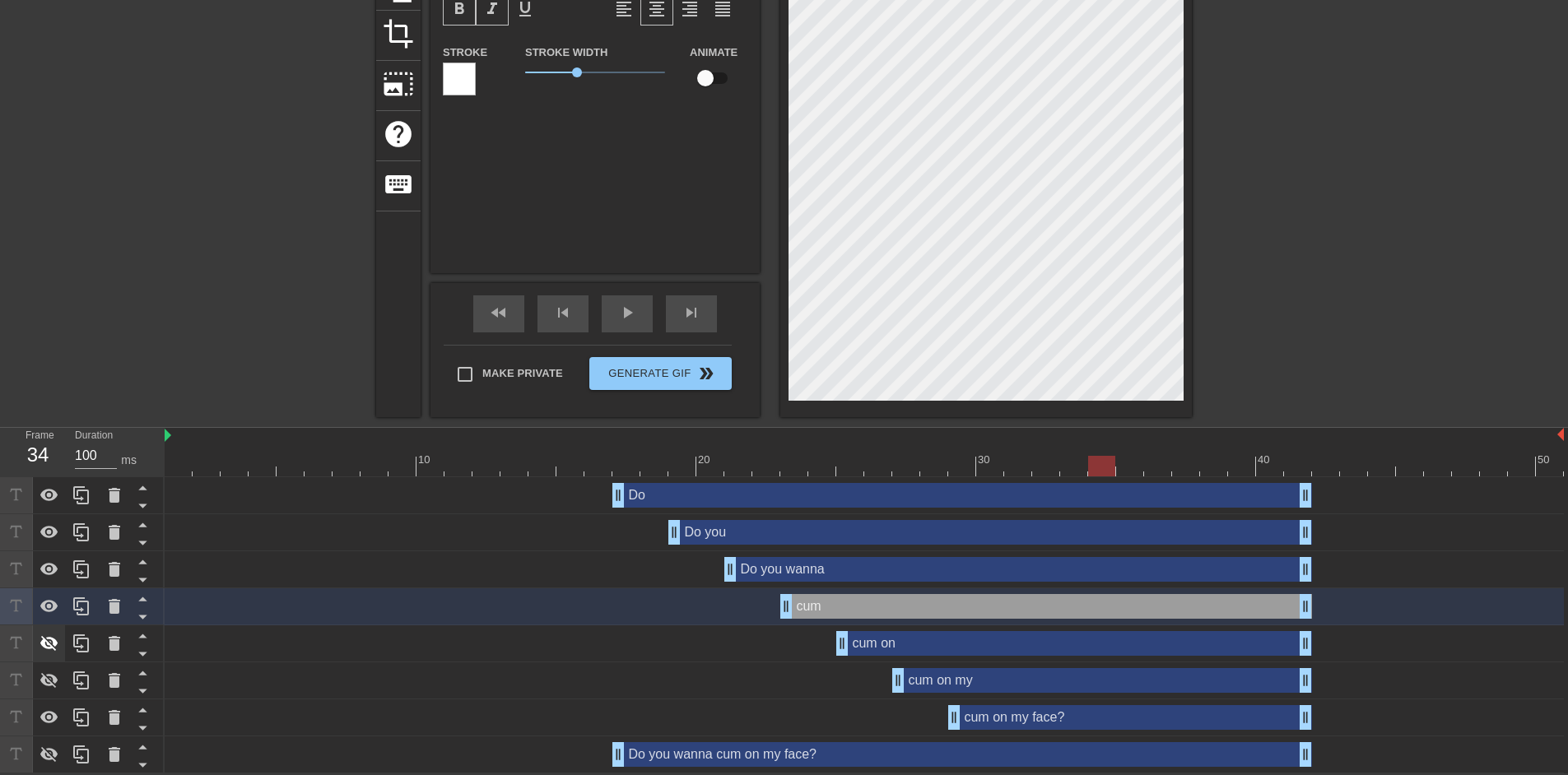
click at [48, 655] on div at bounding box center [49, 644] width 33 height 36
click at [50, 623] on div at bounding box center [82, 607] width 164 height 37
click at [53, 613] on icon at bounding box center [50, 606] width 20 height 20
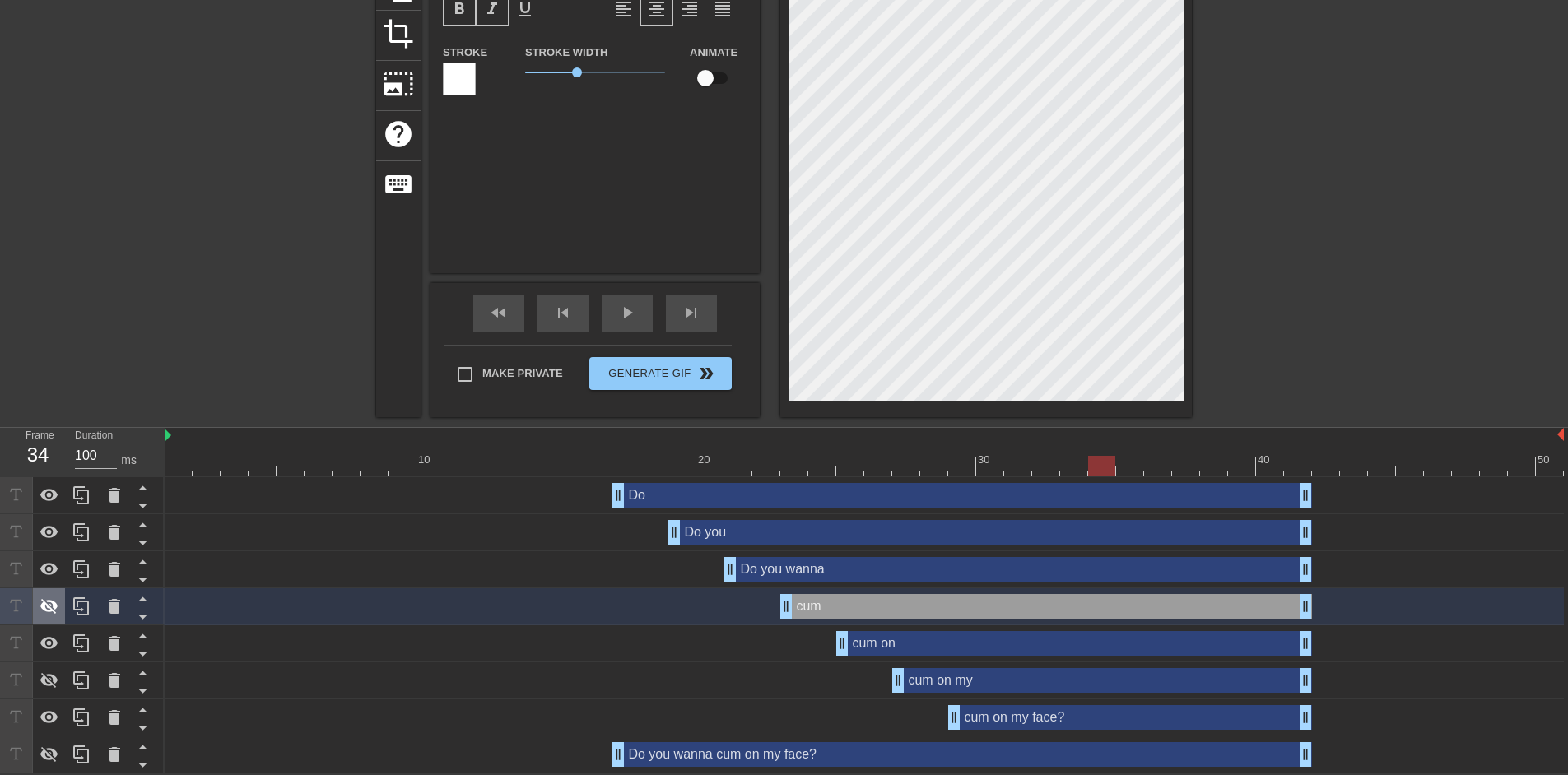
click at [53, 613] on icon at bounding box center [50, 606] width 20 height 20
click at [52, 639] on icon at bounding box center [49, 644] width 18 height 12
click at [52, 639] on icon at bounding box center [49, 645] width 18 height 16
click at [52, 639] on icon at bounding box center [49, 644] width 18 height 12
click at [52, 639] on icon at bounding box center [49, 645] width 18 height 16
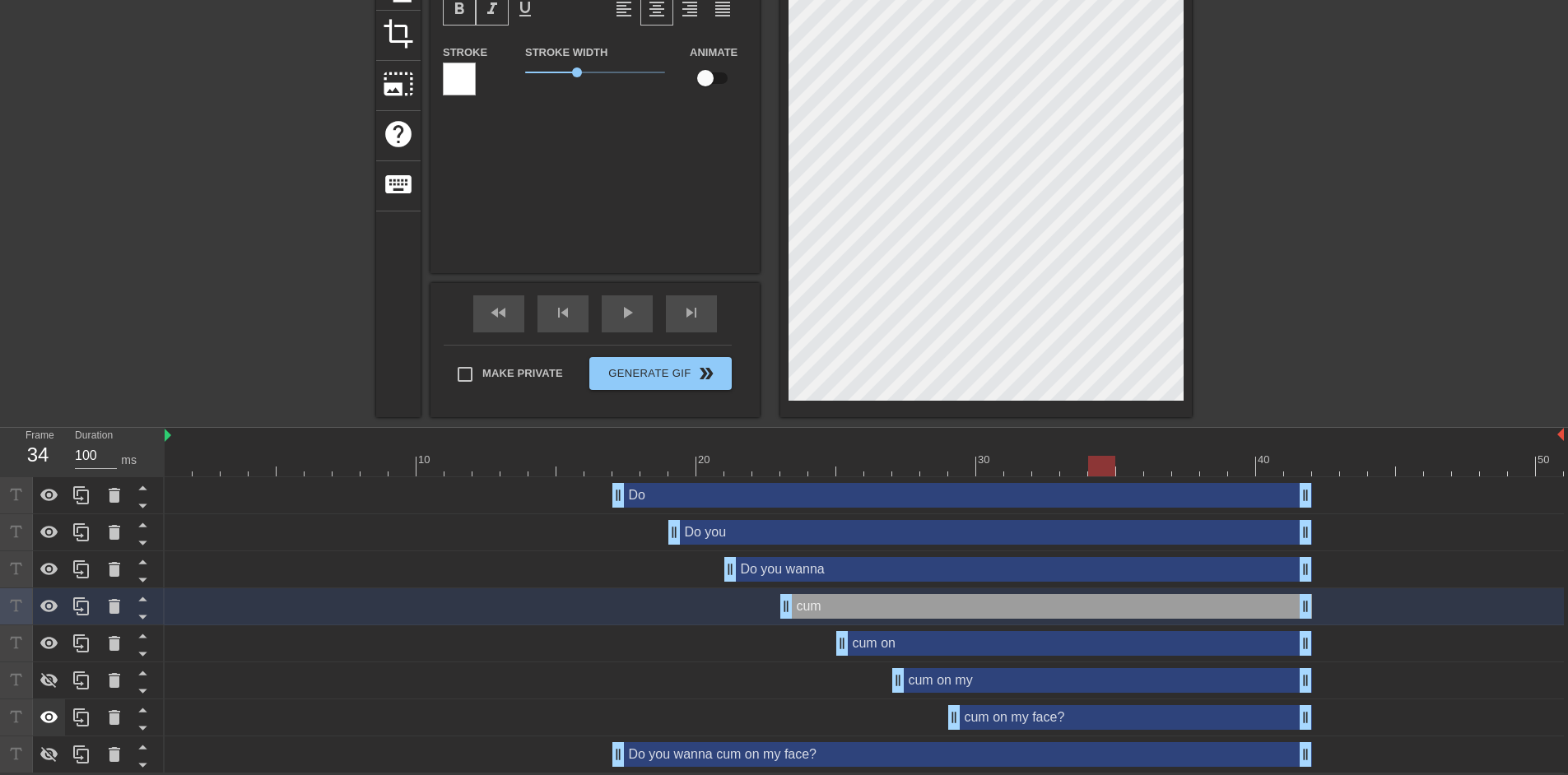
click at [49, 707] on div at bounding box center [49, 717] width 33 height 36
click at [902, 648] on div "cum on drag_handle drag_handle" at bounding box center [1074, 644] width 476 height 25
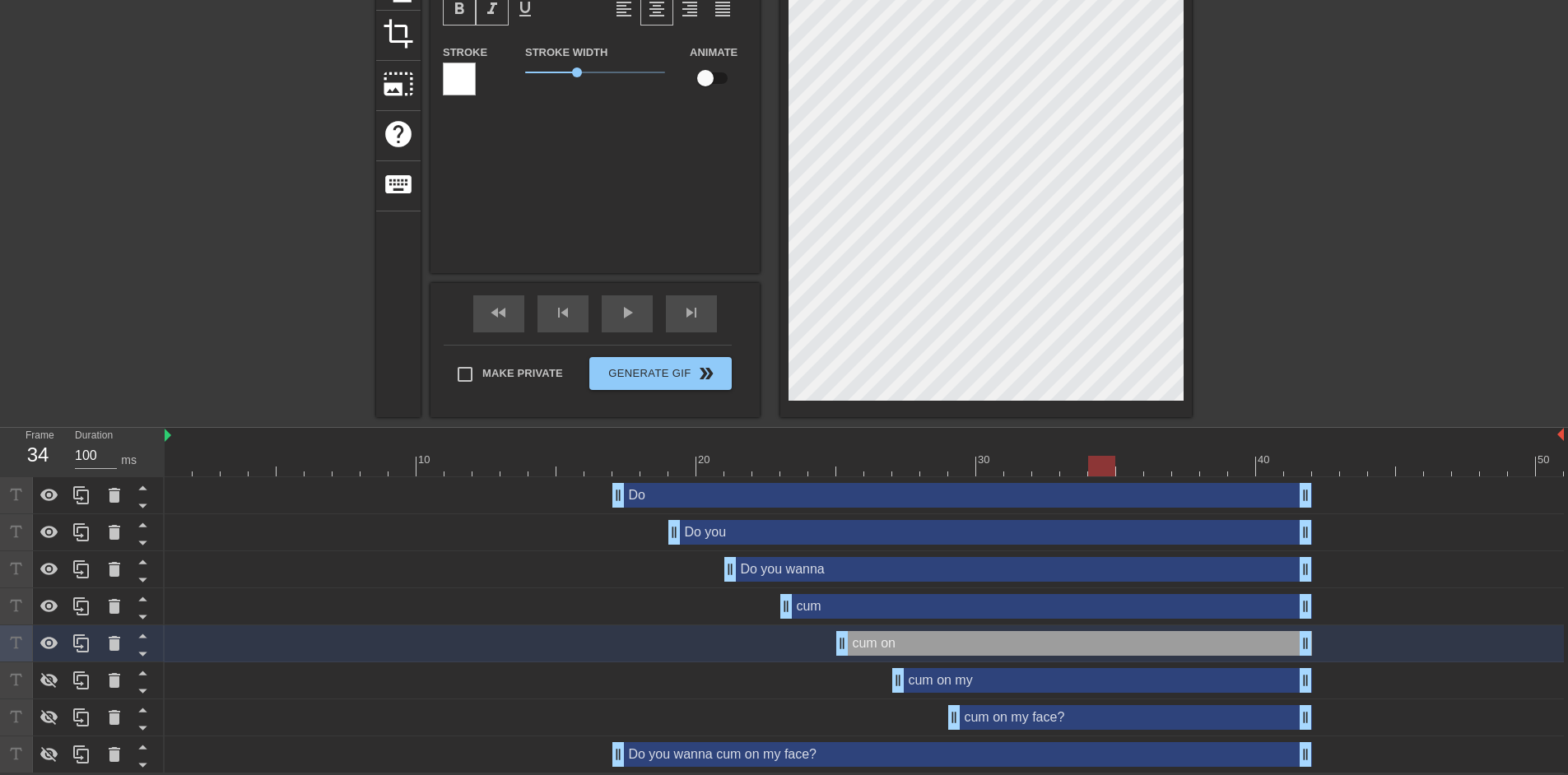
click at [175, 602] on div "cum drag_handle drag_handle" at bounding box center [864, 606] width 1399 height 25
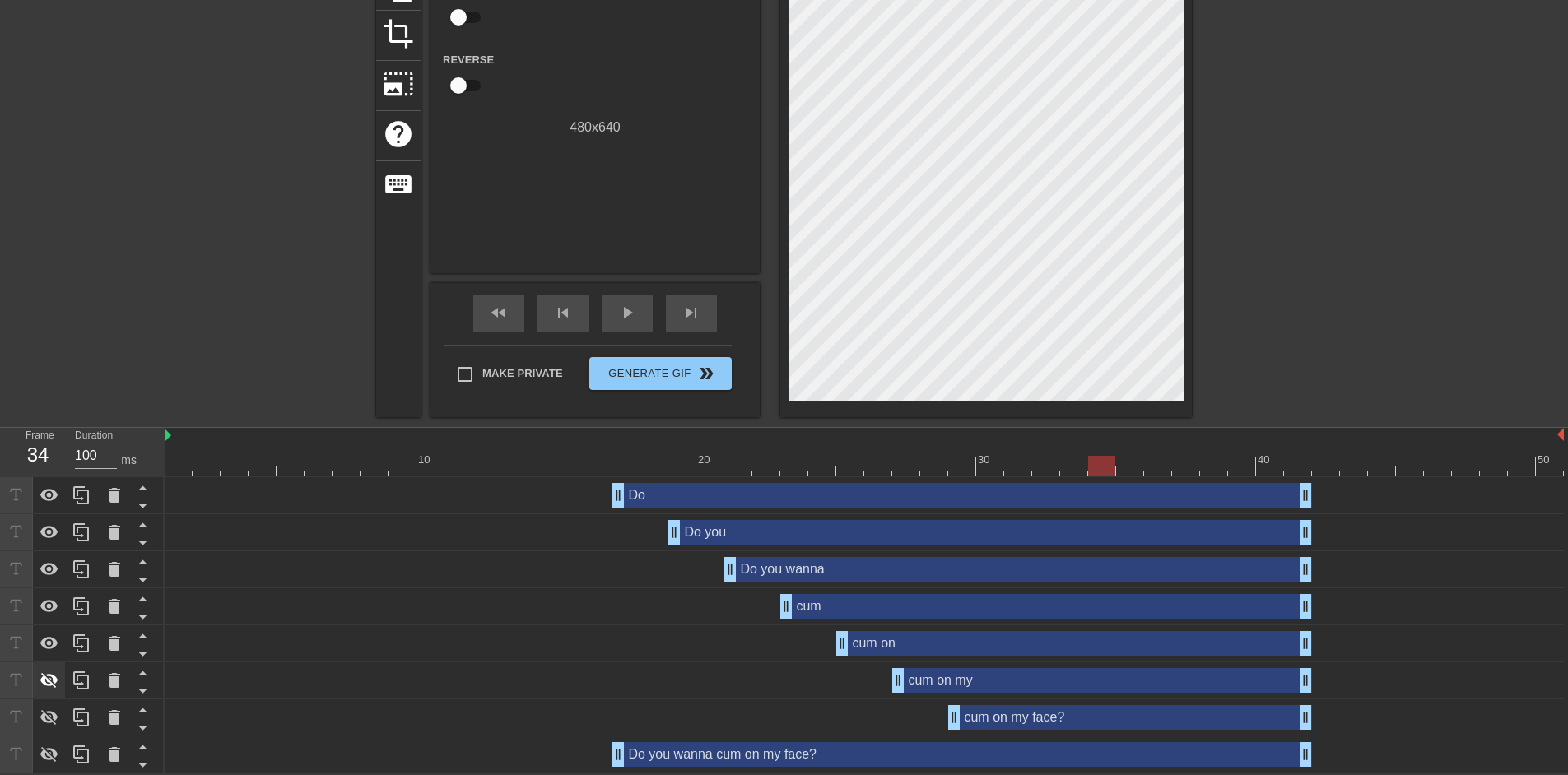
click at [46, 687] on icon at bounding box center [50, 681] width 20 height 20
click at [46, 717] on icon at bounding box center [50, 717] width 20 height 20
click at [558, 469] on div at bounding box center [864, 466] width 1399 height 20
click at [631, 315] on span "play_arrow" at bounding box center [627, 312] width 20 height 20
click at [631, 315] on span "pause" at bounding box center [627, 312] width 20 height 20
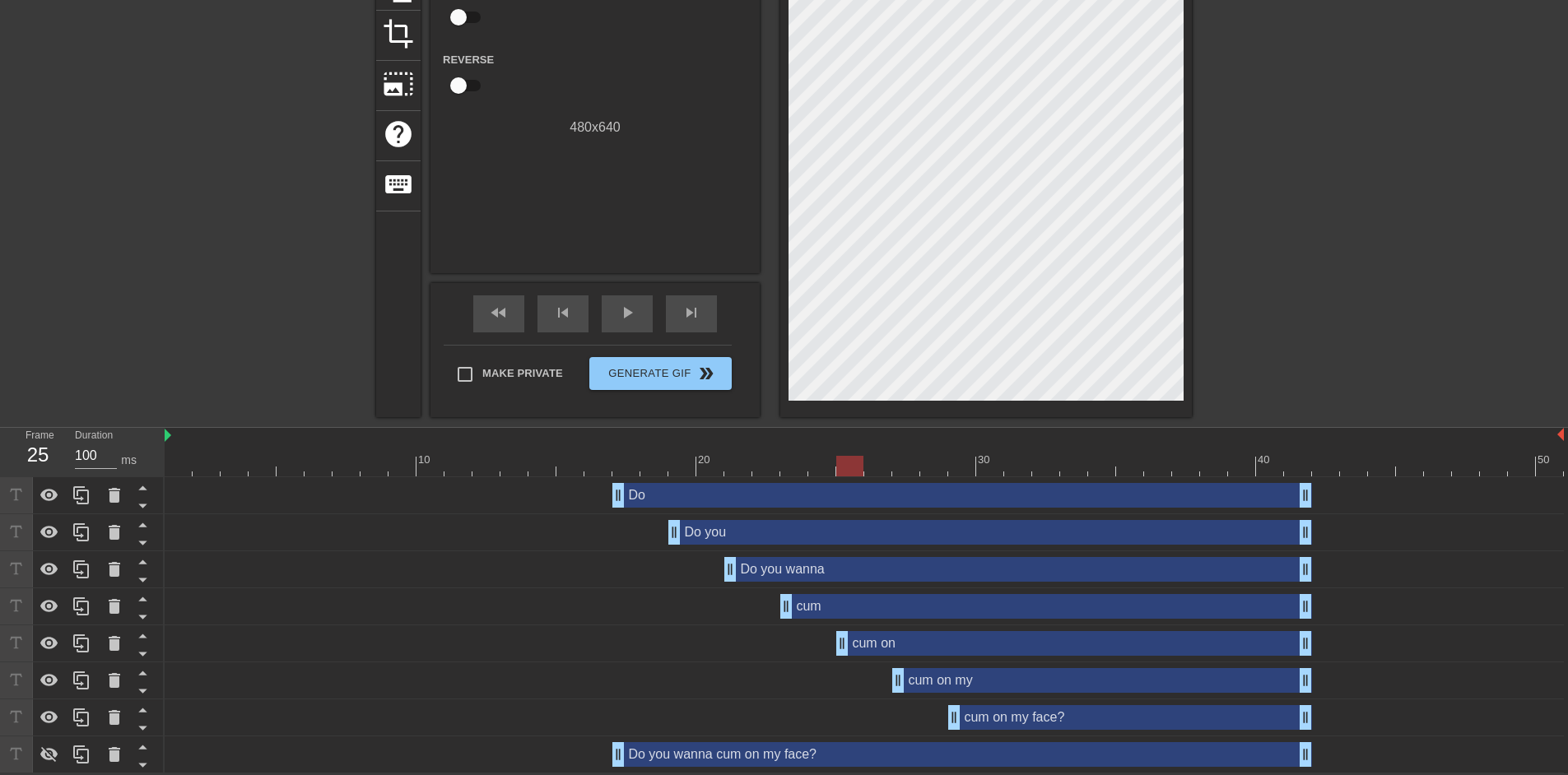
drag, startPoint x: 834, startPoint y: 470, endPoint x: 843, endPoint y: 469, distance: 9.1
click at [843, 469] on div at bounding box center [864, 466] width 1399 height 20
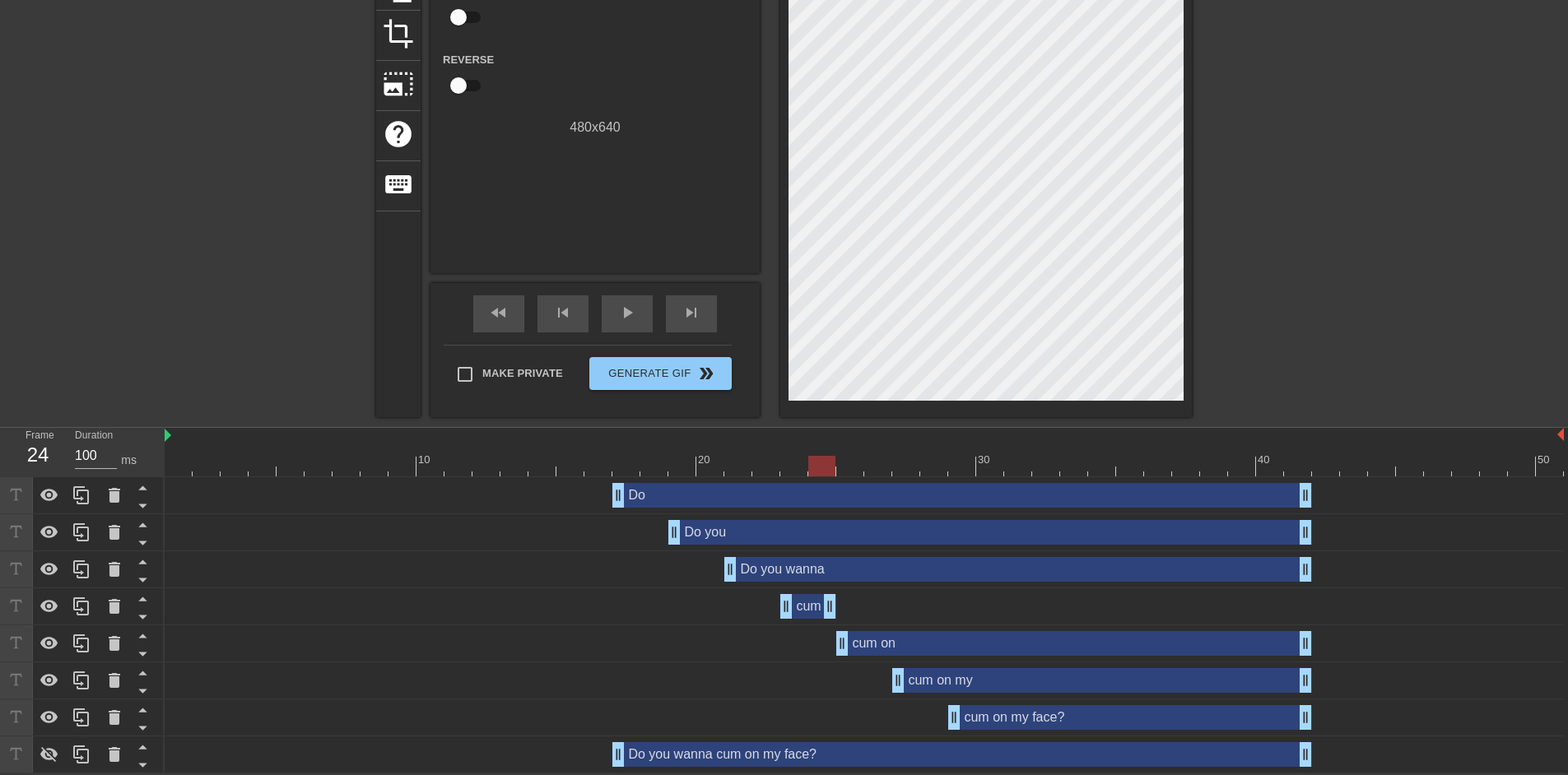
drag, startPoint x: 1305, startPoint y: 605, endPoint x: 828, endPoint y: 605, distance: 477.0
drag, startPoint x: 1300, startPoint y: 639, endPoint x: 891, endPoint y: 650, distance: 409.1
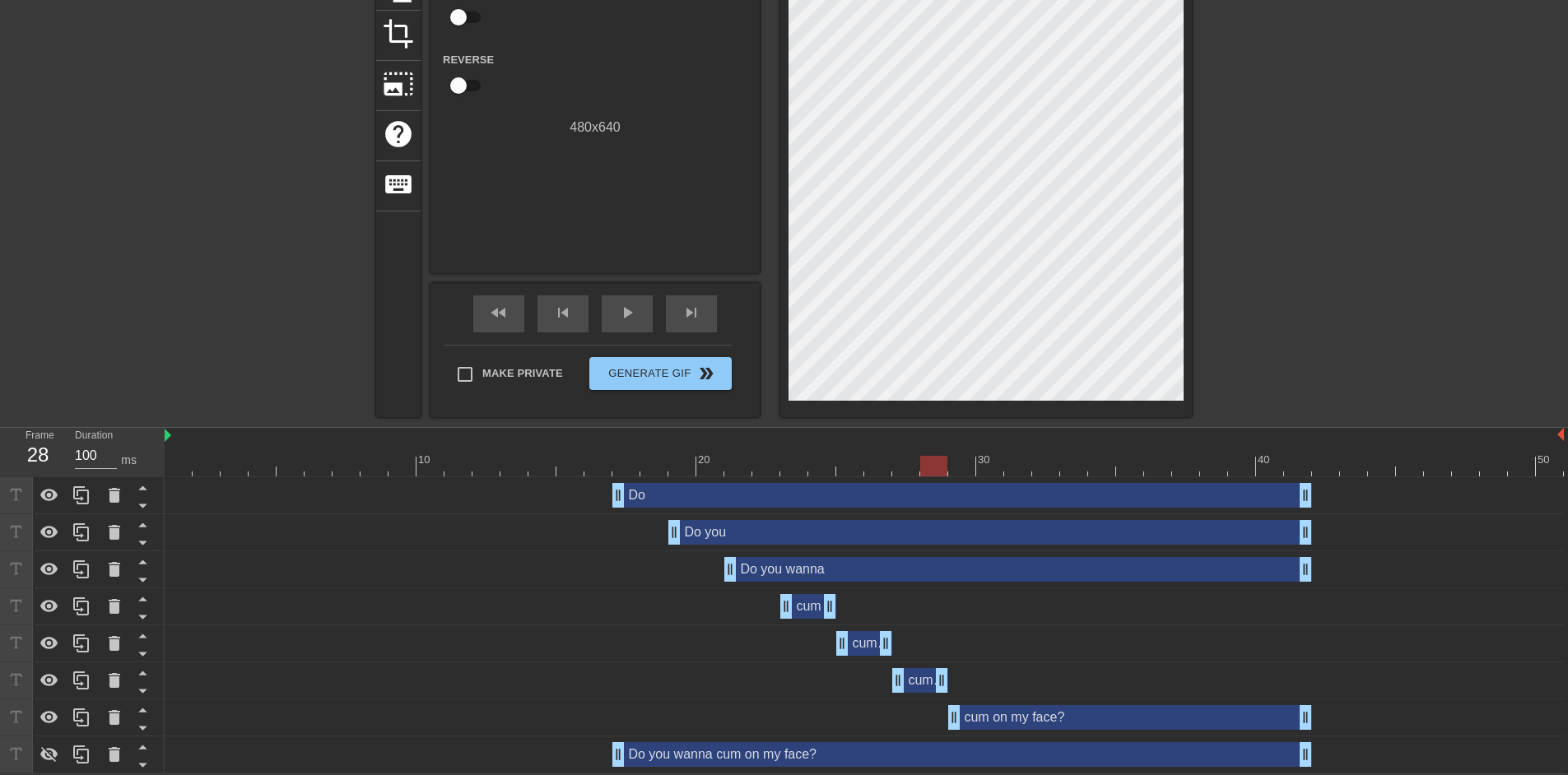
drag, startPoint x: 1303, startPoint y: 673, endPoint x: 950, endPoint y: 681, distance: 353.1
click at [950, 681] on div "cum on my drag_handle drag_handle" at bounding box center [864, 681] width 1399 height 25
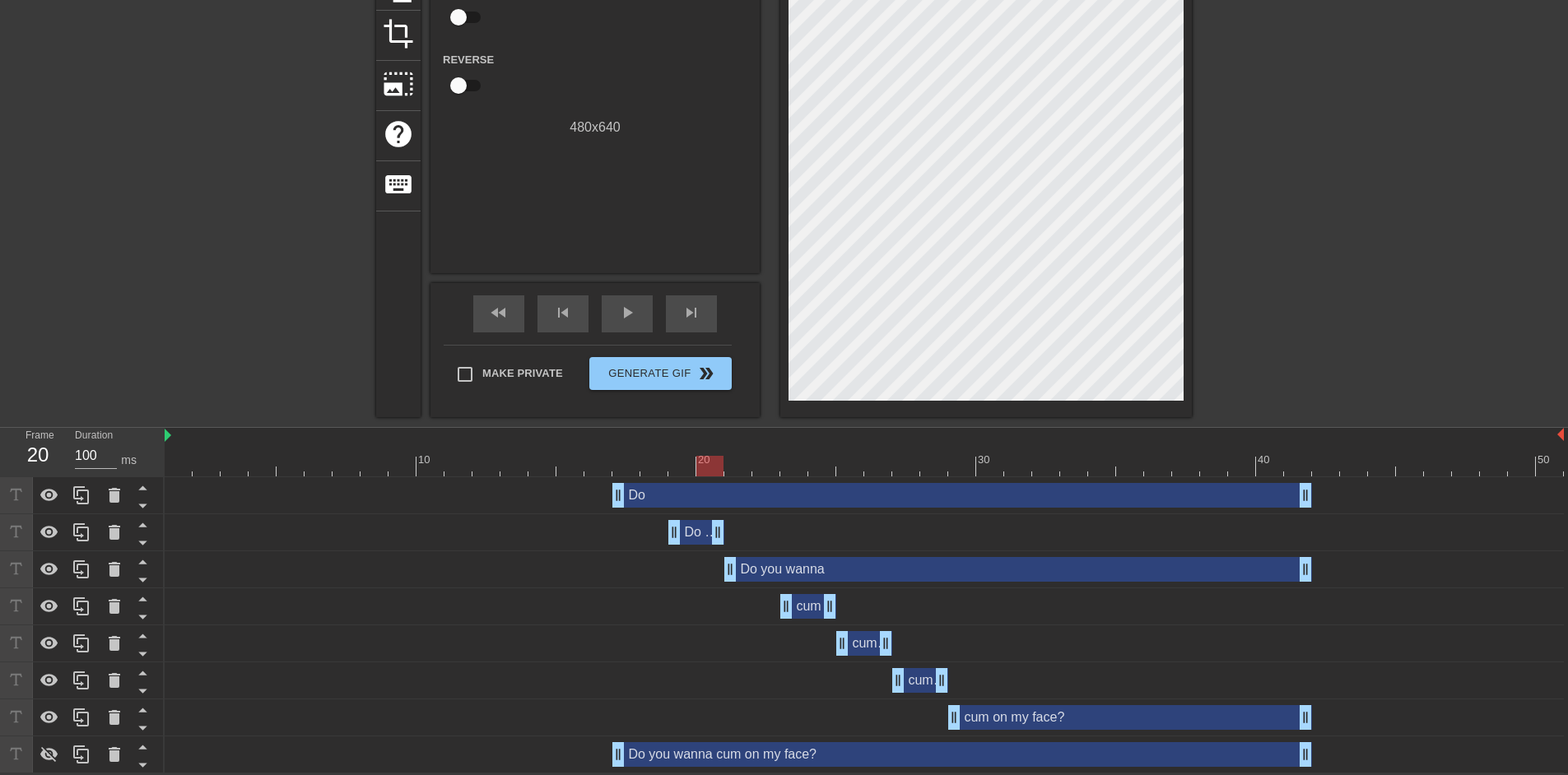
drag, startPoint x: 1303, startPoint y: 531, endPoint x: 719, endPoint y: 555, distance: 584.5
click at [719, 555] on div "Do drag_handle drag_handle Do you drag_handle drag_handle Do you wanna drag_han…" at bounding box center [866, 626] width 1404 height 297
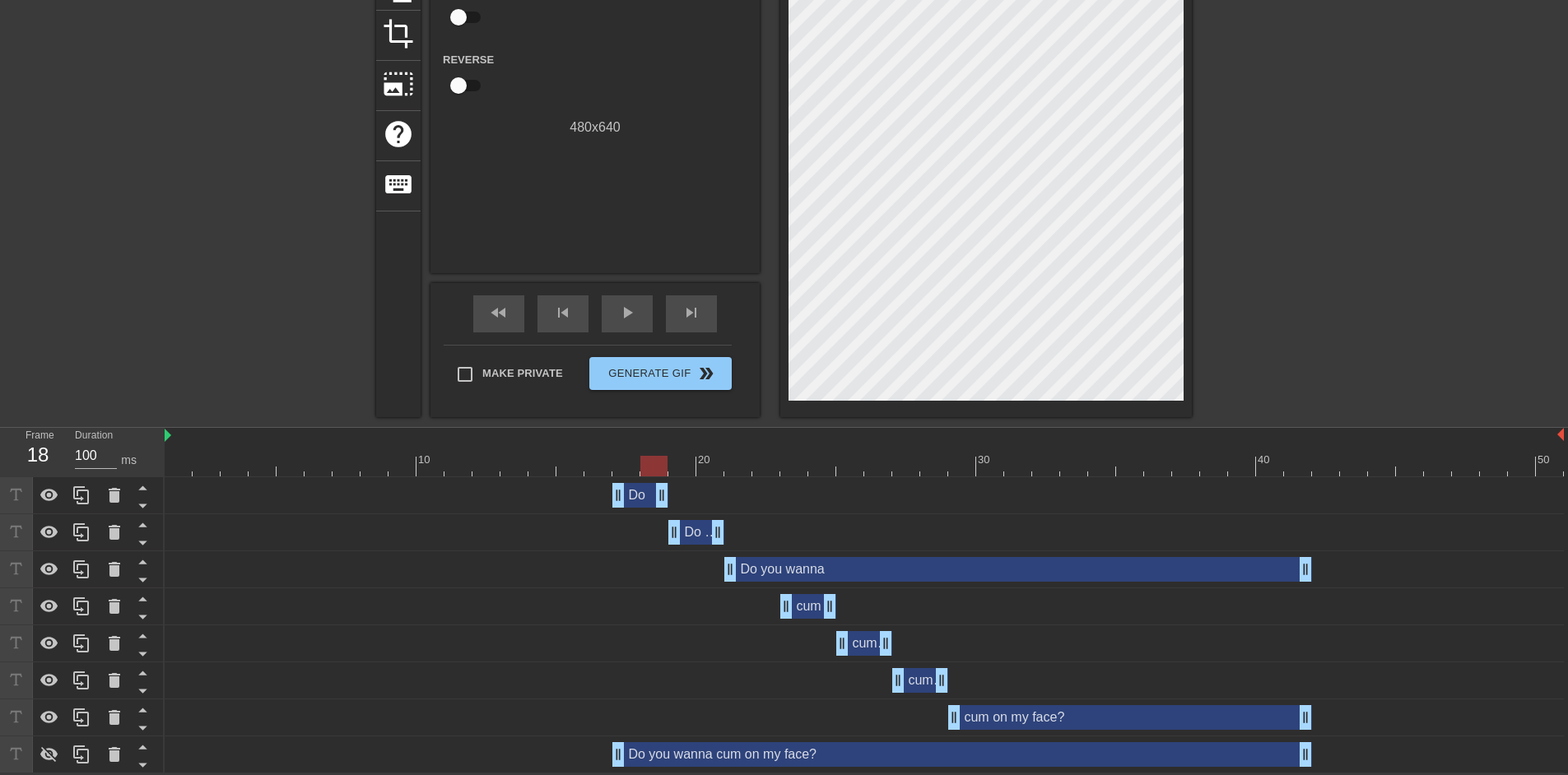
drag, startPoint x: 1306, startPoint y: 496, endPoint x: 668, endPoint y: 517, distance: 638.3
click at [668, 517] on div "Do drag_handle drag_handle Do you drag_handle drag_handle Do you wanna drag_han…" at bounding box center [866, 626] width 1404 height 297
click at [517, 304] on div "fast_rewind" at bounding box center [498, 314] width 51 height 37
click at [620, 319] on span "play_arrow" at bounding box center [627, 312] width 20 height 20
click at [620, 319] on span "pause" at bounding box center [627, 312] width 20 height 20
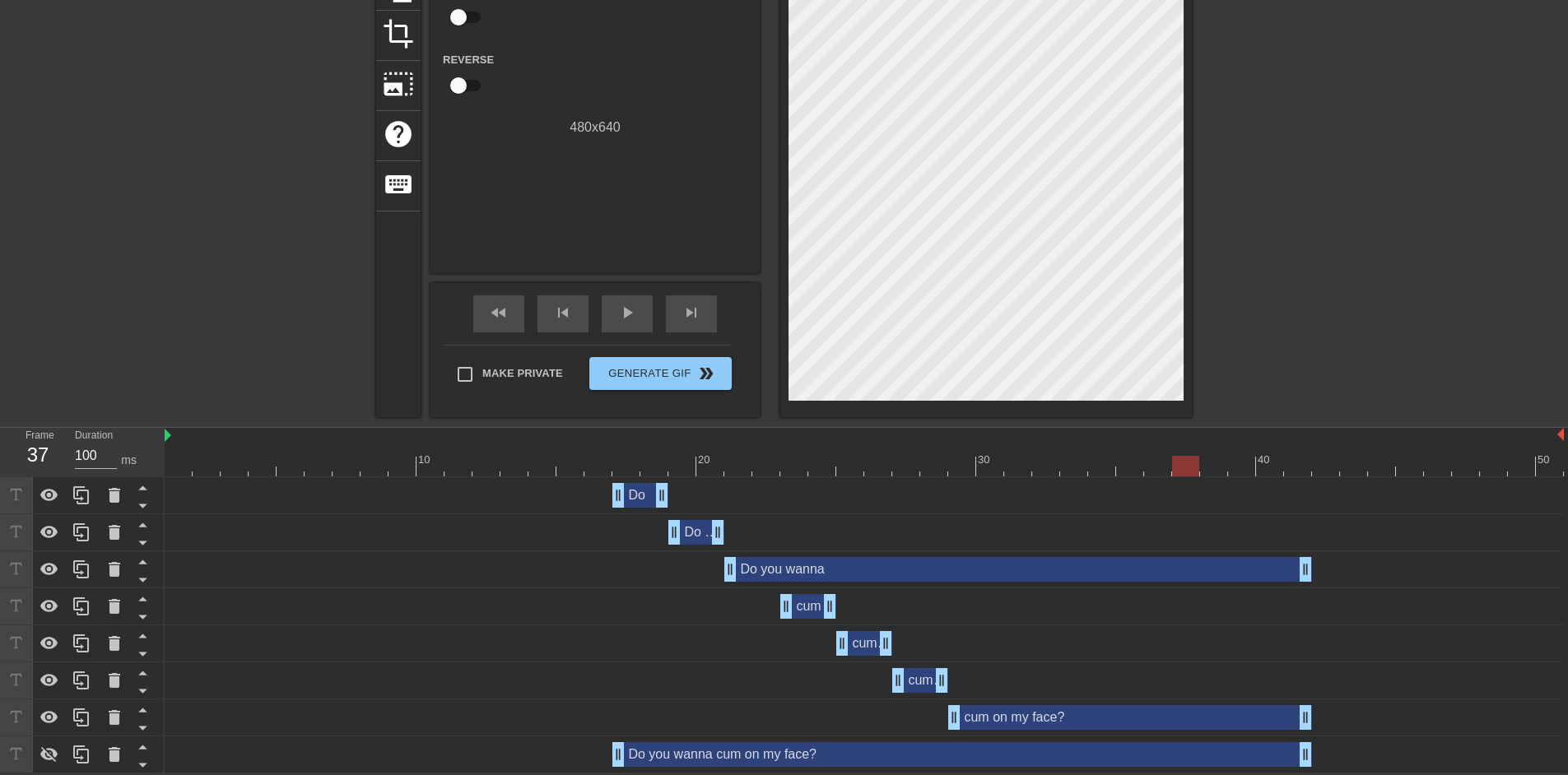
drag, startPoint x: 935, startPoint y: 475, endPoint x: 851, endPoint y: 477, distance: 84.0
click at [851, 477] on div "10 20 30 40 50 Do drag_handle drag_handle Do you drag_handle drag_handle Do you…" at bounding box center [866, 600] width 1404 height 345
drag, startPoint x: 837, startPoint y: 465, endPoint x: 813, endPoint y: 469, distance: 24.3
click at [813, 469] on div at bounding box center [864, 466] width 1399 height 20
click at [810, 606] on div "cum drag_handle drag_handle" at bounding box center [808, 606] width 56 height 25
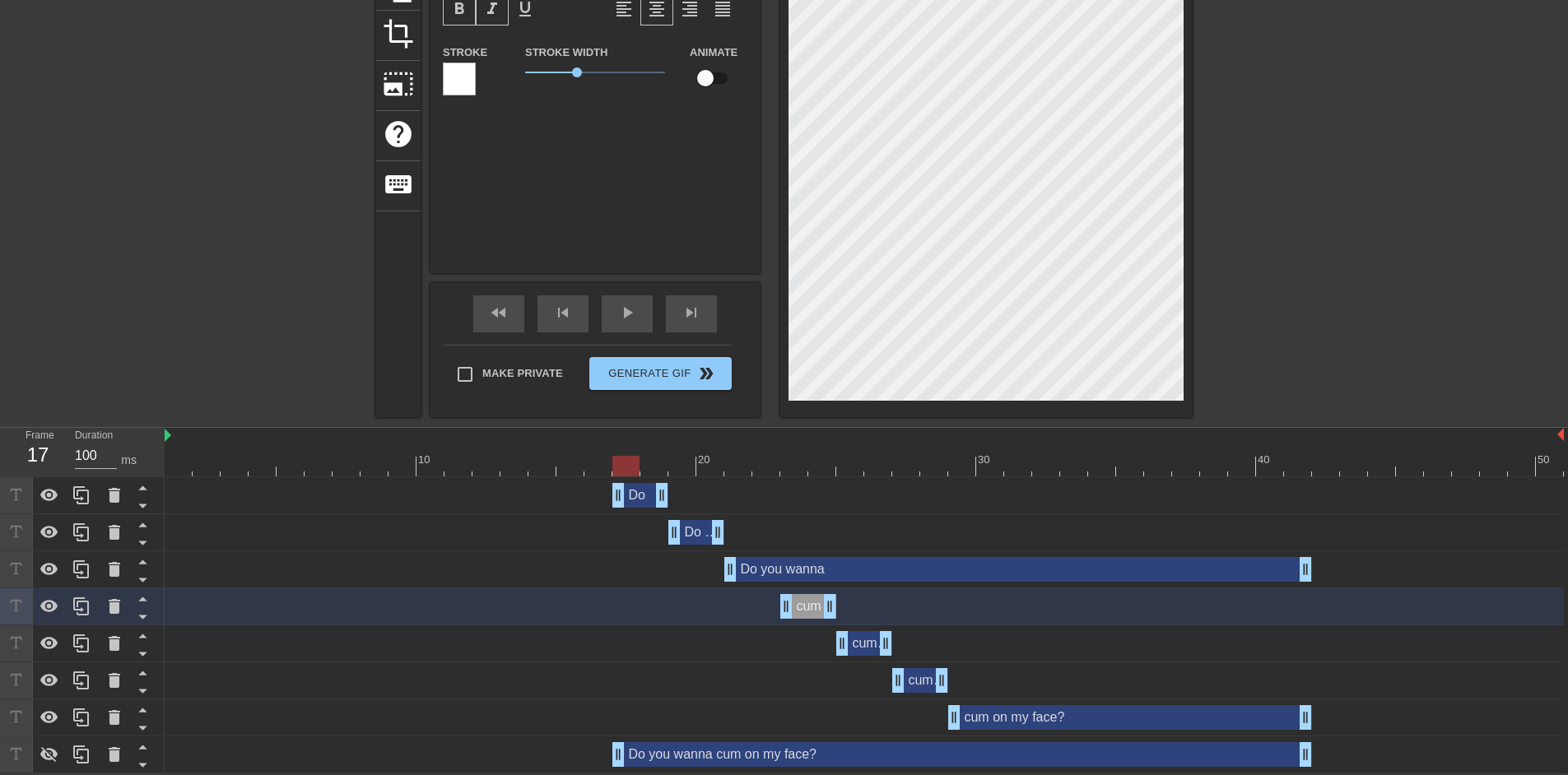
drag, startPoint x: 717, startPoint y: 455, endPoint x: 497, endPoint y: 462, distance: 220.1
click at [497, 462] on div at bounding box center [864, 466] width 1399 height 20
click at [639, 315] on div "play_arrow" at bounding box center [627, 314] width 51 height 37
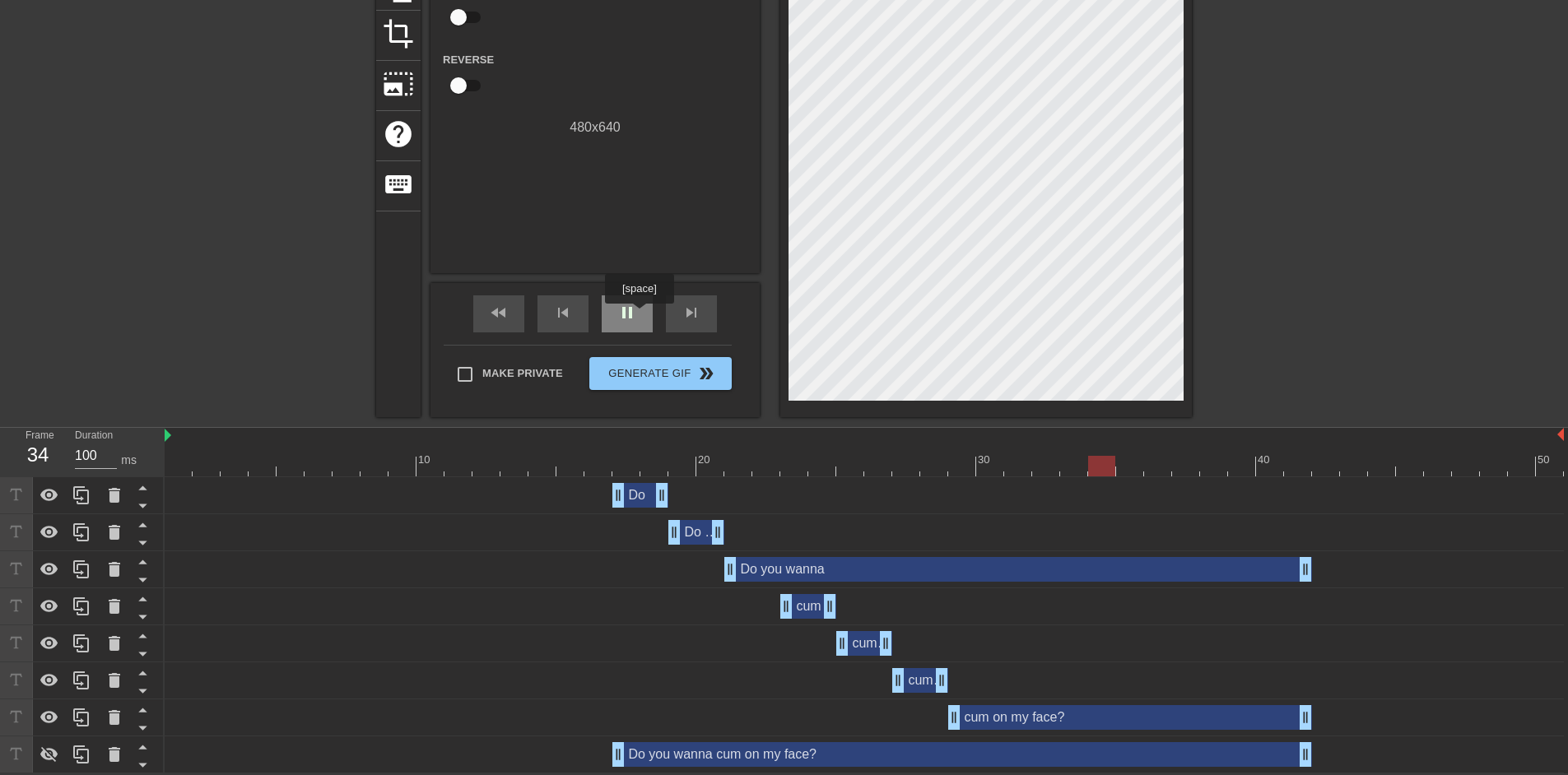
click at [639, 315] on div "pause" at bounding box center [627, 314] width 51 height 37
drag, startPoint x: 1097, startPoint y: 461, endPoint x: 941, endPoint y: 462, distance: 156.0
click at [941, 462] on div at bounding box center [934, 466] width 28 height 20
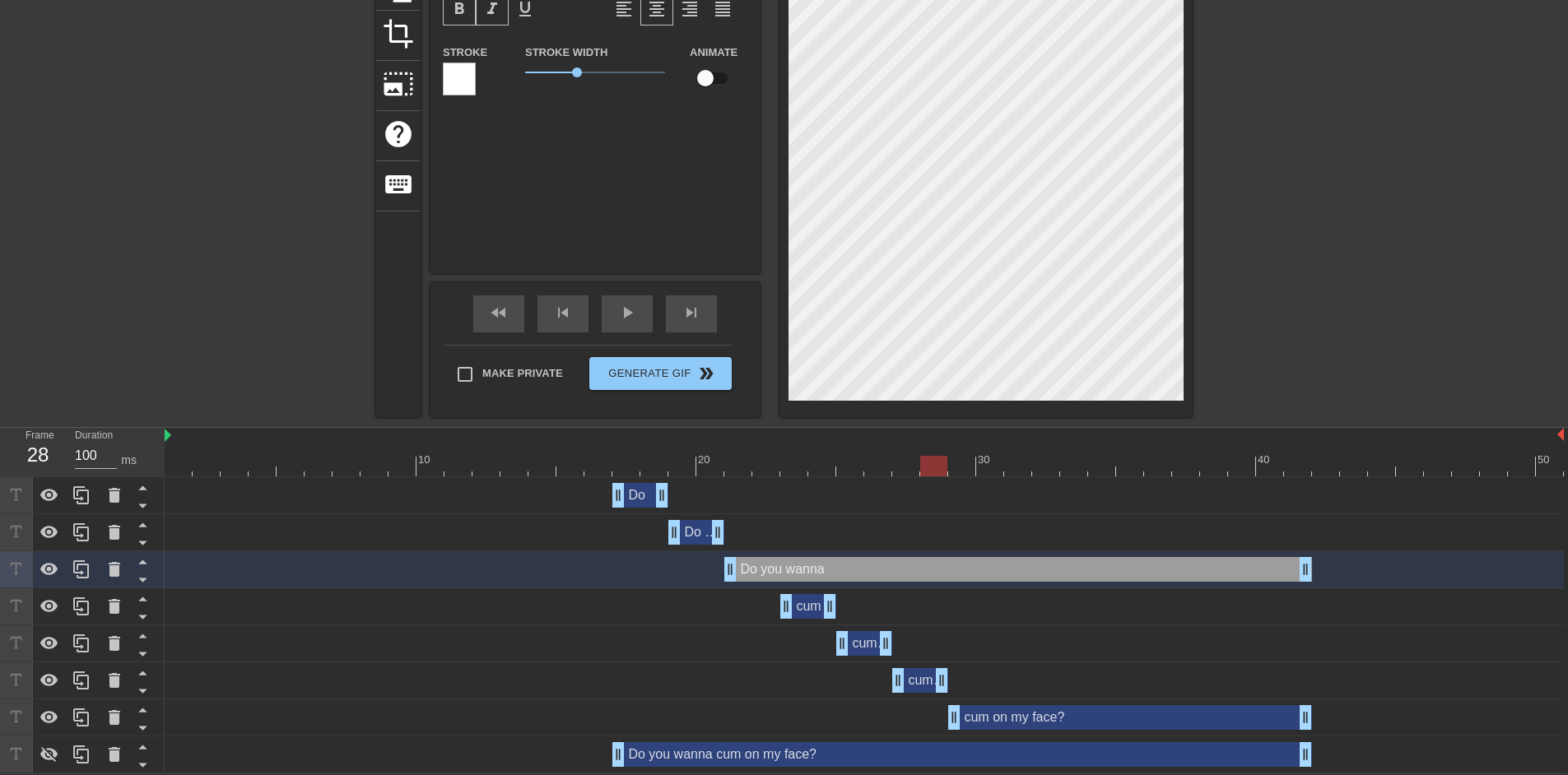
click at [915, 685] on div "cum on my drag_handle drag_handle" at bounding box center [920, 681] width 56 height 25
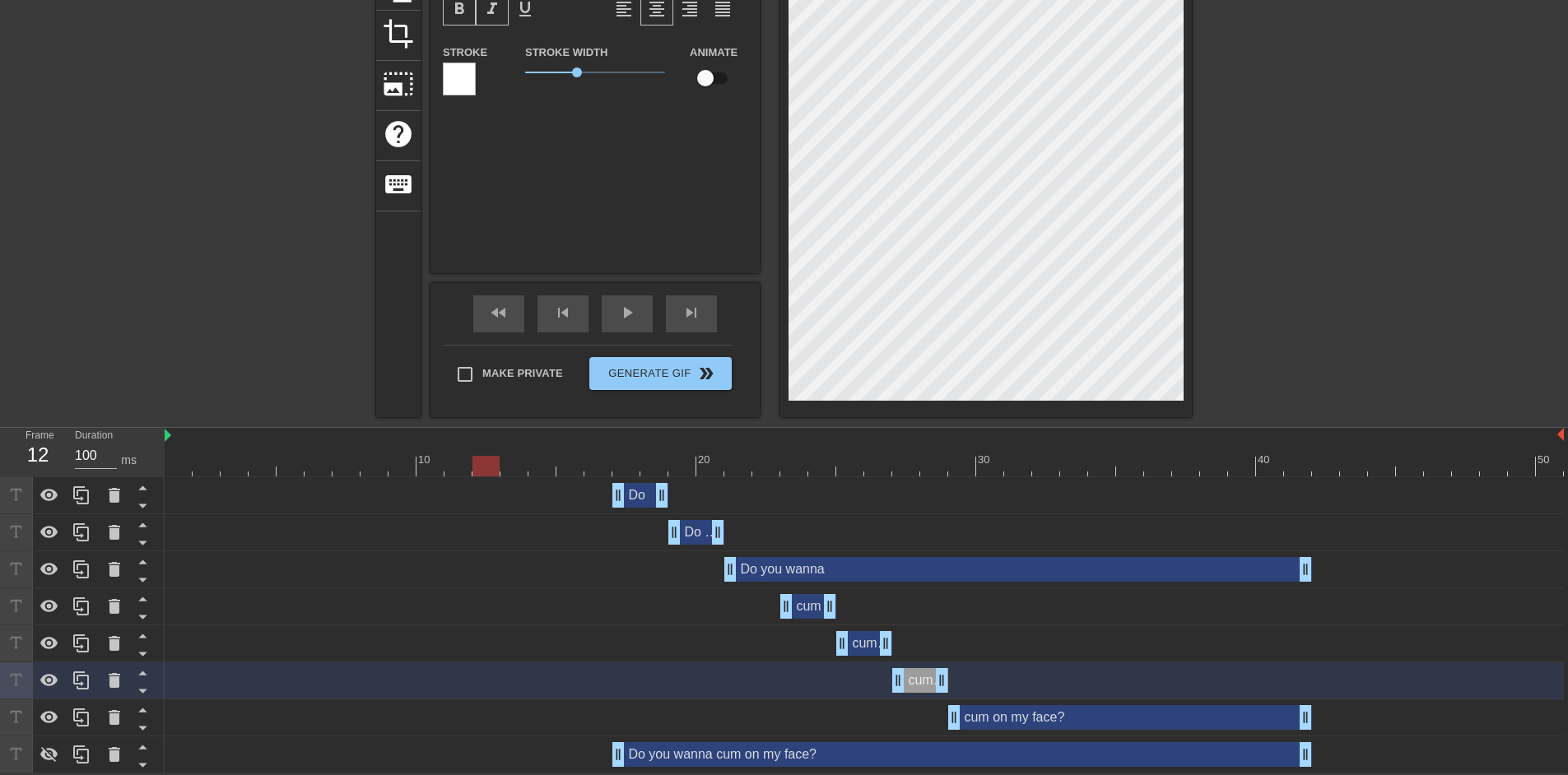
drag, startPoint x: 791, startPoint y: 462, endPoint x: 463, endPoint y: 461, distance: 328.0
click at [462, 463] on div at bounding box center [864, 466] width 1399 height 20
click at [627, 307] on span "play_arrow" at bounding box center [627, 312] width 20 height 20
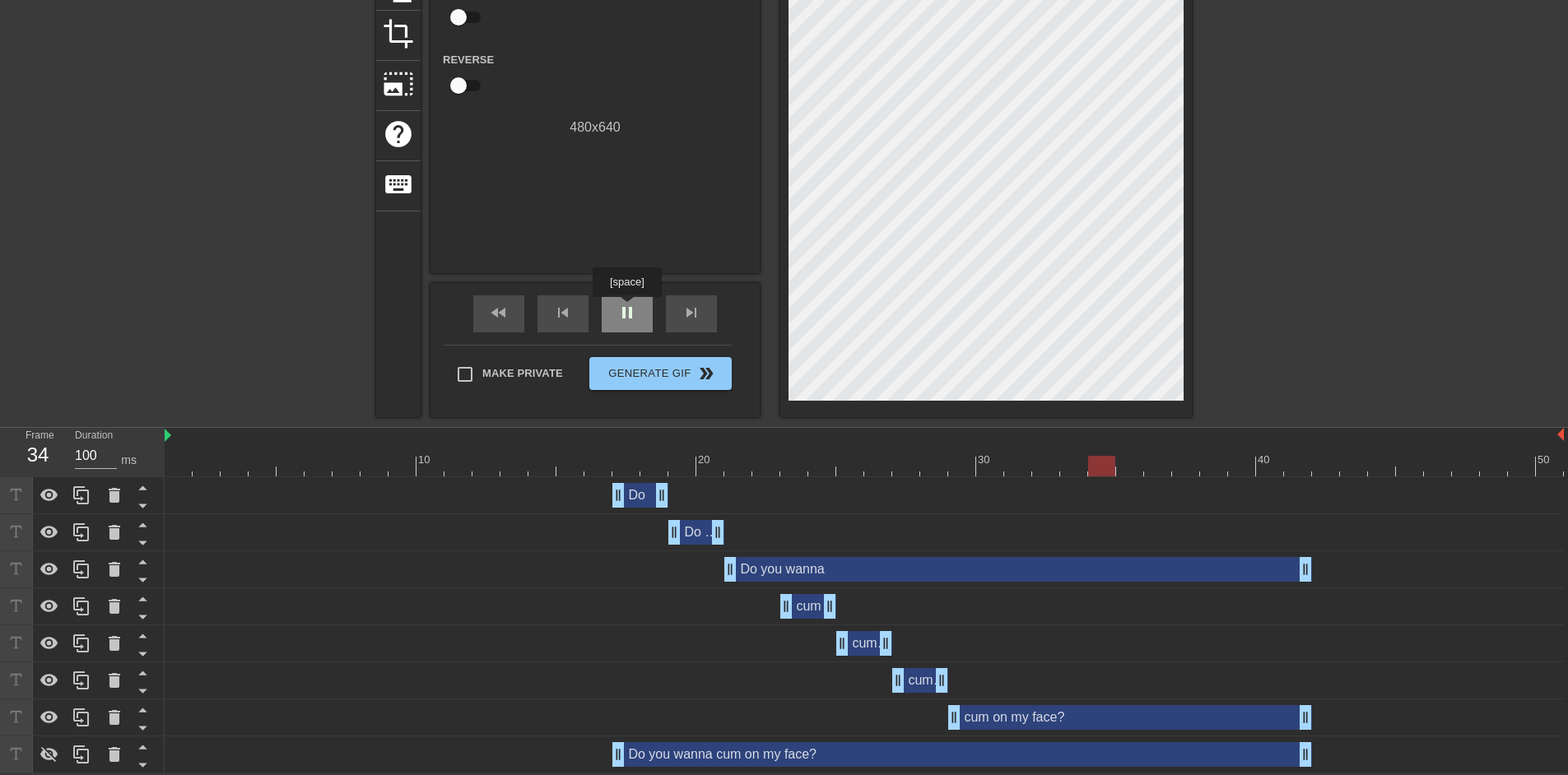
click at [627, 309] on span "pause" at bounding box center [627, 312] width 20 height 20
click at [862, 639] on div "cum on drag_handle drag_handle" at bounding box center [864, 644] width 56 height 25
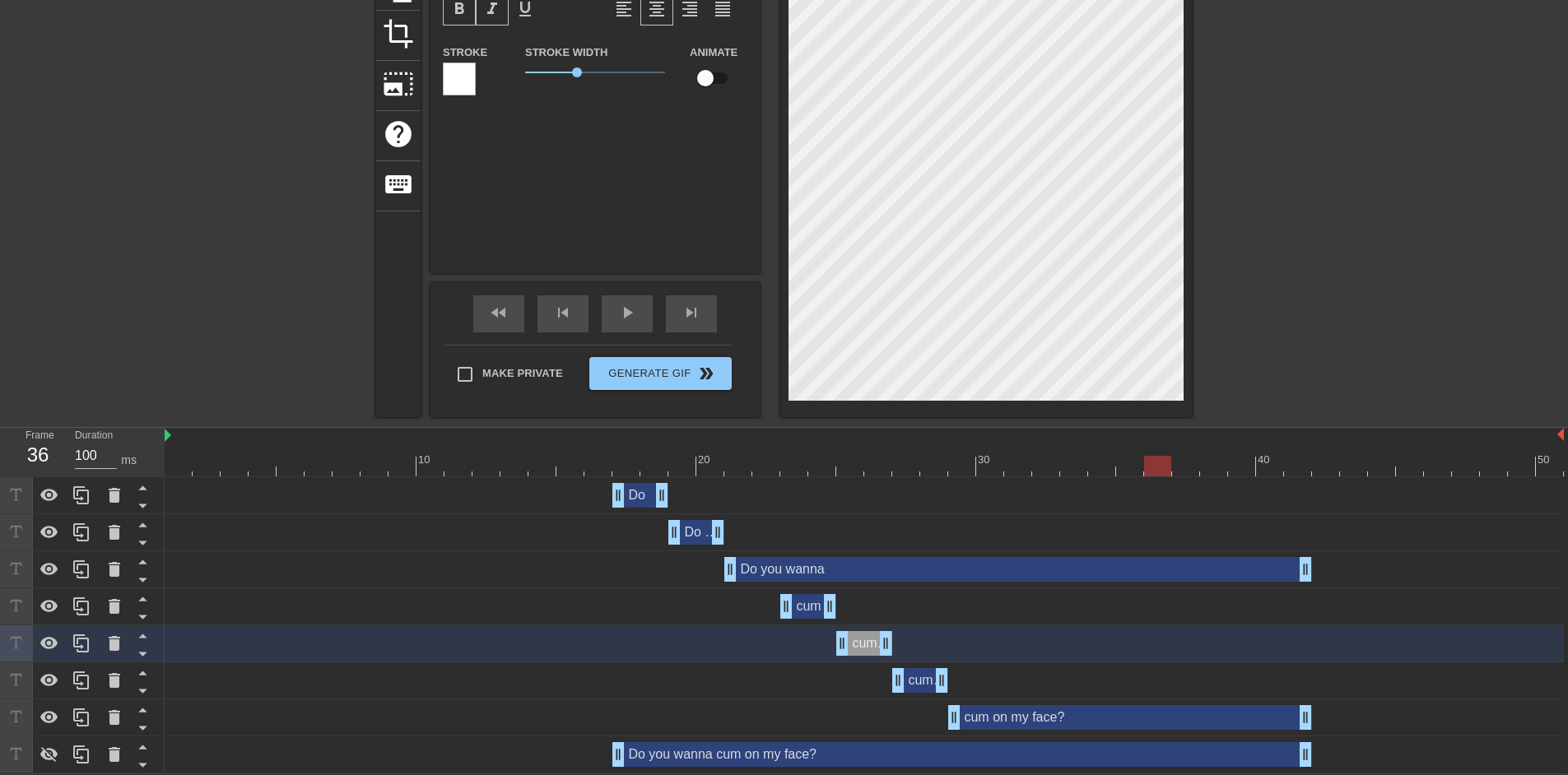
click at [816, 605] on div "cum drag_handle drag_handle" at bounding box center [808, 606] width 56 height 25
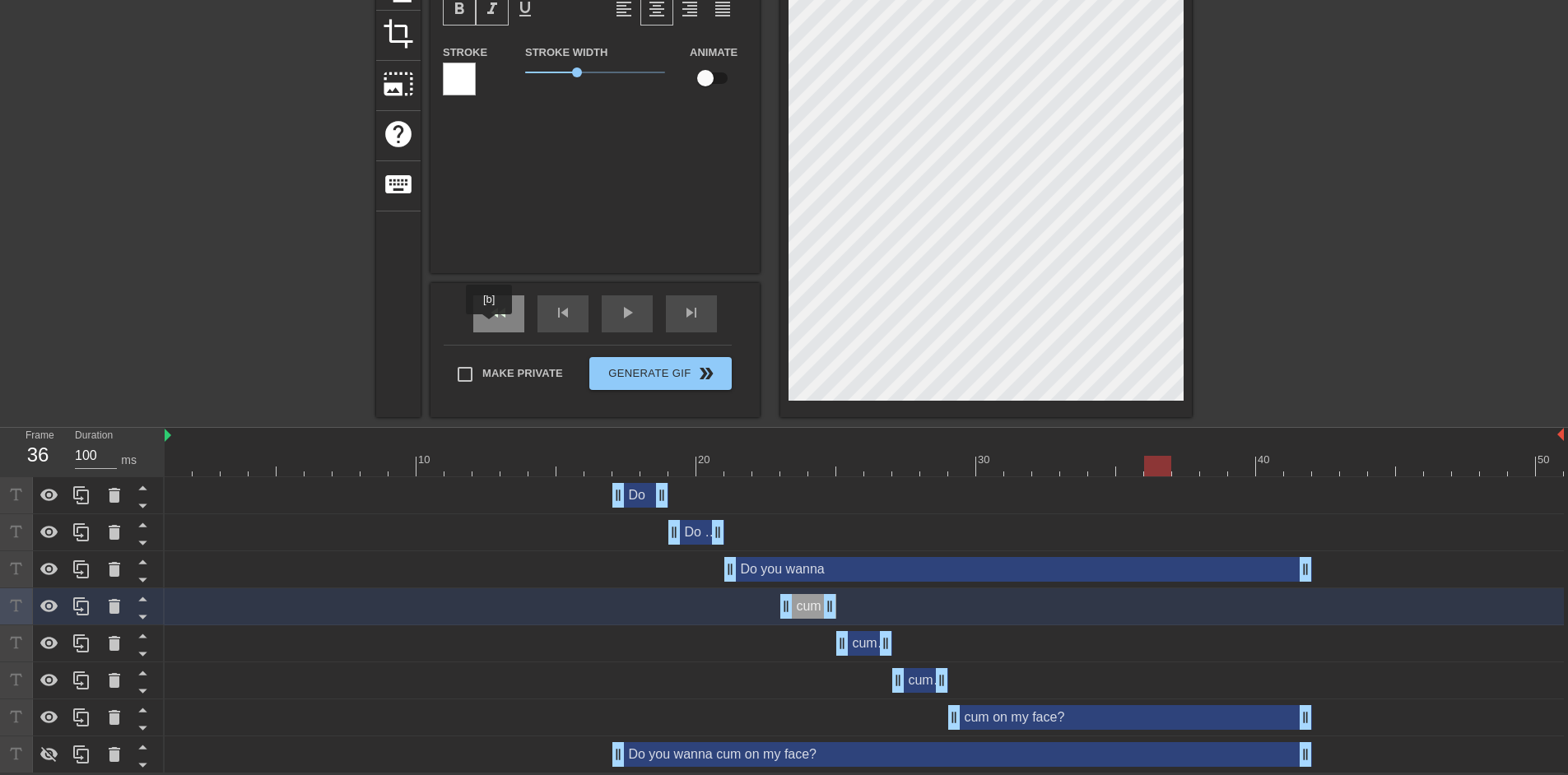
click at [493, 320] on span "fast_rewind" at bounding box center [499, 312] width 20 height 20
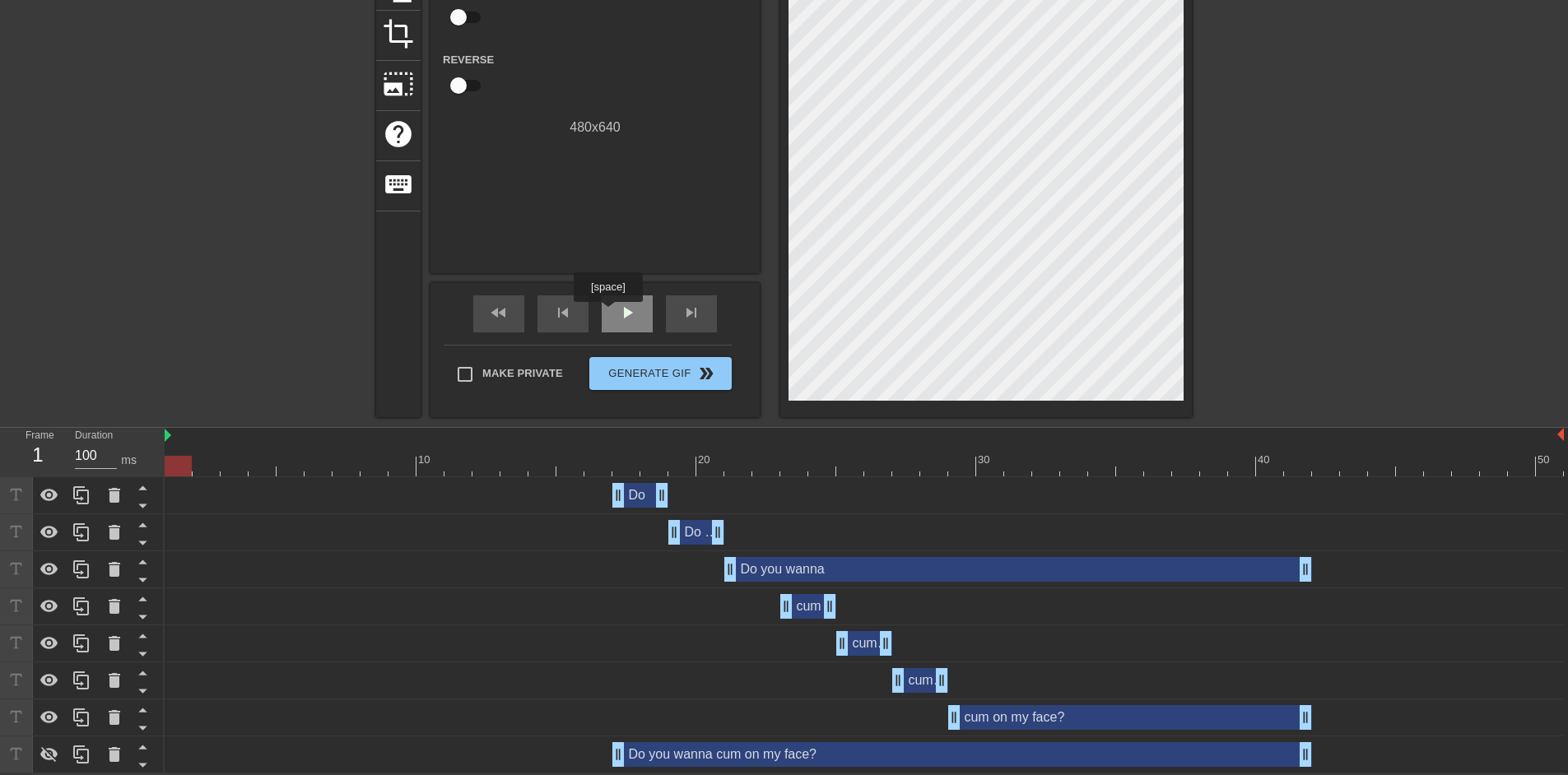
click at [614, 312] on div "play_arrow" at bounding box center [627, 314] width 51 height 37
click at [617, 322] on div "pause" at bounding box center [627, 314] width 51 height 37
click at [791, 478] on div "Do drag_handle drag_handle" at bounding box center [864, 496] width 1399 height 37
drag, startPoint x: 804, startPoint y: 460, endPoint x: 876, endPoint y: 465, distance: 72.2
click at [876, 465] on div at bounding box center [864, 466] width 1399 height 20
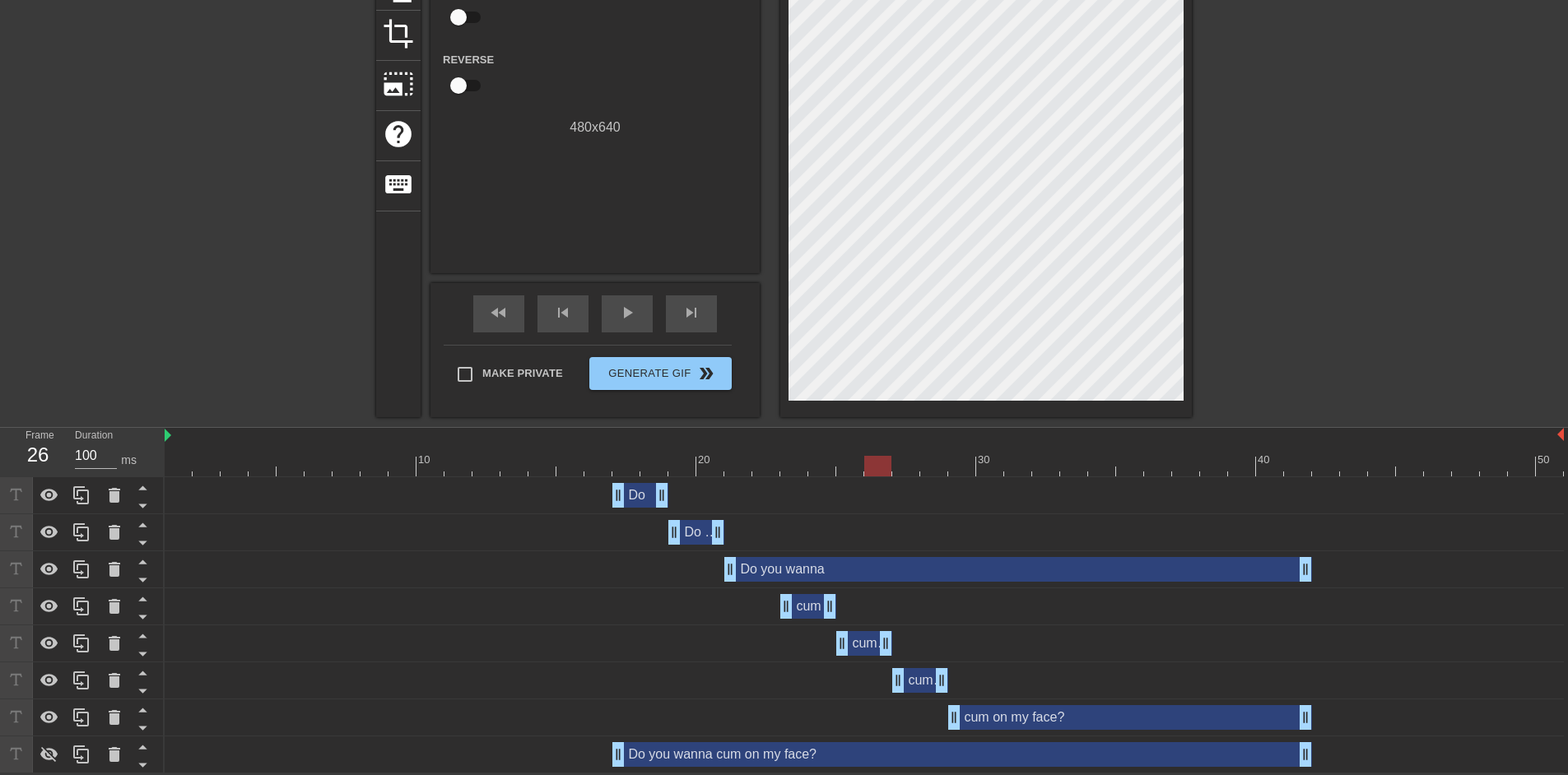
click at [868, 639] on div "cum on drag_handle drag_handle" at bounding box center [864, 644] width 56 height 25
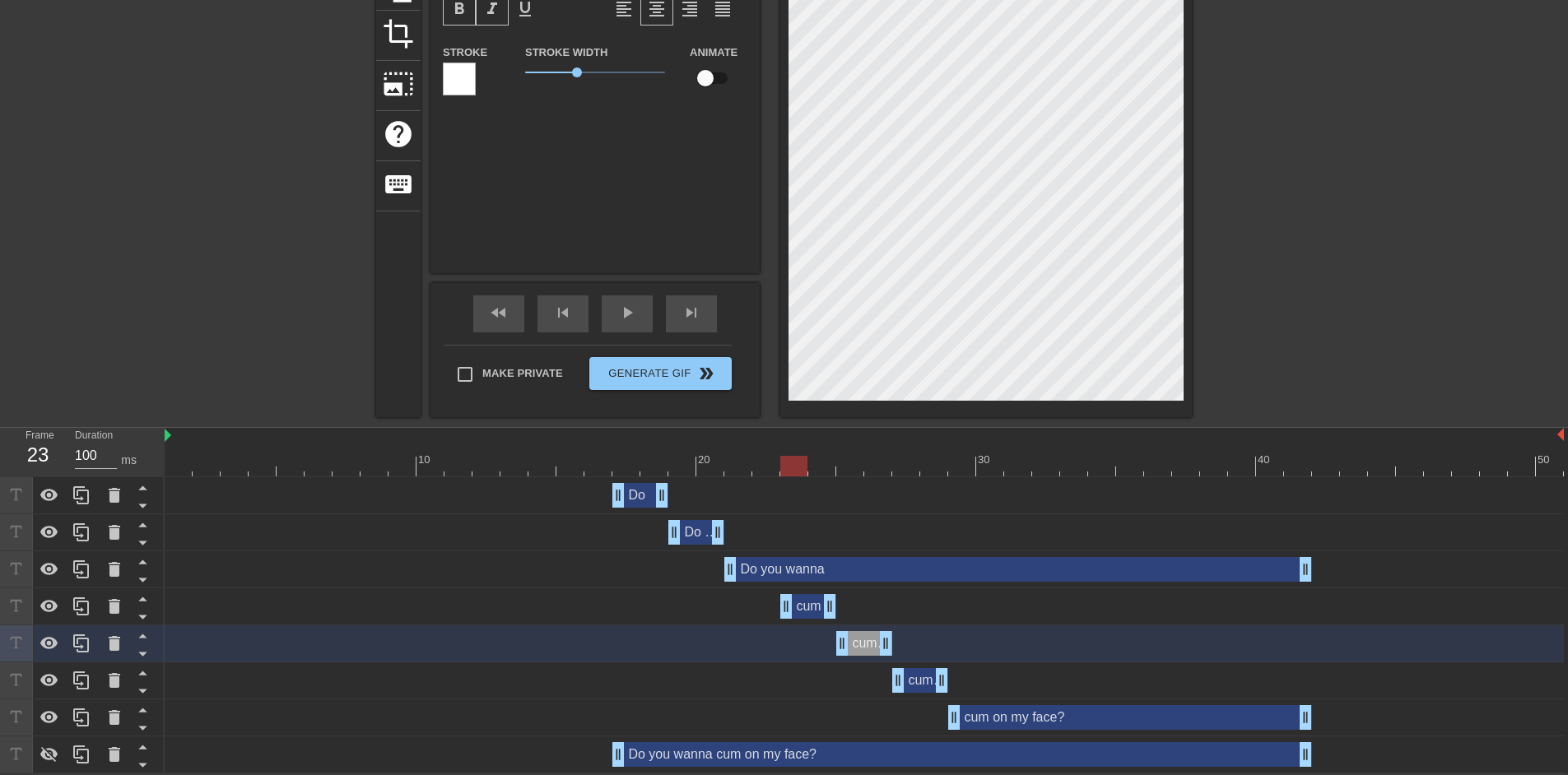
drag, startPoint x: 808, startPoint y: 470, endPoint x: 798, endPoint y: 470, distance: 10.0
click at [798, 470] on div at bounding box center [864, 466] width 1399 height 20
click at [805, 605] on div "cum drag_handle drag_handle" at bounding box center [808, 606] width 56 height 25
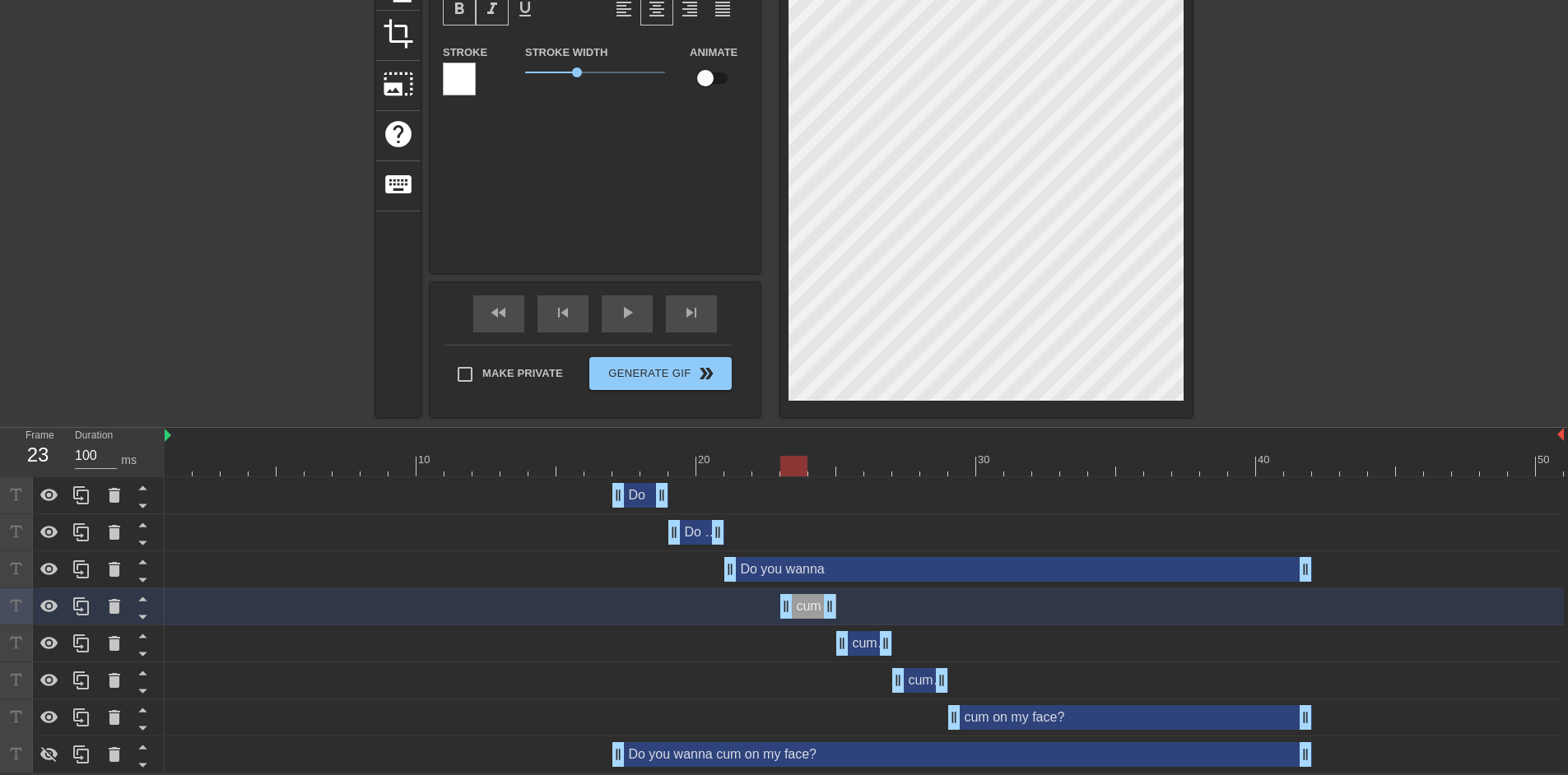
click at [447, 458] on div "10 20 30 40 50" at bounding box center [864, 452] width 1399 height 49
click at [626, 313] on span "play_arrow" at bounding box center [627, 312] width 20 height 20
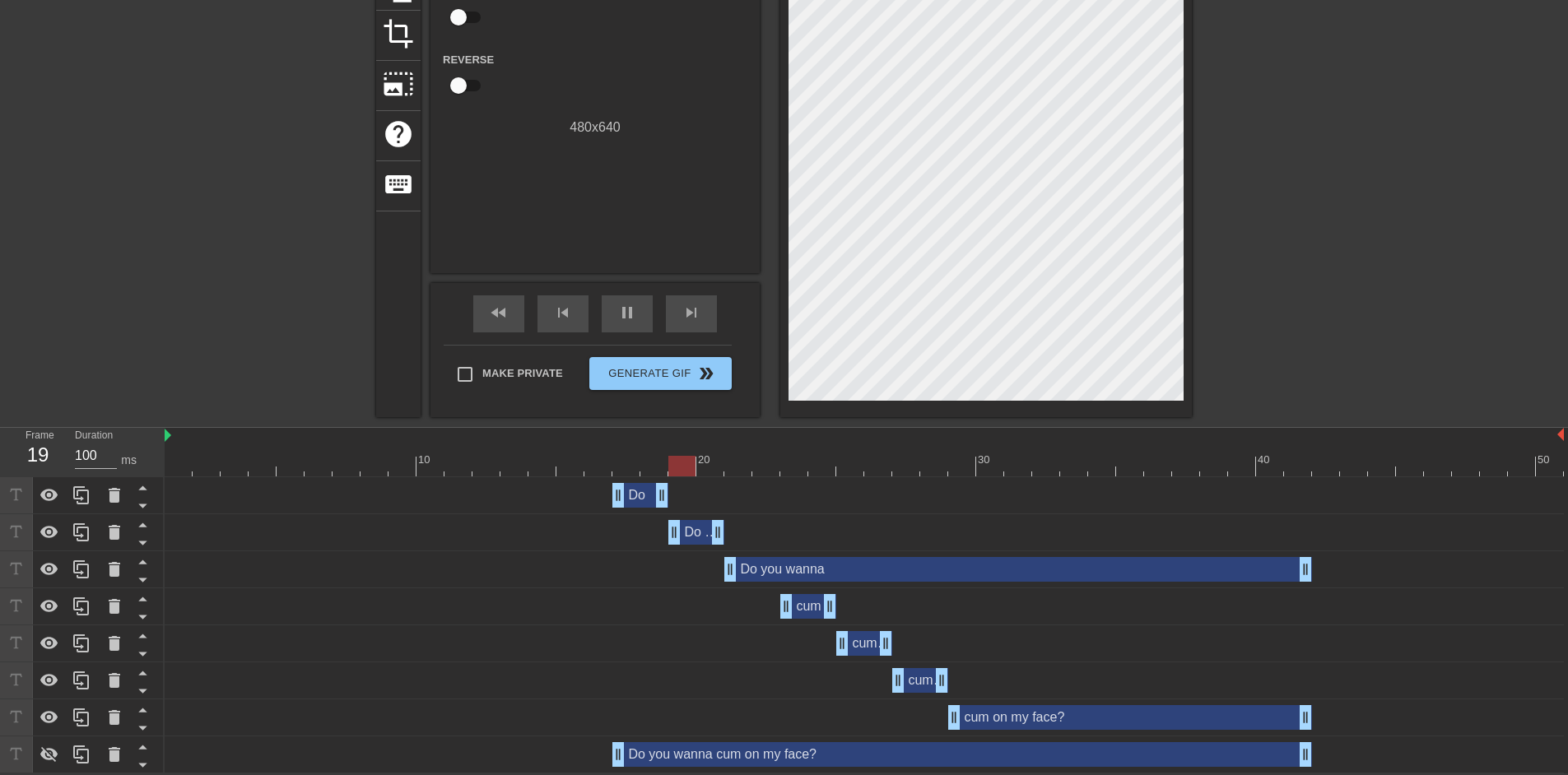
scroll to position [0, 0]
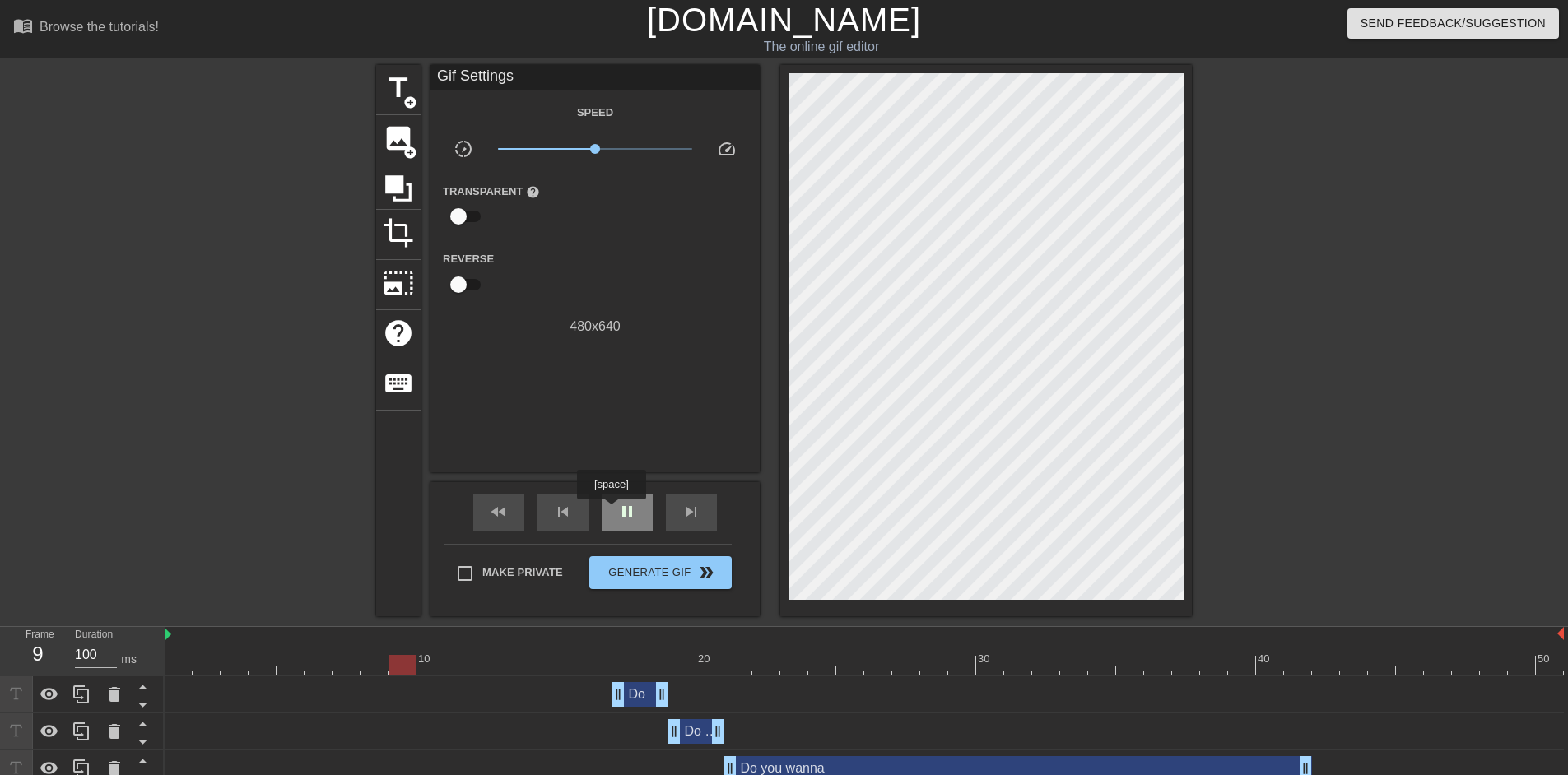
click at [612, 511] on div "pause" at bounding box center [627, 513] width 51 height 37
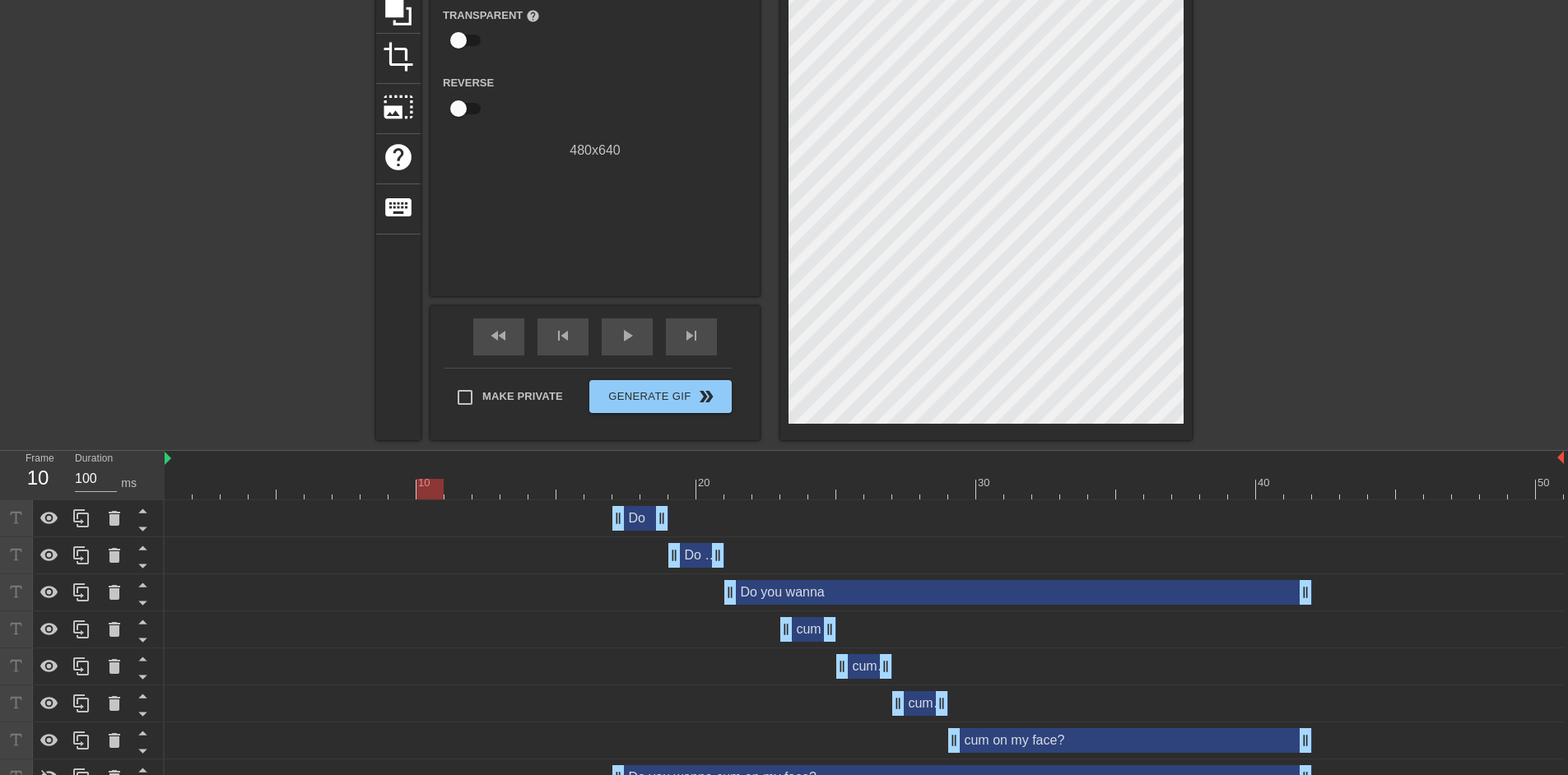
scroll to position [201, 0]
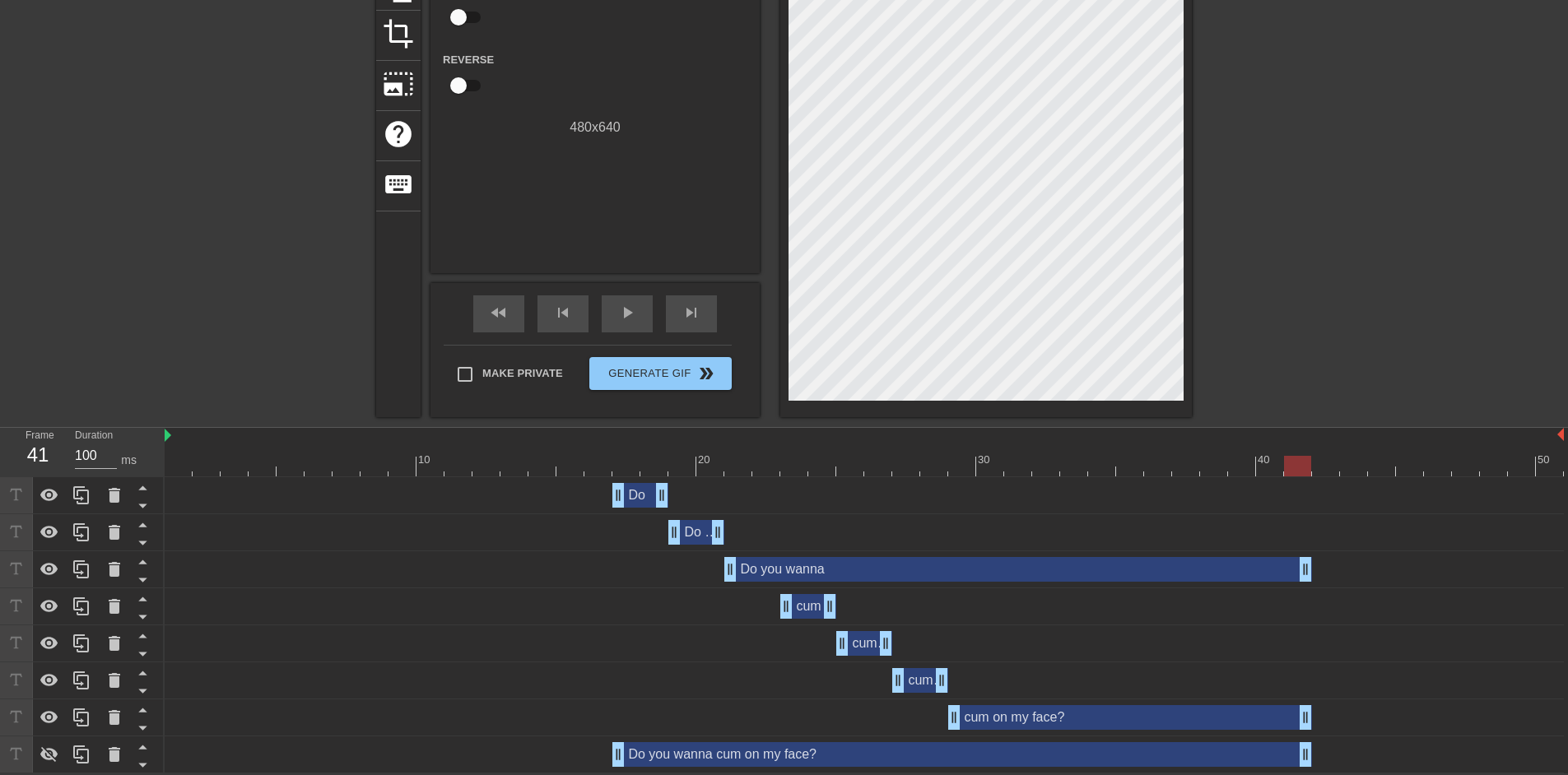
drag, startPoint x: 628, startPoint y: 463, endPoint x: 1292, endPoint y: 470, distance: 664.0
click at [1292, 470] on div at bounding box center [864, 466] width 1399 height 20
drag, startPoint x: 1306, startPoint y: 570, endPoint x: 1434, endPoint y: 565, distance: 128.1
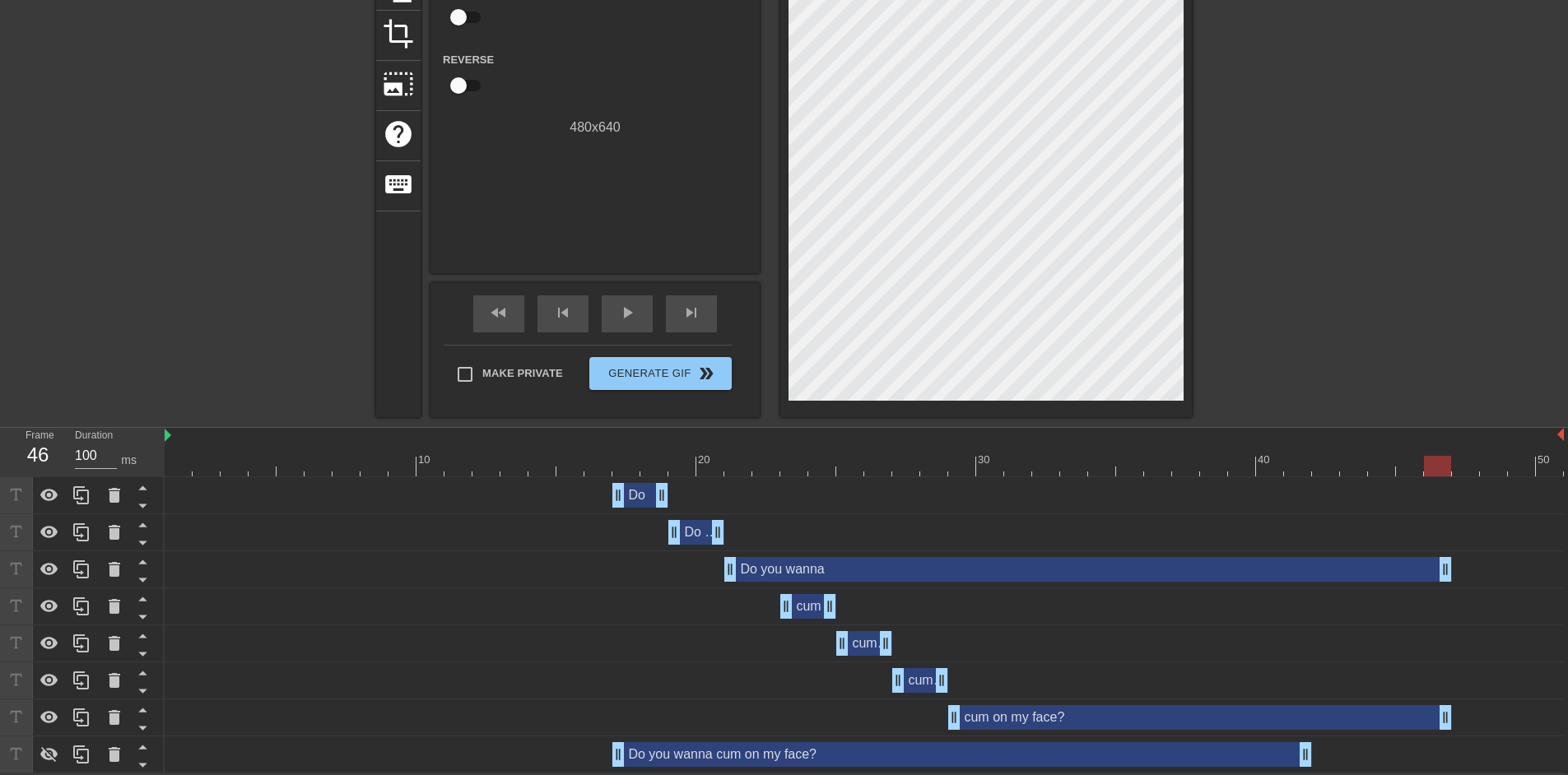
drag, startPoint x: 1305, startPoint y: 716, endPoint x: 1436, endPoint y: 706, distance: 131.4
drag, startPoint x: 1307, startPoint y: 754, endPoint x: 1453, endPoint y: 753, distance: 146.0
click at [1453, 753] on div "Do you wanna cum on my face? drag_handle drag_handle" at bounding box center [864, 755] width 1399 height 25
drag, startPoint x: 513, startPoint y: 466, endPoint x: 129, endPoint y: 455, distance: 384.2
click at [129, 455] on div "Frame 1 Duration 100 ms 10 20 30 40 50 Do drag_handle drag_handle Do you drag_h…" at bounding box center [784, 600] width 1568 height 345
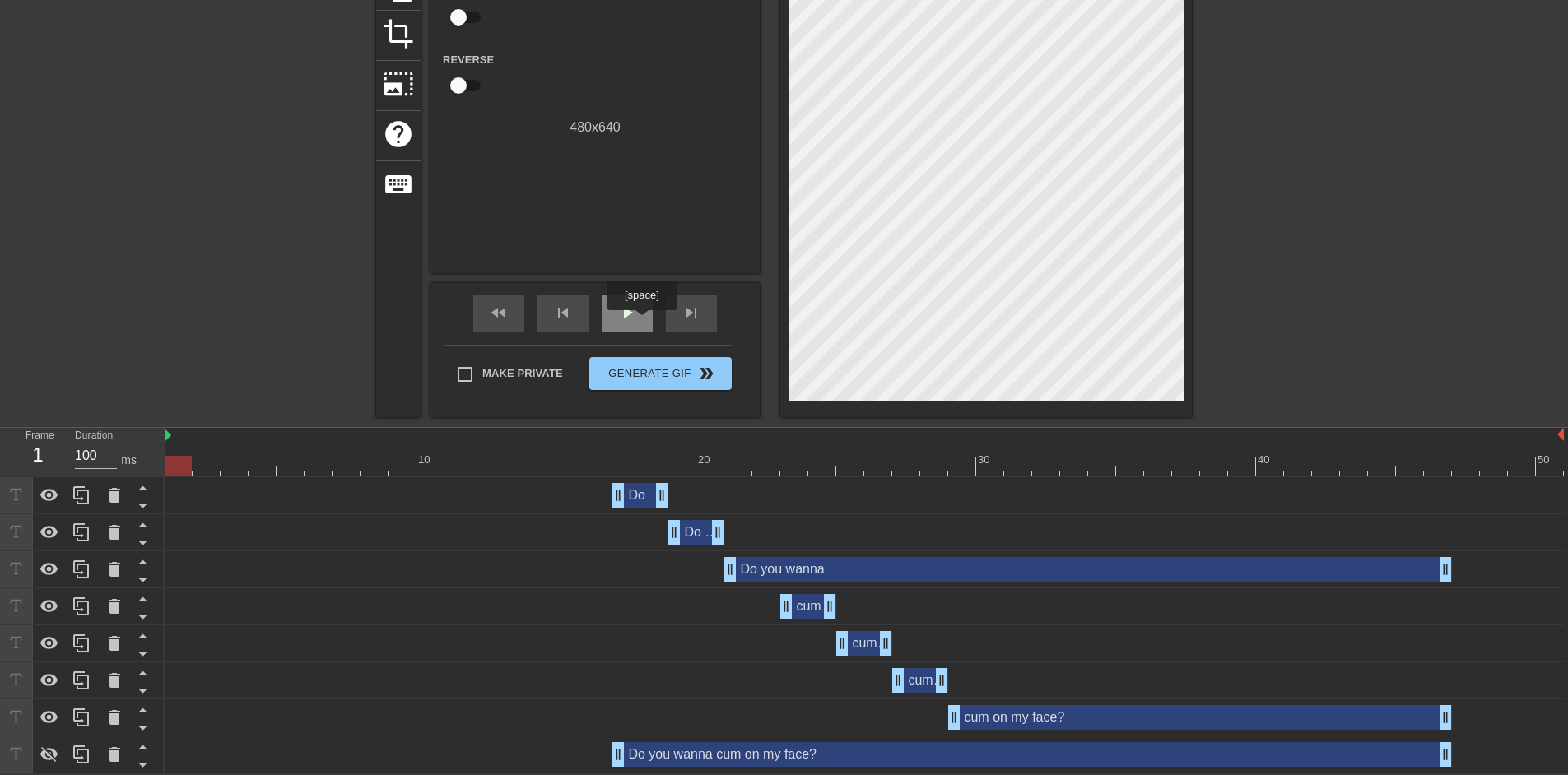
click at [639, 322] on div "play_arrow" at bounding box center [627, 314] width 51 height 37
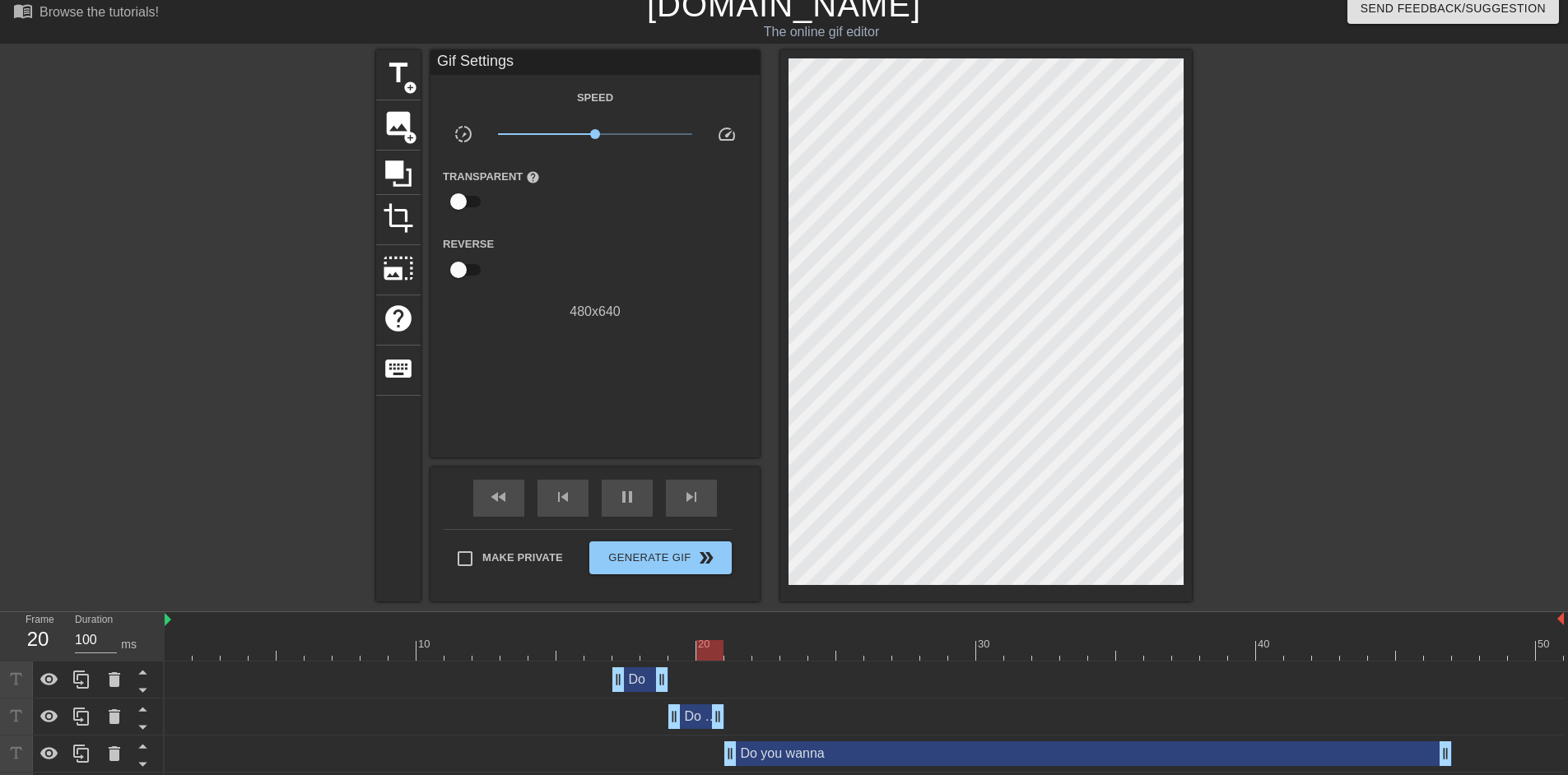
scroll to position [0, 0]
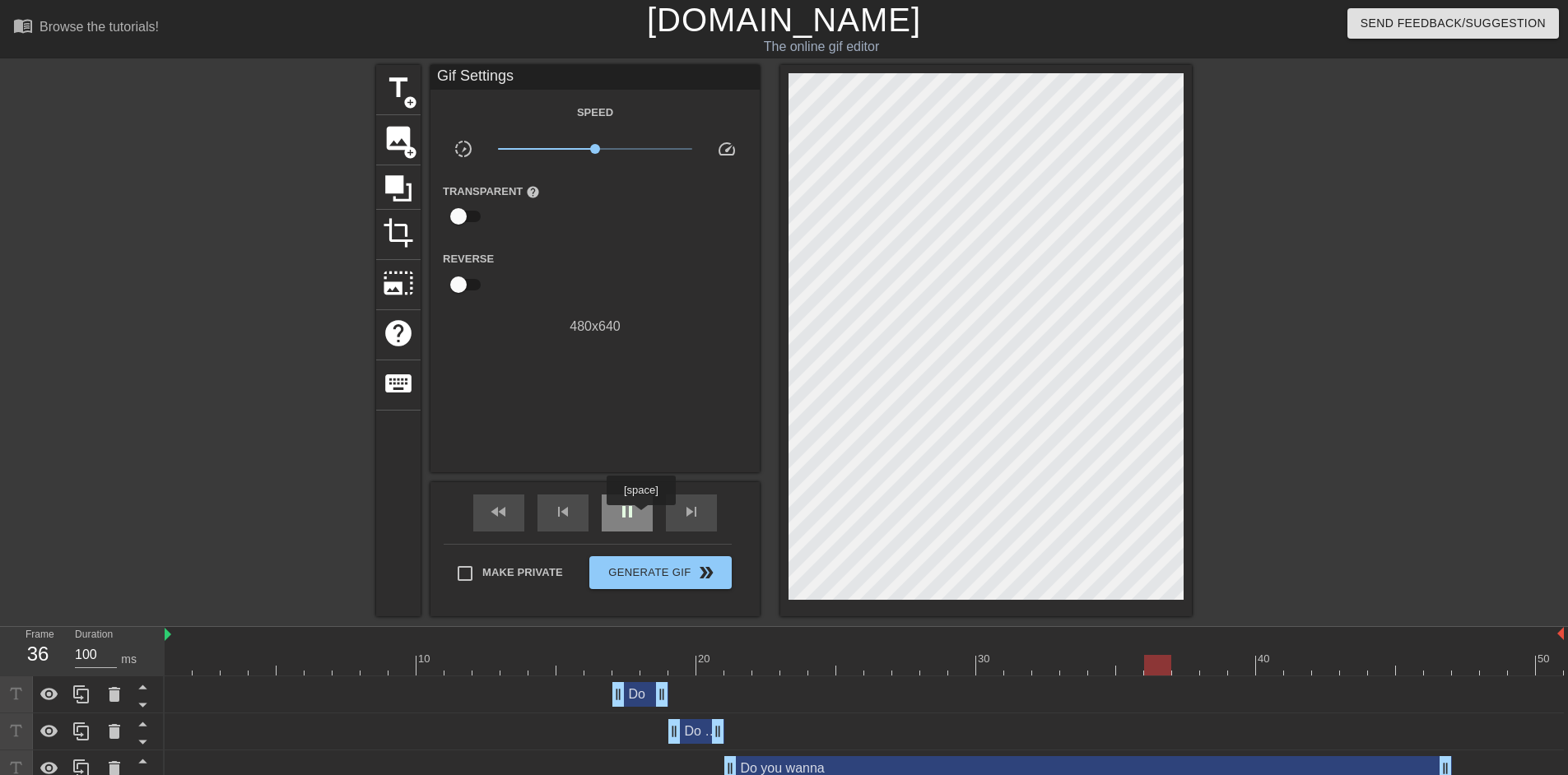
click at [640, 517] on div "pause" at bounding box center [627, 513] width 51 height 37
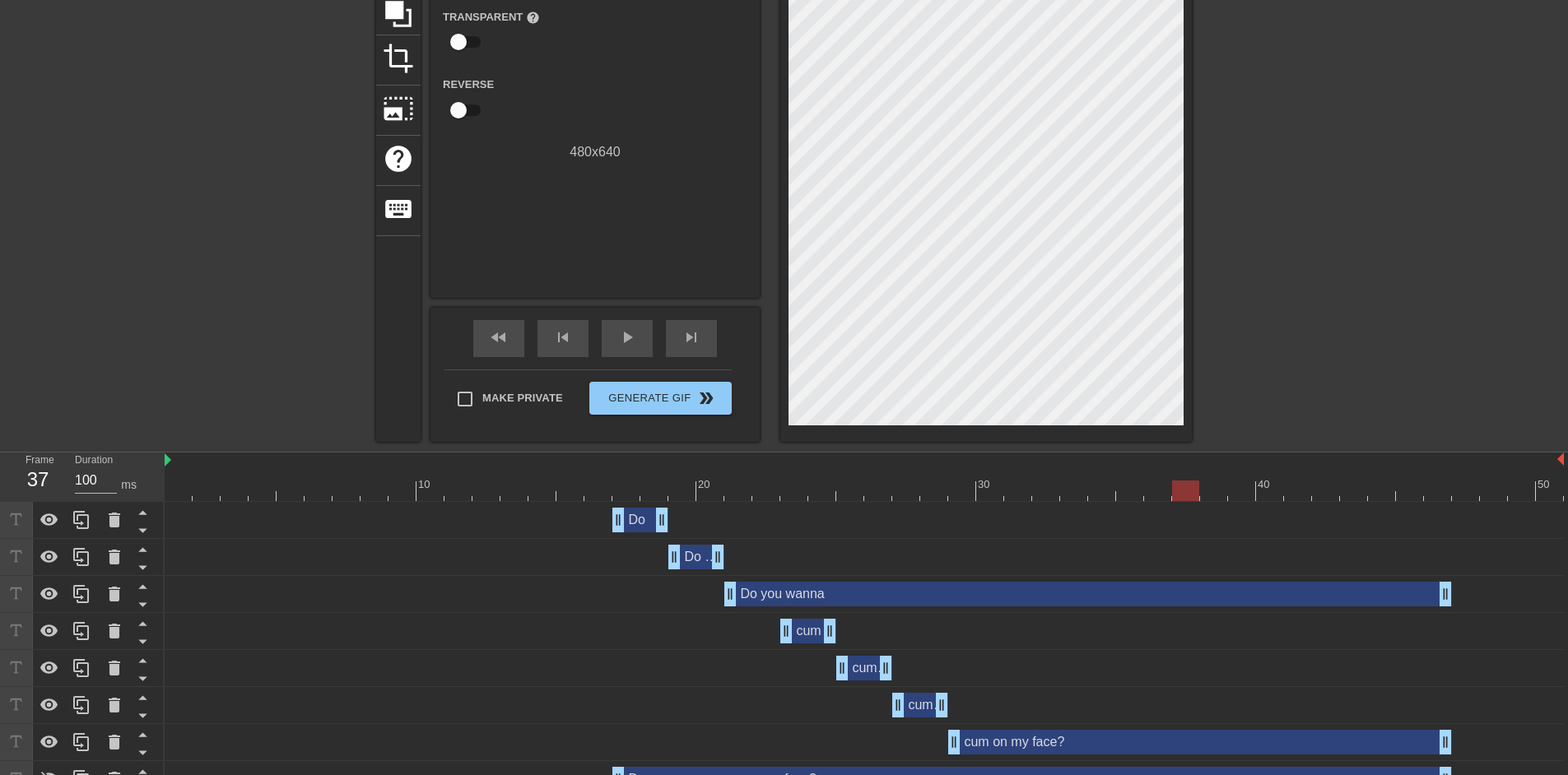
scroll to position [201, 0]
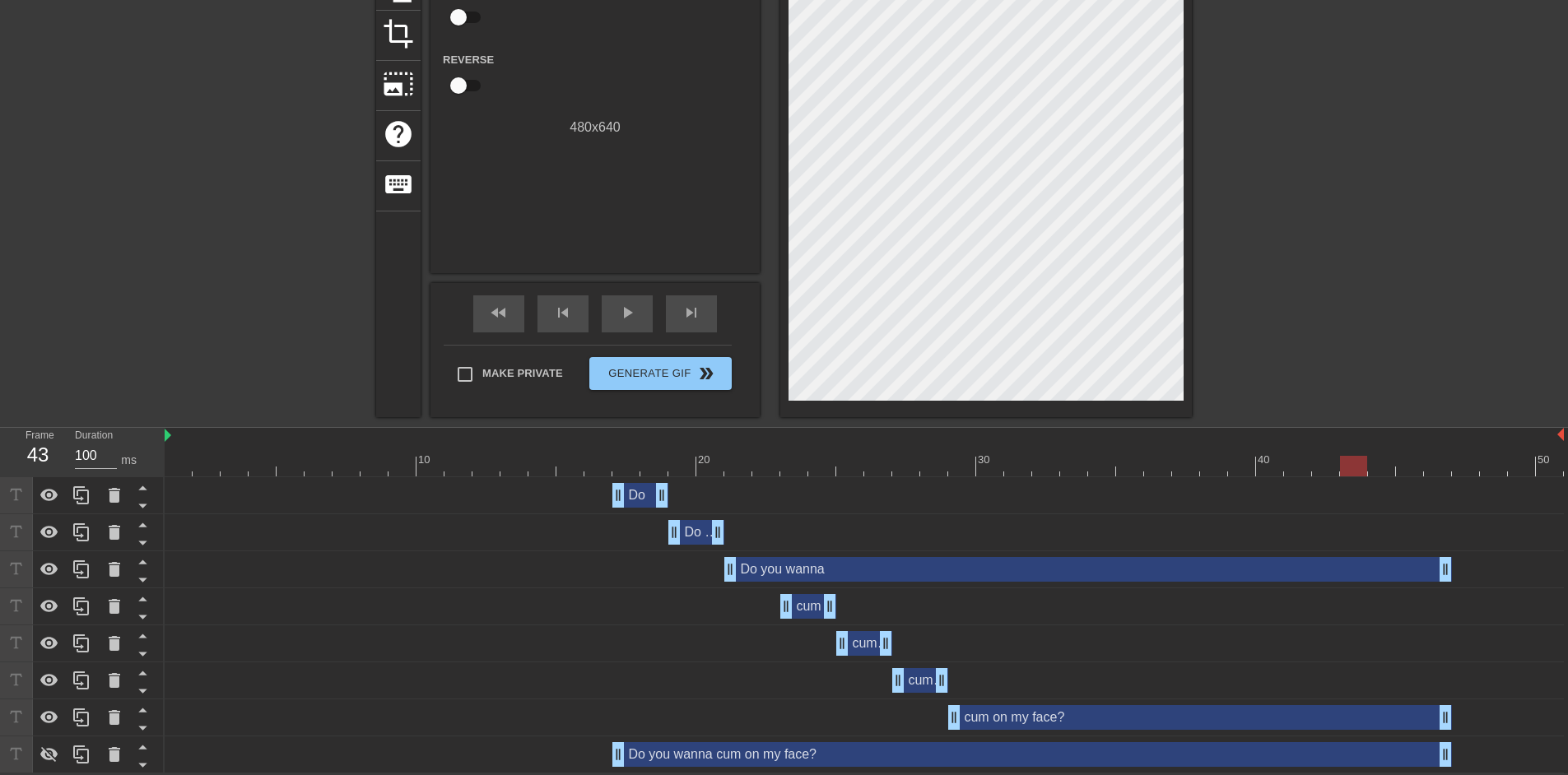
drag, startPoint x: 954, startPoint y: 469, endPoint x: 1342, endPoint y: 467, distance: 388.0
click at [1342, 467] on div at bounding box center [864, 466] width 1399 height 20
drag, startPoint x: 1445, startPoint y: 573, endPoint x: 1354, endPoint y: 570, distance: 91.0
drag, startPoint x: 1446, startPoint y: 710, endPoint x: 1358, endPoint y: 709, distance: 88.0
drag, startPoint x: 1441, startPoint y: 753, endPoint x: 1364, endPoint y: 755, distance: 77.0
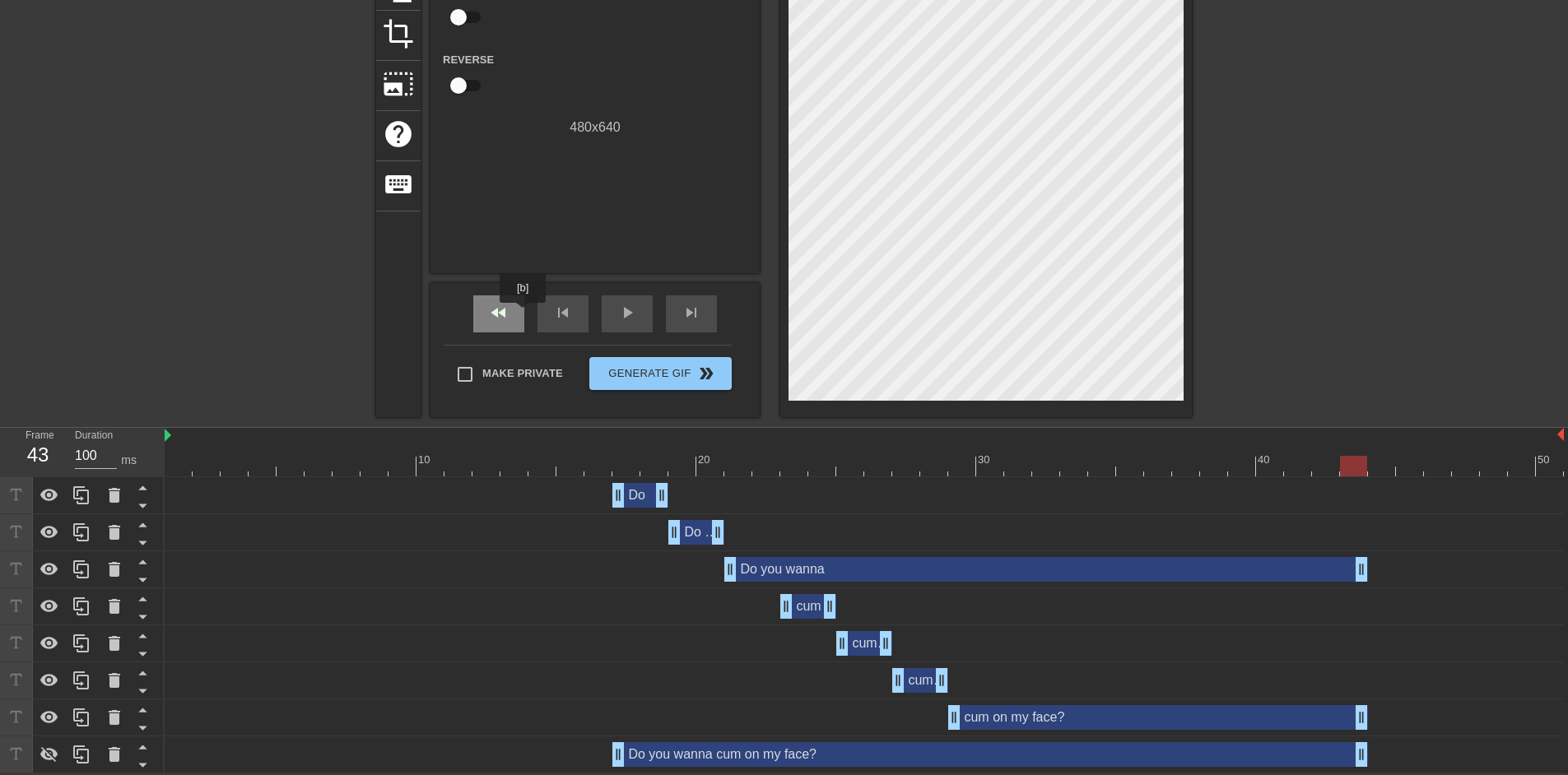
click at [524, 314] on div "fast_rewind" at bounding box center [498, 314] width 51 height 37
click at [631, 316] on span "play_arrow" at bounding box center [627, 312] width 20 height 20
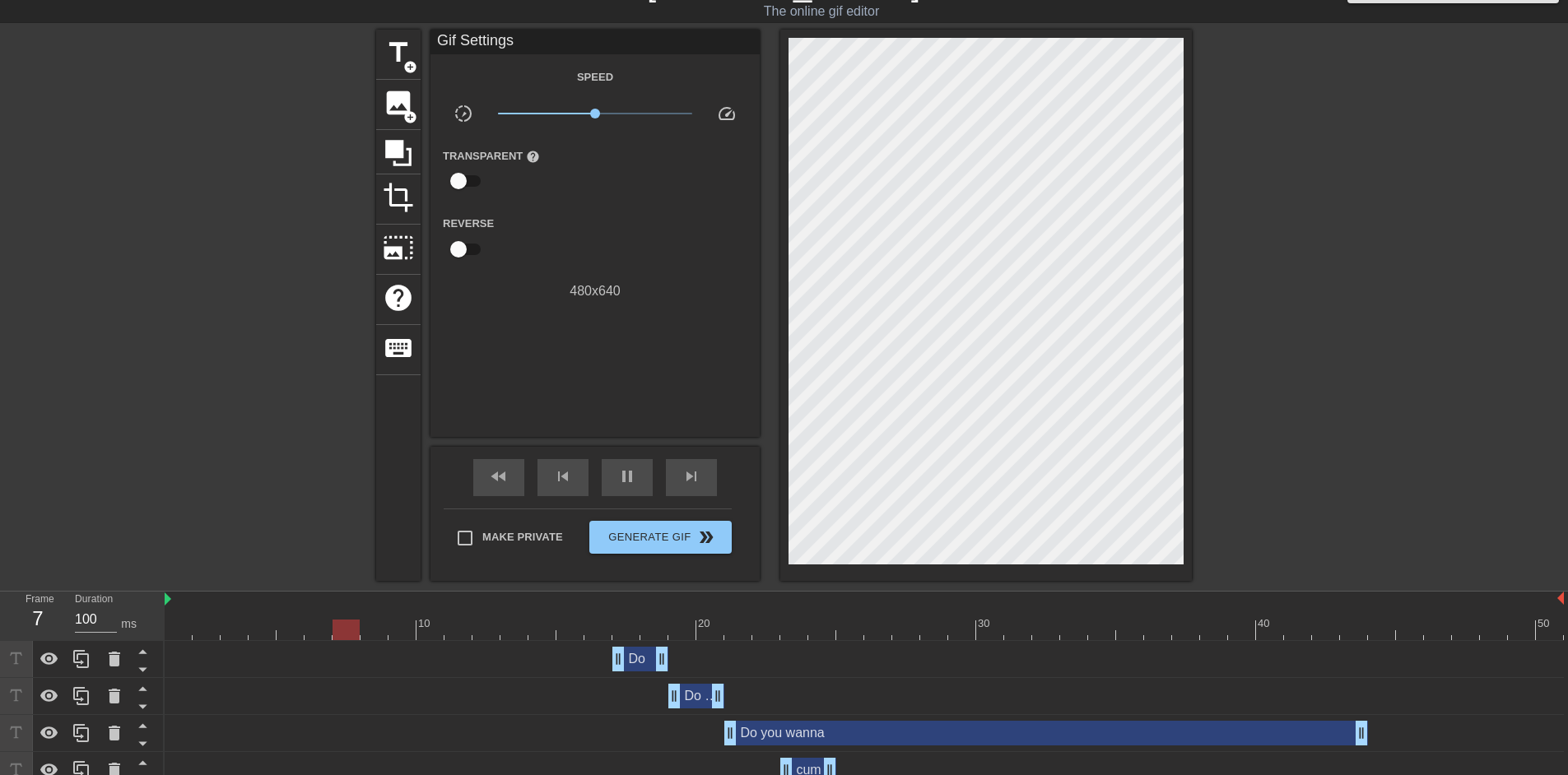
scroll to position [0, 0]
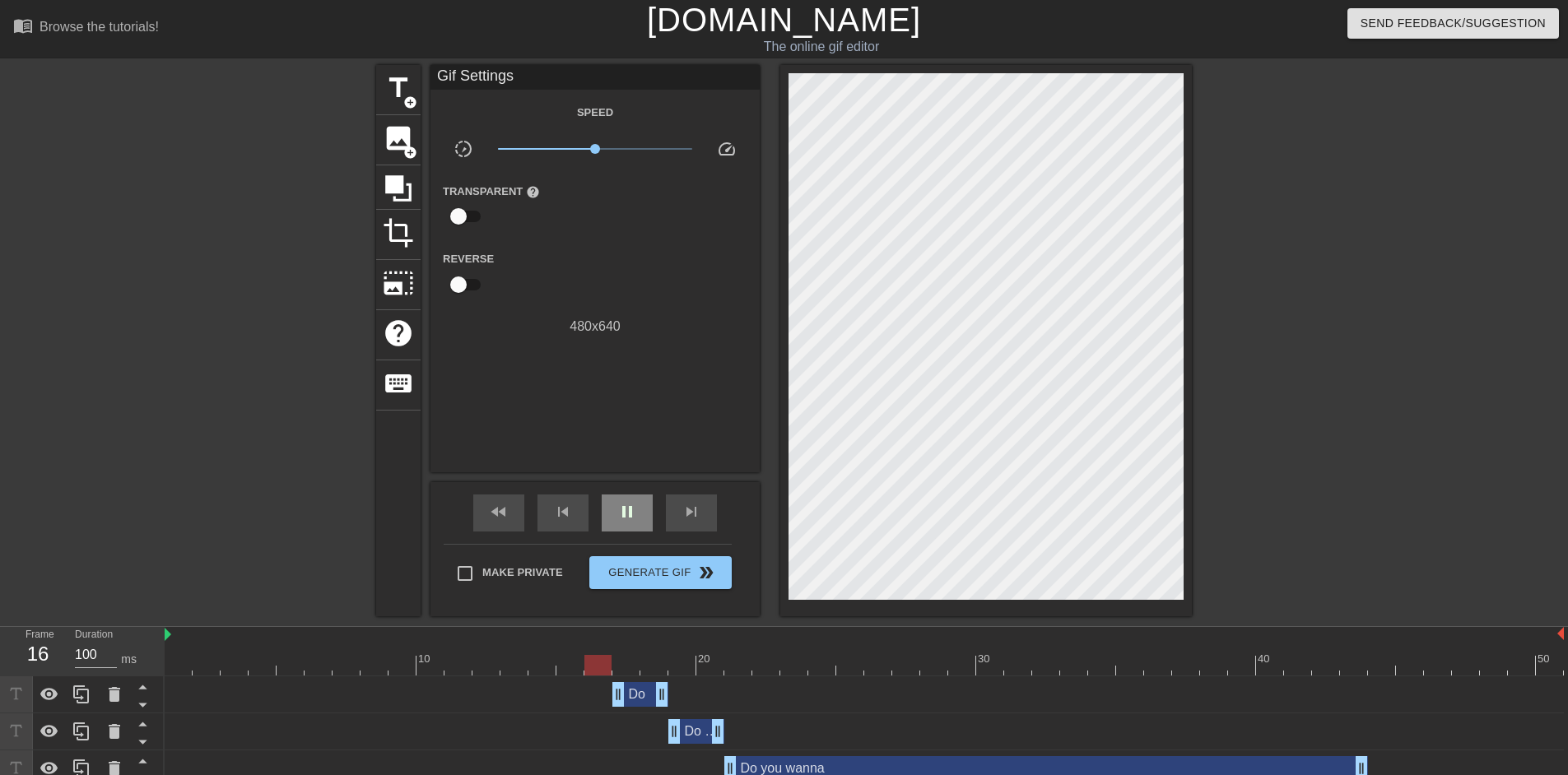
click at [617, 507] on div "pause" at bounding box center [627, 513] width 51 height 37
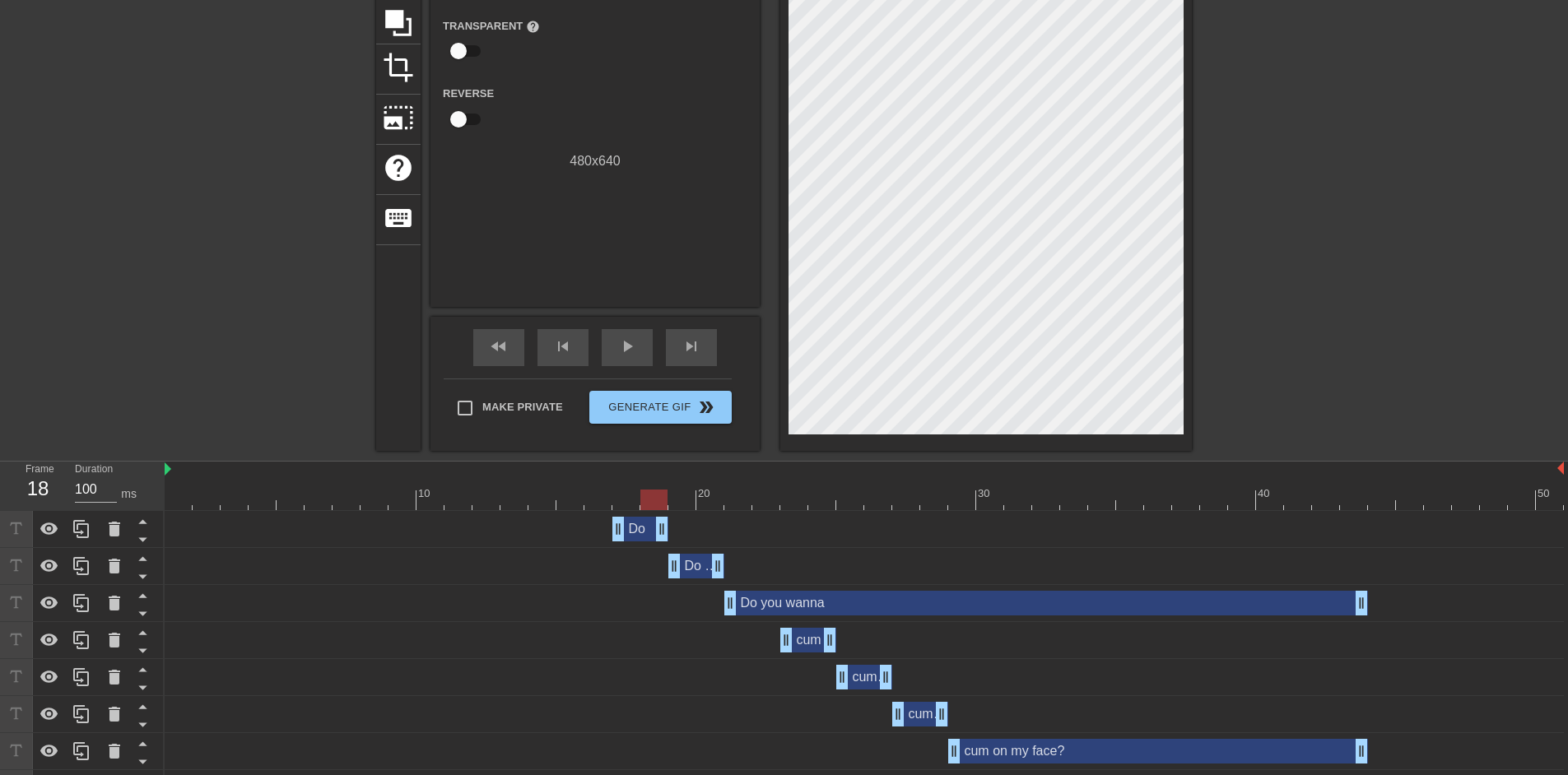
scroll to position [201, 0]
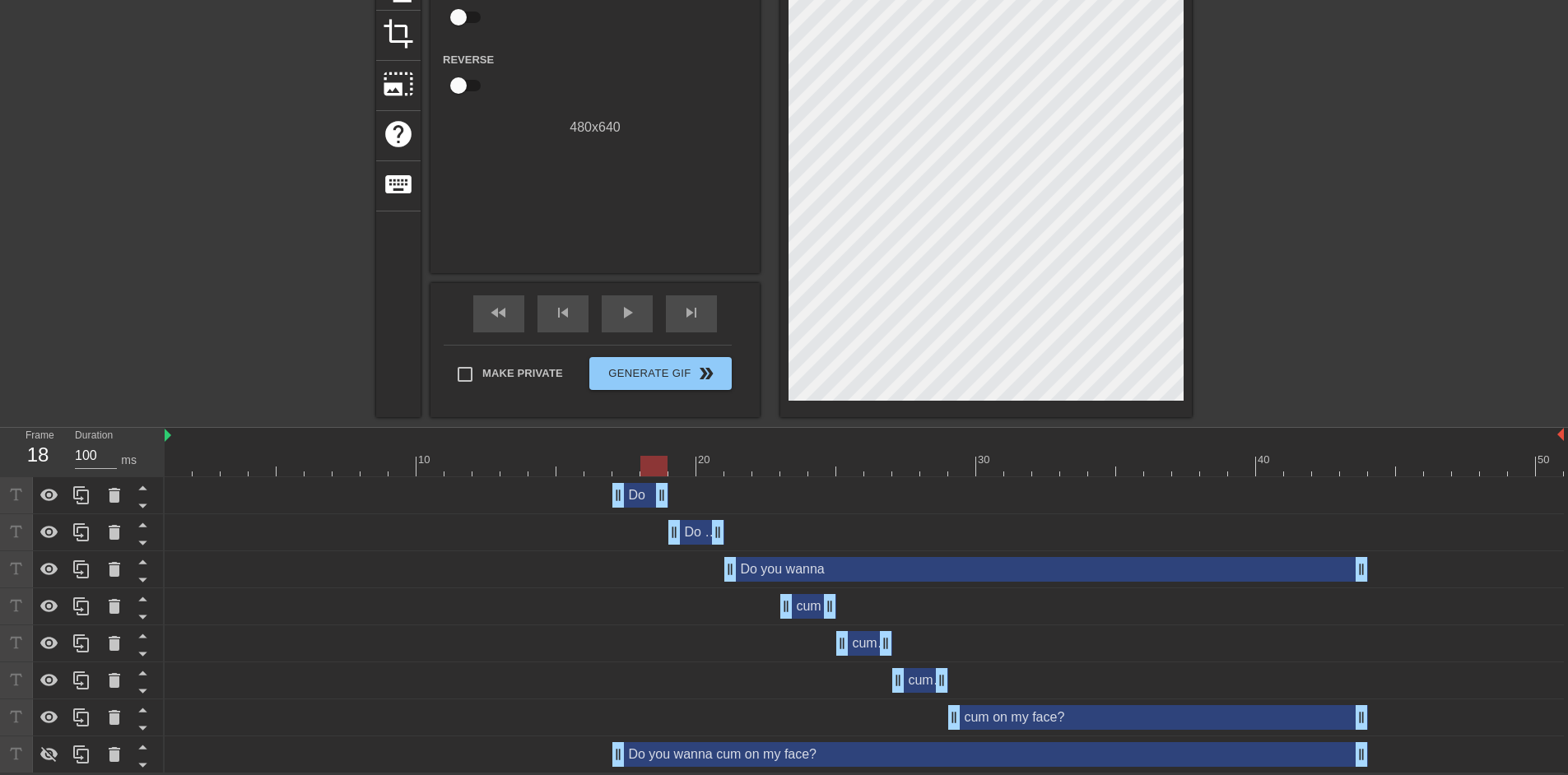
click at [639, 494] on div "Do drag_handle drag_handle" at bounding box center [640, 495] width 56 height 25
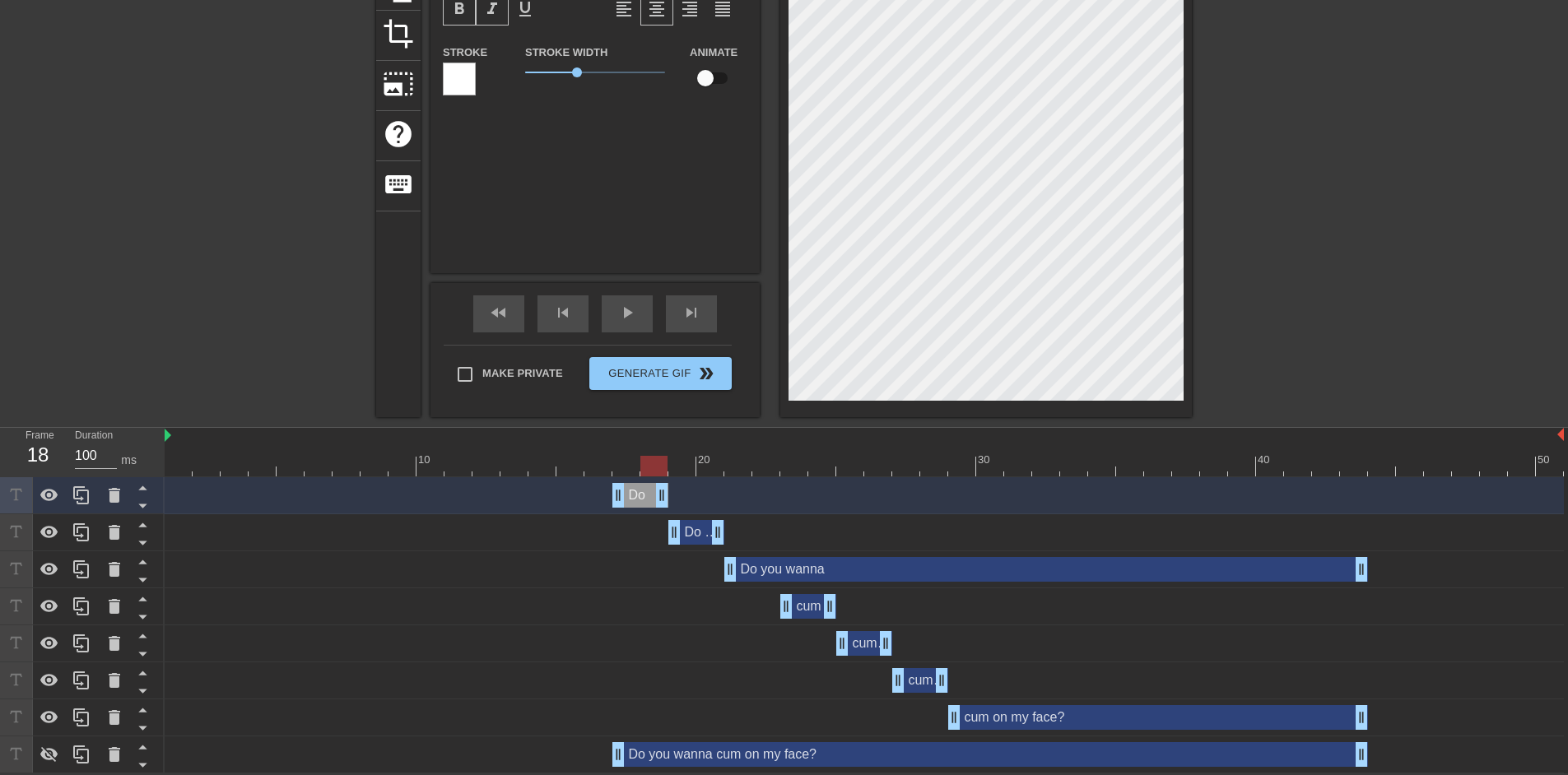
click at [691, 529] on div "Do you drag_handle drag_handle" at bounding box center [696, 533] width 56 height 25
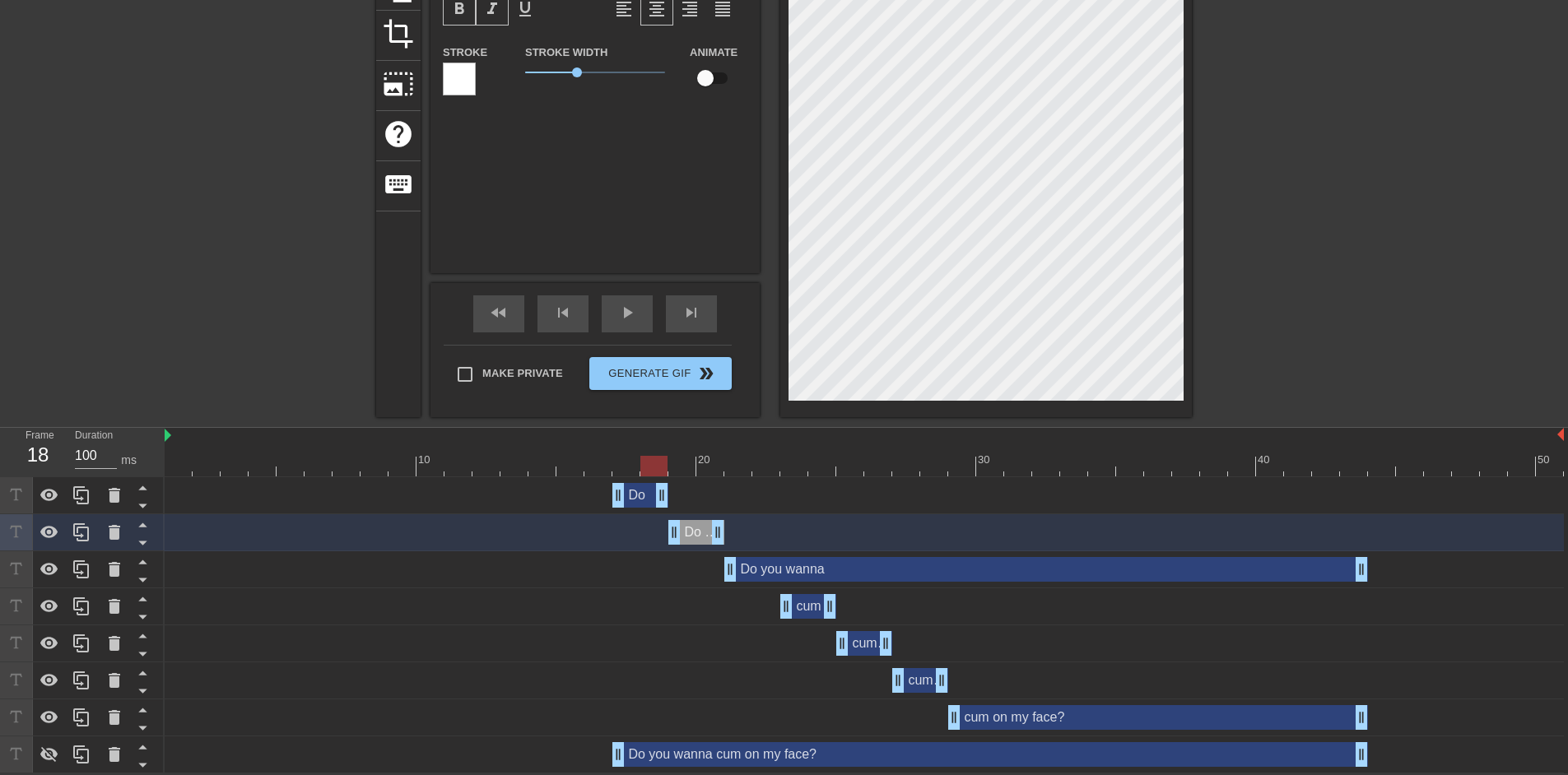
click at [872, 561] on div "Do you wanna drag_handle drag_handle" at bounding box center [1046, 570] width 644 height 25
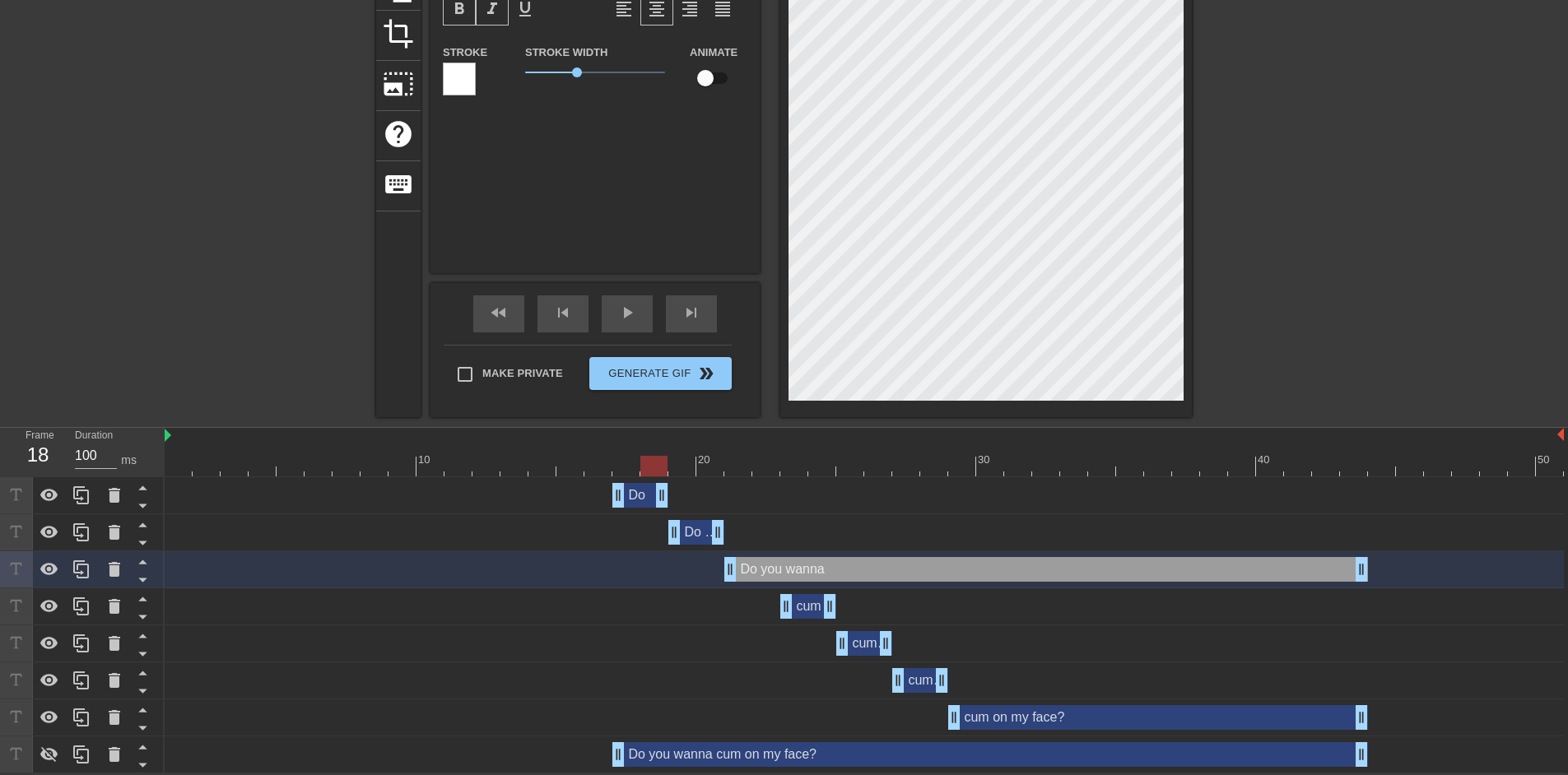
click at [806, 605] on div "cum drag_handle drag_handle" at bounding box center [808, 606] width 56 height 25
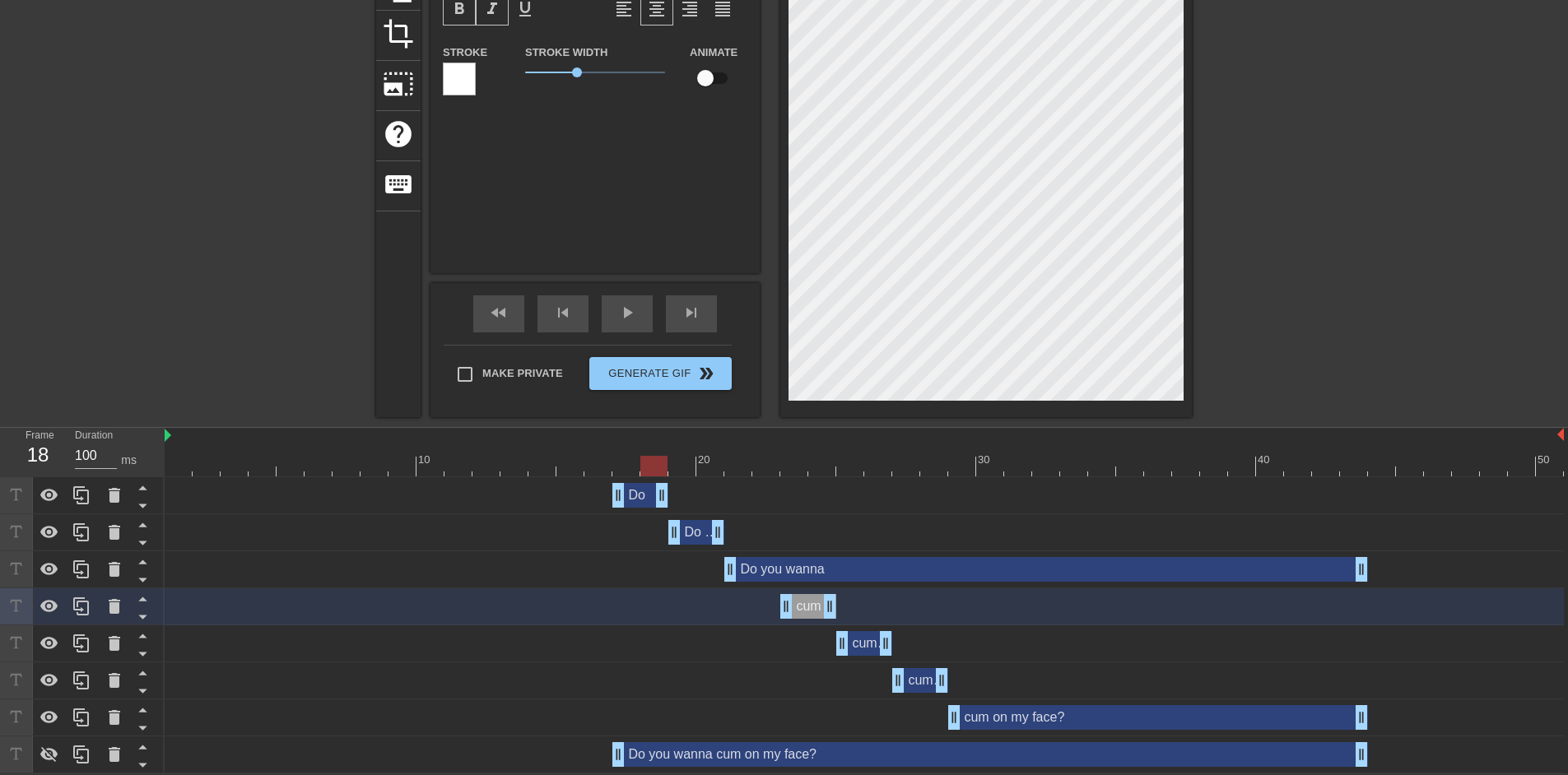
click at [861, 642] on div "cum on drag_handle drag_handle" at bounding box center [864, 644] width 56 height 25
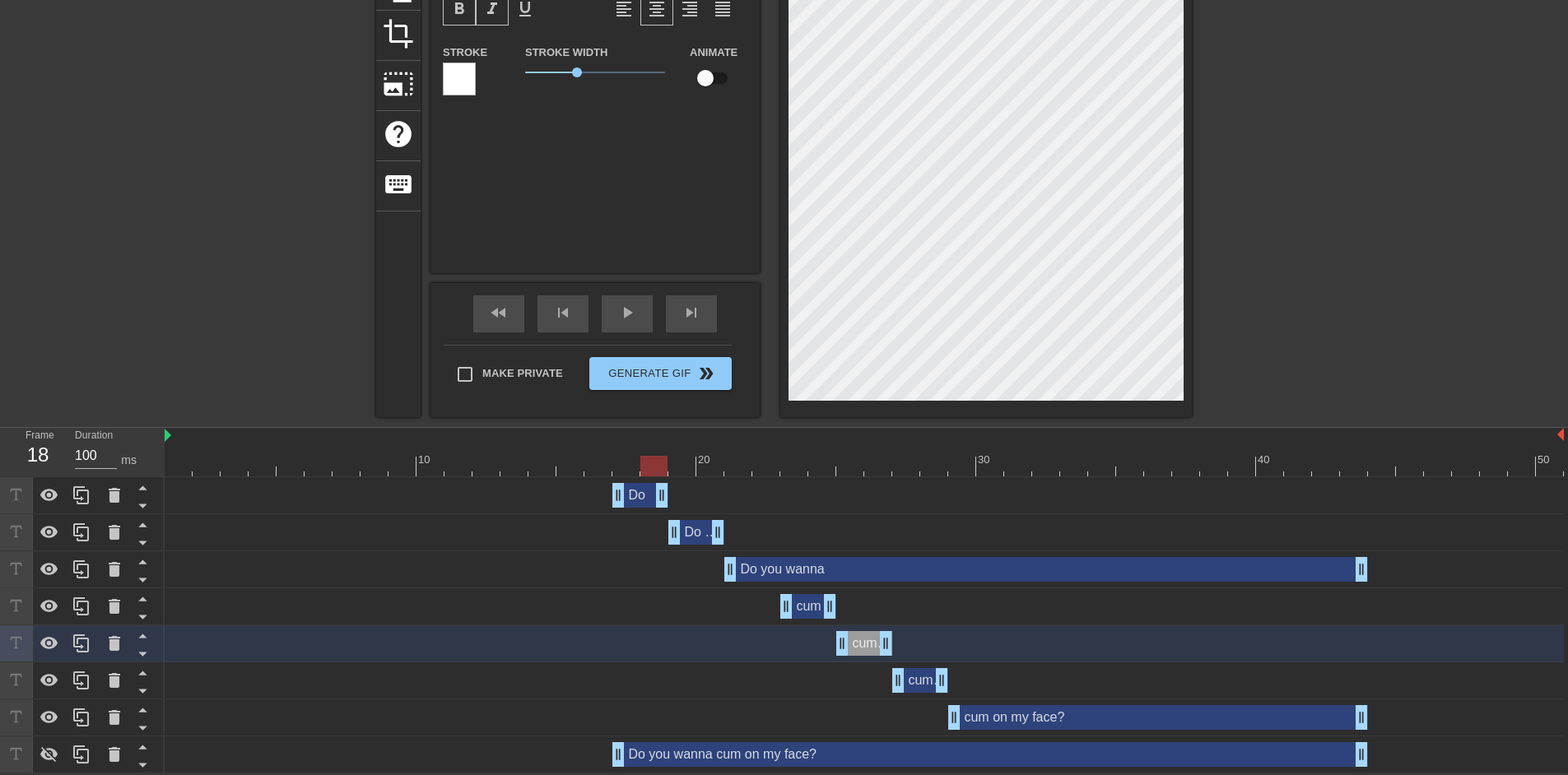
click at [915, 671] on div "cum on my drag_handle drag_handle" at bounding box center [920, 681] width 56 height 25
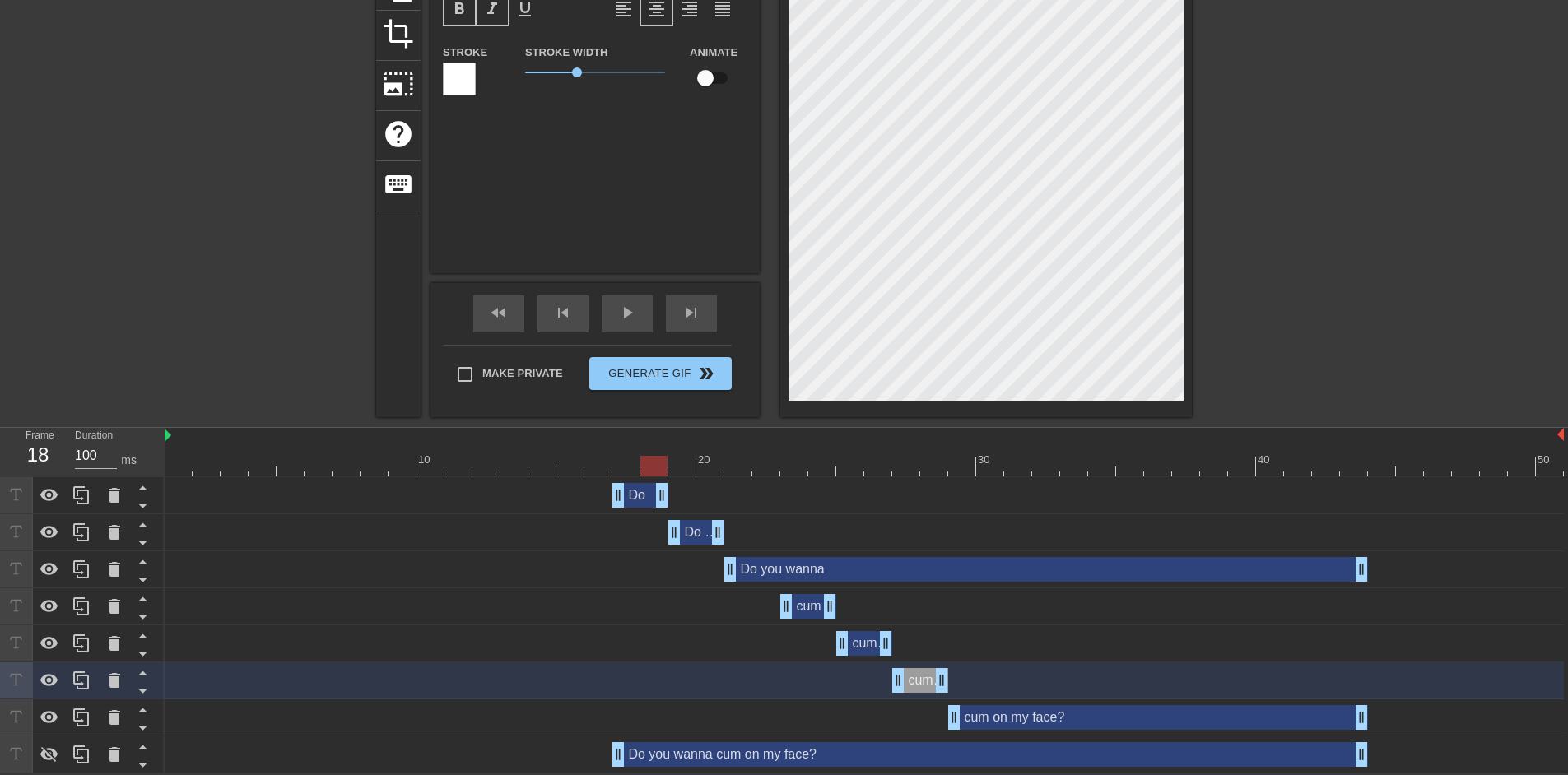
click at [1030, 716] on div "cum on my face? drag_handle drag_handle" at bounding box center [1158, 718] width 420 height 25
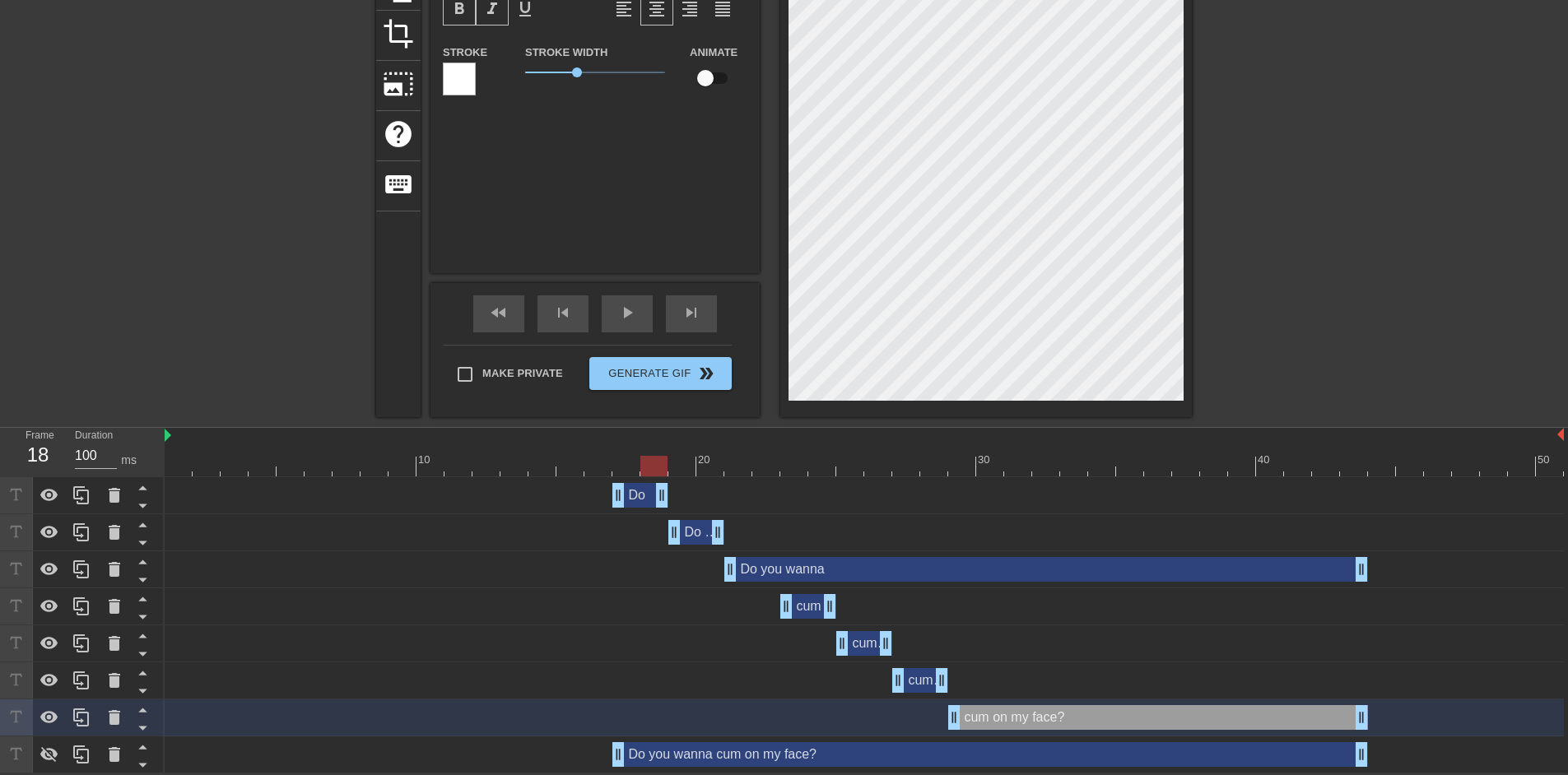
click at [1004, 748] on div "Do you wanna cum on my face? drag_handle drag_handle" at bounding box center [990, 755] width 756 height 25
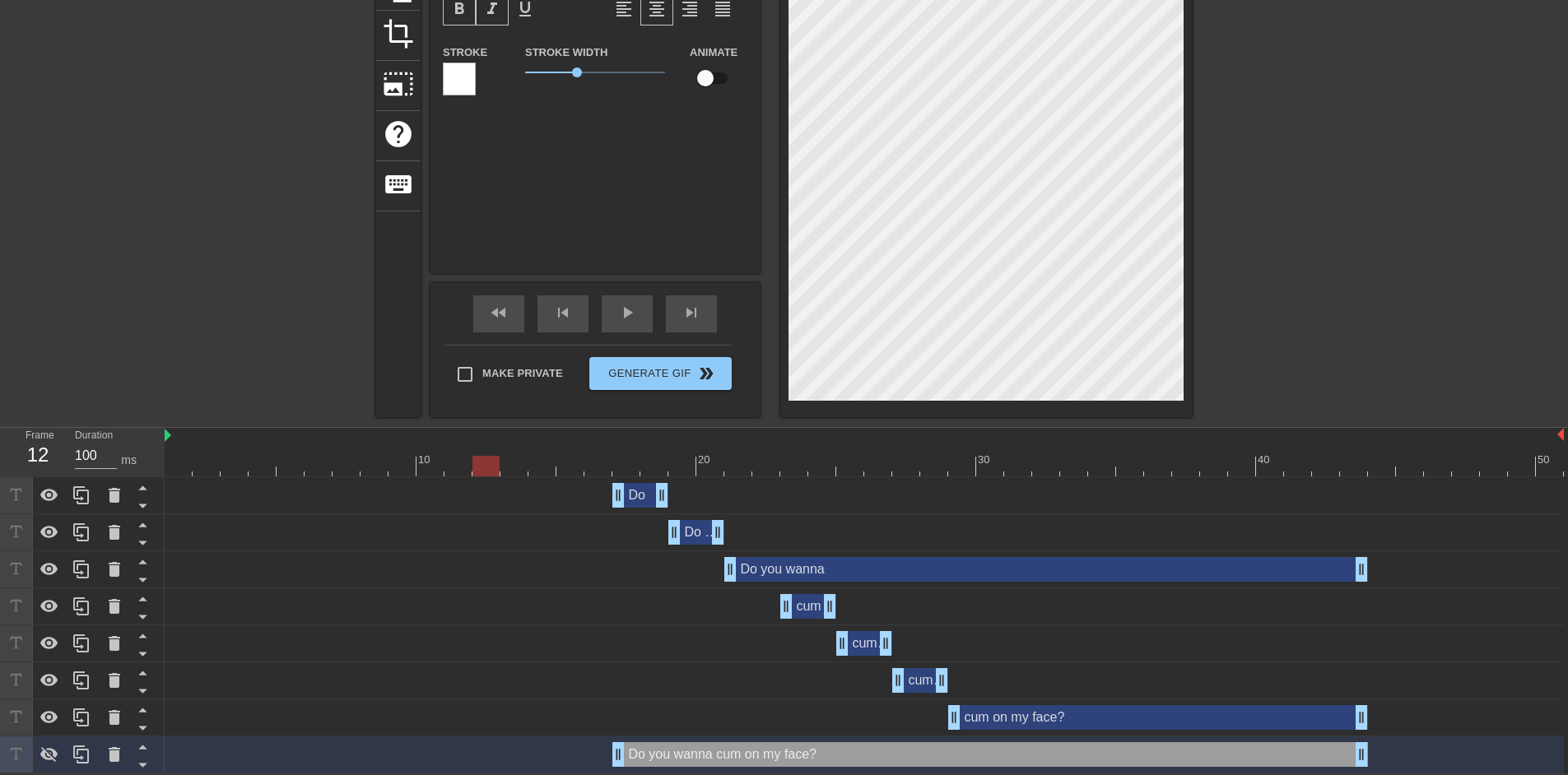
drag, startPoint x: 494, startPoint y: 458, endPoint x: 365, endPoint y: 452, distance: 129.1
click at [365, 452] on div "10 20 30 40 50" at bounding box center [864, 452] width 1399 height 49
click at [606, 312] on div "play_arrow" at bounding box center [627, 314] width 51 height 37
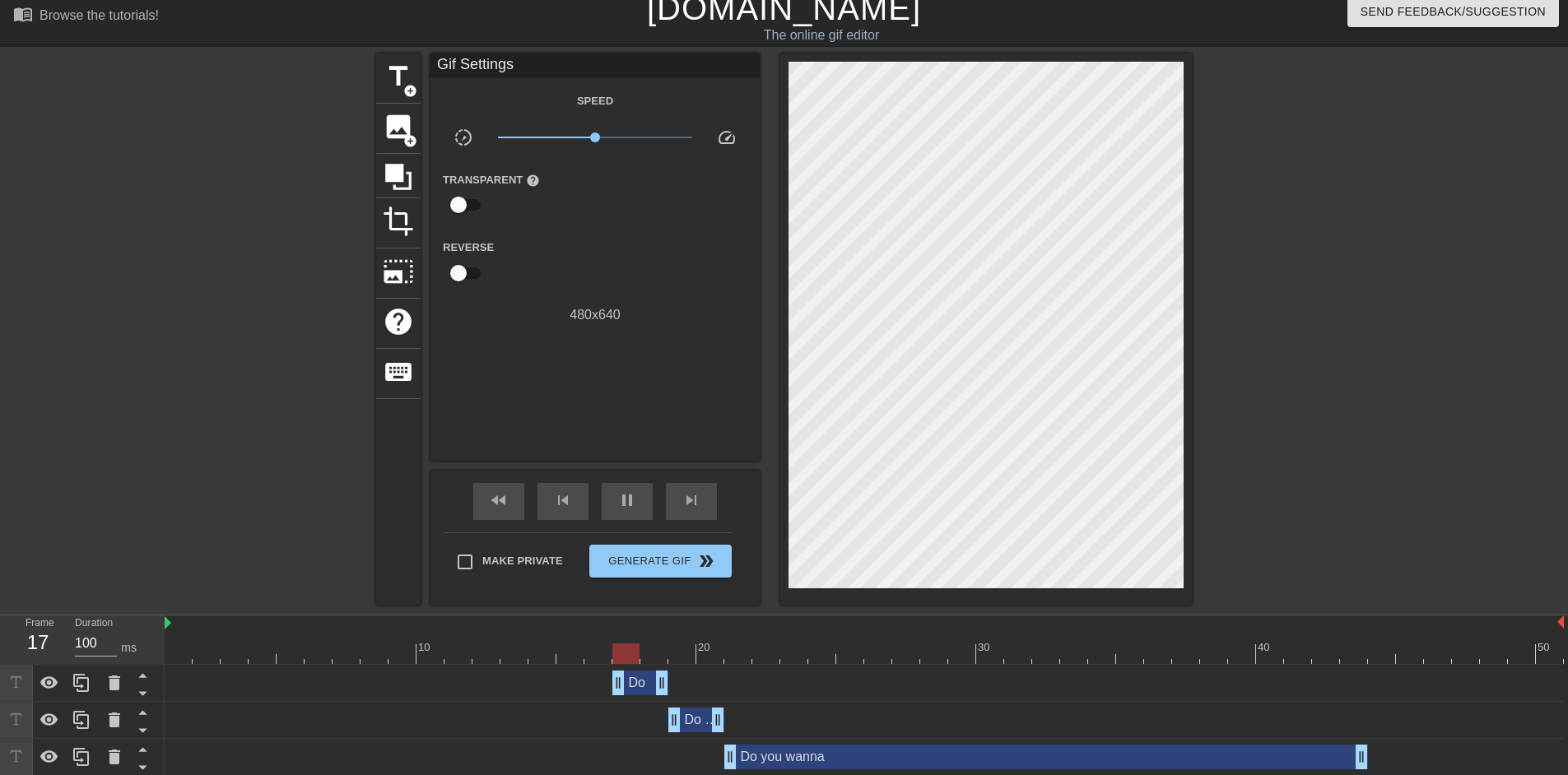
scroll to position [0, 0]
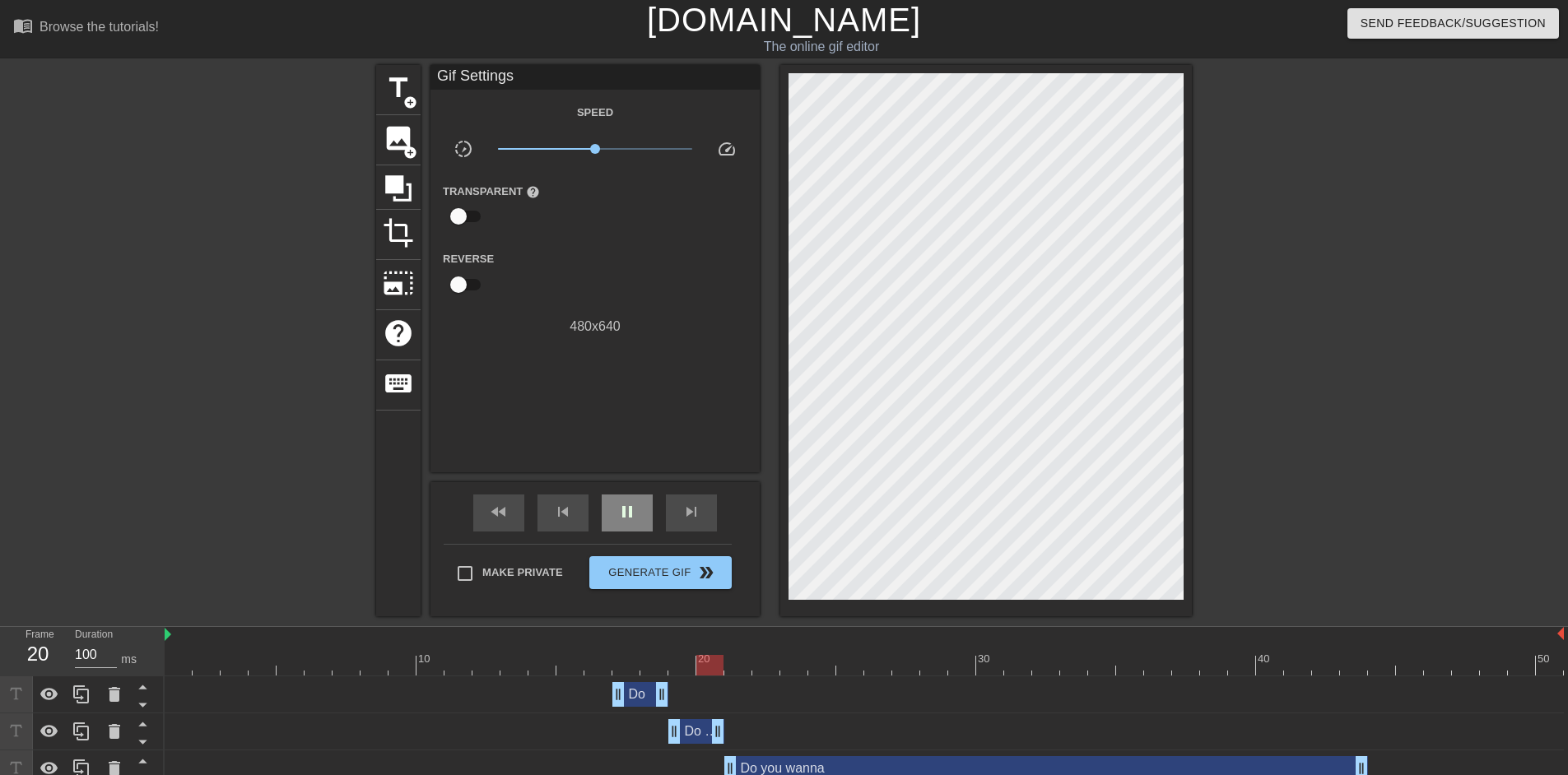
click at [638, 512] on div "pause" at bounding box center [627, 513] width 51 height 37
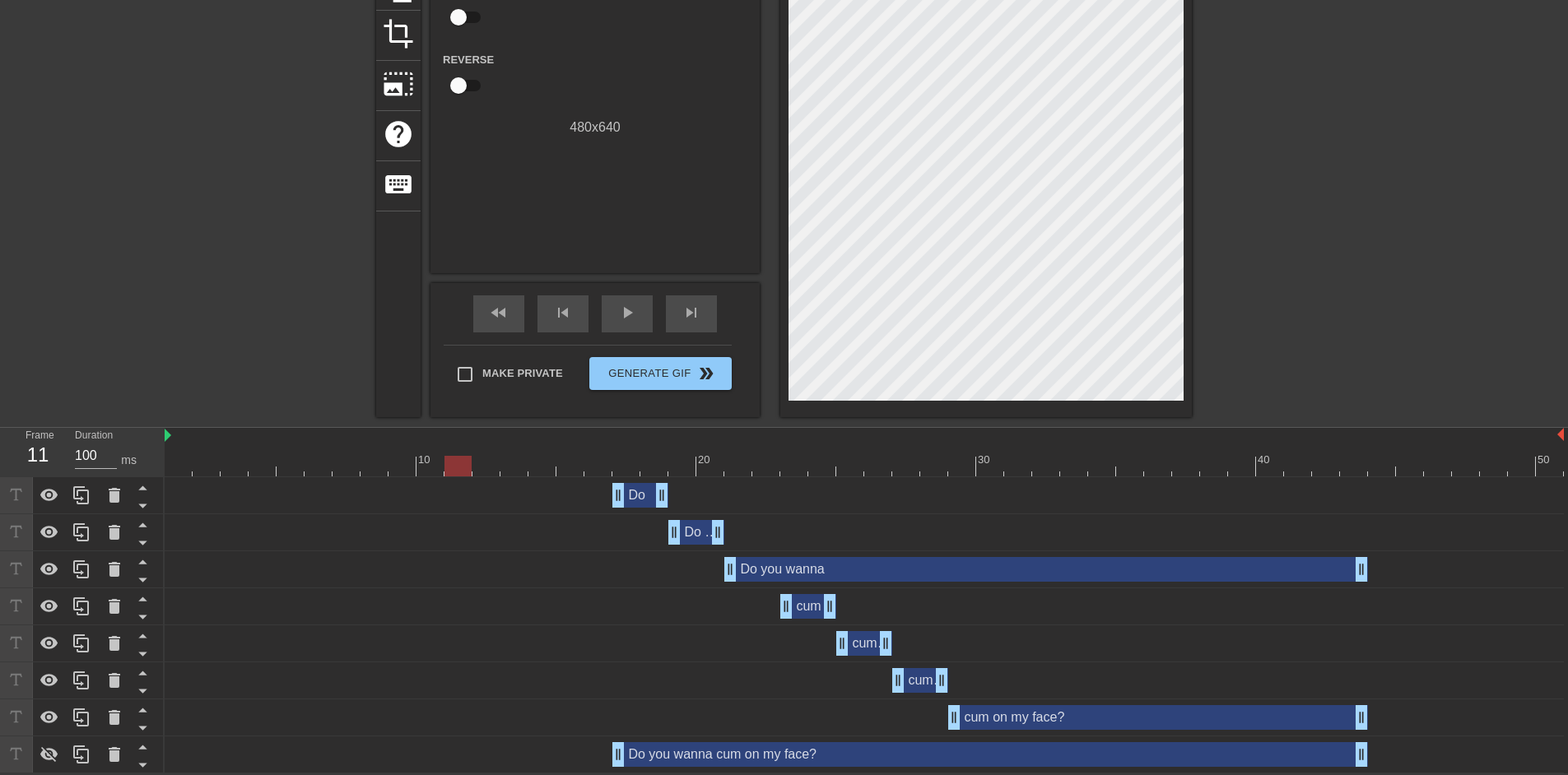
drag, startPoint x: 1389, startPoint y: 468, endPoint x: 457, endPoint y: 503, distance: 932.7
click at [457, 503] on div "10 20 30 40 50 Do drag_handle drag_handle Do you drag_handle drag_handle Do you…" at bounding box center [866, 600] width 1404 height 345
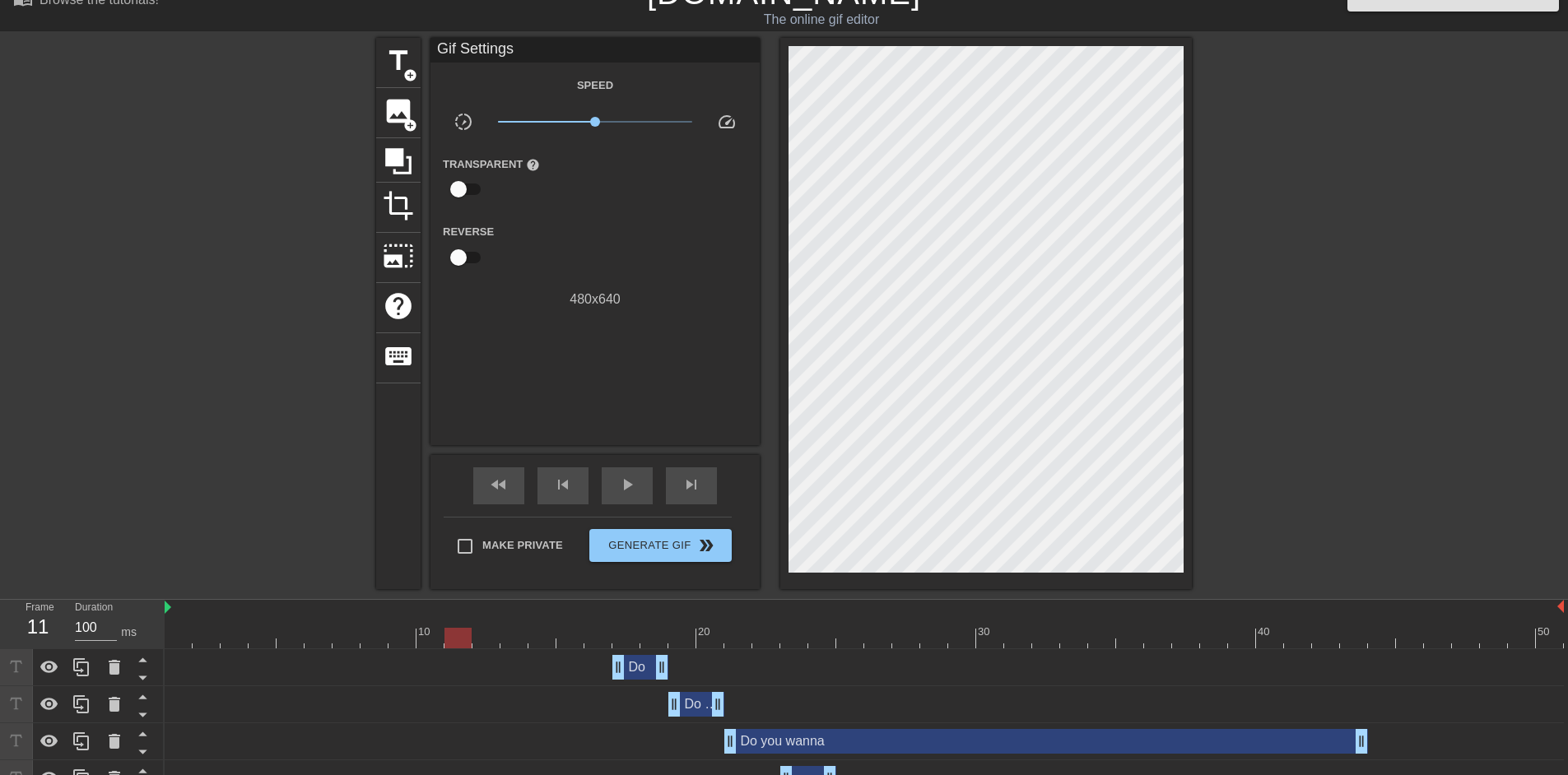
scroll to position [0, 0]
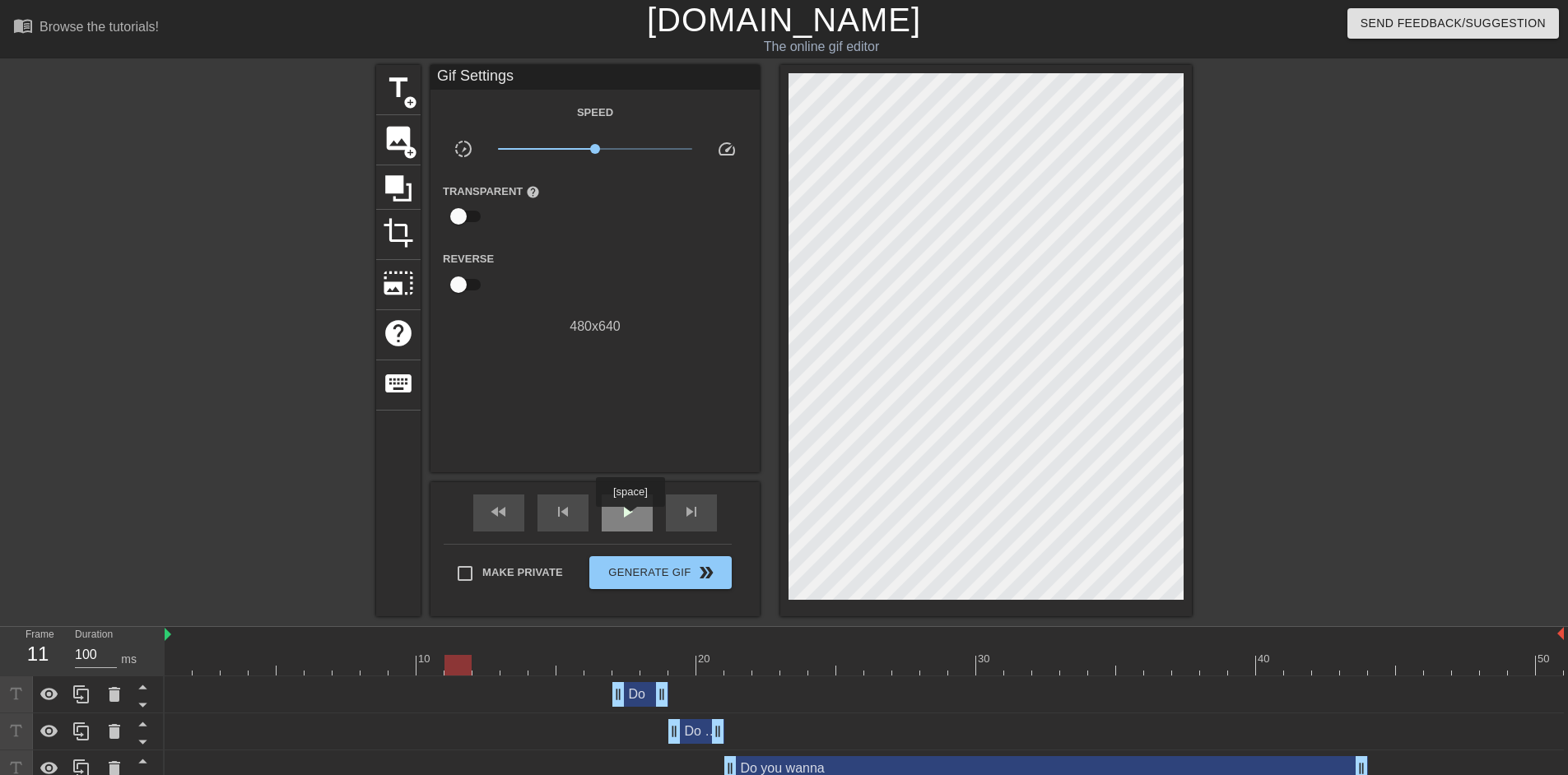
click at [631, 518] on span "play_arrow" at bounding box center [627, 512] width 20 height 20
click at [631, 518] on span "pause" at bounding box center [627, 512] width 20 height 20
drag, startPoint x: 243, startPoint y: 660, endPoint x: 345, endPoint y: 662, distance: 102.0
click at [345, 662] on div at bounding box center [346, 665] width 28 height 20
drag, startPoint x: 343, startPoint y: 663, endPoint x: 392, endPoint y: 660, distance: 49.1
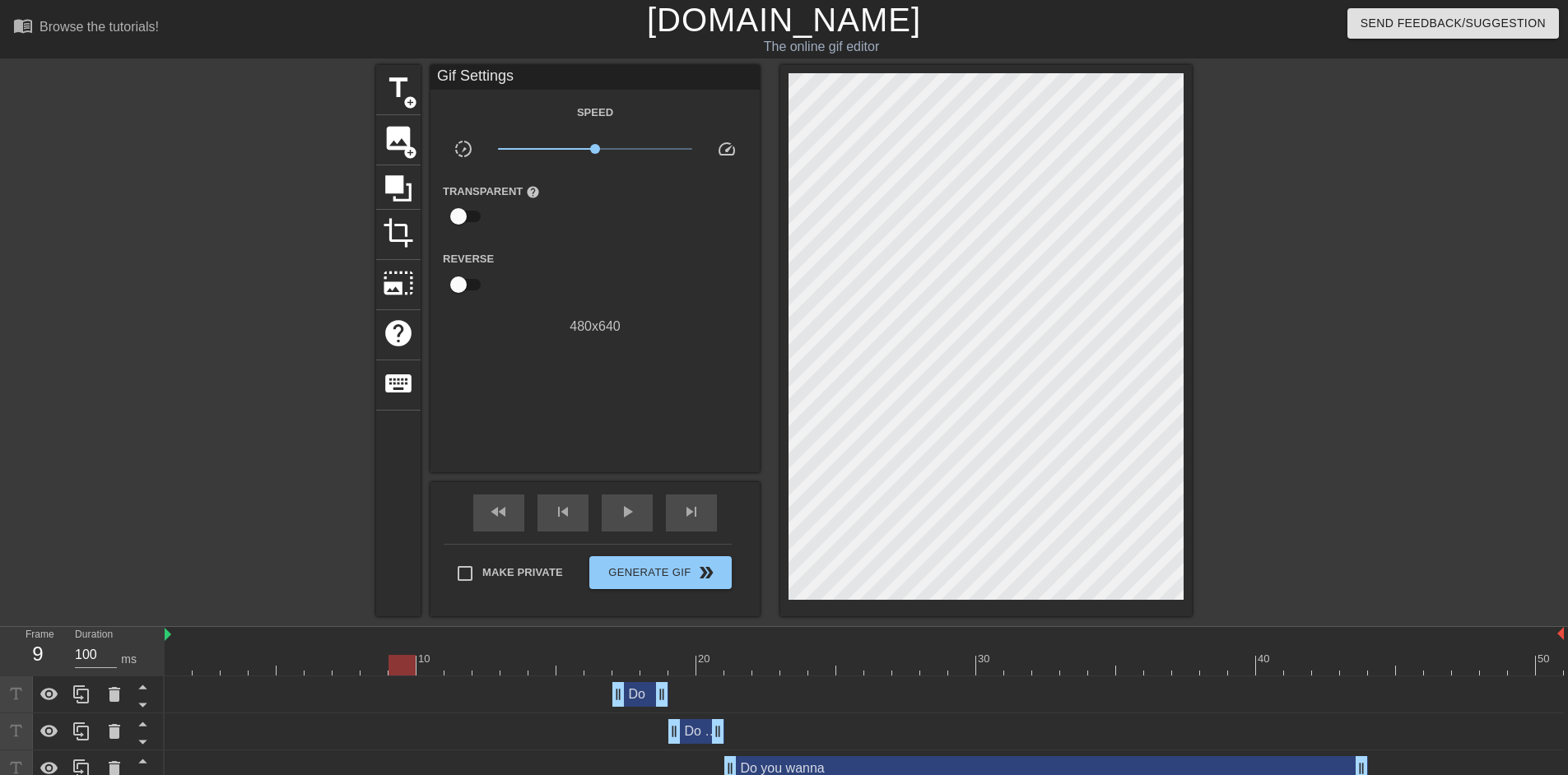
click at [392, 660] on div at bounding box center [402, 665] width 28 height 20
click at [405, 92] on span "title" at bounding box center [398, 88] width 31 height 31
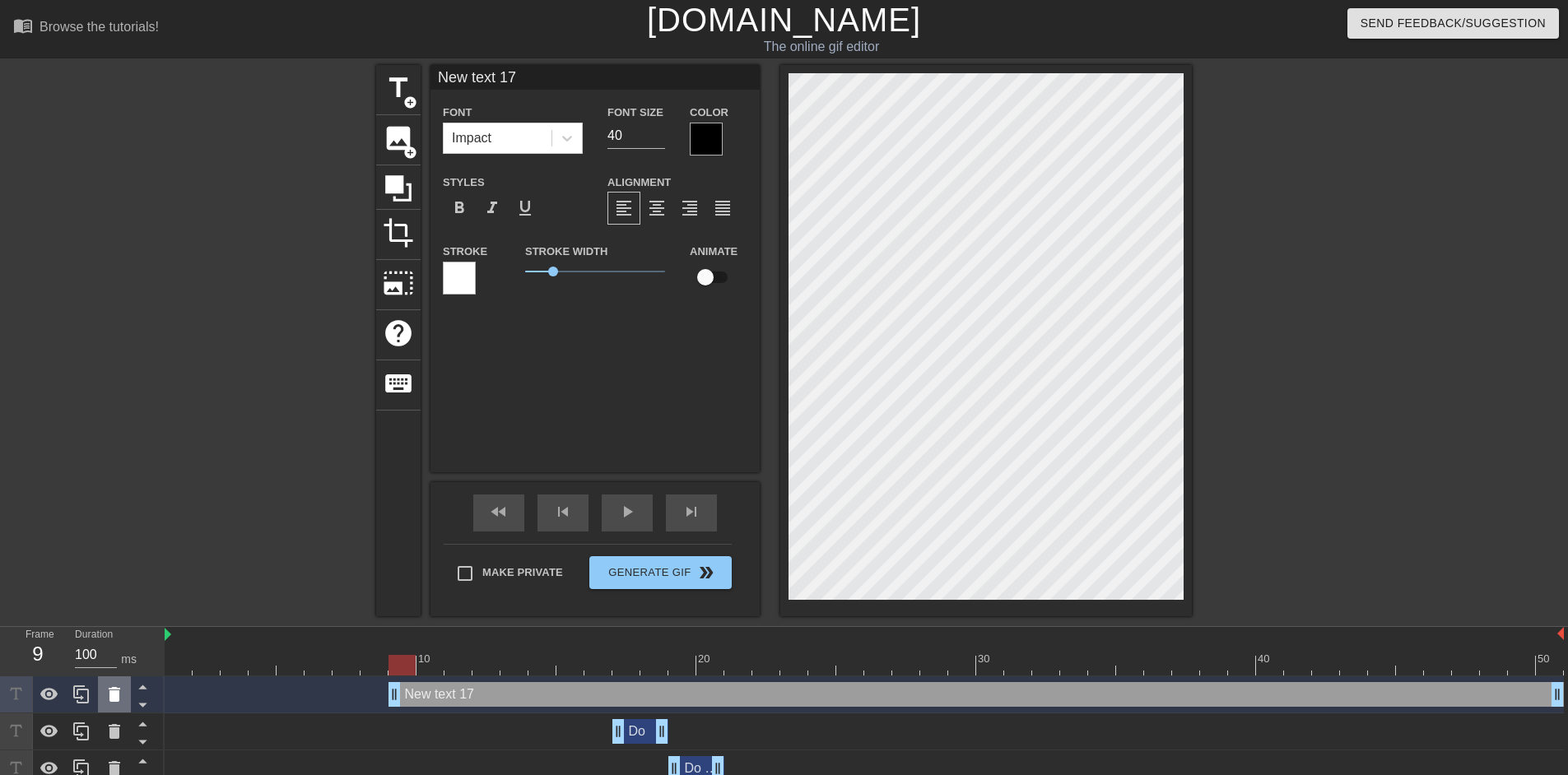
click at [117, 692] on icon at bounding box center [115, 694] width 20 height 20
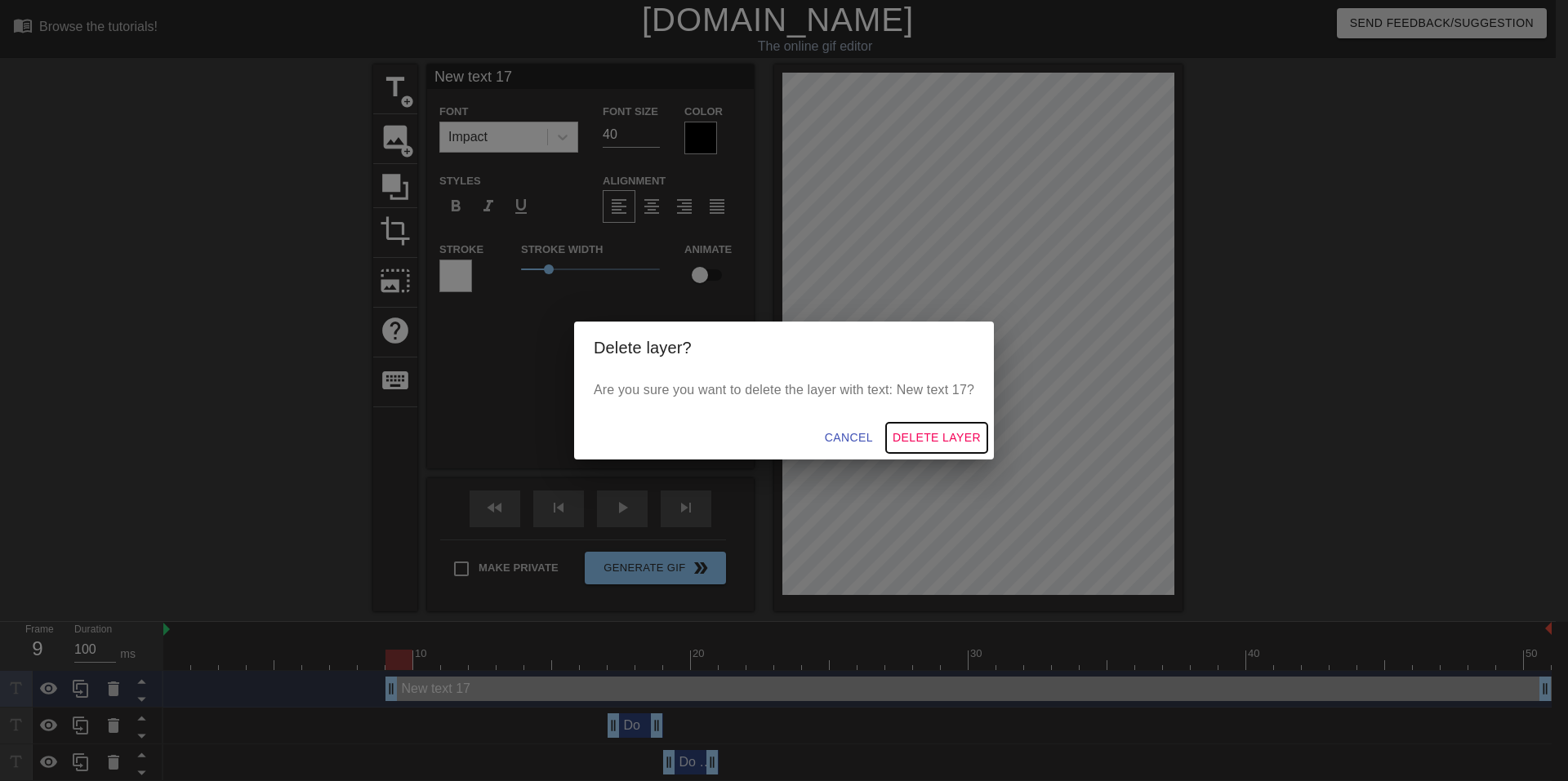
click at [943, 442] on span "Delete Layer" at bounding box center [936, 438] width 88 height 20
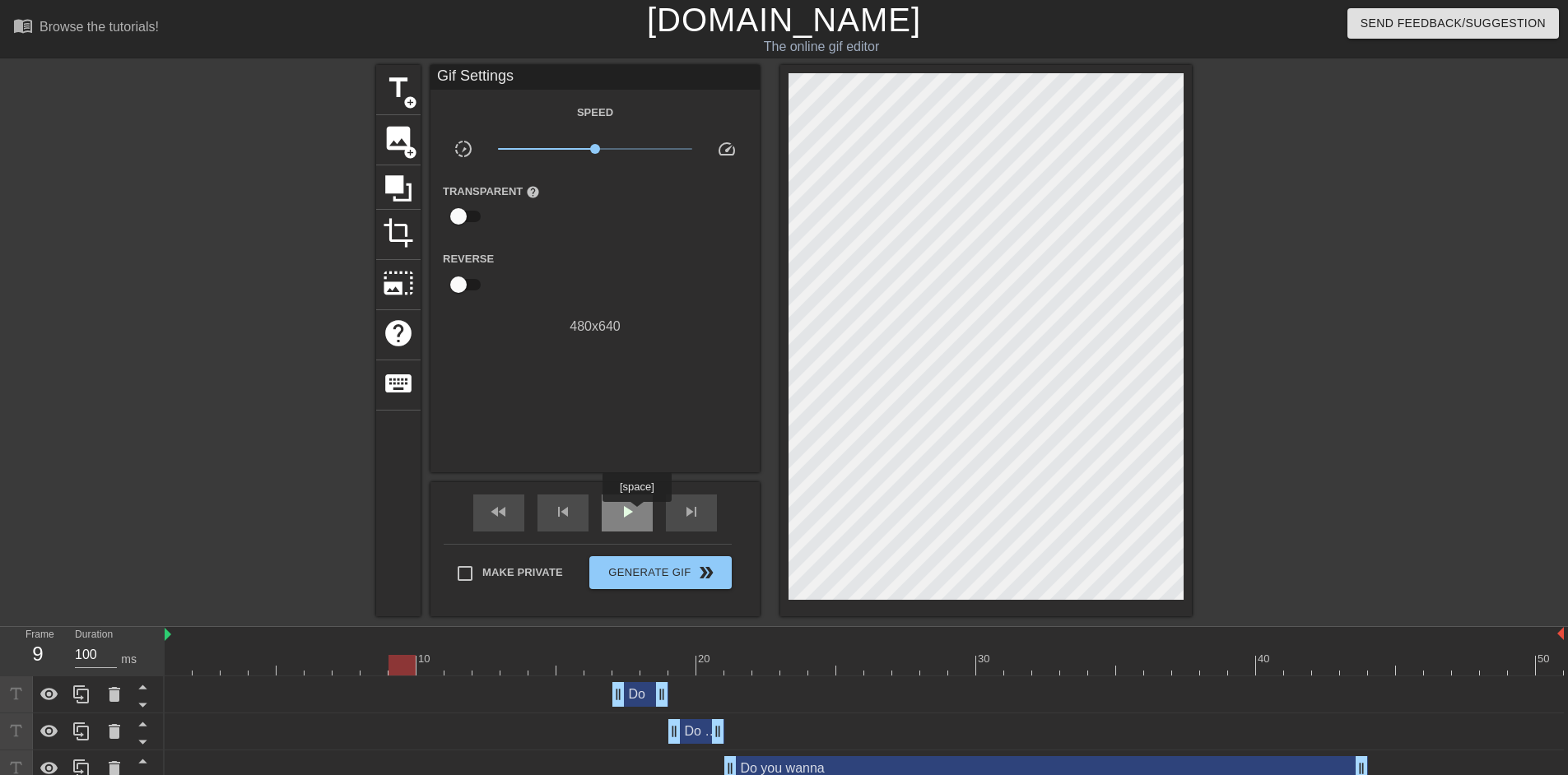
click at [637, 514] on span "play_arrow" at bounding box center [627, 512] width 20 height 20
click at [637, 514] on span "pause" at bounding box center [627, 512] width 20 height 20
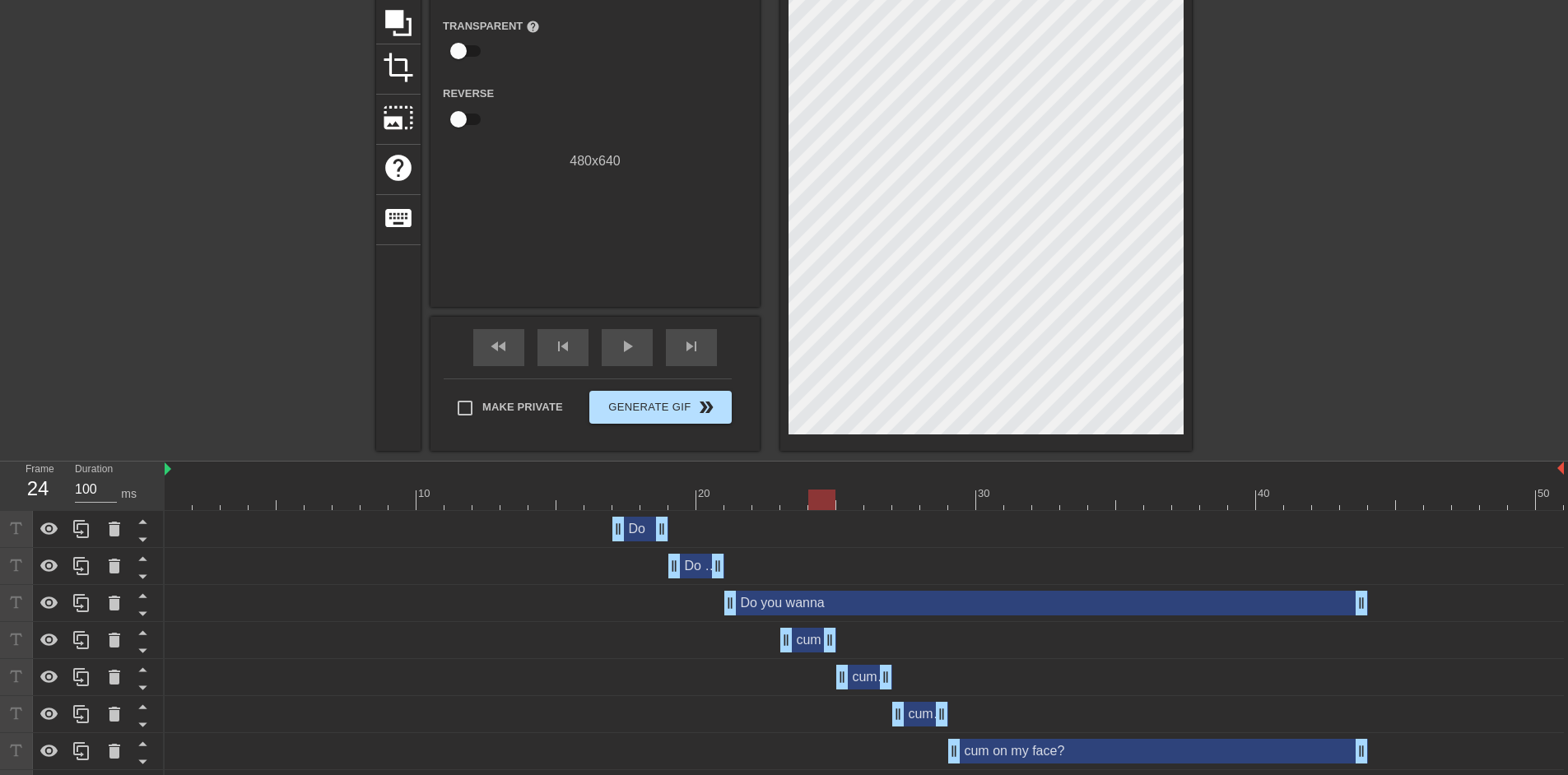
scroll to position [201, 0]
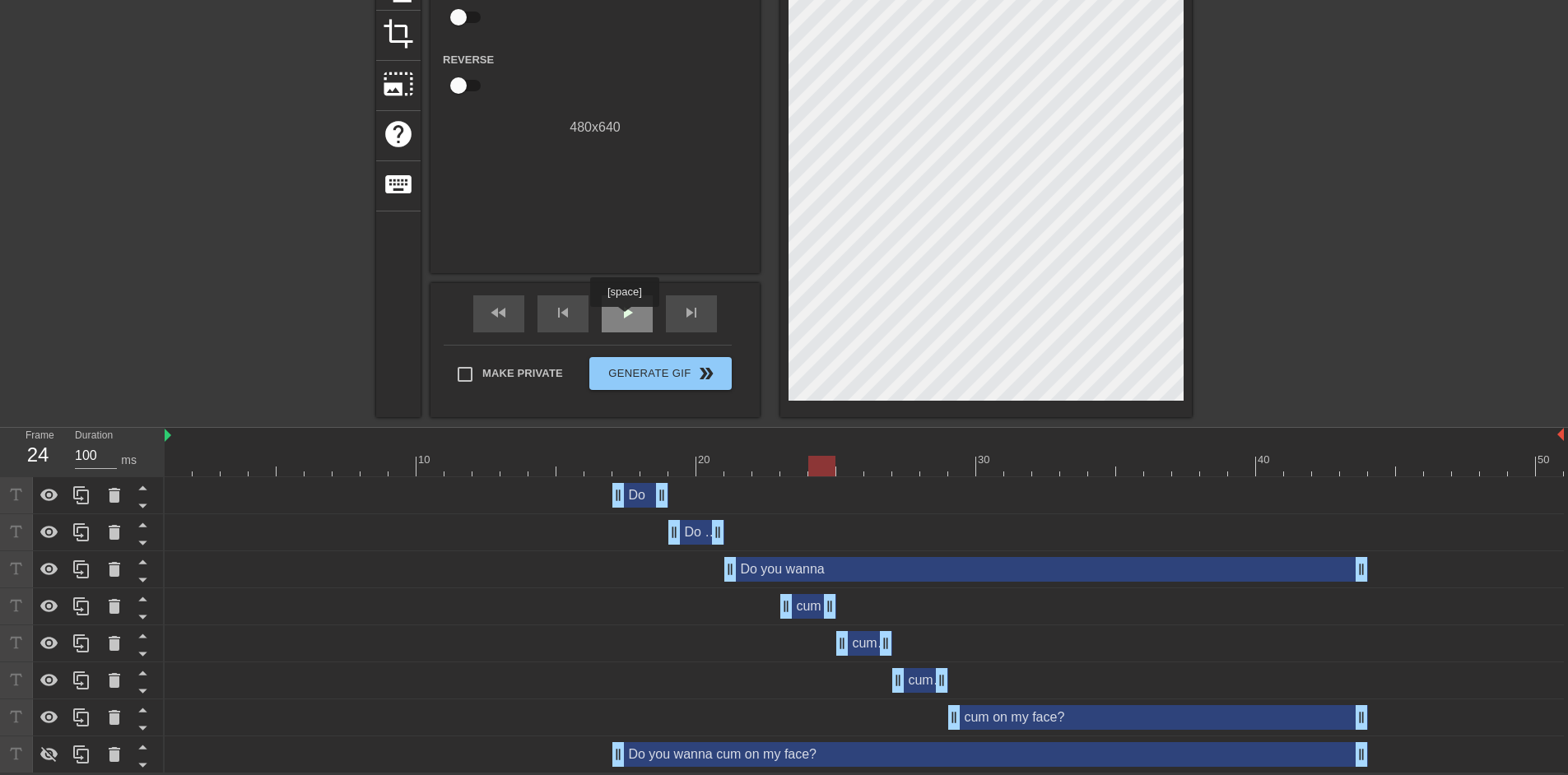
click at [624, 319] on span "play_arrow" at bounding box center [627, 312] width 20 height 20
click at [624, 319] on span "pause" at bounding box center [627, 312] width 20 height 20
drag, startPoint x: 639, startPoint y: 452, endPoint x: 645, endPoint y: 463, distance: 12.5
click at [645, 463] on div "10 20 30 40 50" at bounding box center [864, 452] width 1399 height 49
click at [638, 496] on div "Do drag_handle drag_handle" at bounding box center [640, 495] width 56 height 25
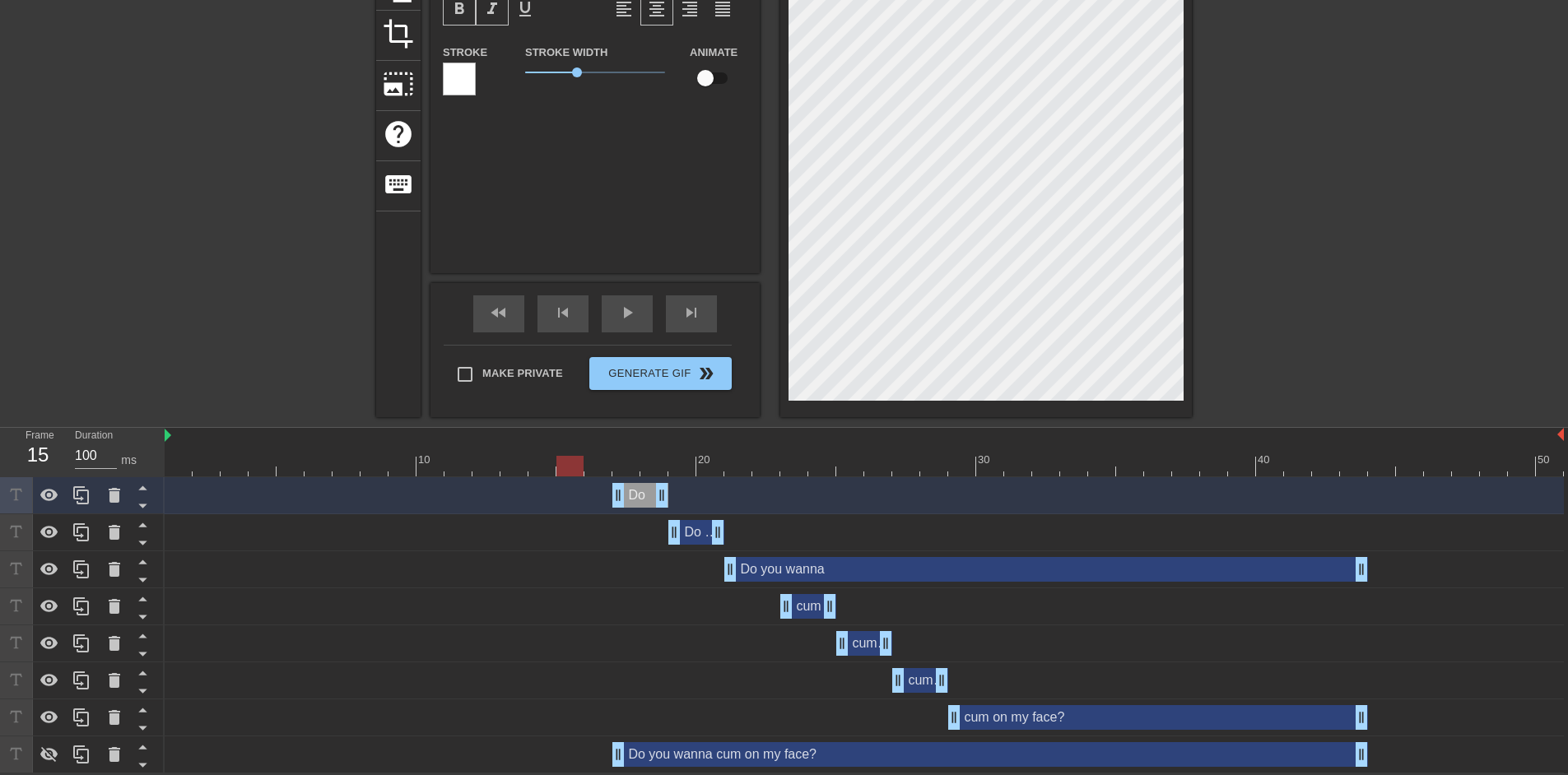
click at [582, 458] on div at bounding box center [864, 466] width 1399 height 20
click at [639, 308] on div "play_arrow" at bounding box center [627, 314] width 51 height 37
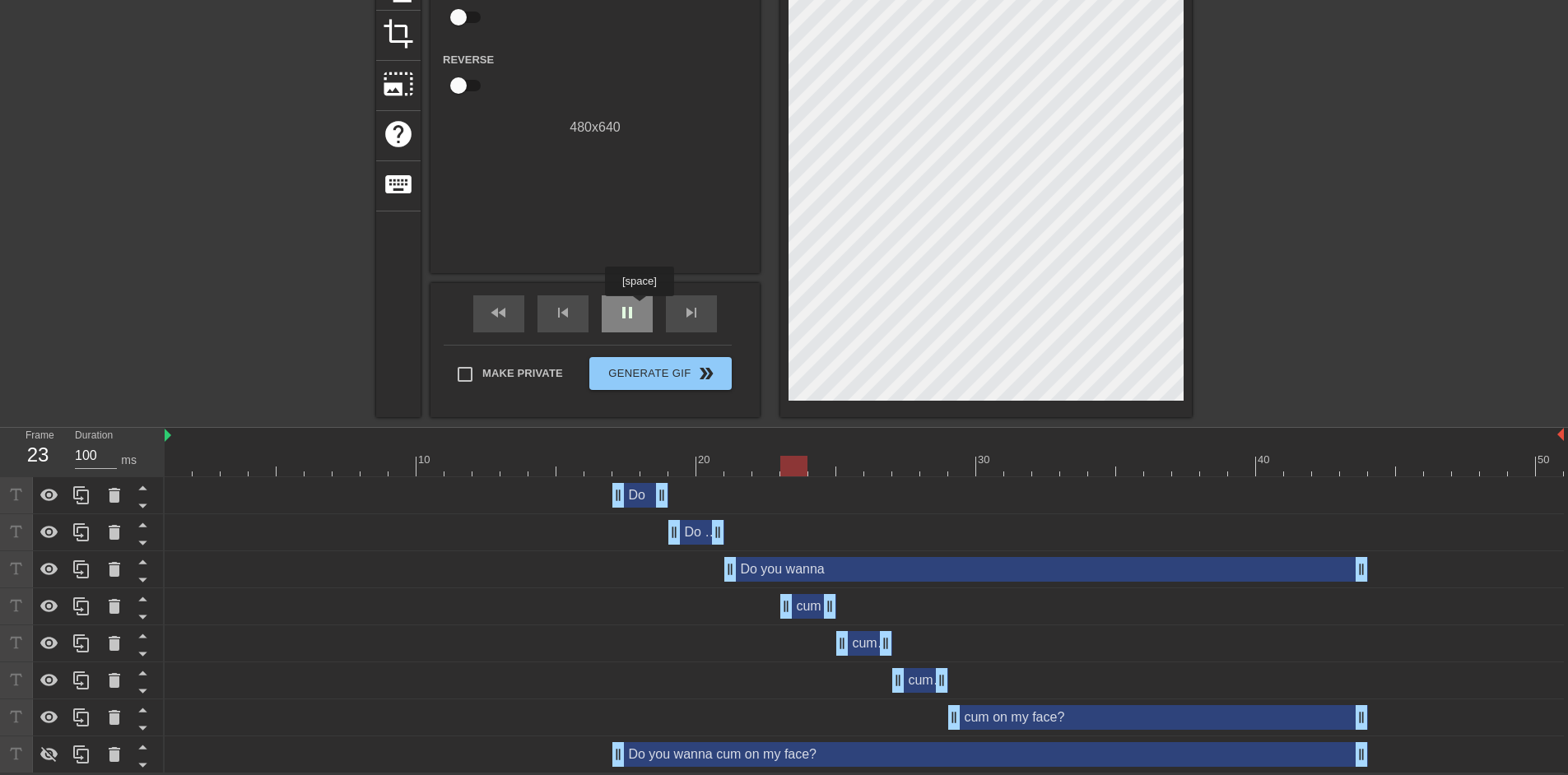
click at [639, 308] on div "pause" at bounding box center [627, 314] width 51 height 37
click at [639, 308] on div "play_arrow" at bounding box center [627, 314] width 51 height 37
click at [639, 308] on div "pause" at bounding box center [627, 314] width 51 height 37
drag, startPoint x: 677, startPoint y: 464, endPoint x: 589, endPoint y: 463, distance: 88.0
click at [589, 463] on div at bounding box center [864, 466] width 1399 height 20
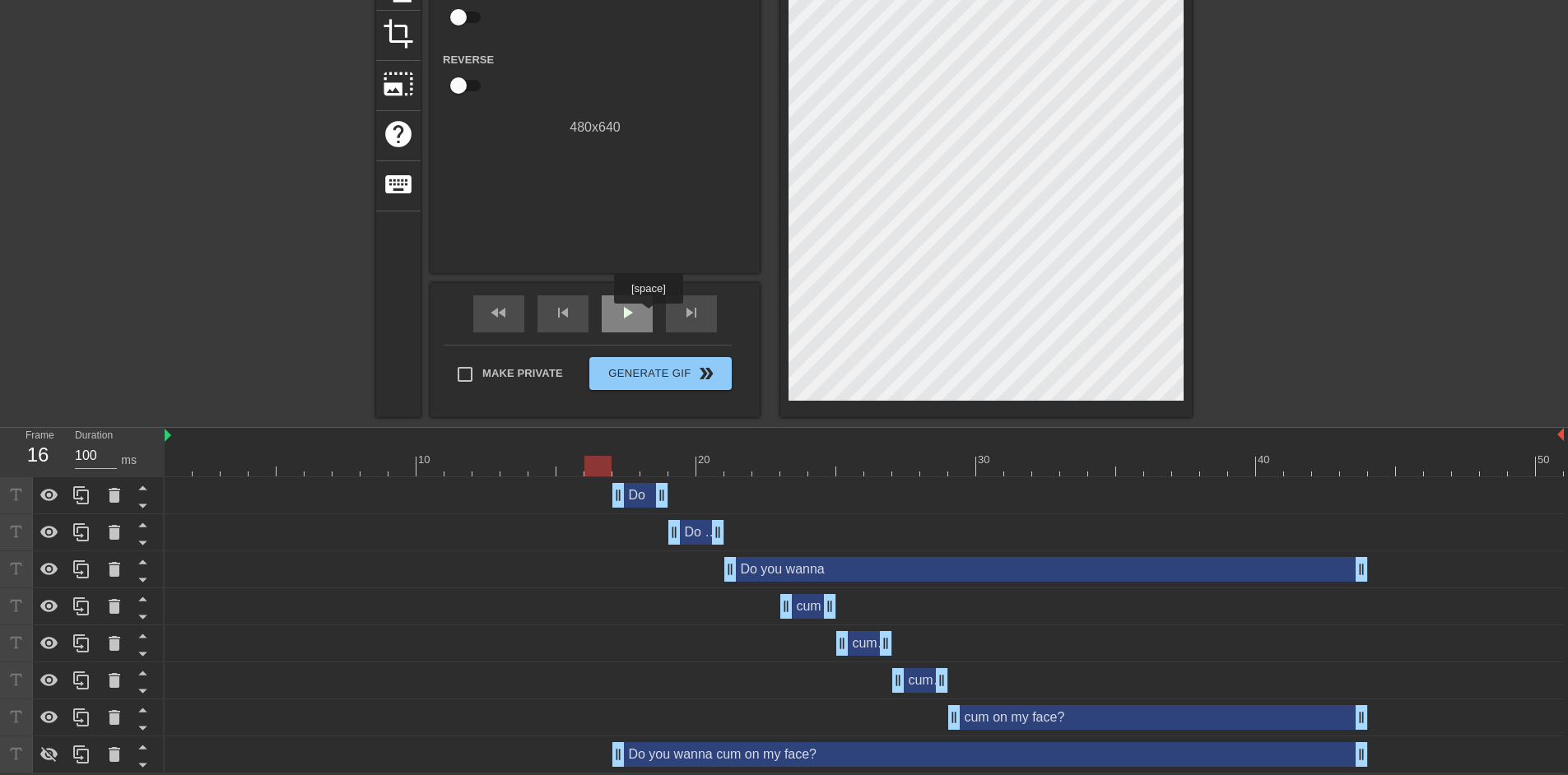
click at [648, 314] on div "play_arrow" at bounding box center [627, 314] width 51 height 37
click at [639, 314] on div "pause" at bounding box center [627, 314] width 51 height 37
click at [639, 314] on div "play_arrow" at bounding box center [627, 314] width 51 height 37
click at [639, 314] on div "pause" at bounding box center [627, 314] width 51 height 37
drag, startPoint x: 859, startPoint y: 471, endPoint x: 819, endPoint y: 470, distance: 40.0
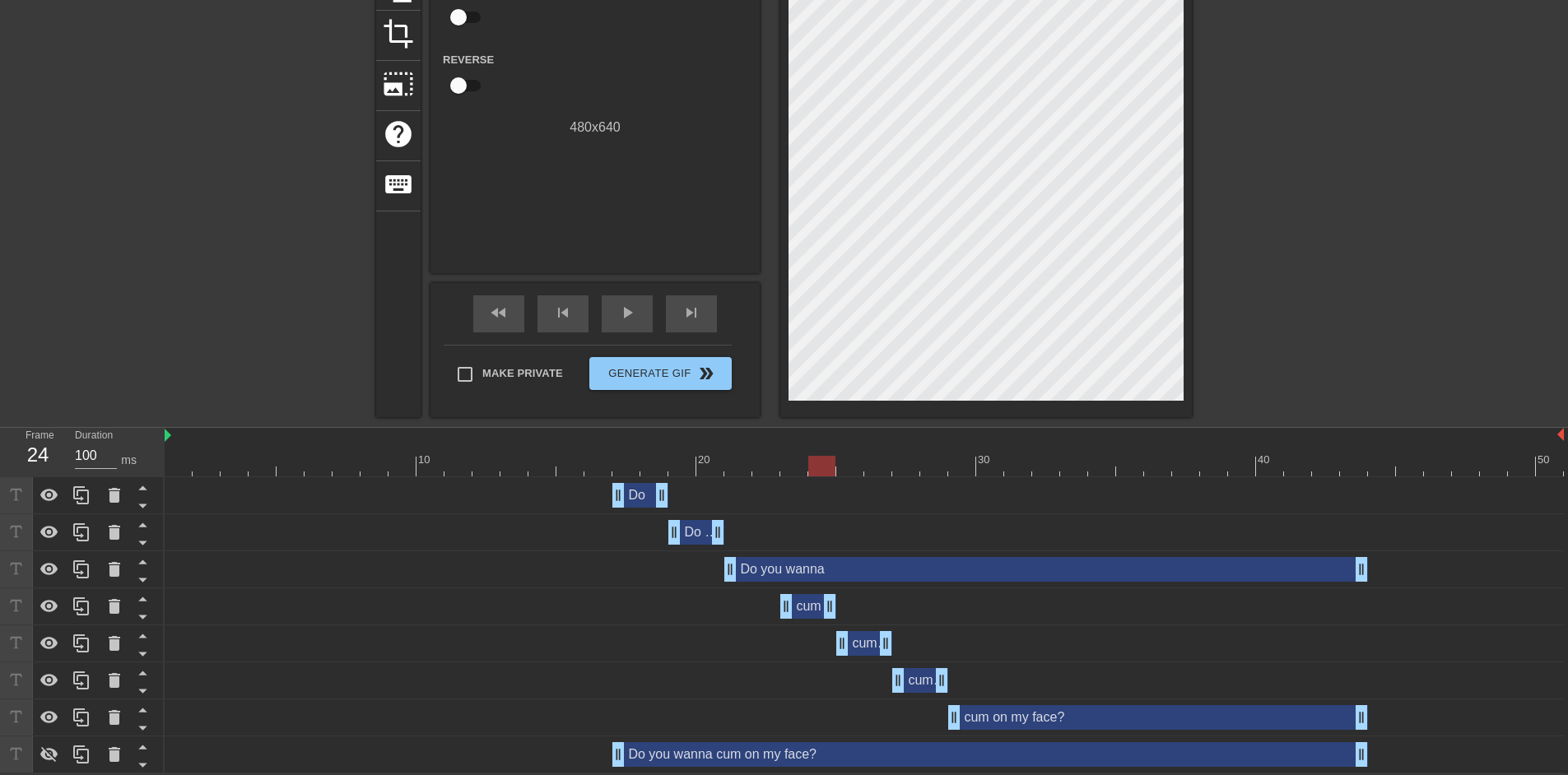
click at [819, 470] on div at bounding box center [864, 466] width 1399 height 20
click at [806, 601] on div "cum drag_handle drag_handle" at bounding box center [808, 606] width 56 height 25
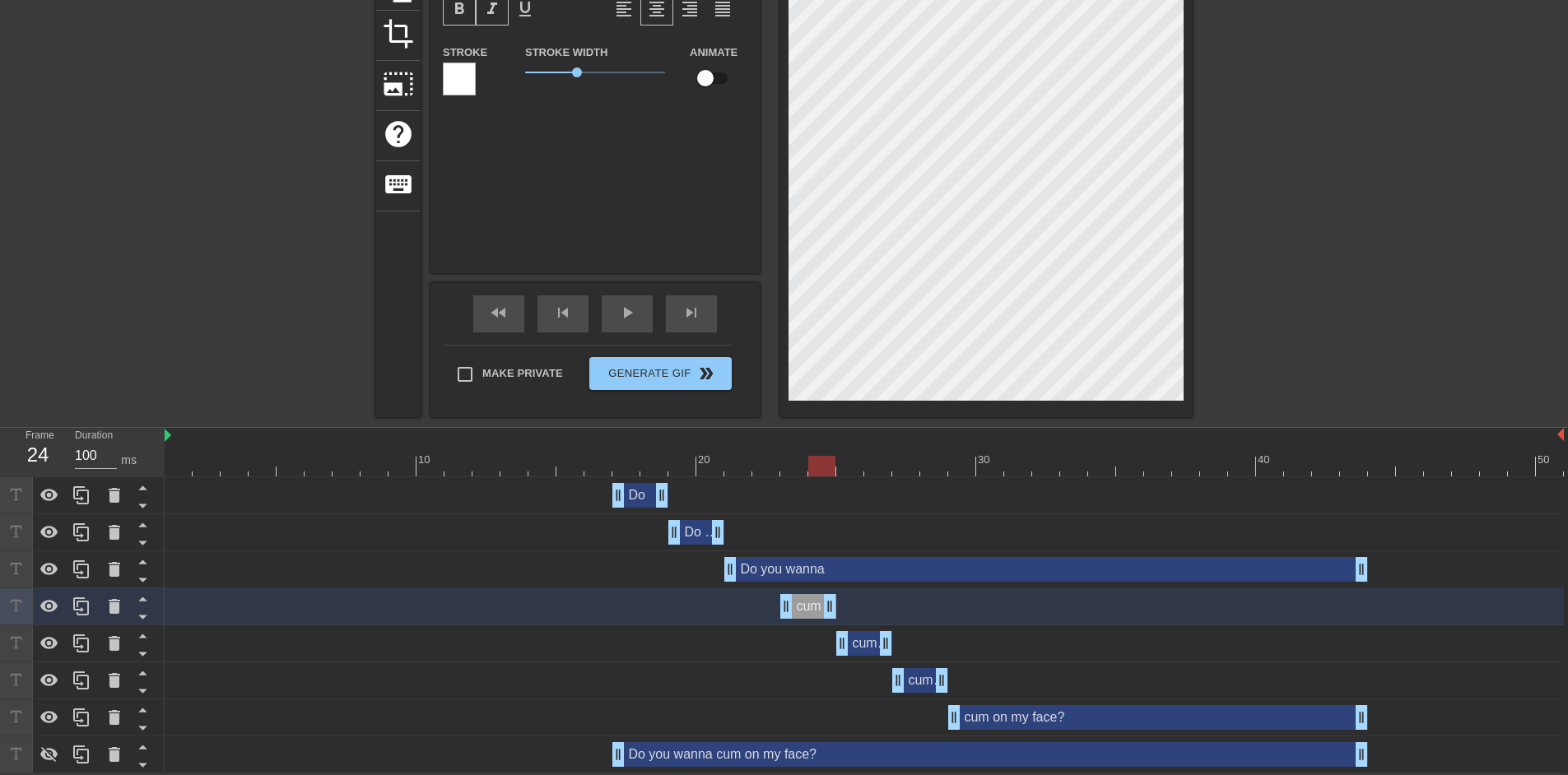
click at [866, 645] on div "cum on drag_handle drag_handle" at bounding box center [864, 644] width 56 height 25
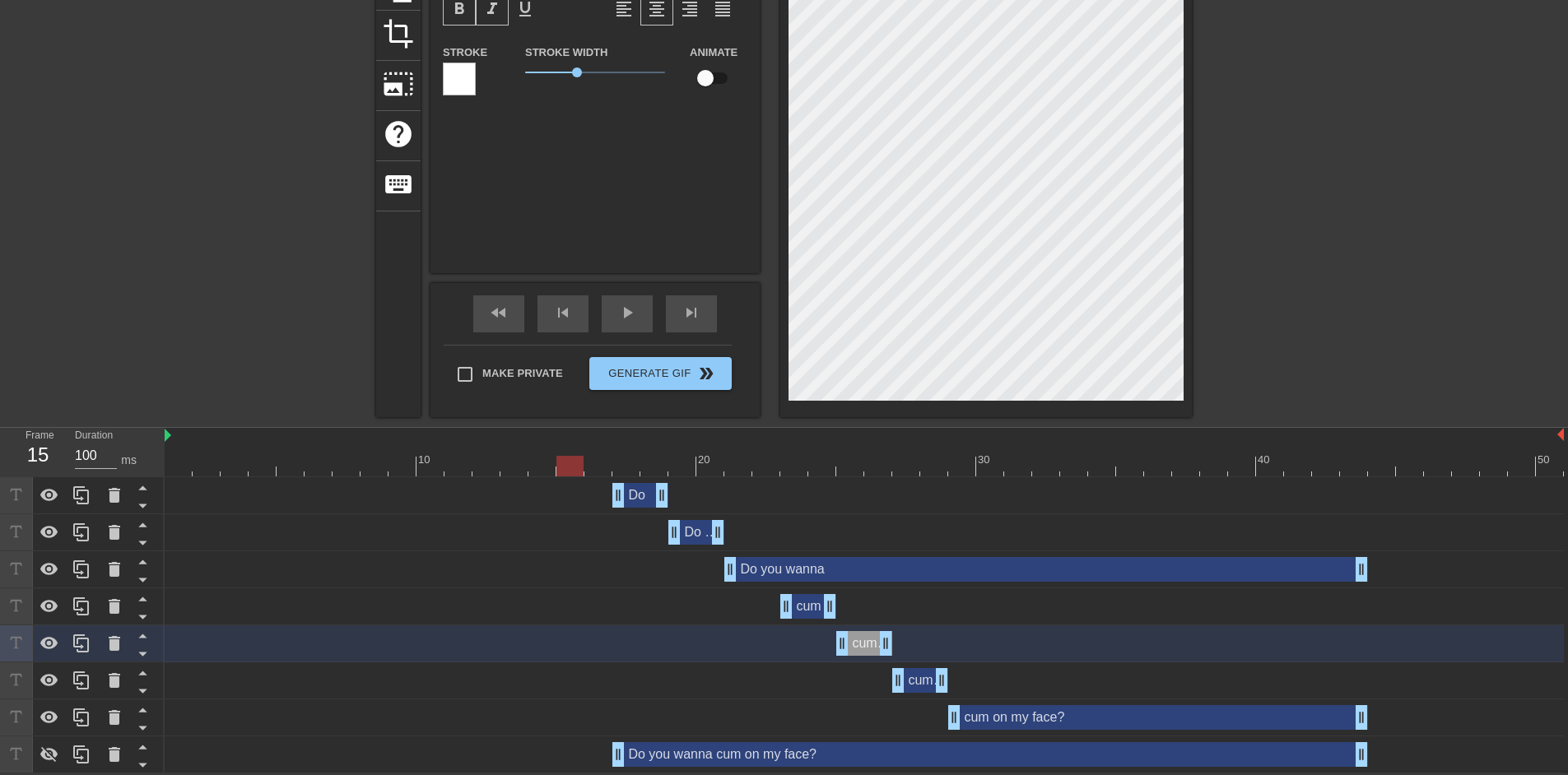
drag, startPoint x: 621, startPoint y: 462, endPoint x: 573, endPoint y: 451, distance: 49.2
click at [570, 458] on div at bounding box center [864, 466] width 1399 height 20
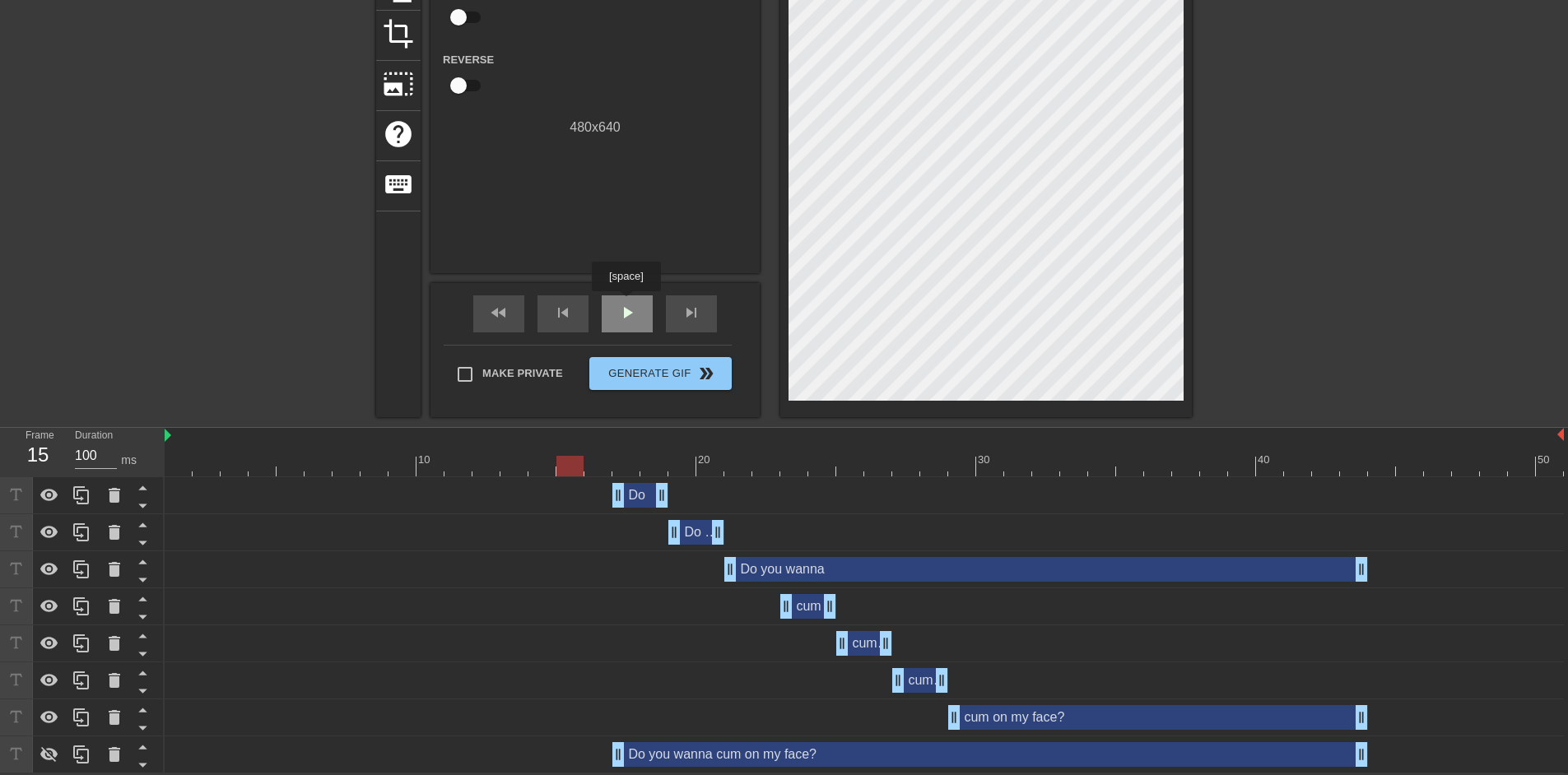
click at [626, 303] on span "play_arrow" at bounding box center [627, 312] width 20 height 20
click at [626, 318] on span "pause" at bounding box center [627, 312] width 20 height 20
click at [52, 748] on icon at bounding box center [50, 755] width 20 height 20
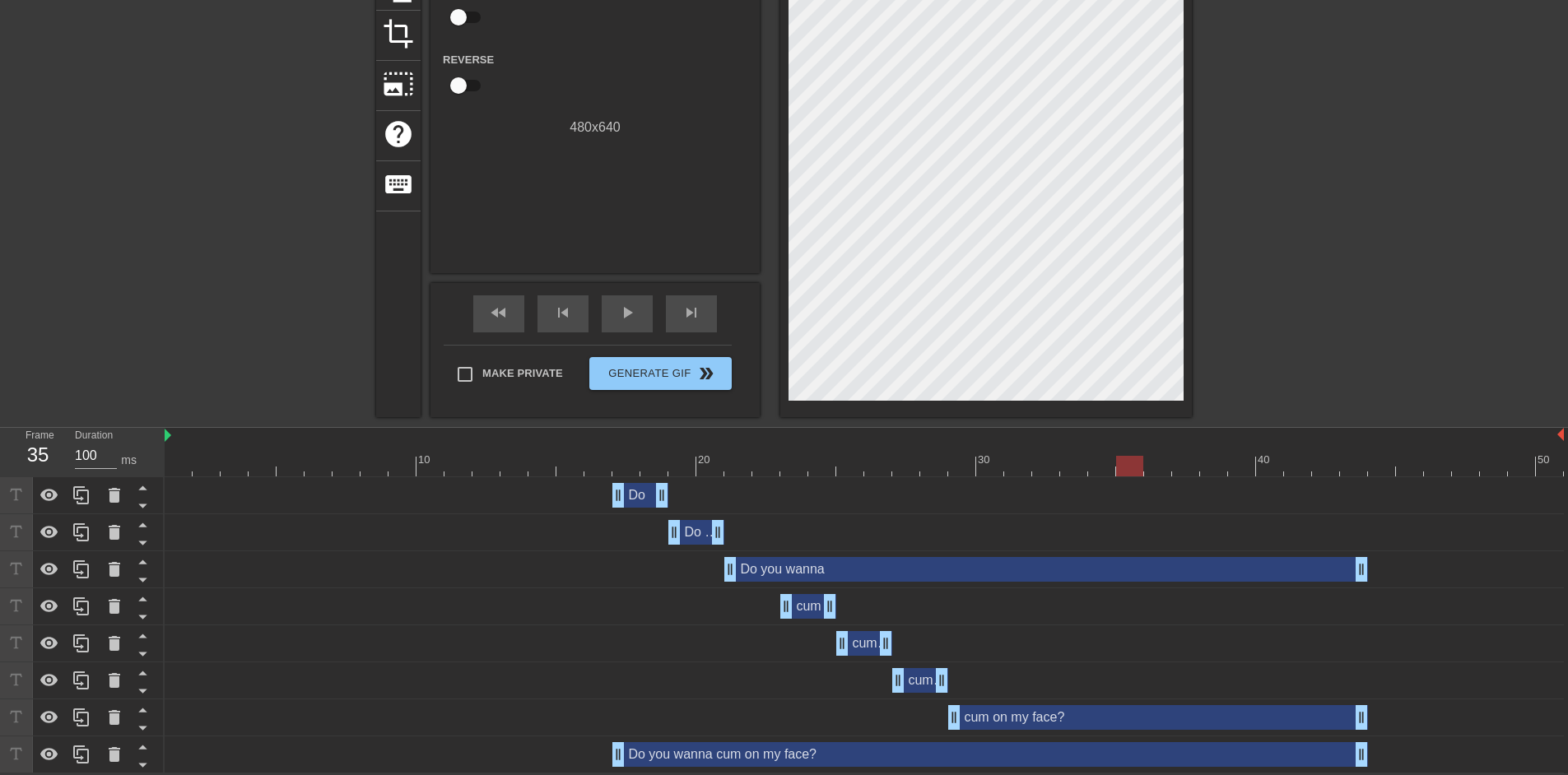
click at [741, 751] on div "Do you wanna cum on my face? drag_handle drag_handle" at bounding box center [990, 755] width 756 height 25
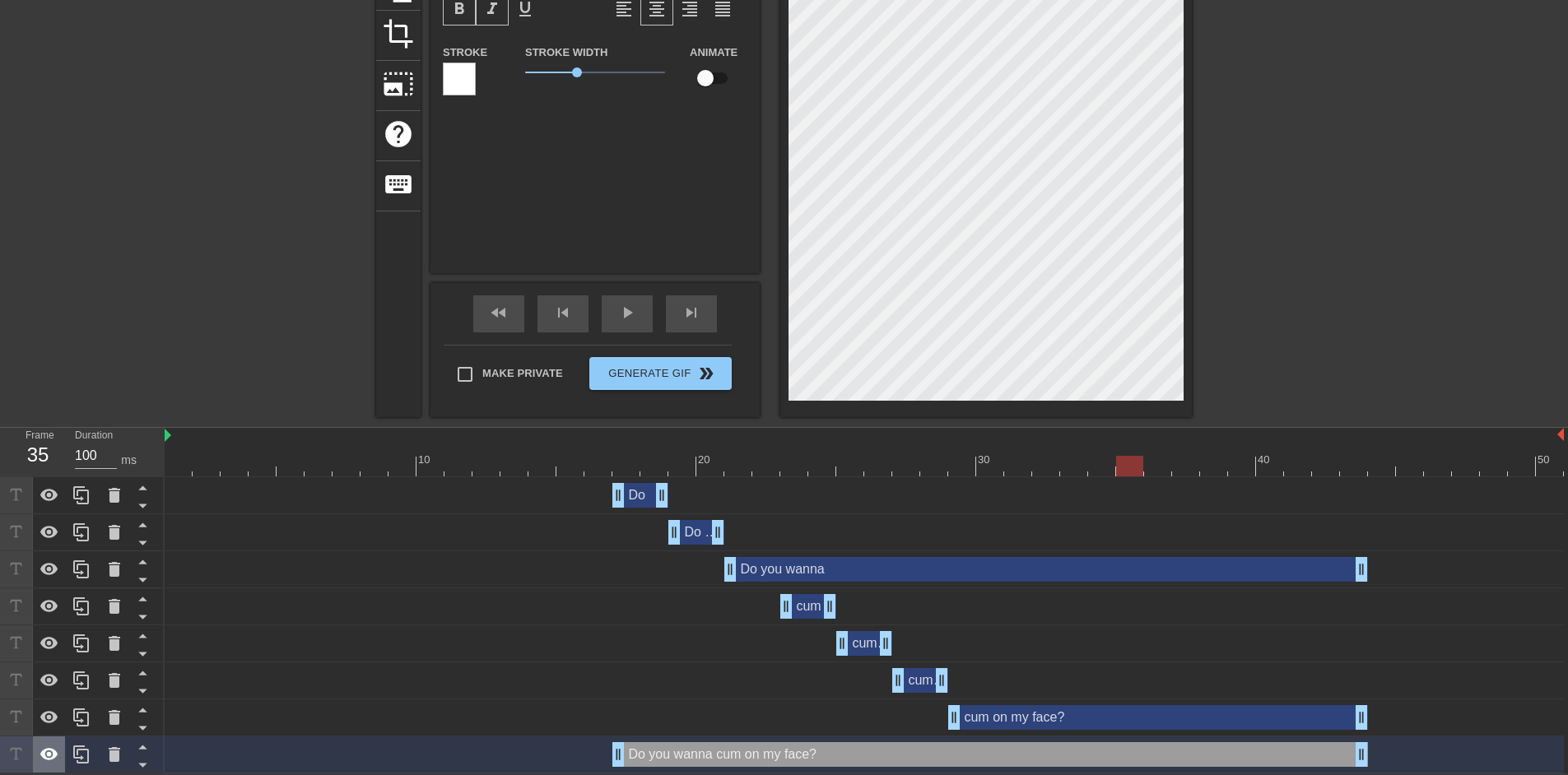
click at [51, 748] on icon at bounding box center [49, 755] width 18 height 12
click at [51, 748] on icon at bounding box center [49, 755] width 18 height 16
click at [51, 748] on icon at bounding box center [49, 755] width 18 height 12
click at [51, 748] on icon at bounding box center [49, 755] width 18 height 16
click at [51, 748] on icon at bounding box center [49, 755] width 18 height 12
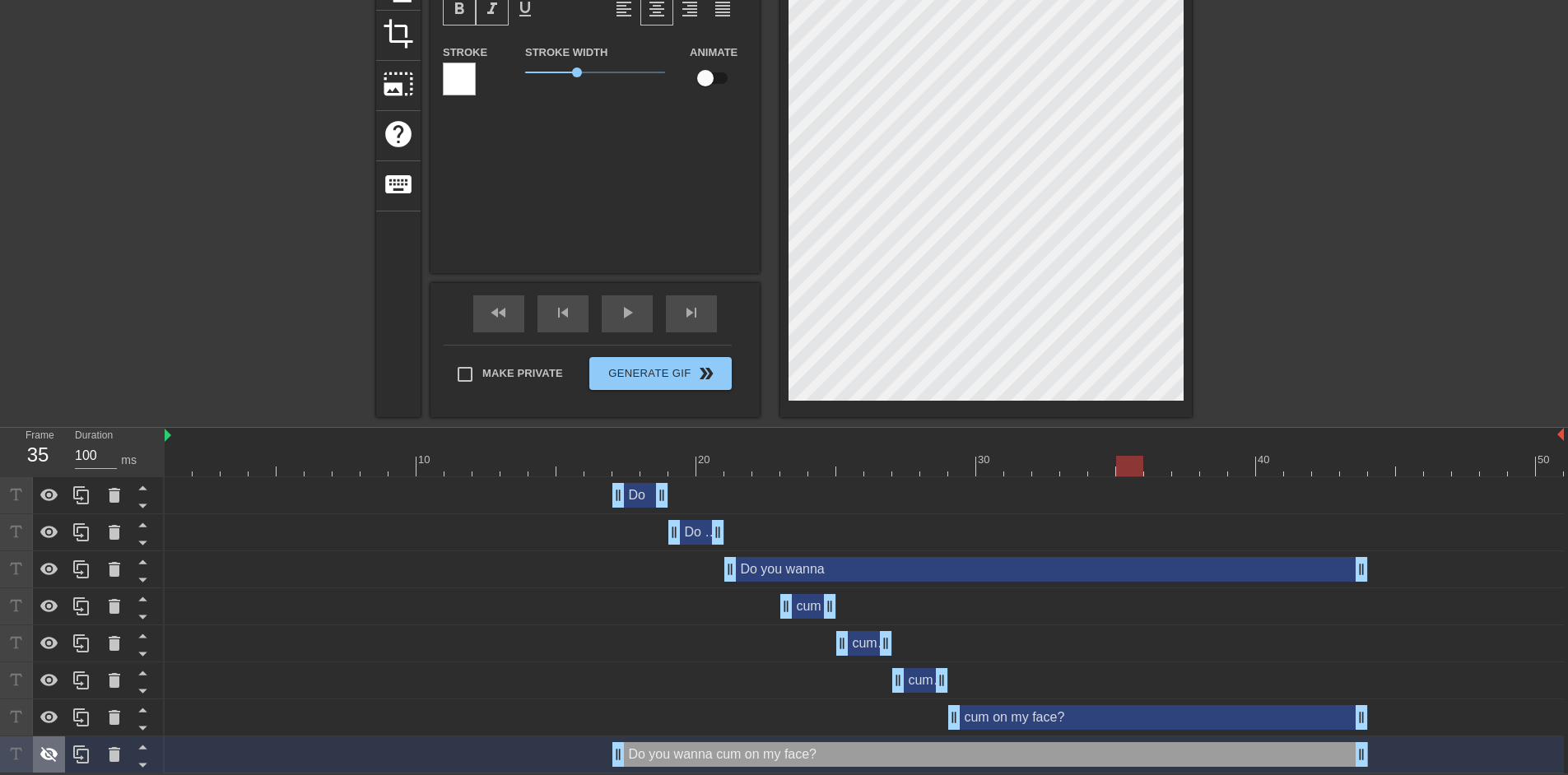
click at [51, 748] on icon at bounding box center [49, 755] width 18 height 16
click at [51, 748] on icon at bounding box center [49, 755] width 18 height 12
click at [51, 748] on icon at bounding box center [49, 755] width 18 height 16
click at [51, 748] on icon at bounding box center [49, 755] width 18 height 12
click at [51, 748] on icon at bounding box center [49, 755] width 18 height 16
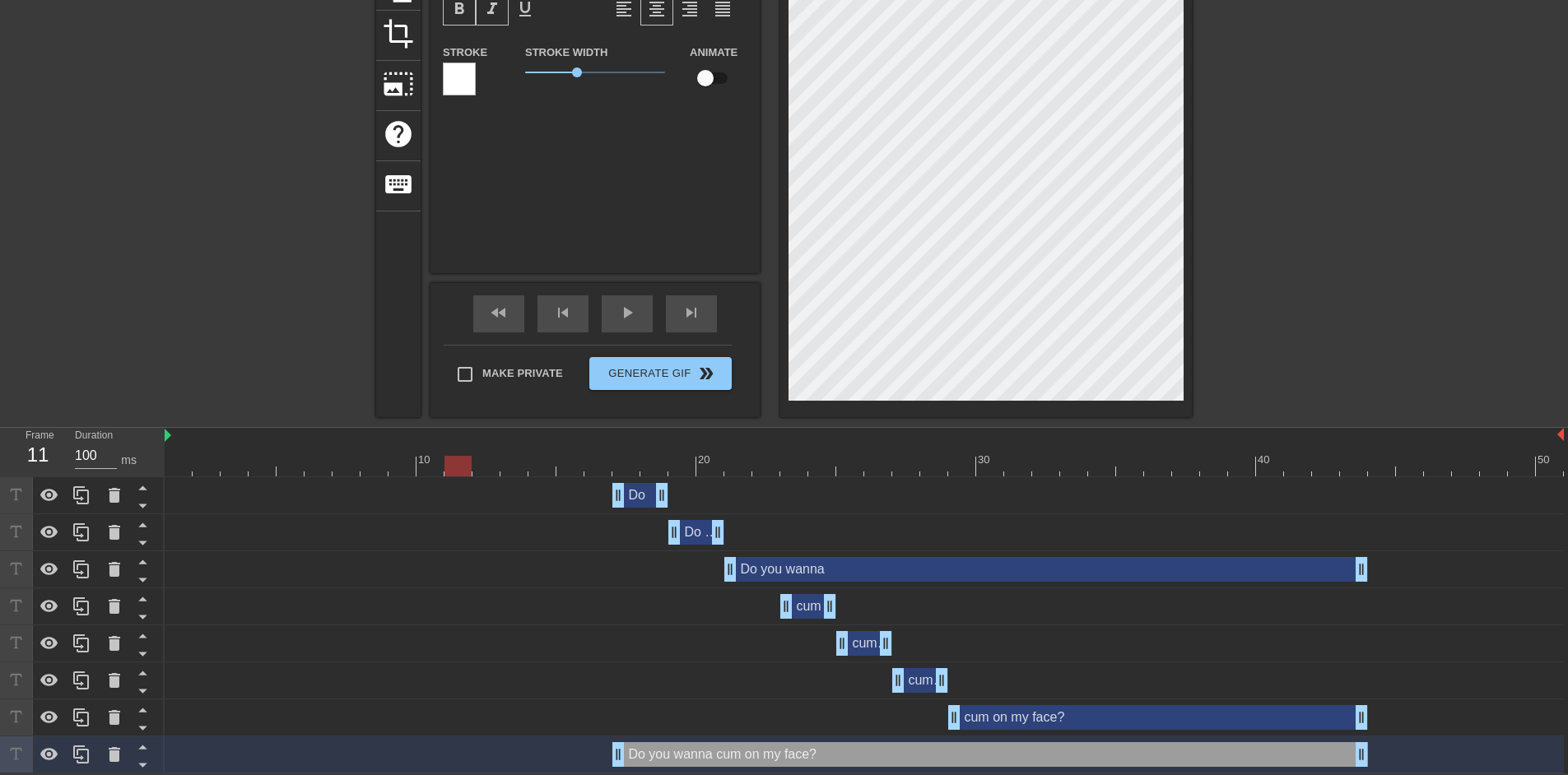
drag, startPoint x: 588, startPoint y: 471, endPoint x: 455, endPoint y: 473, distance: 133.0
click at [455, 473] on div at bounding box center [864, 466] width 1399 height 20
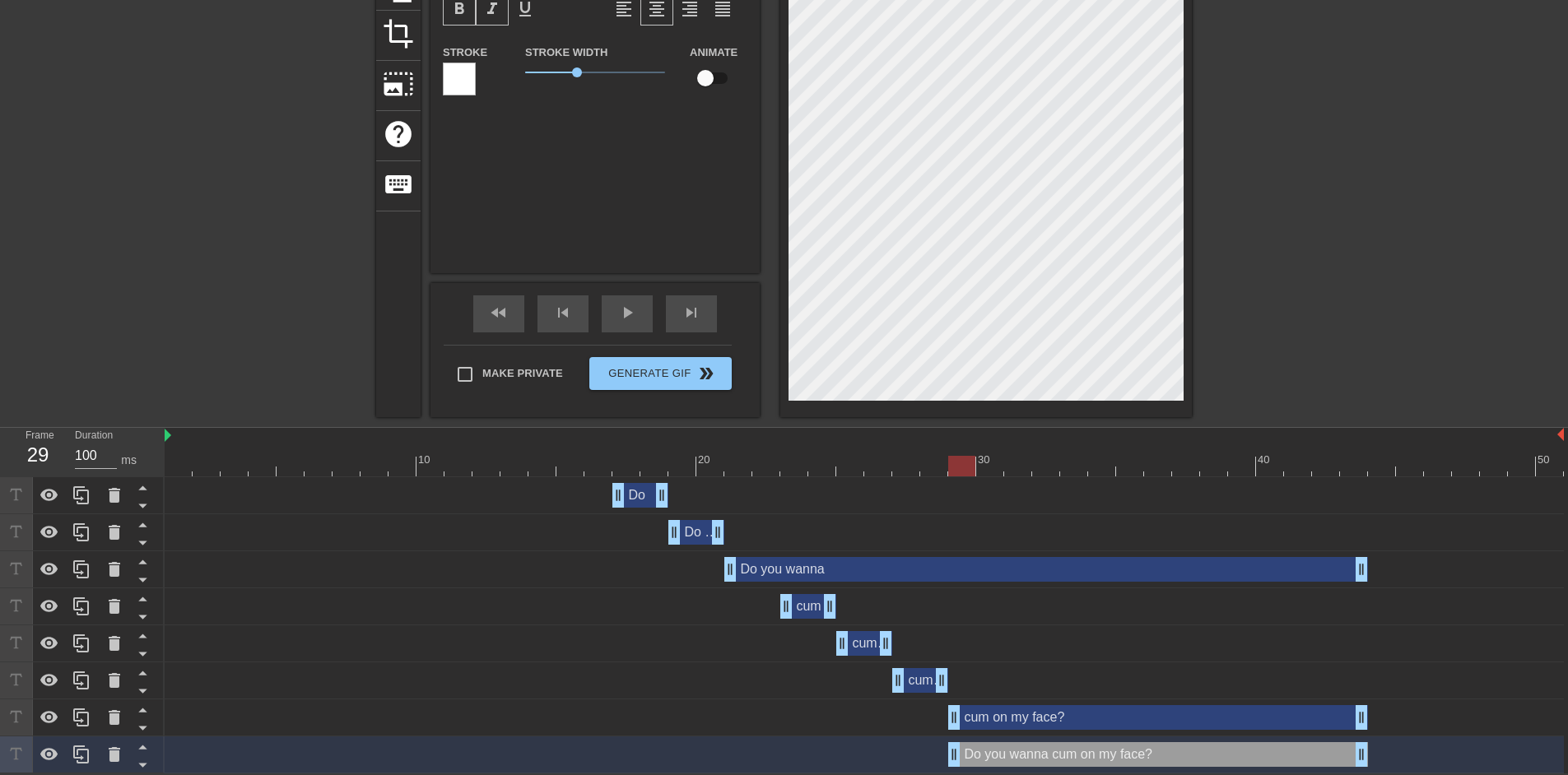
drag, startPoint x: 620, startPoint y: 753, endPoint x: 945, endPoint y: 748, distance: 325.0
click at [945, 748] on div "Do you wanna cum on my face? drag_handle drag_handle" at bounding box center [864, 755] width 1399 height 25
drag, startPoint x: 600, startPoint y: 469, endPoint x: 542, endPoint y: 469, distance: 58.0
click at [542, 469] on div at bounding box center [864, 466] width 1399 height 20
click at [637, 313] on div "play_arrow" at bounding box center [627, 314] width 51 height 37
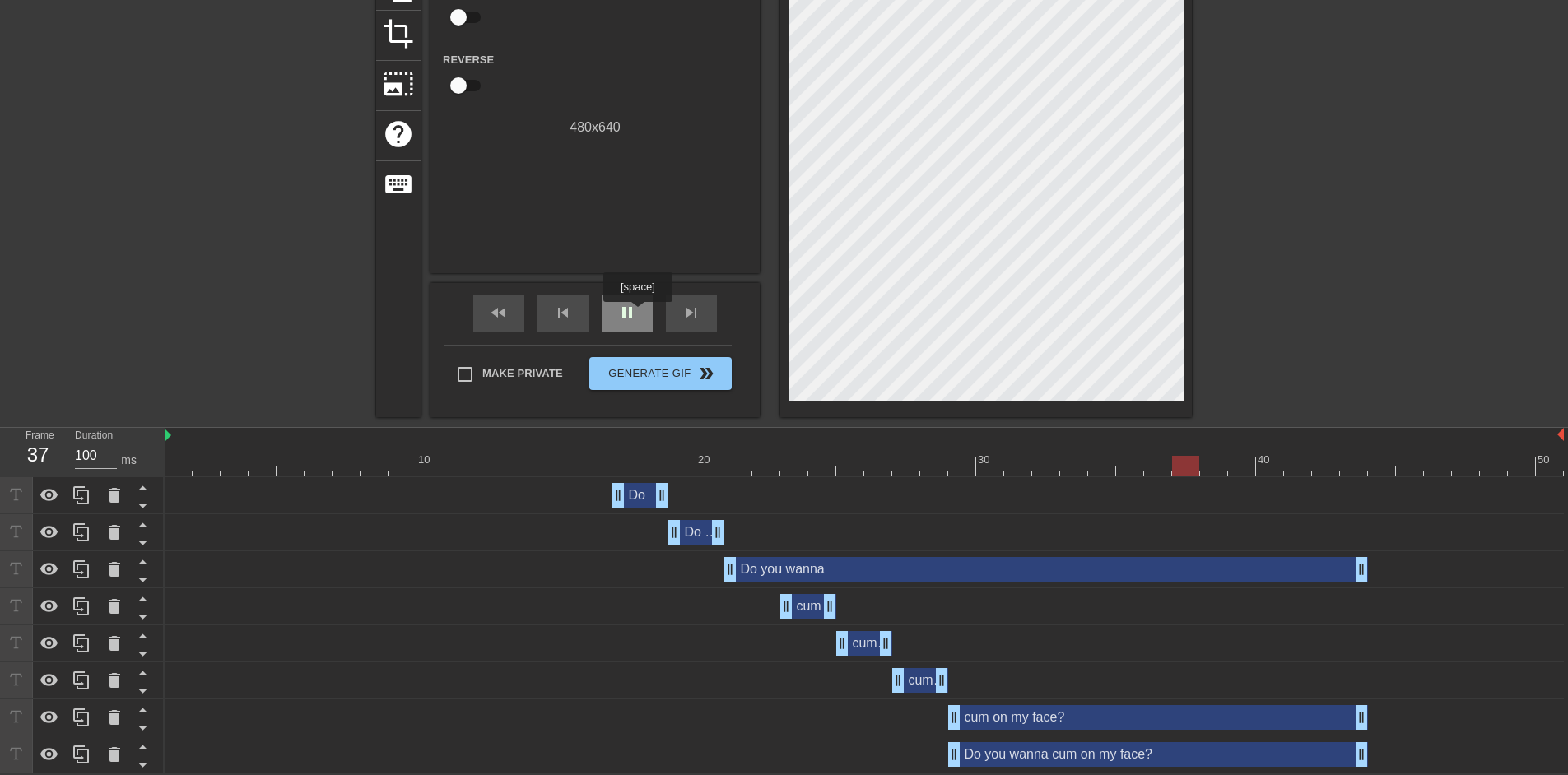
click at [637, 313] on div "pause" at bounding box center [627, 314] width 51 height 37
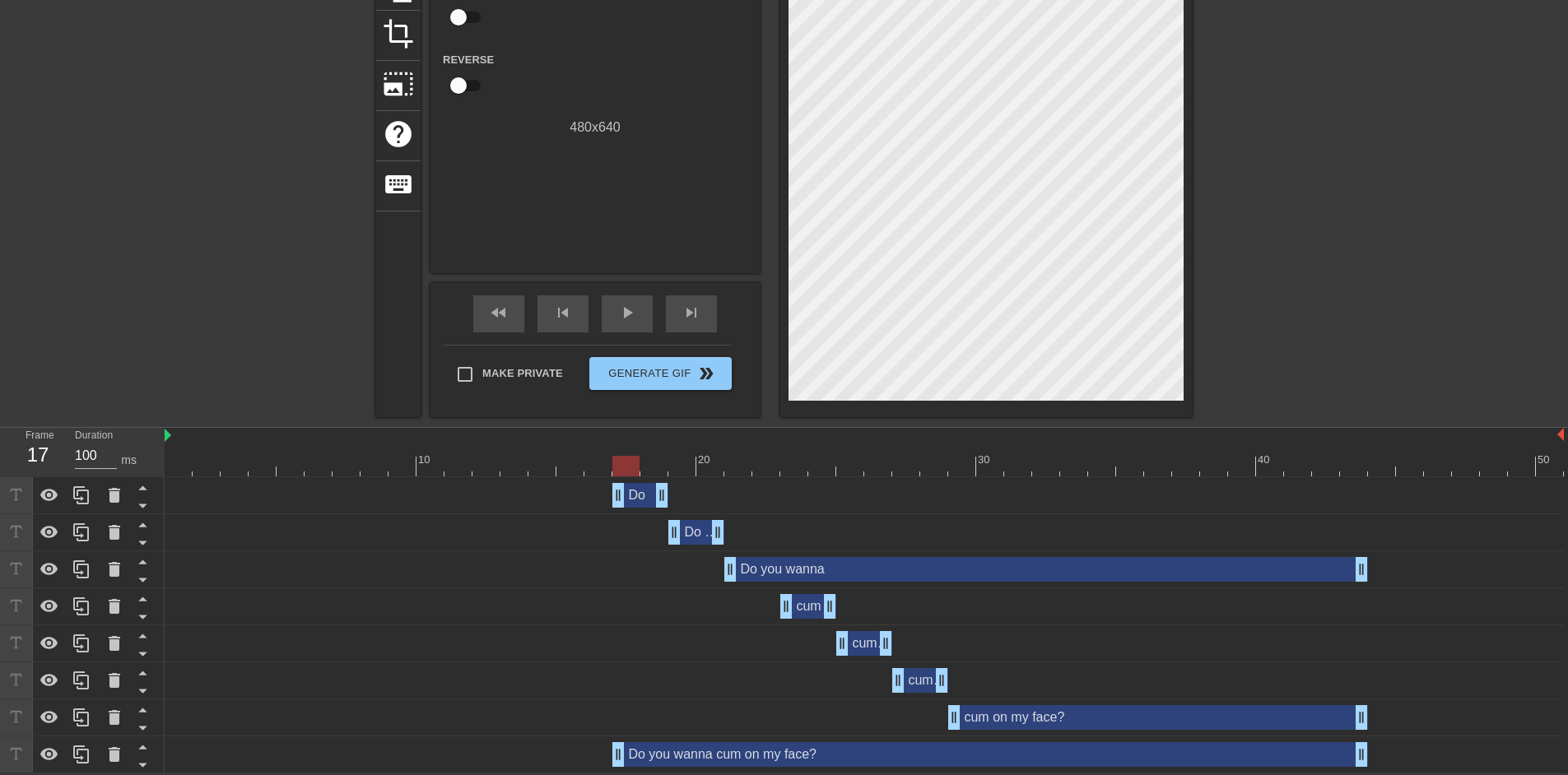
drag, startPoint x: 954, startPoint y: 758, endPoint x: 616, endPoint y: 737, distance: 338.7
click at [616, 737] on div "Do you wanna cum on my face? drag_handle drag_handle" at bounding box center [864, 755] width 1399 height 37
click at [46, 748] on icon at bounding box center [50, 755] width 20 height 20
click at [489, 316] on span "fast_rewind" at bounding box center [499, 312] width 20 height 20
click at [634, 316] on span "play_arrow" at bounding box center [627, 312] width 20 height 20
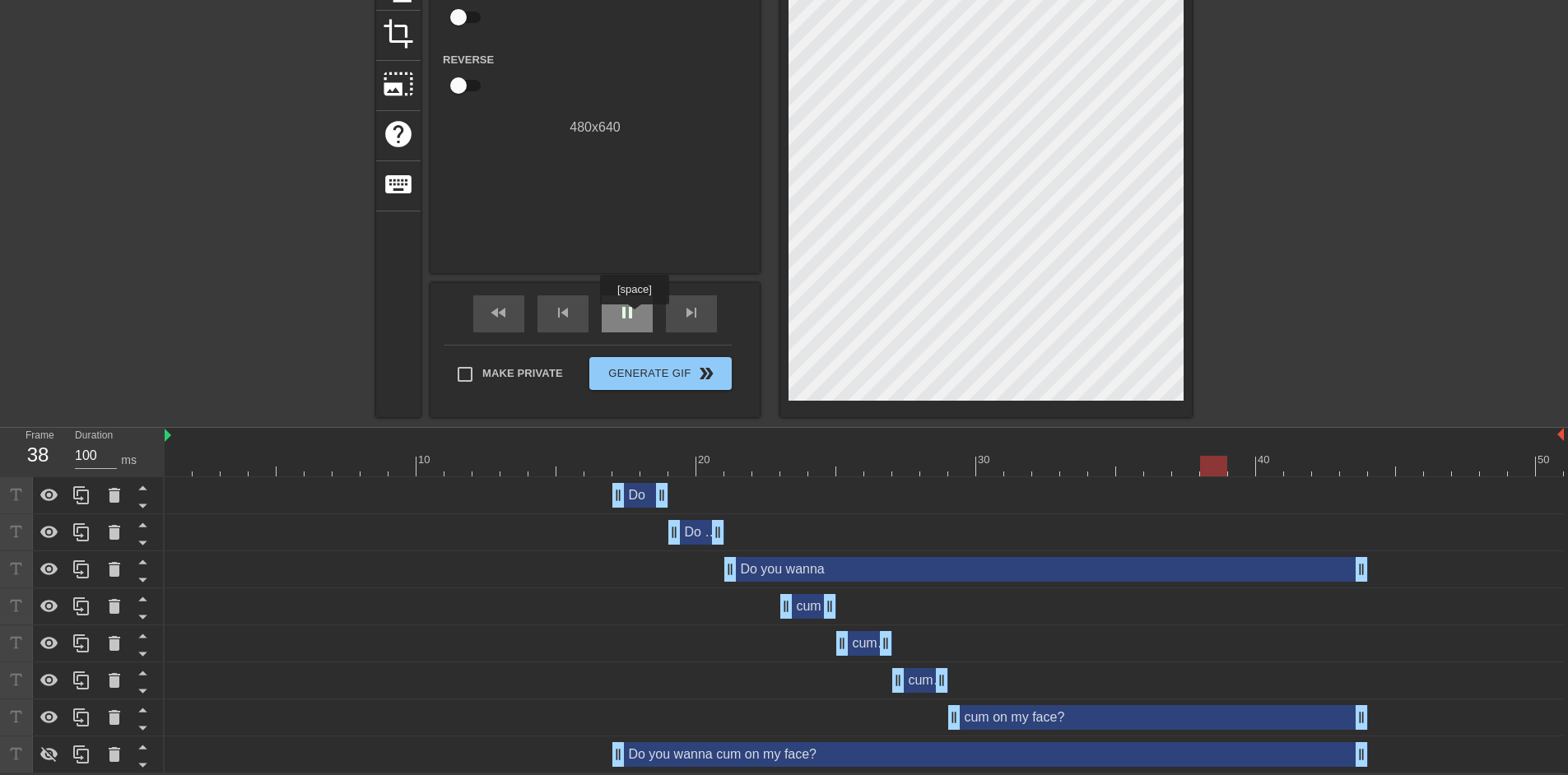
click at [634, 316] on span "pause" at bounding box center [627, 312] width 20 height 20
click at [519, 376] on span "Make Private" at bounding box center [522, 374] width 81 height 17
click at [482, 376] on input "Make Private" at bounding box center [464, 374] width 35 height 35
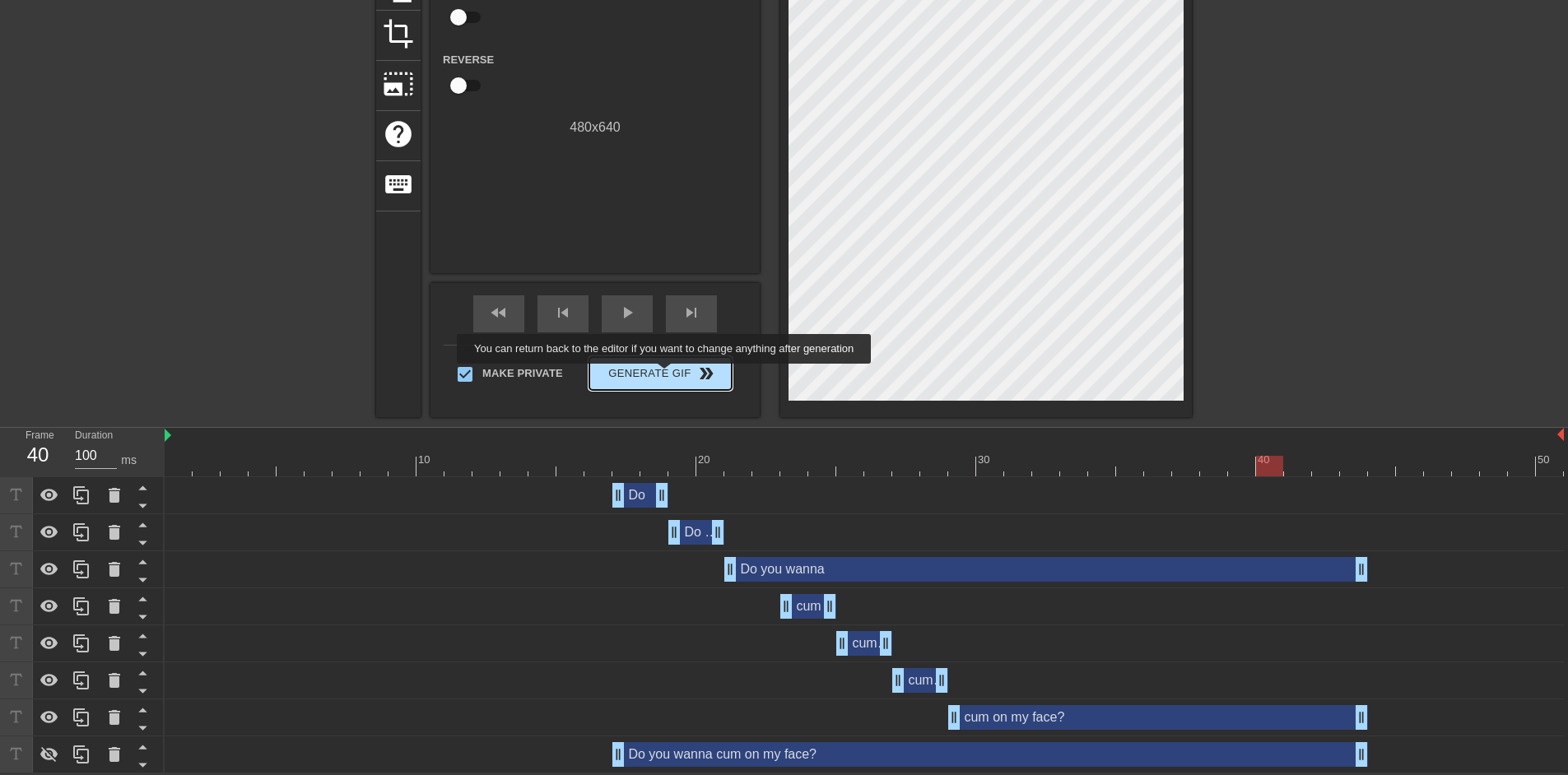
click at [666, 376] on span "Generate Gif double_arrow" at bounding box center [661, 374] width 130 height 20
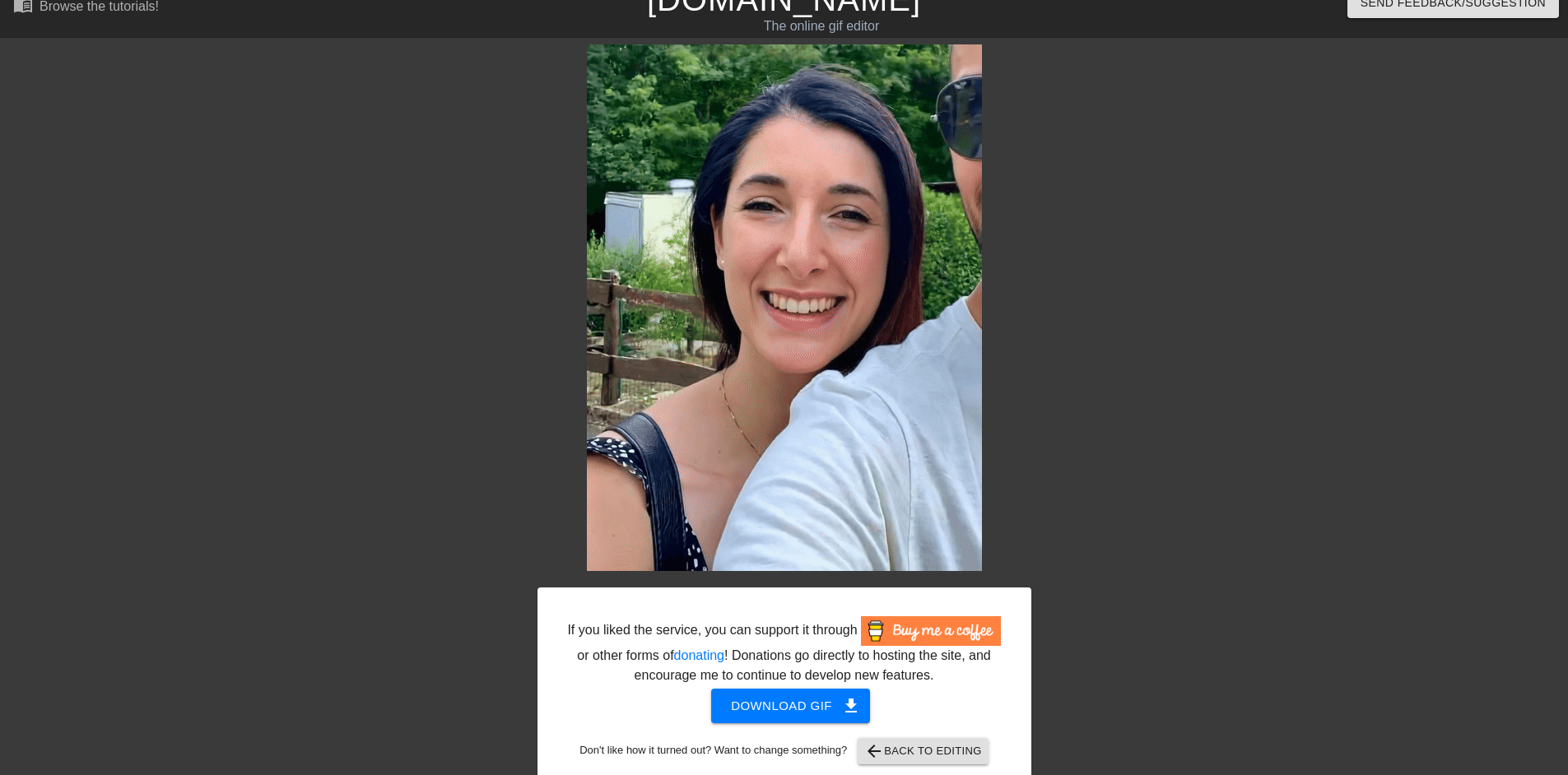
scroll to position [0, 0]
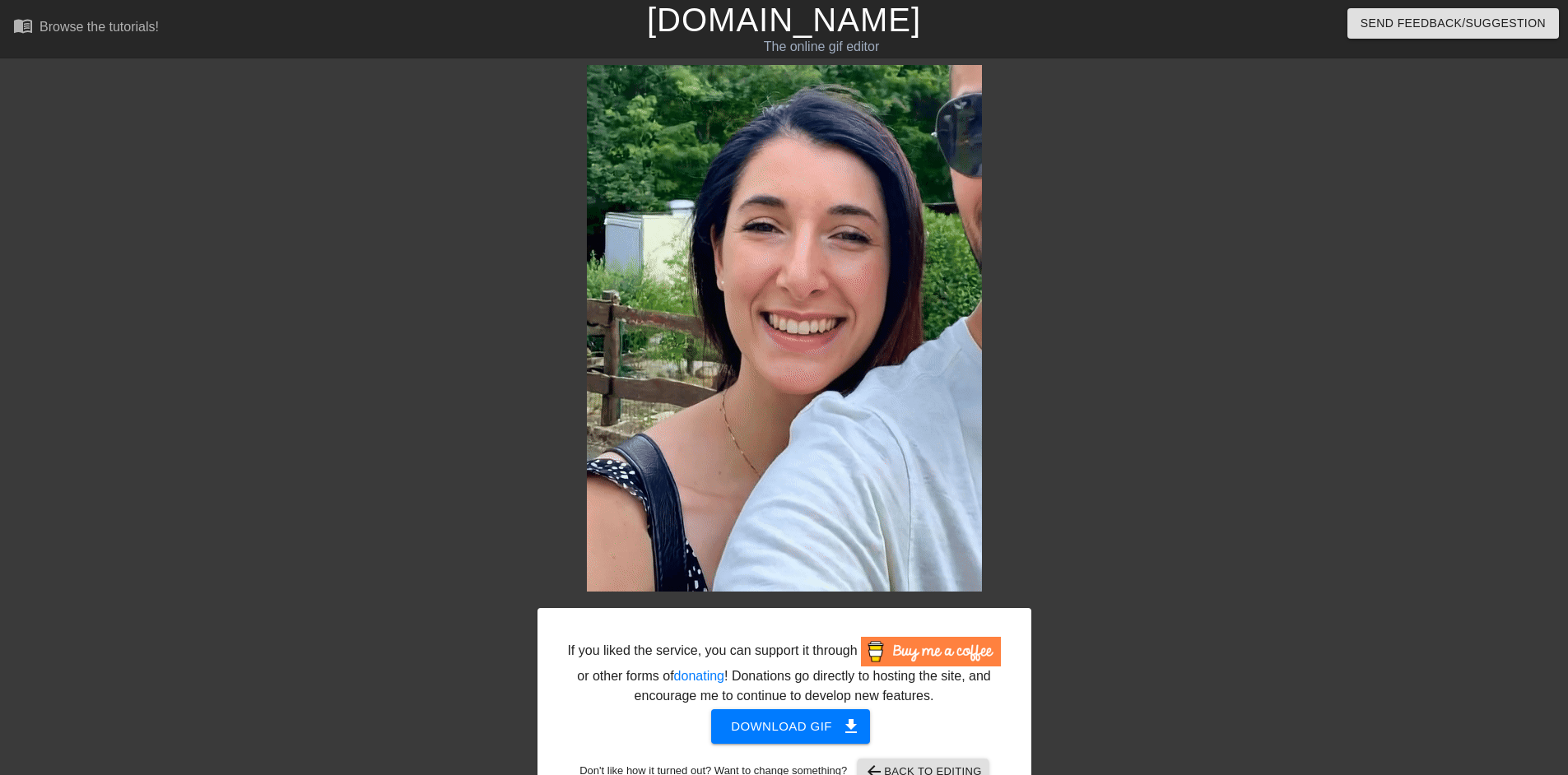
click at [1005, 349] on div "If you liked the service, you can support it through or other forms of donating…" at bounding box center [784, 438] width 494 height 746
click at [1124, 404] on div at bounding box center [1175, 312] width 247 height 494
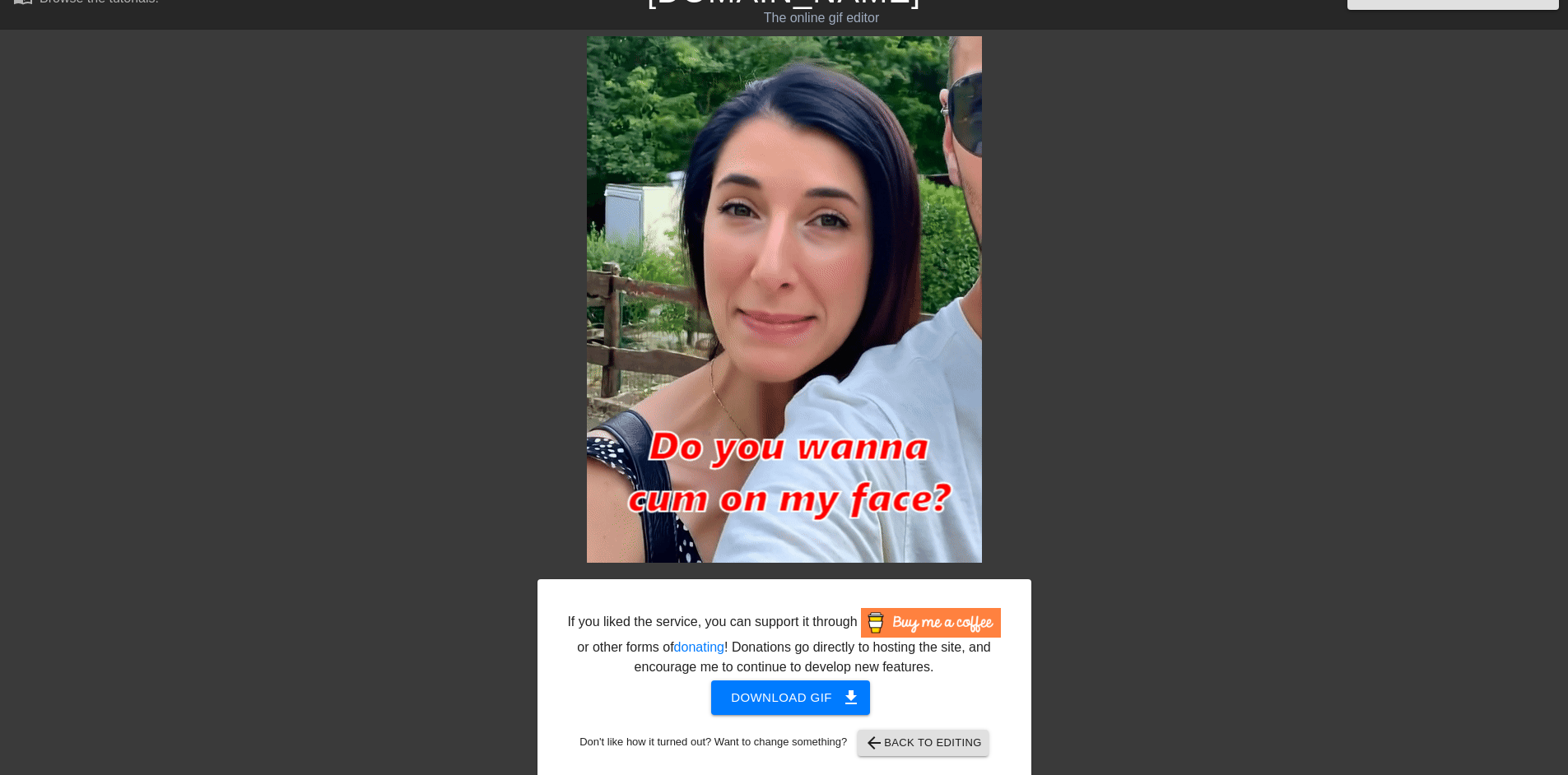
scroll to position [43, 0]
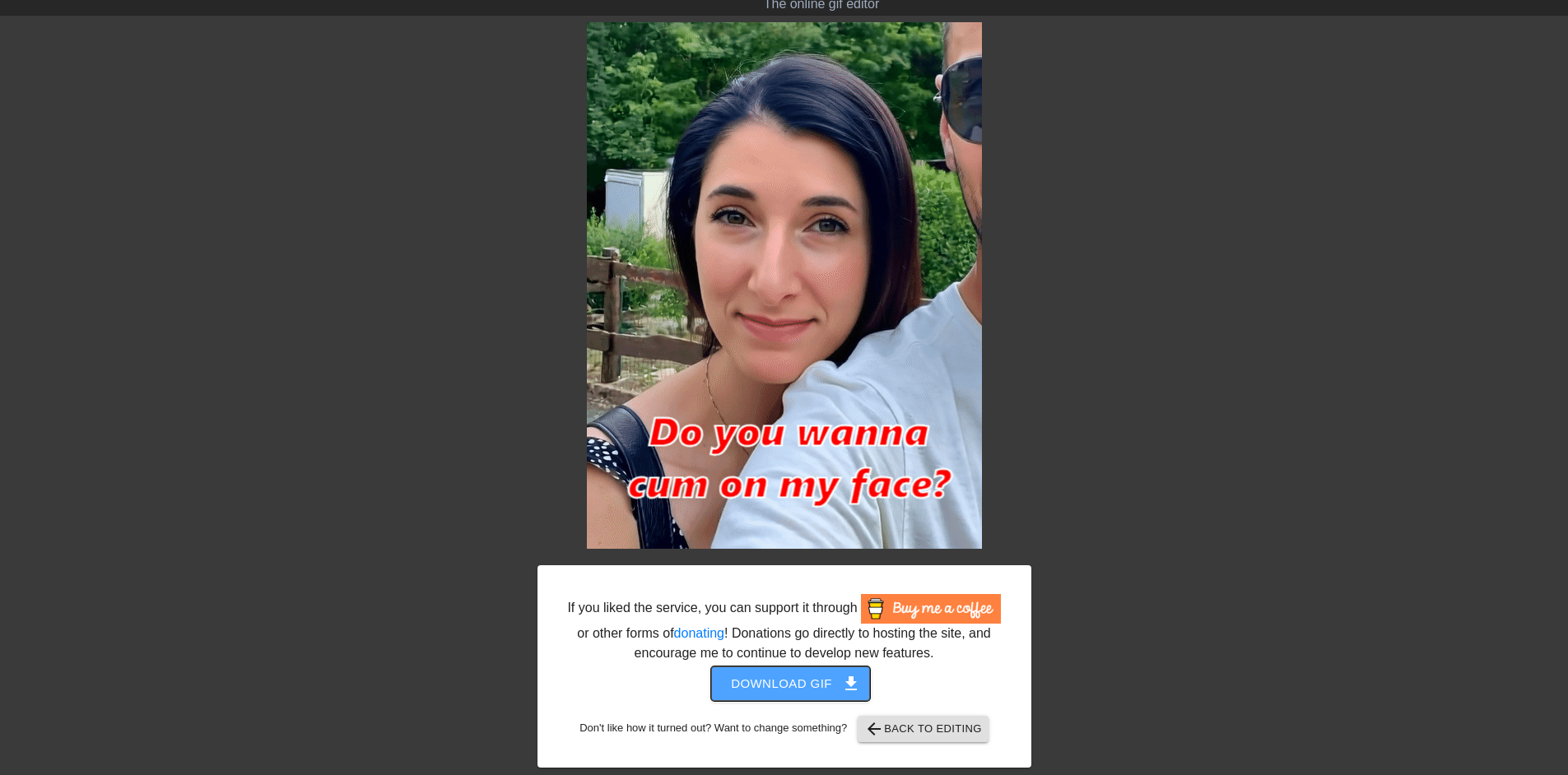
click at [820, 681] on span "Download gif get_app" at bounding box center [790, 684] width 119 height 21
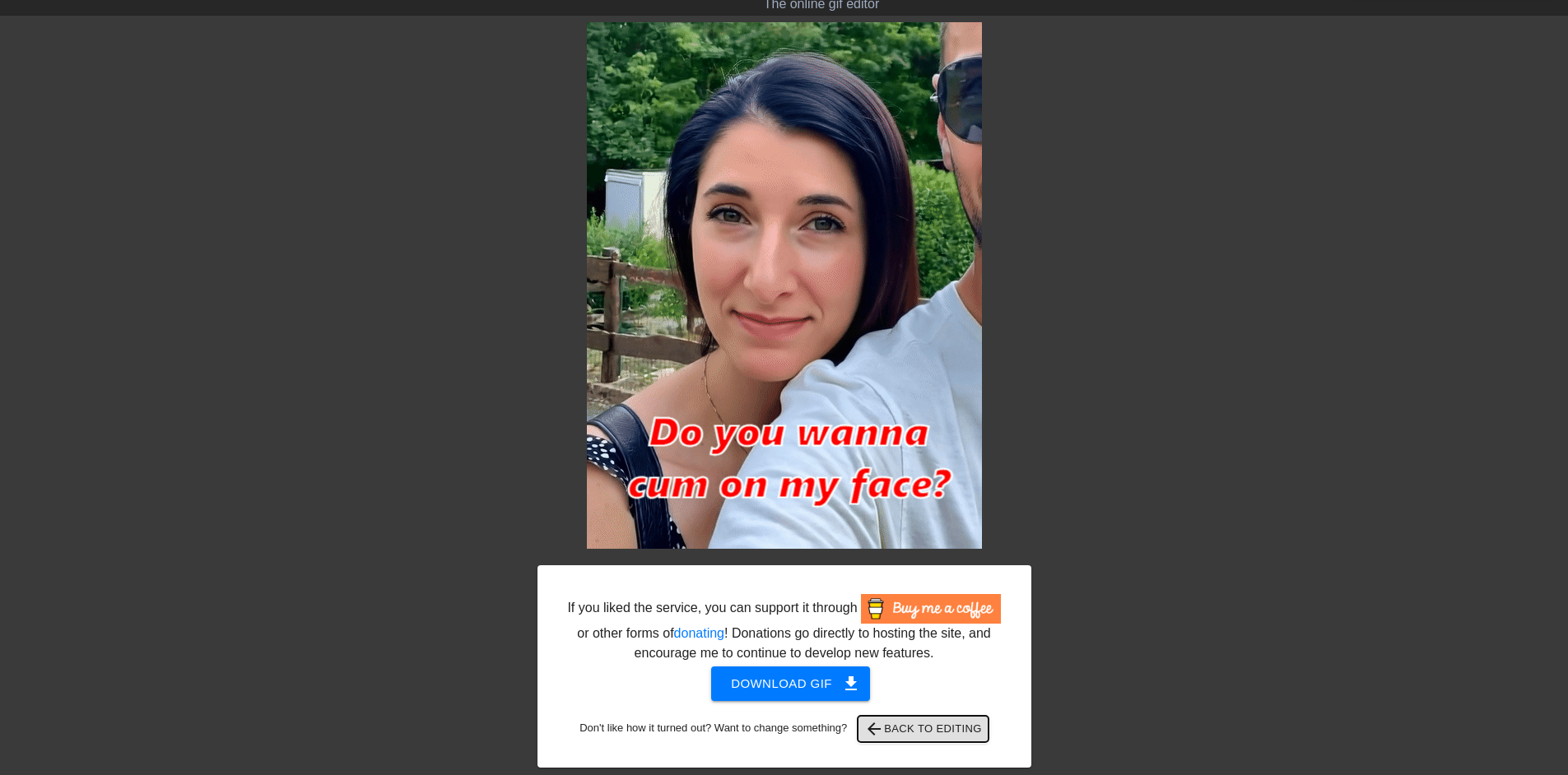
click at [907, 730] on span "arrow_back Back to Editing" at bounding box center [923, 729] width 118 height 20
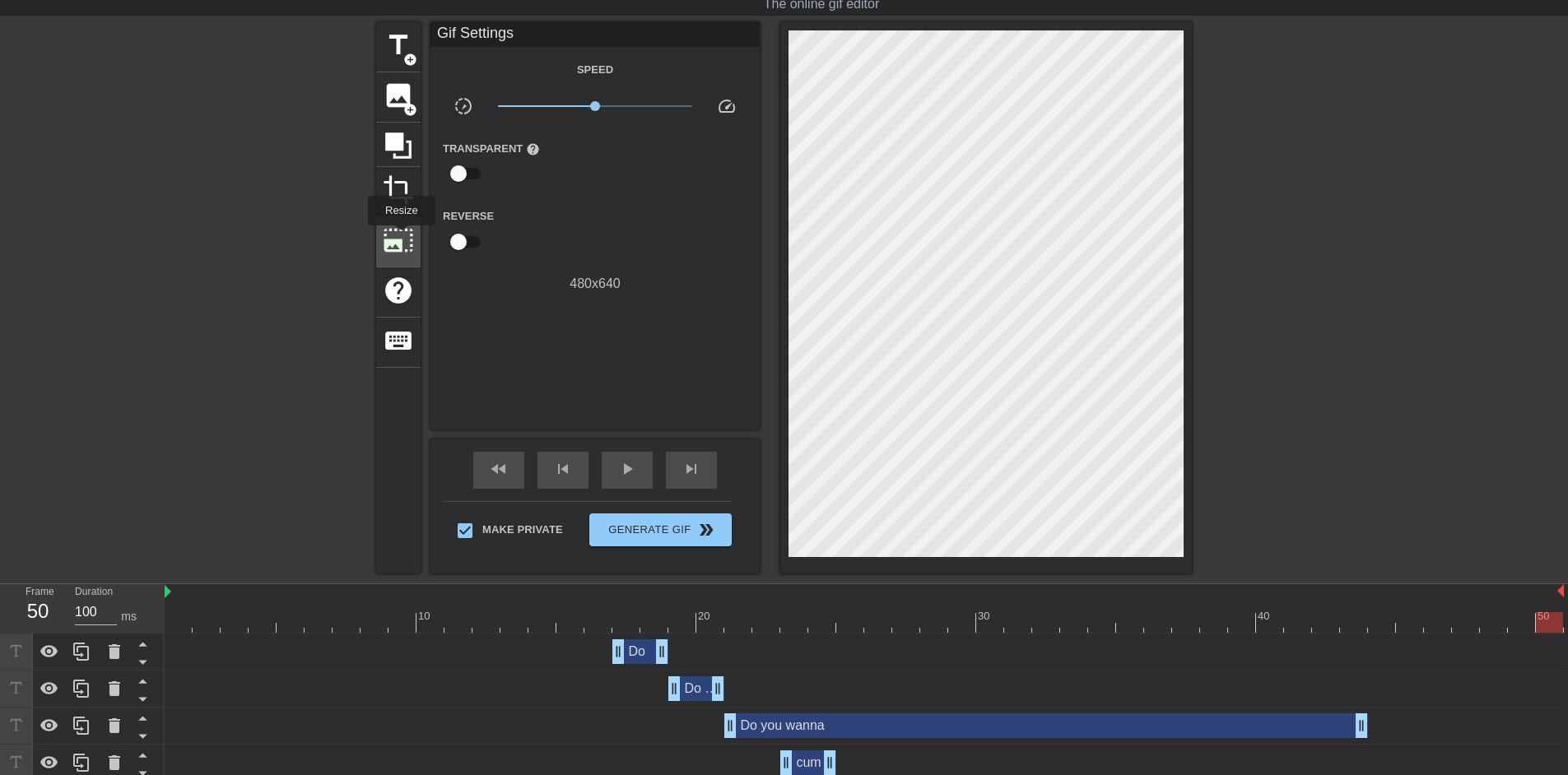
click at [400, 237] on span "photo_size_select_large" at bounding box center [398, 240] width 31 height 31
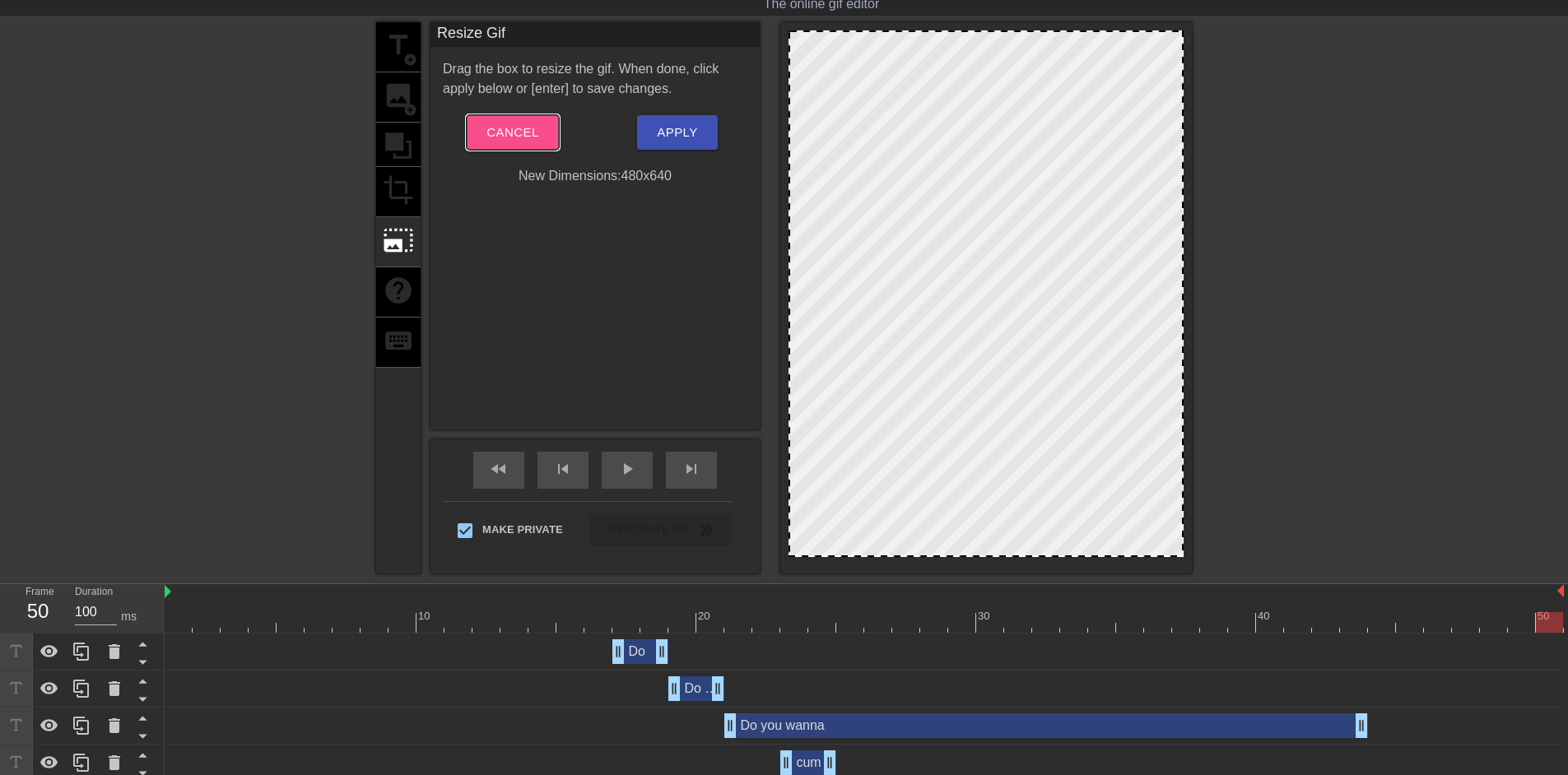
click at [527, 134] on span "Cancel" at bounding box center [512, 132] width 51 height 21
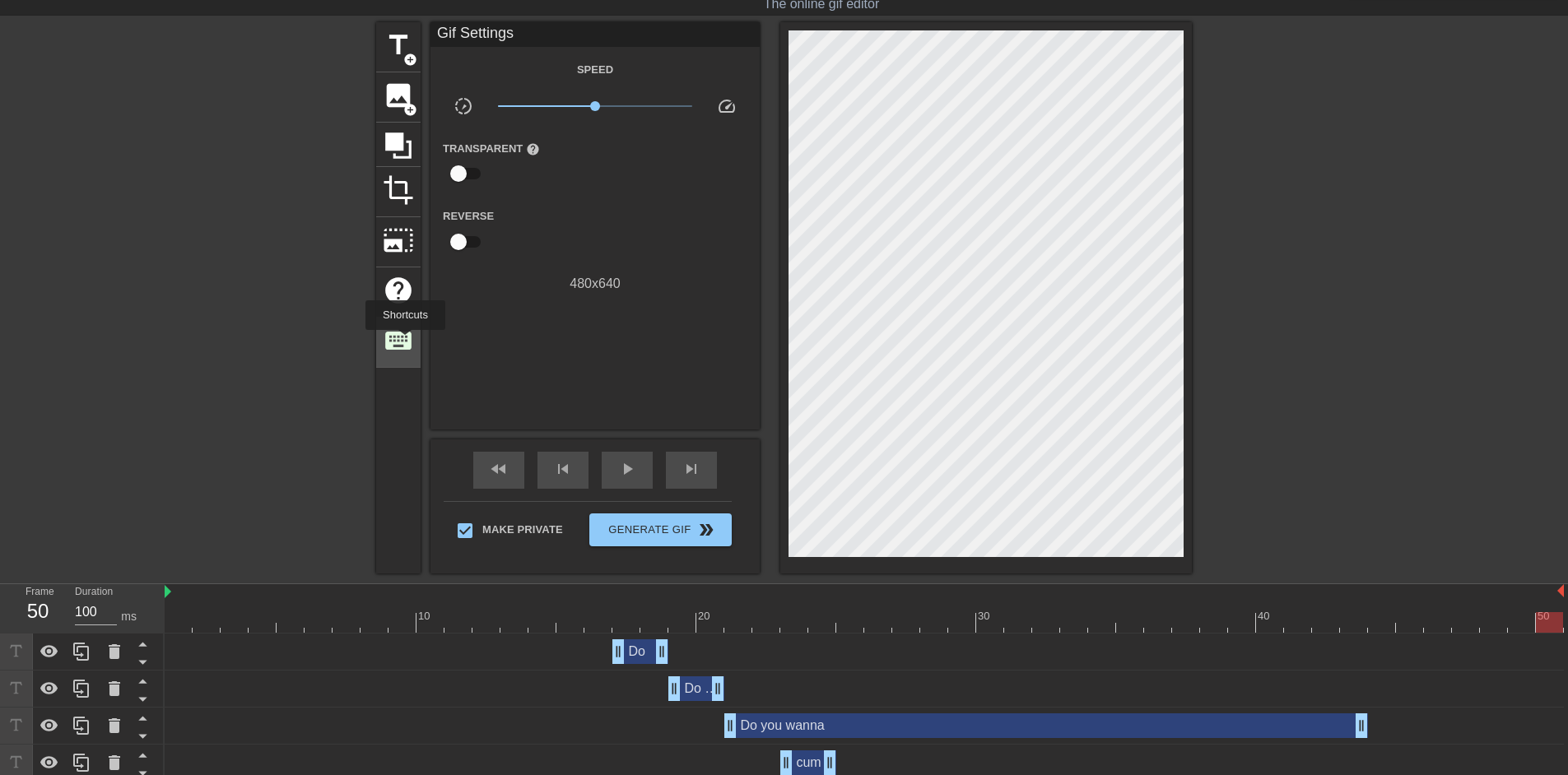
click at [405, 342] on span "keyboard" at bounding box center [398, 340] width 31 height 31
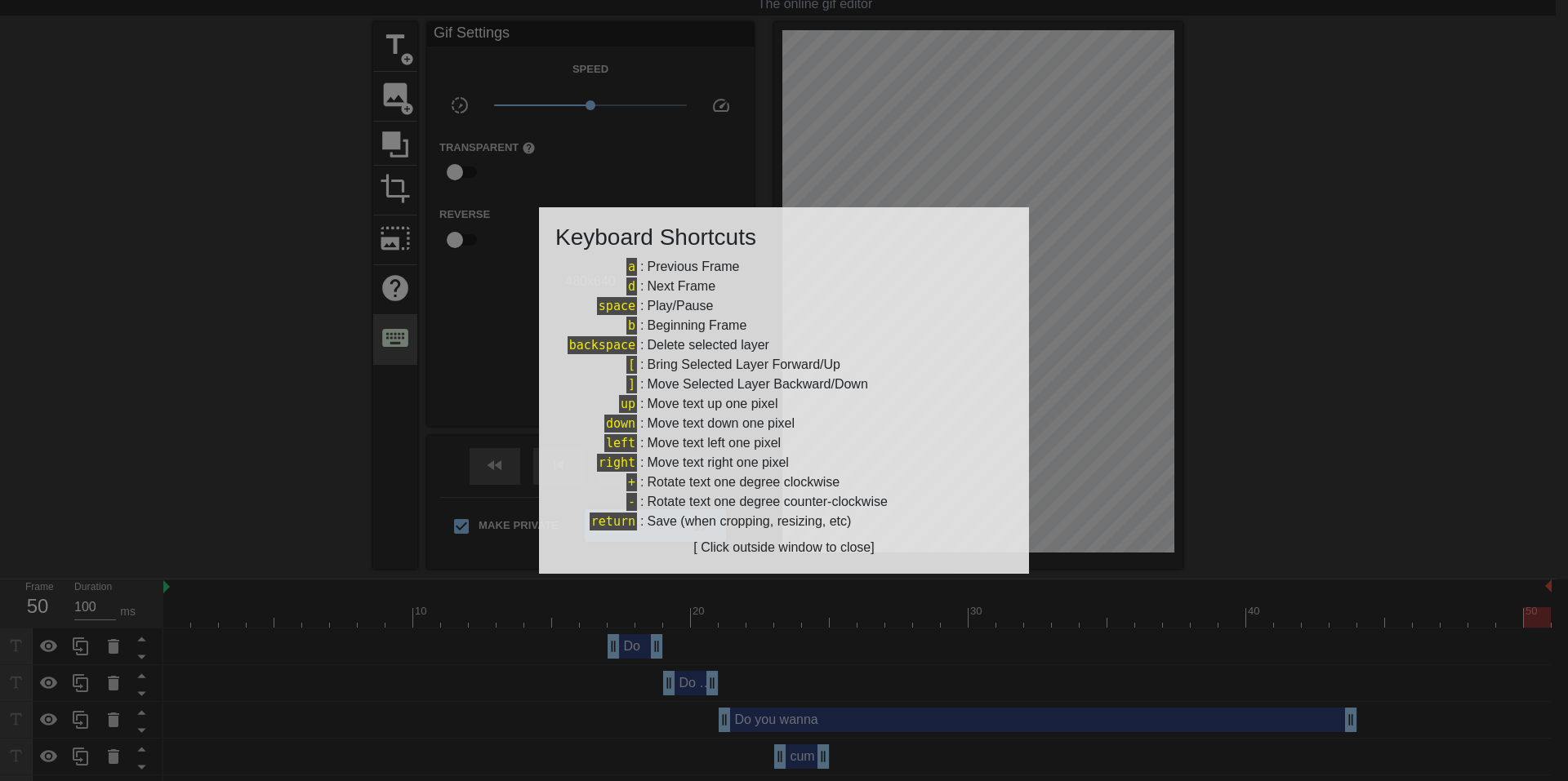
click at [402, 339] on div at bounding box center [784, 390] width 1568 height 781
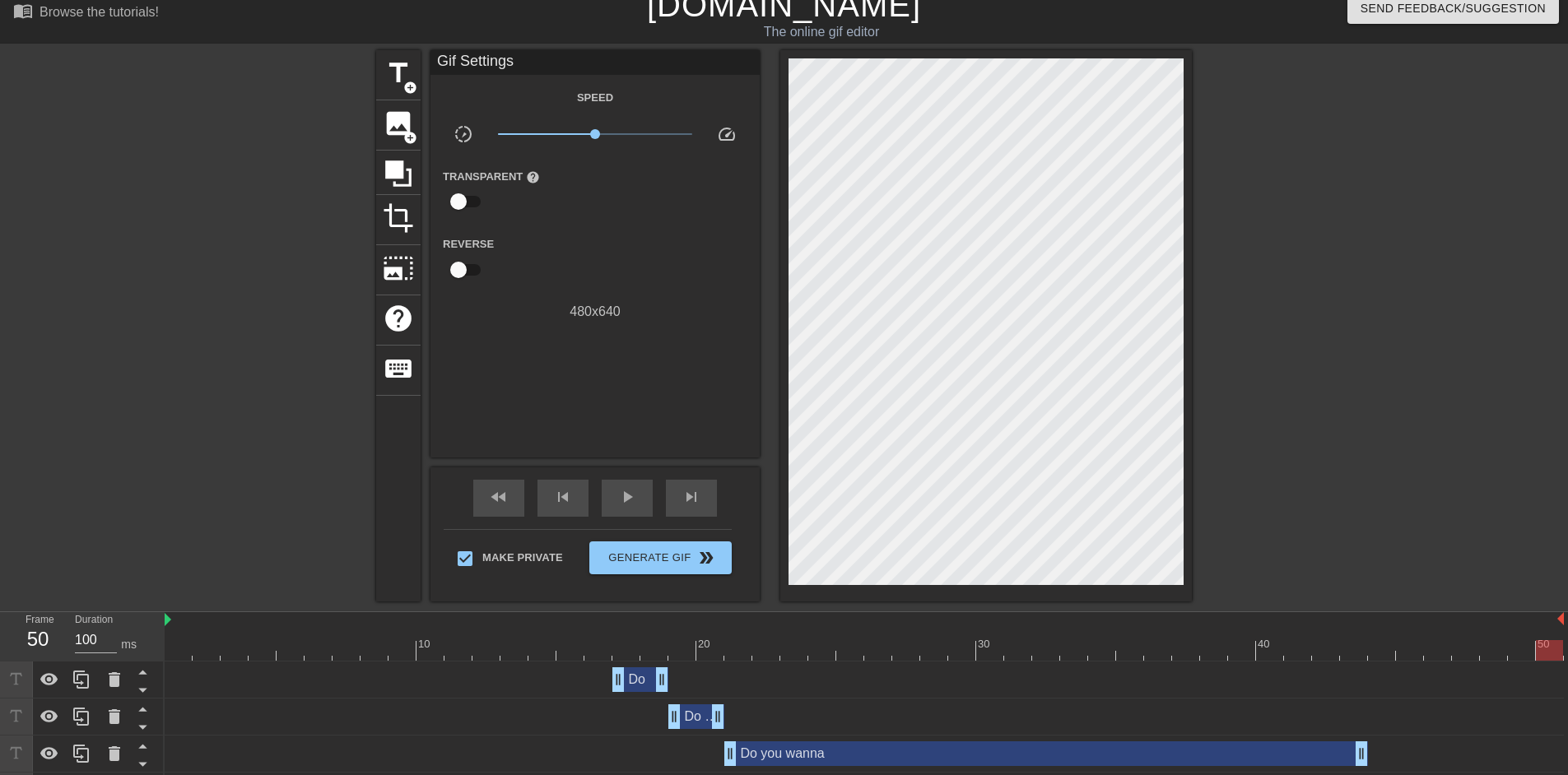
scroll to position [0, 0]
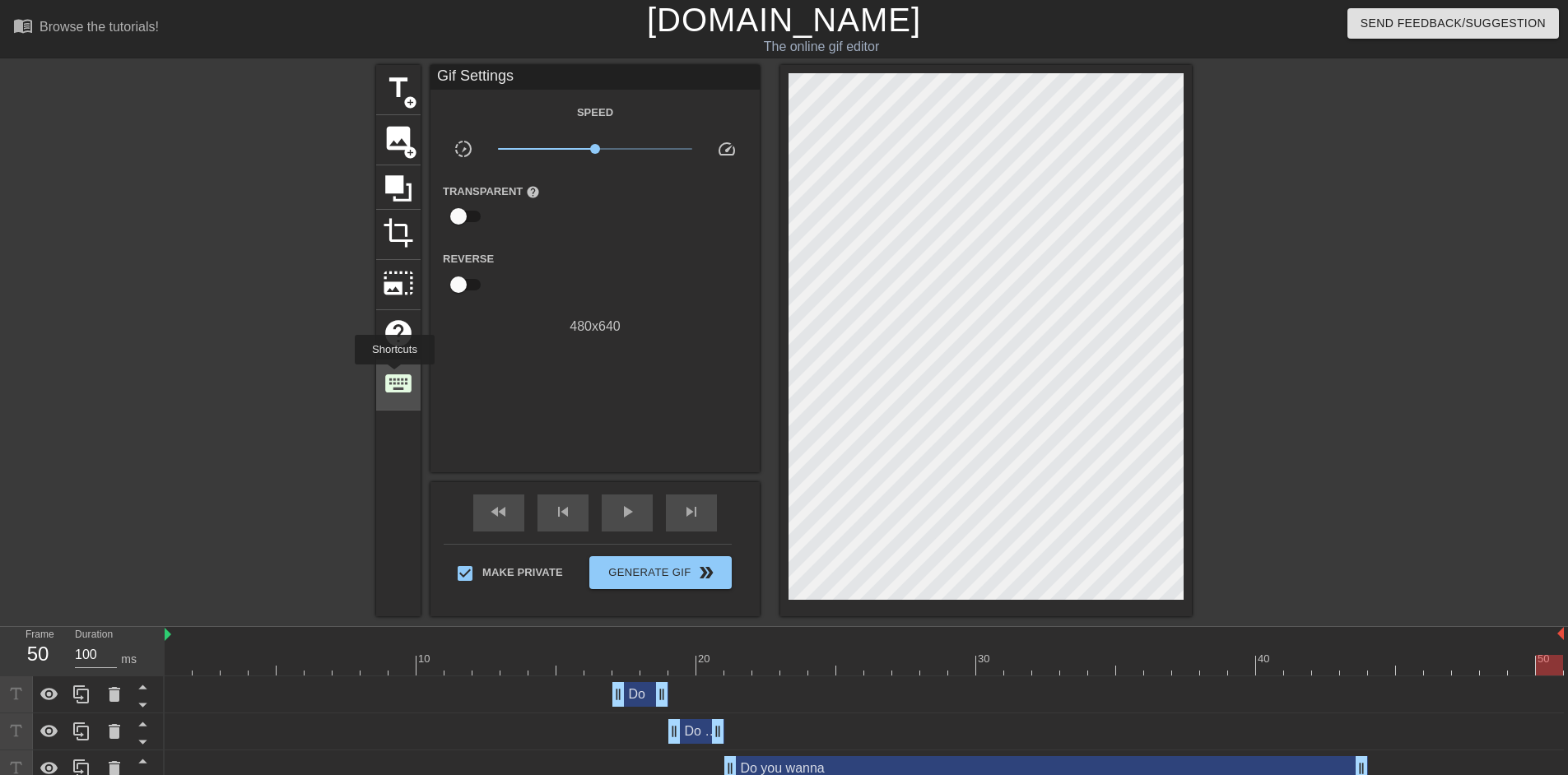
click at [394, 376] on span "keyboard" at bounding box center [398, 383] width 31 height 31
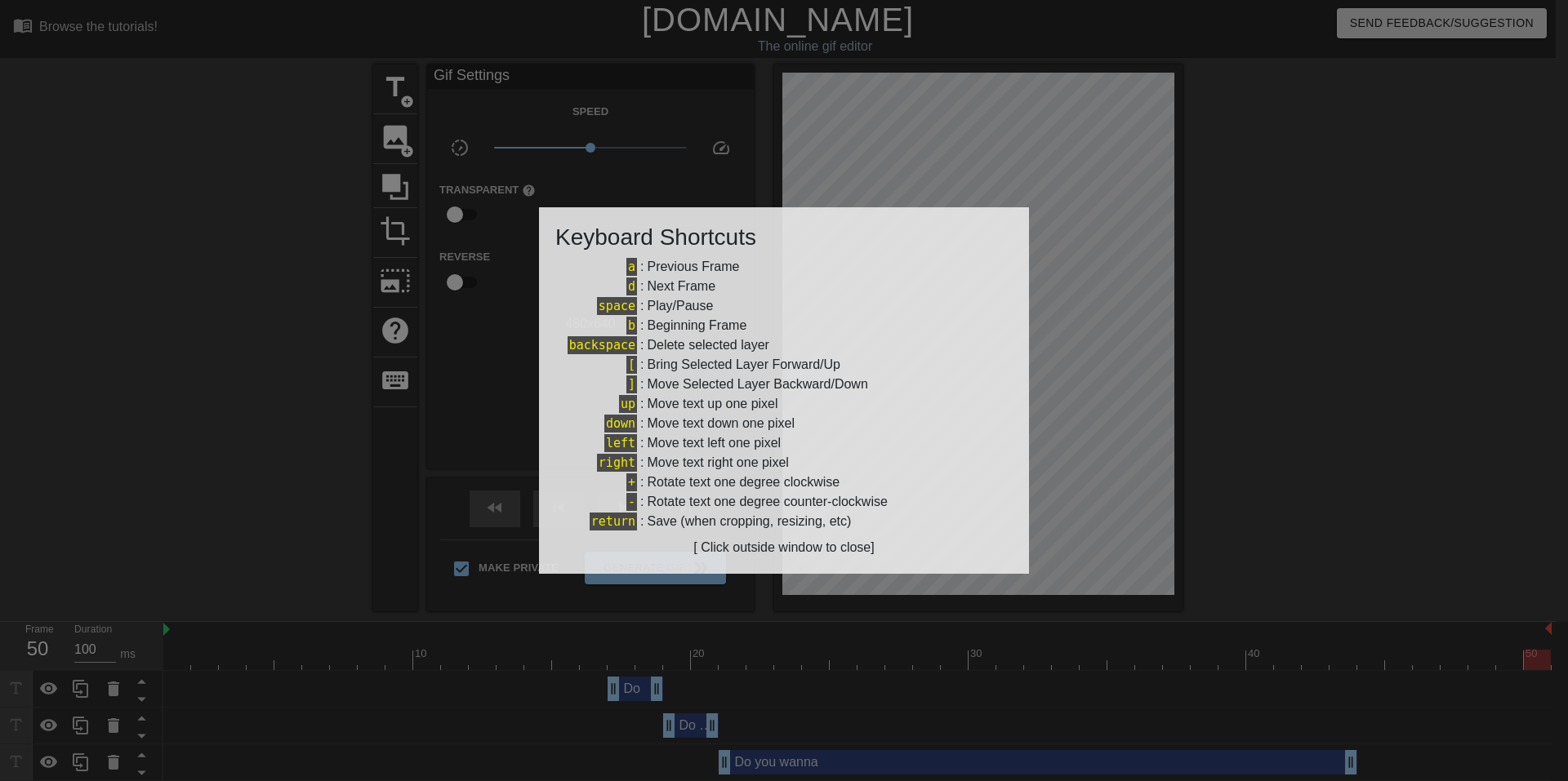
click at [780, 555] on div "[ Click outside window to close]" at bounding box center [784, 548] width 457 height 19
click at [1329, 377] on div at bounding box center [784, 390] width 1568 height 781
